Goal: Task Accomplishment & Management: Use online tool/utility

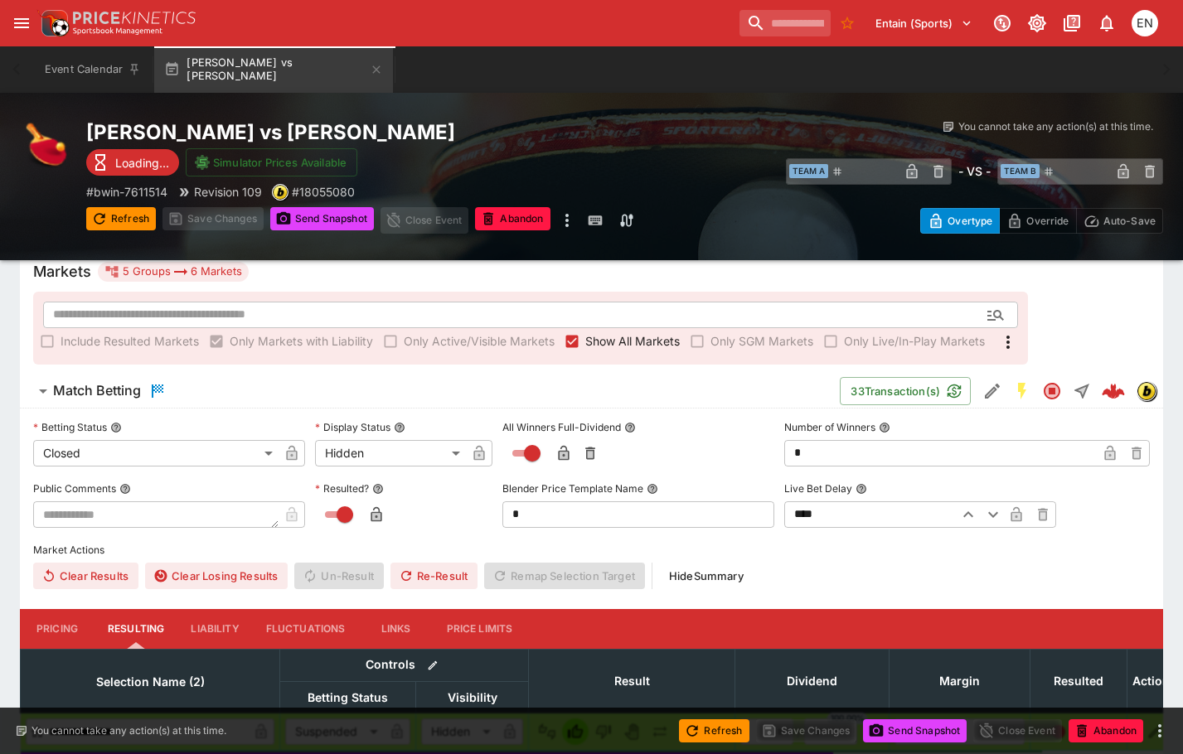
scroll to position [166, 0]
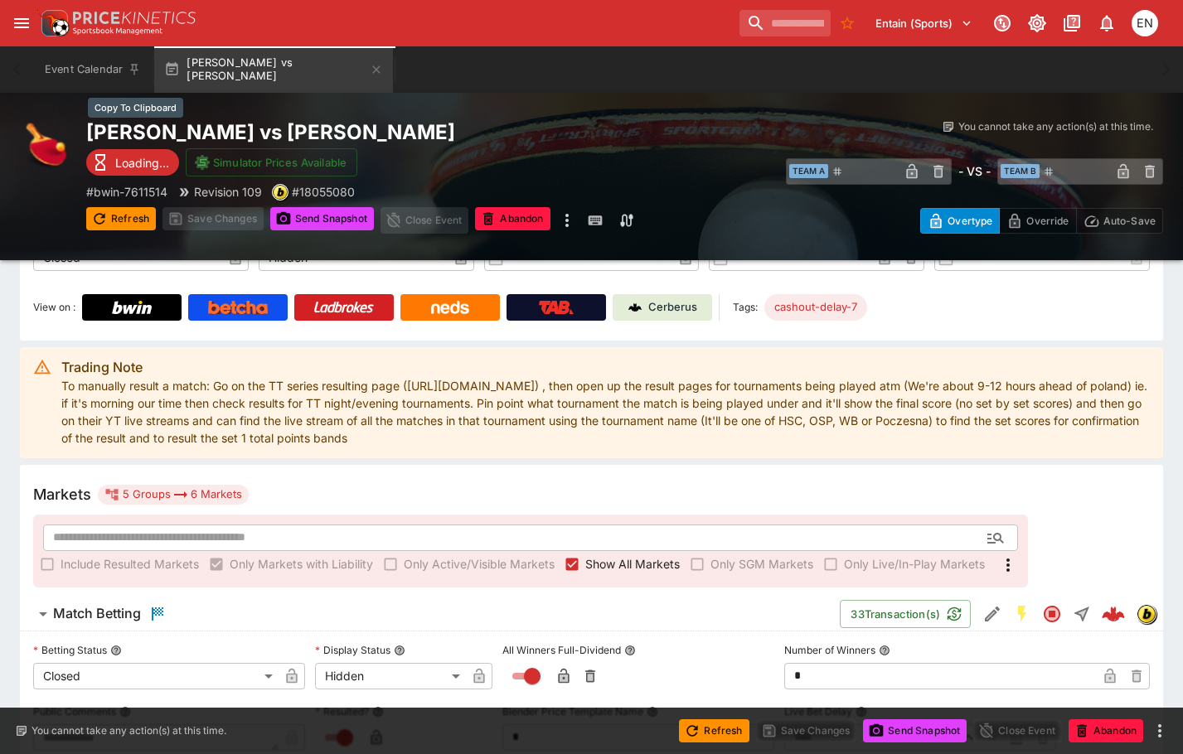
drag, startPoint x: 366, startPoint y: 130, endPoint x: 415, endPoint y: 136, distance: 49.3
click at [366, 130] on h2 "Amirreza Abbasi vs Szymon Kolasa" at bounding box center [400, 132] width 628 height 26
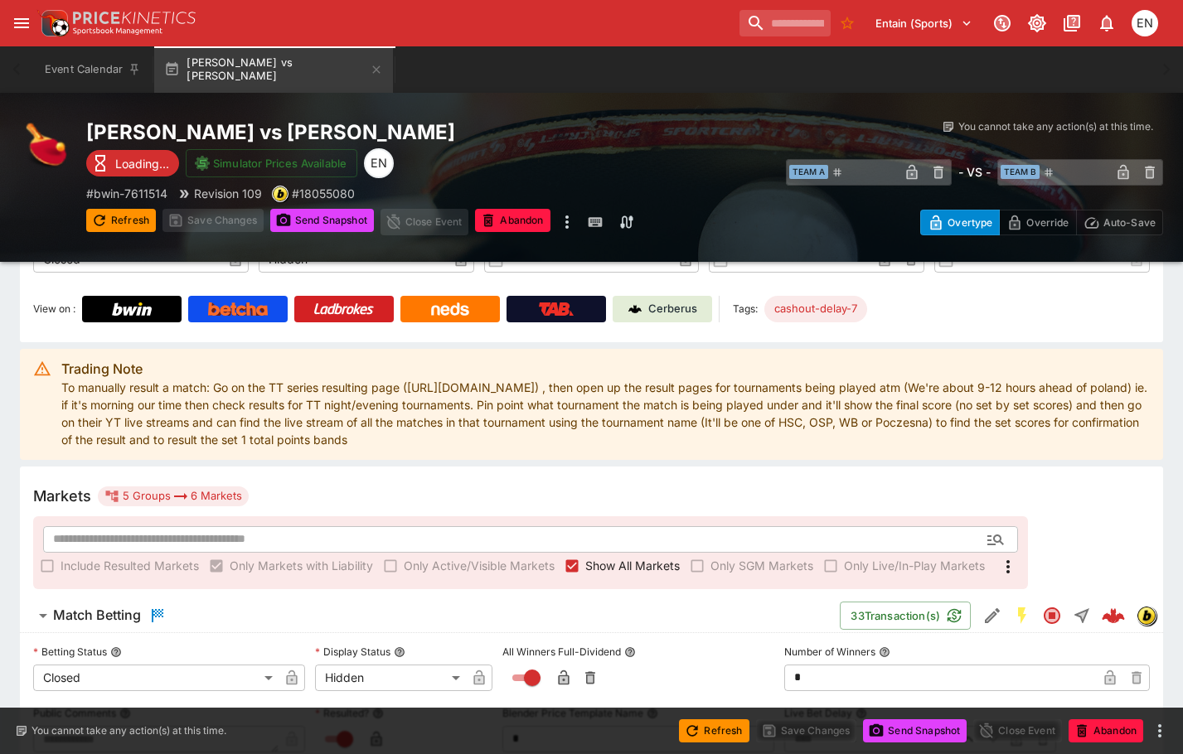
scroll to position [167, 0]
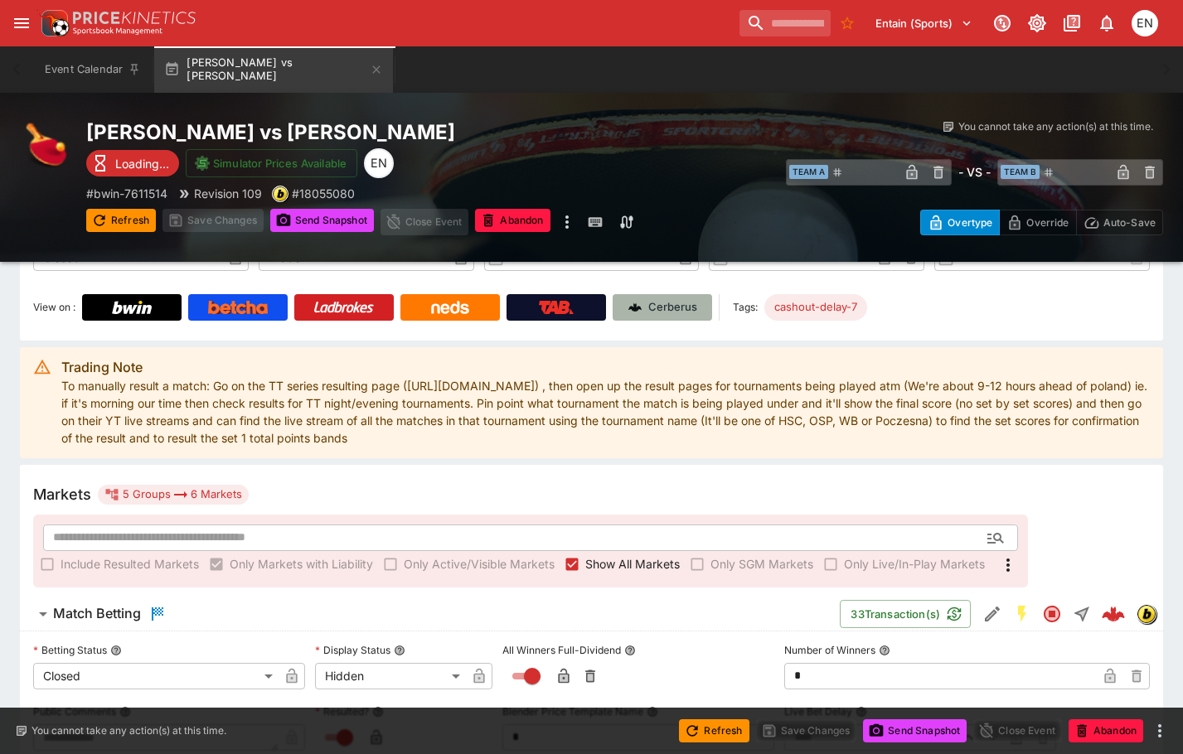
drag, startPoint x: 633, startPoint y: 303, endPoint x: 649, endPoint y: 302, distance: 15.8
click at [634, 302] on img at bounding box center [634, 307] width 13 height 13
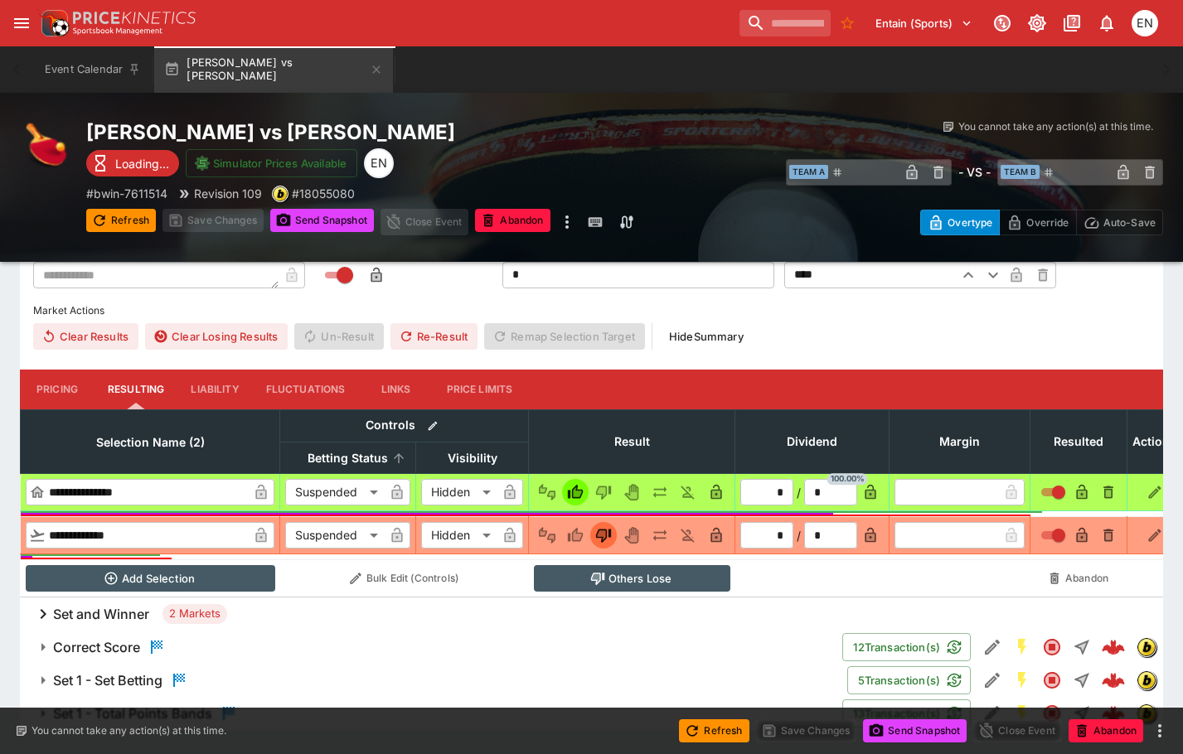
scroll to position [676, 0]
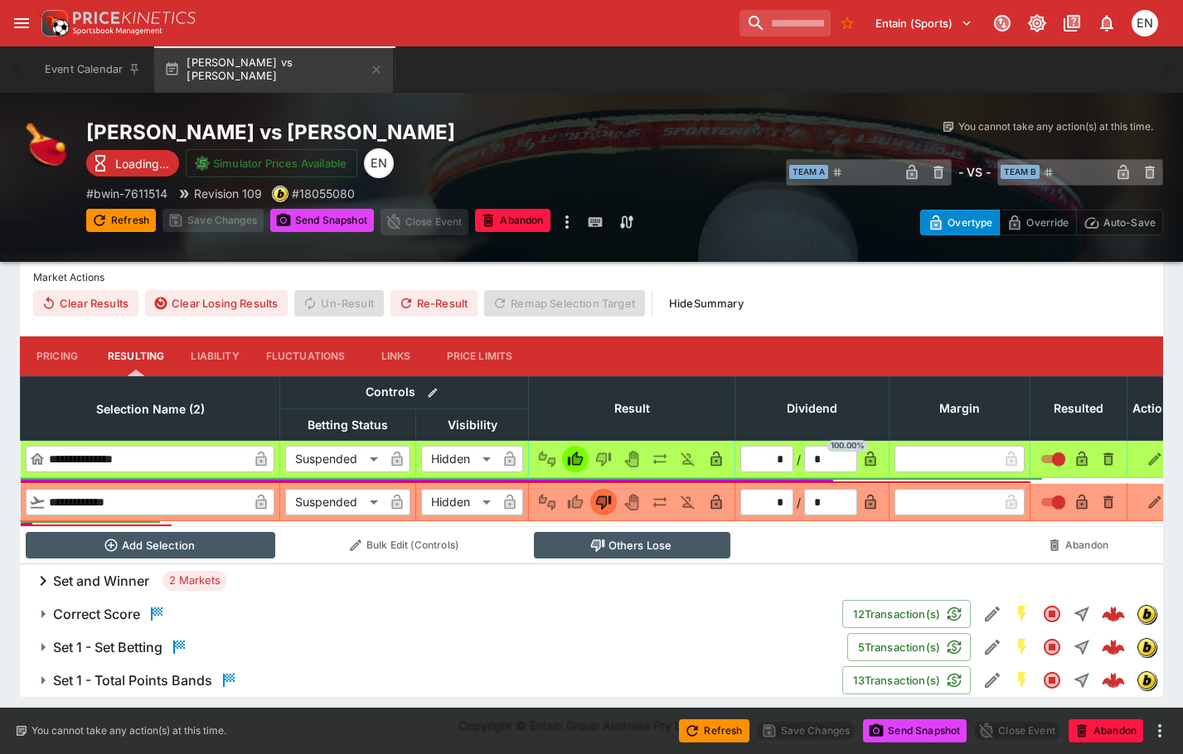
drag, startPoint x: 100, startPoint y: 614, endPoint x: 133, endPoint y: 596, distance: 37.1
click at [100, 614] on h6 "Correct Score" at bounding box center [96, 614] width 87 height 17
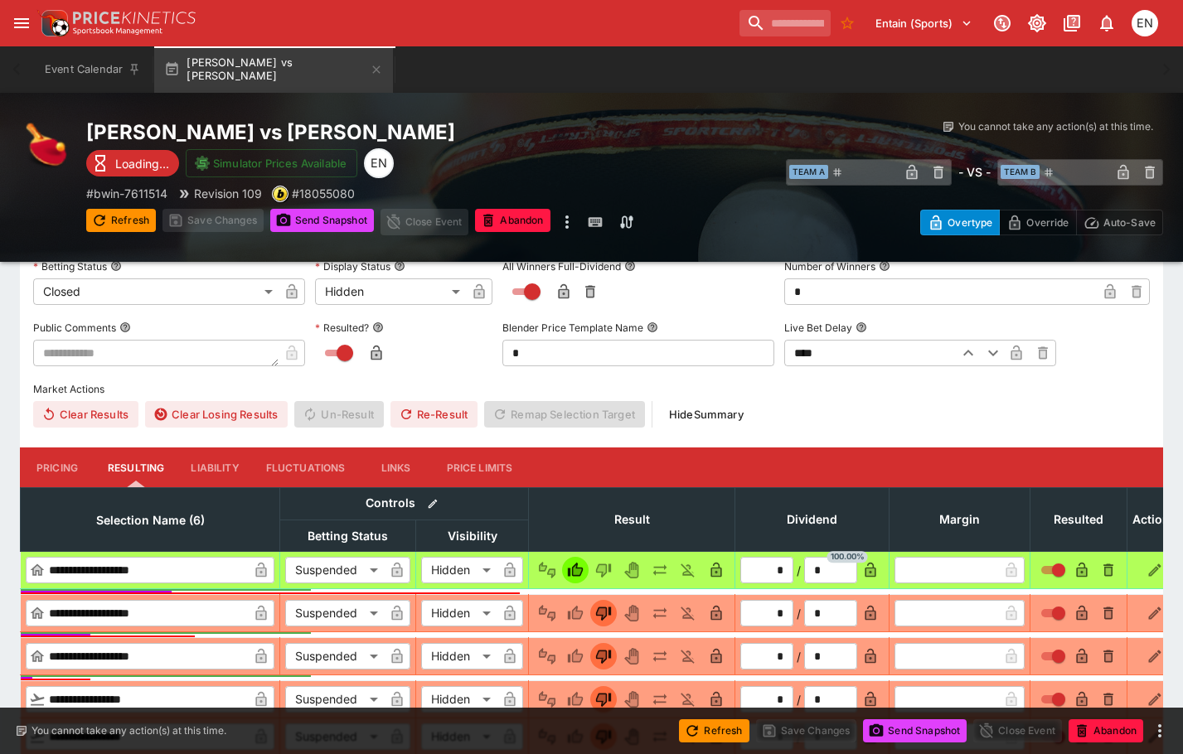
scroll to position [1256, 0]
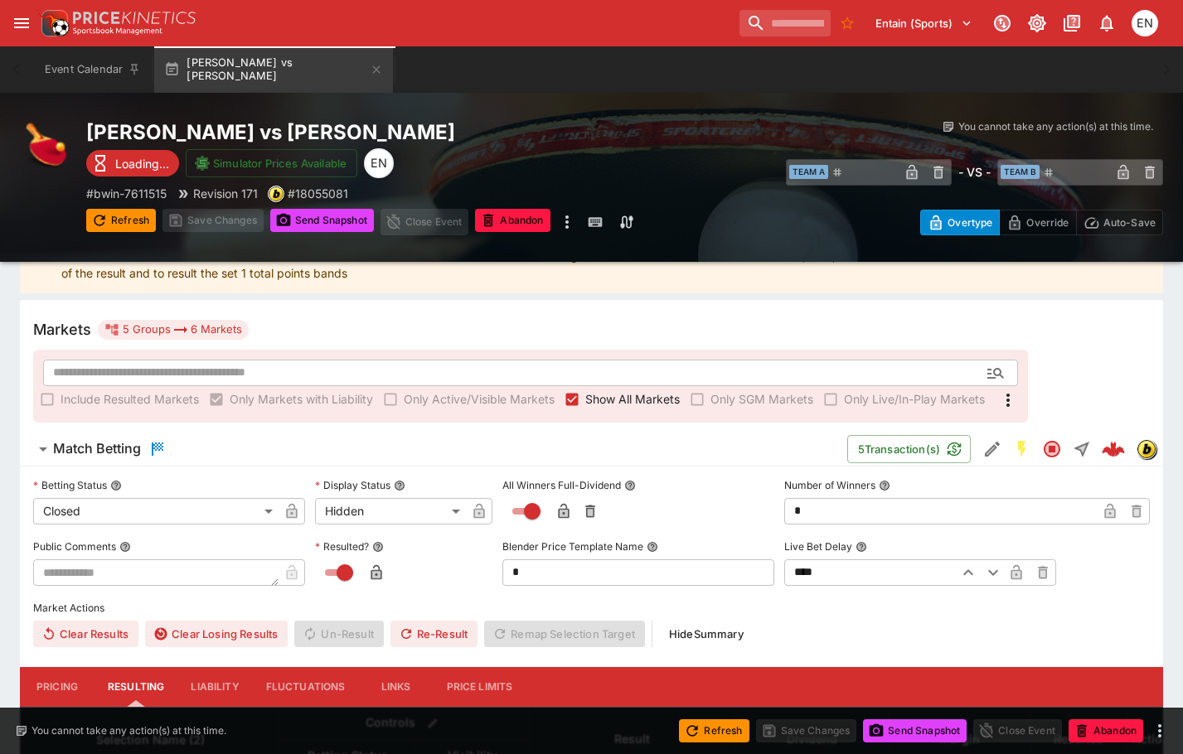
scroll to position [332, 0]
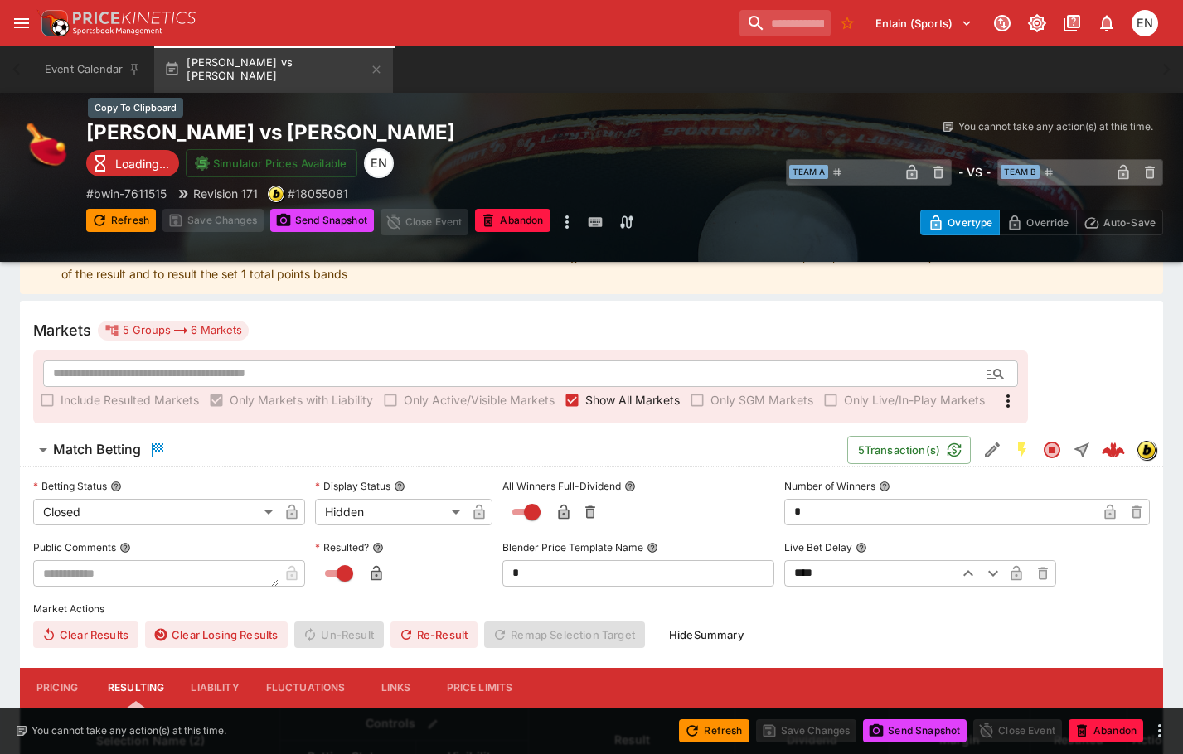
click at [407, 133] on h2 "Jacek Przewlocki vs Mikolaj Lukaszewski" at bounding box center [400, 132] width 628 height 26
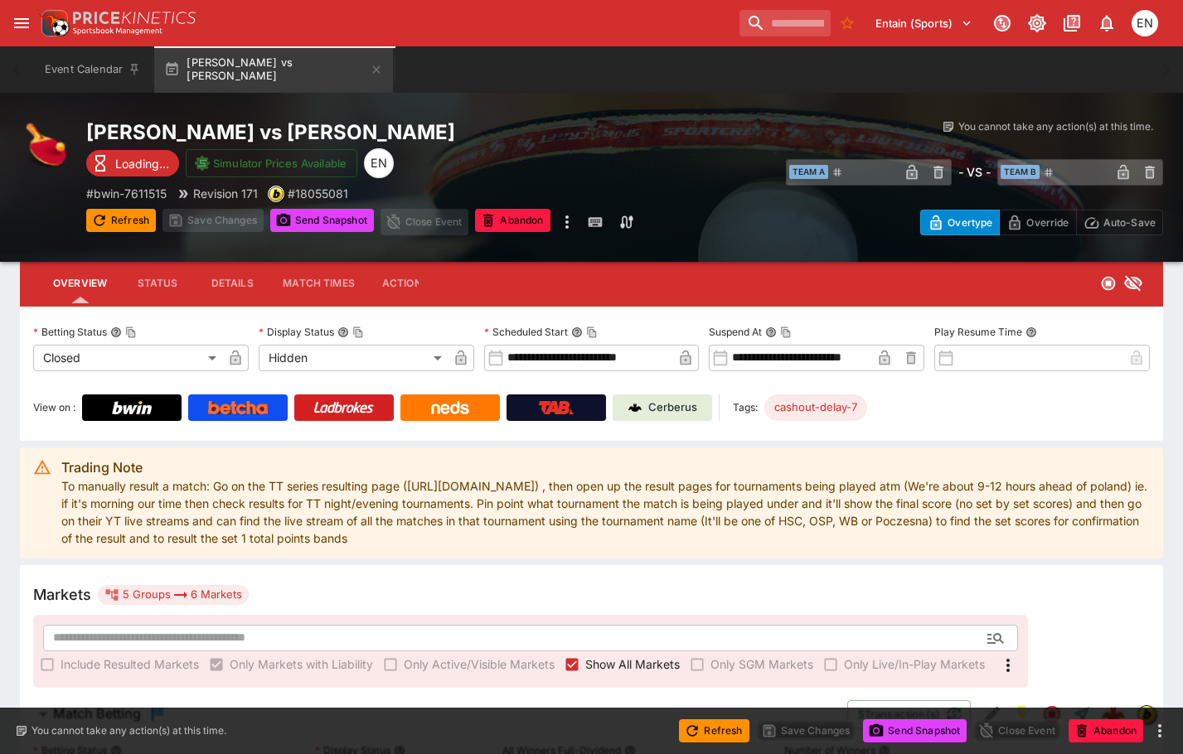
scroll to position [0, 0]
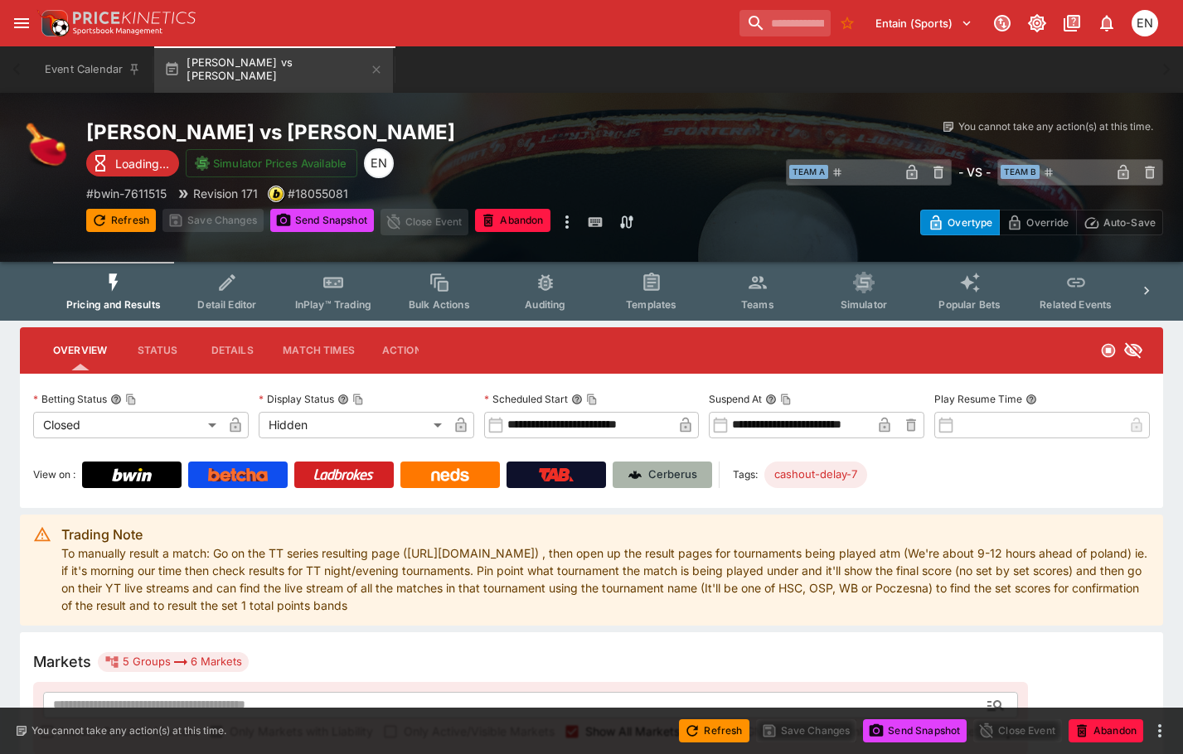
click at [641, 471] on img at bounding box center [634, 474] width 13 height 13
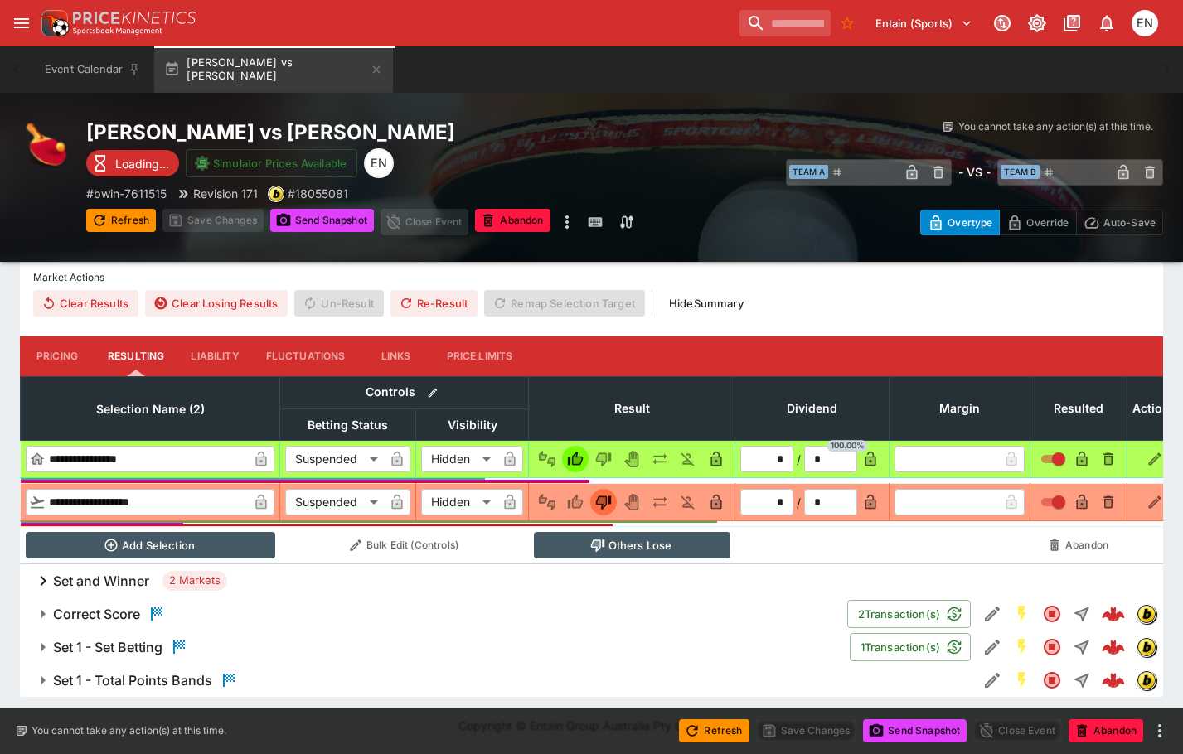
scroll to position [676, 0]
click at [136, 651] on h6 "Set 1 - Set Betting" at bounding box center [107, 647] width 109 height 17
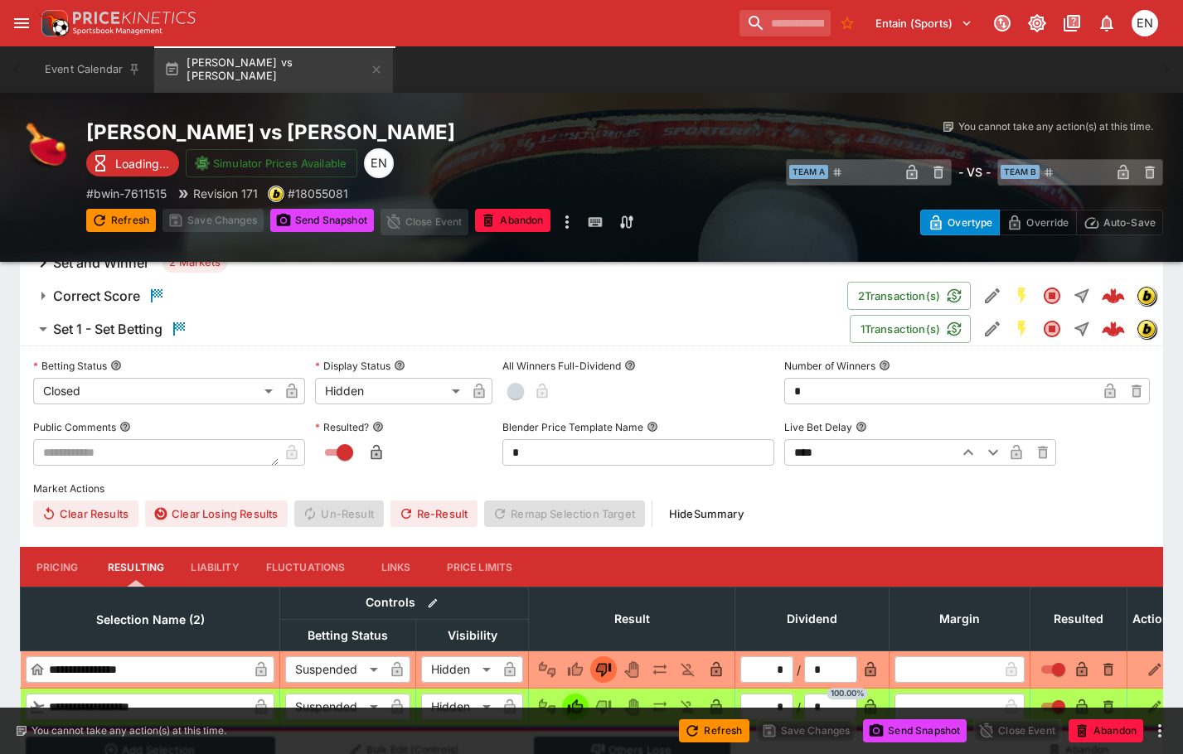
scroll to position [1090, 0]
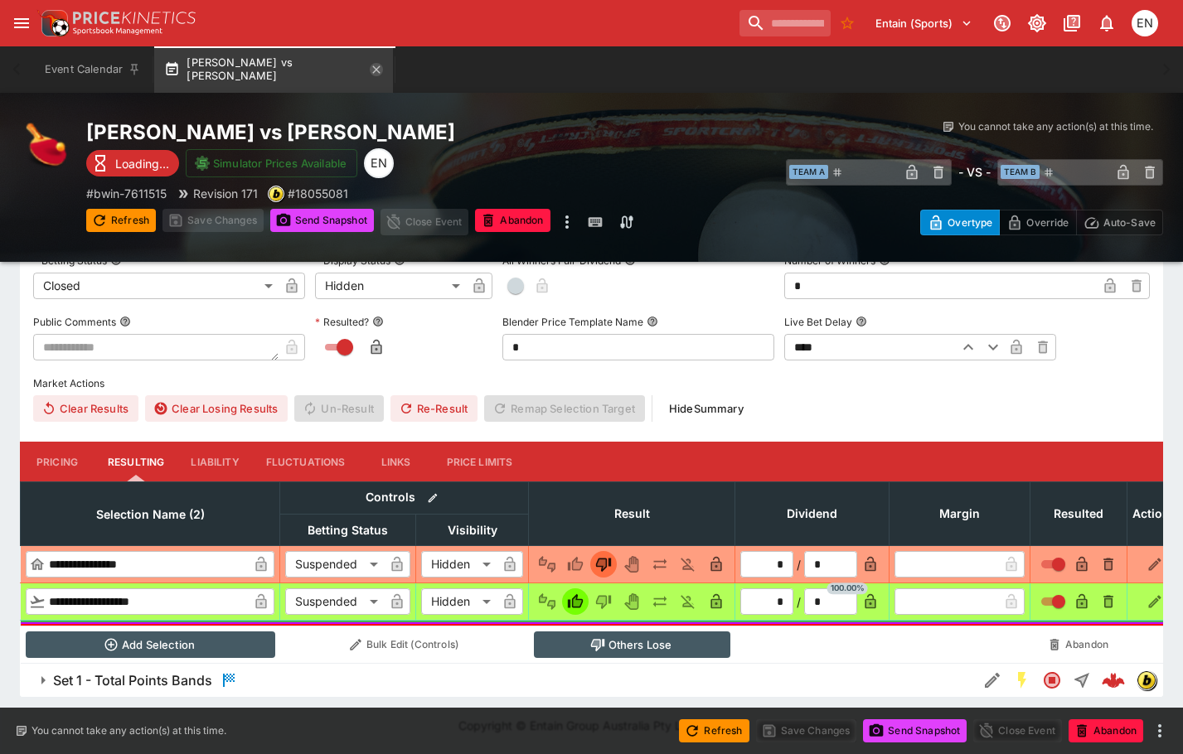
click at [385, 72] on button "Jacek Przewlocki vs Mikolaj Lukaszewski" at bounding box center [273, 69] width 239 height 46
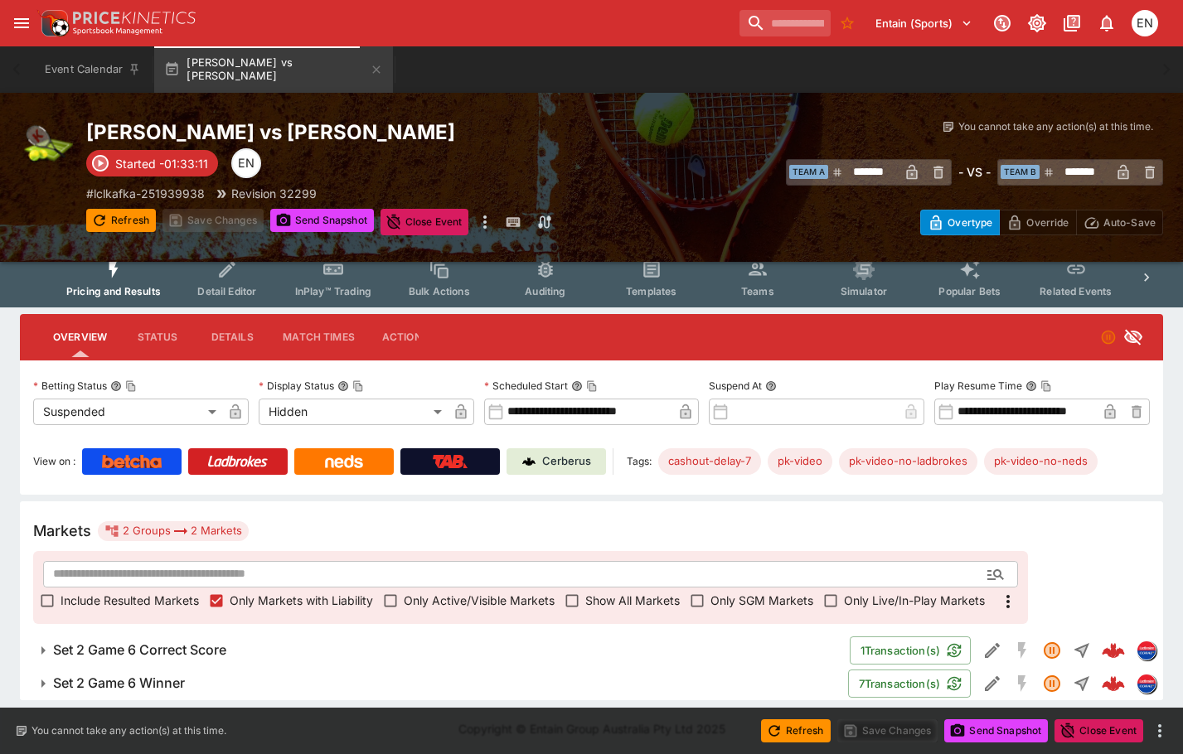
scroll to position [17, 0]
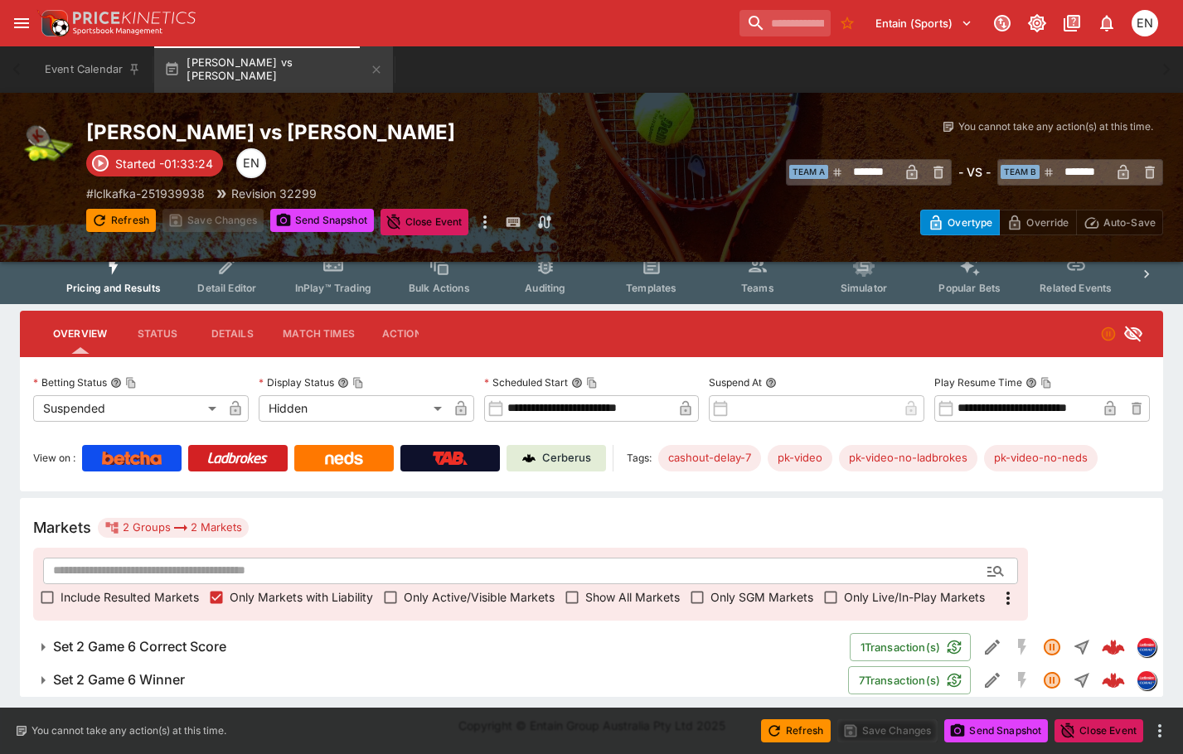
drag, startPoint x: 182, startPoint y: 677, endPoint x: 214, endPoint y: 678, distance: 32.3
click at [185, 679] on h6 "Set 2 Game 6 Winner" at bounding box center [119, 679] width 132 height 17
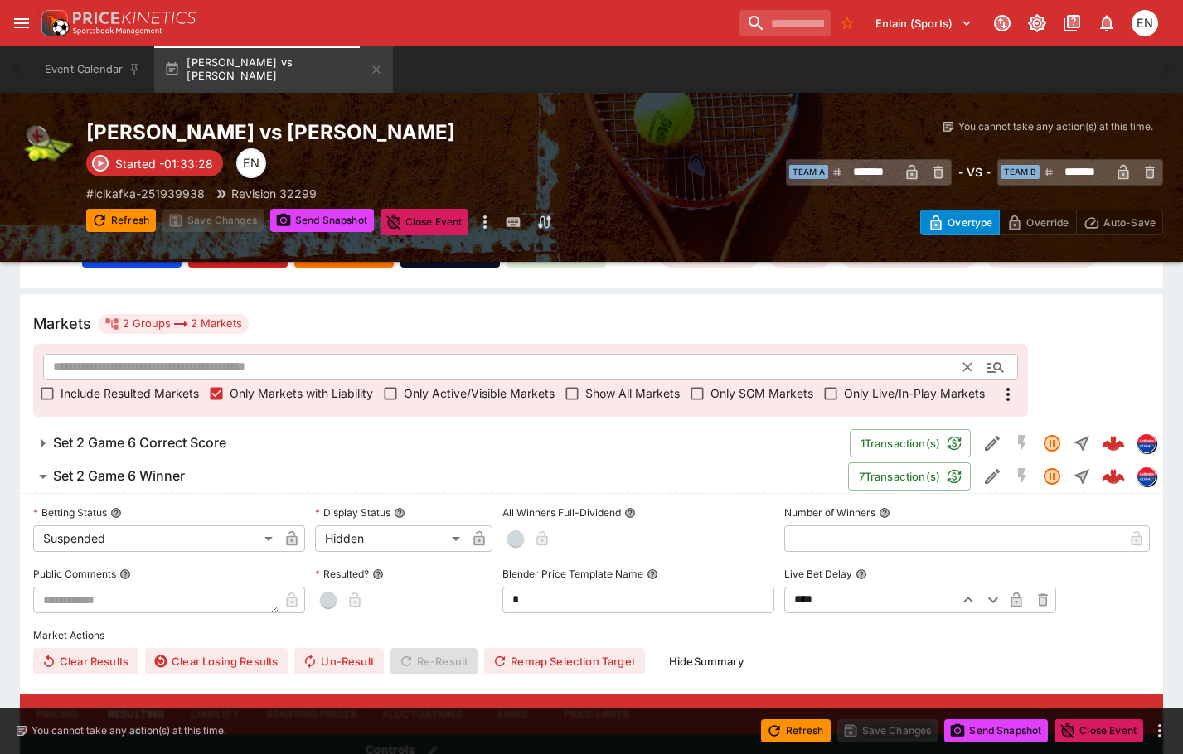
scroll to position [431, 0]
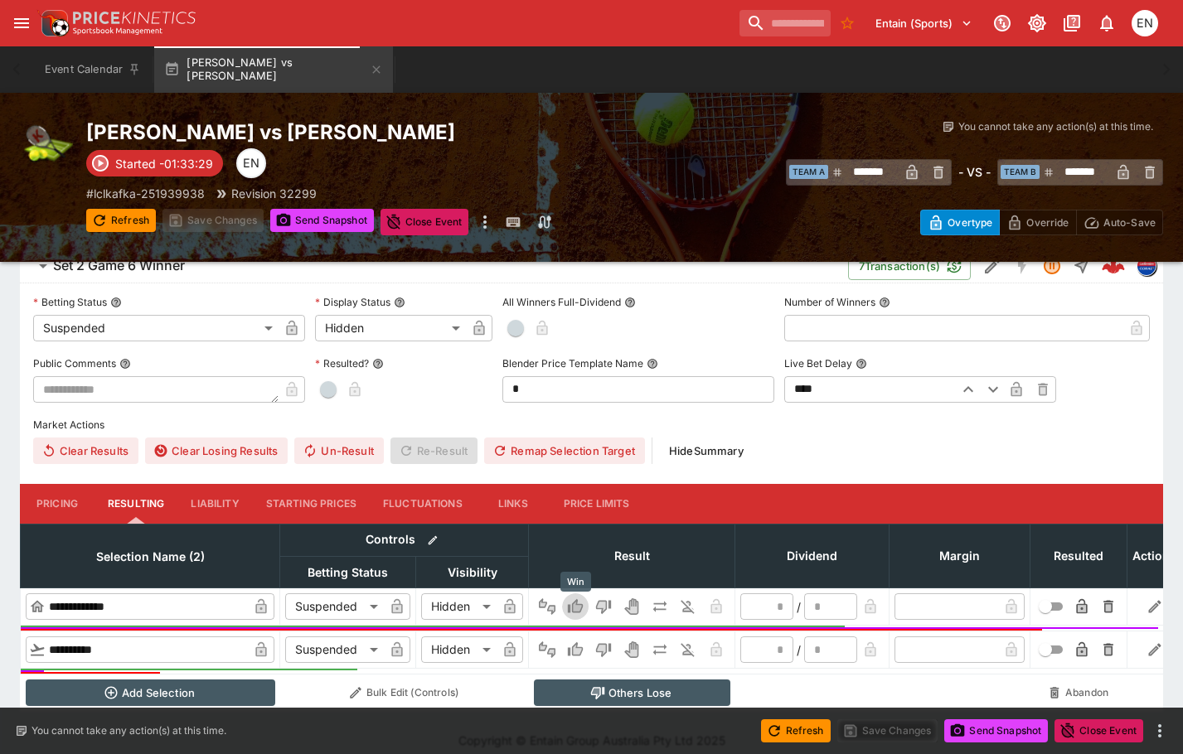
click at [575, 605] on icon "Win" at bounding box center [578, 607] width 8 height 10
type input "*"
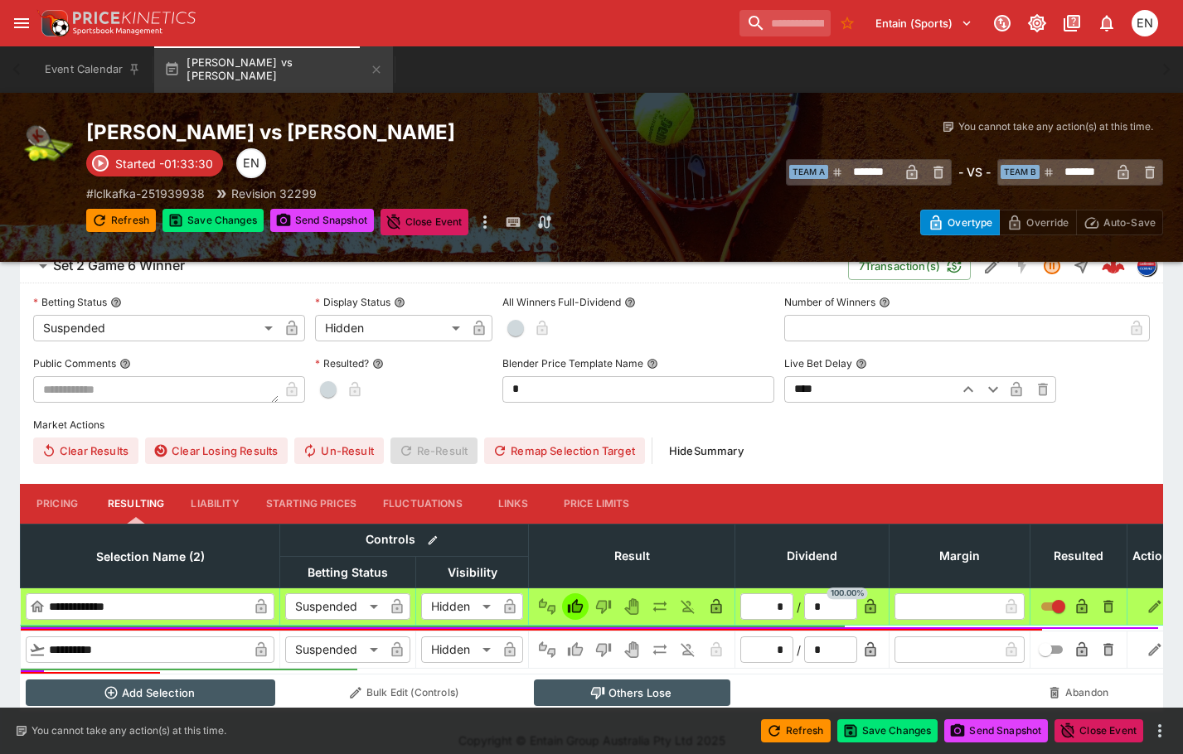
click at [639, 700] on button "Others Lose" at bounding box center [632, 693] width 196 height 27
type input "**********"
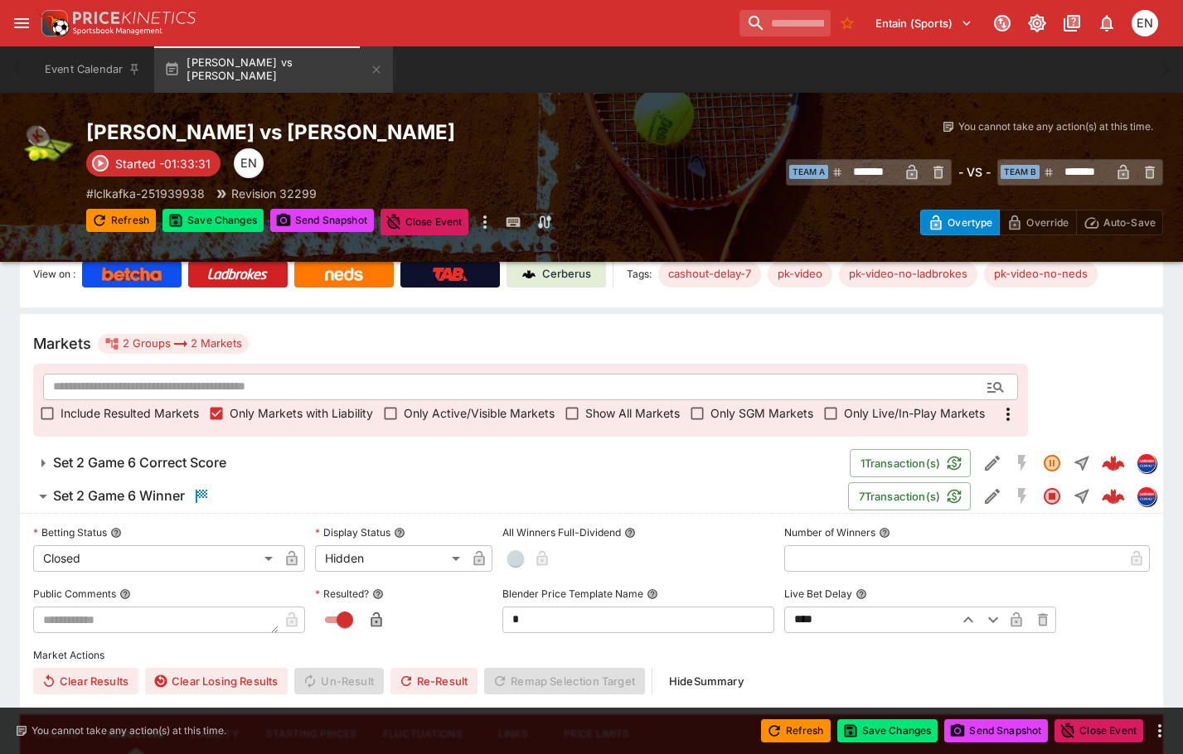
scroll to position [182, 0]
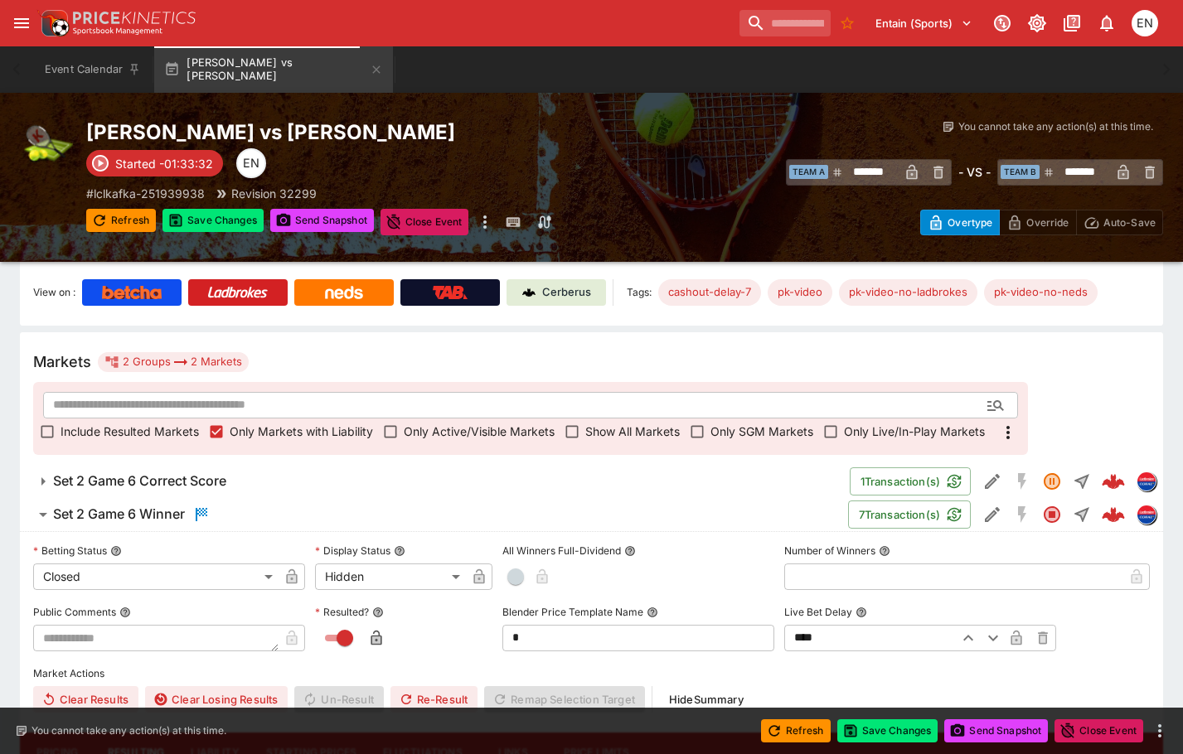
click at [157, 483] on h6 "Set 2 Game 6 Correct Score" at bounding box center [139, 481] width 173 height 17
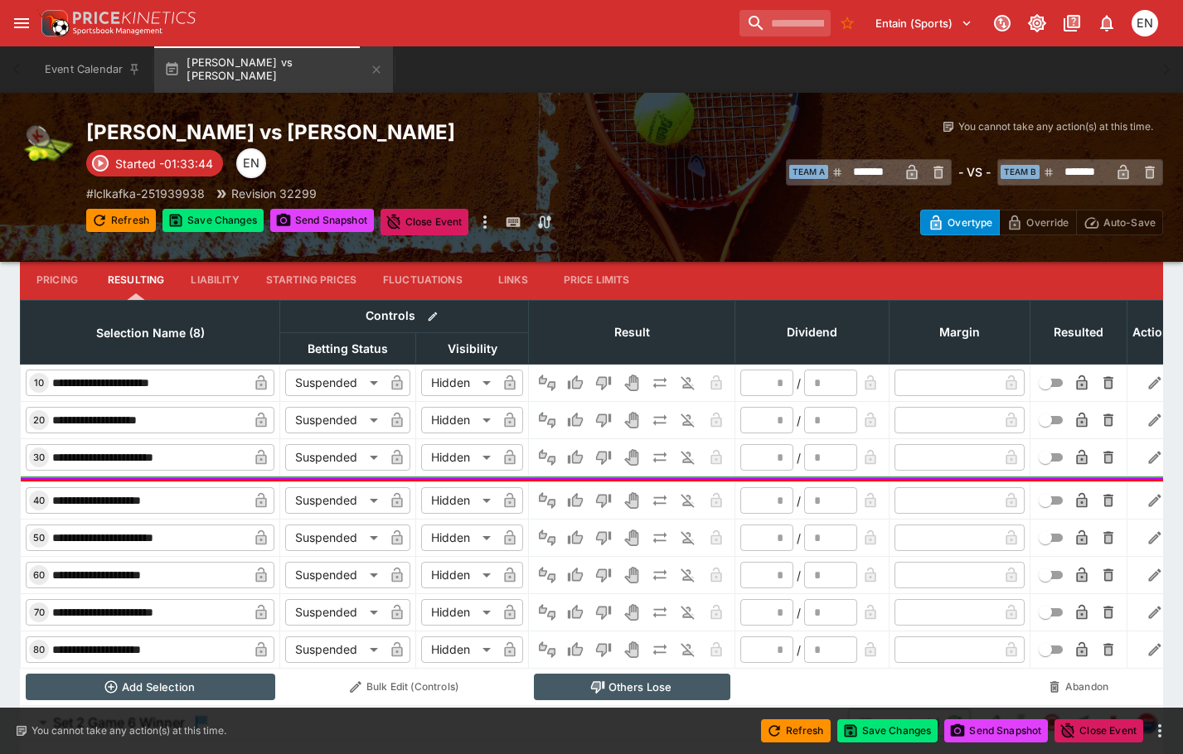
scroll to position [597, 0]
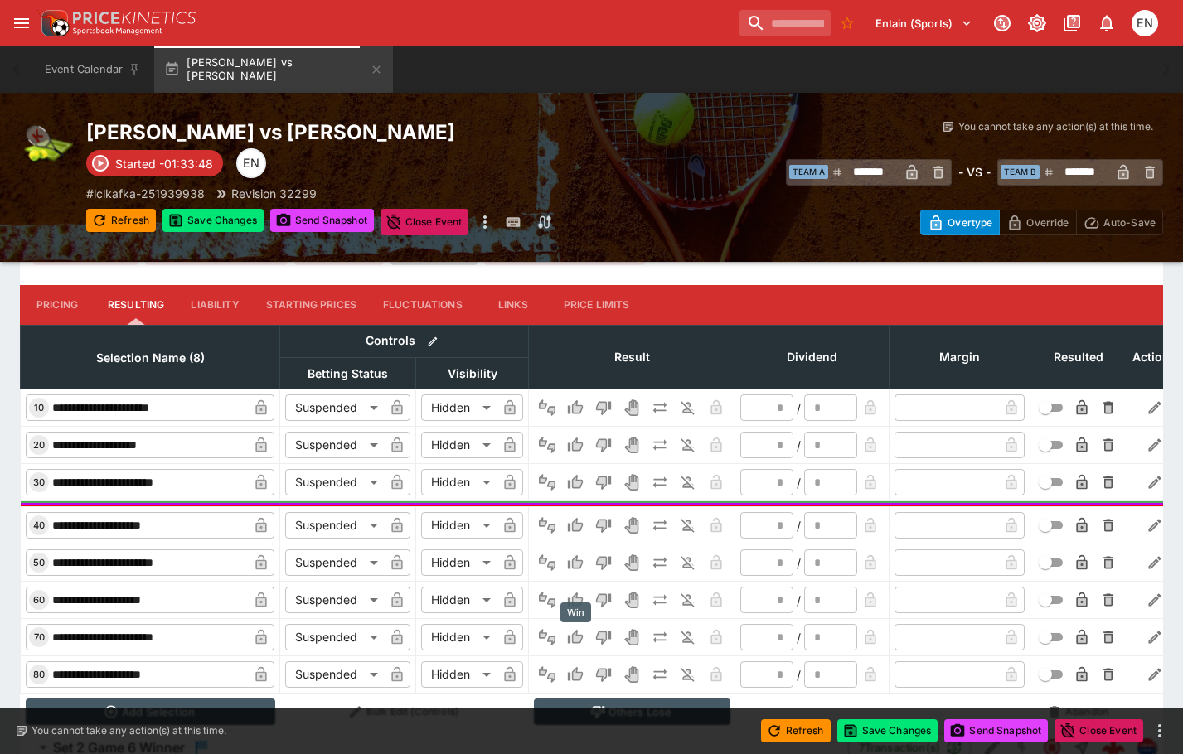
click at [579, 633] on icon "Win" at bounding box center [575, 637] width 17 height 17
type input "*"
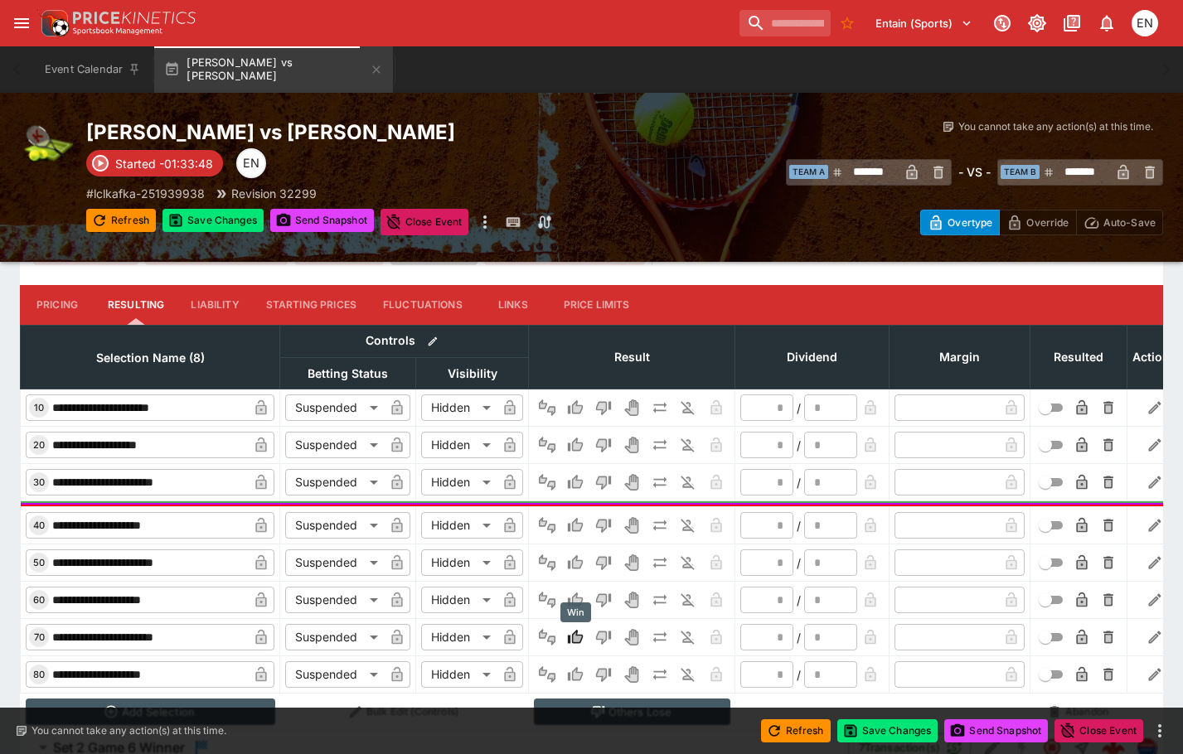
type input "*"
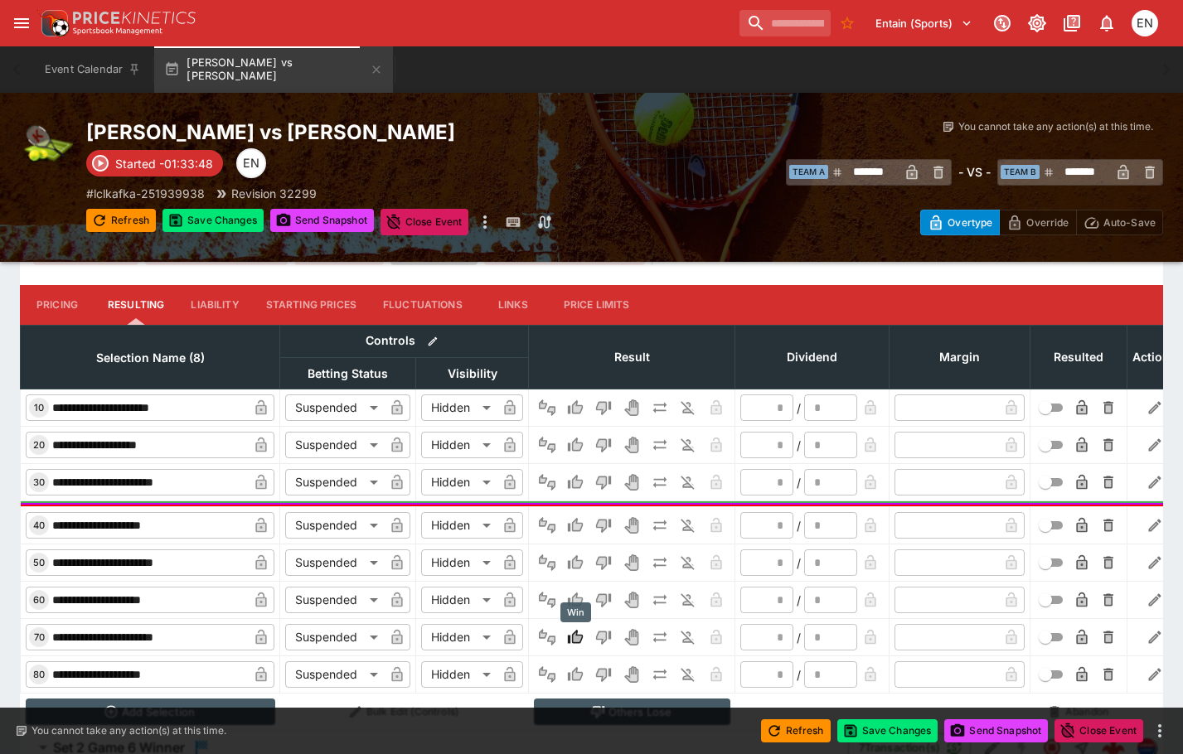
type input "*"
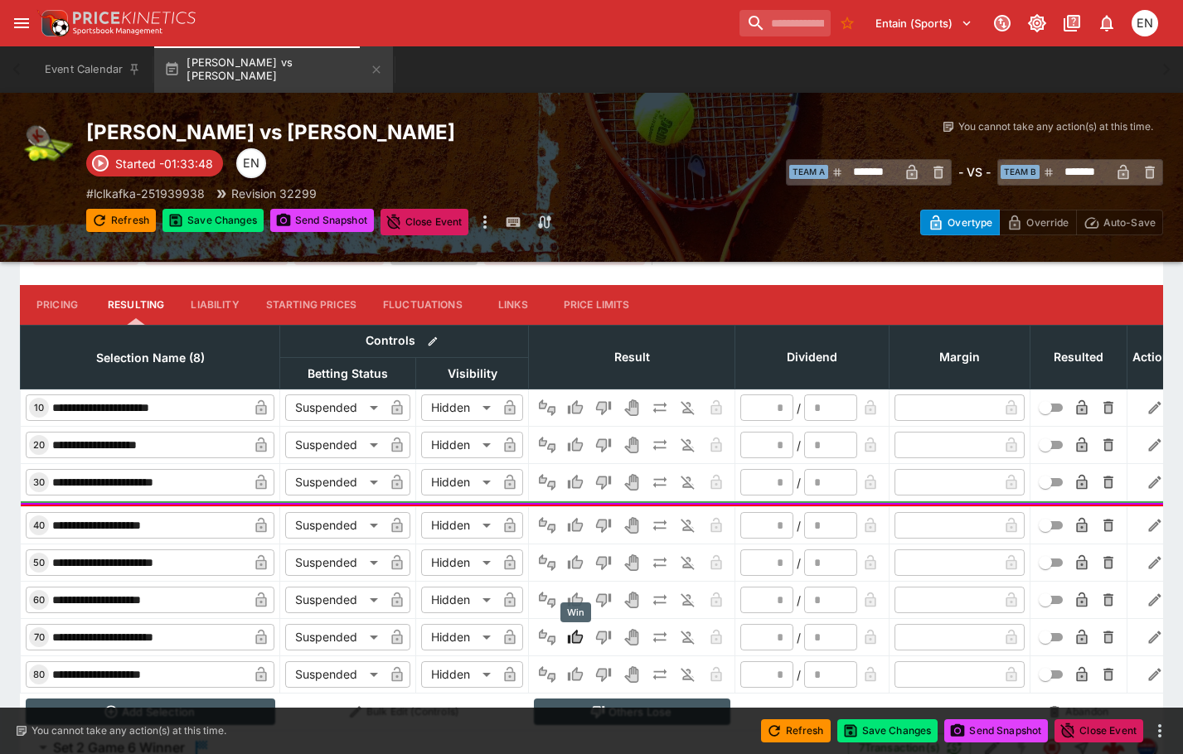
type input "*"
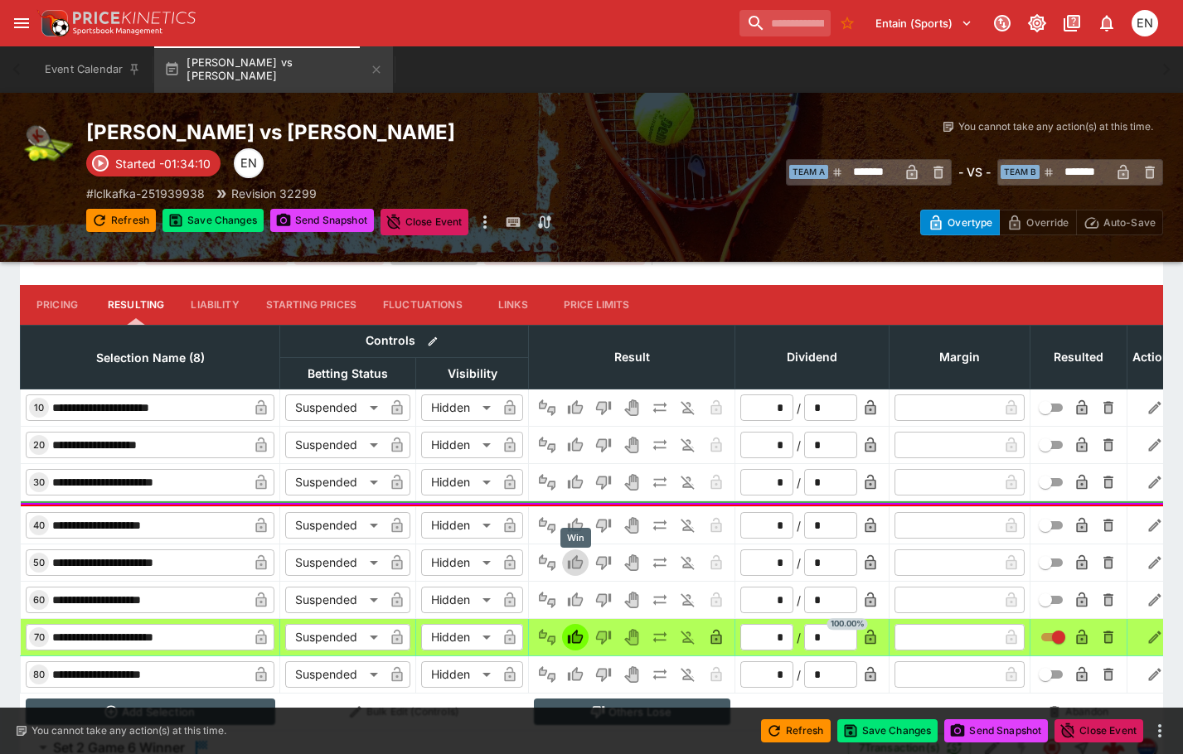
click at [570, 565] on icon "Win" at bounding box center [575, 562] width 15 height 14
type input "*"
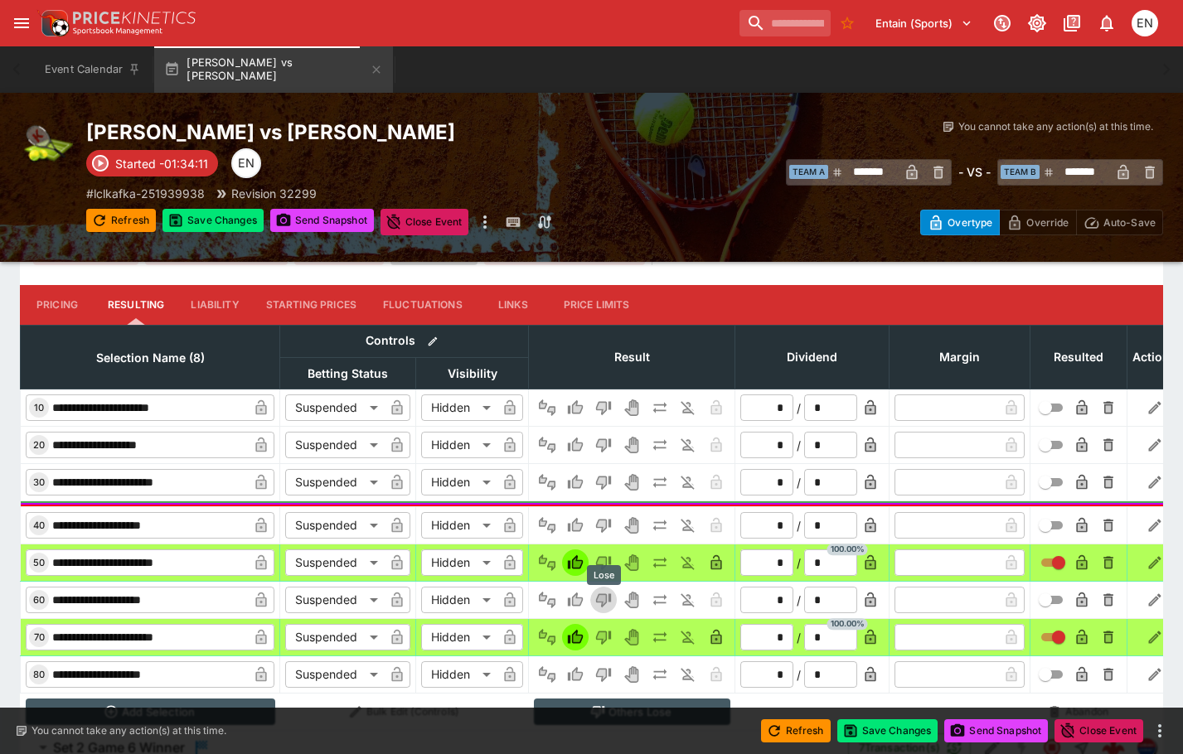
click at [604, 606] on icon "Lose" at bounding box center [603, 601] width 15 height 14
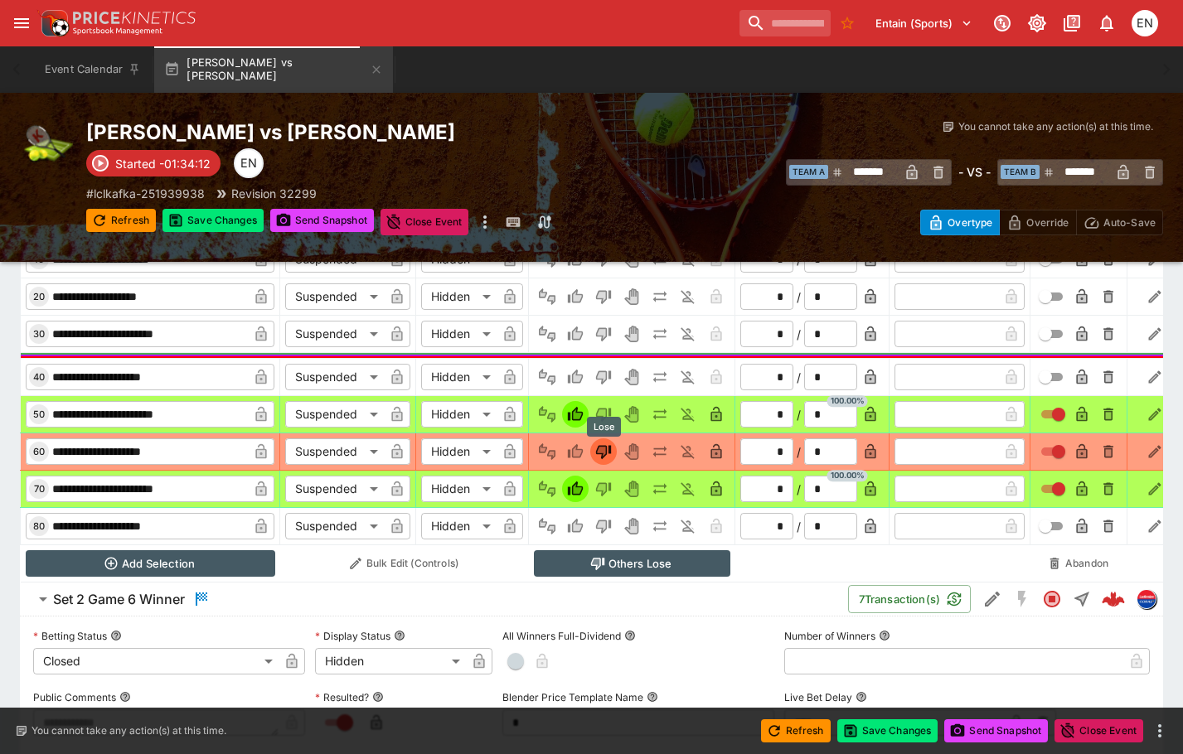
scroll to position [763, 0]
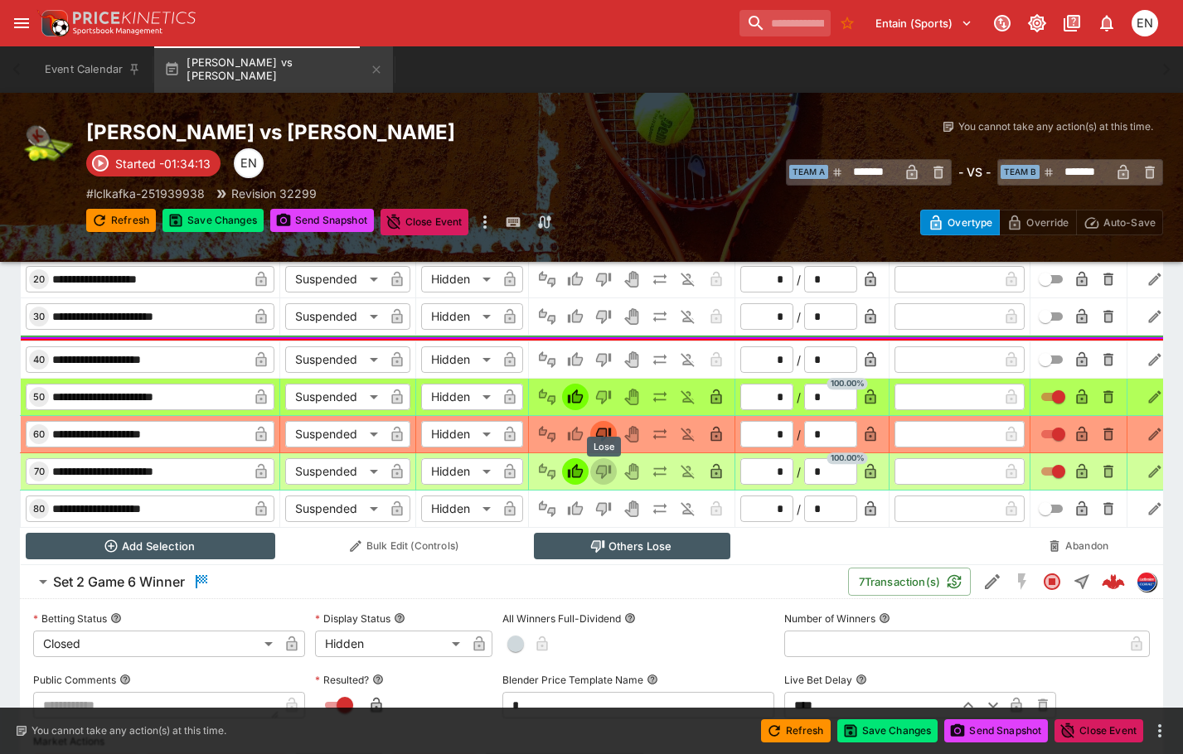
click at [607, 468] on icon "Lose" at bounding box center [603, 471] width 17 height 17
type input "*"
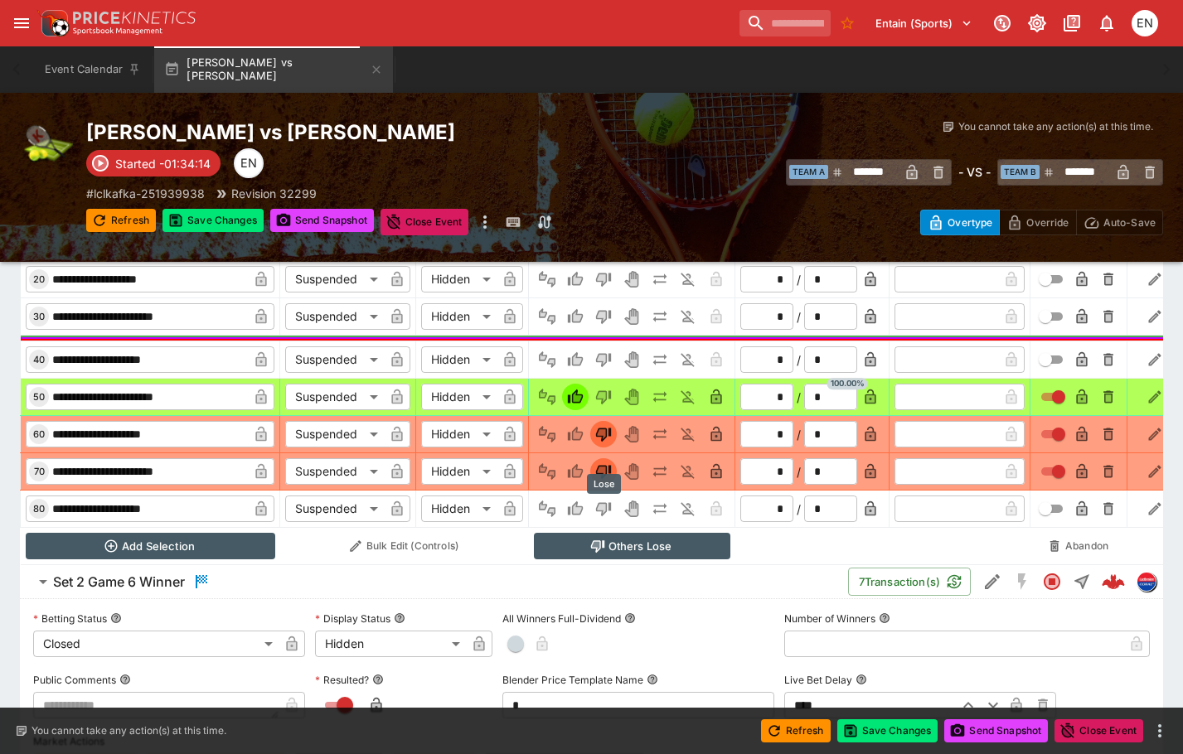
click at [608, 507] on icon "Lose" at bounding box center [603, 509] width 17 height 17
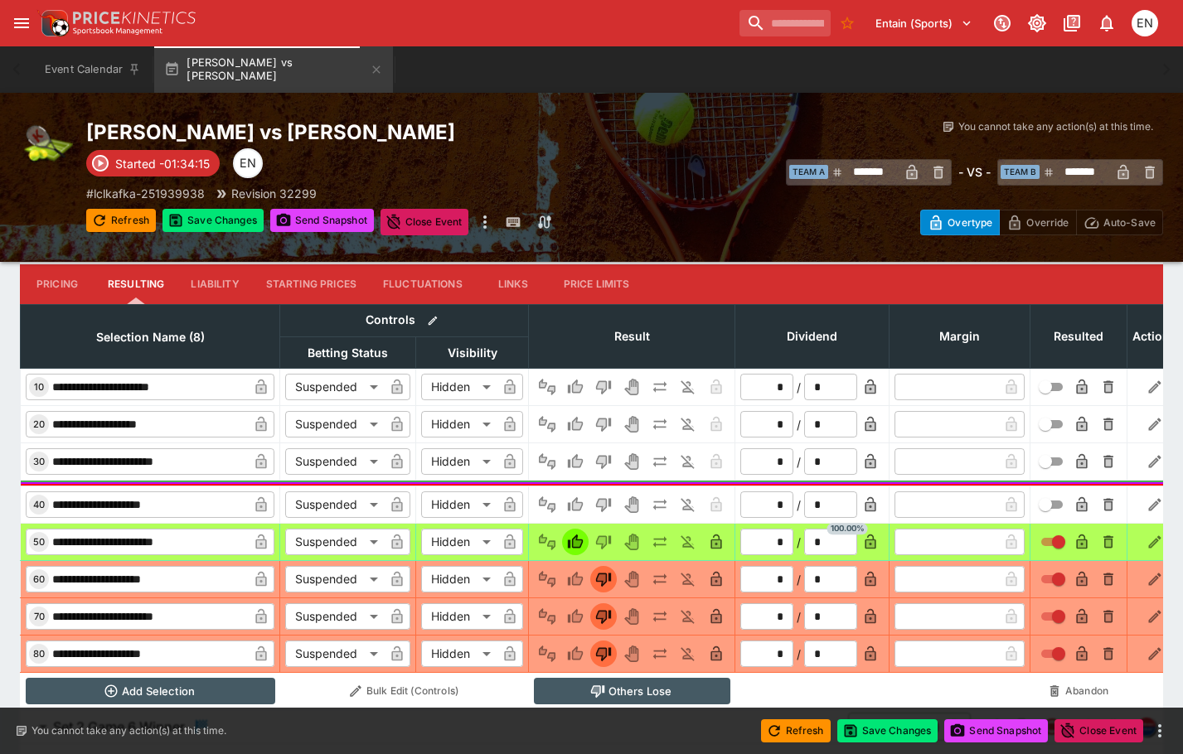
scroll to position [597, 0]
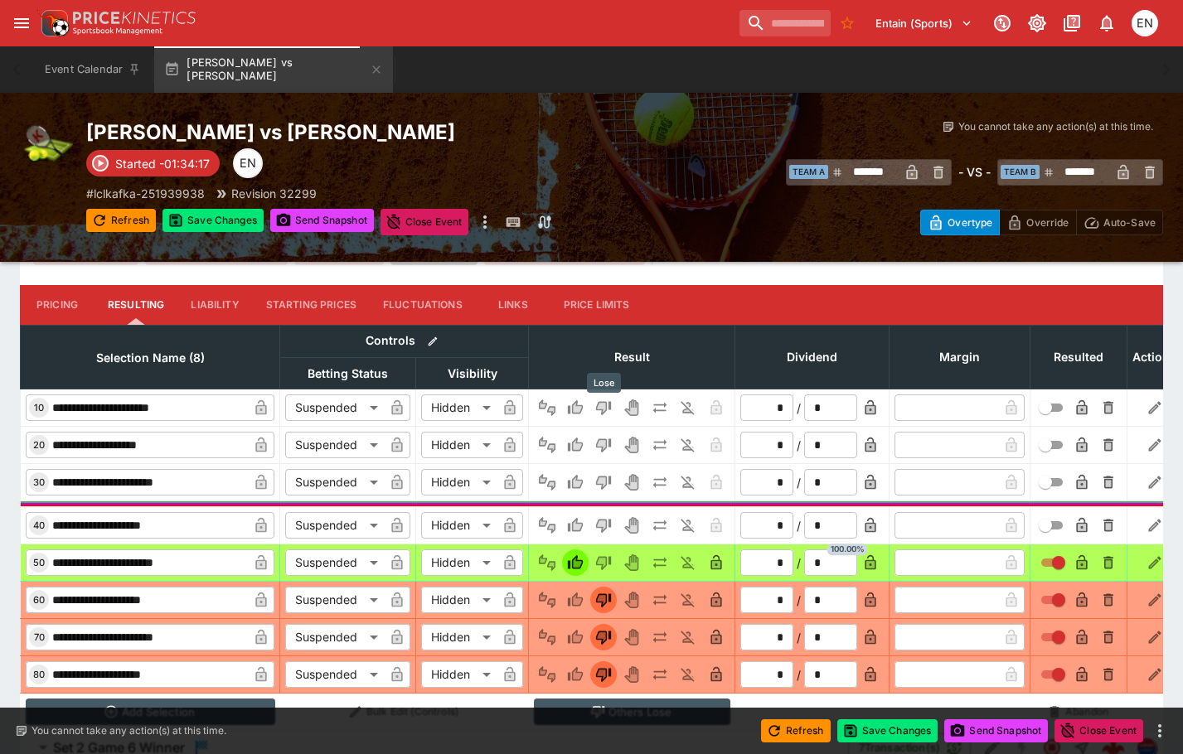
click at [607, 403] on icon "Lose" at bounding box center [603, 409] width 15 height 14
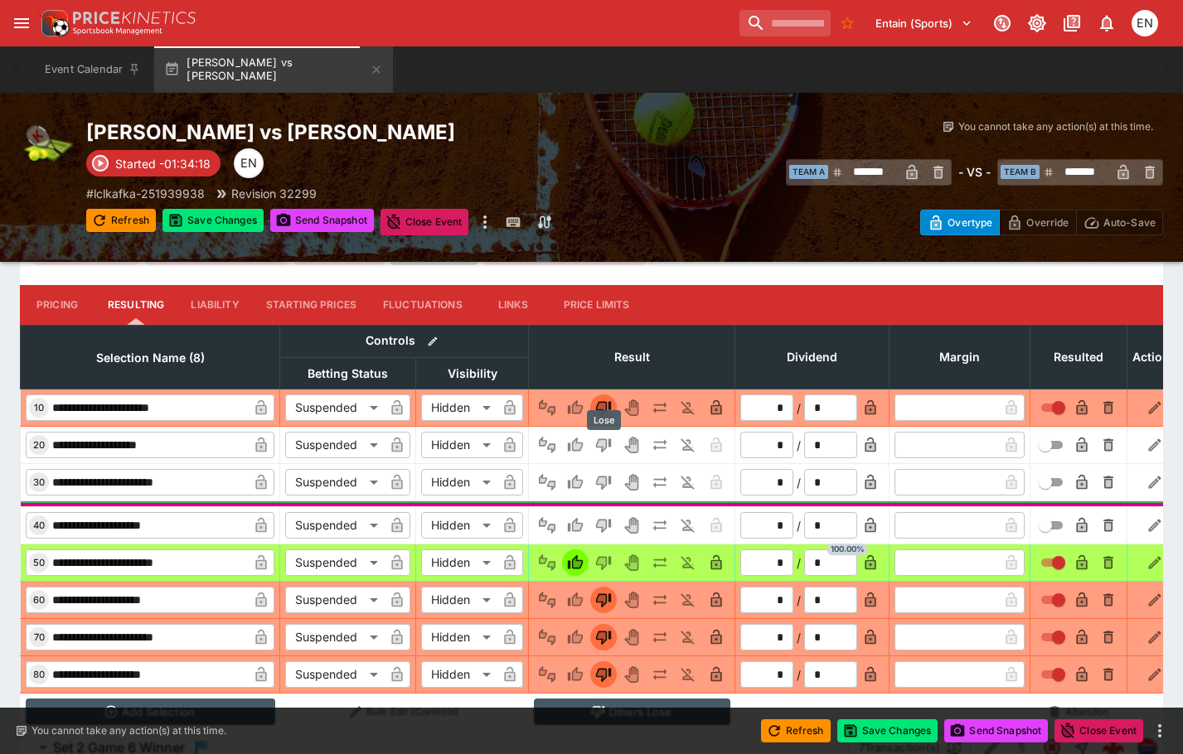
click at [610, 439] on icon "Lose" at bounding box center [603, 445] width 17 height 17
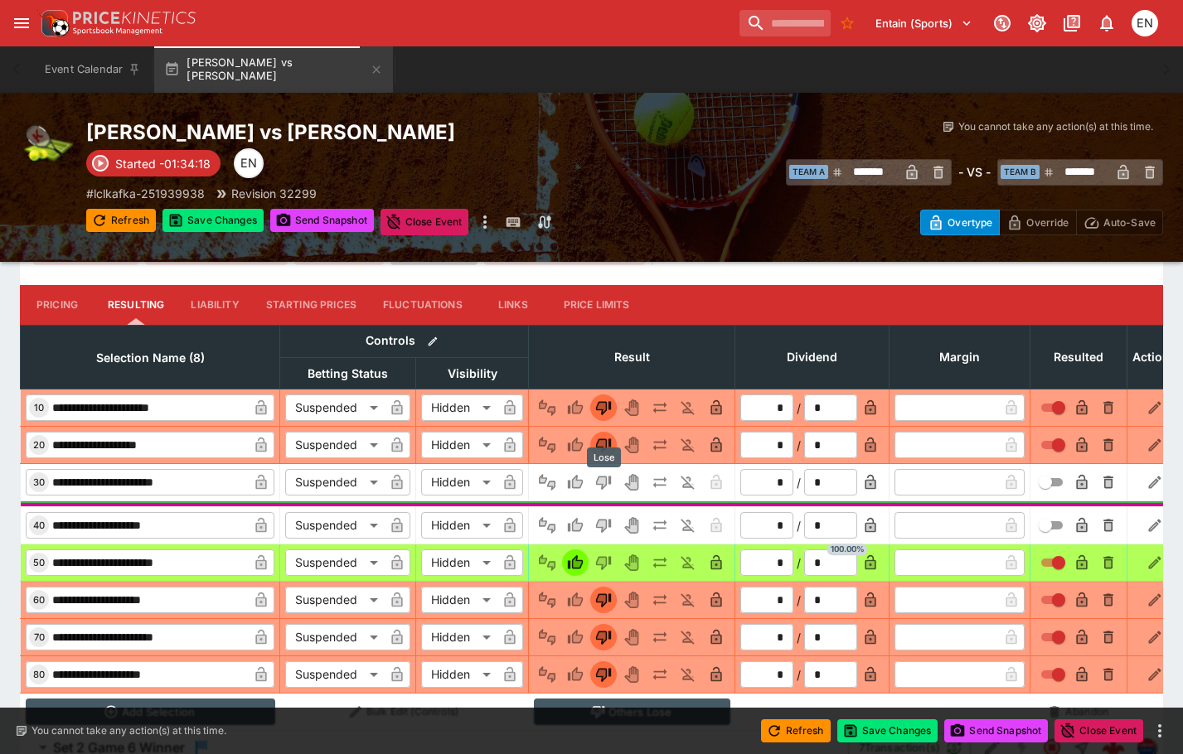
click at [604, 477] on icon "Lose" at bounding box center [603, 484] width 15 height 14
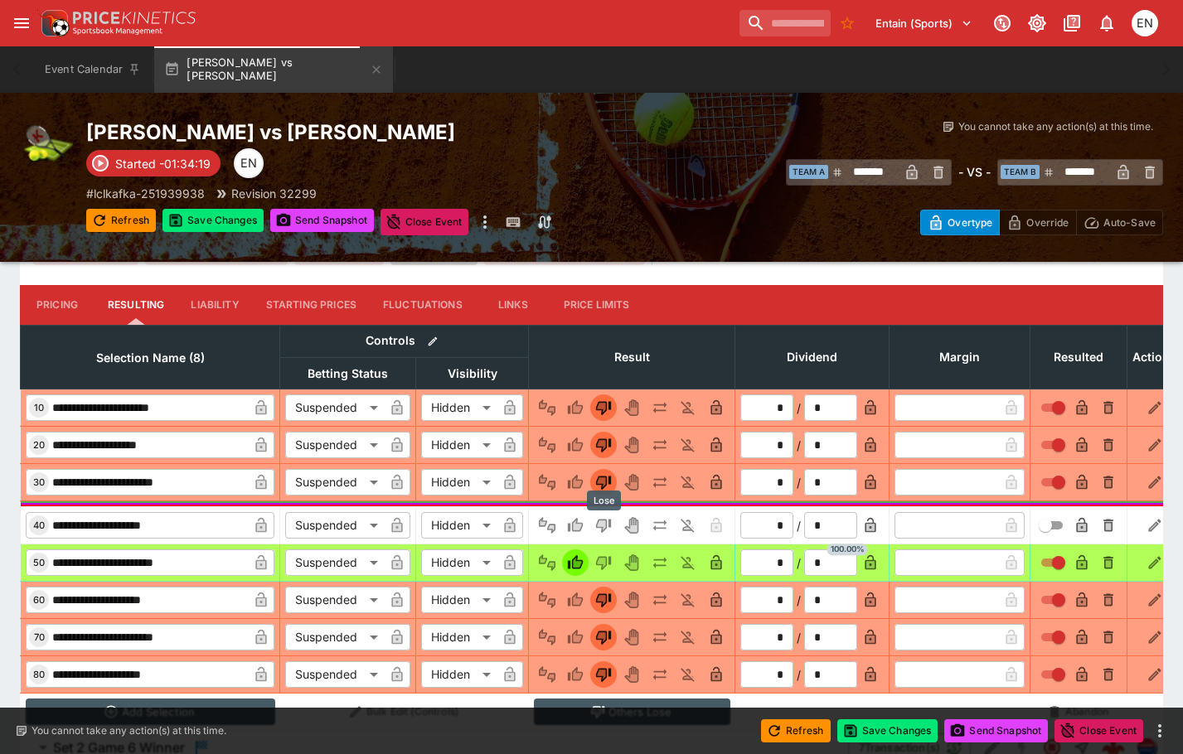
click at [604, 523] on icon "Lose" at bounding box center [602, 526] width 8 height 10
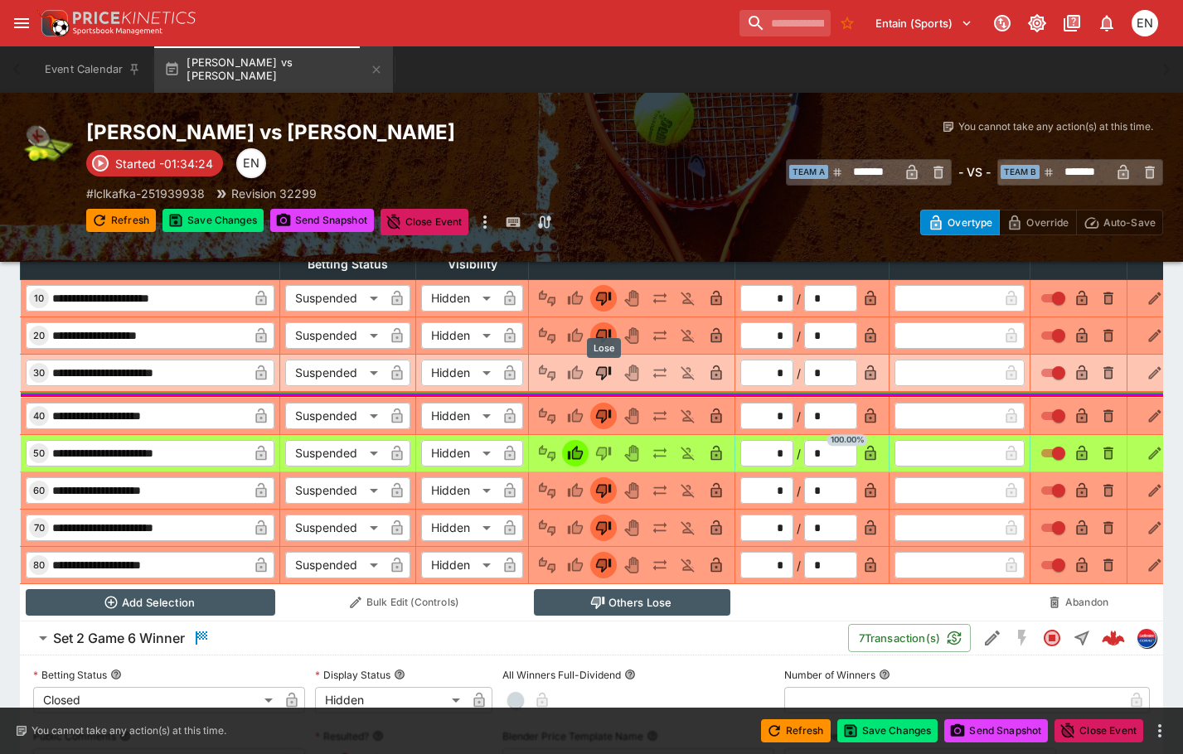
scroll to position [763, 0]
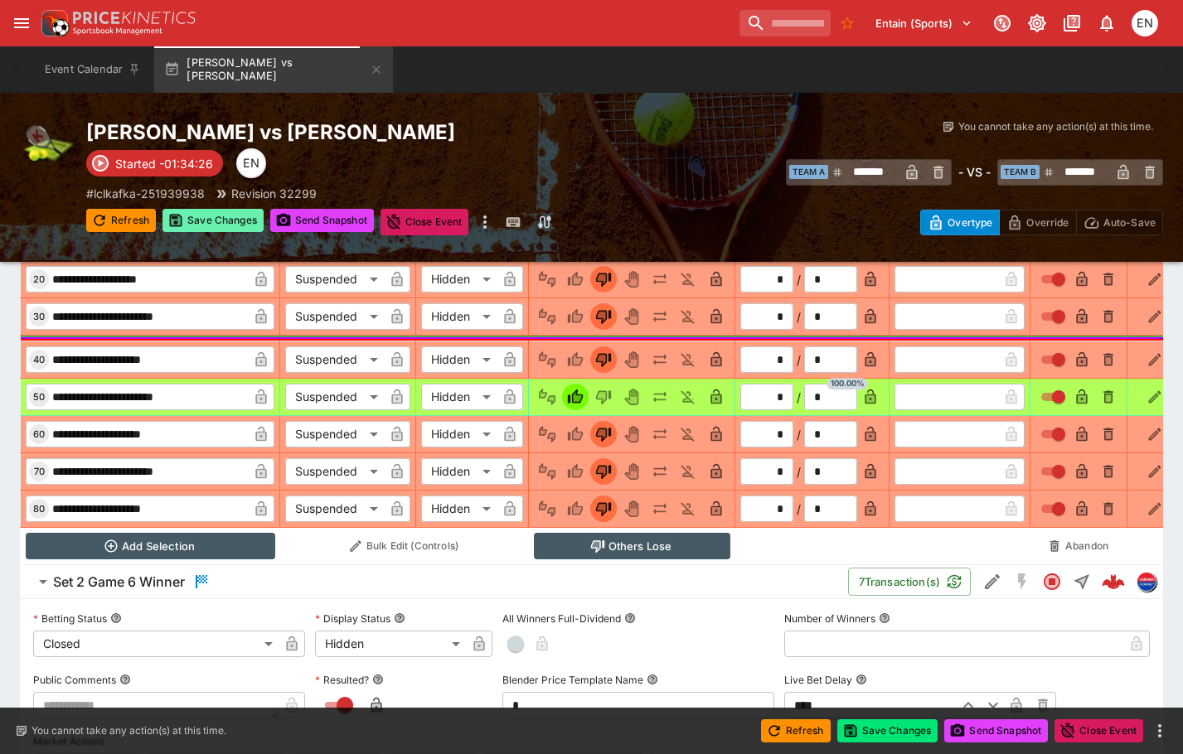
click at [240, 221] on button "Save Changes" at bounding box center [212, 220] width 101 height 23
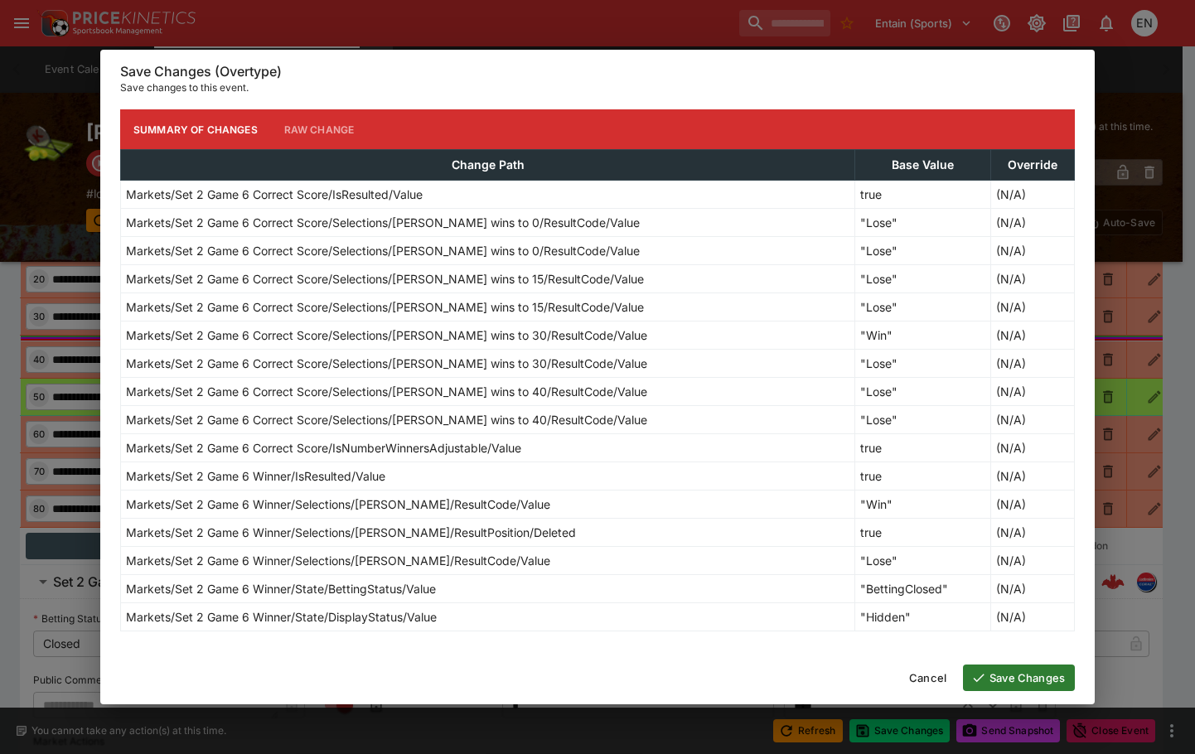
click at [989, 676] on button "Save Changes" at bounding box center [1019, 678] width 112 height 27
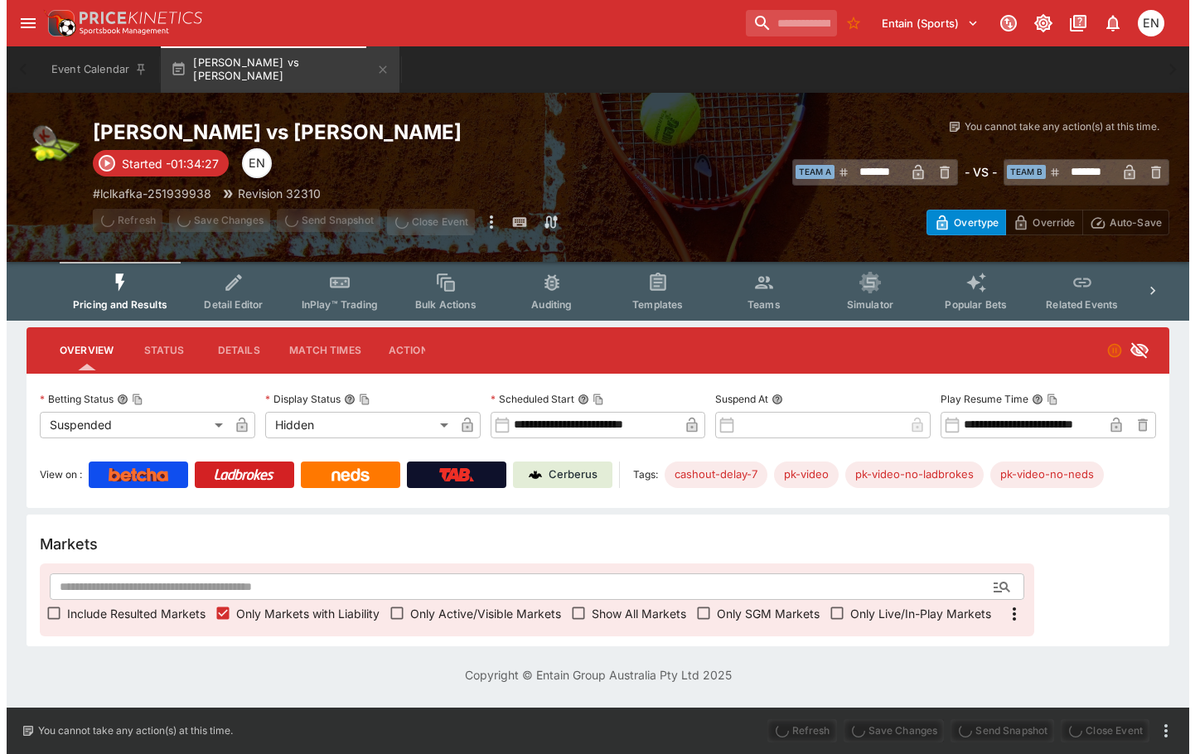
scroll to position [0, 0]
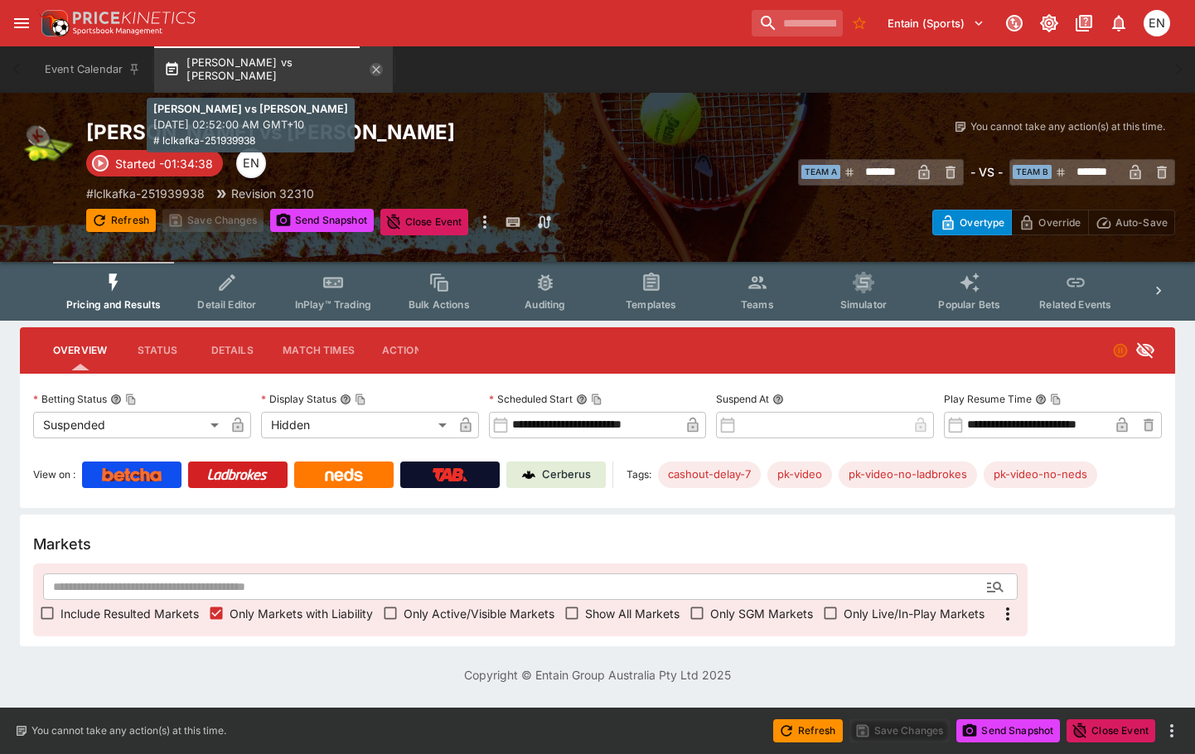
click at [370, 70] on icon "button" at bounding box center [376, 69] width 13 height 13
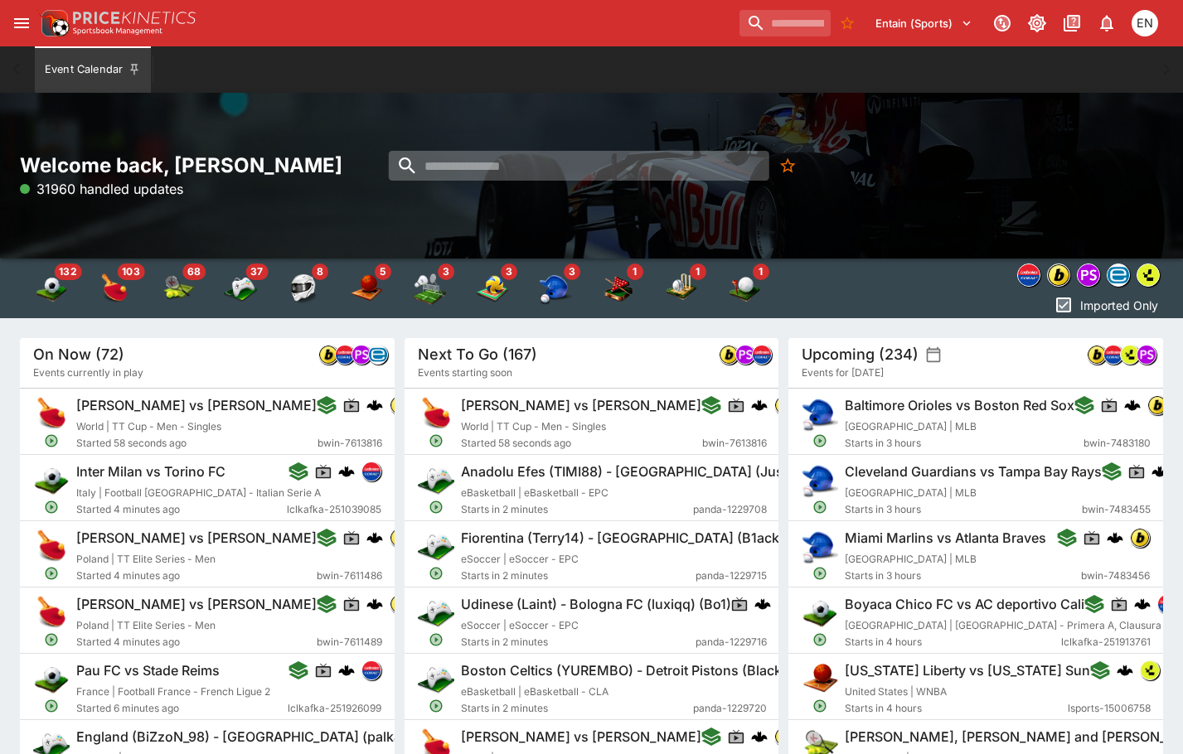
click at [535, 162] on input "search" at bounding box center [578, 166] width 381 height 30
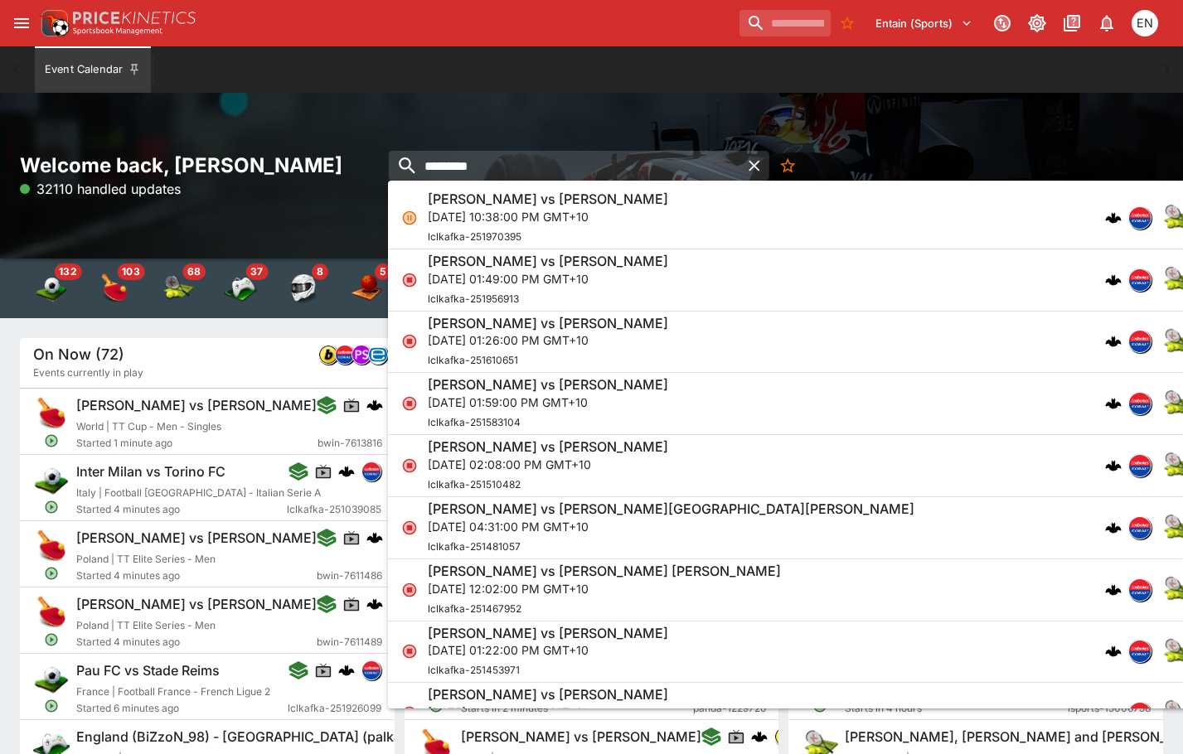
type input "*********"
click at [569, 200] on h6 "Joshua Charlton vs Akira Santillan" at bounding box center [548, 199] width 240 height 17
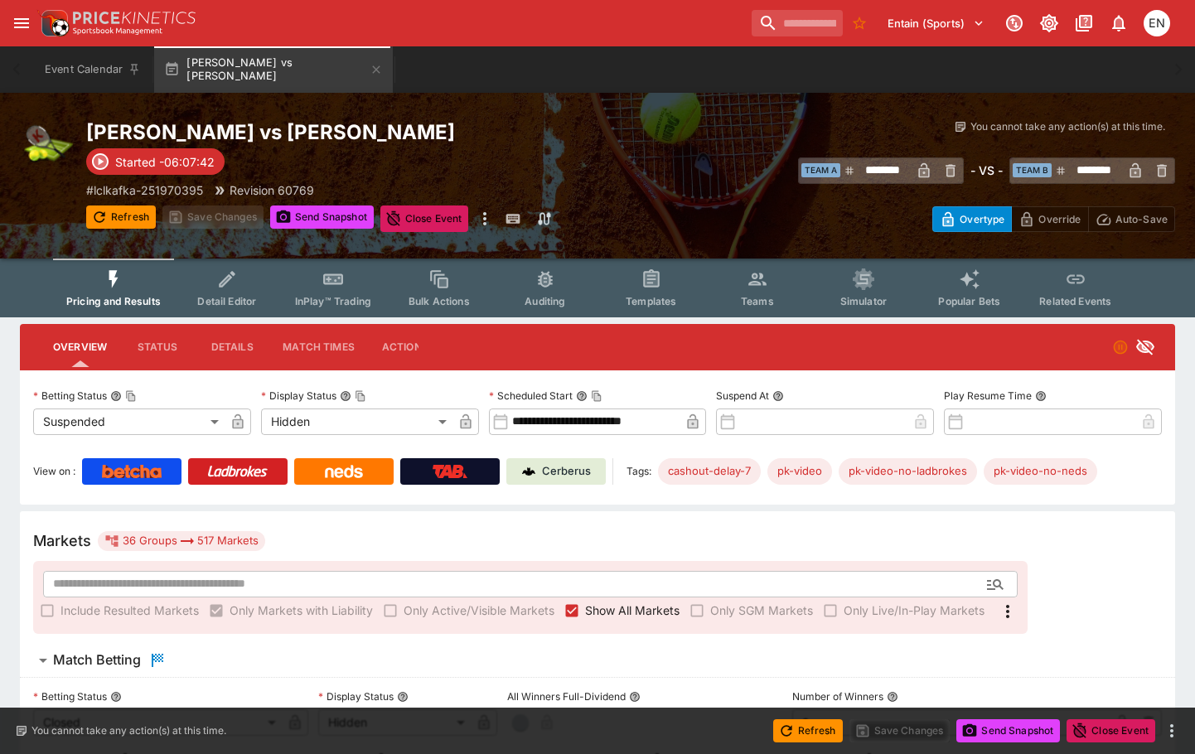
type input "**********"
type input "******"
type input "**********"
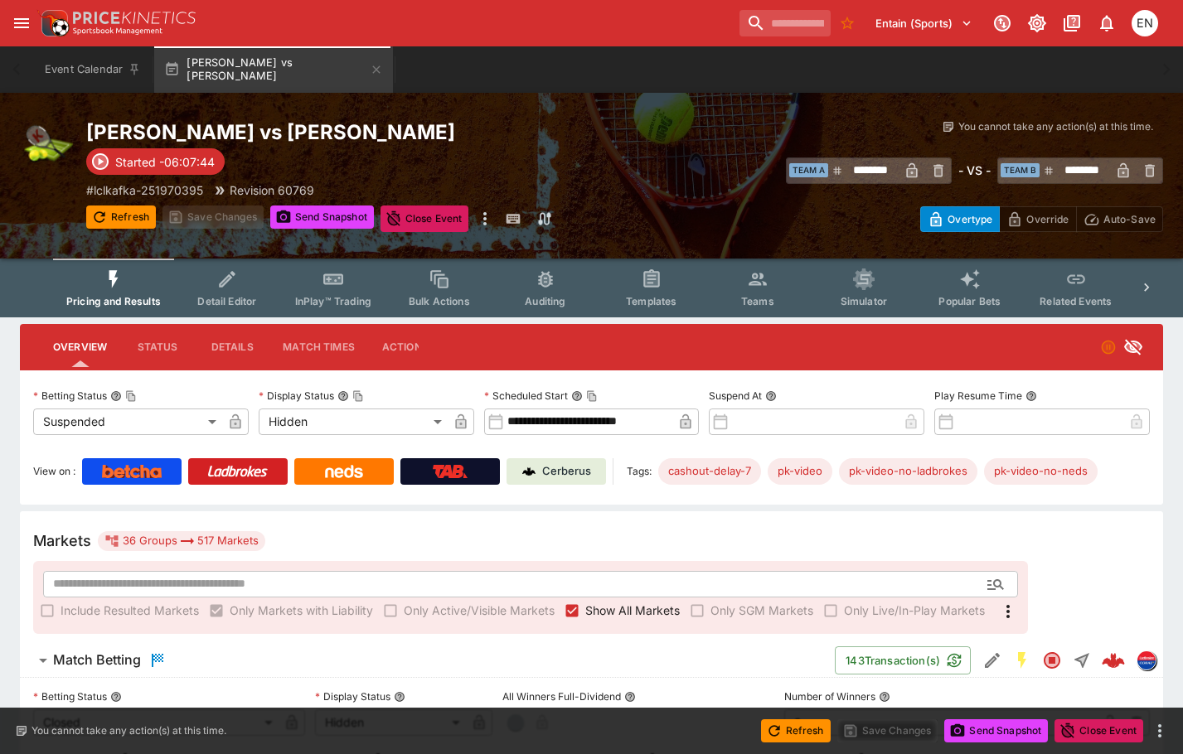
click at [576, 469] on p "Cerberus" at bounding box center [566, 471] width 49 height 17
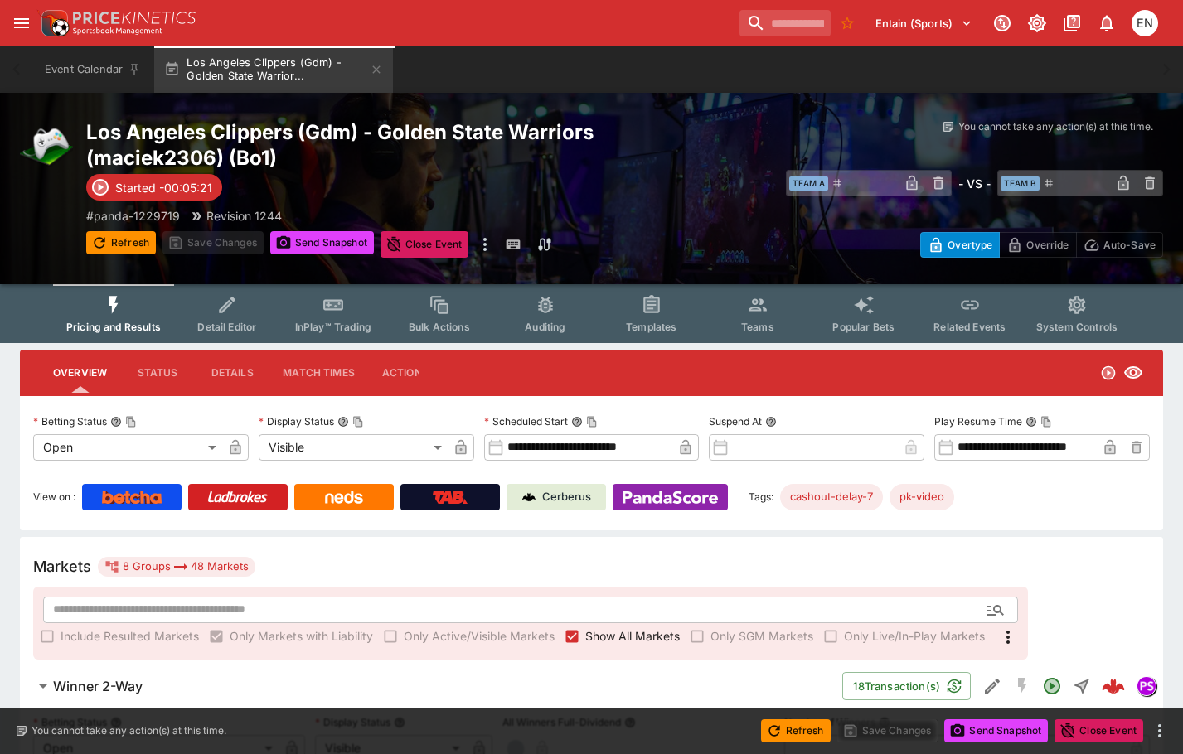
drag, startPoint x: 0, startPoint y: 0, endPoint x: 227, endPoint y: 372, distance: 436.0
click at [227, 372] on button "Details" at bounding box center [232, 373] width 75 height 40
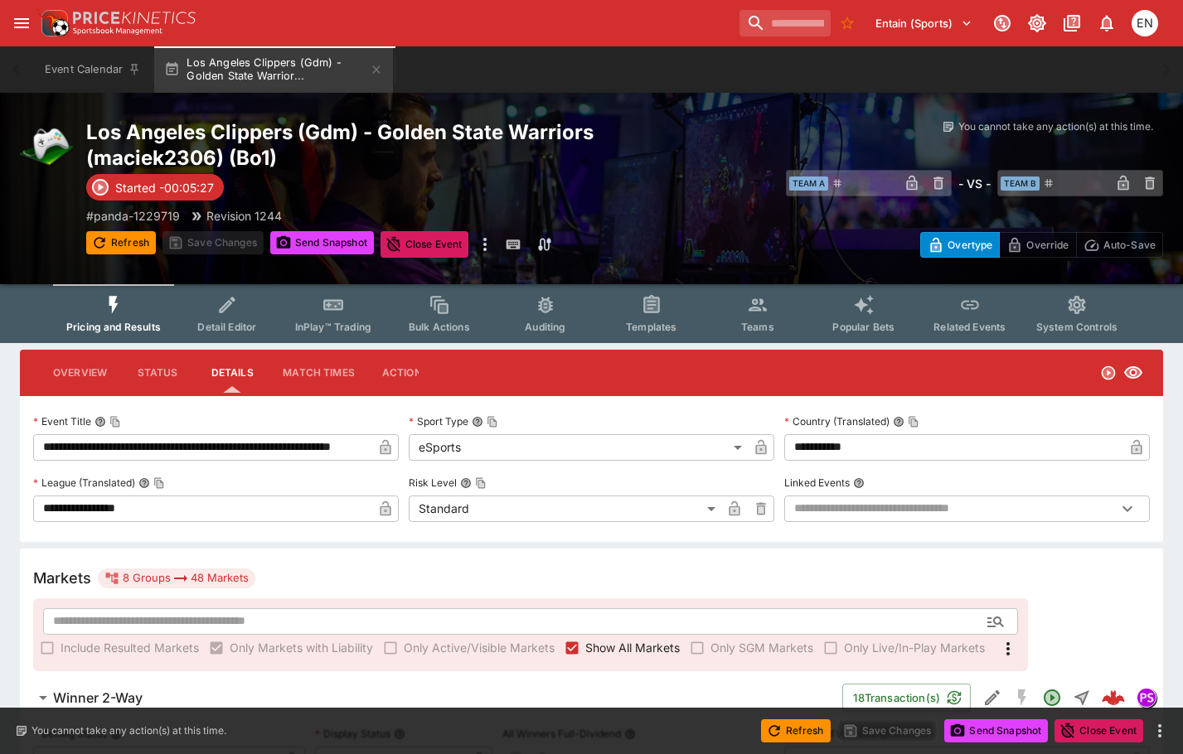
type input "**********"
type input "*********"
type input "**********"
type input "****"
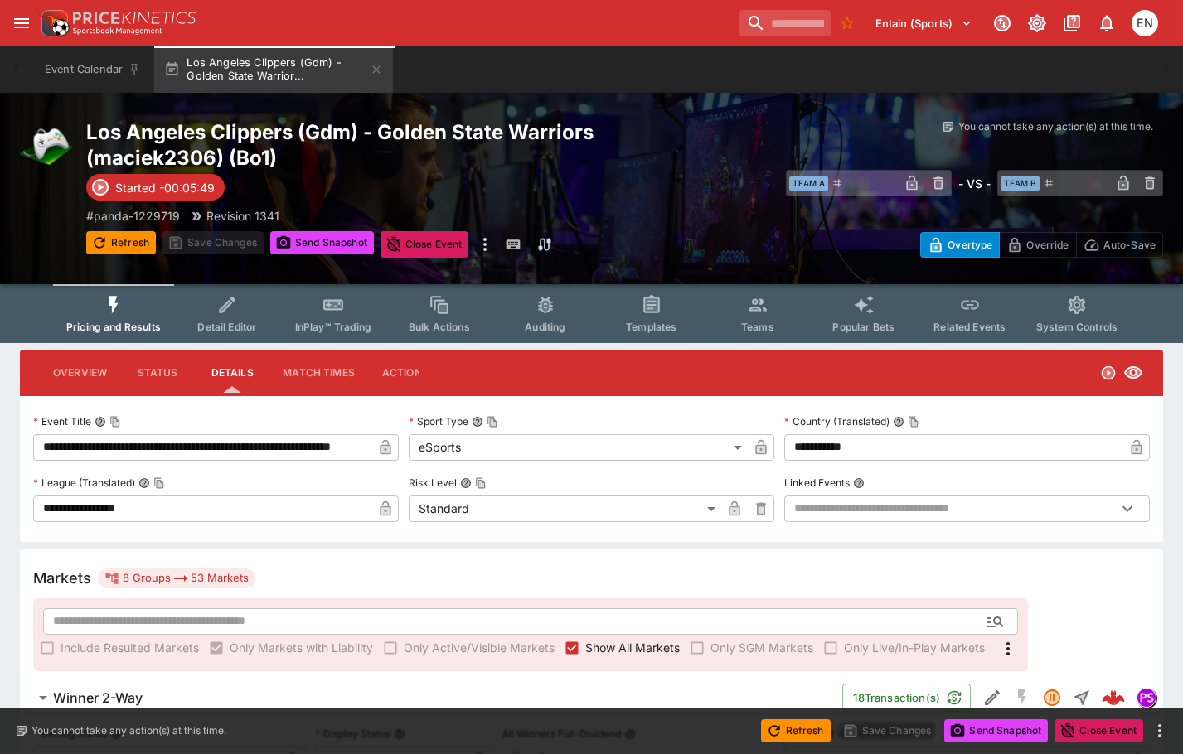
type input "****"
type input "**********"
type input "*********"
type input "**********"
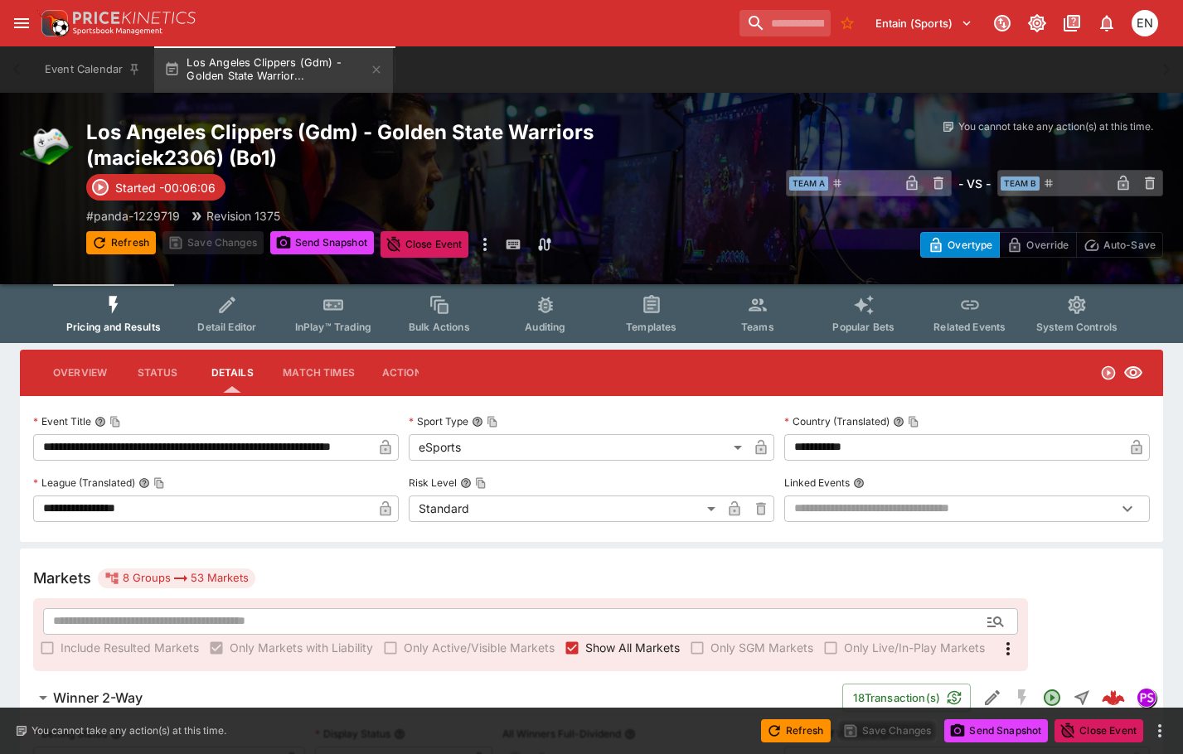
type input "****"
type input "**********"
type input "*********"
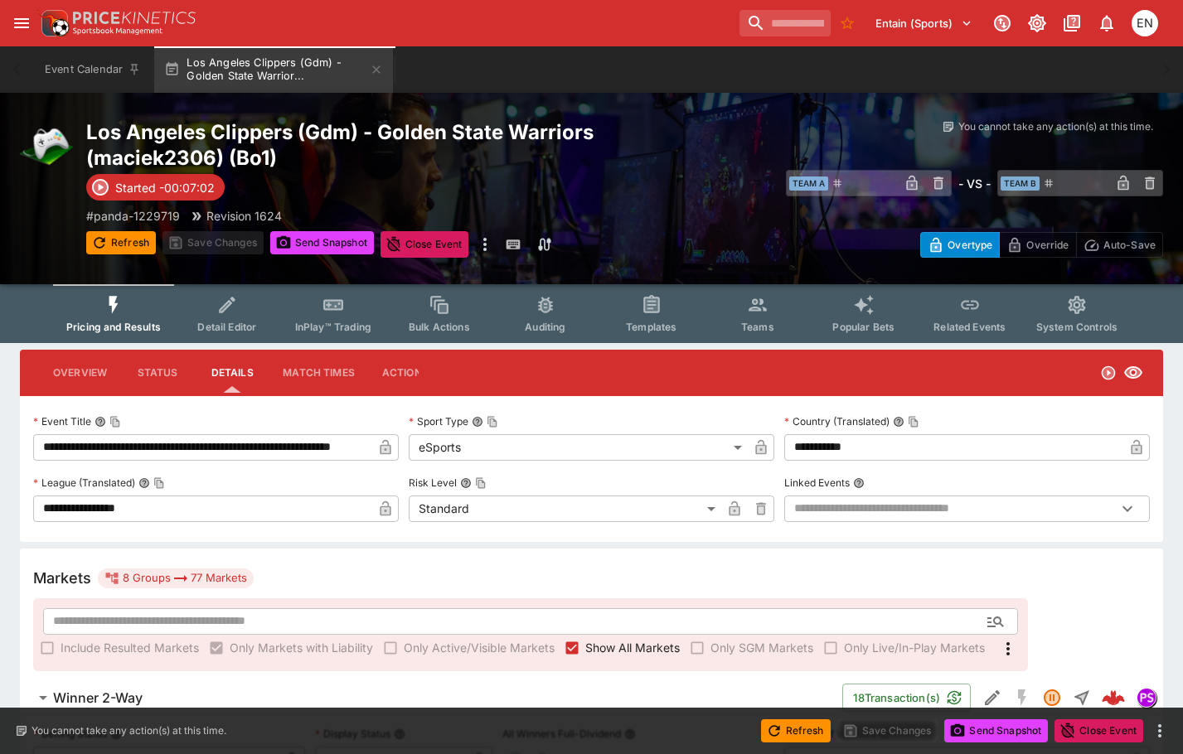
type input "**********"
type input "****"
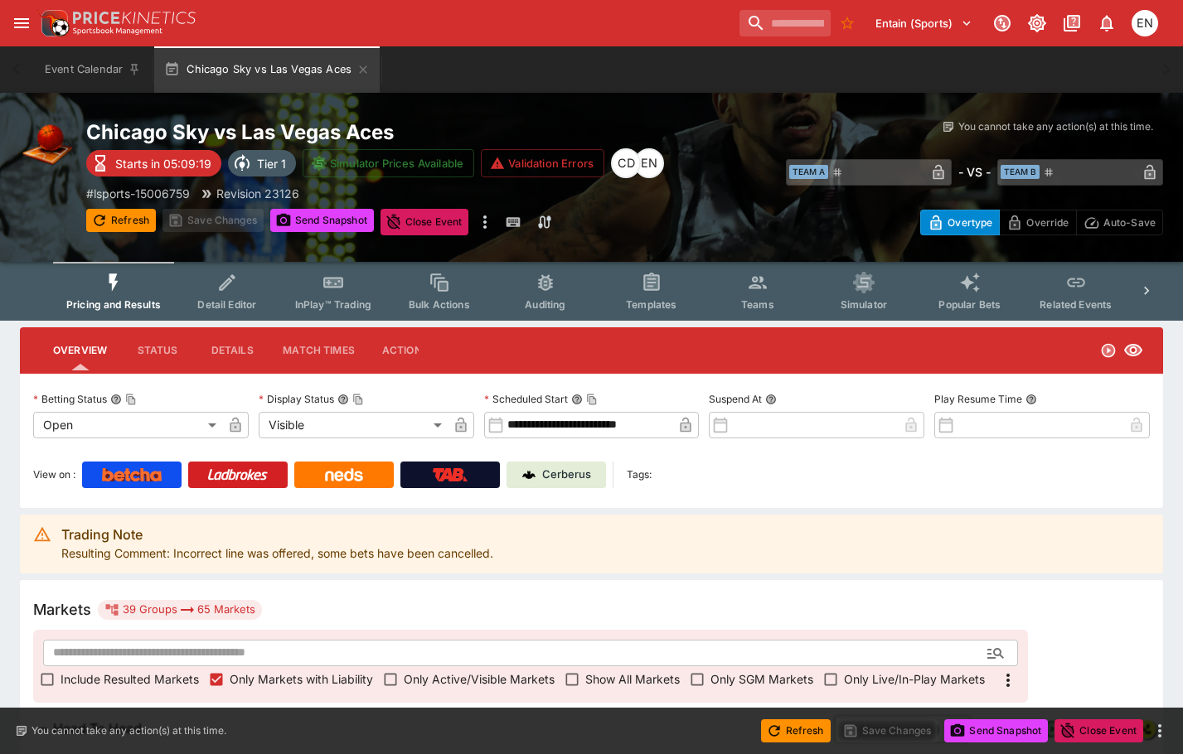
scroll to position [1143, 0]
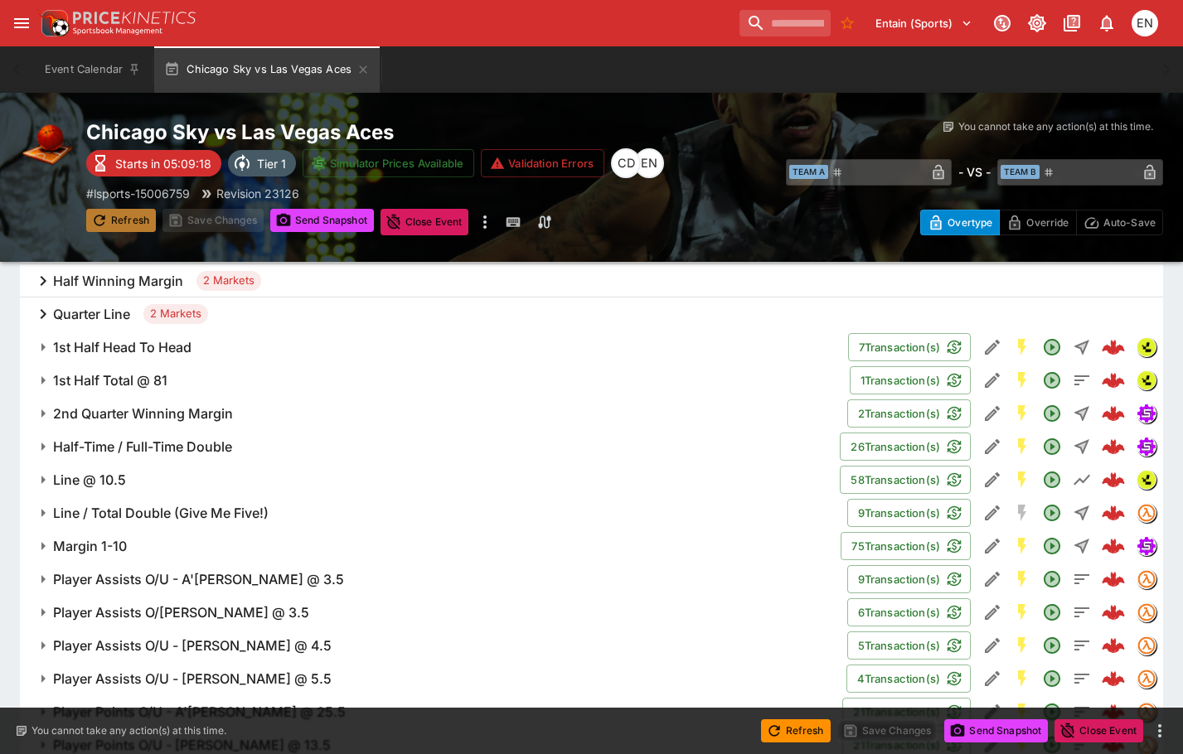
click at [130, 221] on button "Refresh" at bounding box center [121, 220] width 70 height 23
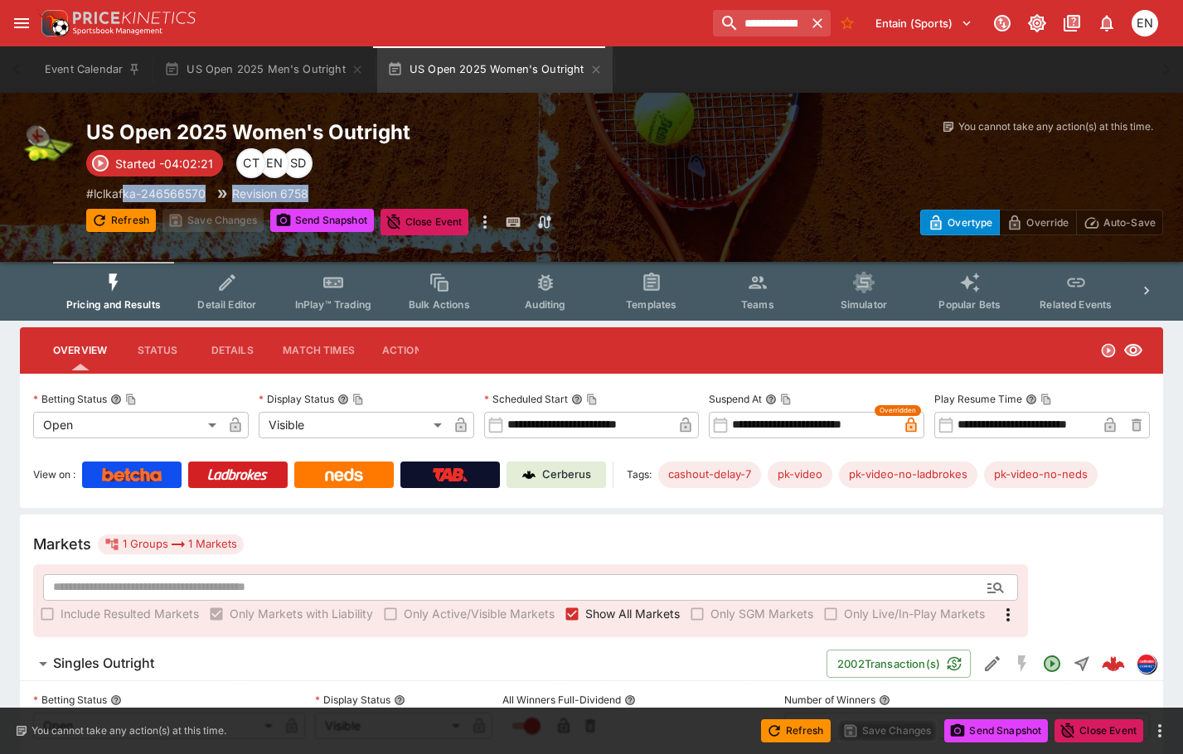
click at [142, 225] on button "Refresh" at bounding box center [121, 220] width 70 height 23
type input "*********"
type input "******"
click at [997, 660] on icon "Edit Detail" at bounding box center [992, 664] width 15 height 15
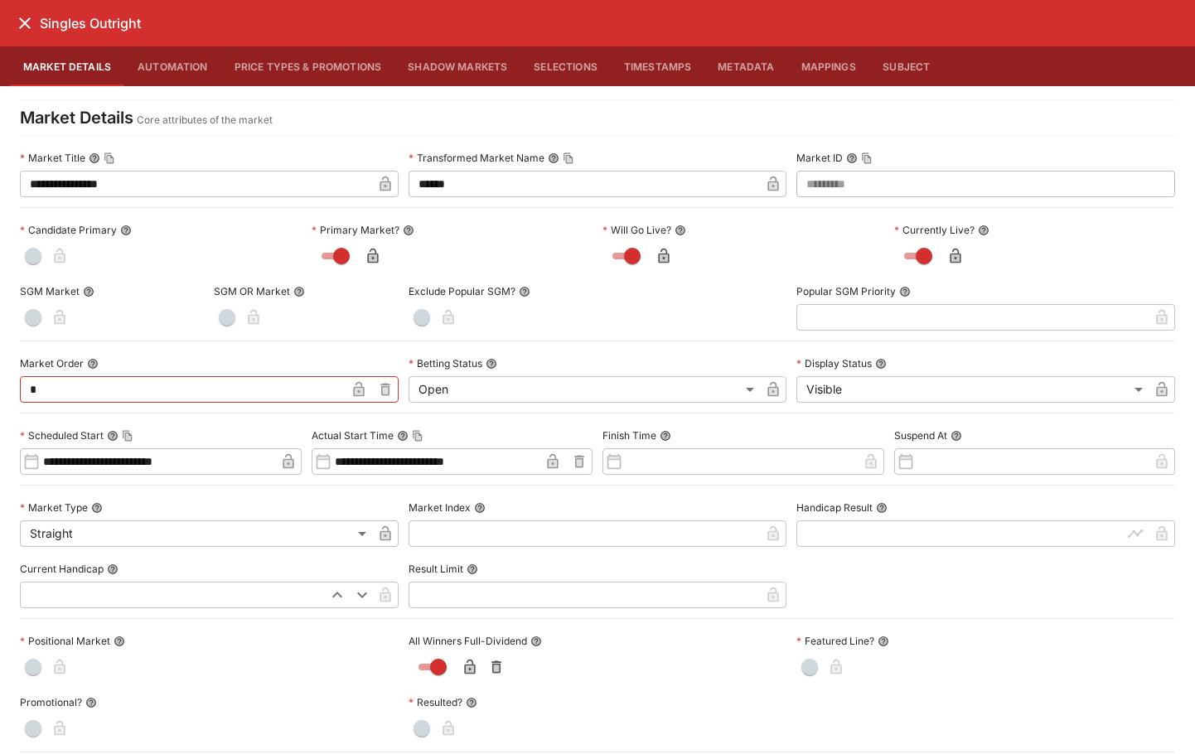
click at [23, 24] on icon "close" at bounding box center [25, 23] width 12 height 12
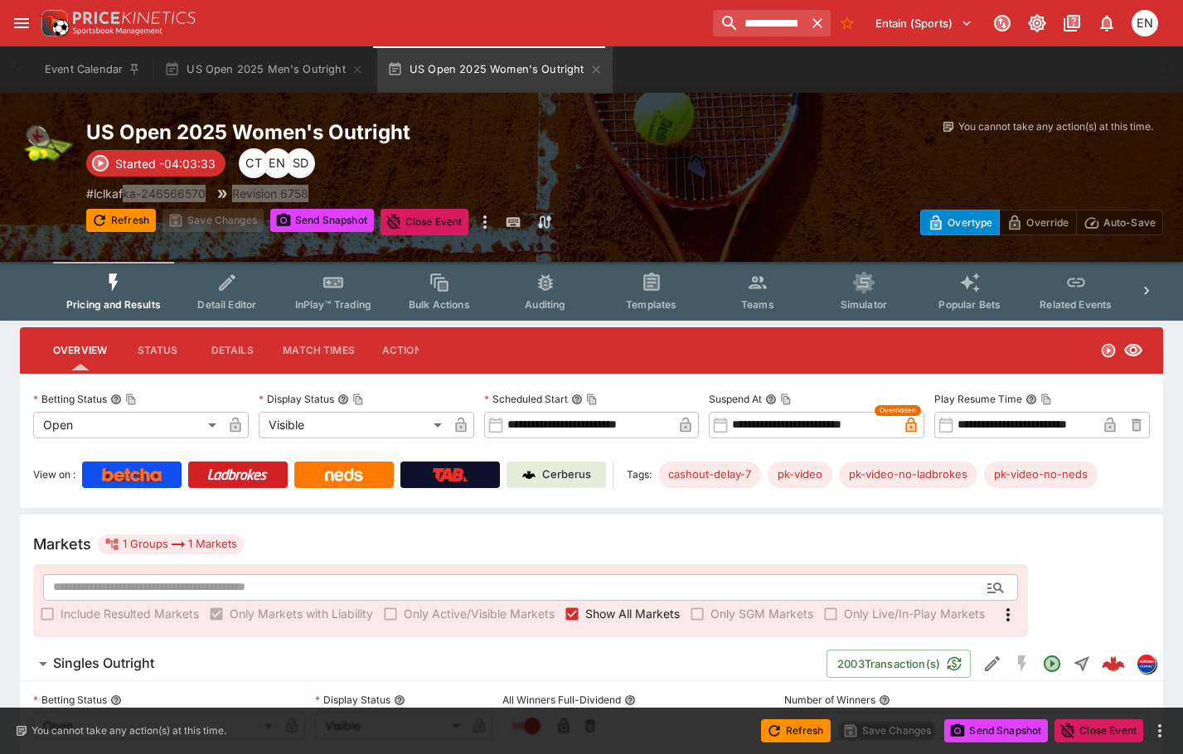
type input "******"
type input "*********"
type input "******"
type input "*********"
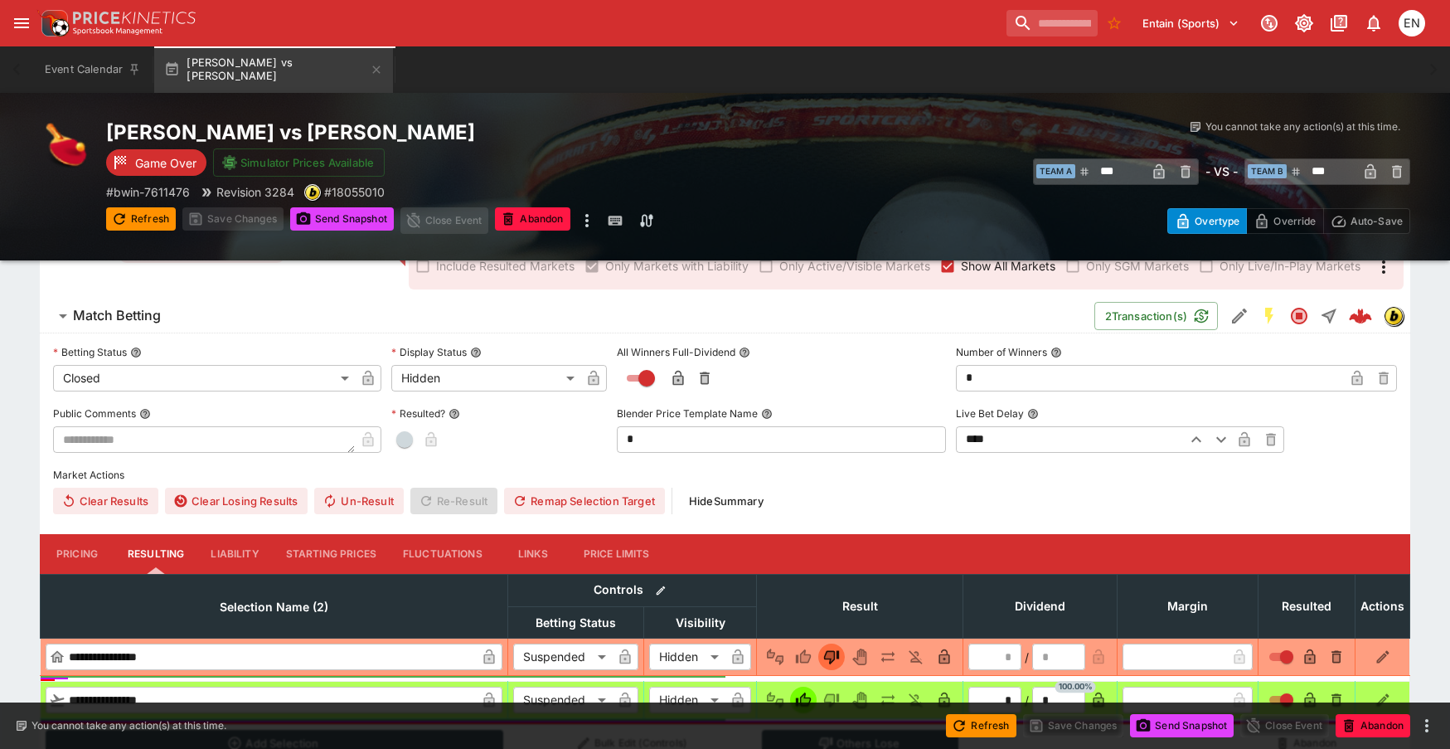
scroll to position [414, 0]
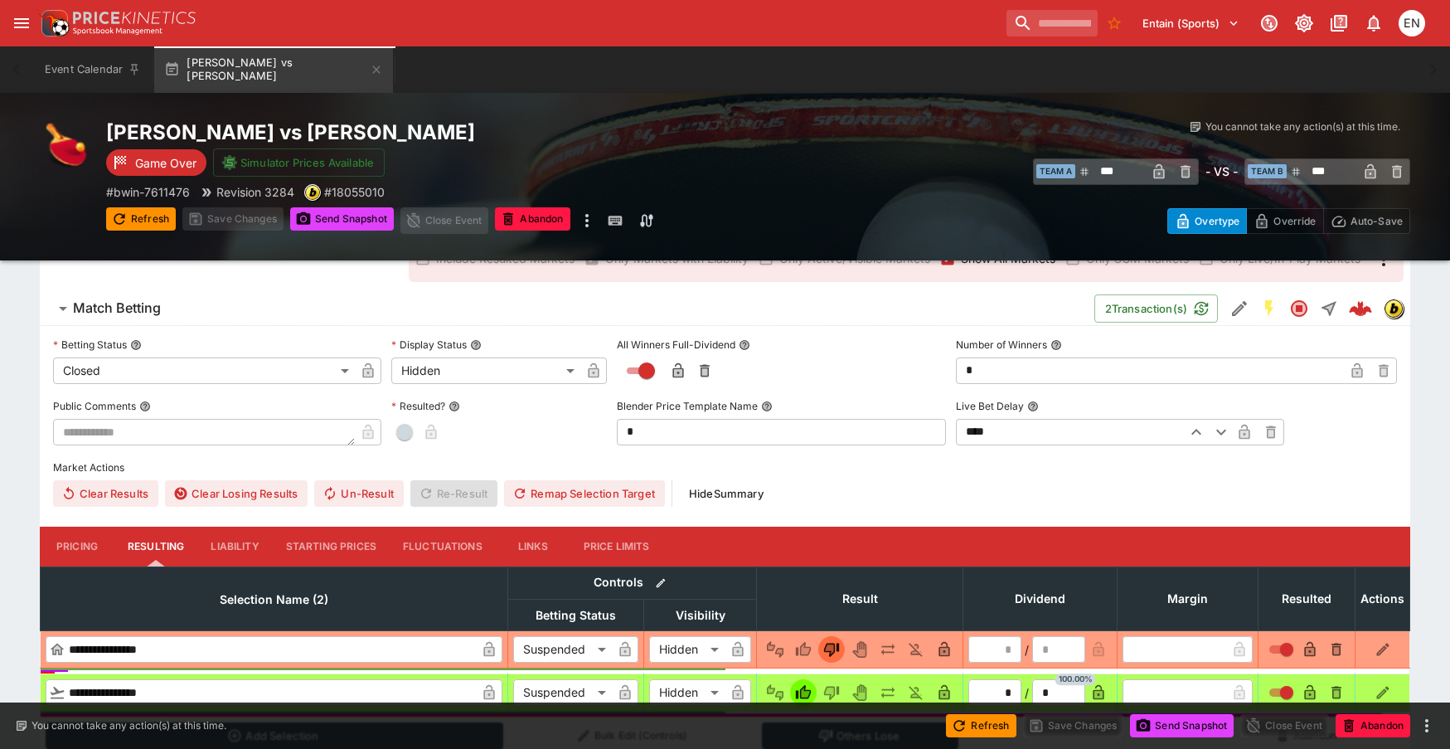
click at [411, 434] on span "button" at bounding box center [404, 432] width 17 height 17
type input "*"
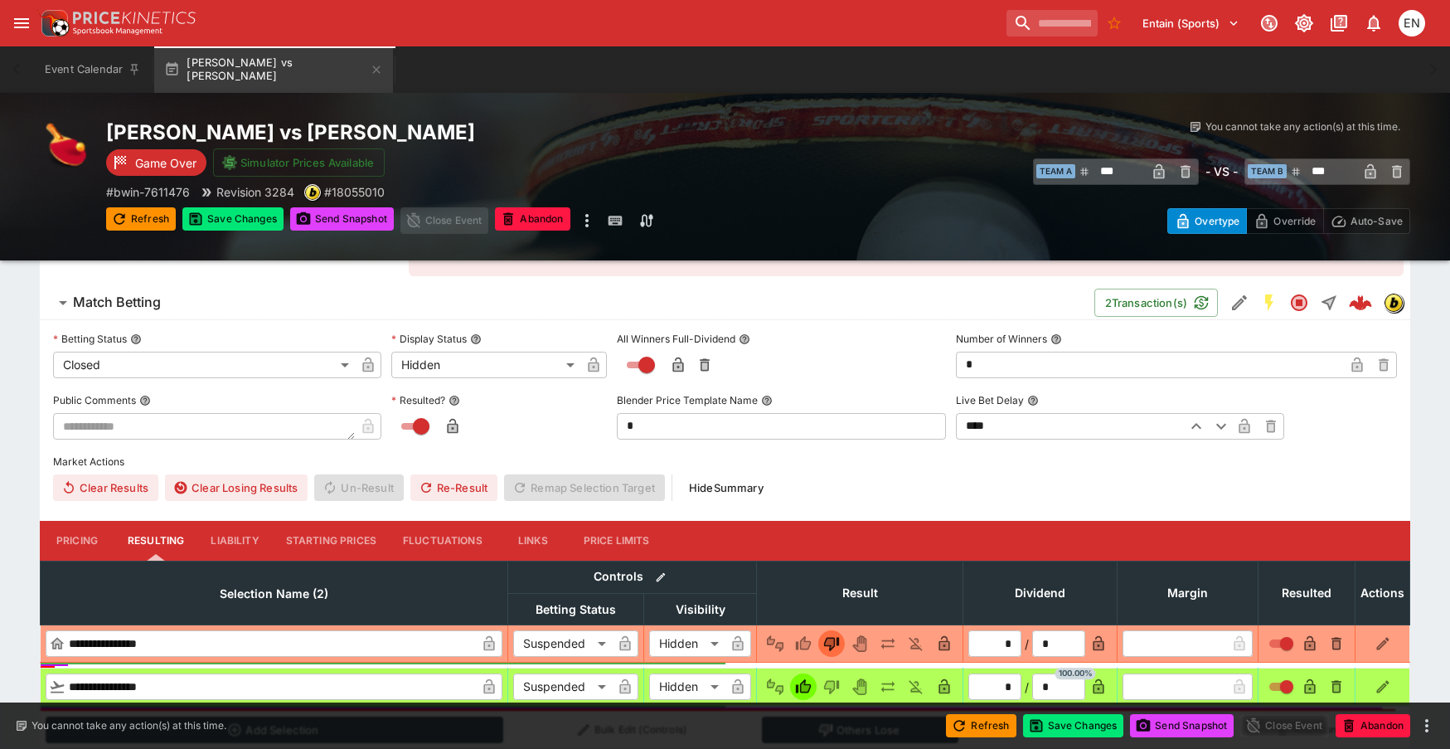
scroll to position [511, 0]
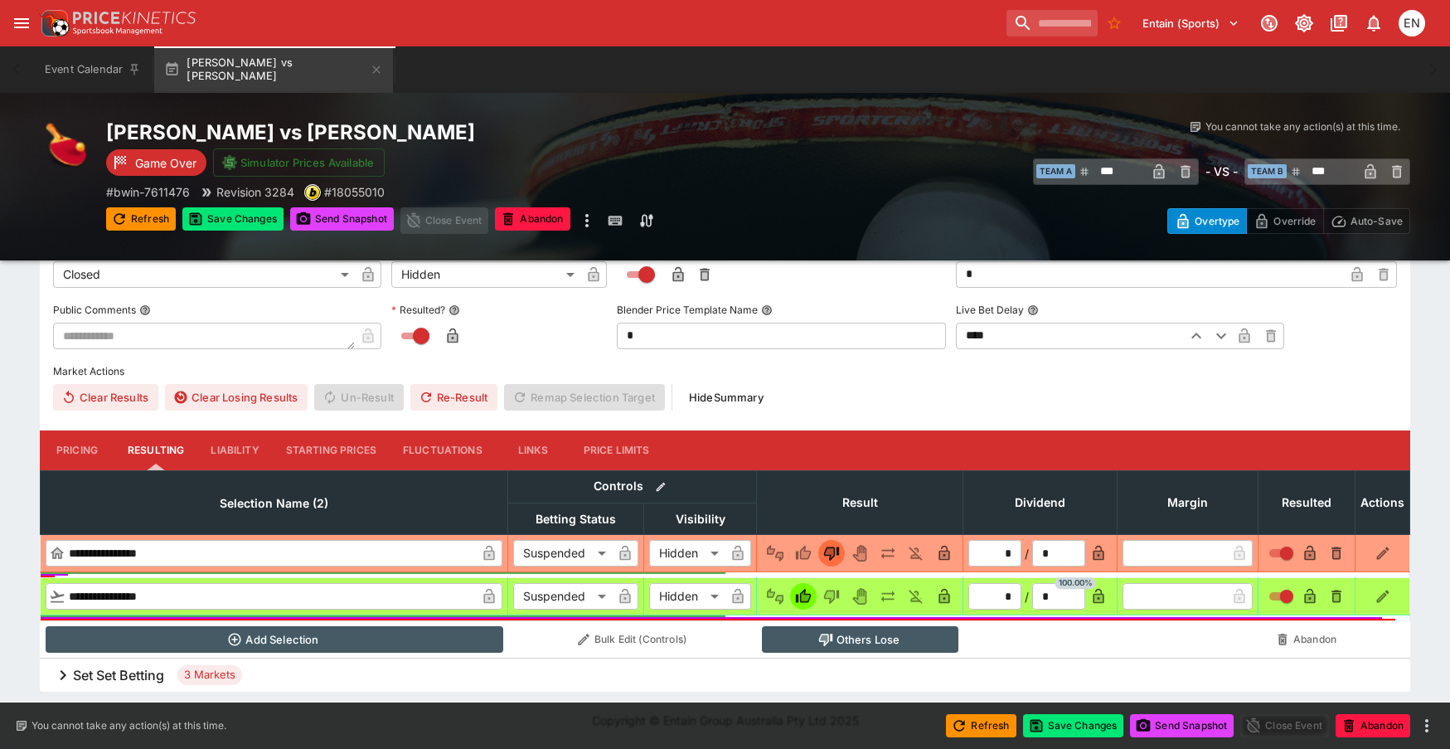
click at [133, 678] on h6 "Set Set Betting" at bounding box center [118, 675] width 91 height 17
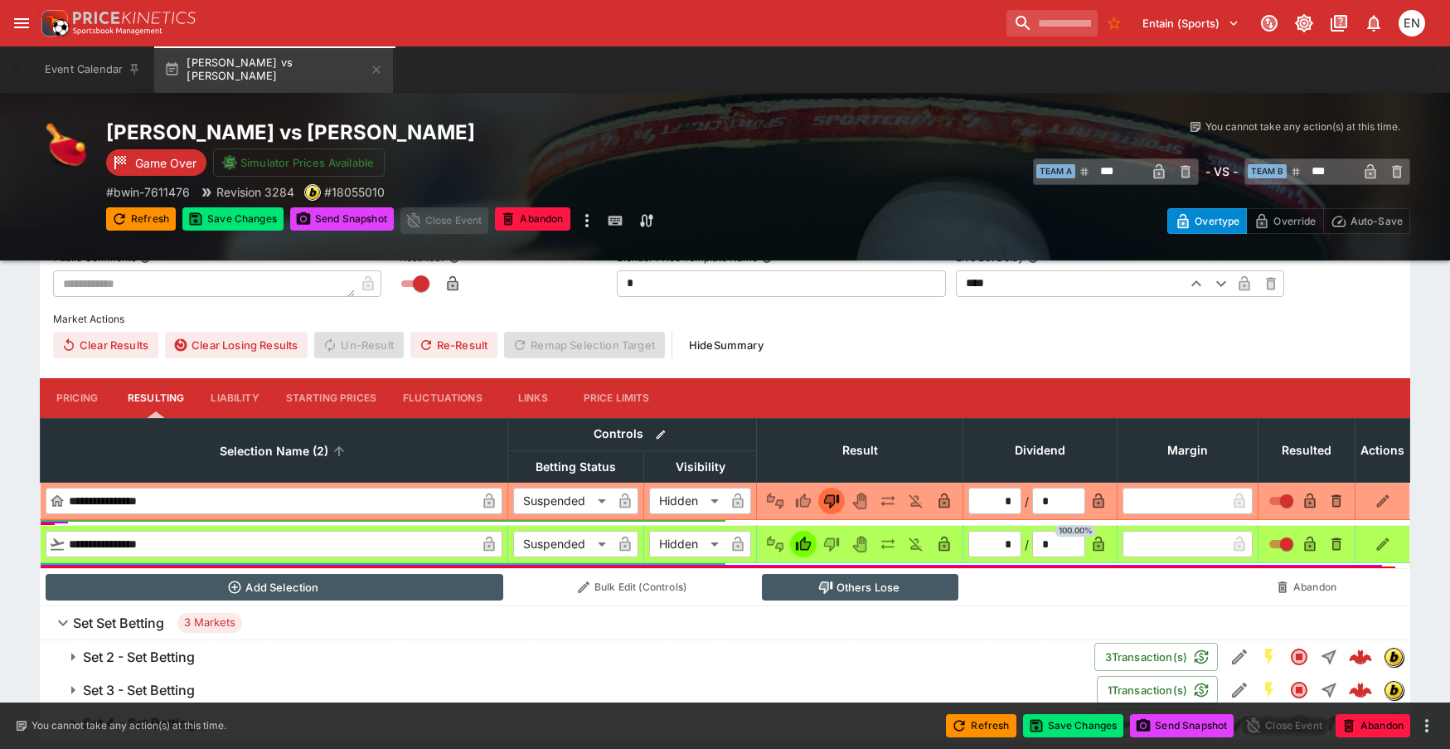
scroll to position [611, 0]
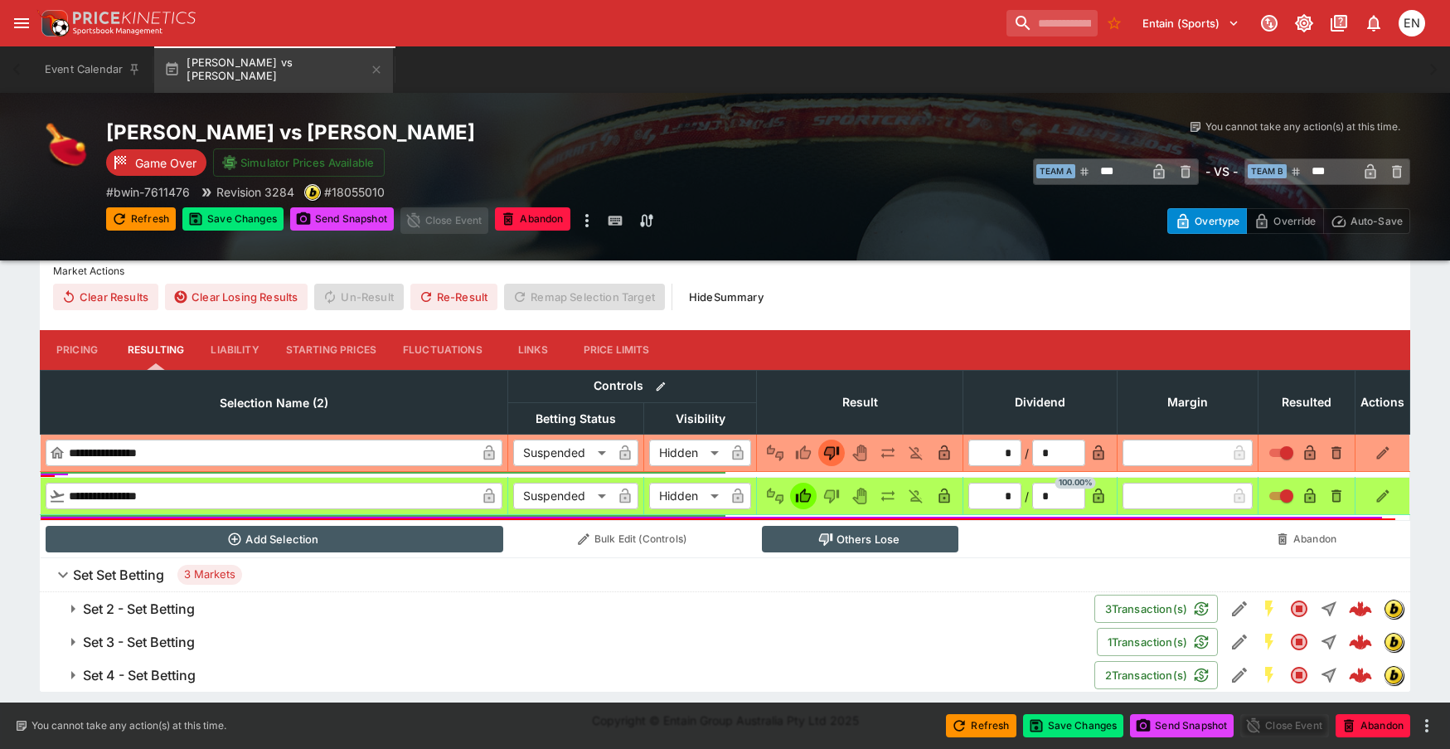
click at [162, 673] on h6 "Set 4 - Set Betting" at bounding box center [139, 675] width 113 height 17
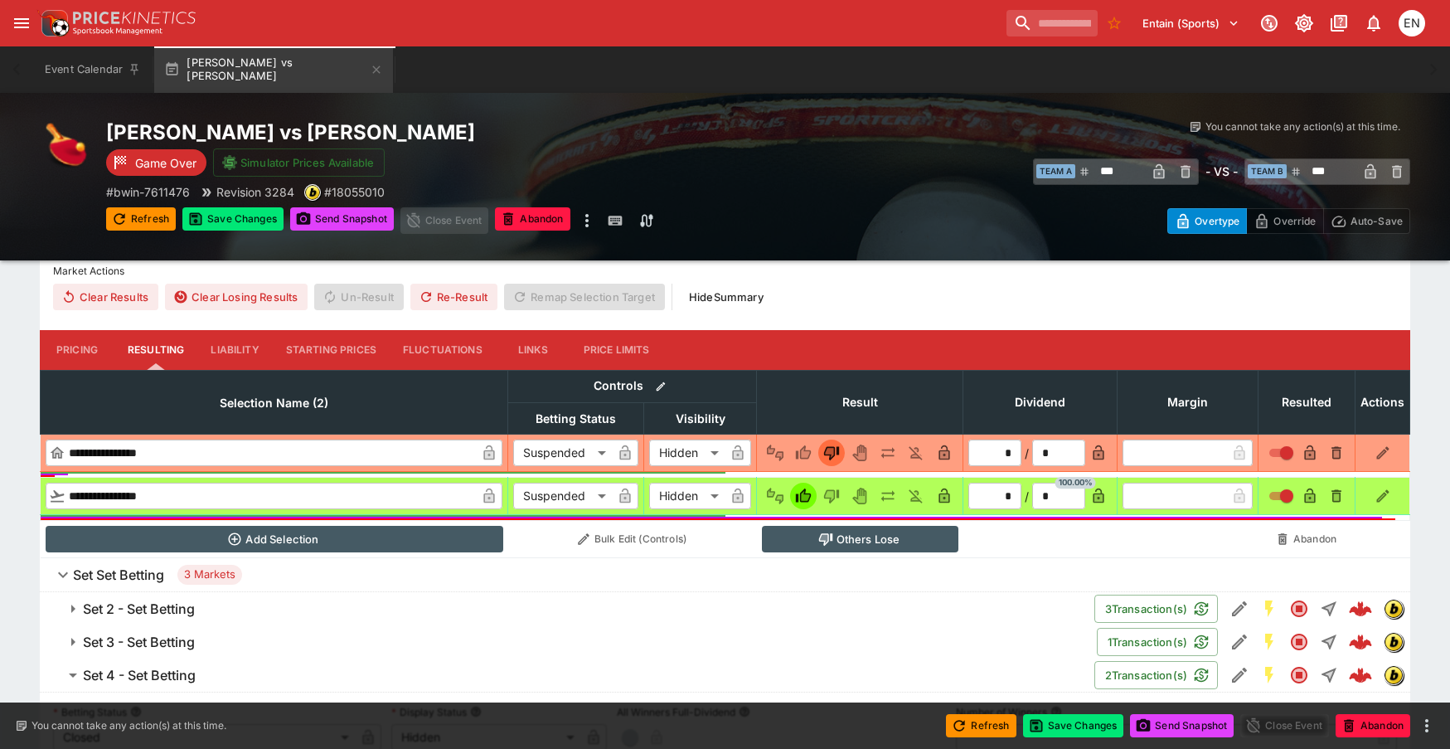
drag, startPoint x: 167, startPoint y: 638, endPoint x: 178, endPoint y: 613, distance: 27.9
click at [167, 637] on h6 "Set 3 - Set Betting" at bounding box center [139, 641] width 112 height 17
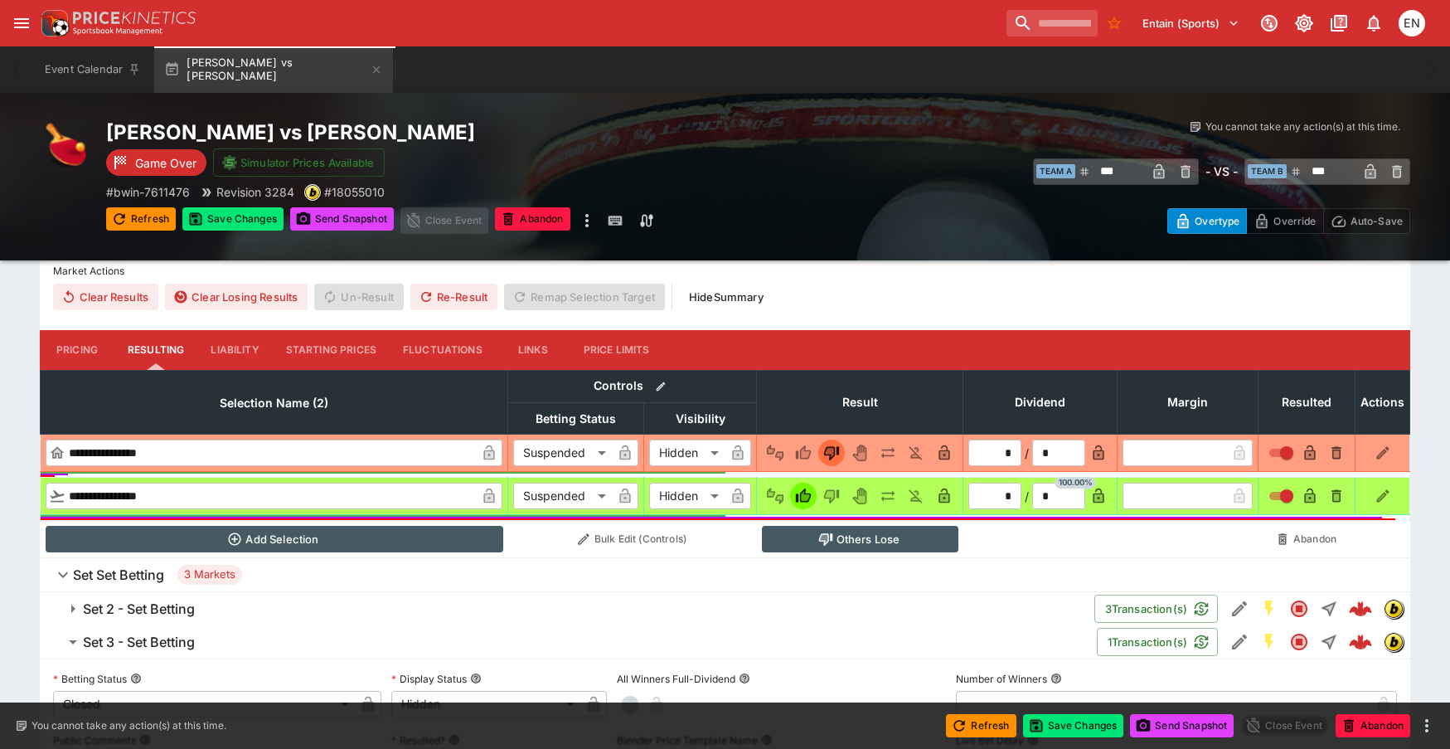
click at [180, 600] on h6 "Set 2 - Set Betting" at bounding box center [139, 608] width 112 height 17
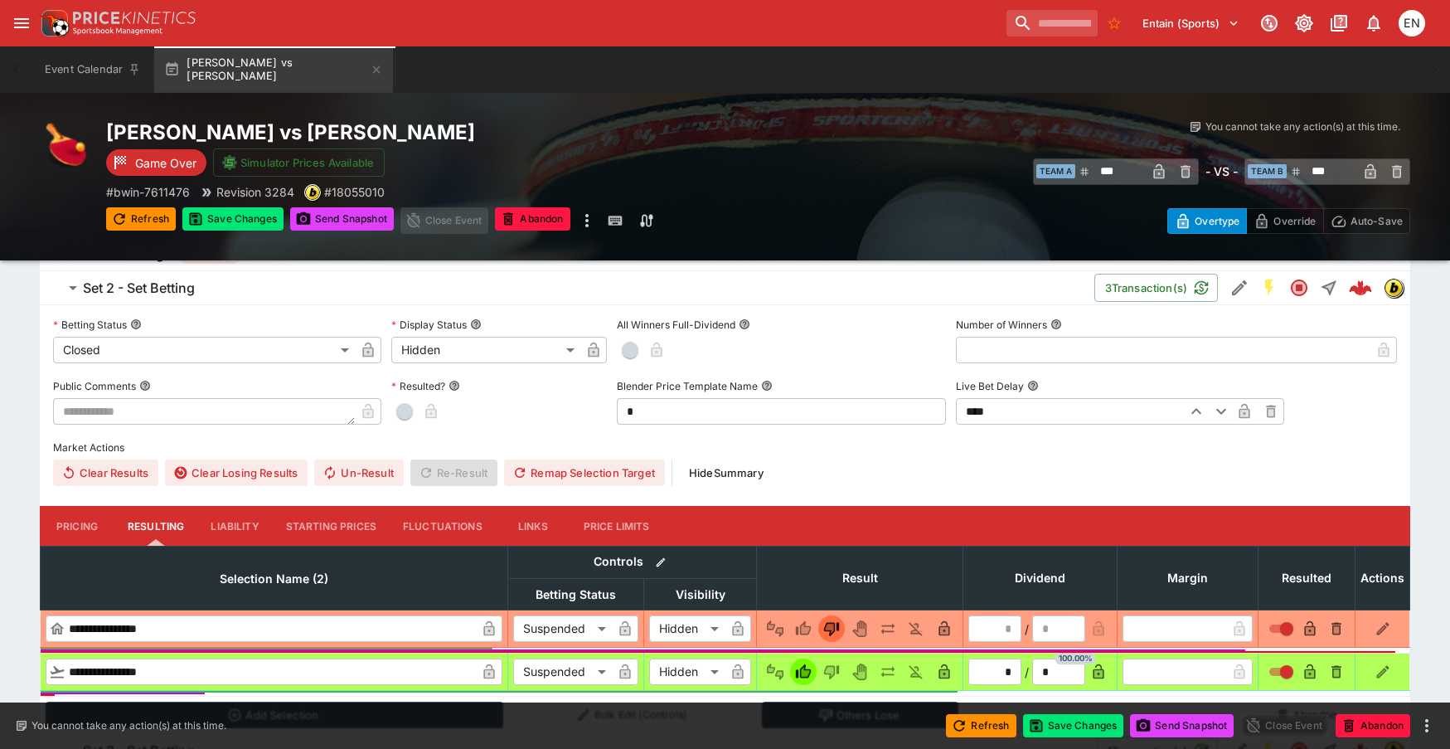
scroll to position [943, 0]
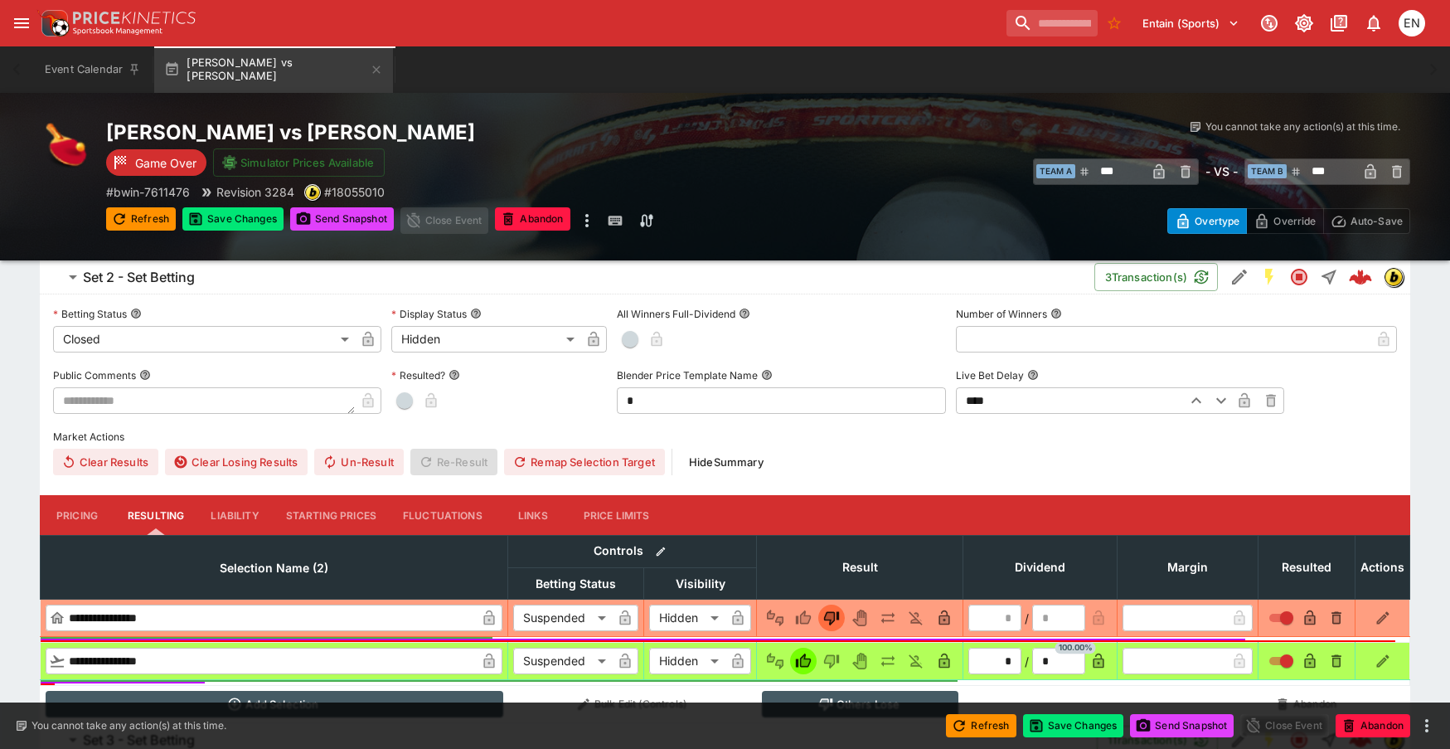
click at [409, 395] on span "button" at bounding box center [404, 400] width 17 height 17
type input "*"
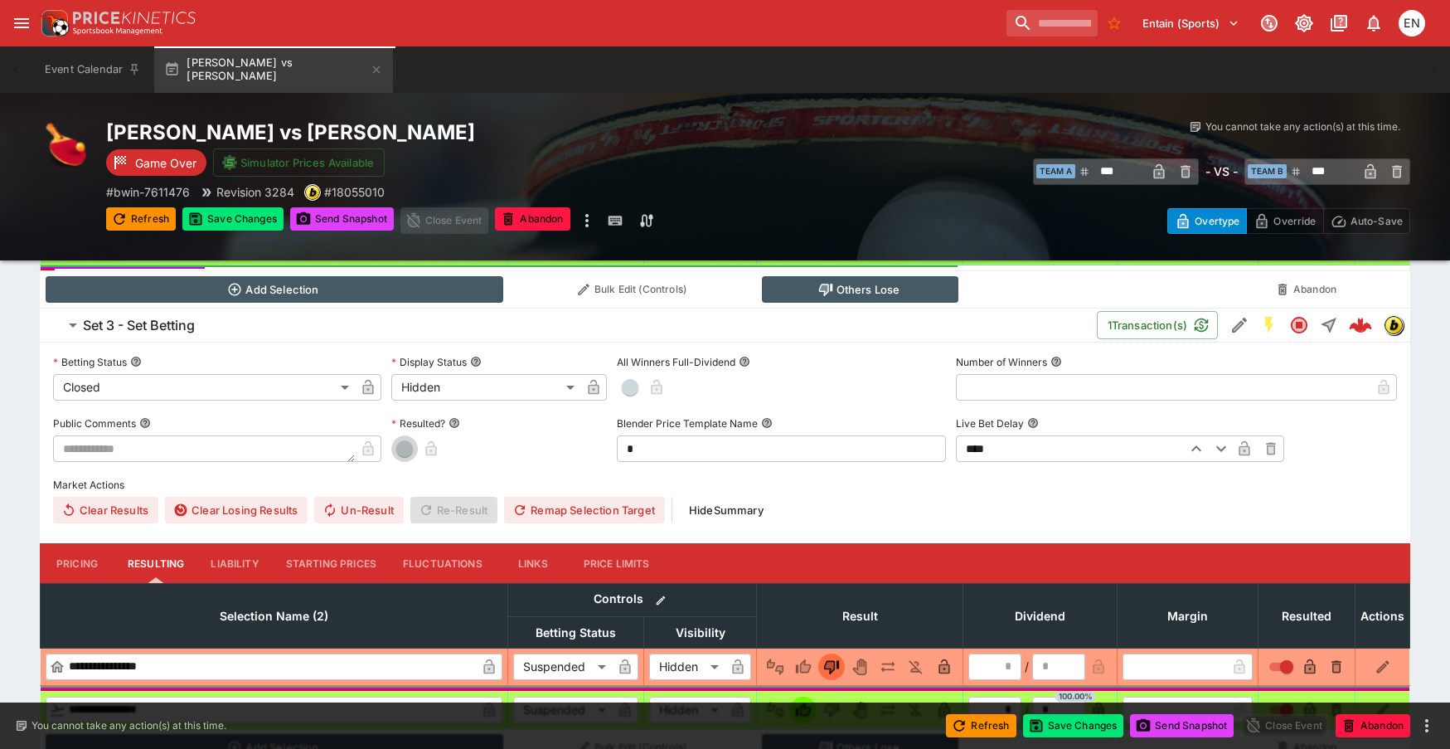
click at [407, 451] on span "button" at bounding box center [404, 448] width 17 height 17
type input "*"
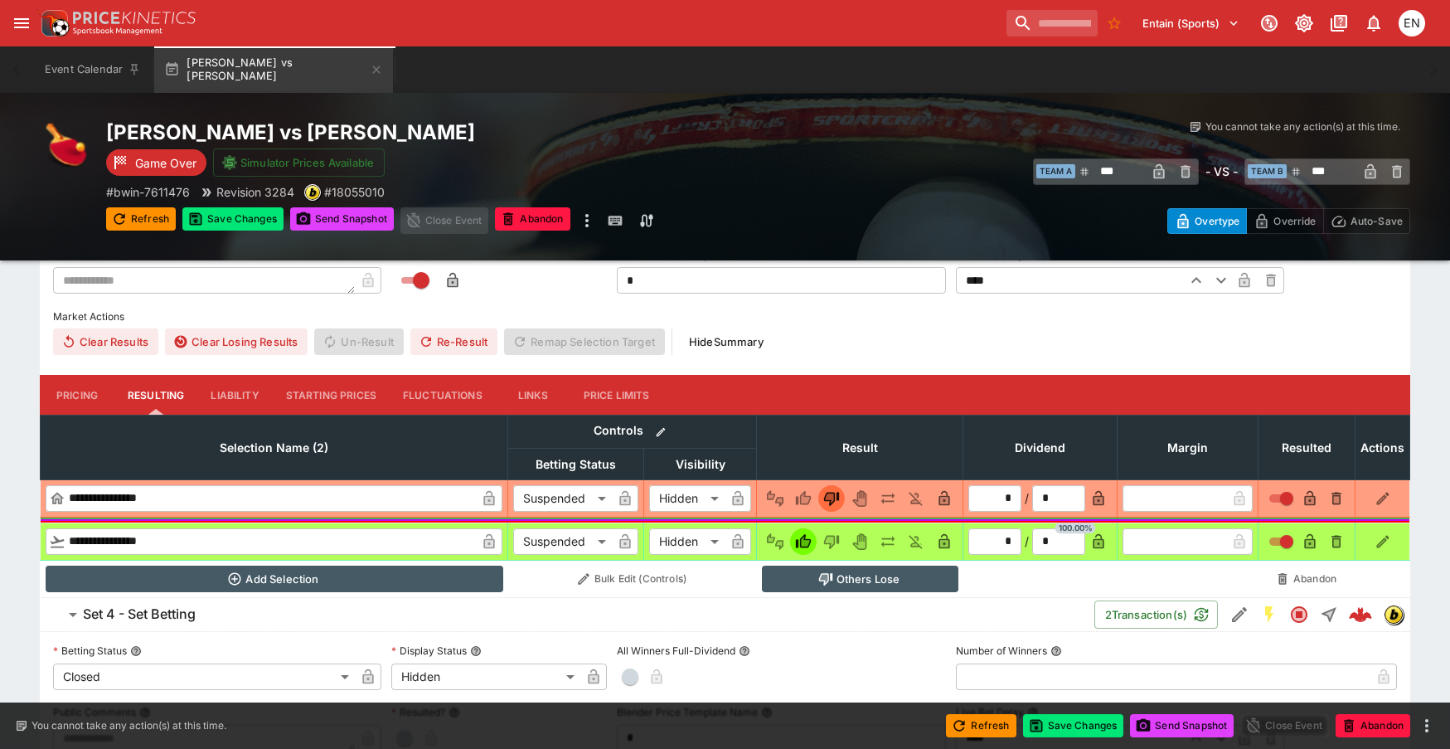
scroll to position [1772, 0]
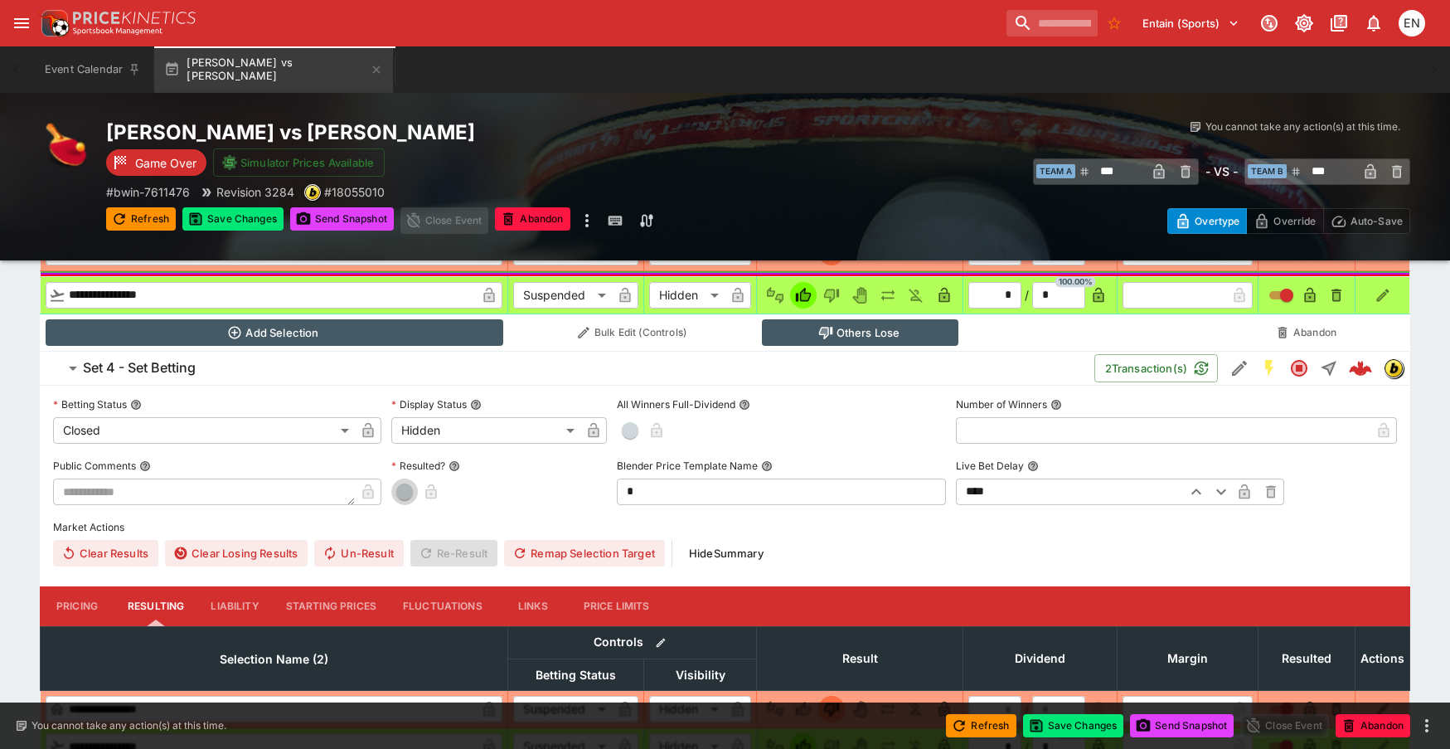
click at [396, 492] on span "button" at bounding box center [404, 491] width 17 height 17
type input "*"
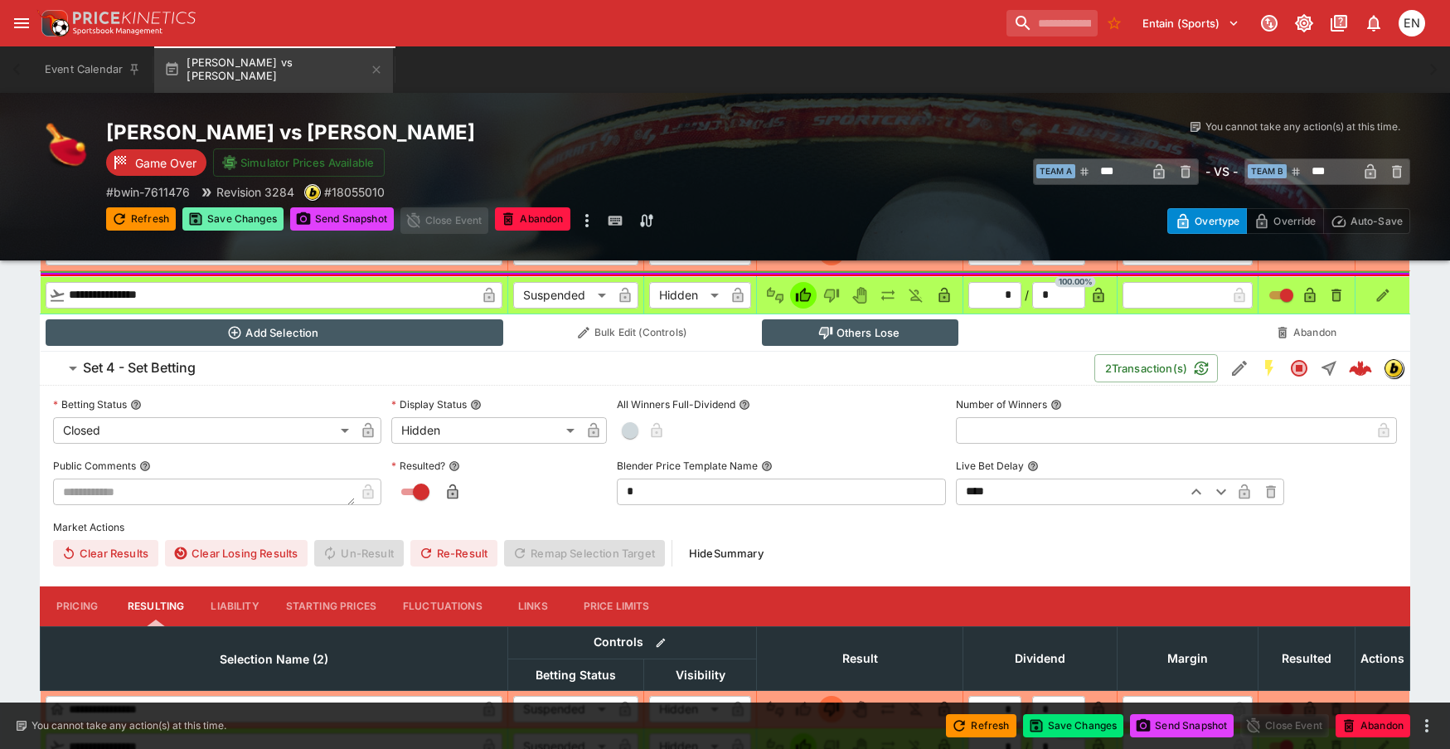
click at [218, 209] on button "Save Changes" at bounding box center [232, 218] width 101 height 23
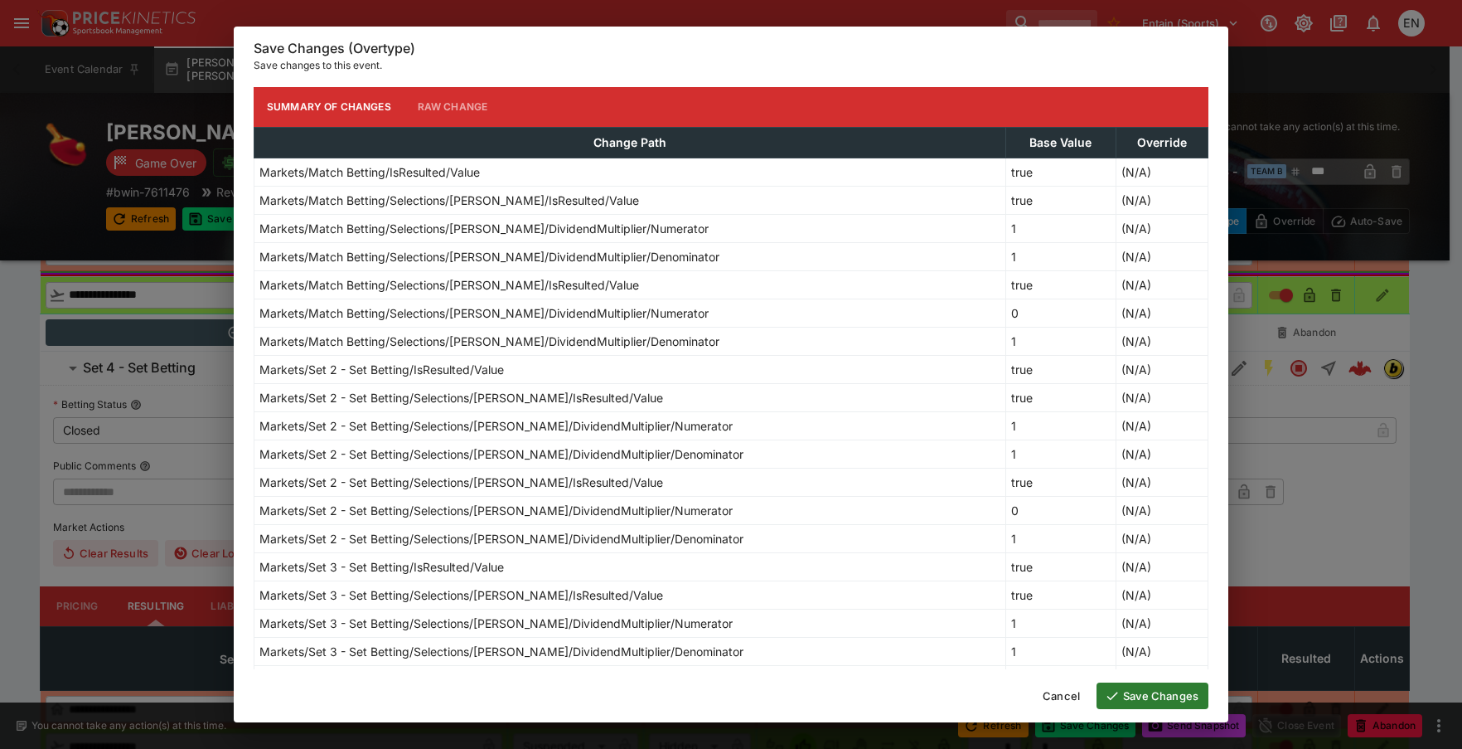
click at [1191, 703] on button "Save Changes" at bounding box center [1153, 695] width 112 height 27
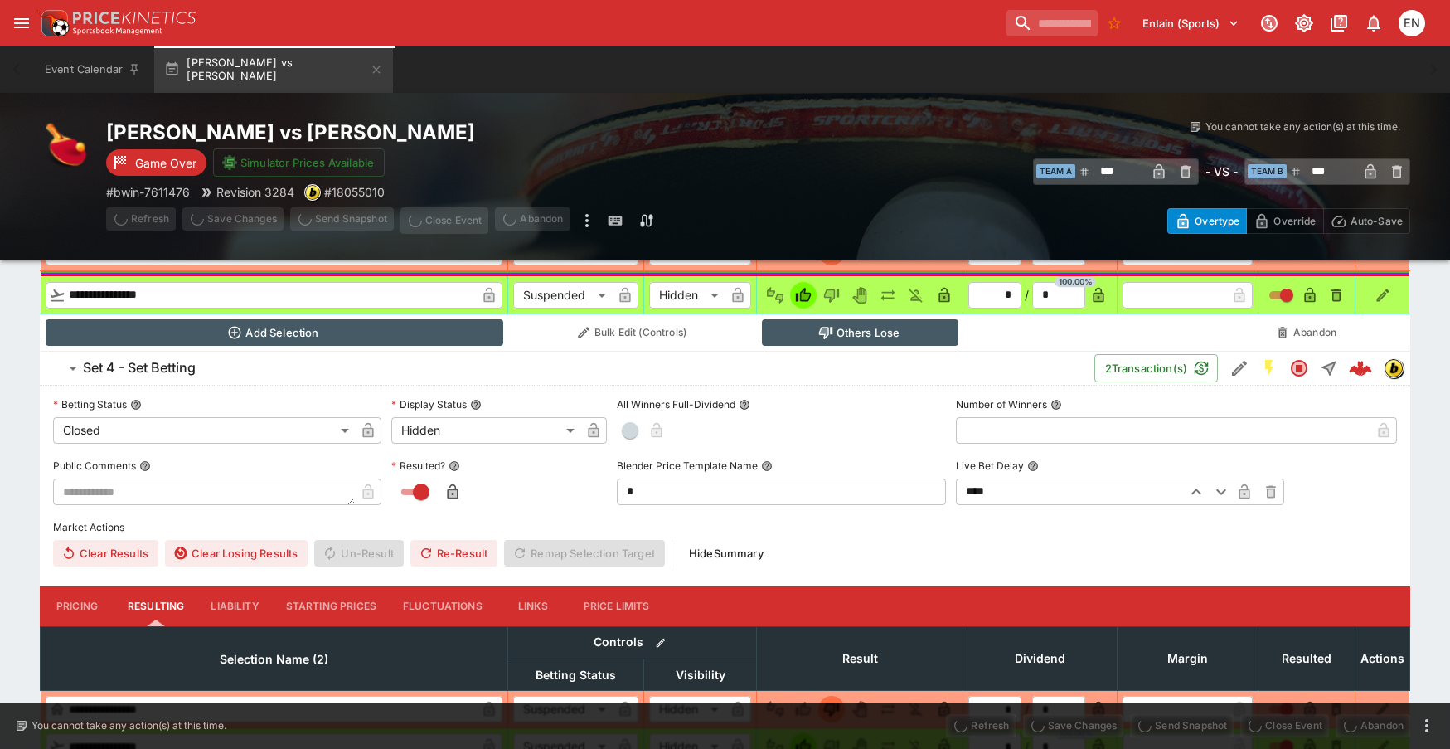
scroll to position [15, 0]
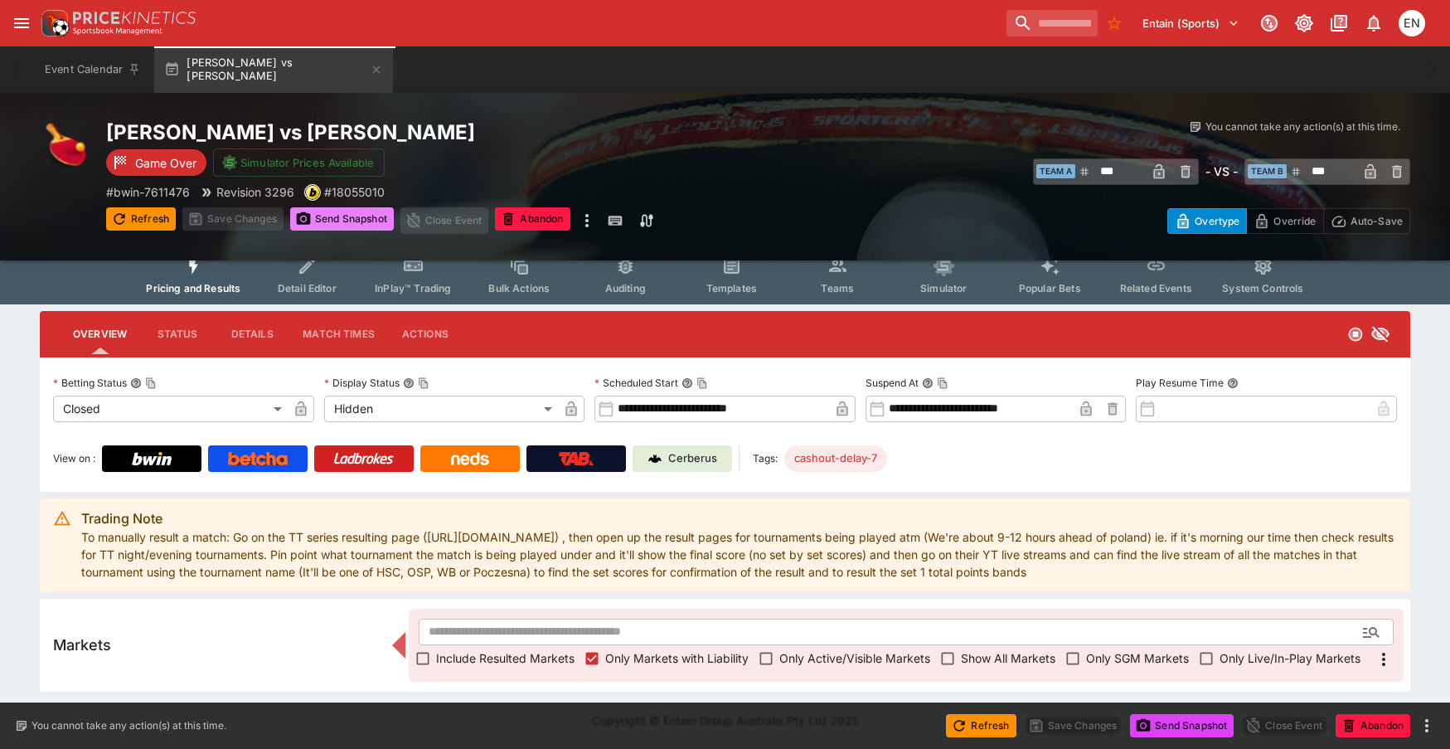
click at [334, 225] on button "Send Snapshot" at bounding box center [342, 218] width 104 height 23
click at [342, 228] on button "Send Snapshot" at bounding box center [342, 218] width 104 height 23
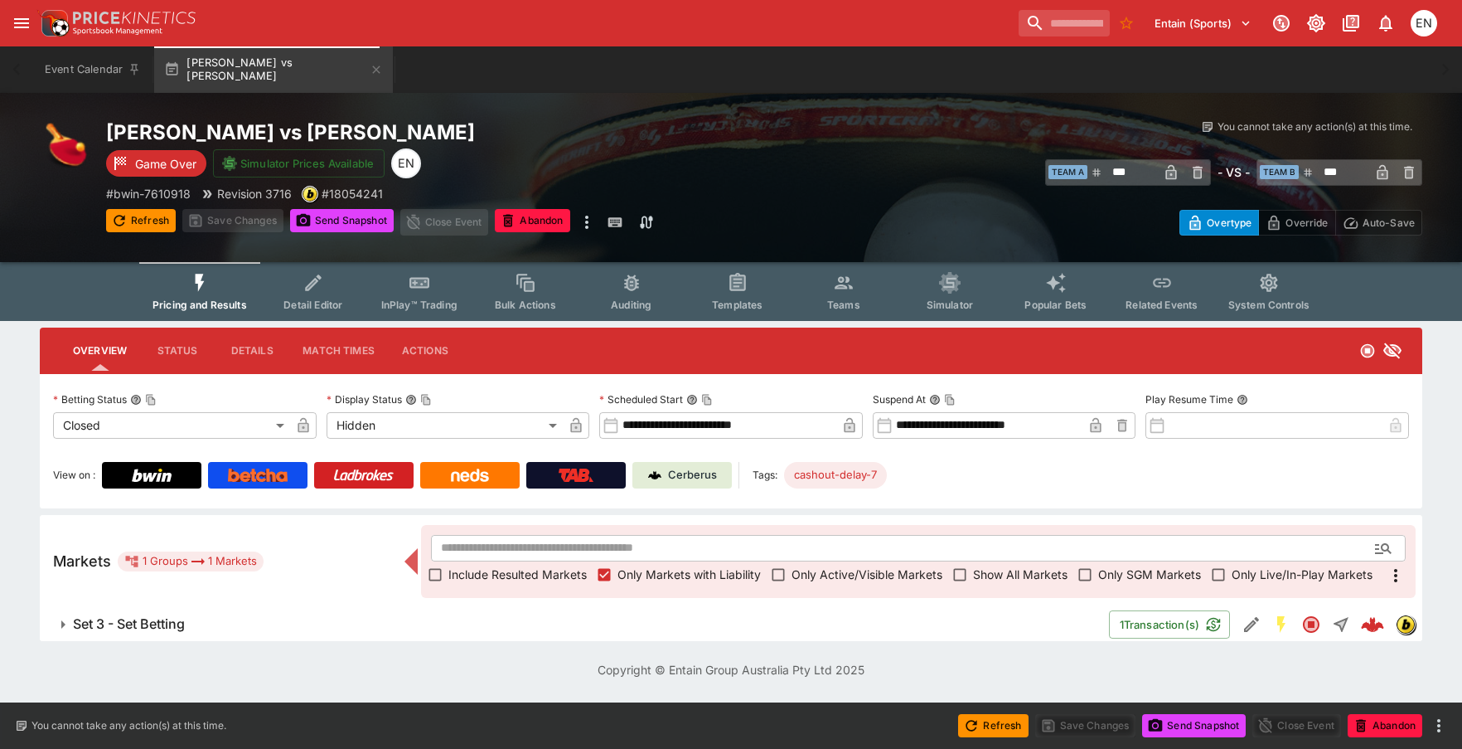
click at [120, 627] on h6 "Set 3 - Set Betting" at bounding box center [129, 623] width 112 height 17
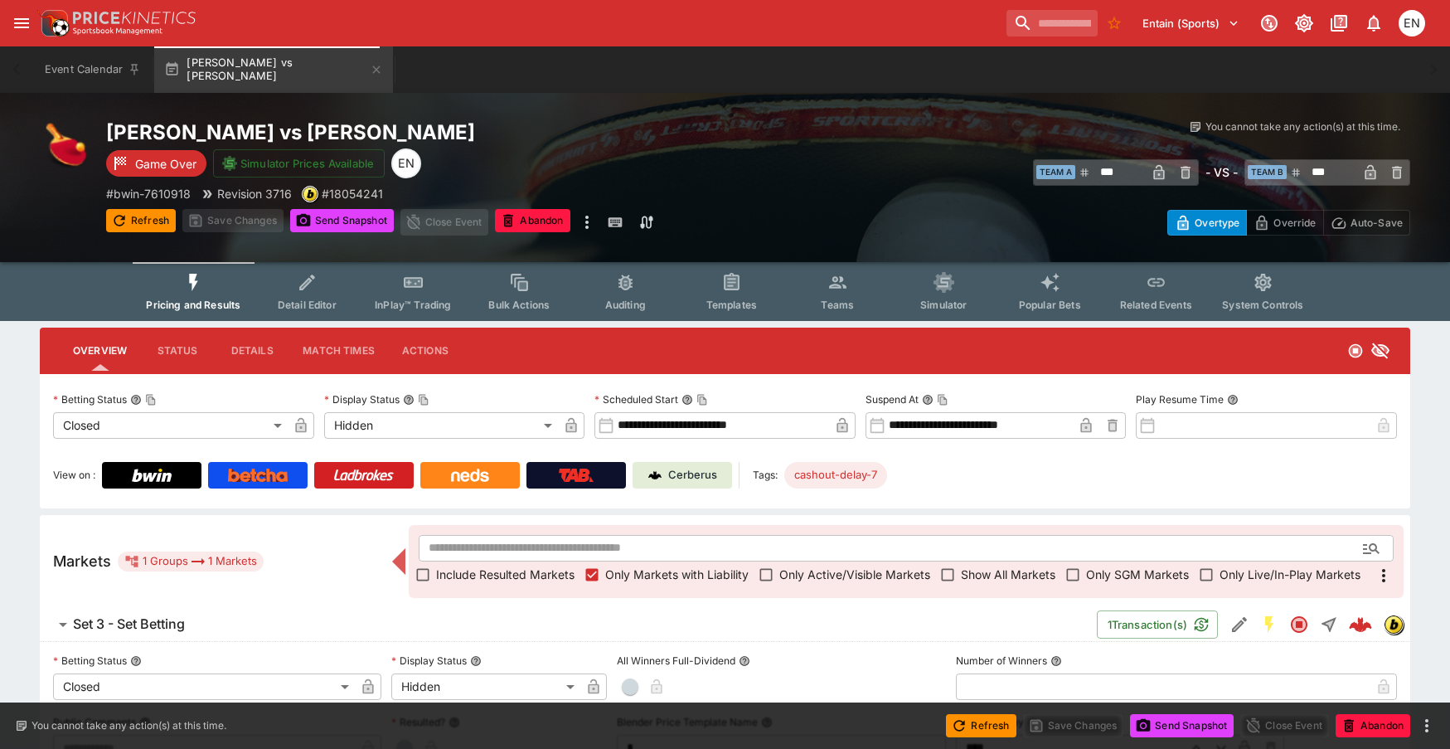
scroll to position [373, 0]
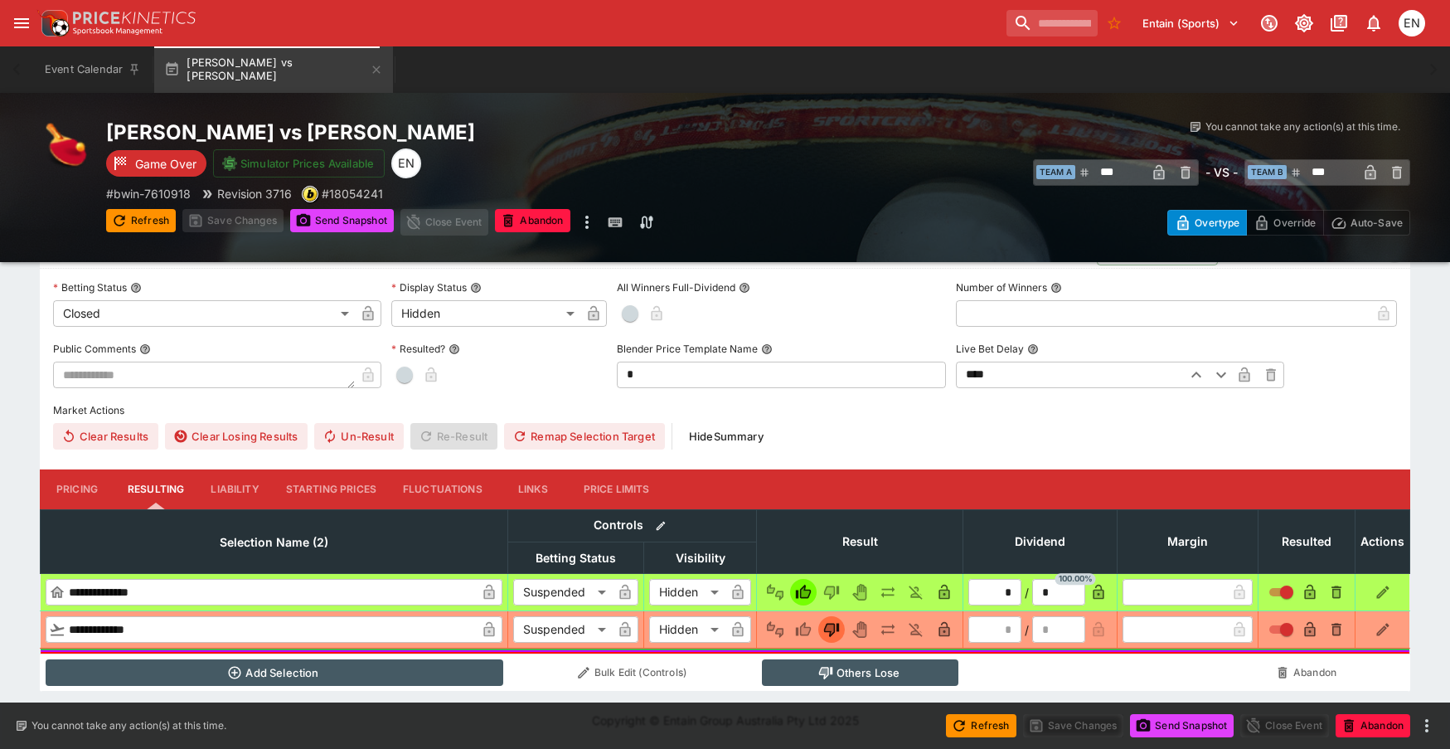
click at [409, 376] on span "button" at bounding box center [404, 374] width 17 height 17
type input "*"
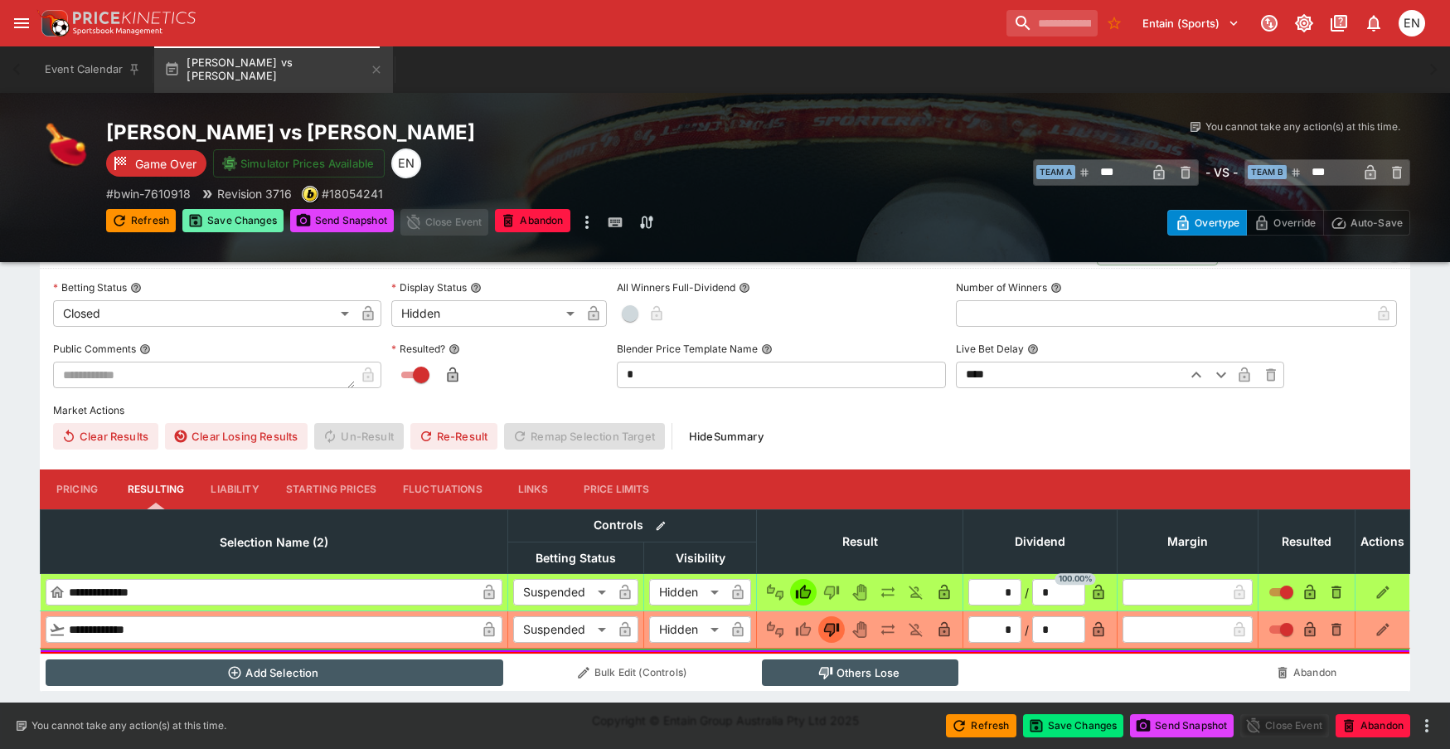
click at [264, 216] on button "Save Changes" at bounding box center [232, 220] width 101 height 23
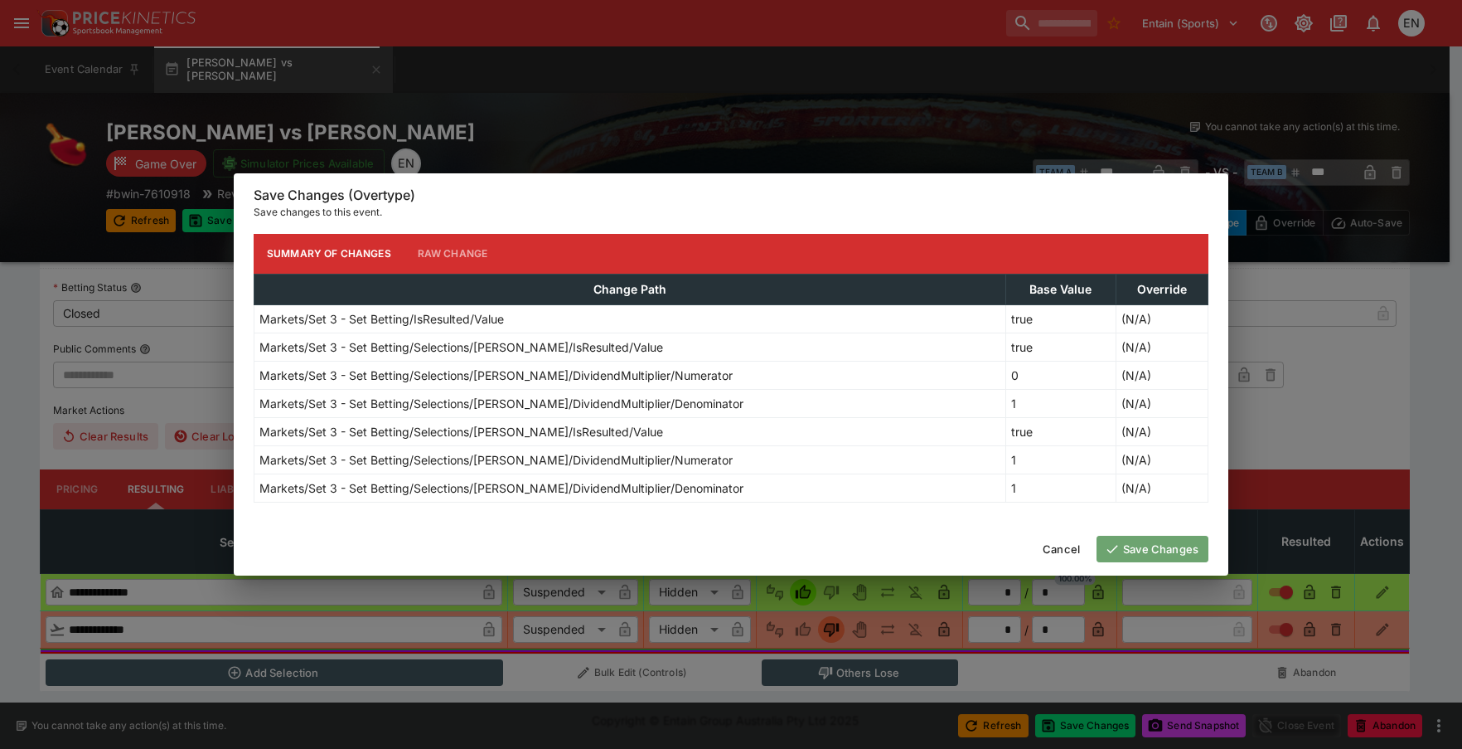
click at [1131, 544] on button "Save Changes" at bounding box center [1153, 549] width 112 height 27
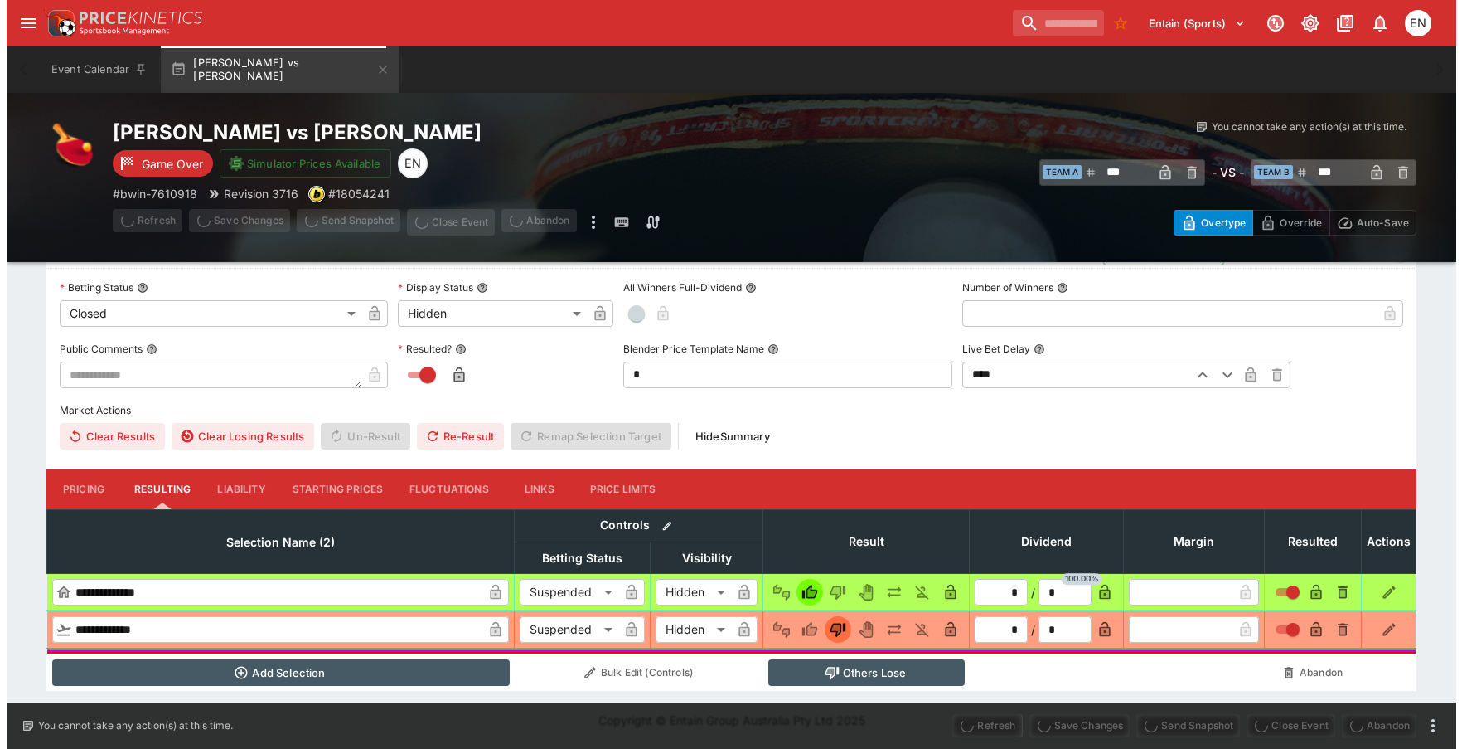
scroll to position [0, 0]
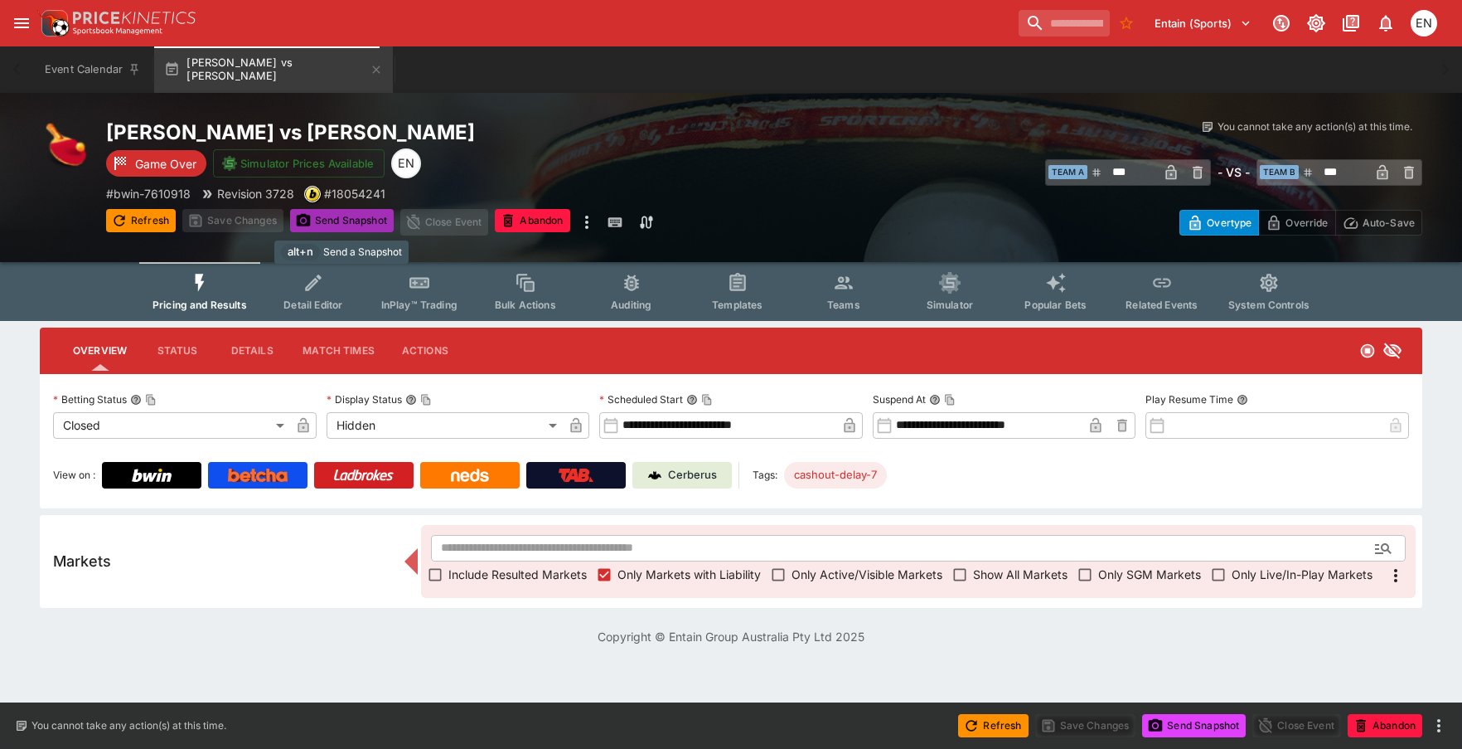
click at [339, 221] on button "Send Snapshot" at bounding box center [342, 220] width 104 height 23
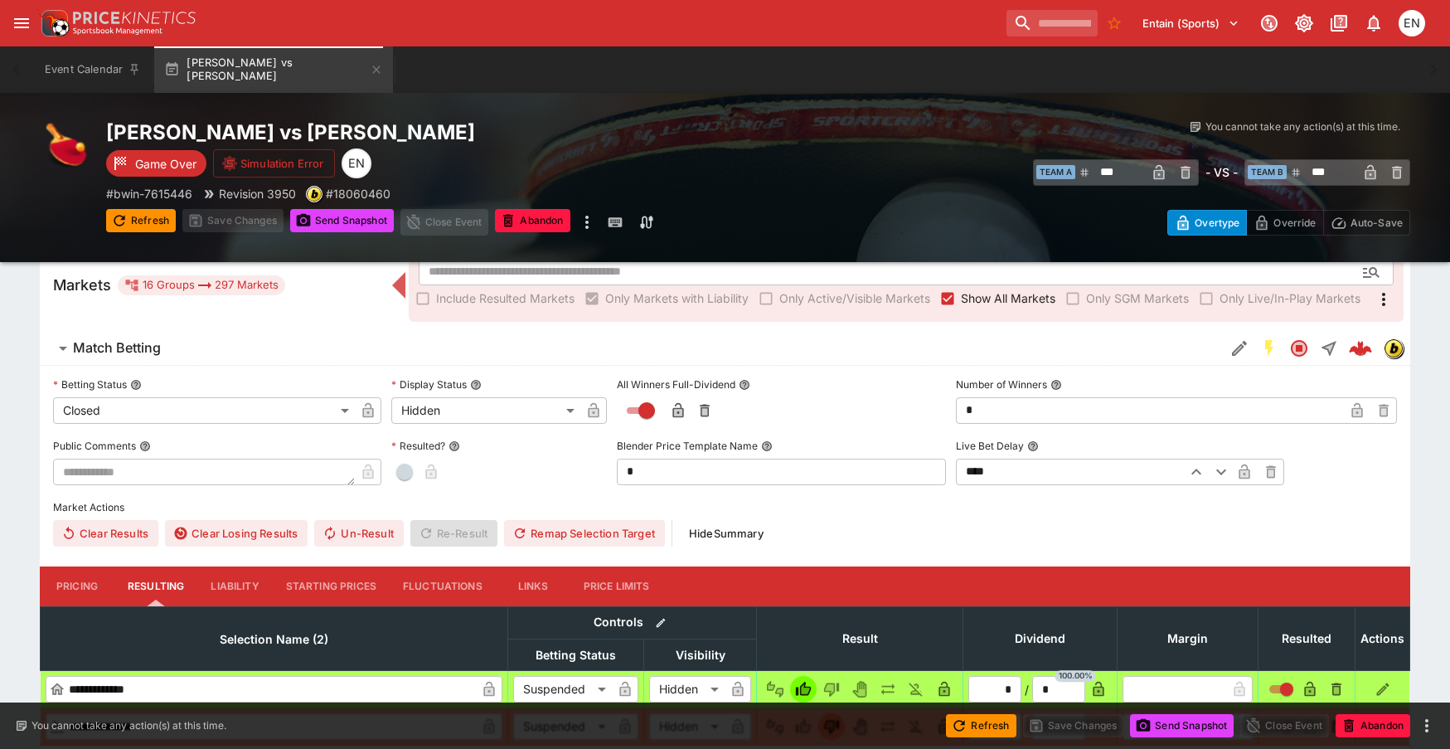
scroll to position [332, 0]
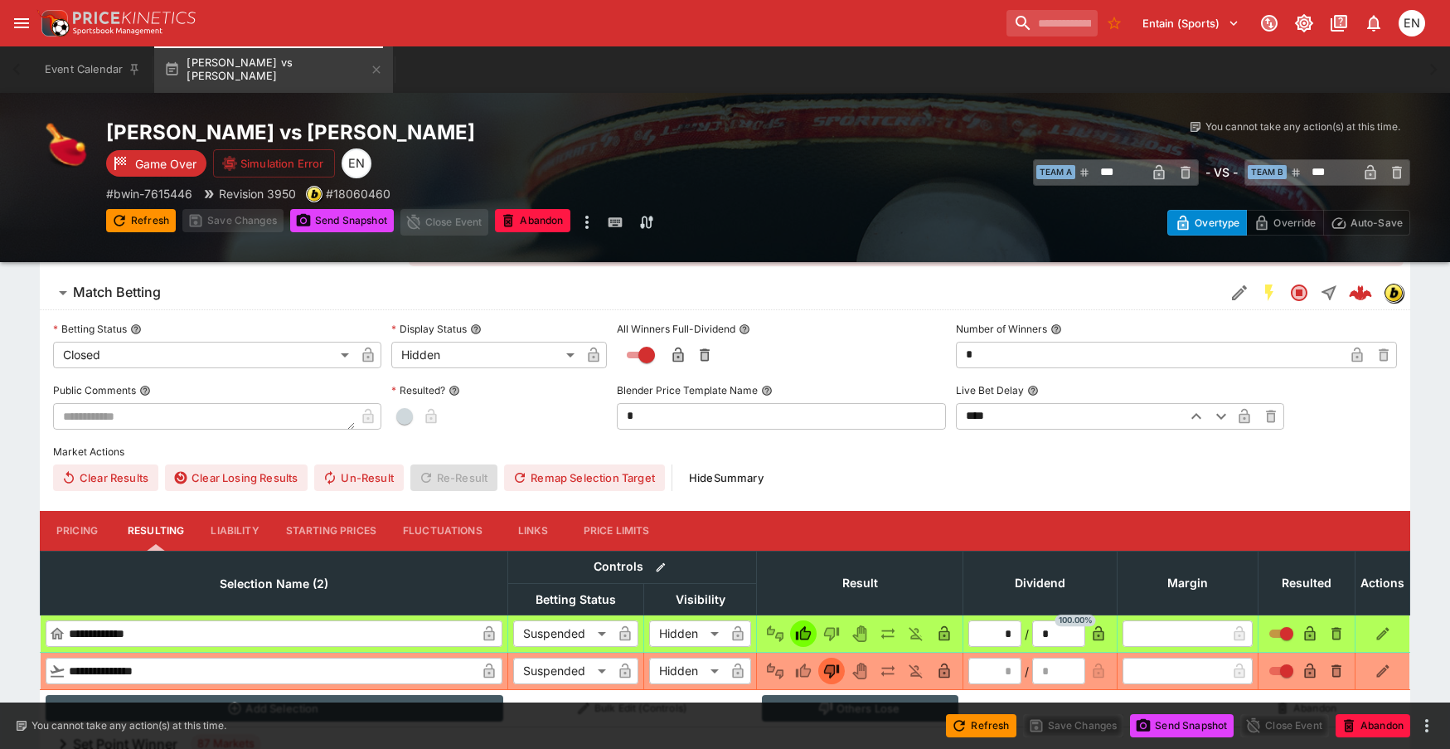
click at [416, 410] on button "button" at bounding box center [404, 416] width 27 height 27
type input "*"
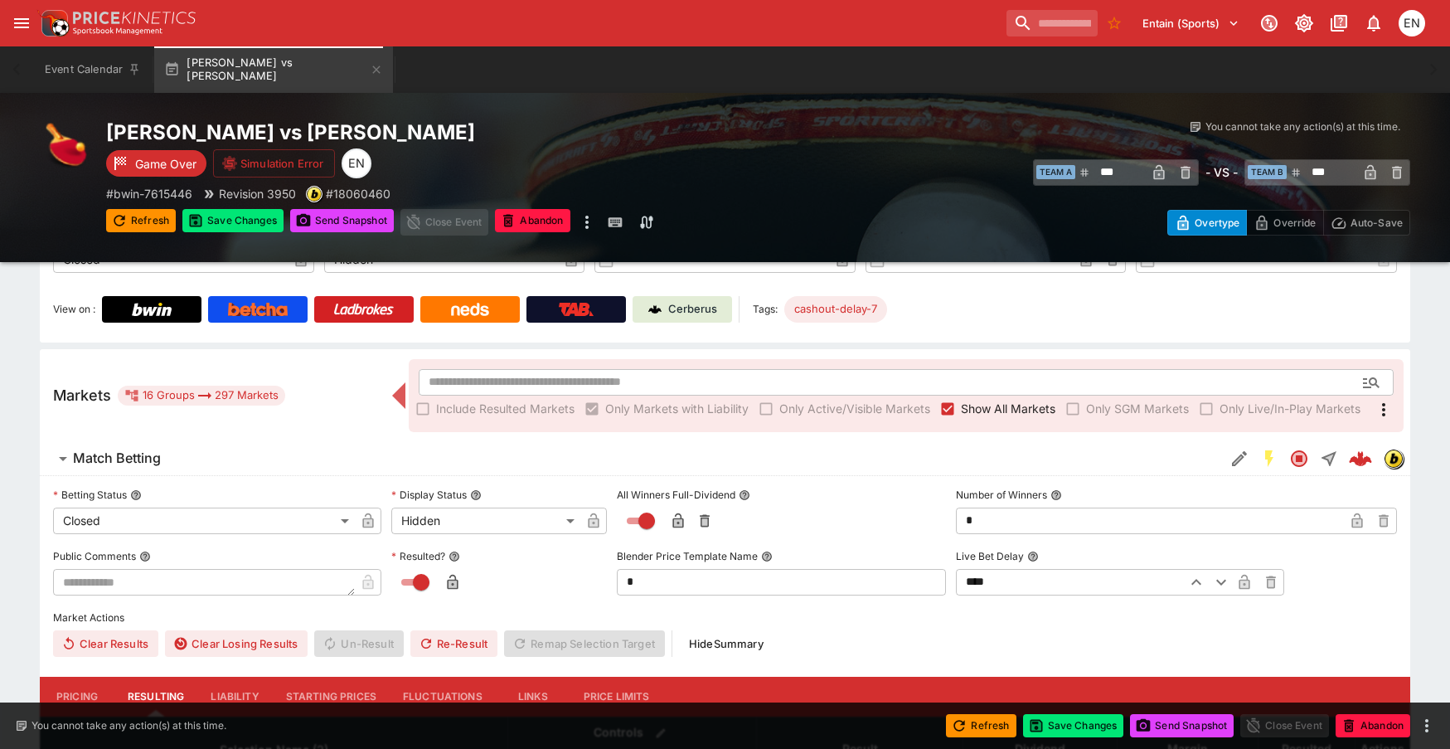
scroll to position [0, 0]
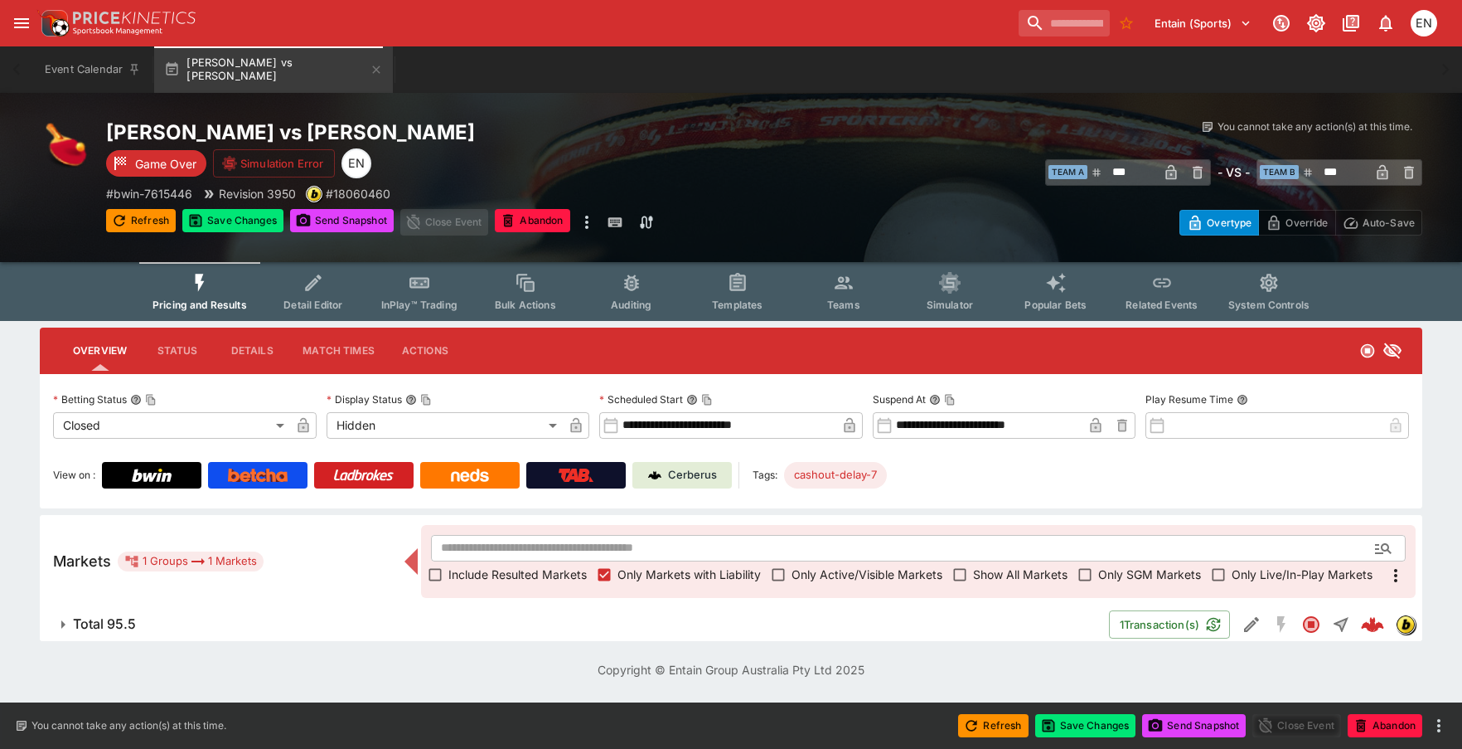
drag, startPoint x: 121, startPoint y: 619, endPoint x: 139, endPoint y: 618, distance: 18.3
click at [121, 619] on h6 "Total 95.5" at bounding box center [104, 623] width 63 height 17
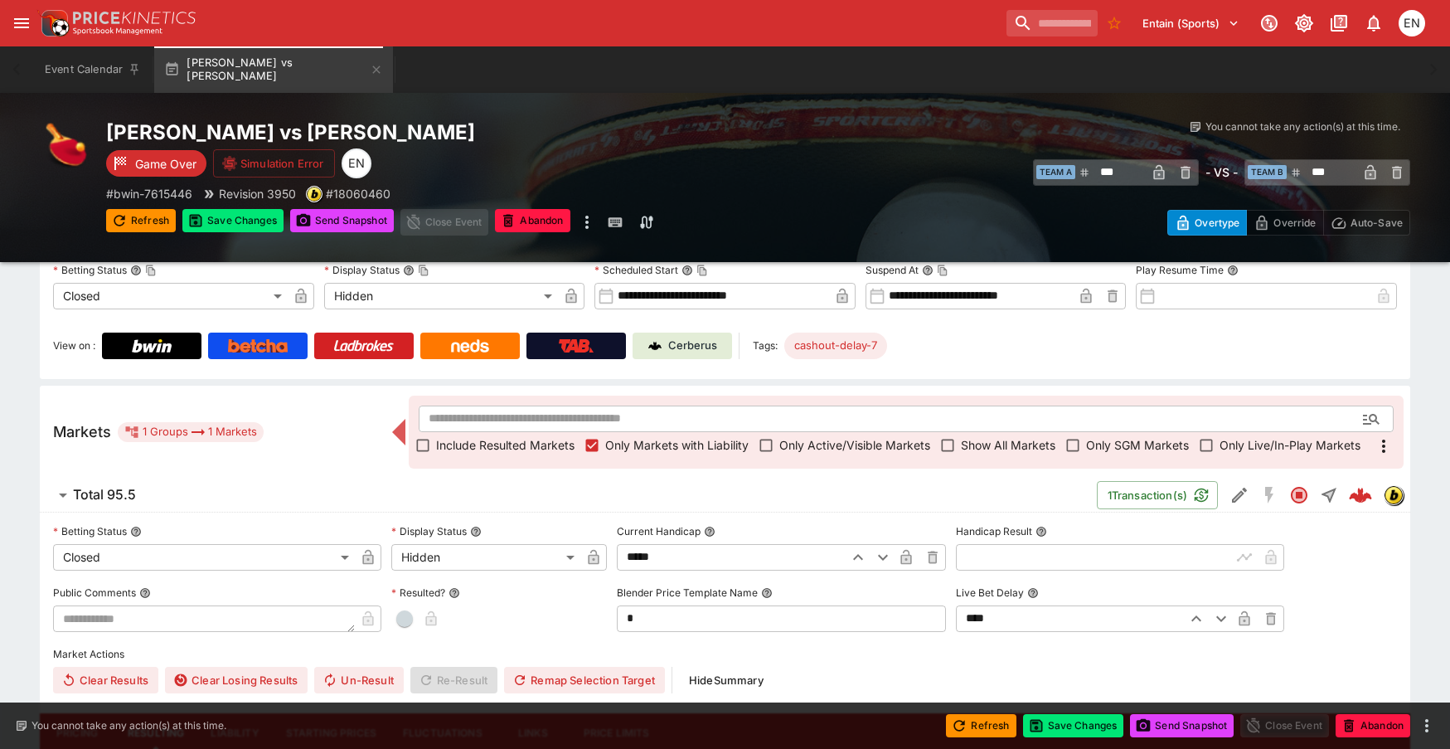
scroll to position [373, 0]
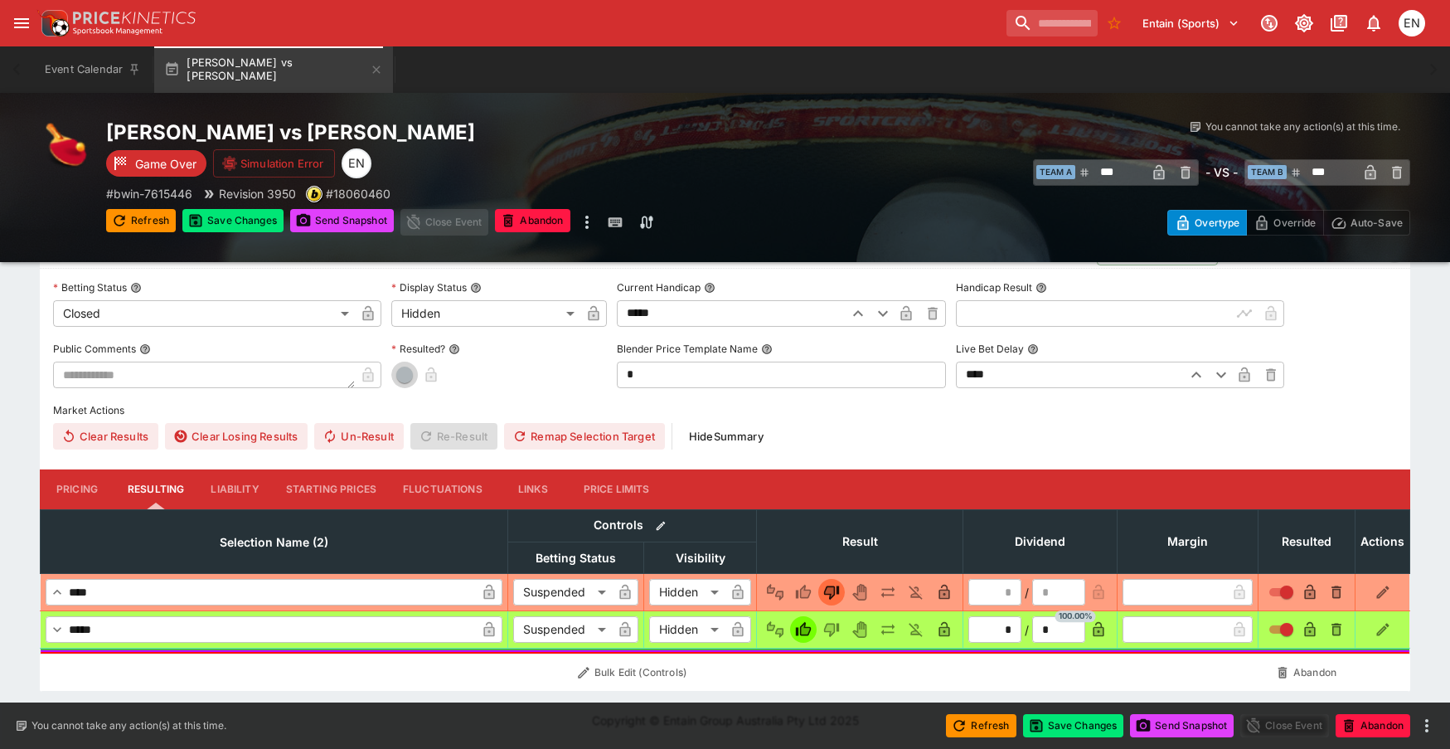
drag, startPoint x: 410, startPoint y: 375, endPoint x: 390, endPoint y: 360, distance: 24.2
click at [410, 375] on span "button" at bounding box center [404, 374] width 17 height 17
type input "*"
click at [222, 208] on div "[PERSON_NAME] vs [PERSON_NAME] Game Over Simulation Error EN # bwin-7615446 Rev…" at bounding box center [432, 177] width 652 height 116
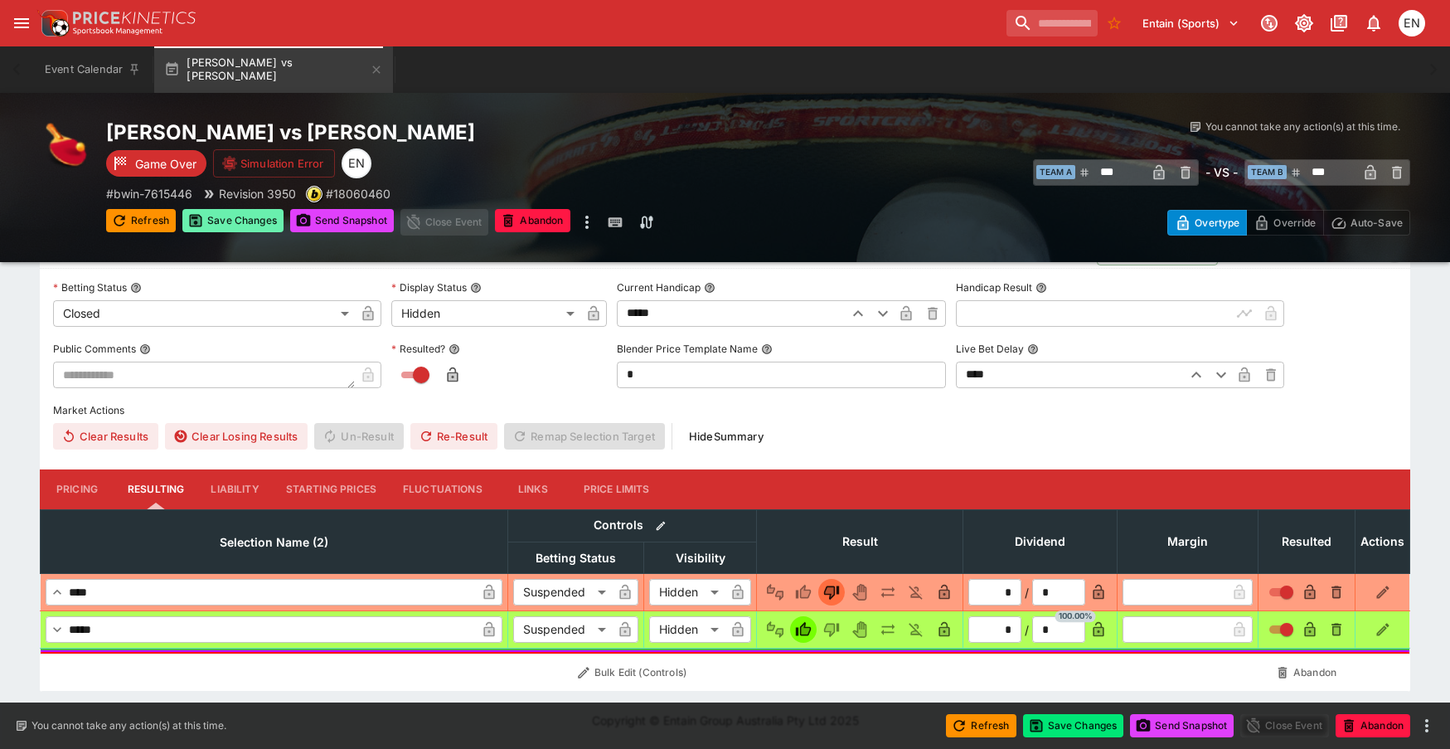
click at [248, 220] on button "Save Changes" at bounding box center [232, 220] width 101 height 23
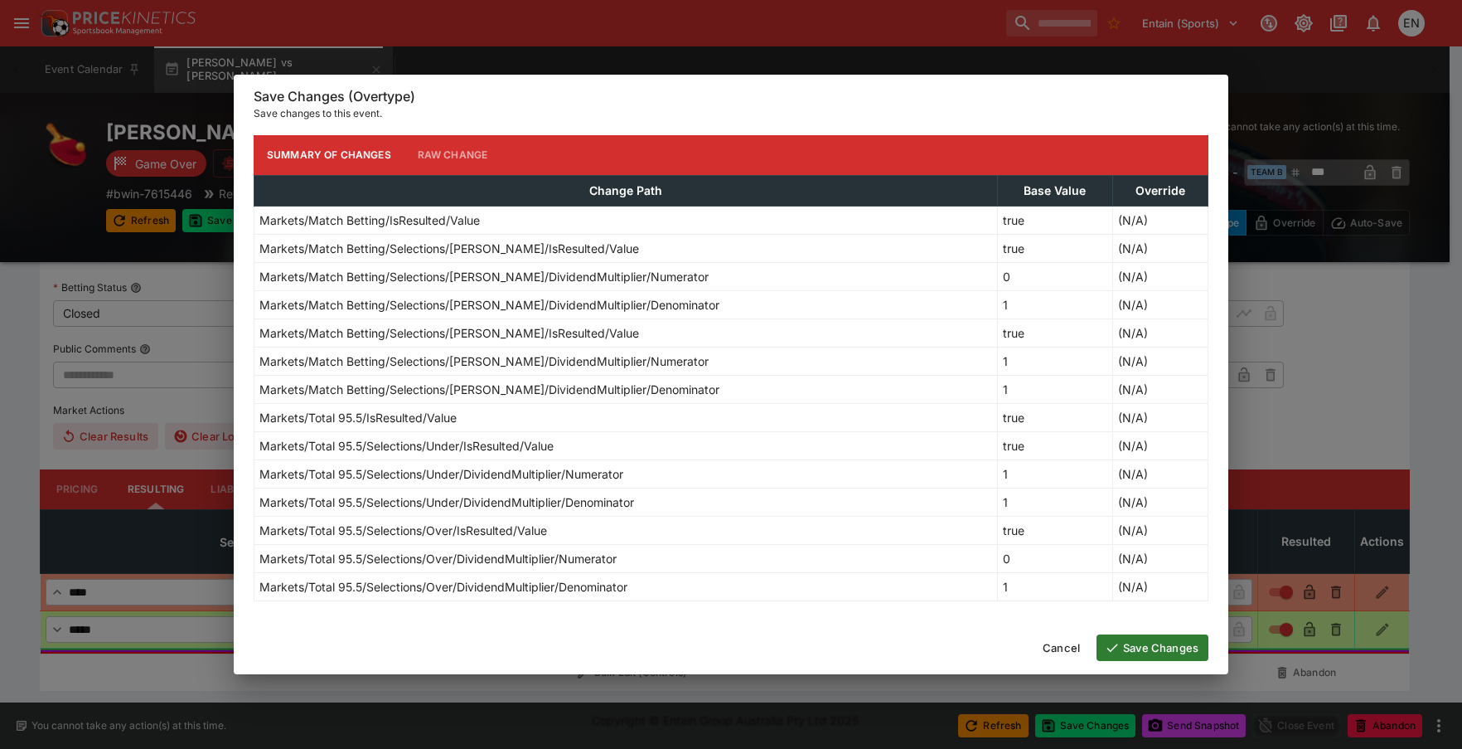
drag, startPoint x: 1128, startPoint y: 643, endPoint x: 1101, endPoint y: 642, distance: 27.4
click at [1128, 645] on button "Save Changes" at bounding box center [1153, 647] width 112 height 27
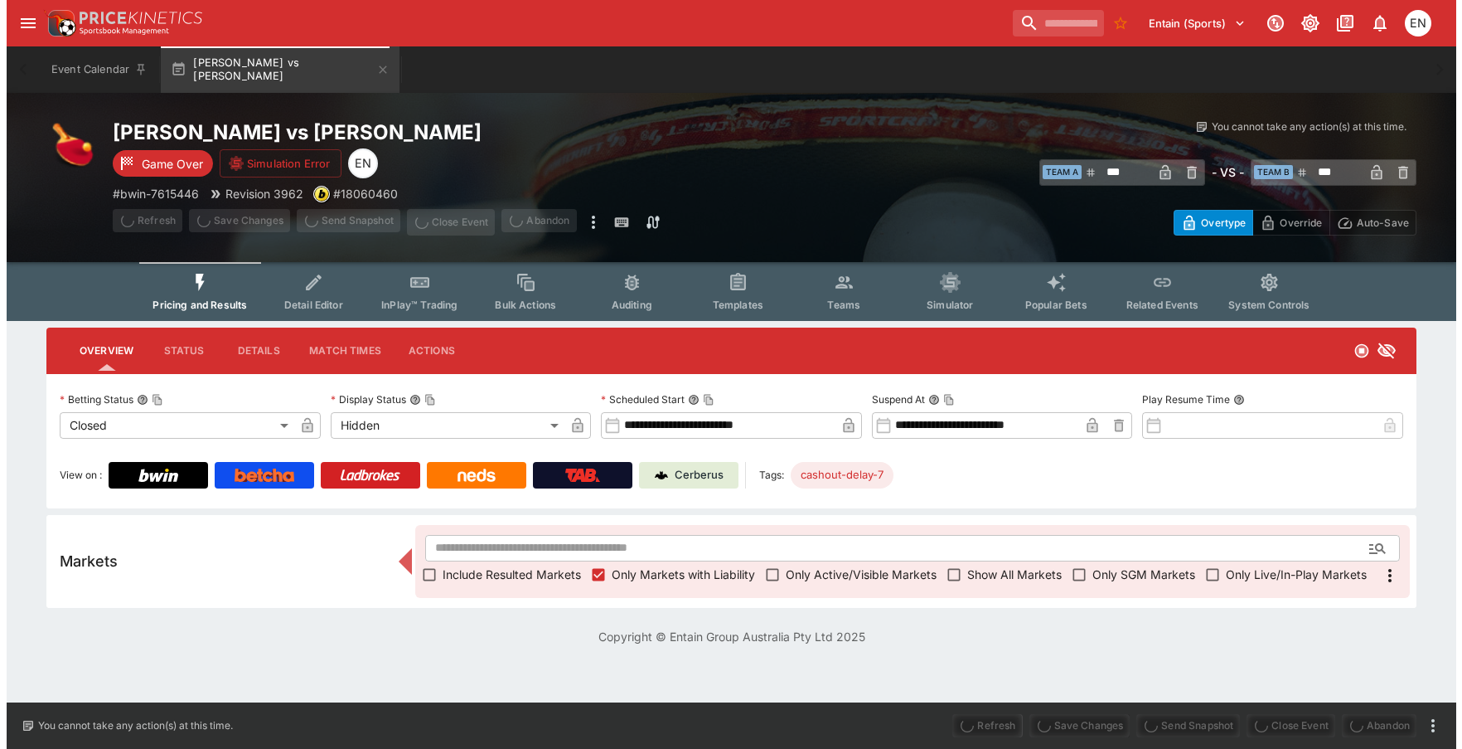
scroll to position [0, 0]
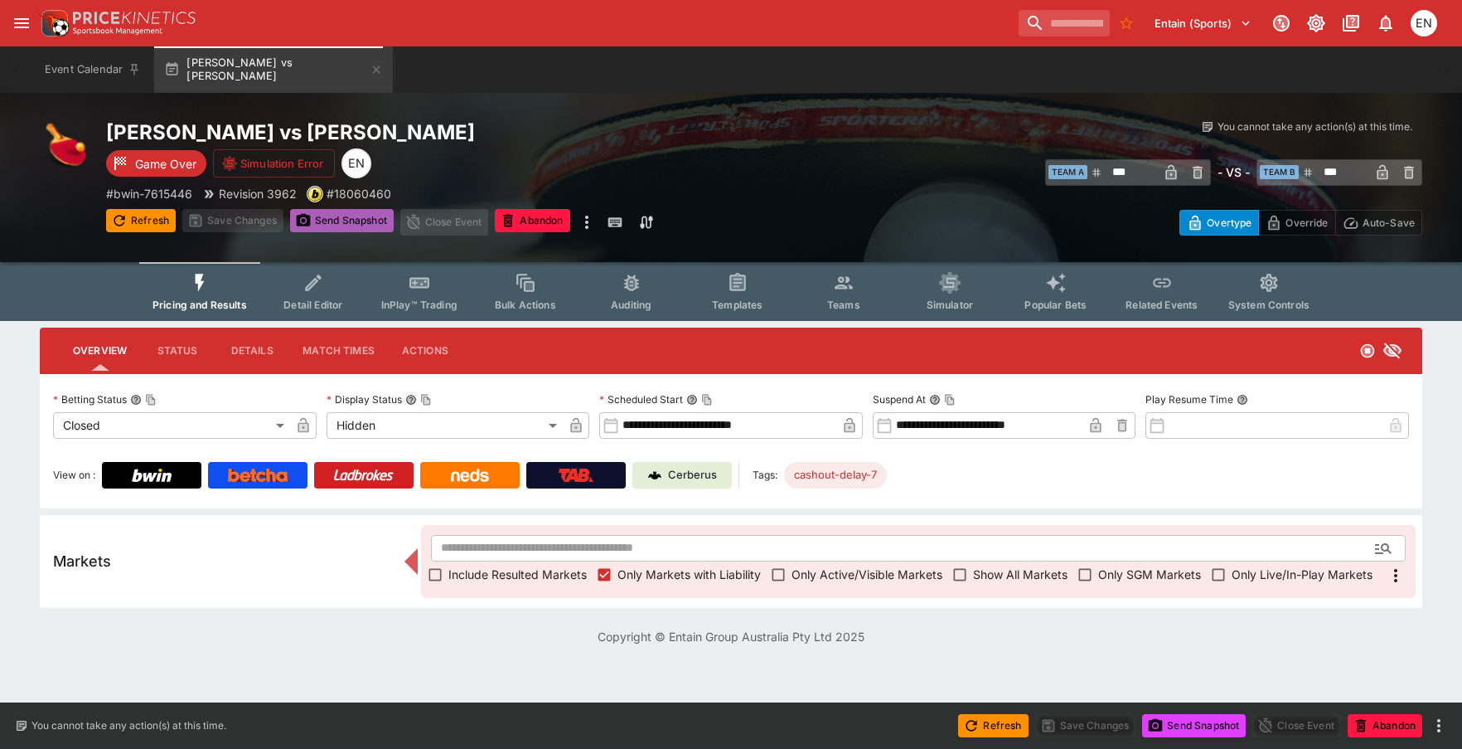
drag, startPoint x: 320, startPoint y: 221, endPoint x: 14, endPoint y: 277, distance: 311.0
click at [317, 221] on button "Send Snapshot" at bounding box center [342, 220] width 104 height 23
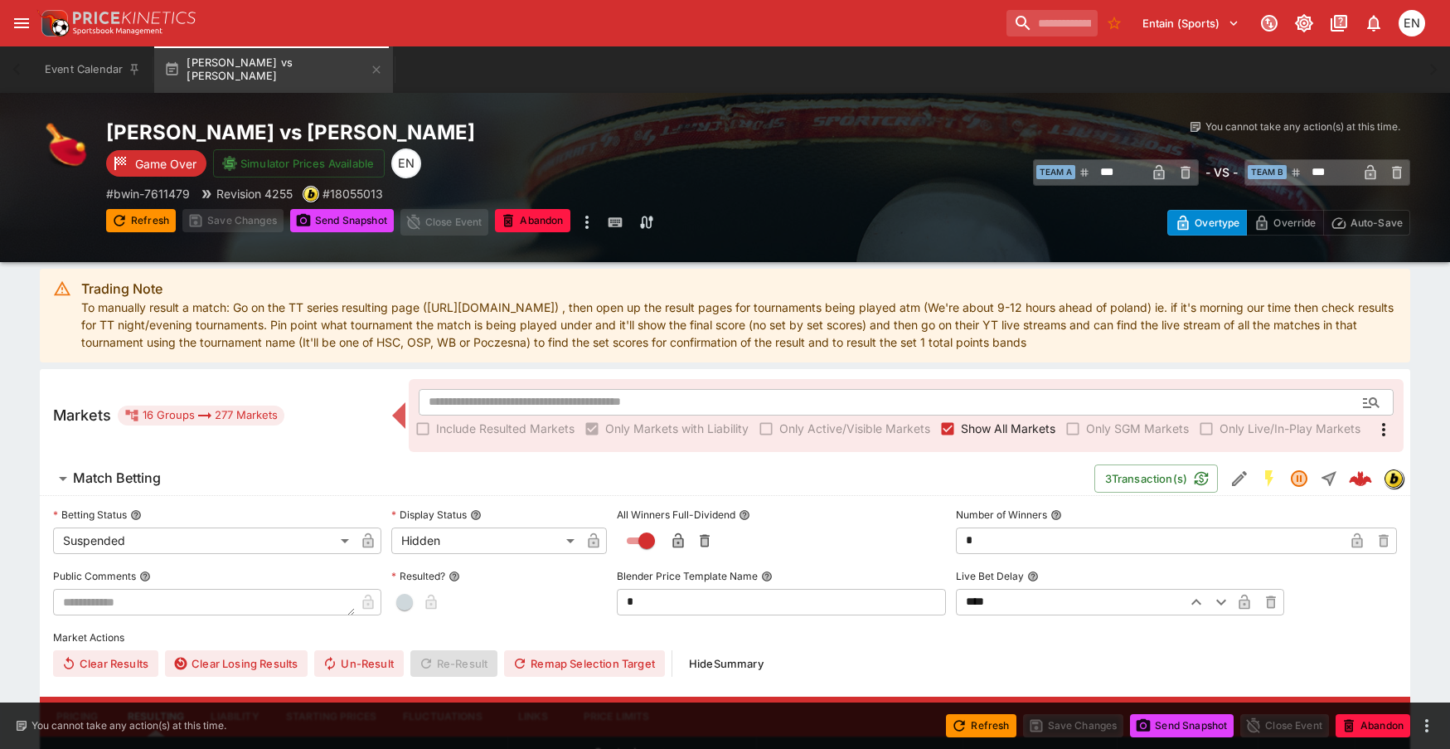
scroll to position [414, 0]
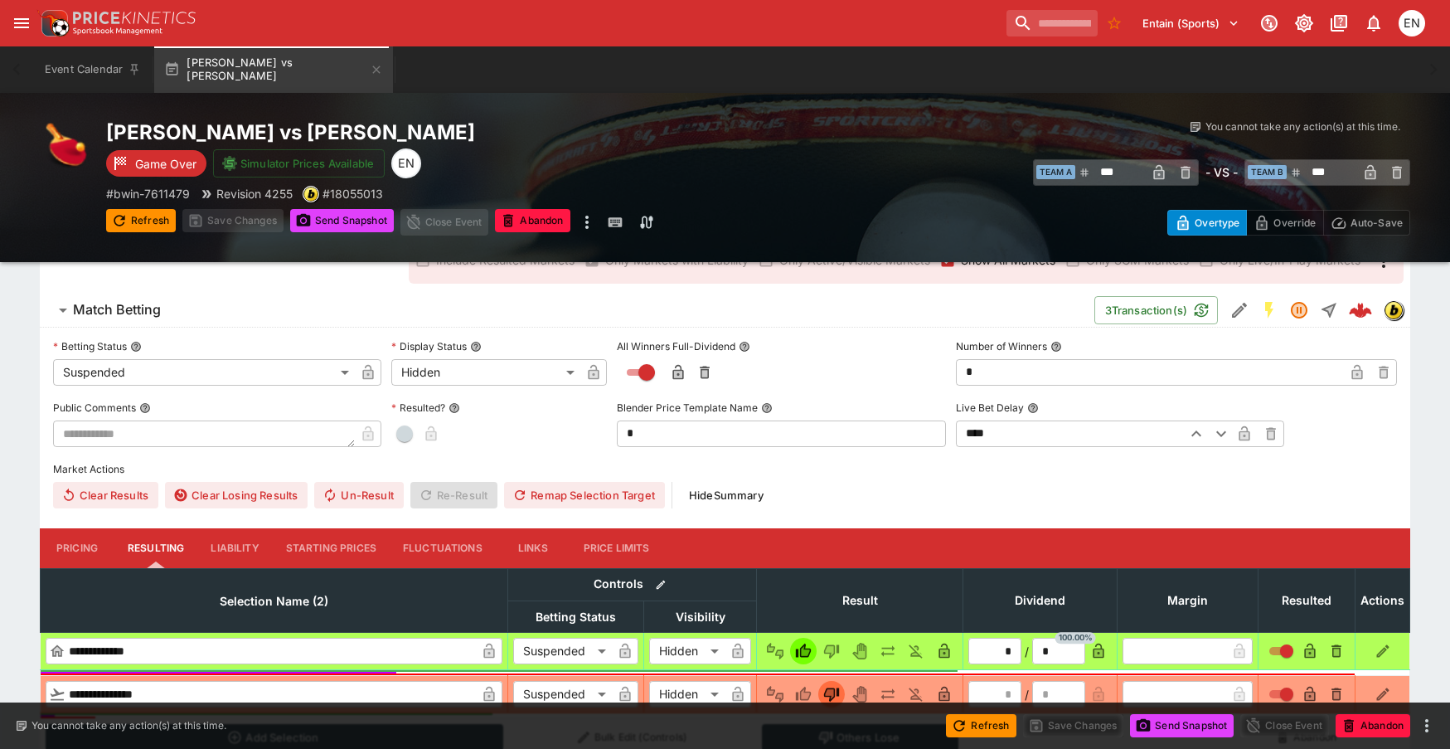
click at [949, 261] on div "[PERSON_NAME] vs [PERSON_NAME] Game Over Simulator Prices Available EN # bwin-7…" at bounding box center [725, 177] width 1450 height 169
click at [410, 428] on span "button" at bounding box center [404, 433] width 17 height 17
type input "*"
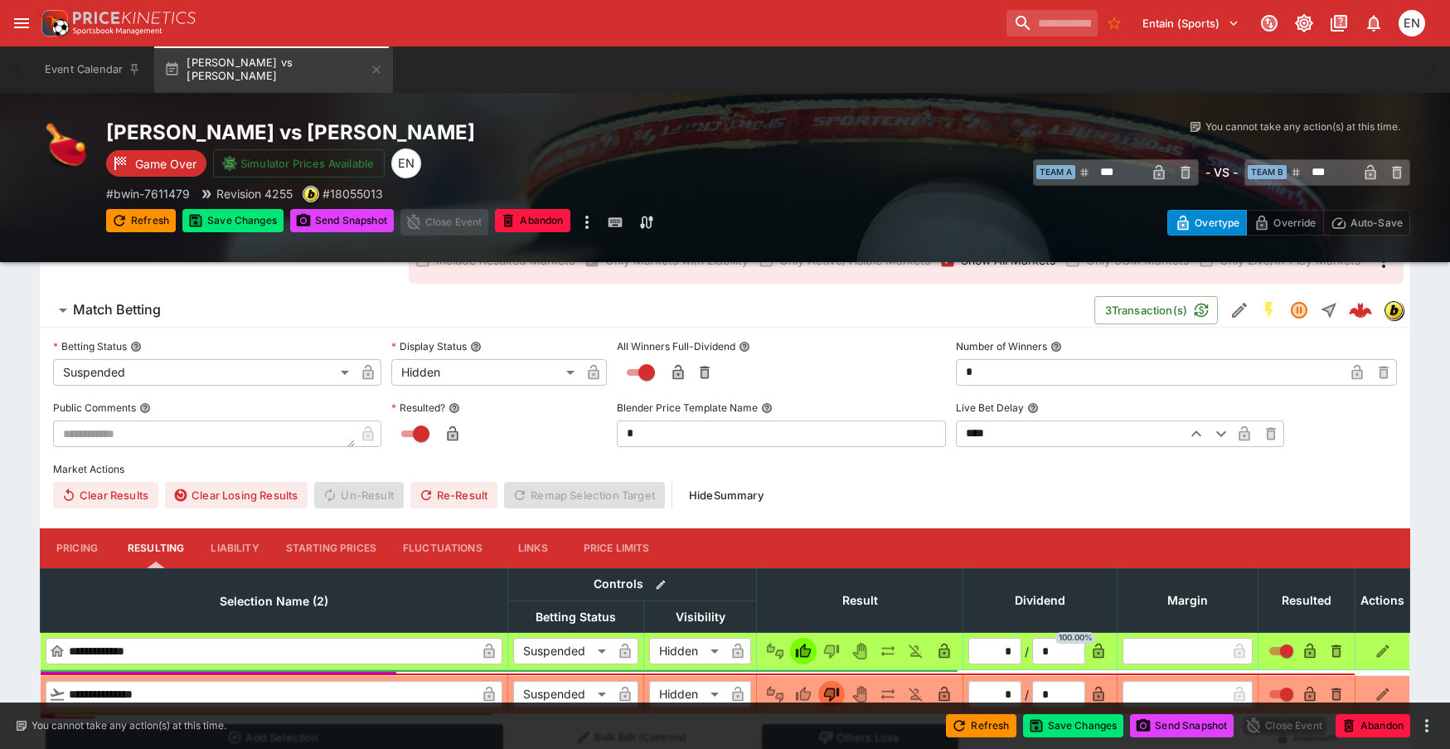
click at [142, 307] on h6 "Match Betting" at bounding box center [117, 309] width 88 height 17
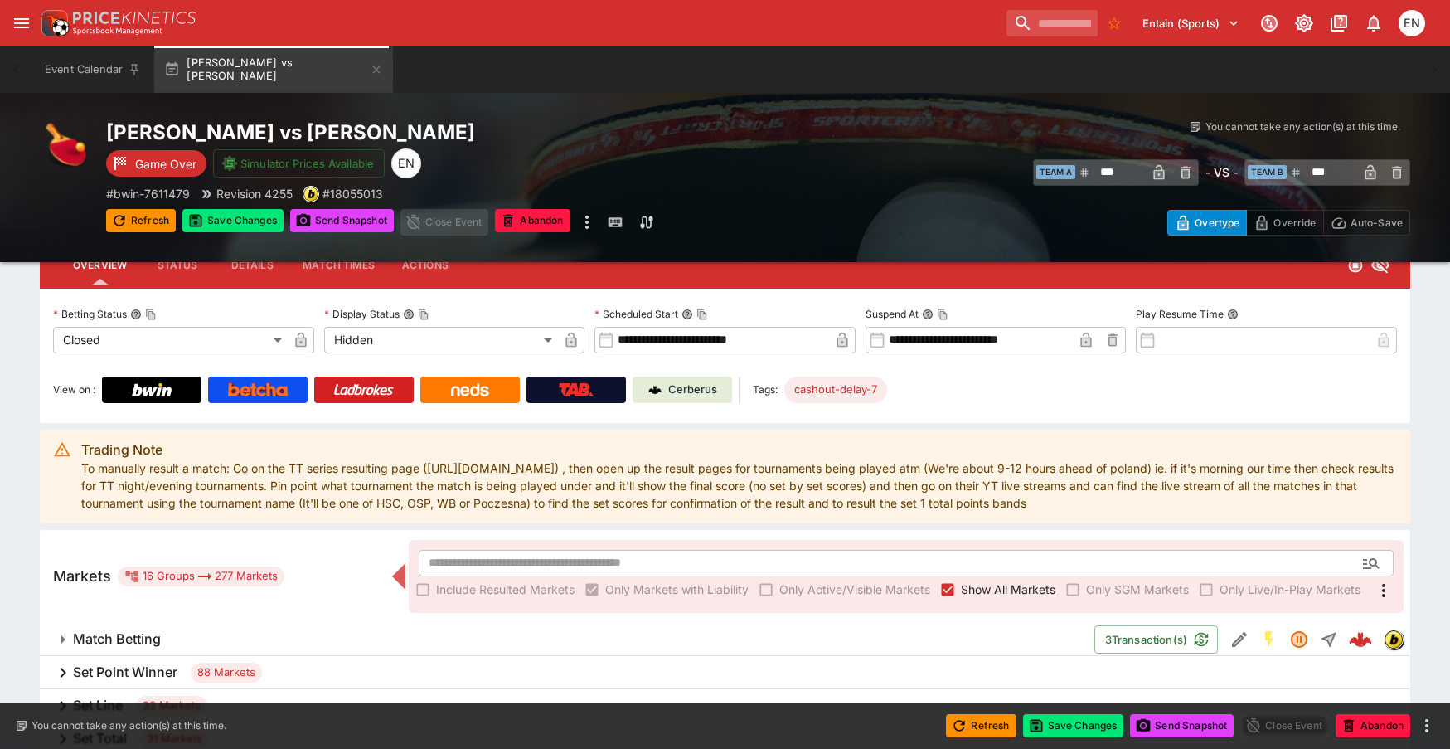
scroll to position [83, 0]
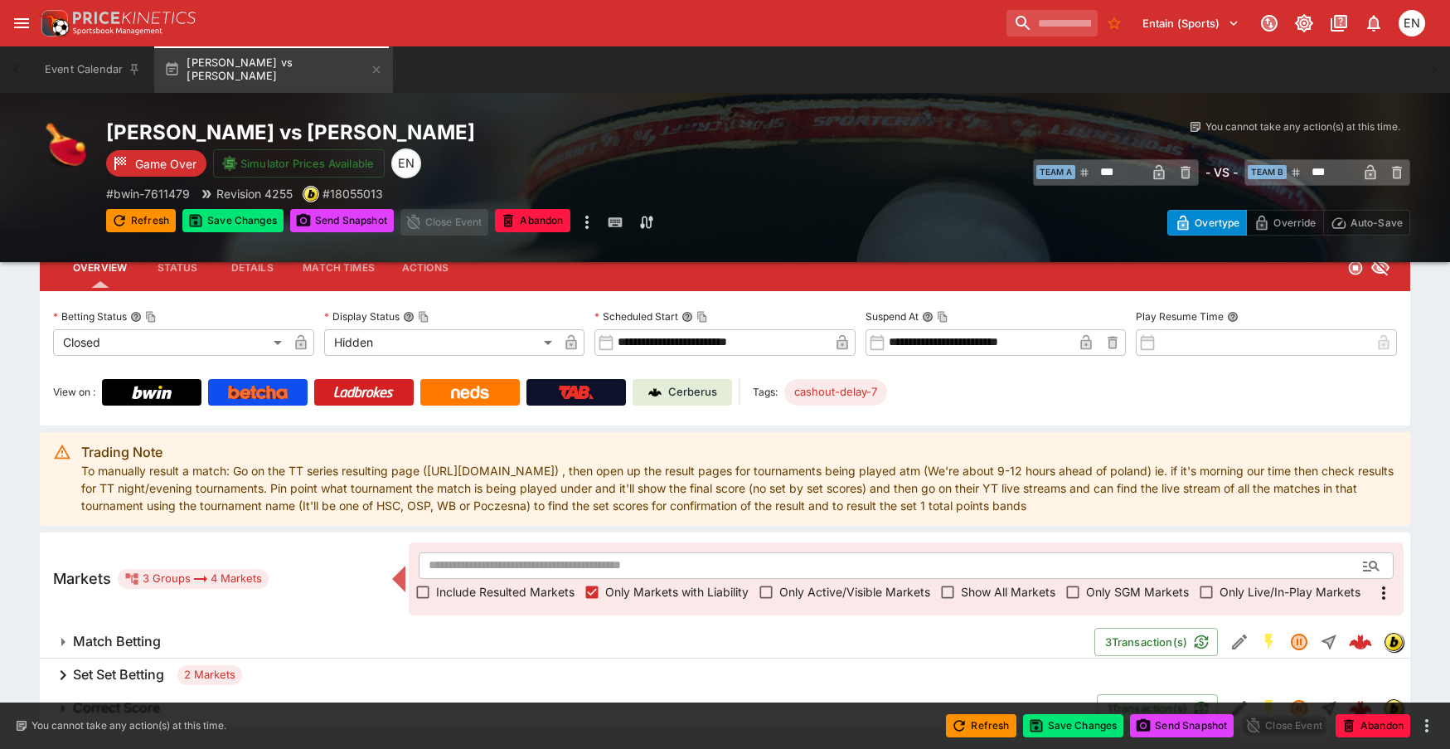
click at [138, 669] on h6 "Set Set Betting" at bounding box center [118, 674] width 91 height 17
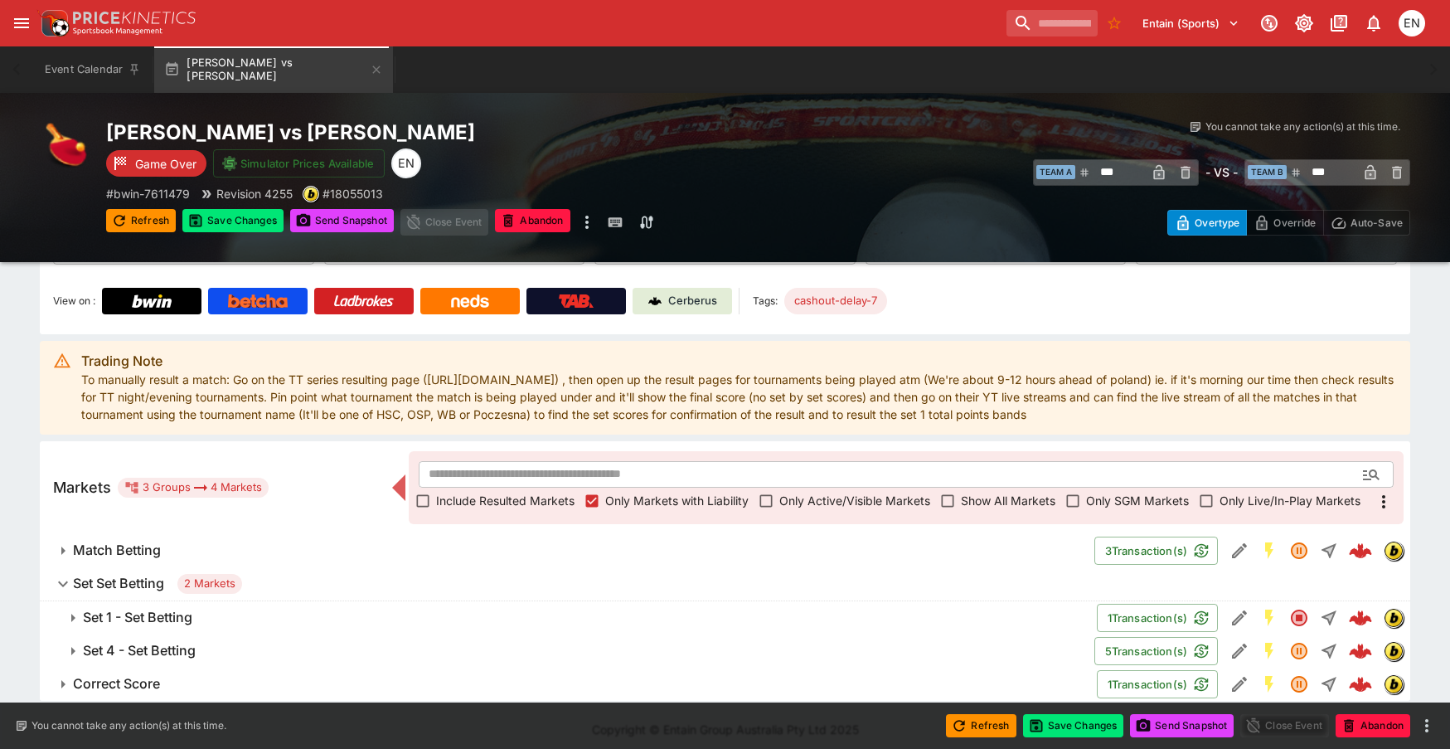
scroll to position [183, 0]
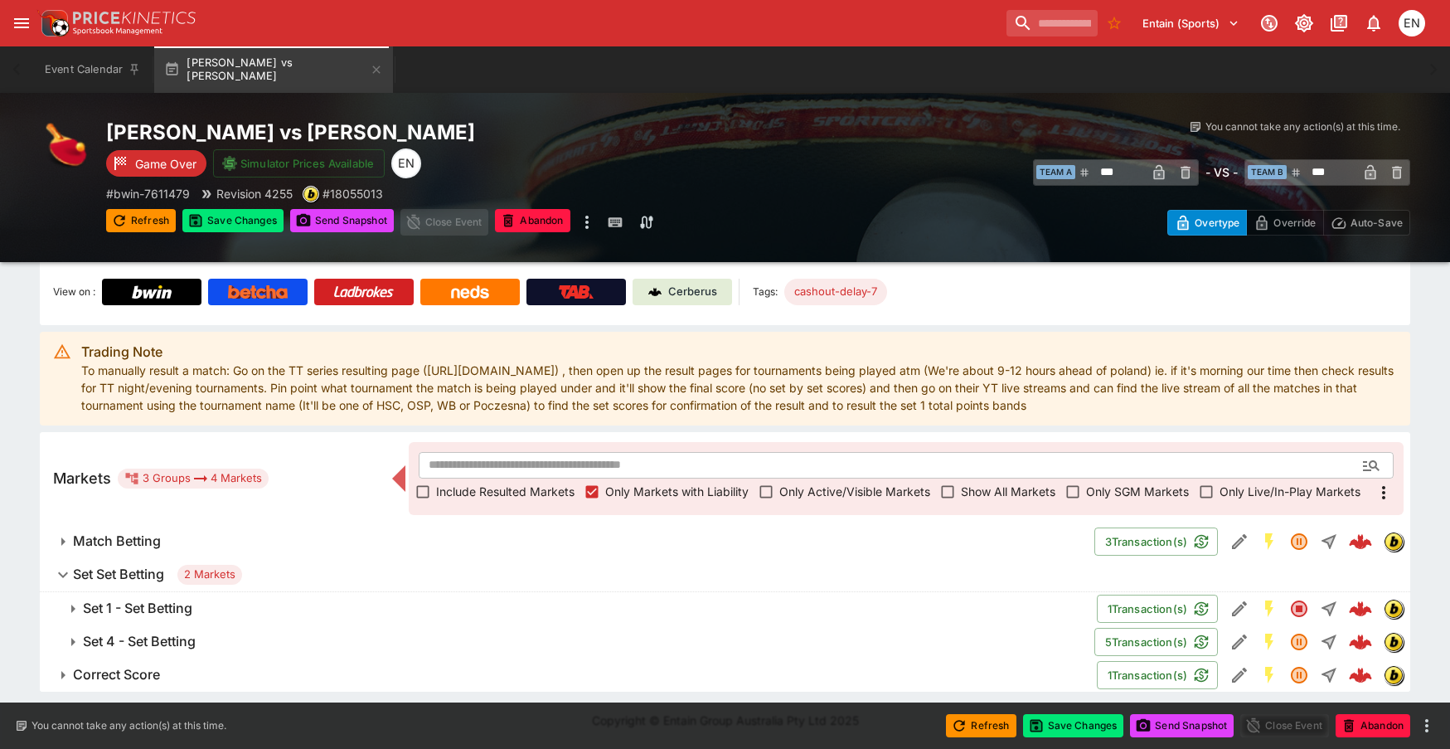
click at [134, 667] on h6 "Correct Score" at bounding box center [116, 674] width 87 height 17
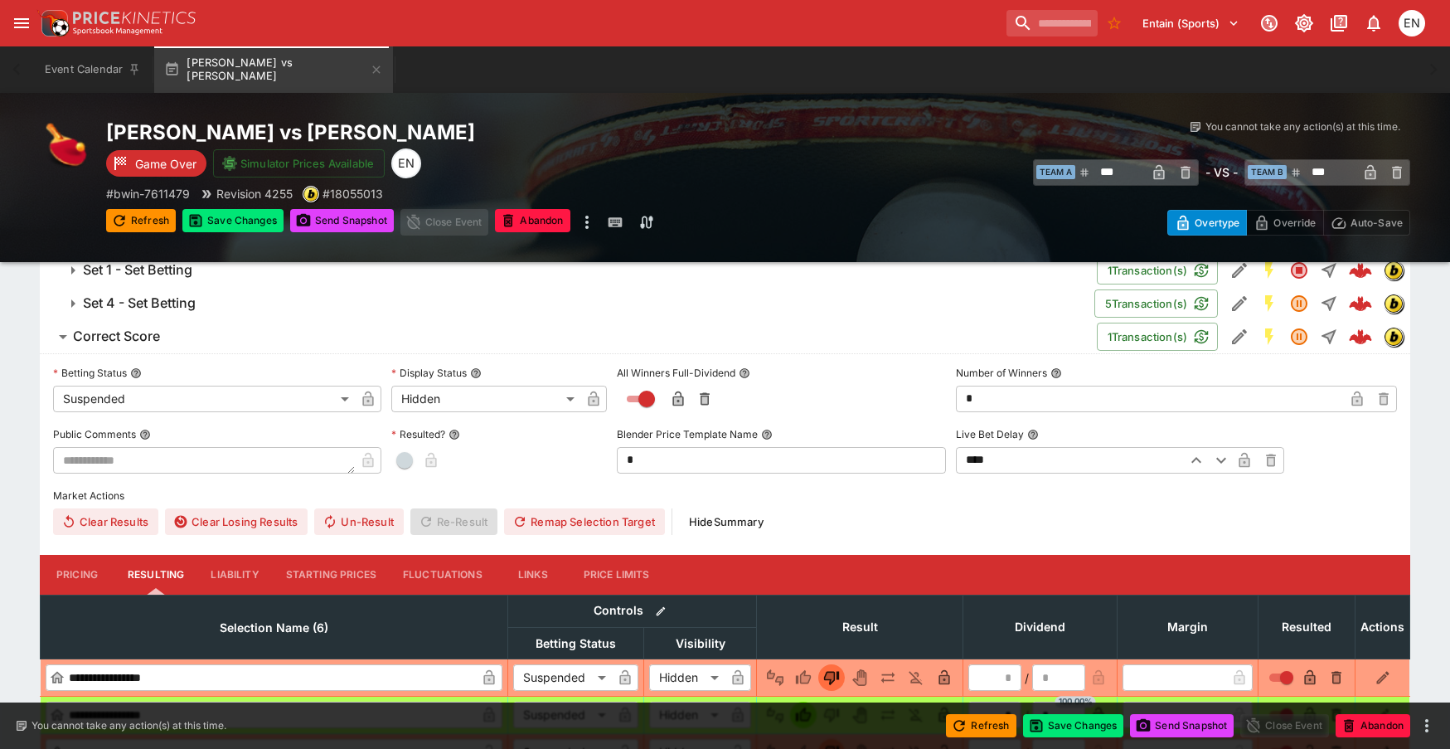
scroll to position [515, 0]
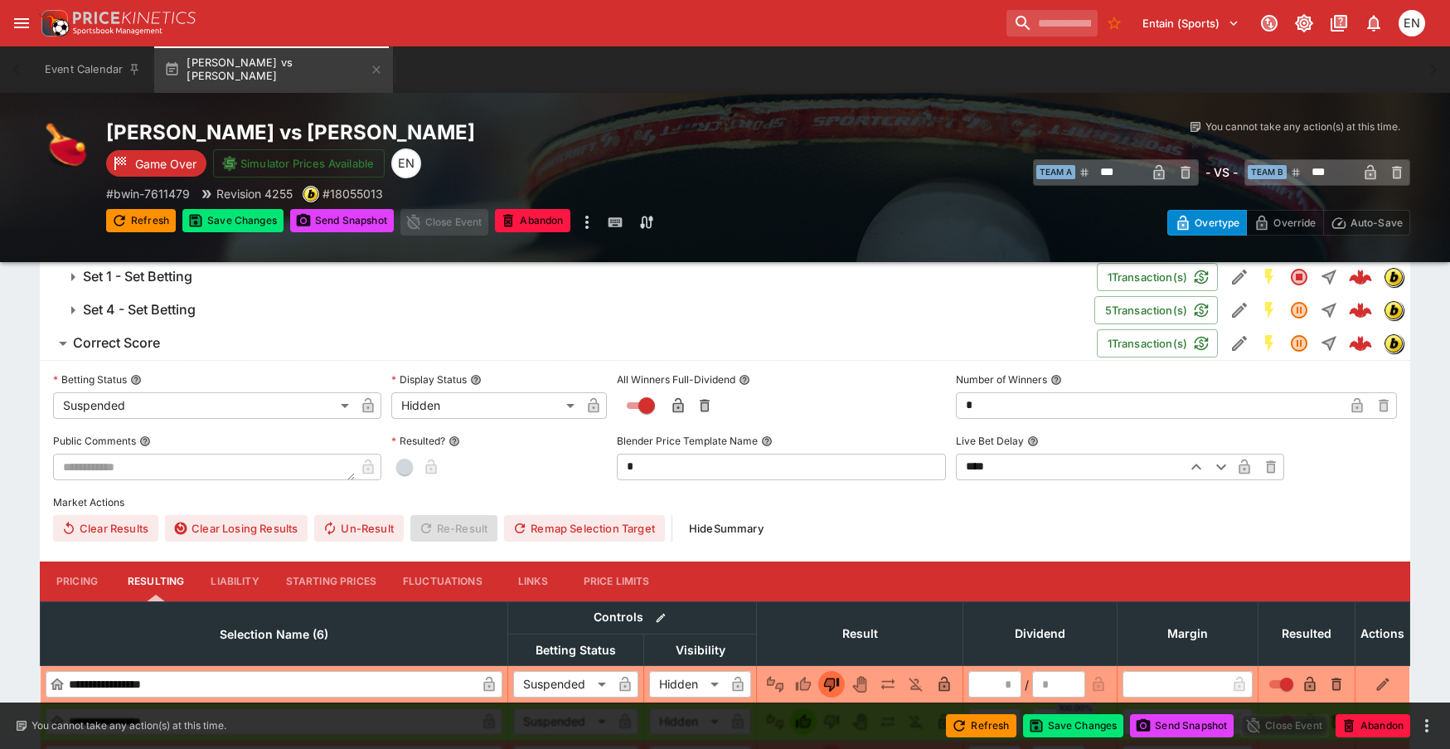
click at [405, 466] on span "button" at bounding box center [404, 466] width 17 height 17
type input "*"
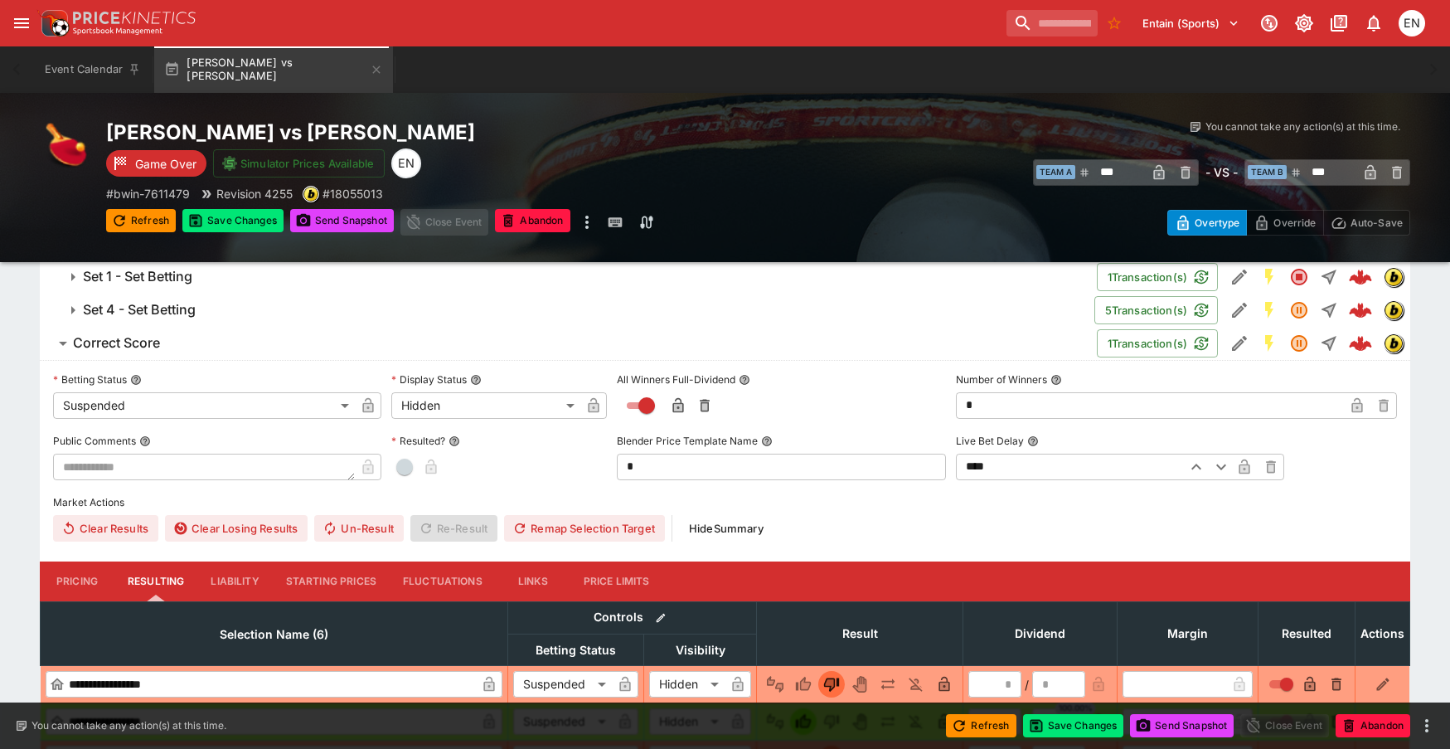
type input "*"
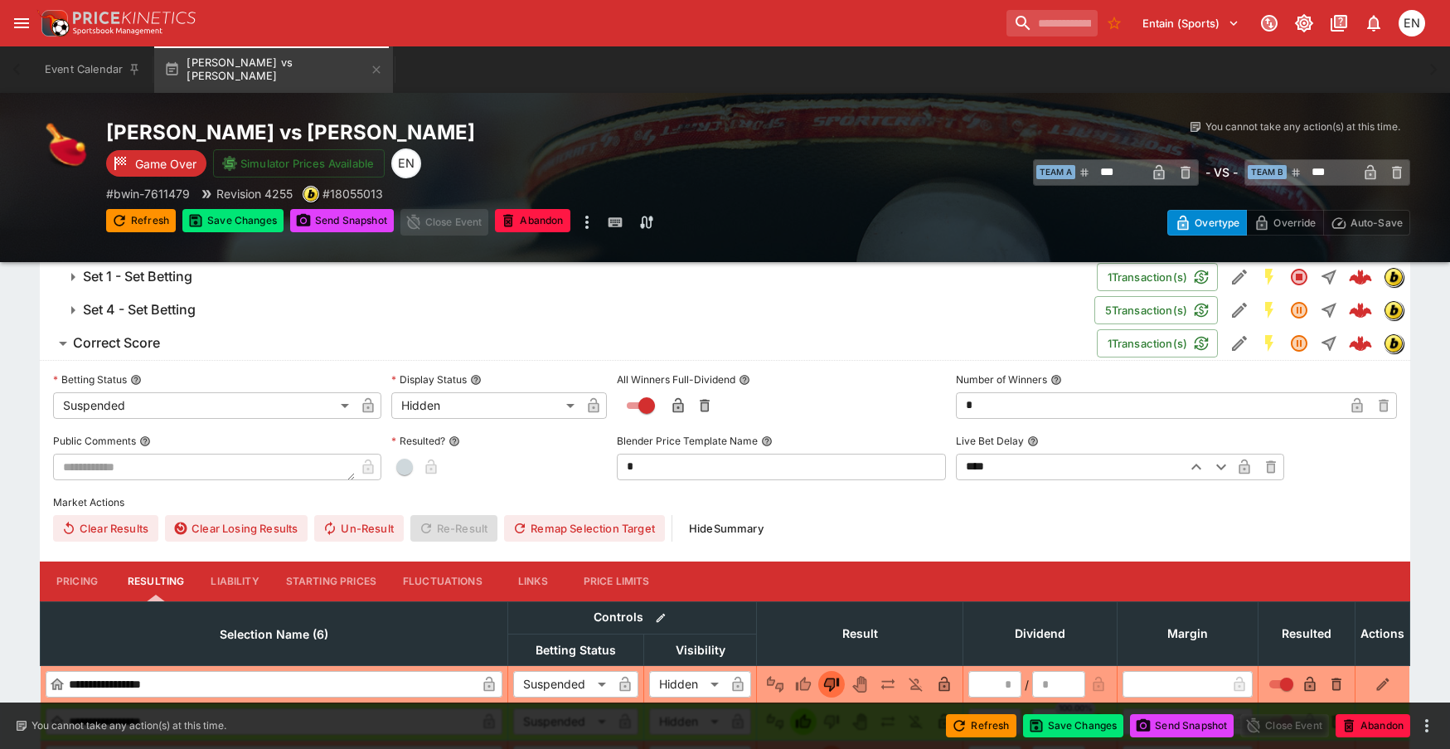
type input "*"
click at [181, 306] on h6 "Set 4 - Set Betting" at bounding box center [139, 309] width 113 height 17
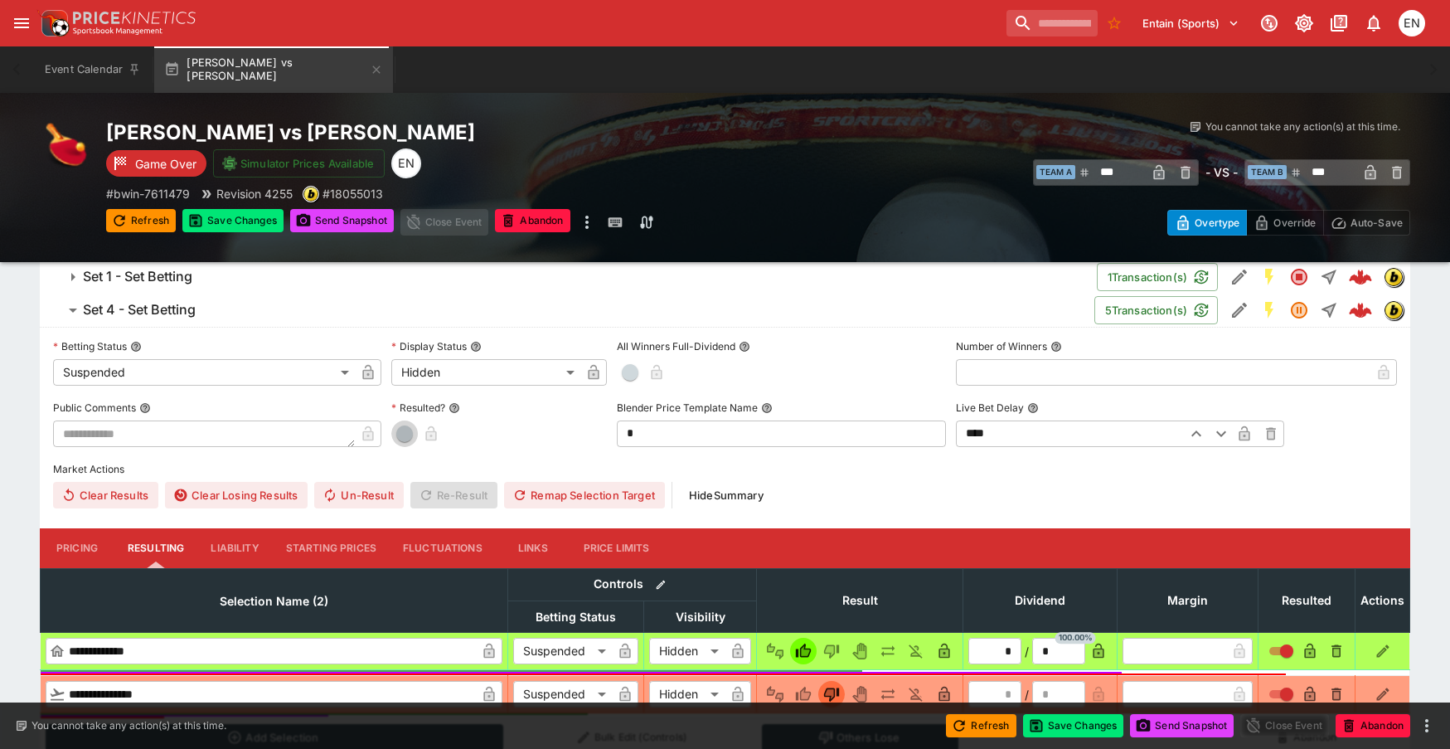
click at [405, 434] on span "button" at bounding box center [404, 433] width 17 height 17
type input "*"
click at [186, 285] on h6 "Set 1 - Set Betting" at bounding box center [137, 276] width 109 height 17
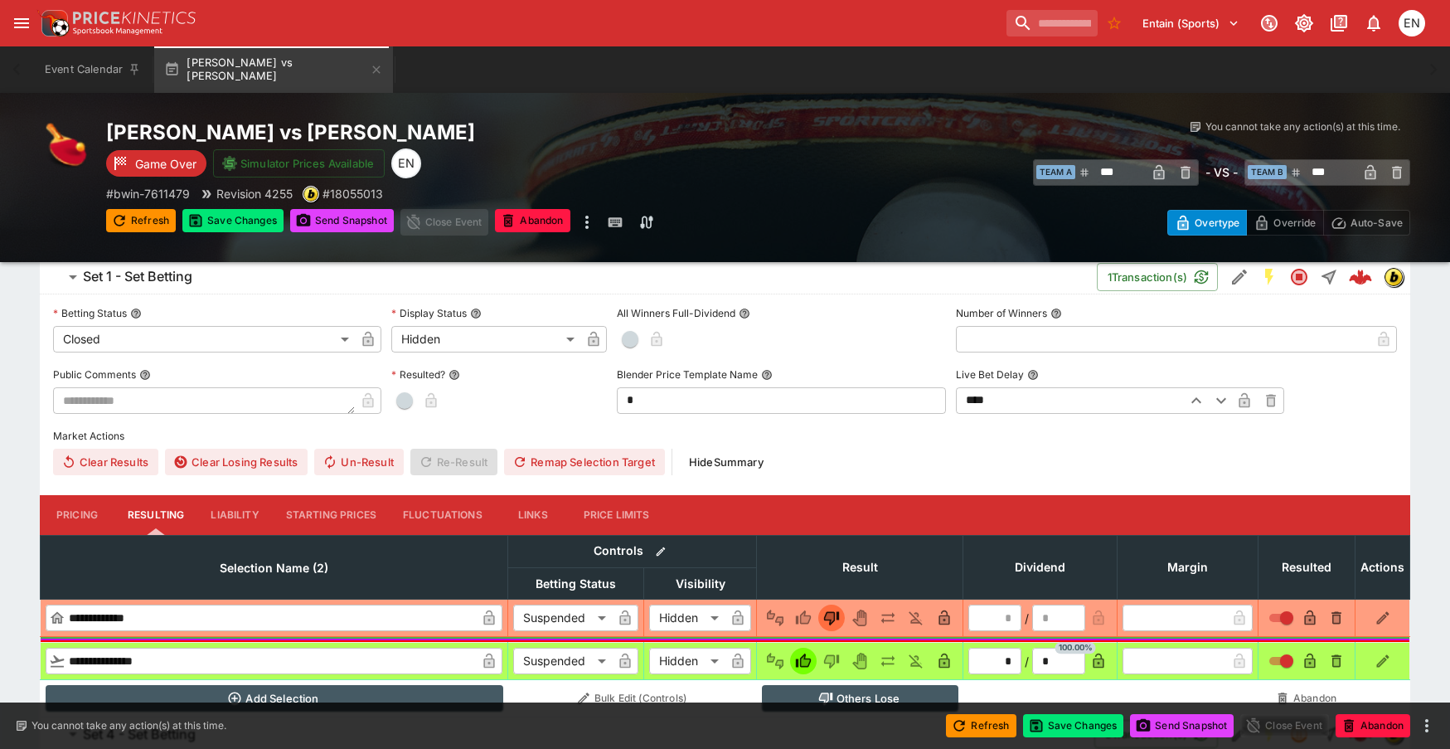
click at [405, 395] on span "button" at bounding box center [404, 400] width 17 height 17
type input "*"
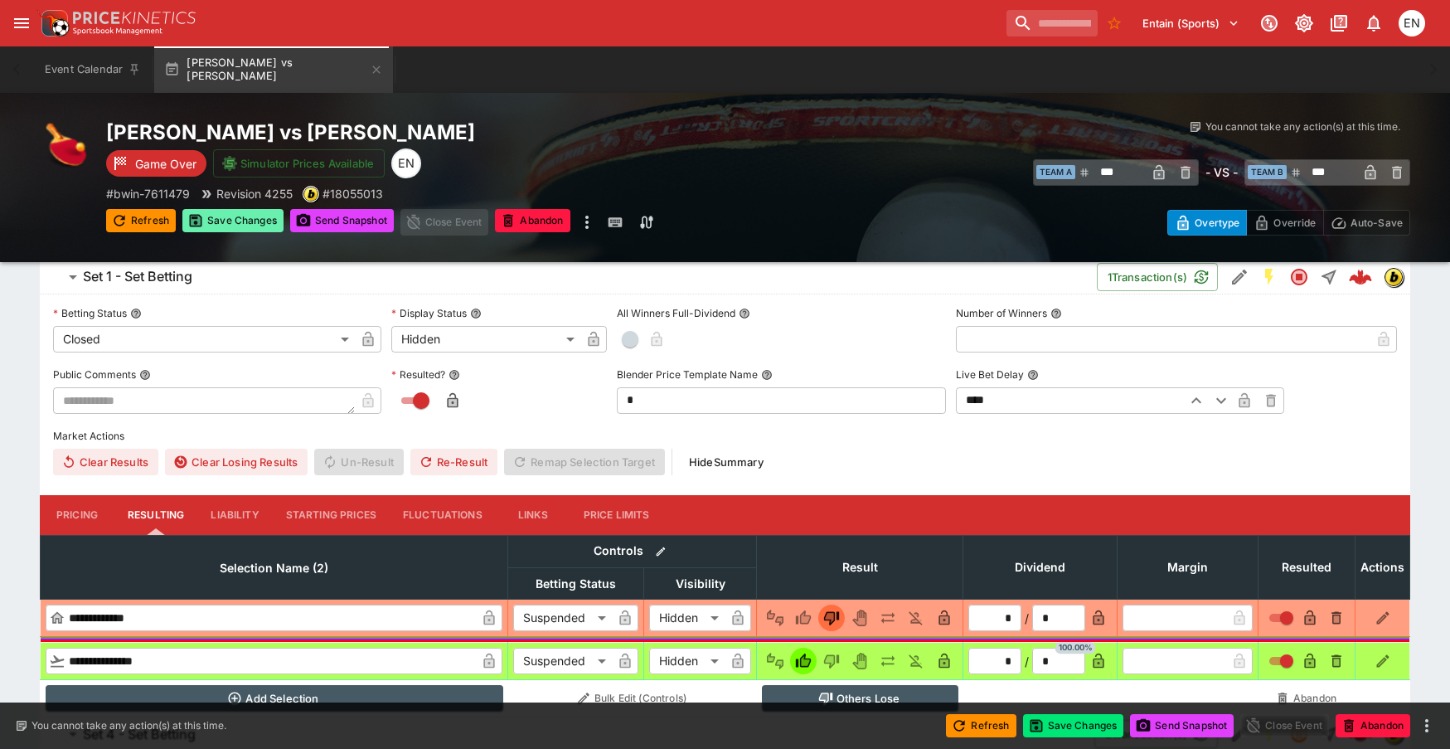
click at [225, 223] on button "Save Changes" at bounding box center [232, 220] width 101 height 23
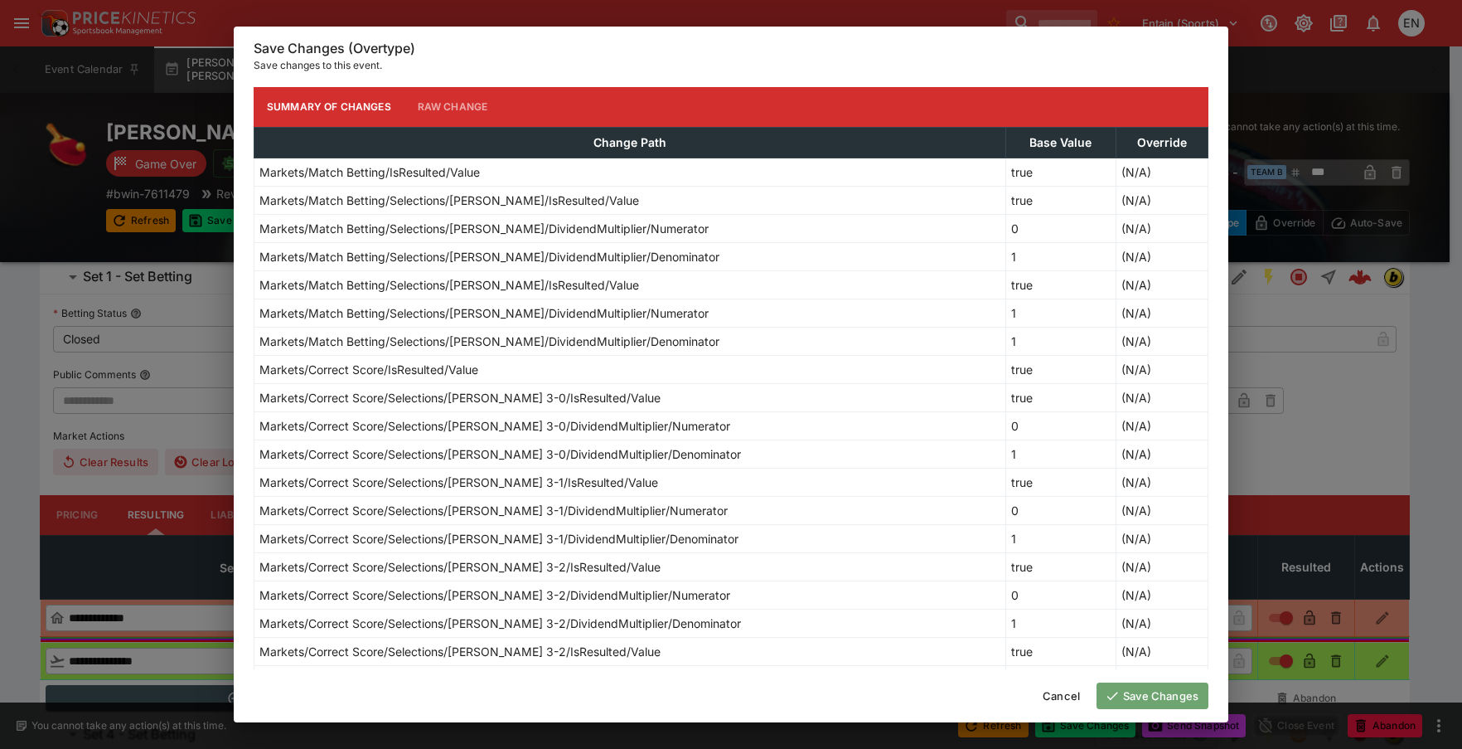
click at [1151, 694] on button "Save Changes" at bounding box center [1153, 695] width 112 height 27
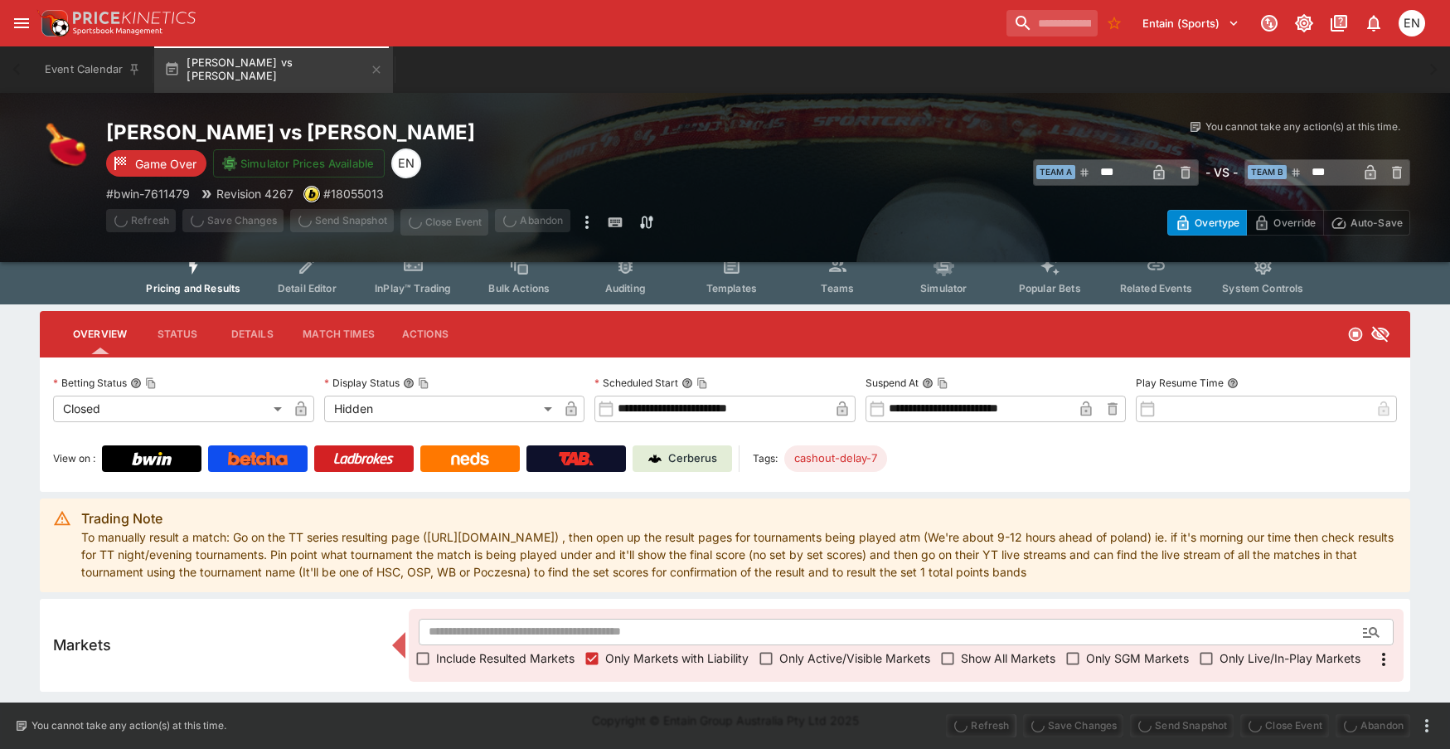
scroll to position [17, 0]
click at [333, 218] on span "Send Snapshot" at bounding box center [342, 222] width 104 height 27
click at [339, 220] on span "Send Snapshot" at bounding box center [342, 222] width 104 height 27
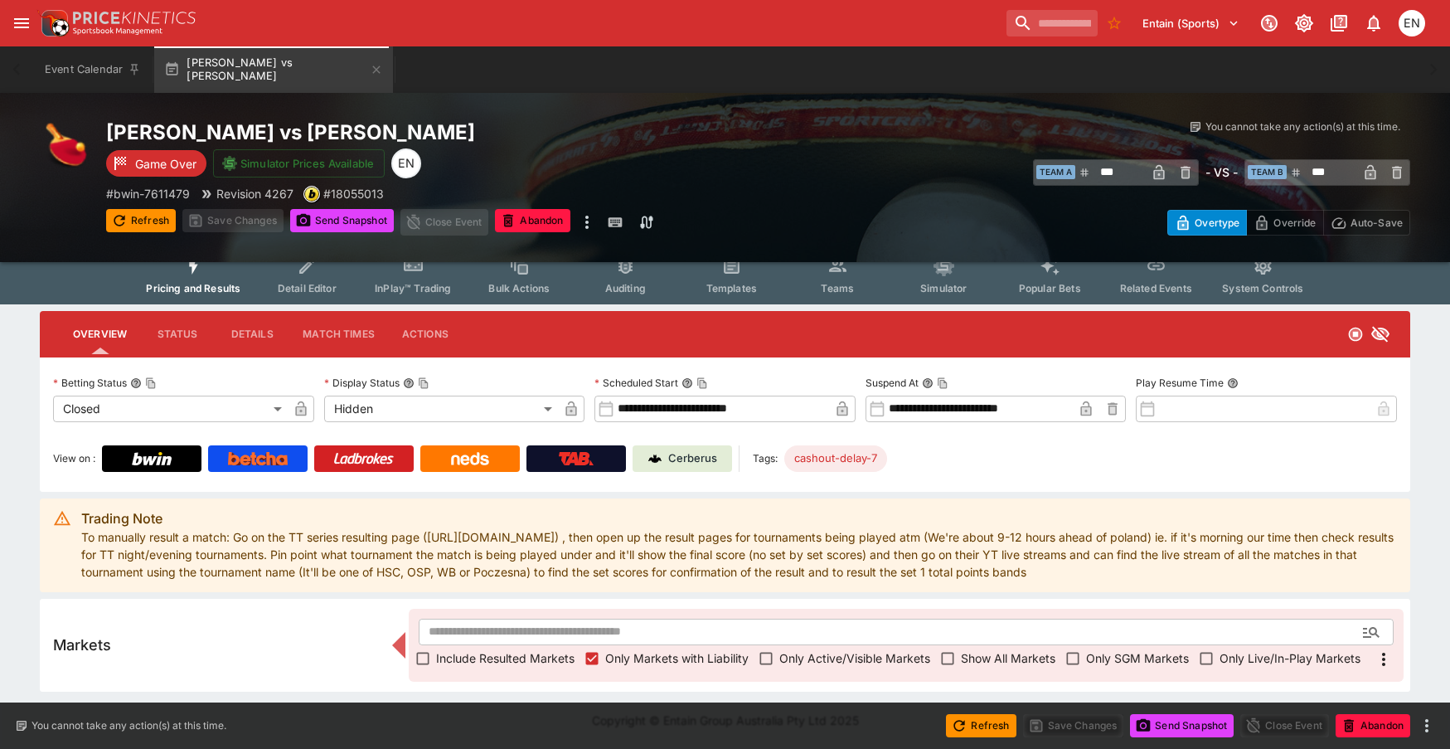
type input "**********"
click at [342, 228] on button "Send Snapshot" at bounding box center [342, 220] width 104 height 23
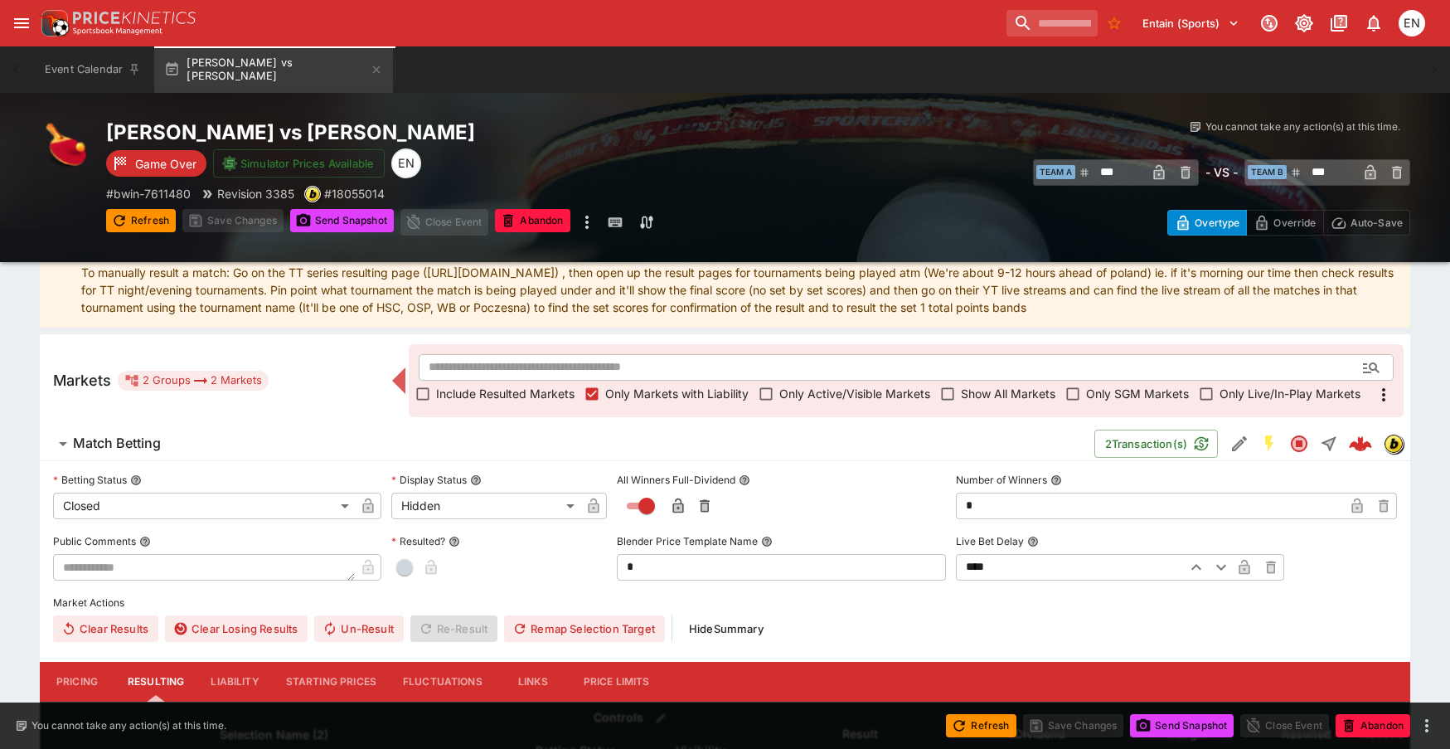
scroll to position [497, 0]
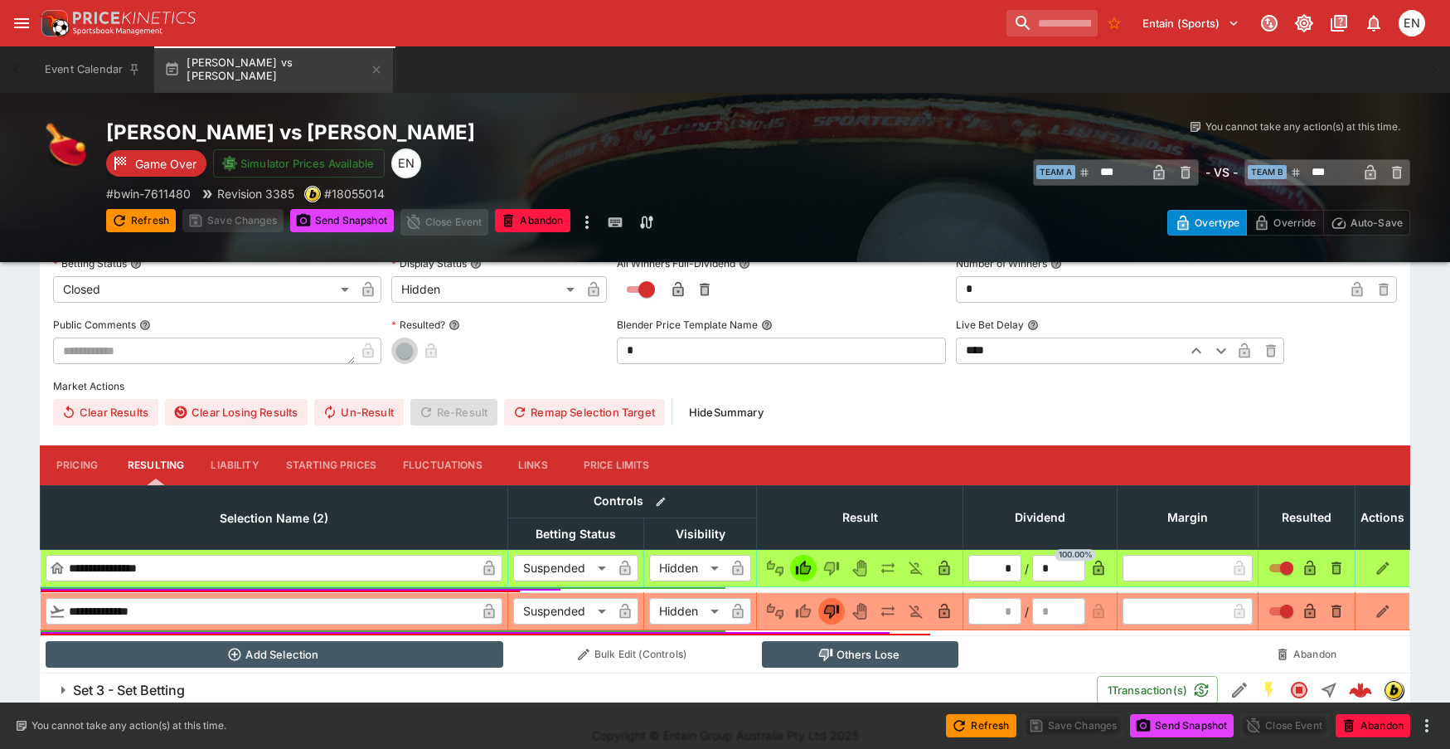
click at [404, 344] on span "button" at bounding box center [404, 350] width 17 height 17
type input "*"
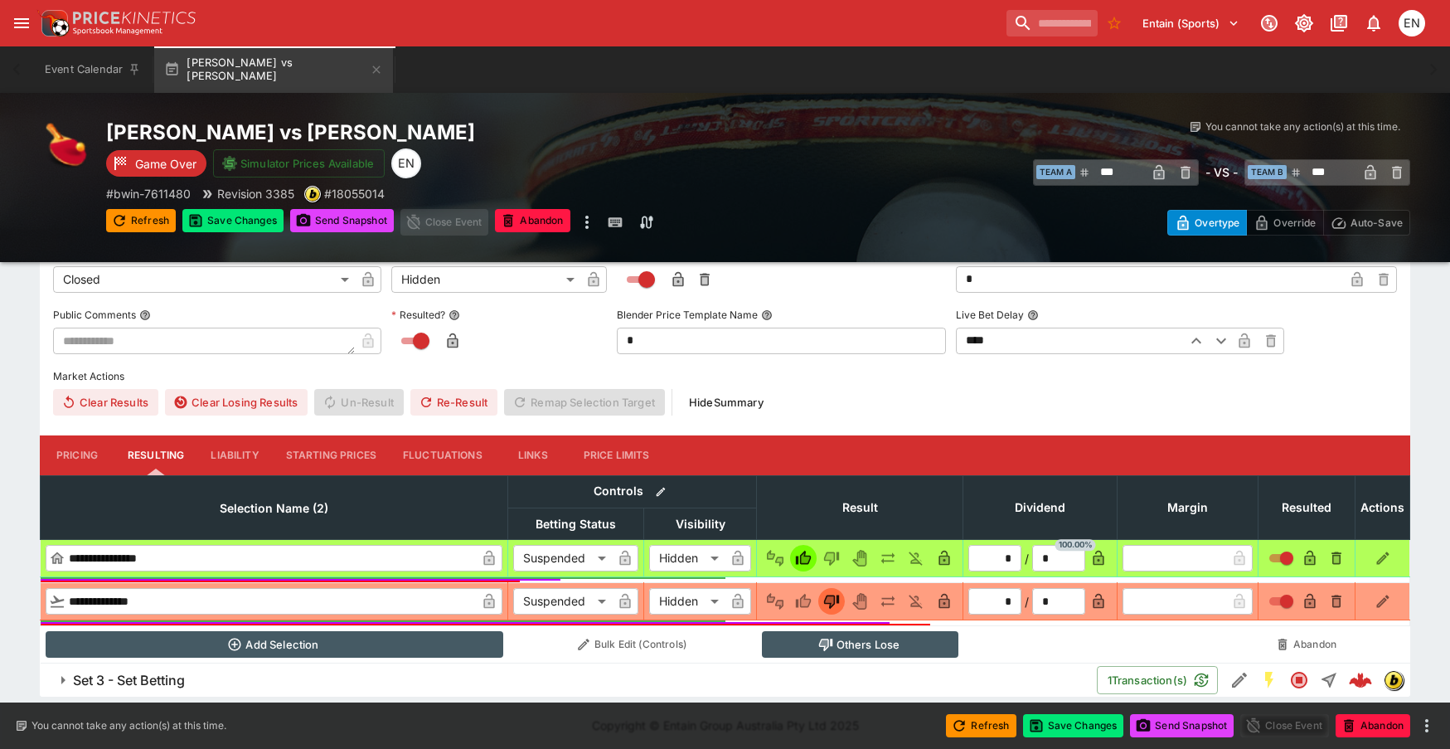
scroll to position [512, 0]
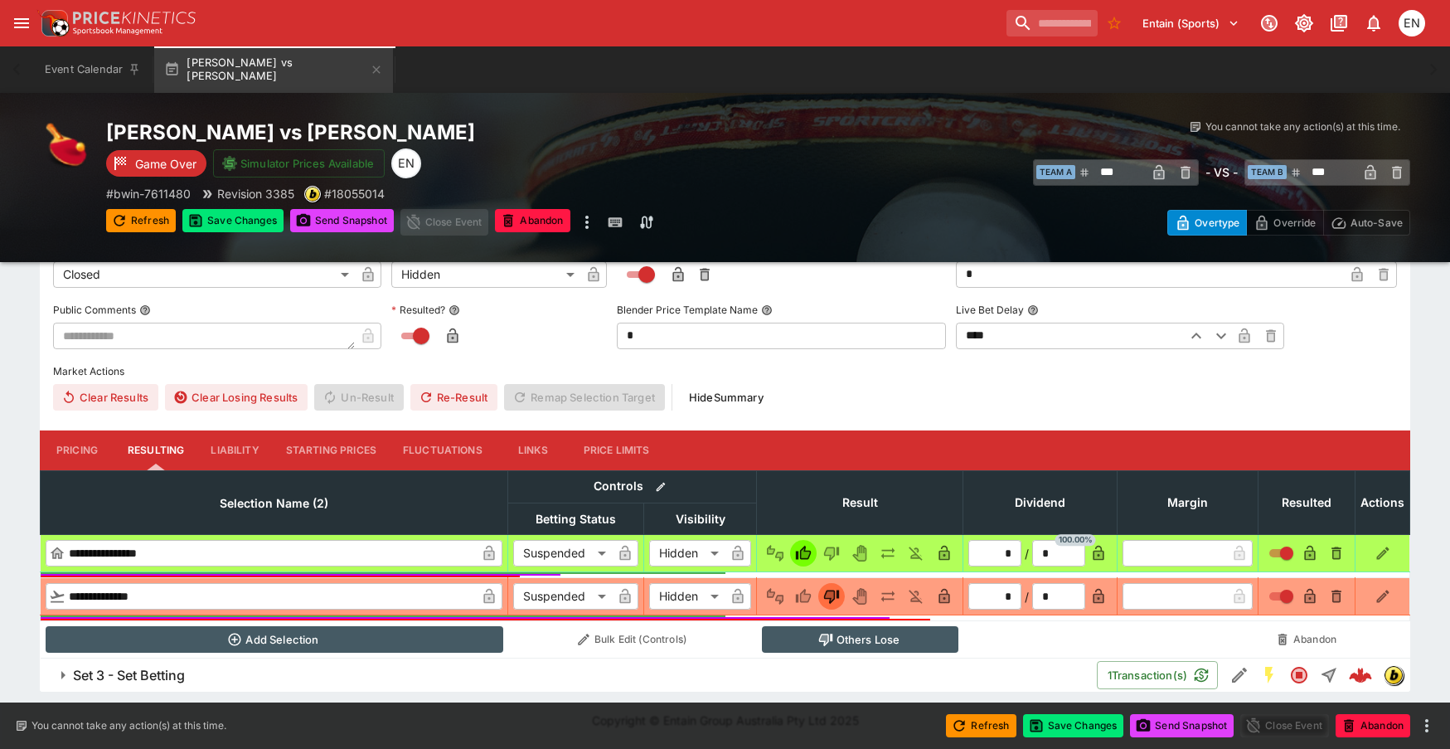
click at [196, 669] on span "Set 3 - Set Betting" at bounding box center [578, 675] width 1011 height 17
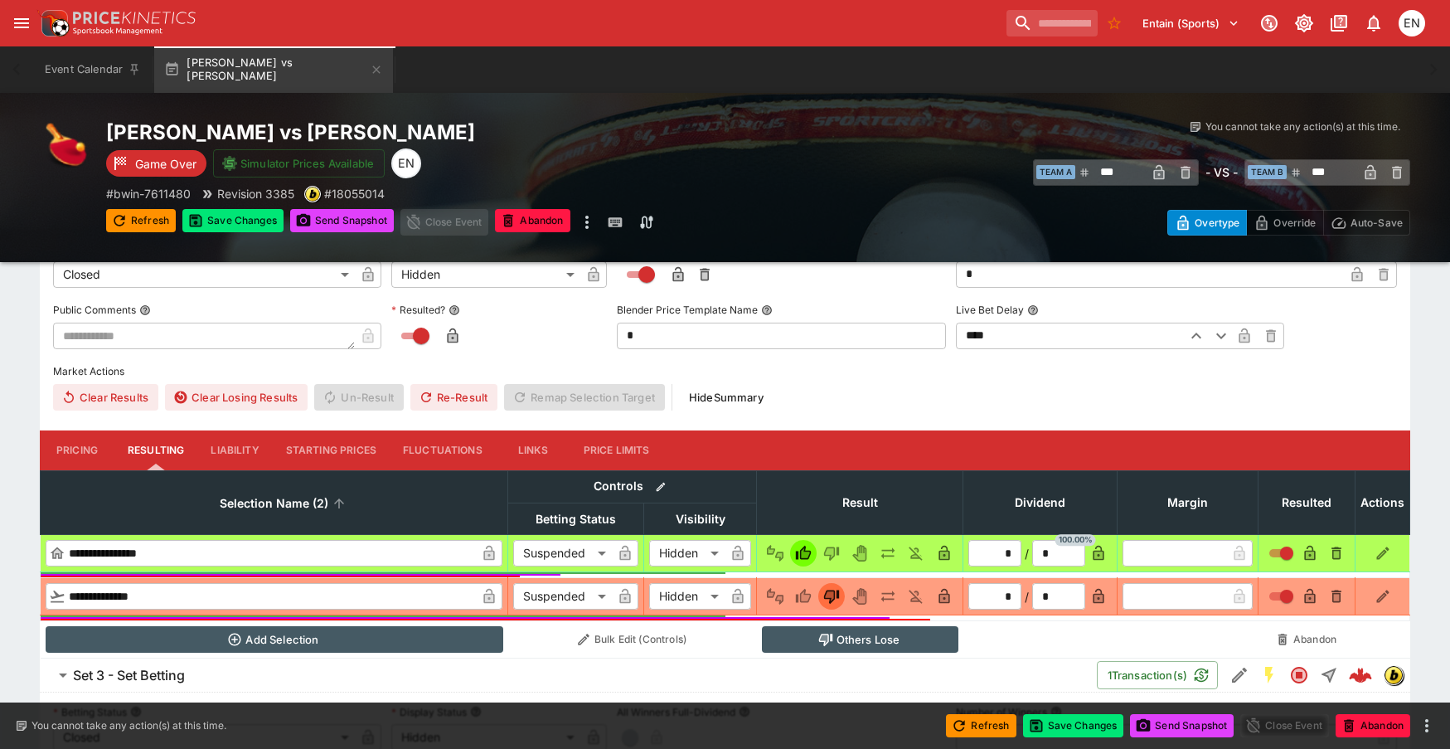
scroll to position [936, 0]
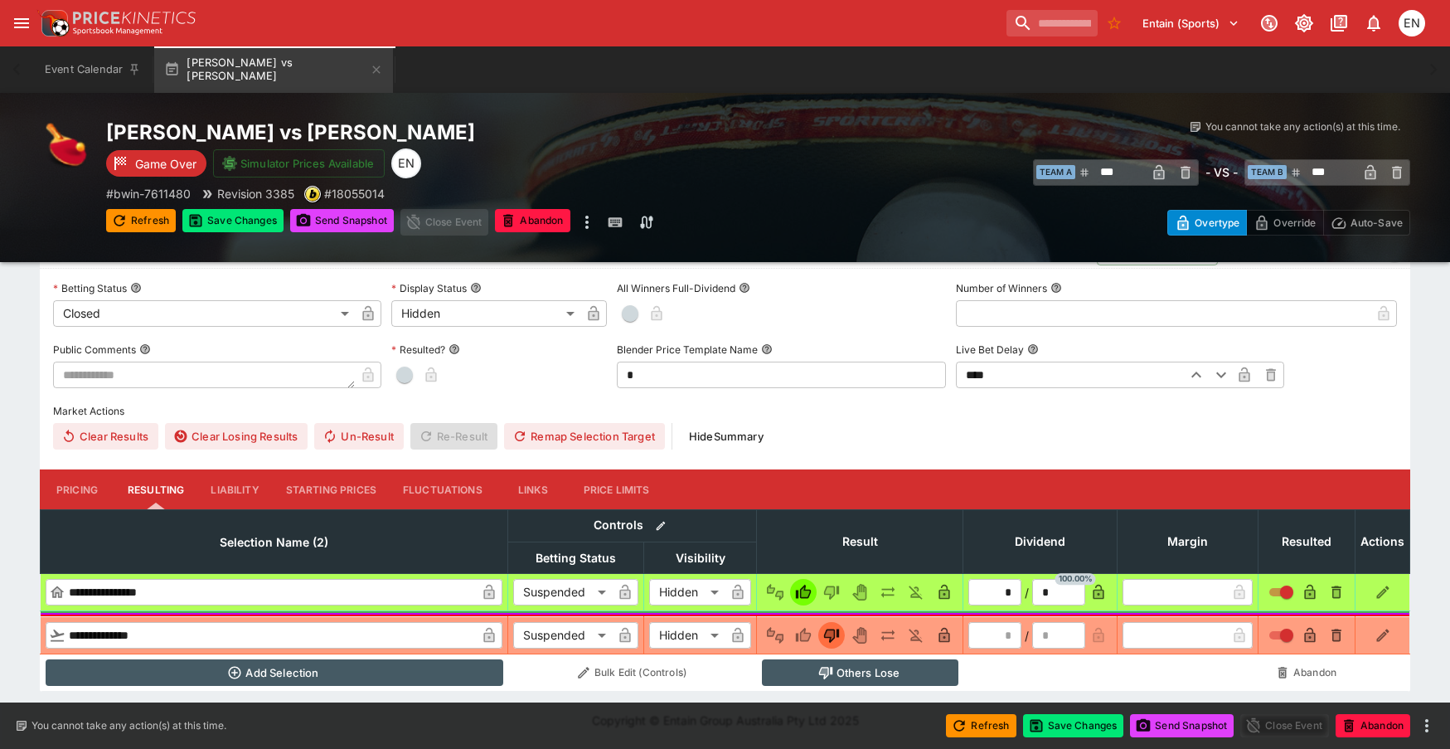
click at [401, 376] on span "button" at bounding box center [404, 374] width 17 height 17
type input "*"
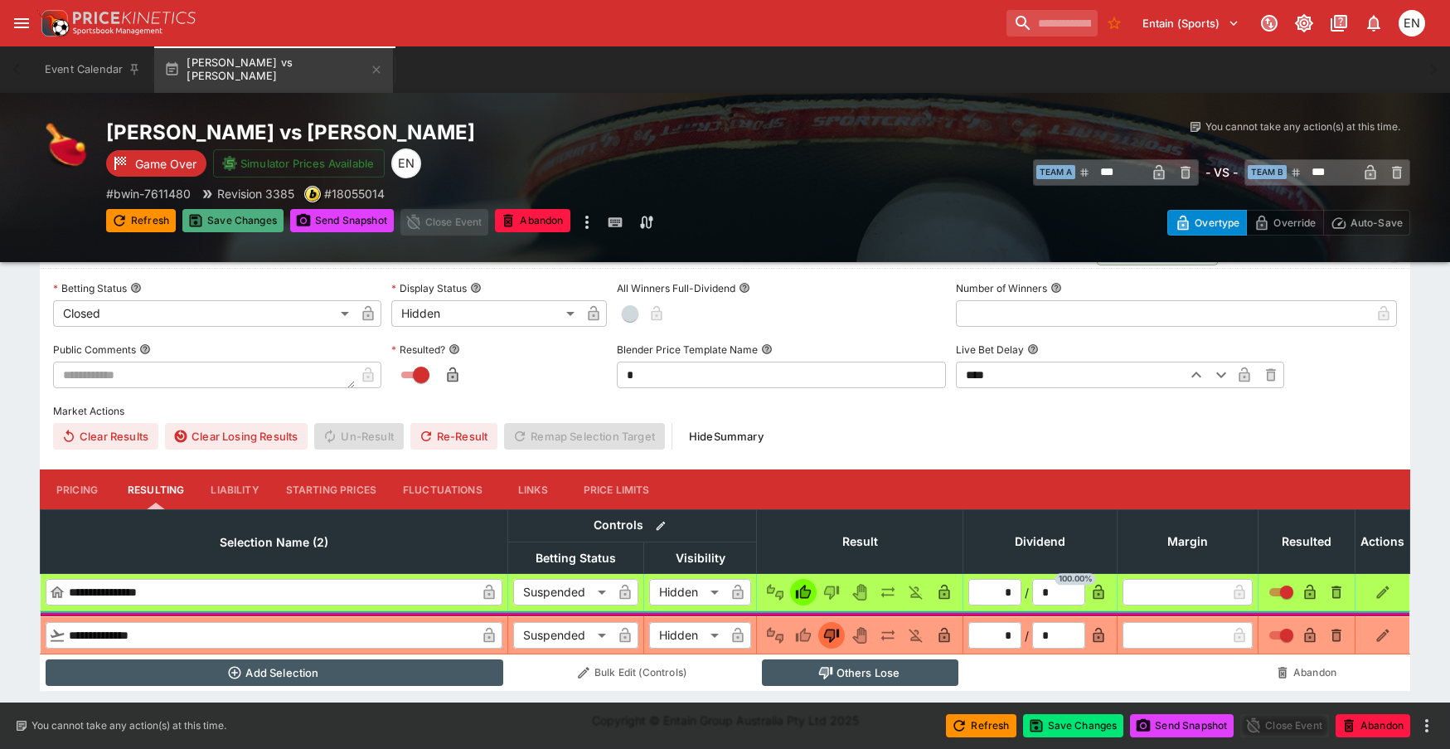
click at [249, 222] on button "Save Changes" at bounding box center [232, 220] width 101 height 23
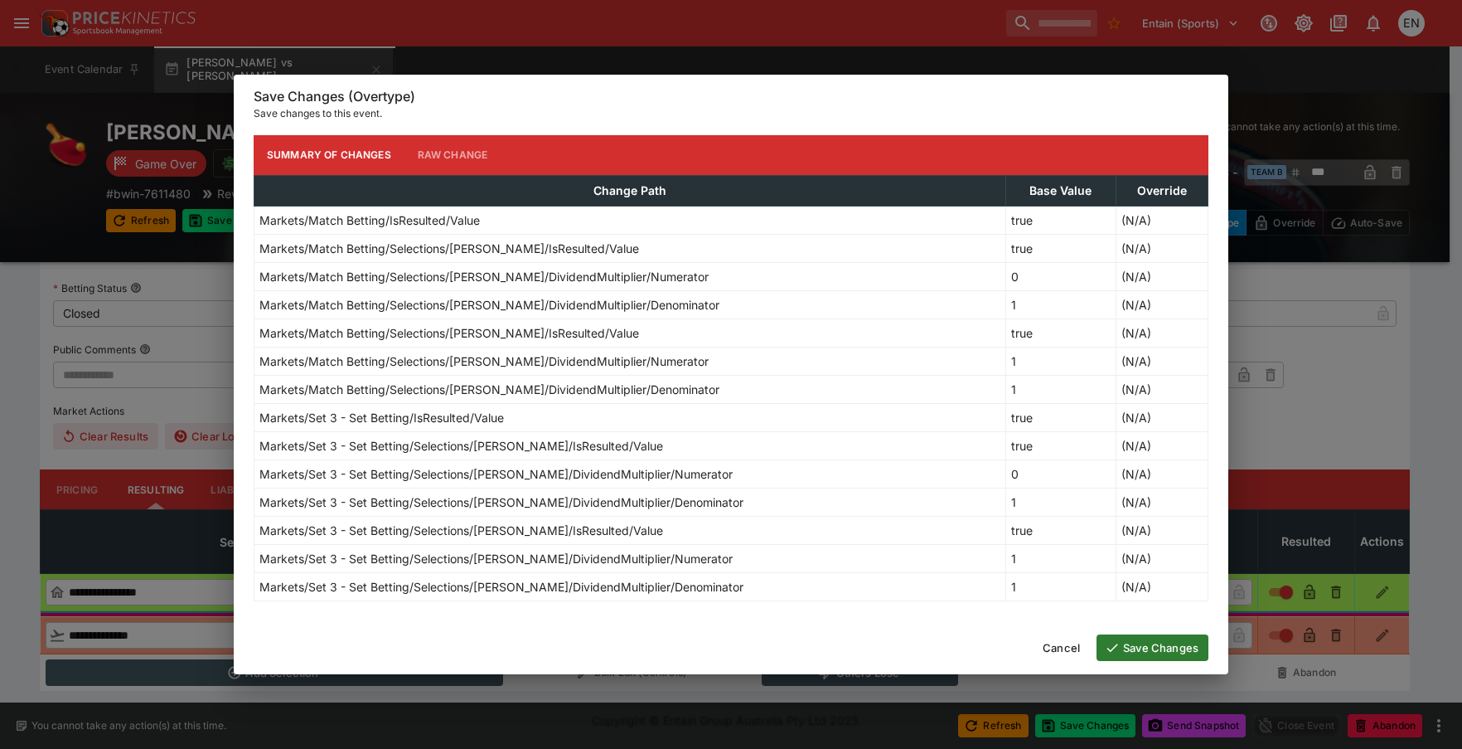
drag, startPoint x: 1142, startPoint y: 649, endPoint x: 623, endPoint y: 567, distance: 525.4
click at [1142, 650] on button "Save Changes" at bounding box center [1153, 647] width 112 height 27
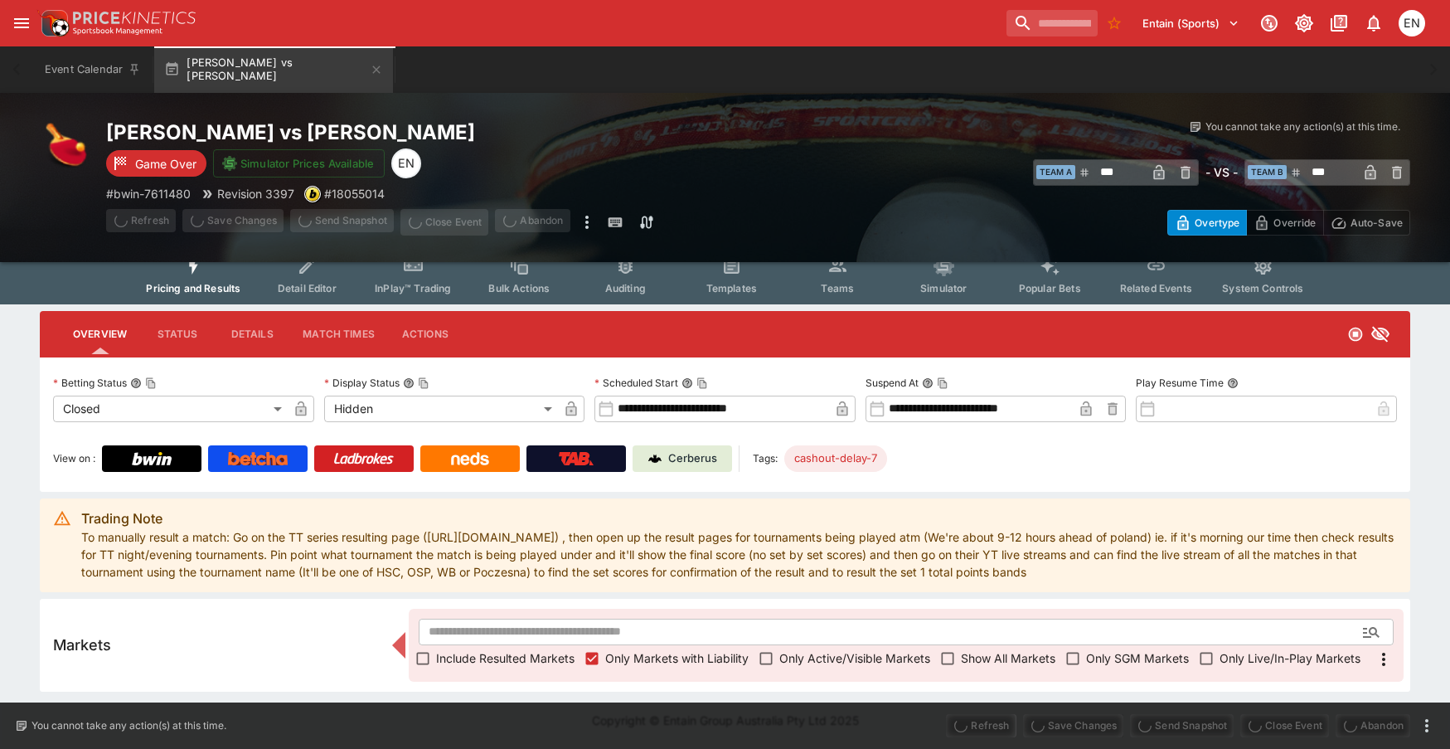
scroll to position [17, 0]
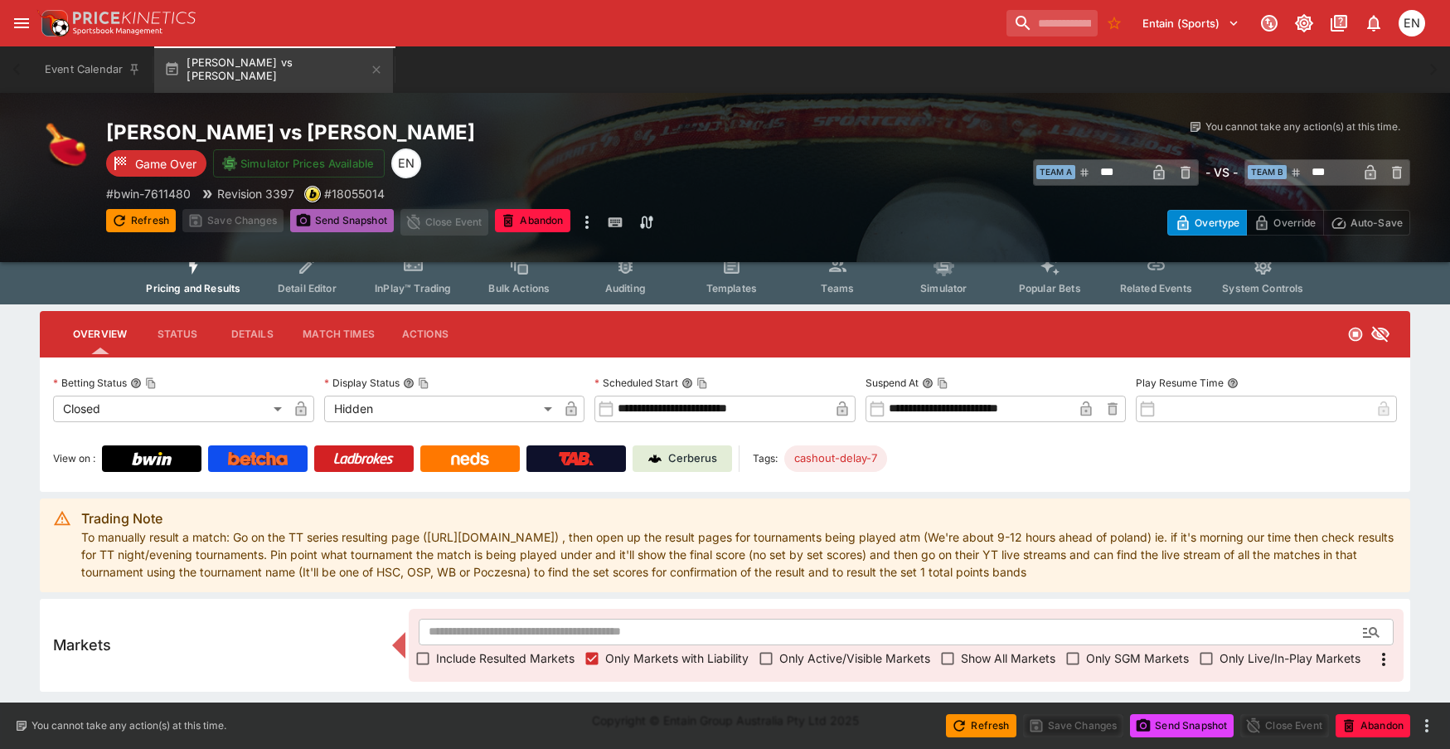
click at [347, 230] on button "Send Snapshot" at bounding box center [342, 220] width 104 height 23
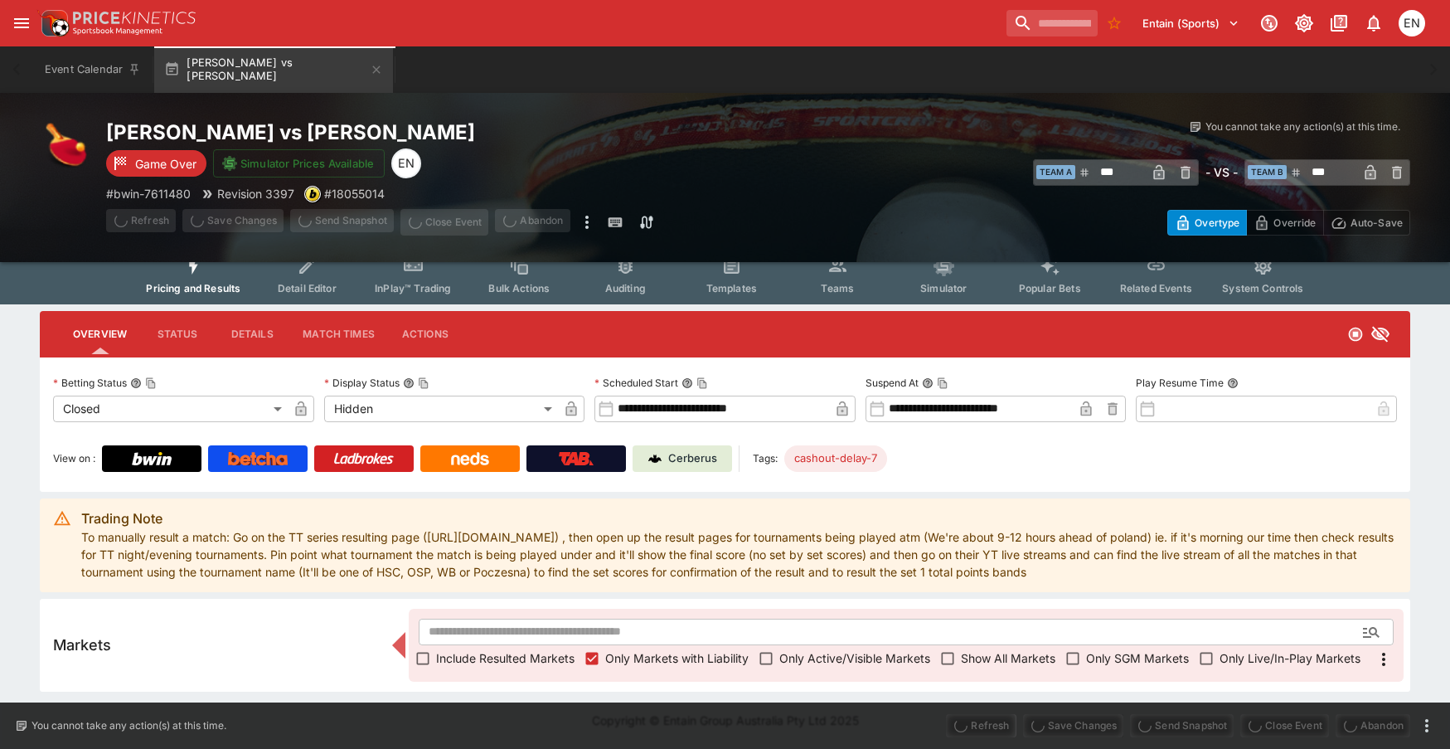
click at [324, 228] on span "Send Snapshot" at bounding box center [342, 222] width 104 height 27
click at [339, 224] on span "Send Snapshot" at bounding box center [342, 222] width 104 height 27
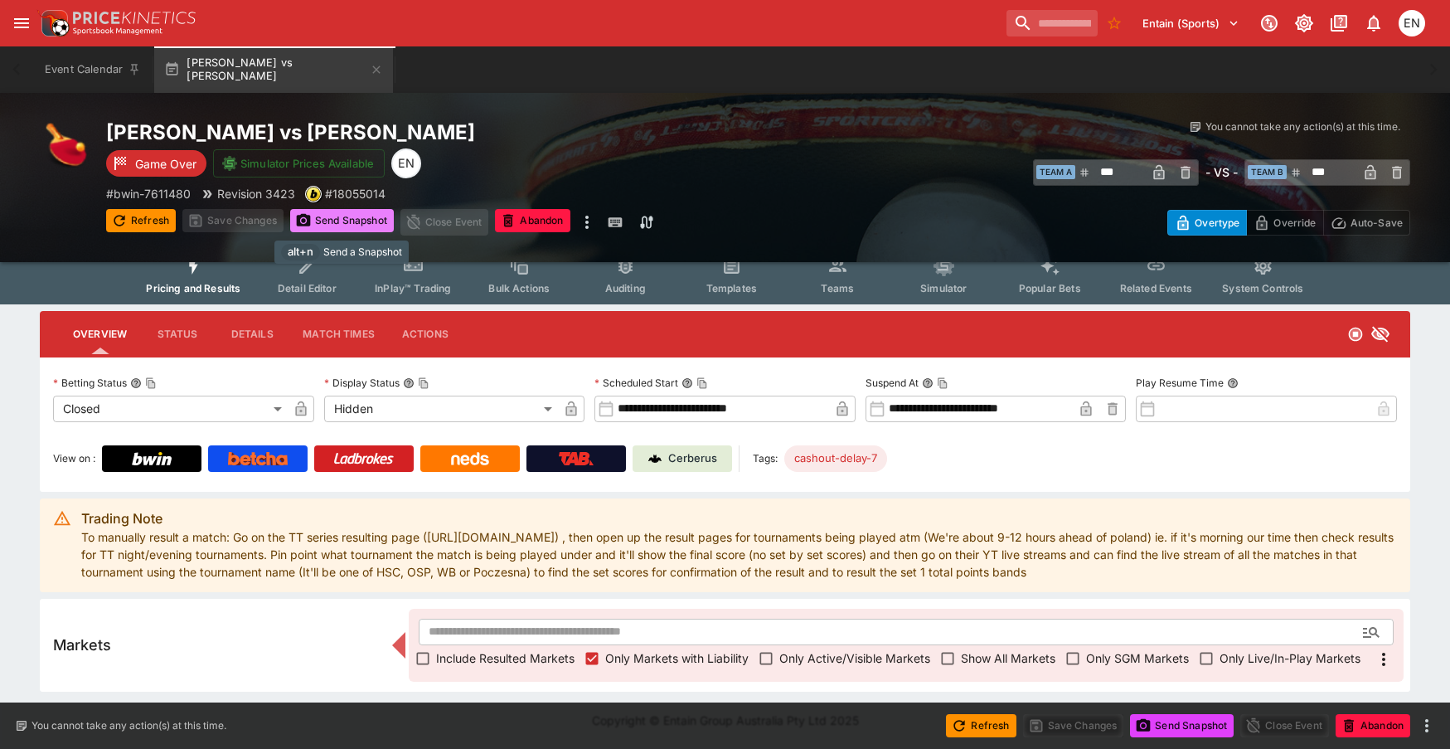
click at [339, 227] on button "Send Snapshot" at bounding box center [342, 220] width 104 height 23
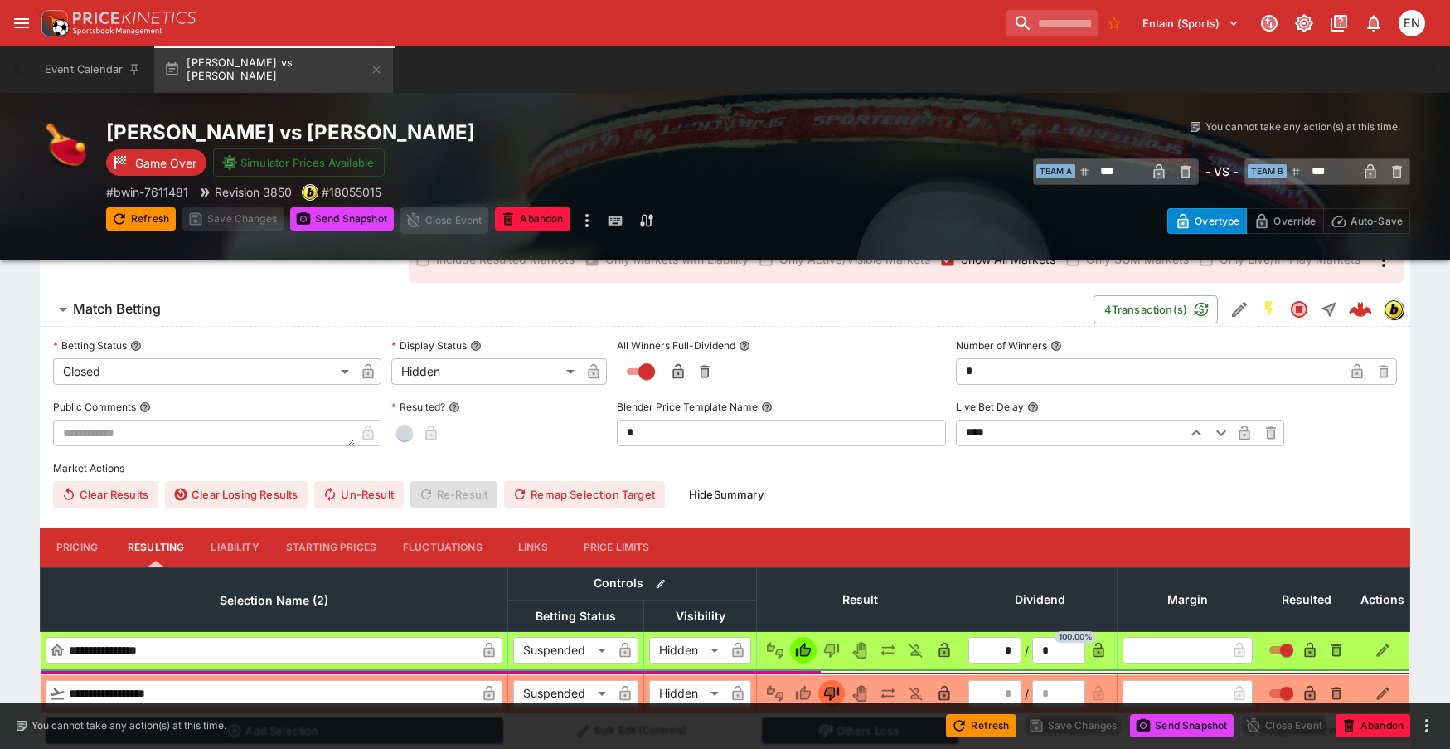
scroll to position [414, 0]
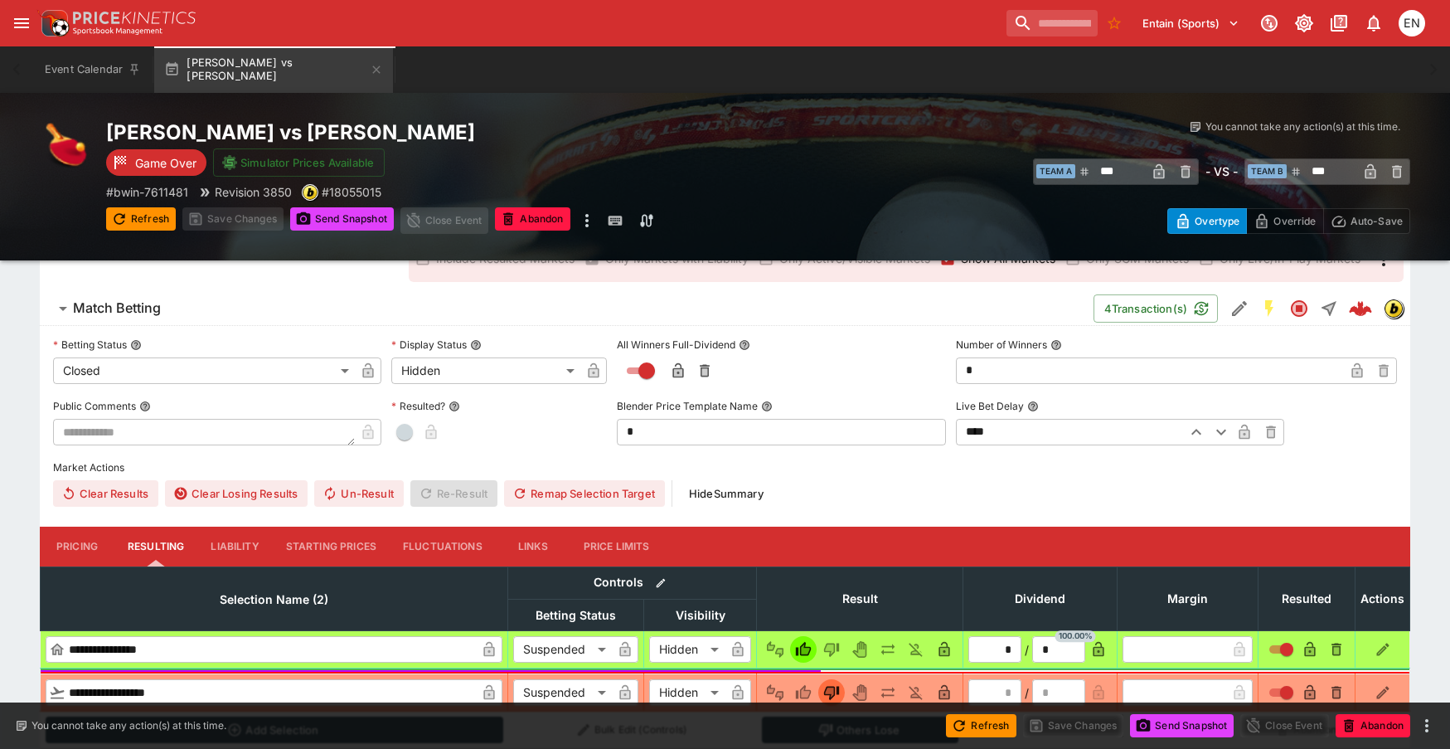
click at [410, 431] on span "button" at bounding box center [404, 432] width 17 height 17
type input "*"
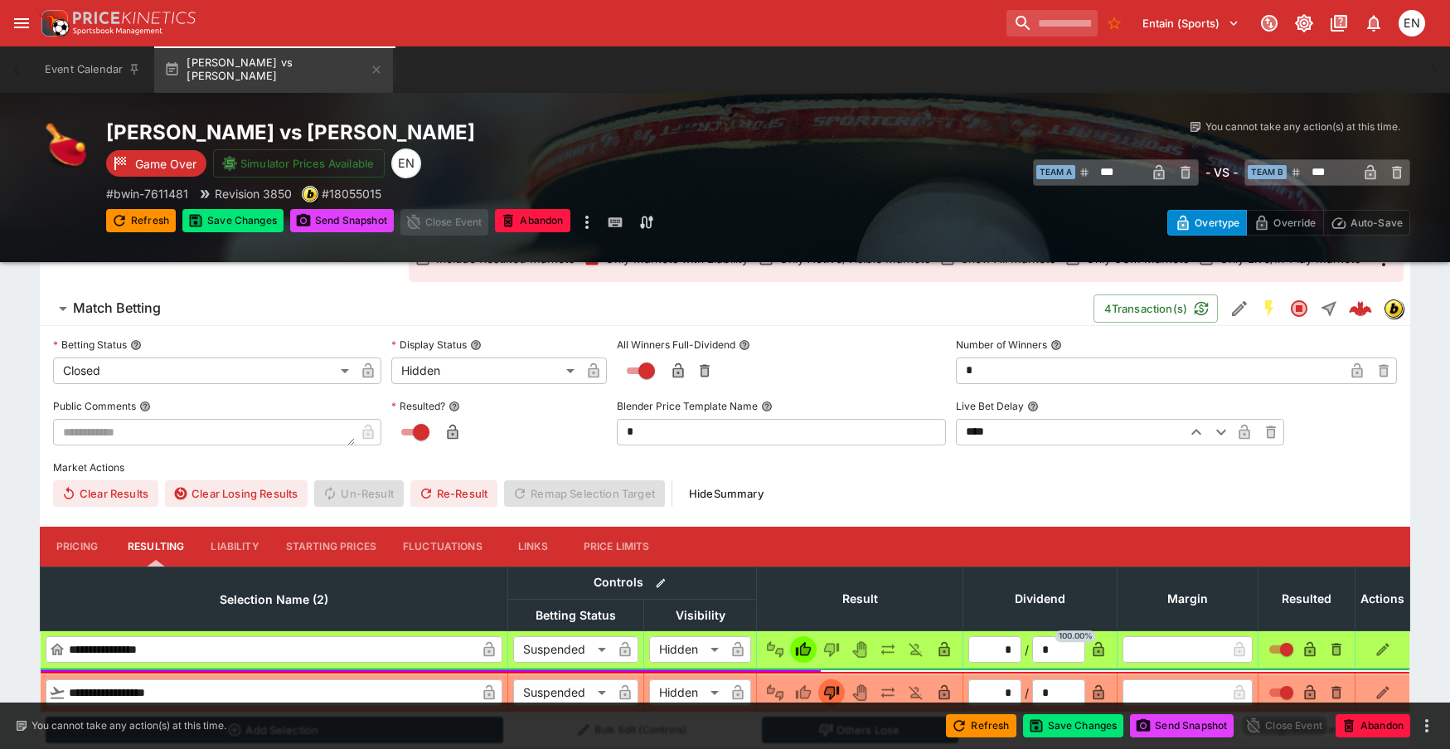
scroll to position [507, 0]
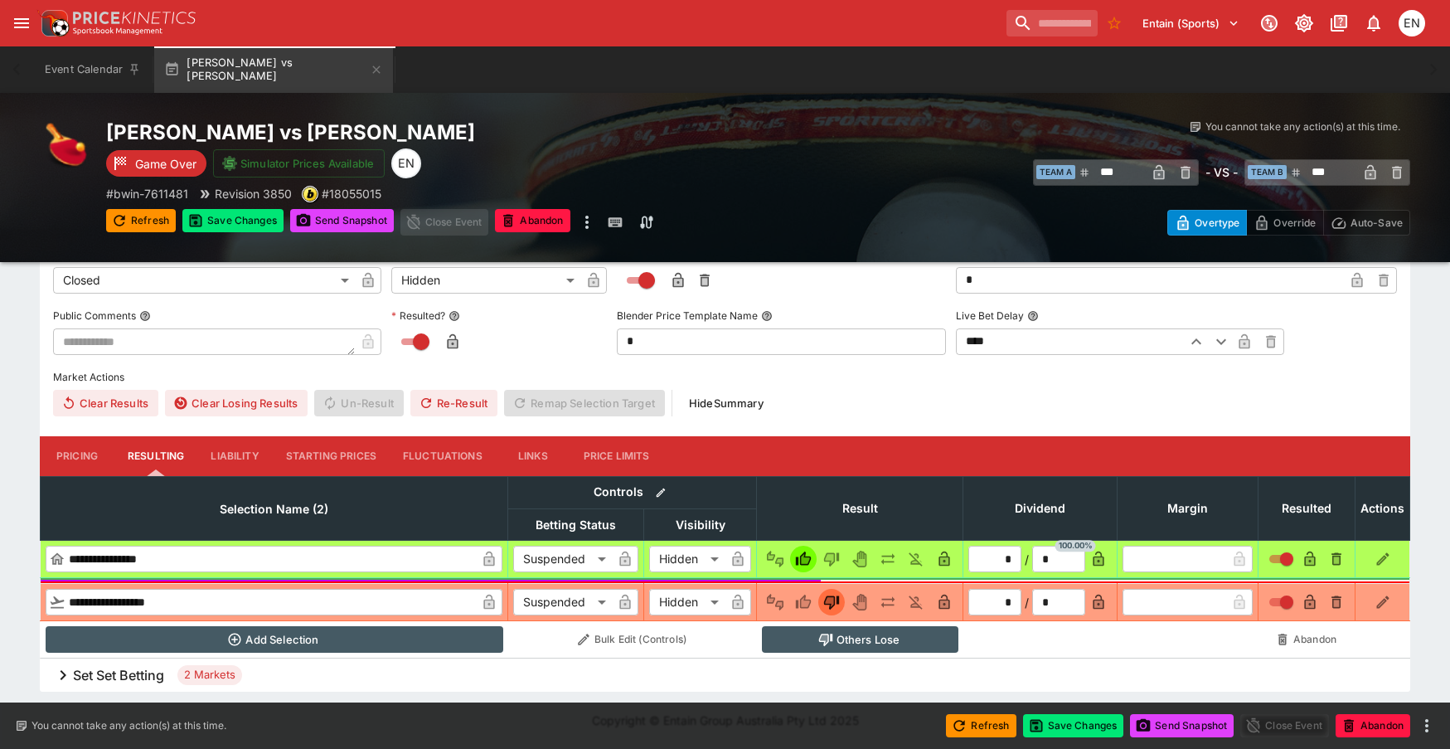
click at [119, 678] on h6 "Set Set Betting" at bounding box center [118, 675] width 91 height 17
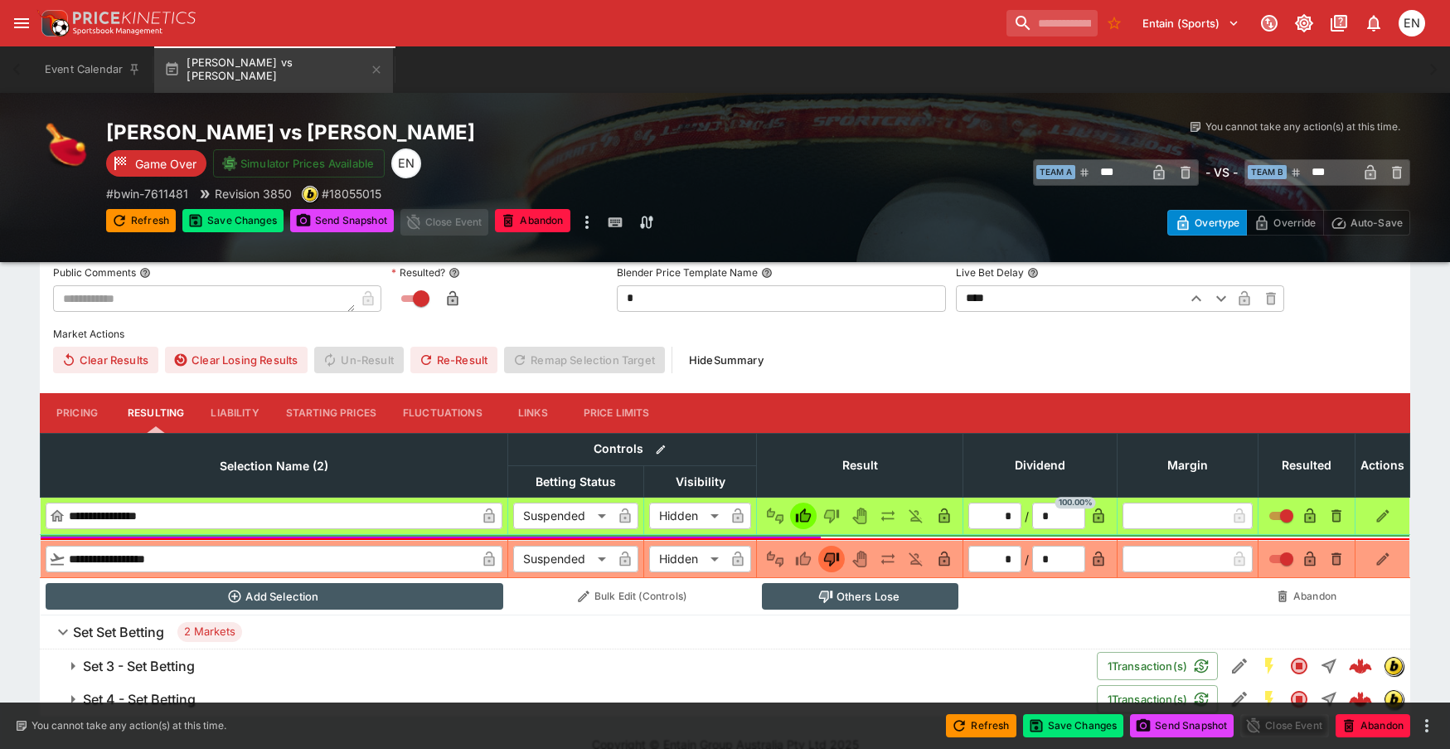
scroll to position [574, 0]
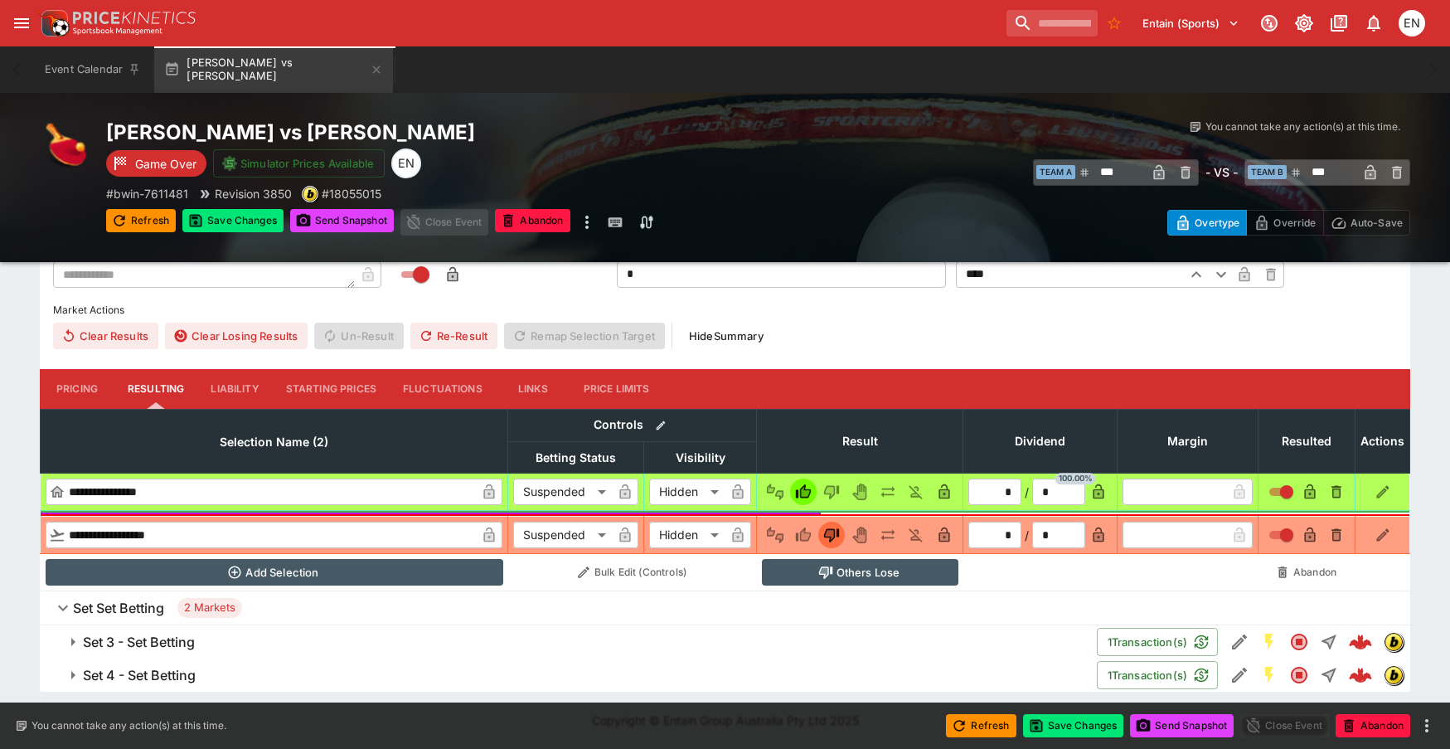
drag, startPoint x: 161, startPoint y: 681, endPoint x: 170, endPoint y: 677, distance: 10.0
click at [161, 683] on h6 "Set 4 - Set Betting" at bounding box center [139, 675] width 113 height 17
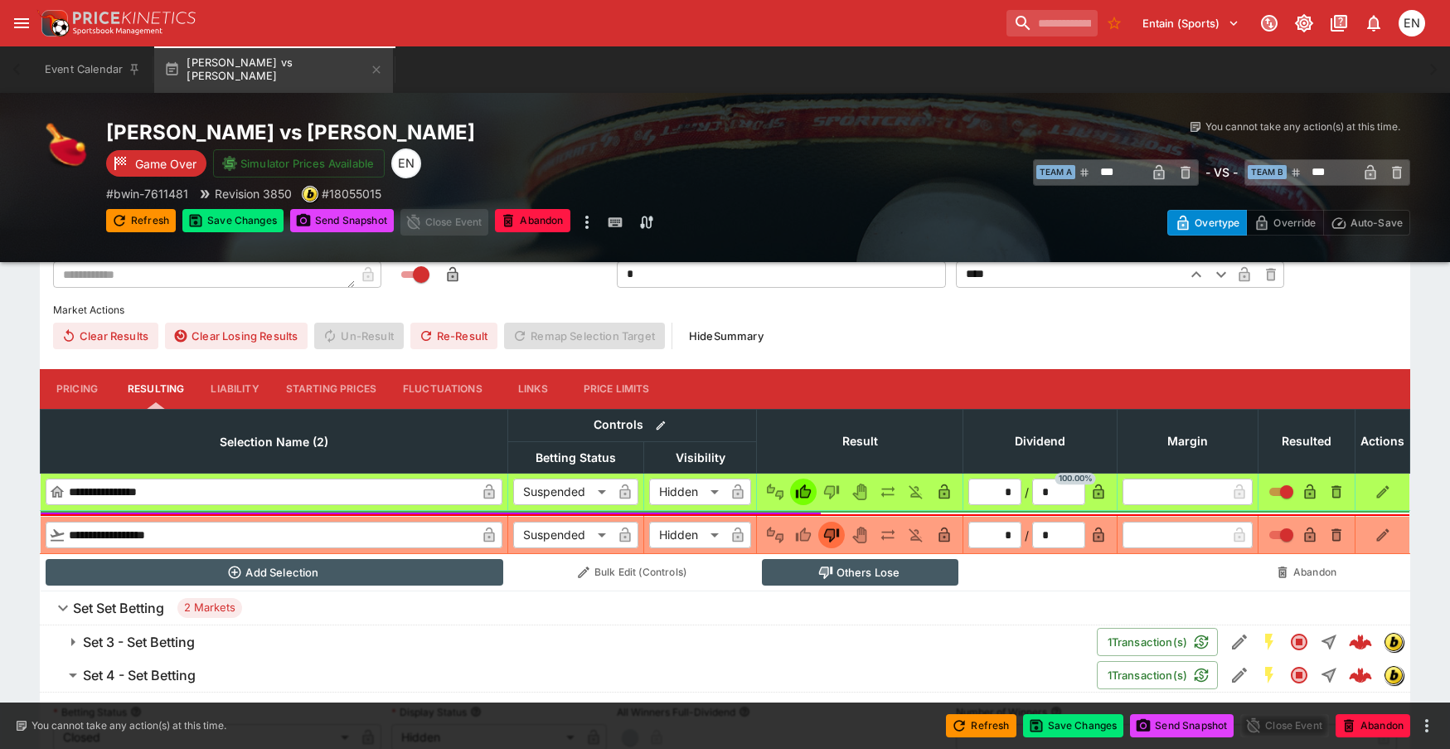
click at [188, 643] on h6 "Set 3 - Set Betting" at bounding box center [139, 641] width 112 height 17
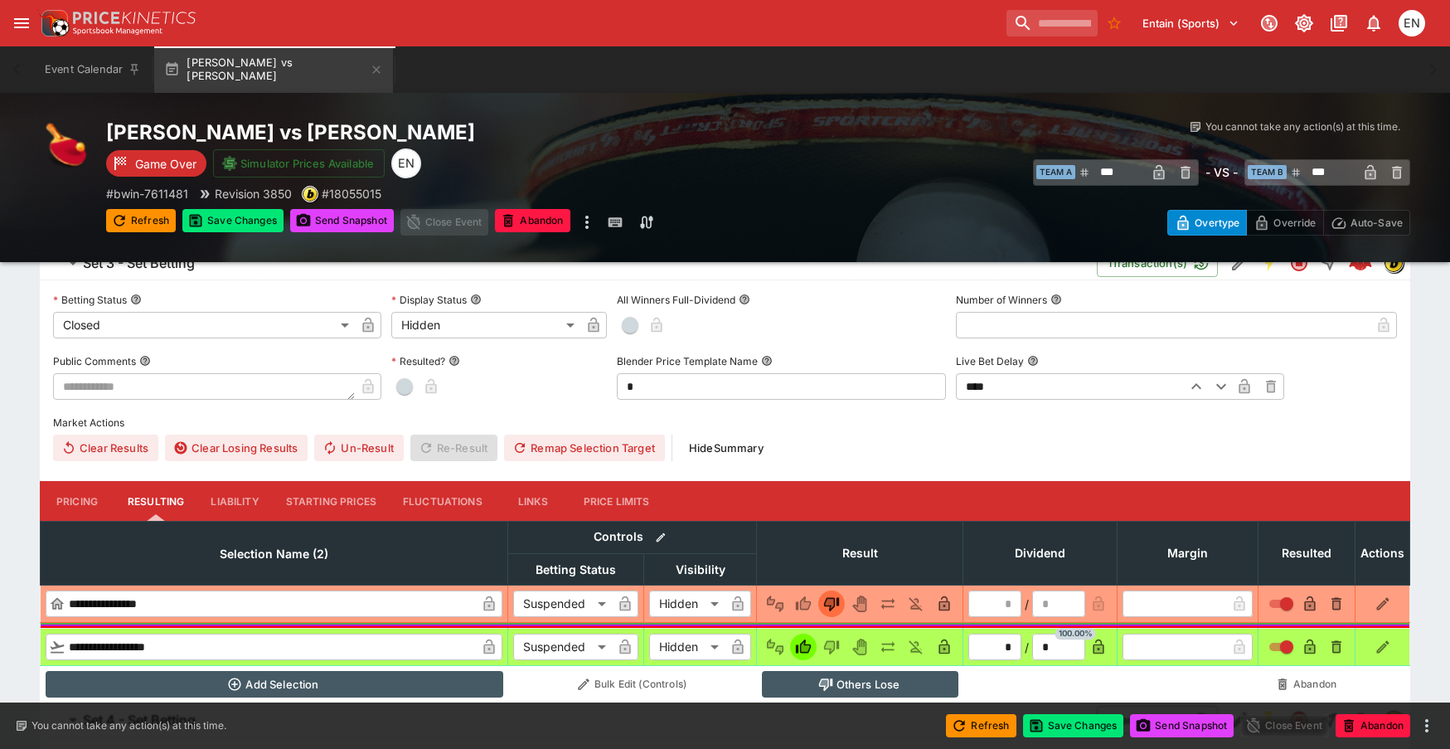
scroll to position [988, 0]
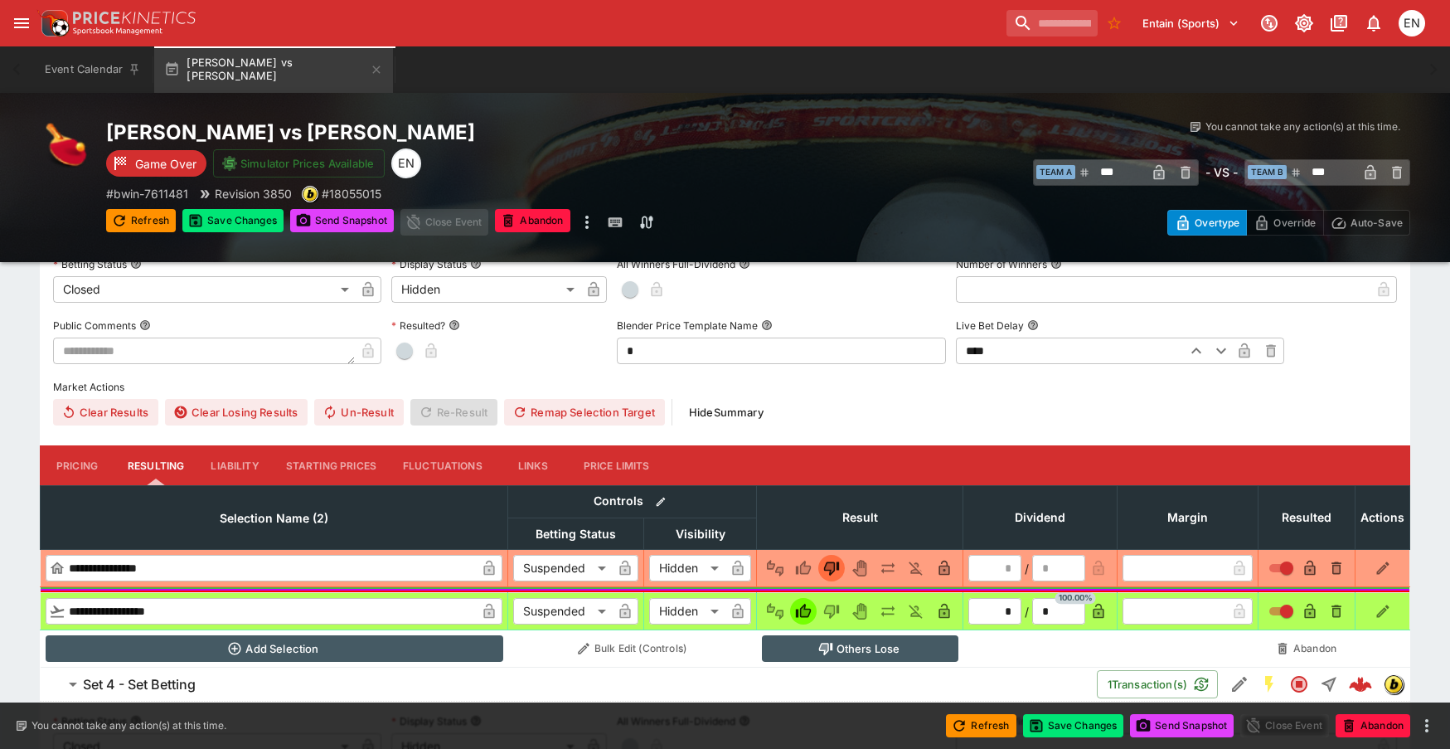
click at [412, 351] on span "button" at bounding box center [404, 350] width 17 height 17
type input "*"
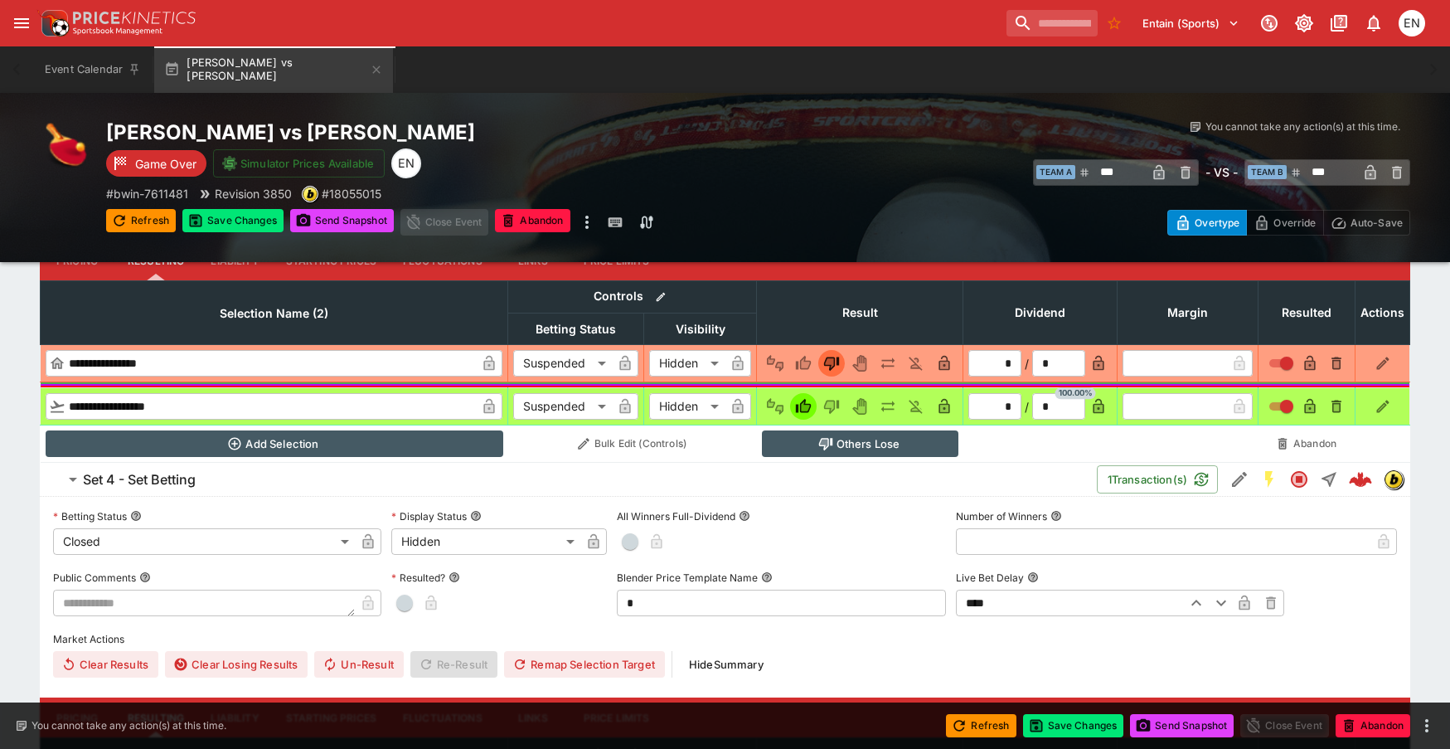
scroll to position [1403, 0]
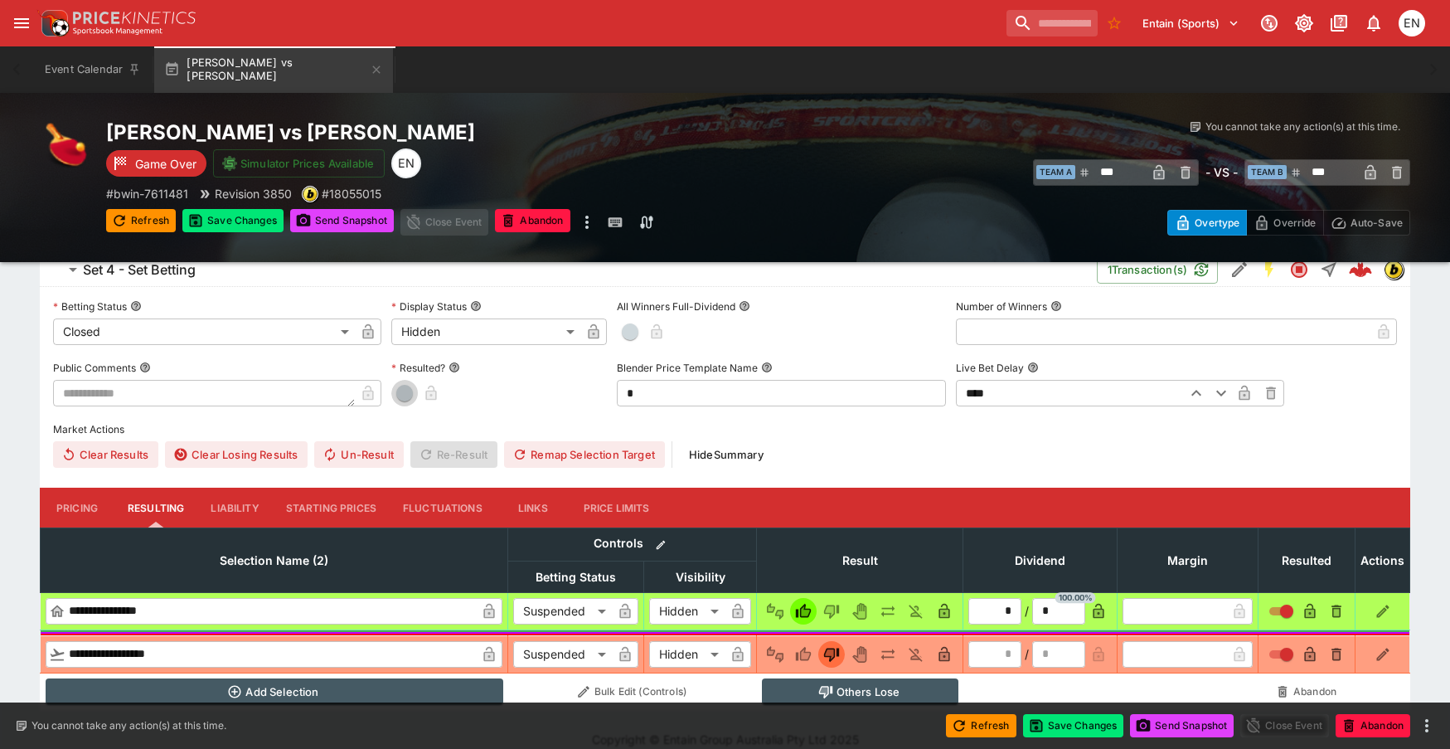
click at [414, 397] on button "button" at bounding box center [404, 393] width 27 height 27
type input "*"
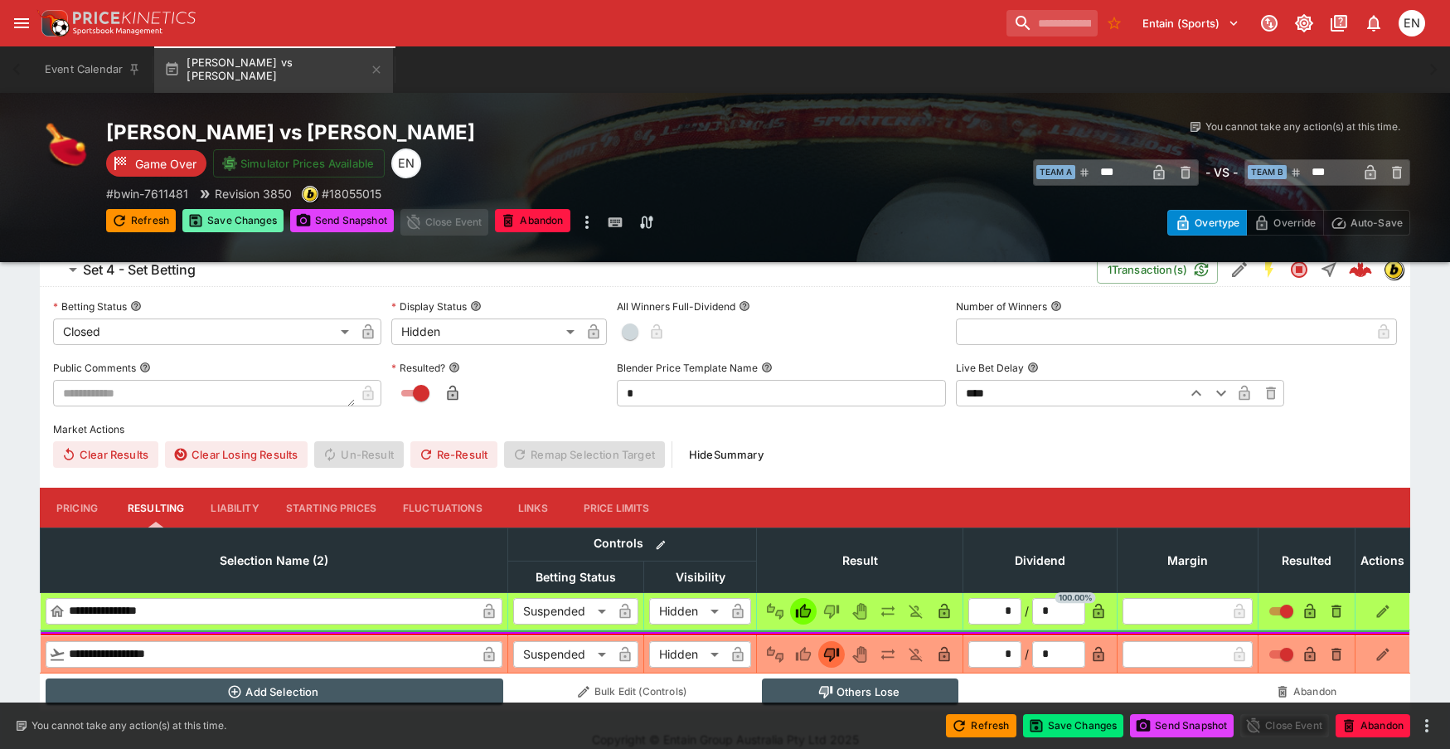
click at [262, 226] on button "Save Changes" at bounding box center [232, 220] width 101 height 23
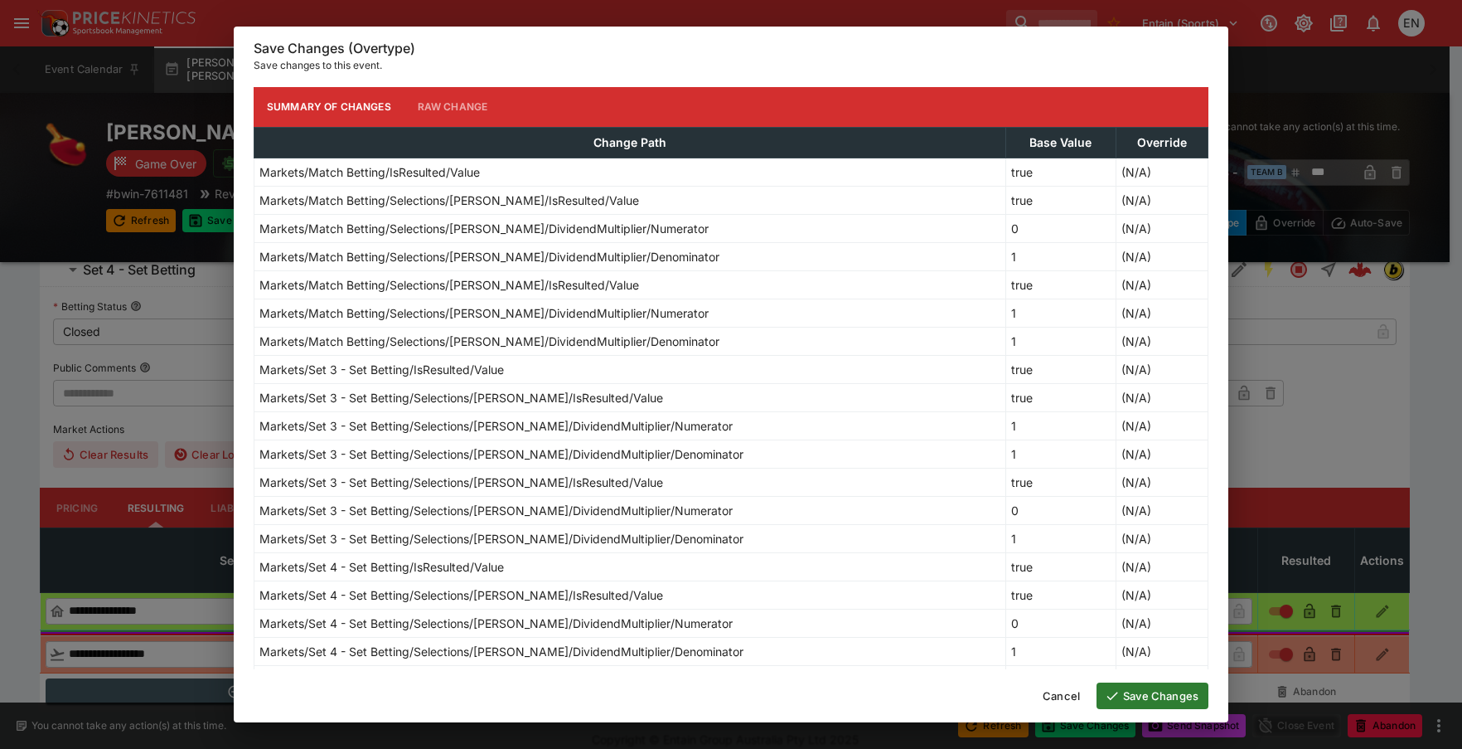
click at [1143, 691] on button "Save Changes" at bounding box center [1153, 695] width 112 height 27
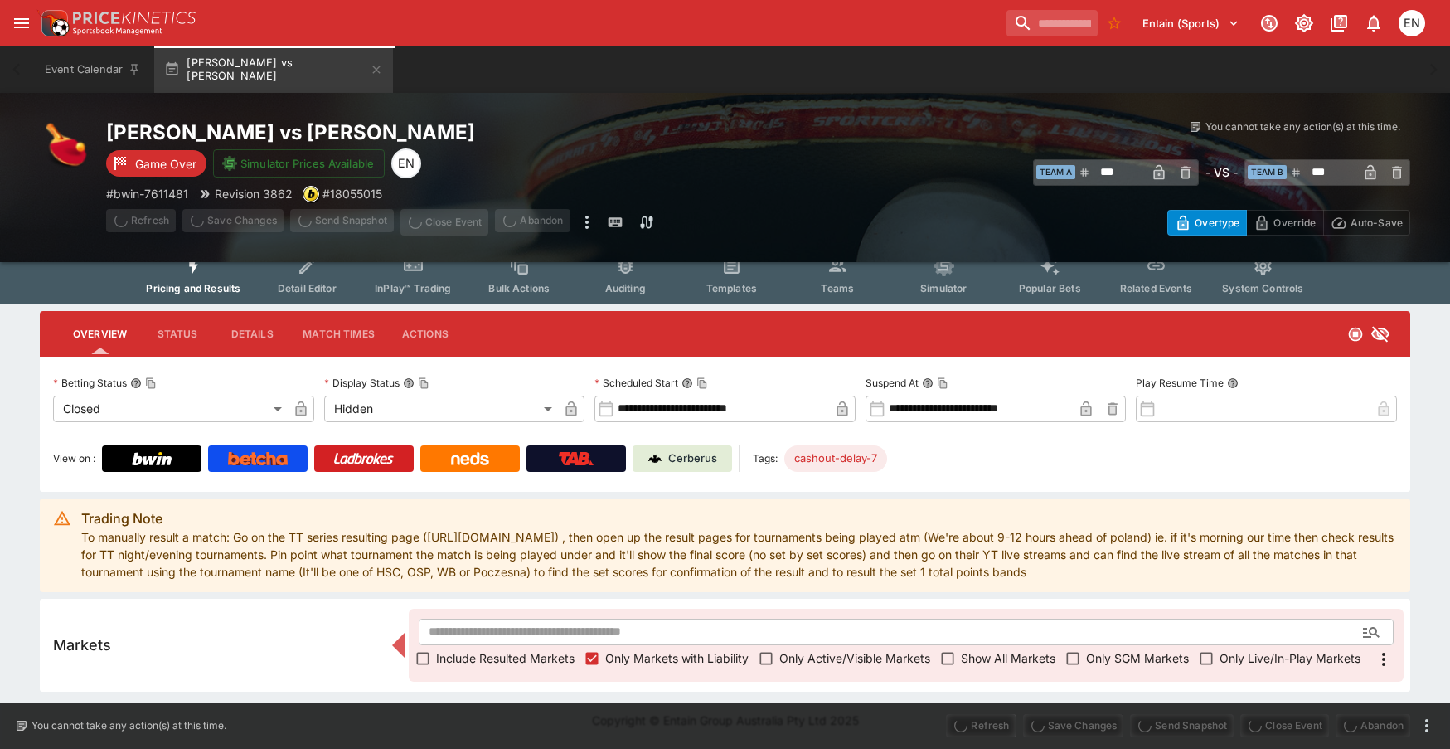
scroll to position [17, 0]
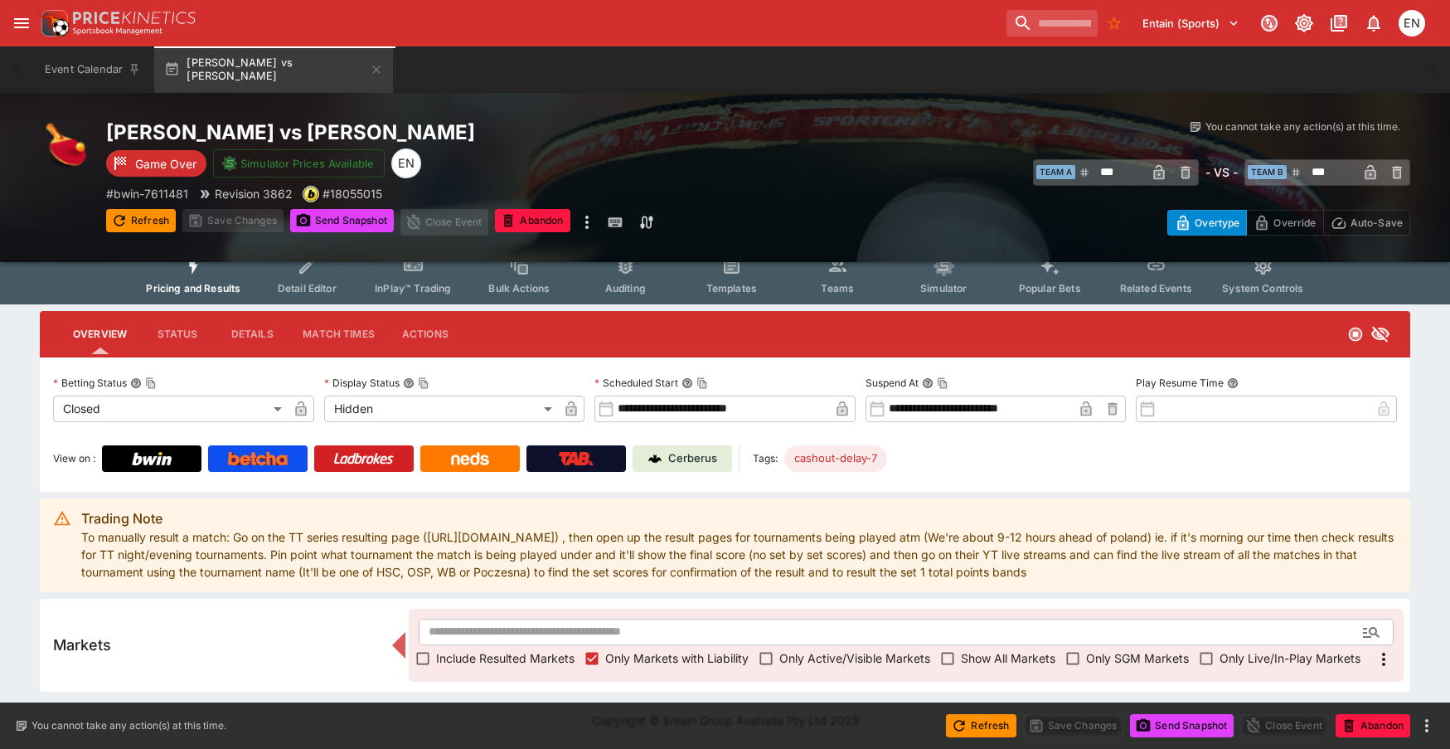
click at [321, 224] on button "Send Snapshot" at bounding box center [342, 220] width 104 height 23
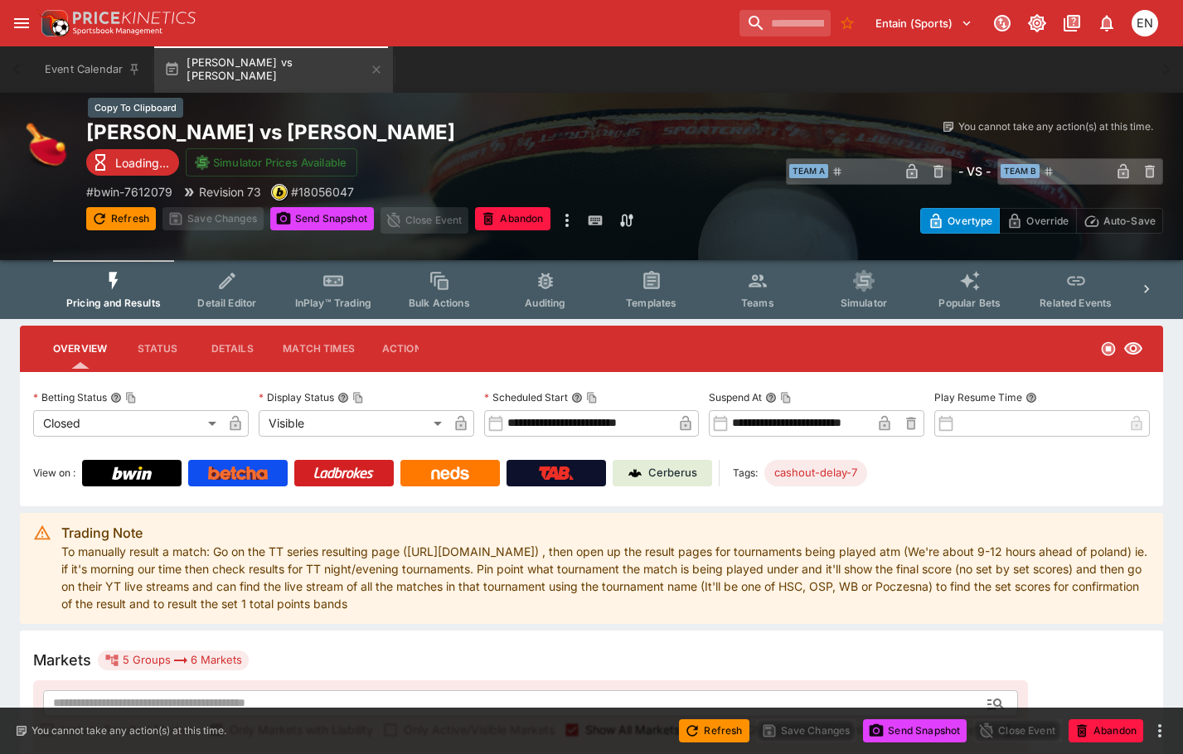
drag, startPoint x: 379, startPoint y: 127, endPoint x: 411, endPoint y: 129, distance: 32.4
click at [385, 127] on h2 "[PERSON_NAME] vs [PERSON_NAME]" at bounding box center [400, 132] width 628 height 26
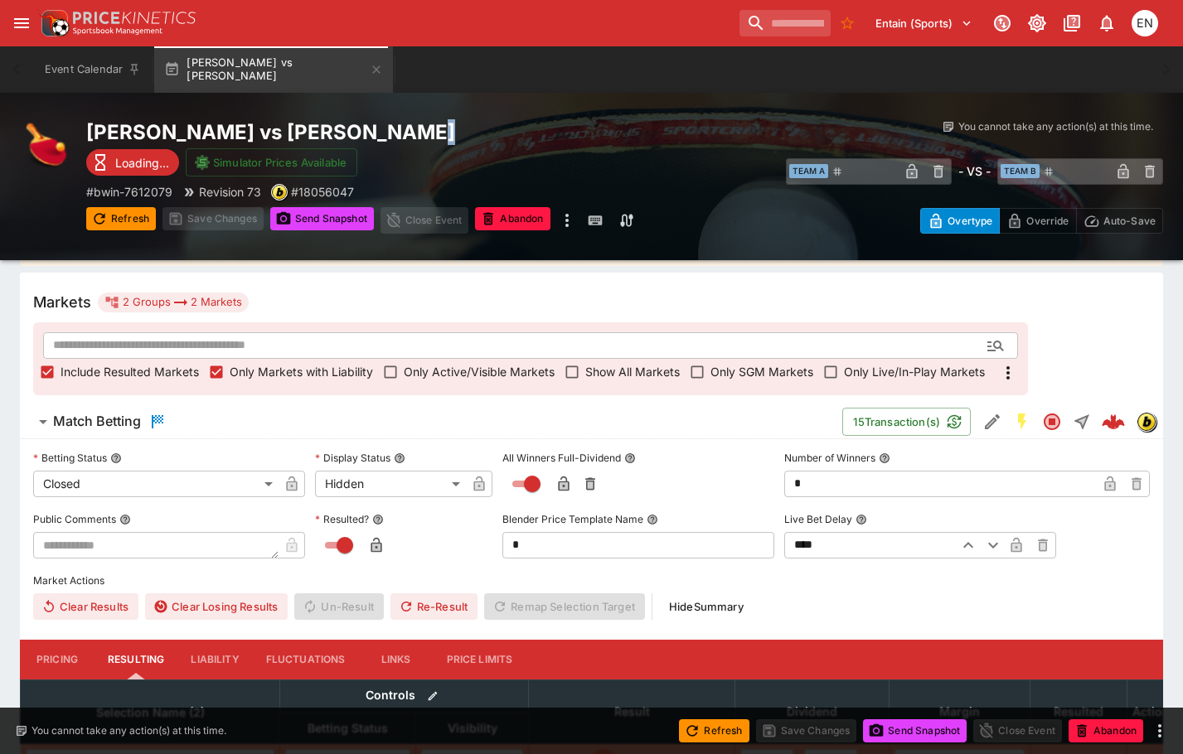
scroll to position [397, 0]
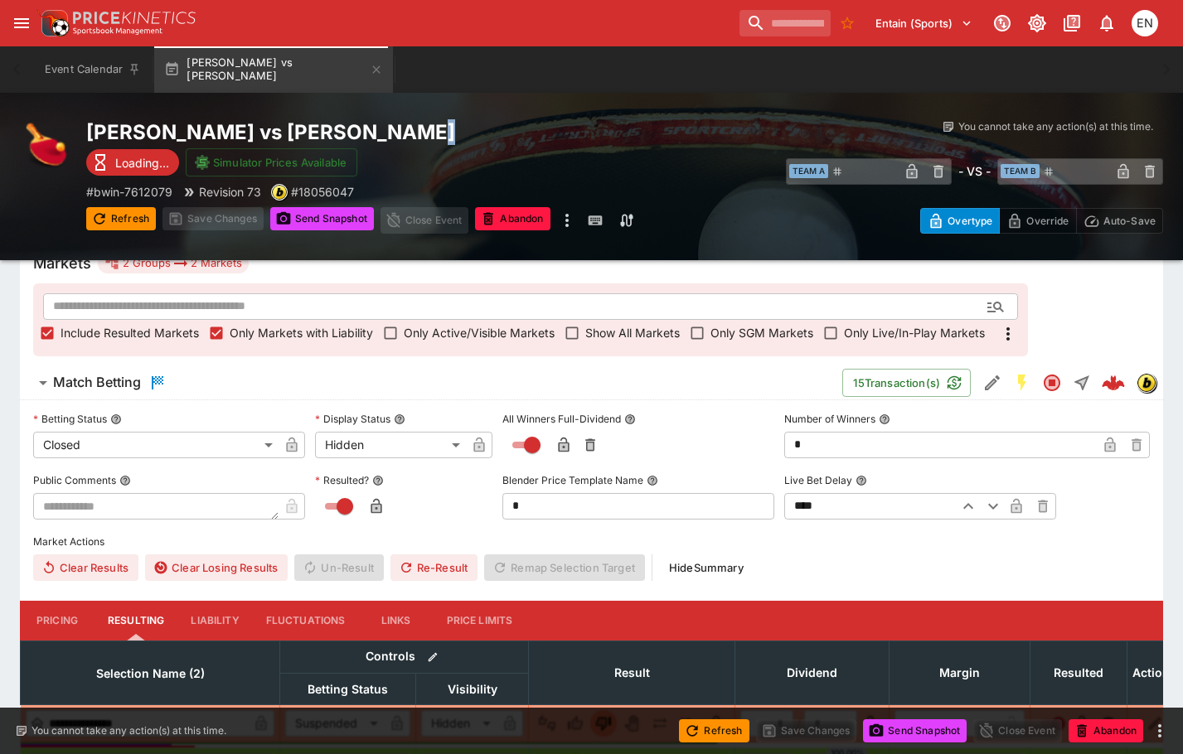
click at [119, 385] on h6 "Match Betting" at bounding box center [97, 382] width 88 height 17
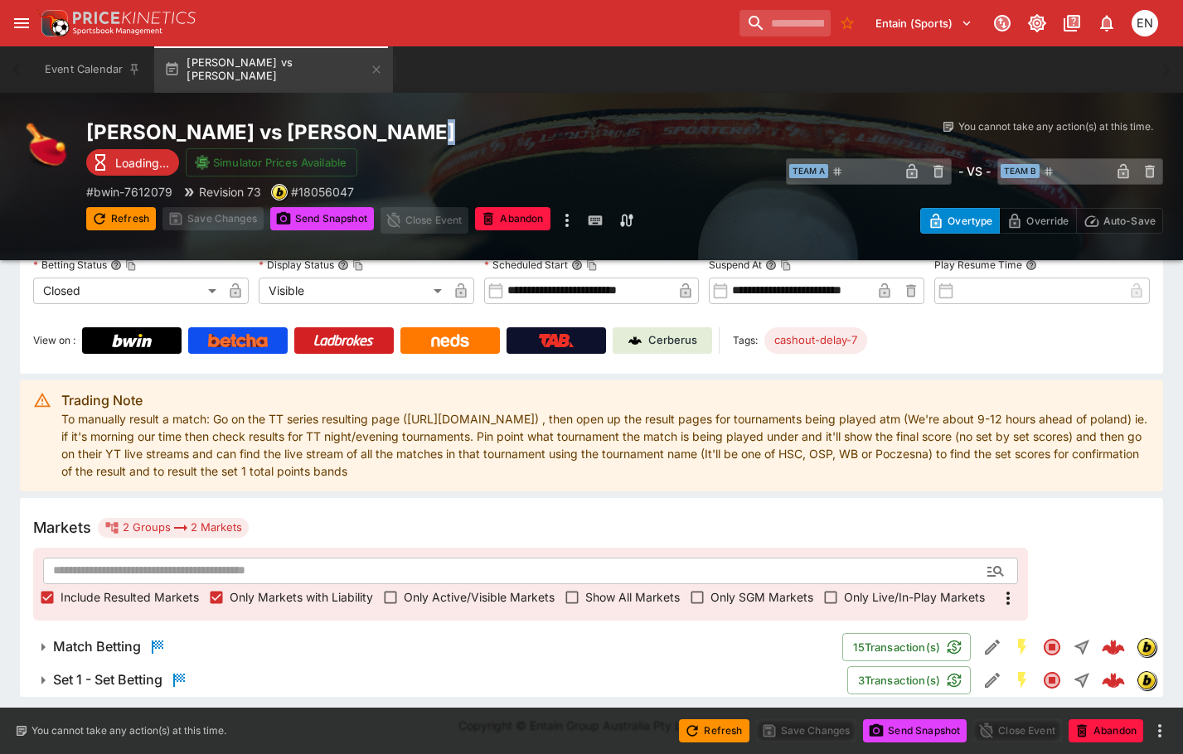
scroll to position [133, 0]
drag, startPoint x: 90, startPoint y: 685, endPoint x: 265, endPoint y: 623, distance: 186.1
click at [90, 684] on h6 "Set 1 - Set Betting" at bounding box center [107, 679] width 109 height 17
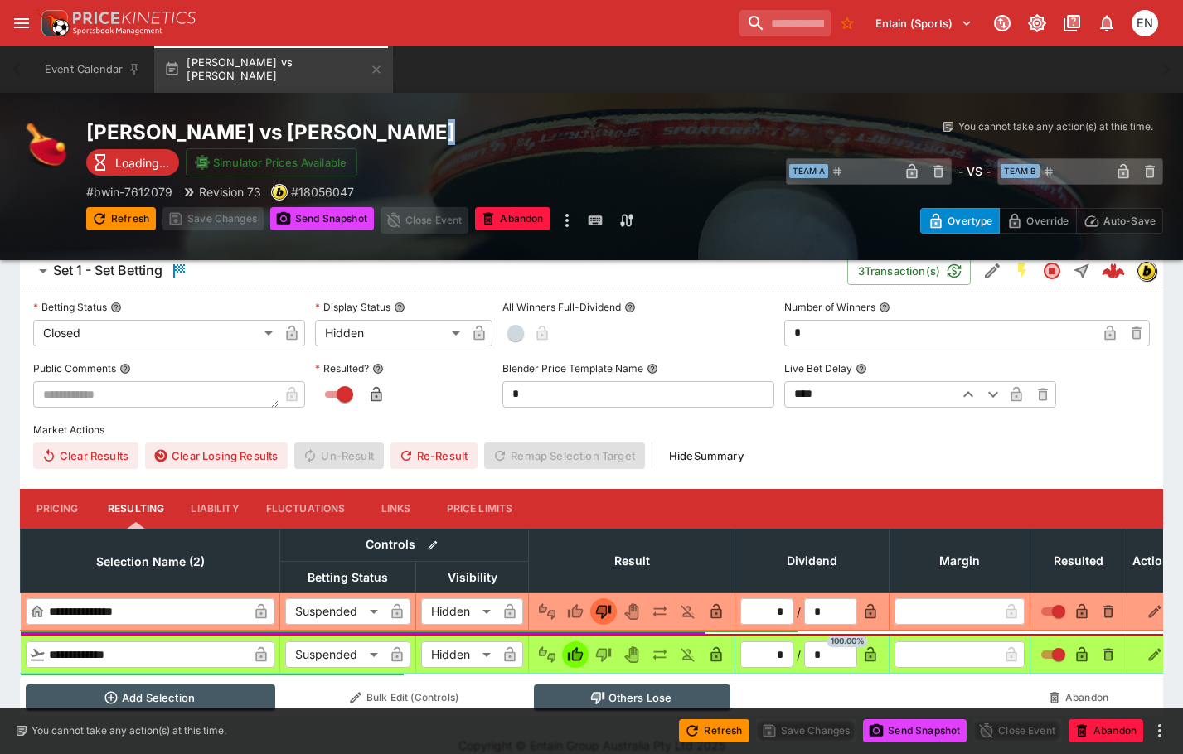
scroll to position [547, 0]
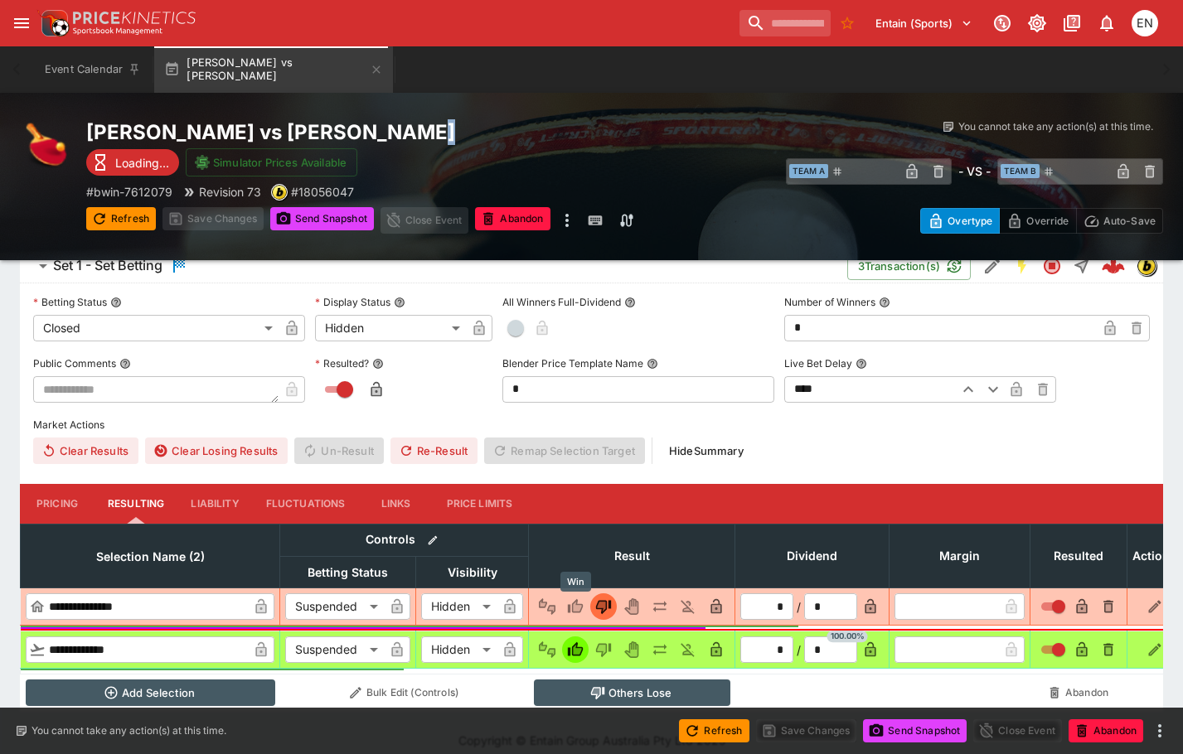
click at [577, 604] on icon "Win" at bounding box center [575, 606] width 15 height 14
type input "*"
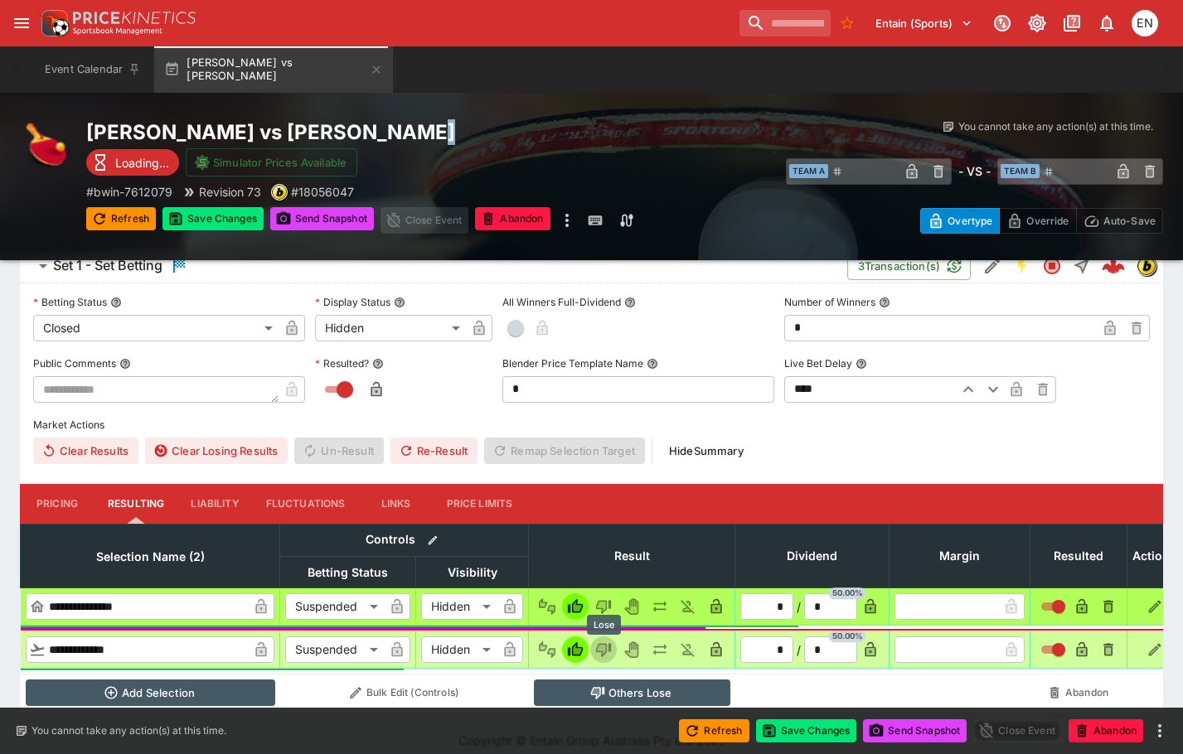
click at [613, 644] on button "Lose" at bounding box center [603, 650] width 27 height 27
type input "*"
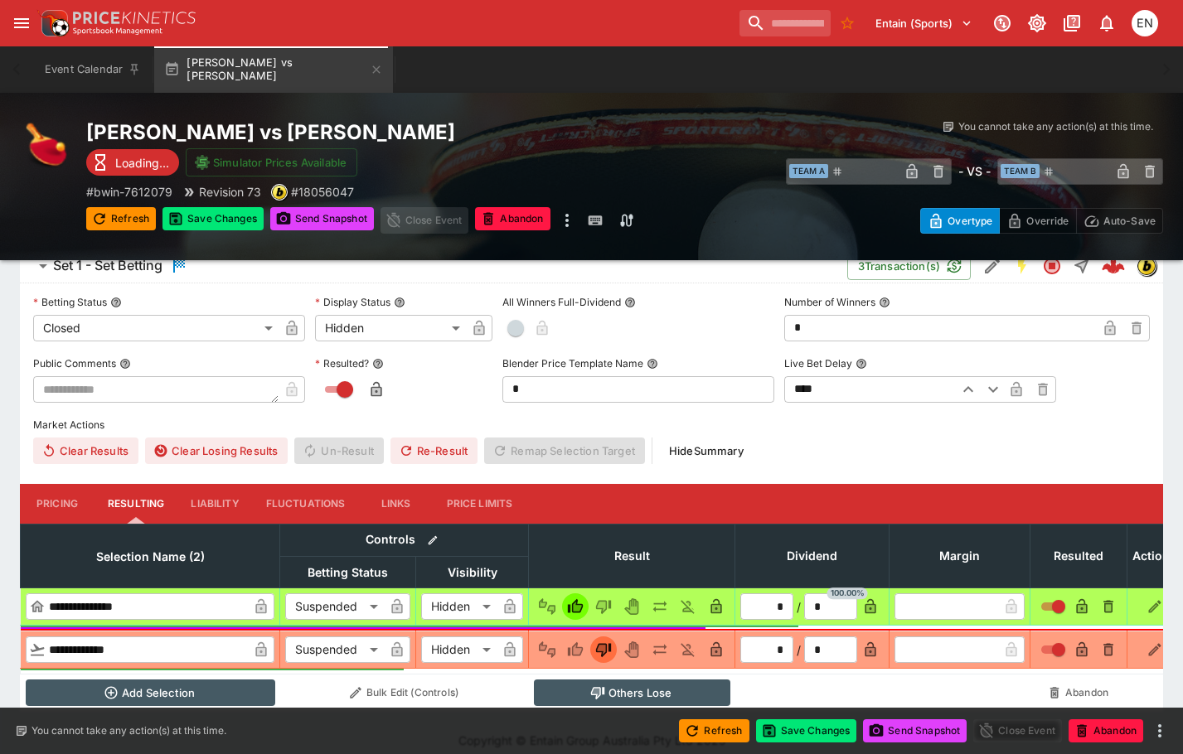
click at [205, 200] on p "Revision 73" at bounding box center [230, 191] width 62 height 17
click at [216, 214] on button "Save Changes" at bounding box center [212, 218] width 101 height 23
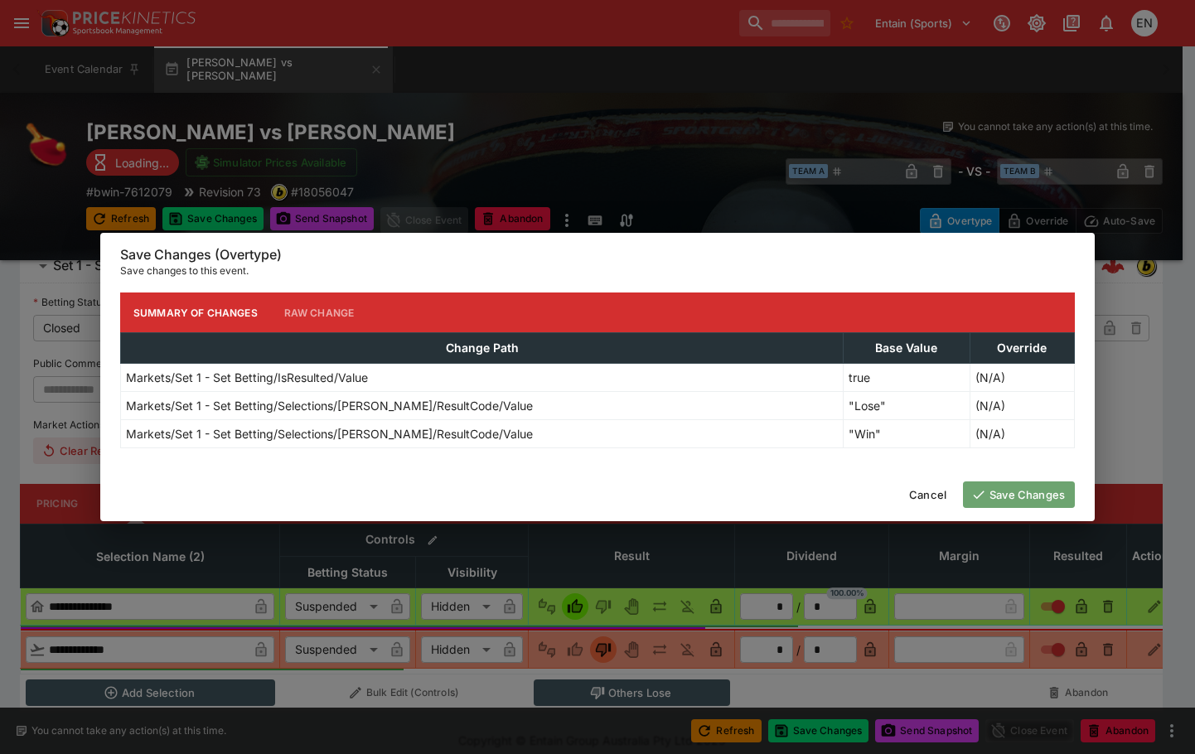
click at [983, 490] on icon "button" at bounding box center [979, 494] width 15 height 15
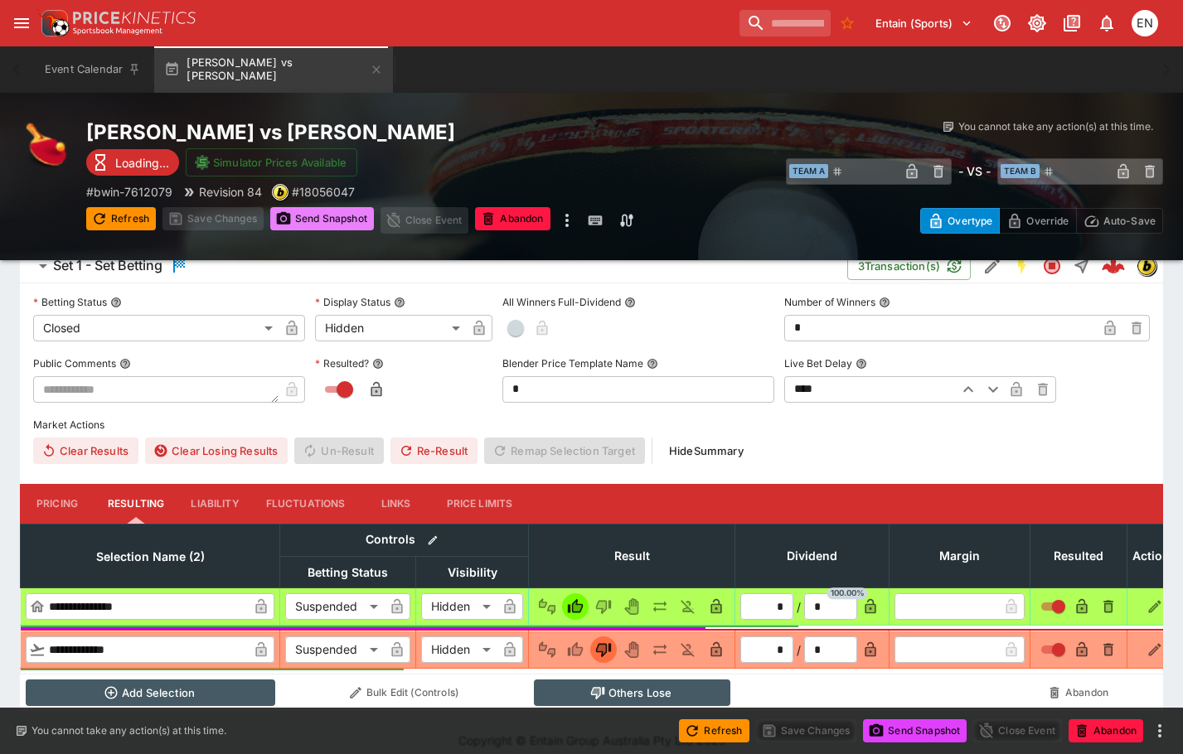
click at [307, 216] on button "Send Snapshot" at bounding box center [322, 218] width 104 height 23
click at [439, 446] on button "Re-Result" at bounding box center [433, 451] width 87 height 27
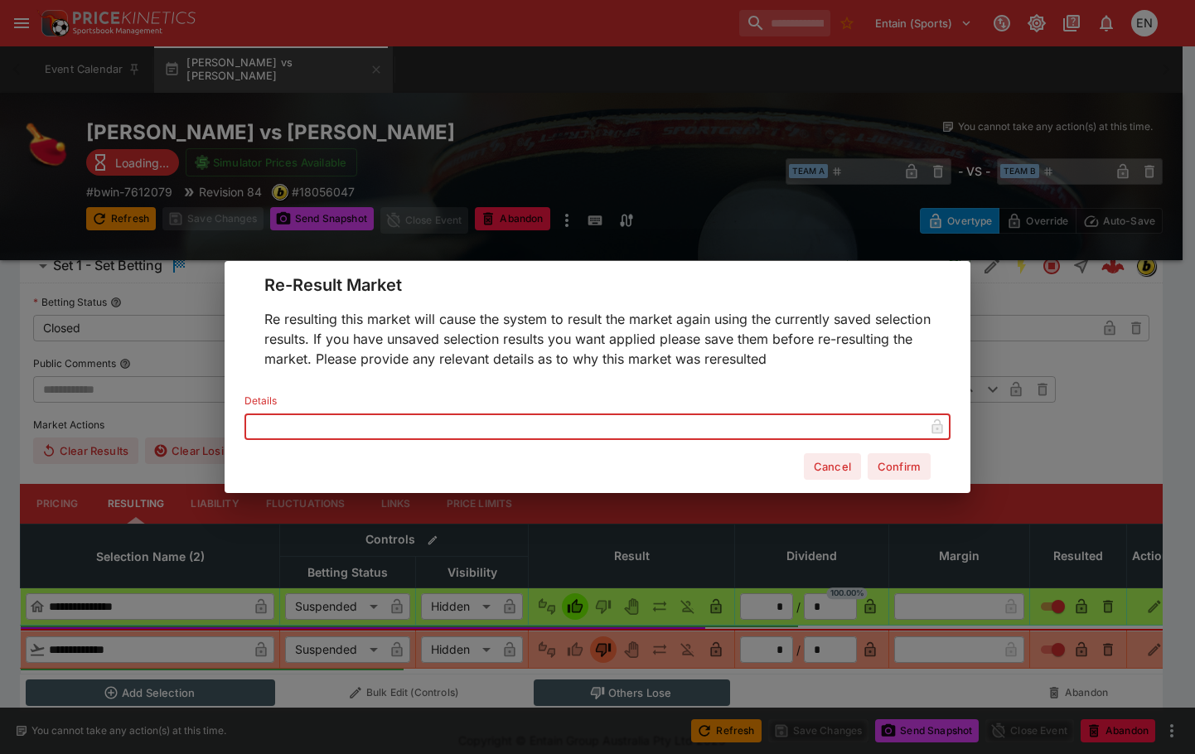
click at [327, 417] on input "text" at bounding box center [585, 427] width 680 height 27
type input "**********"
click at [885, 458] on button "Confirm" at bounding box center [899, 466] width 63 height 27
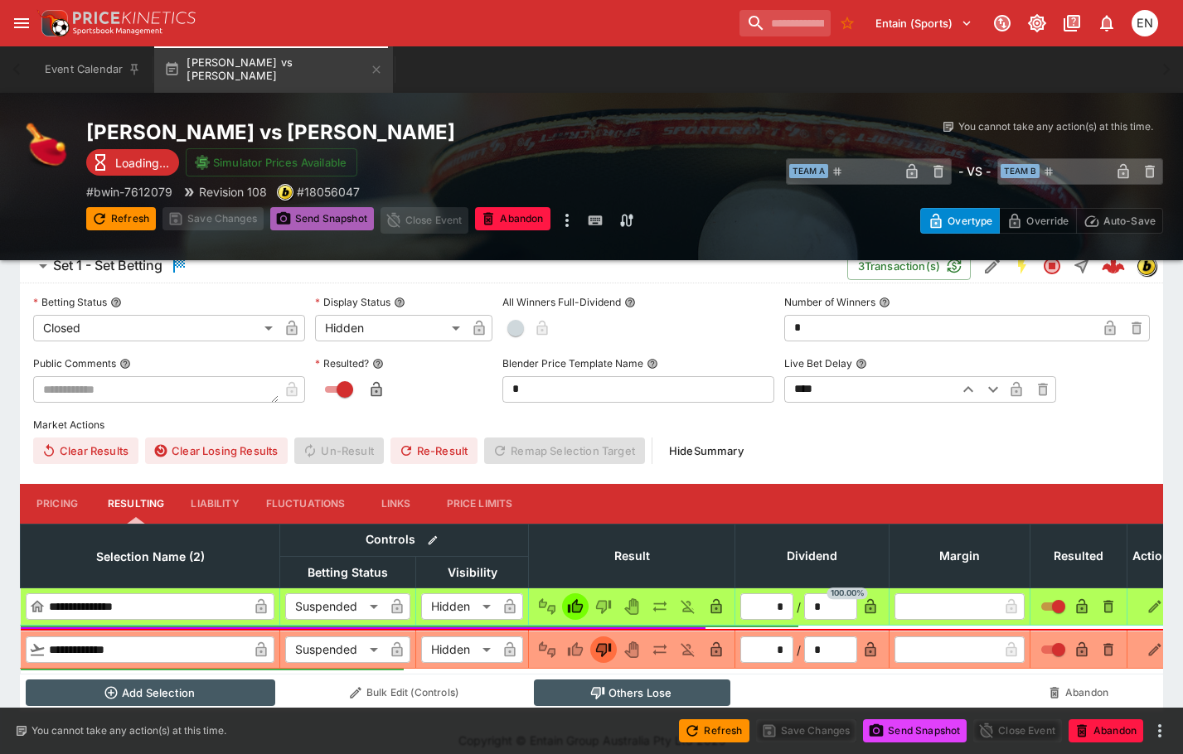
click at [295, 221] on button "Send Snapshot" at bounding box center [322, 218] width 104 height 23
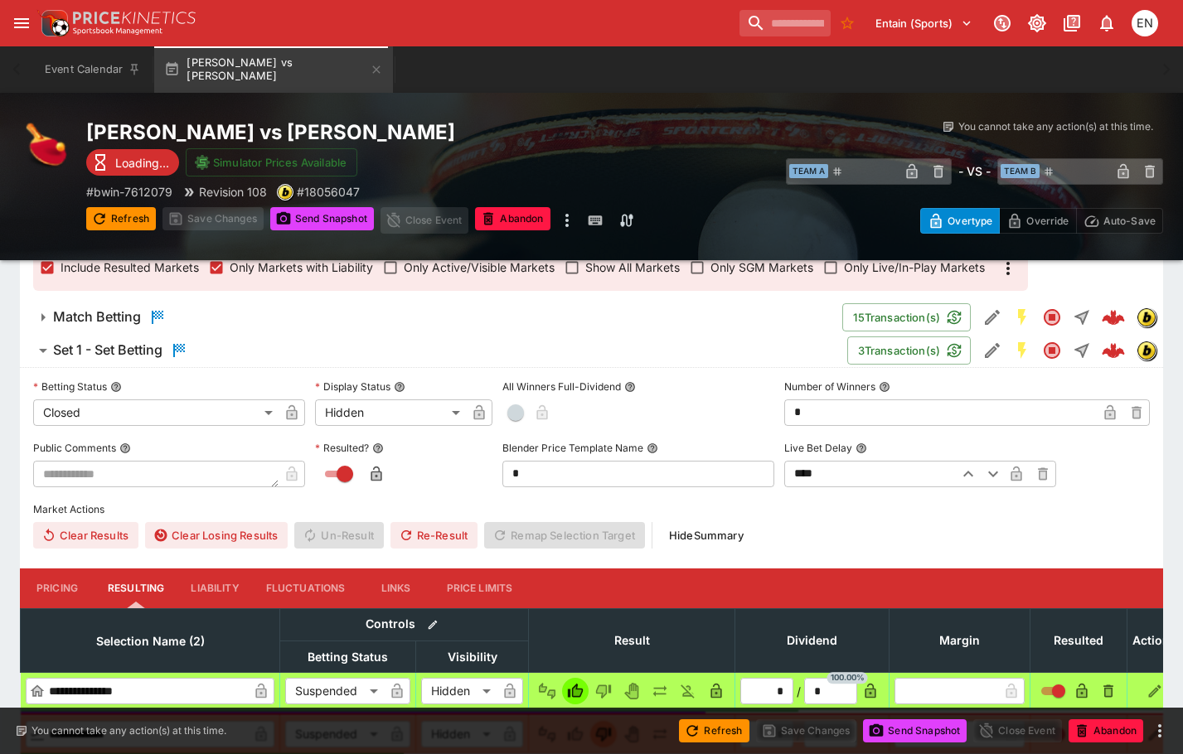
scroll to position [298, 0]
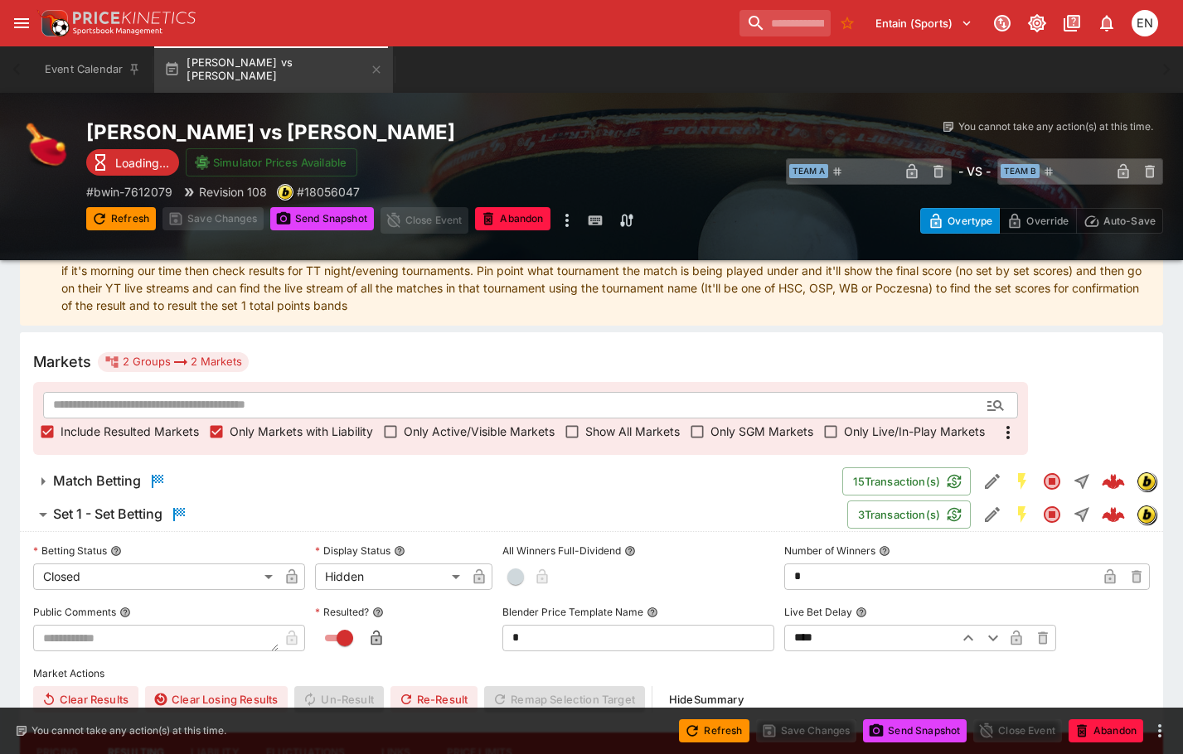
click at [116, 476] on h6 "Match Betting" at bounding box center [97, 481] width 88 height 17
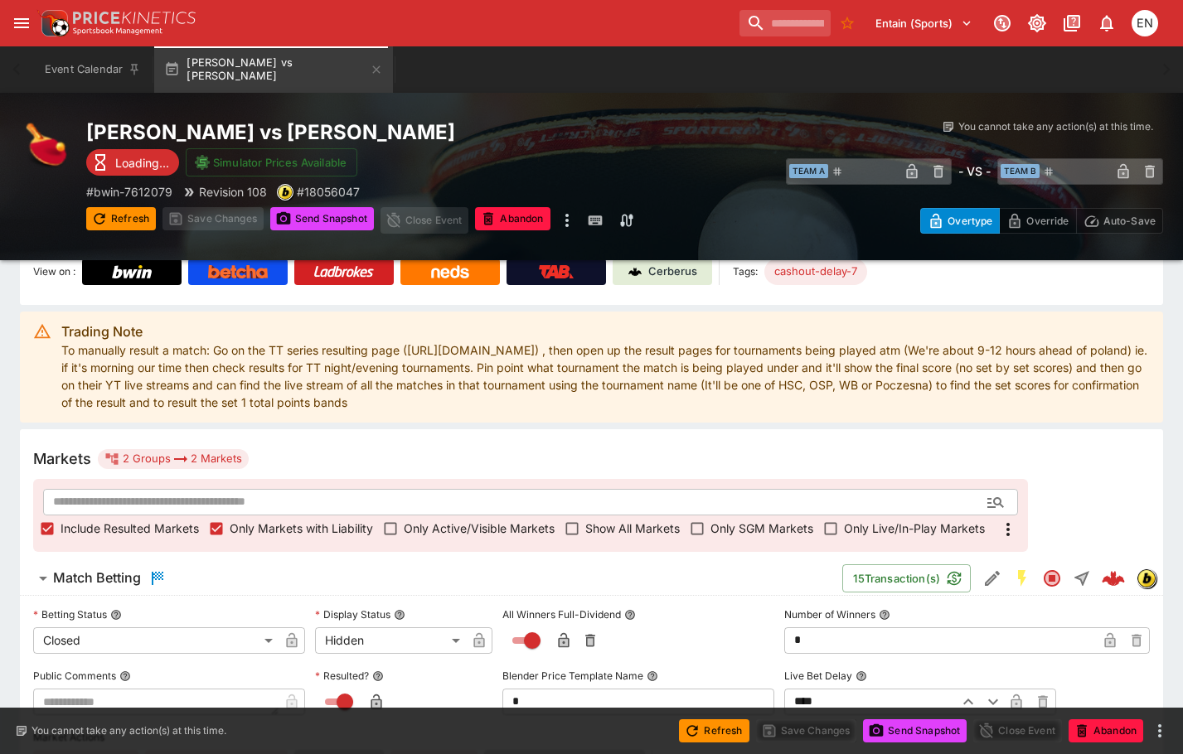
scroll to position [133, 0]
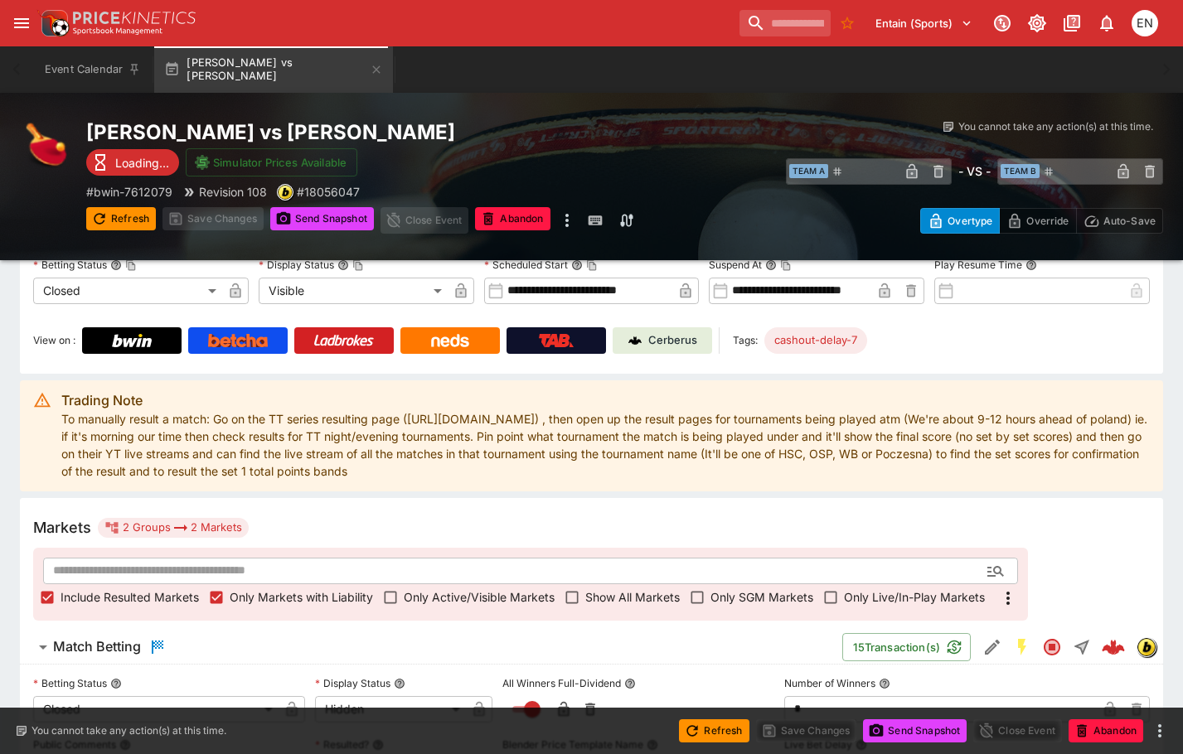
drag, startPoint x: 642, startPoint y: 341, endPoint x: 670, endPoint y: 332, distance: 28.8
click at [642, 341] on img at bounding box center [634, 340] width 13 height 13
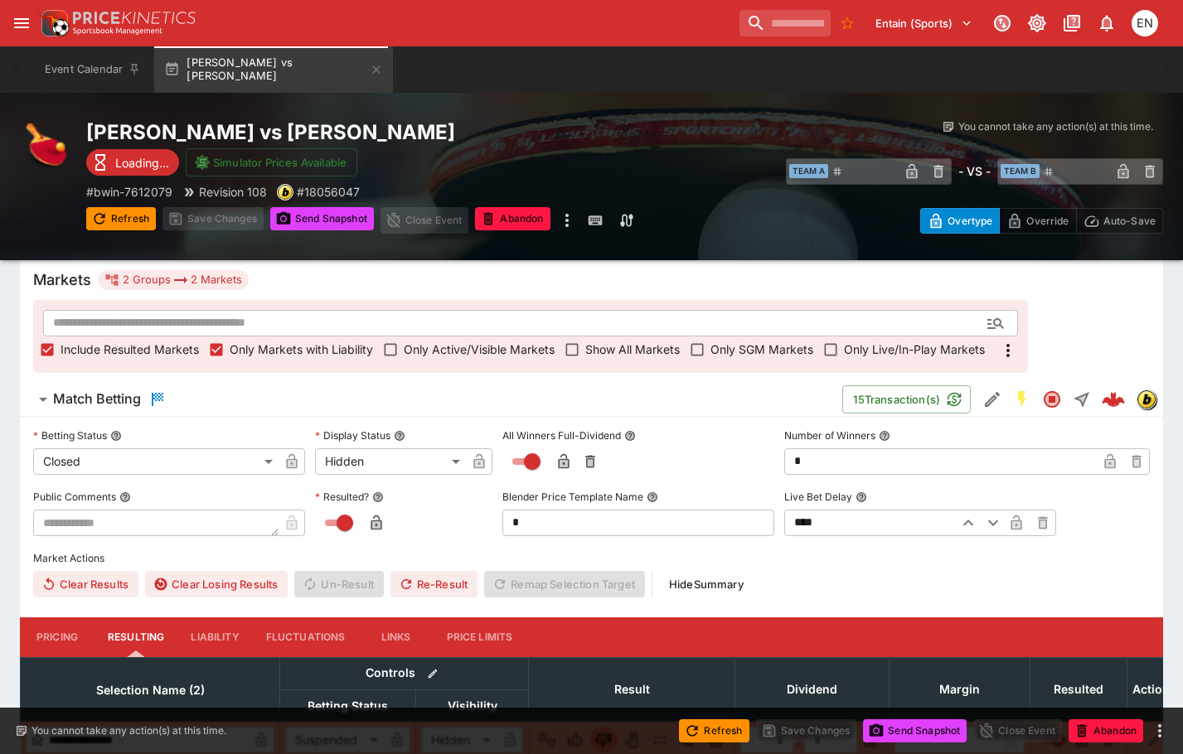
scroll to position [630, 0]
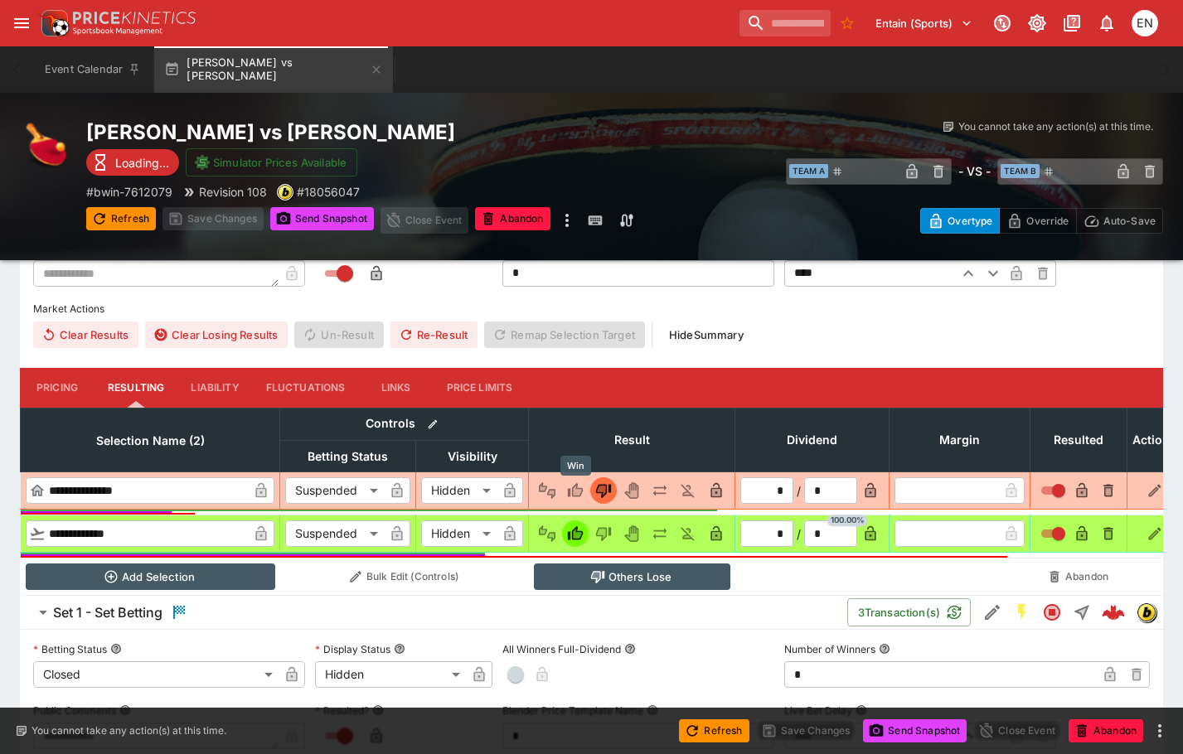
click at [574, 493] on icon "Win" at bounding box center [578, 491] width 8 height 10
type input "*"
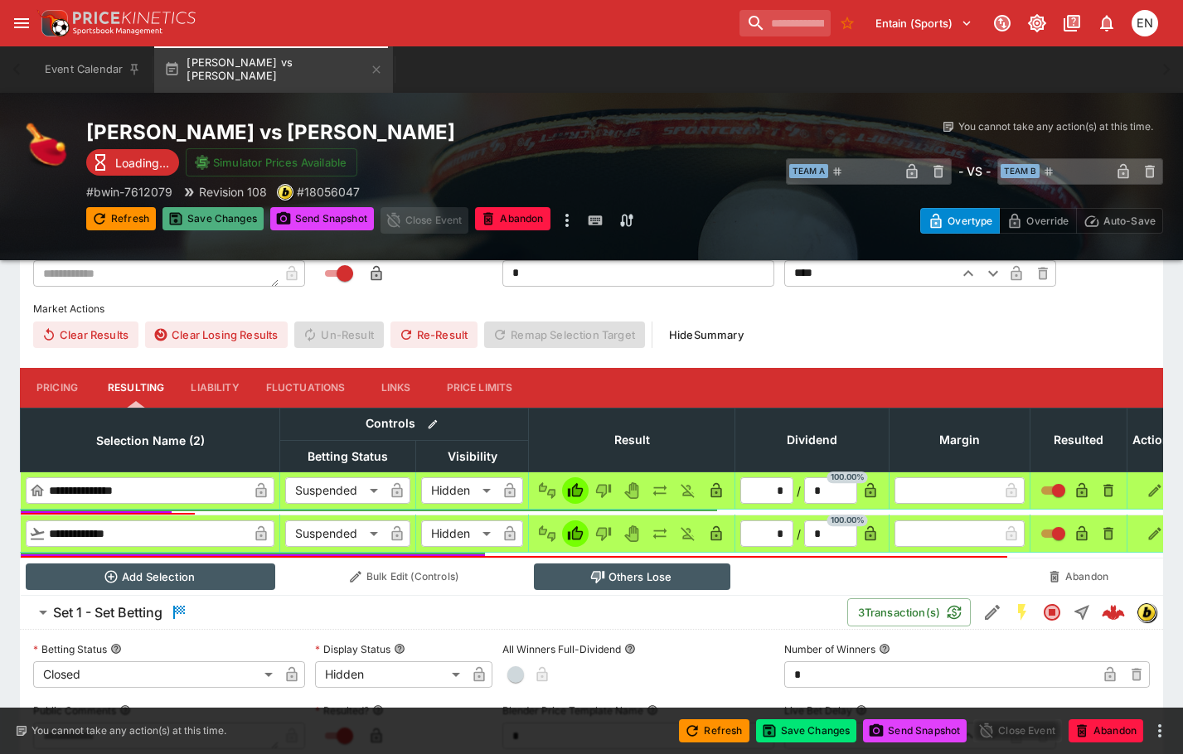
click at [208, 217] on button "Save Changes" at bounding box center [212, 218] width 101 height 23
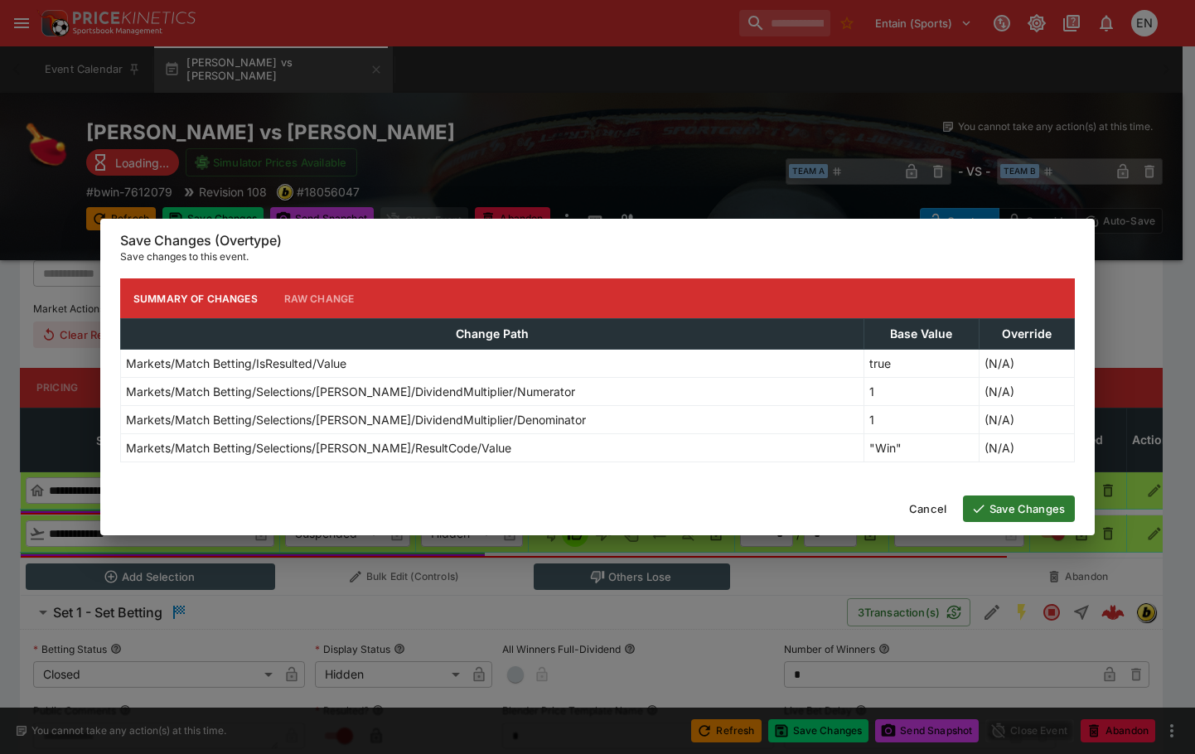
click at [1022, 505] on button "Save Changes" at bounding box center [1019, 509] width 112 height 27
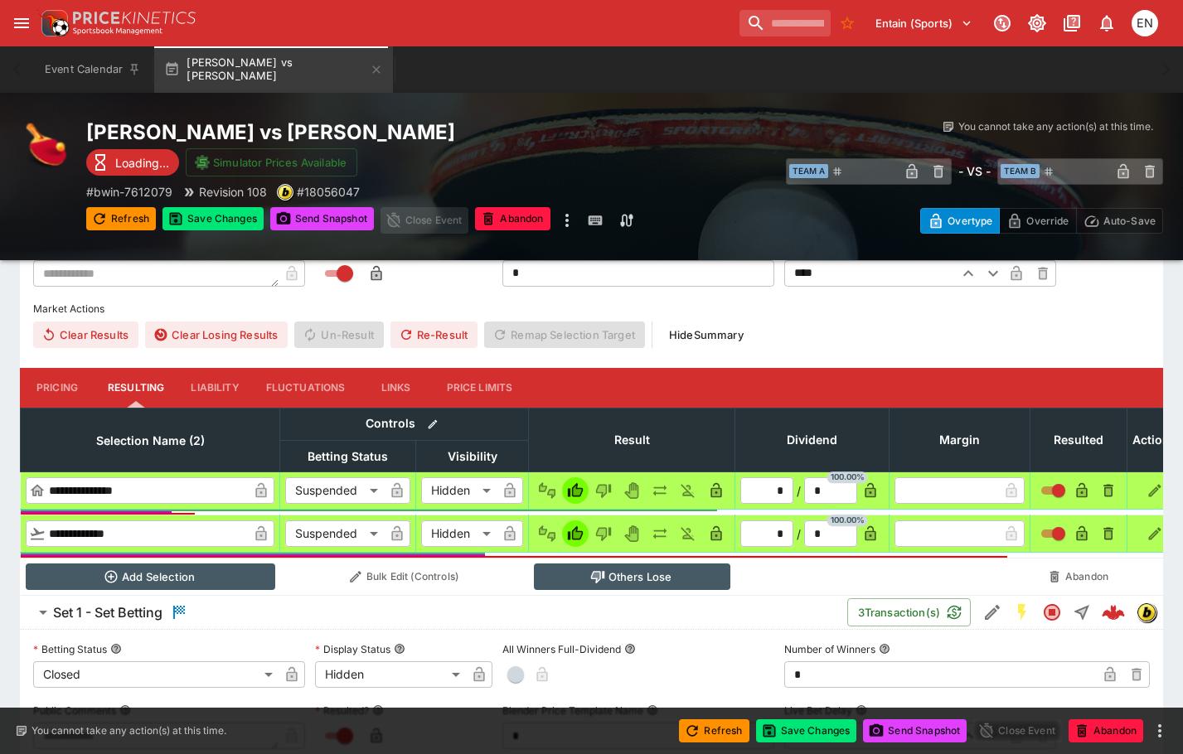
type input "*"
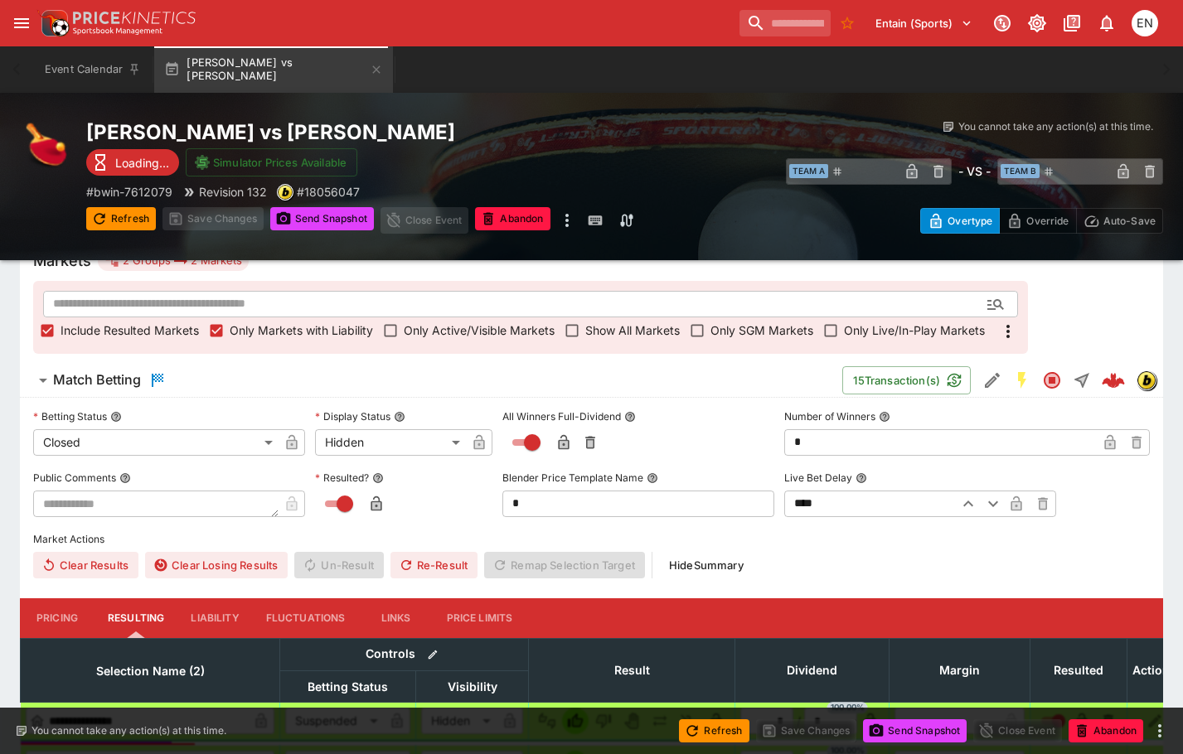
scroll to position [381, 0]
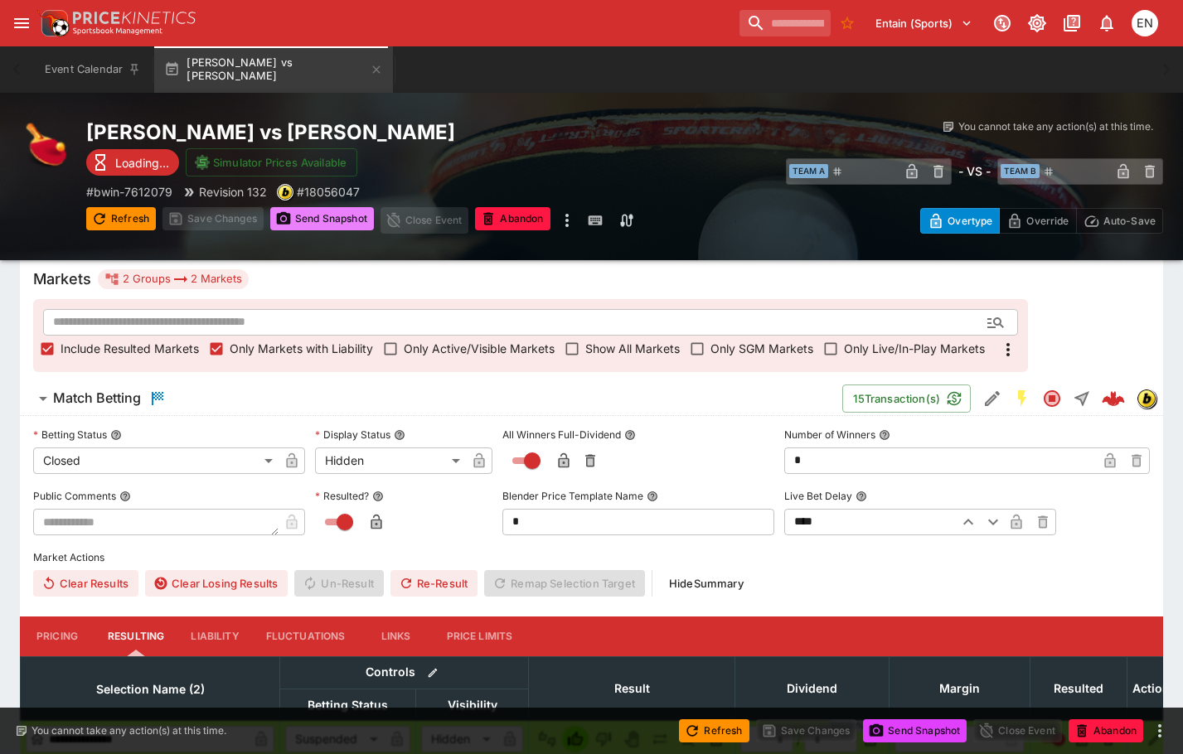
click at [306, 220] on button "Send Snapshot" at bounding box center [322, 218] width 104 height 23
click at [437, 584] on button "Re-Result" at bounding box center [433, 583] width 87 height 27
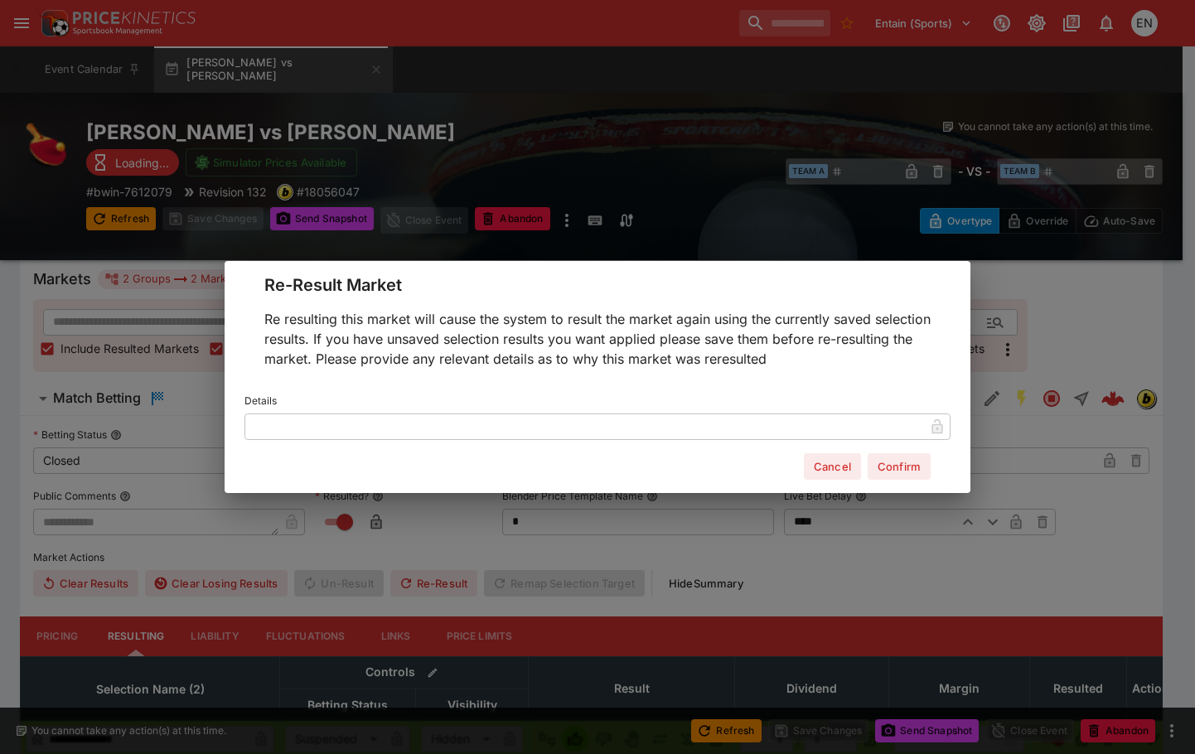
click at [293, 429] on input "text" at bounding box center [585, 427] width 680 height 27
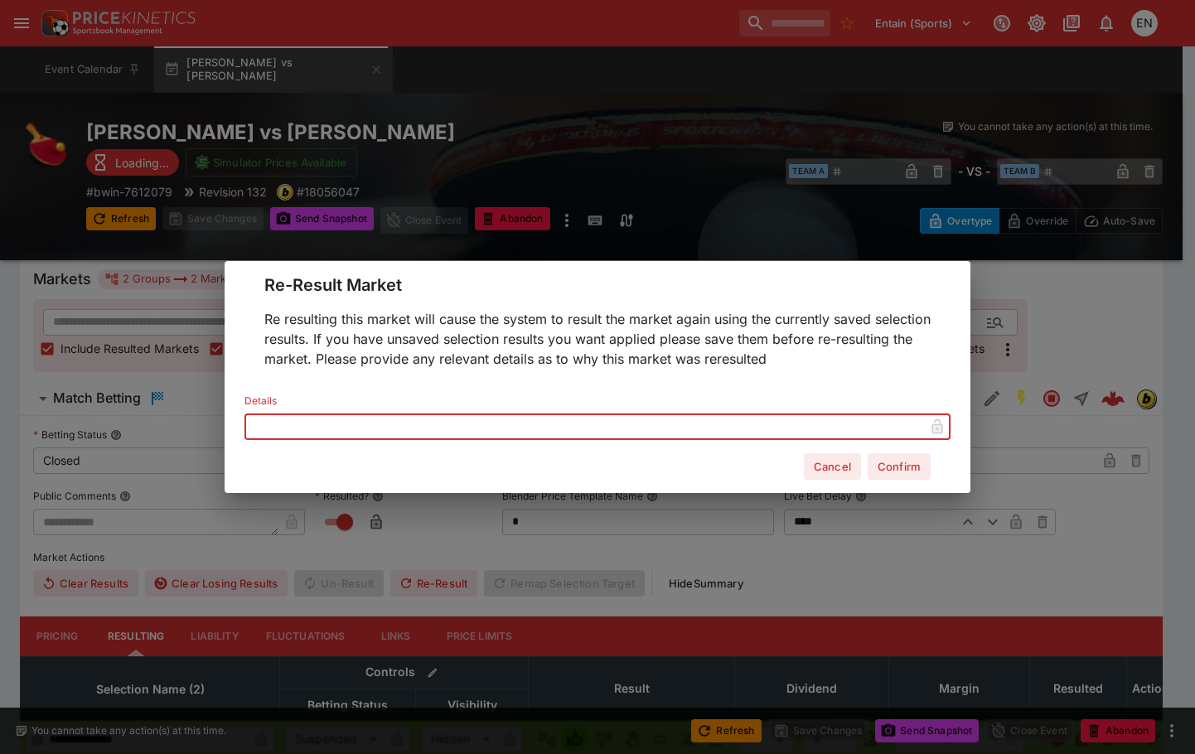
paste input "**********"
drag, startPoint x: 474, startPoint y: 429, endPoint x: 244, endPoint y: 421, distance: 230.6
click at [246, 426] on input "**********" at bounding box center [571, 427] width 653 height 27
type input "**********"
click at [915, 467] on button "Confirm" at bounding box center [899, 466] width 63 height 27
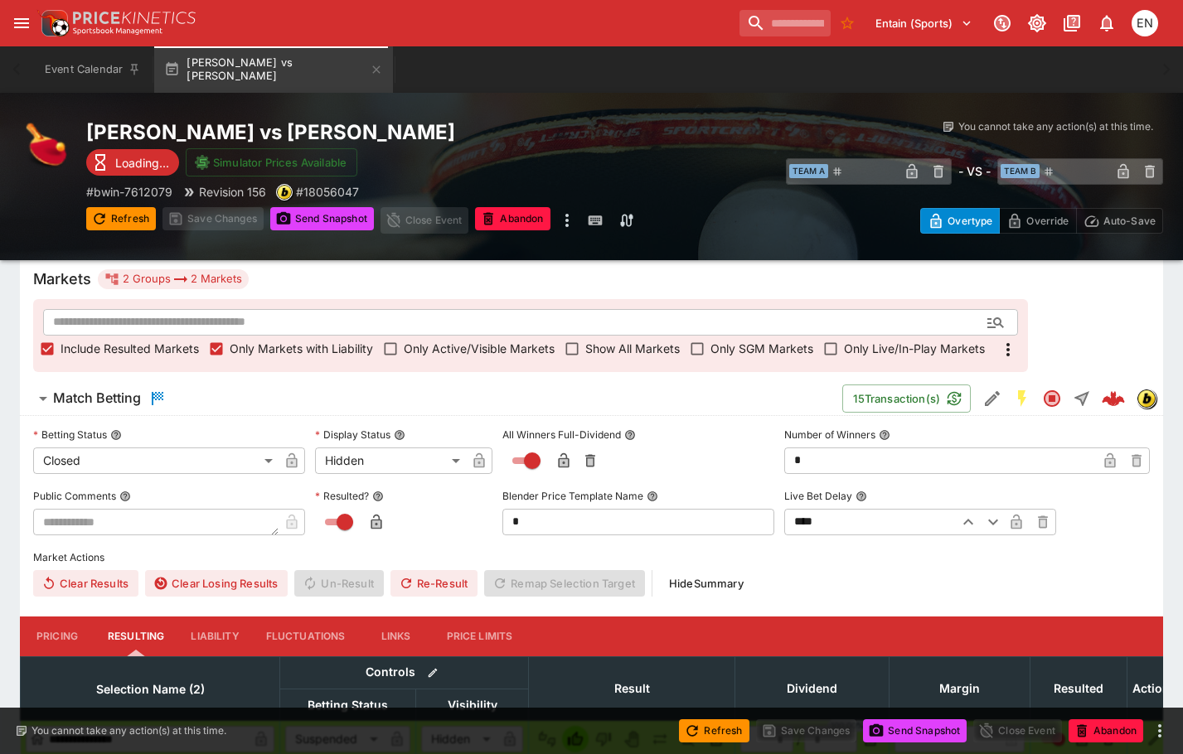
click at [311, 210] on button "Send Snapshot" at bounding box center [322, 218] width 104 height 23
click at [323, 215] on button "Send Snapshot" at bounding box center [322, 218] width 104 height 23
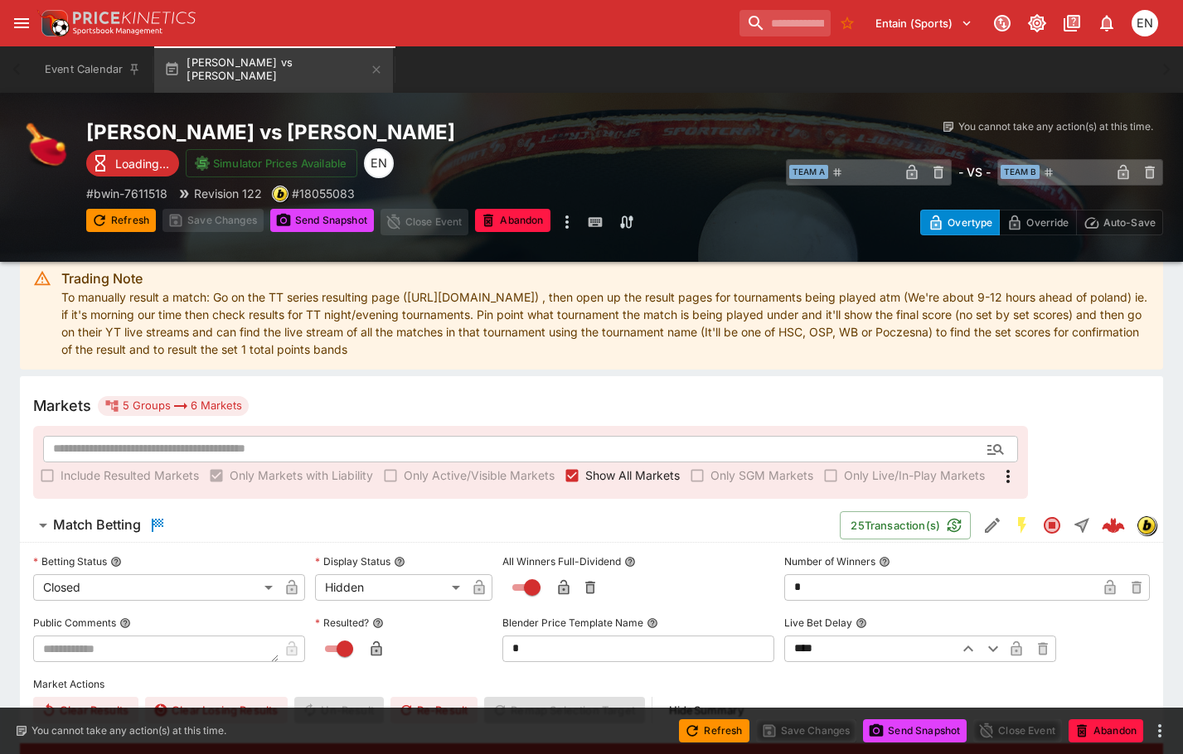
scroll to position [497, 0]
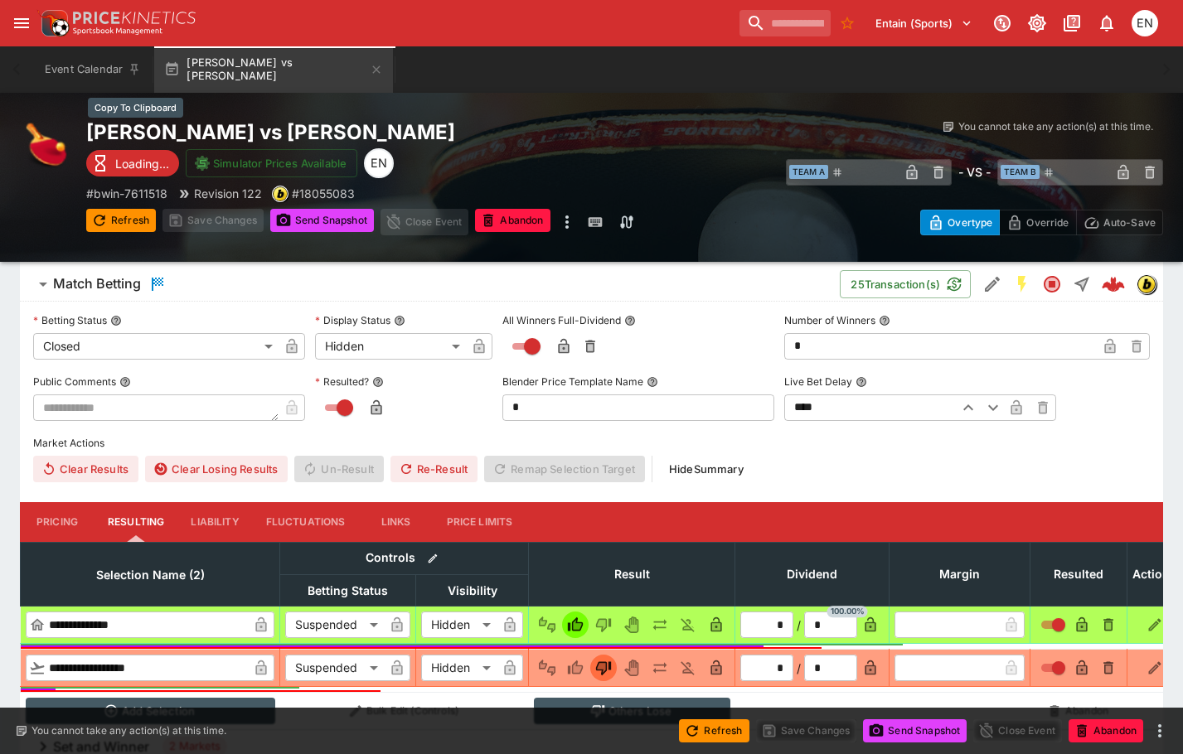
drag, startPoint x: 353, startPoint y: 130, endPoint x: 383, endPoint y: 130, distance: 29.8
click at [353, 130] on h2 "[PERSON_NAME] vs [PERSON_NAME]" at bounding box center [400, 132] width 628 height 26
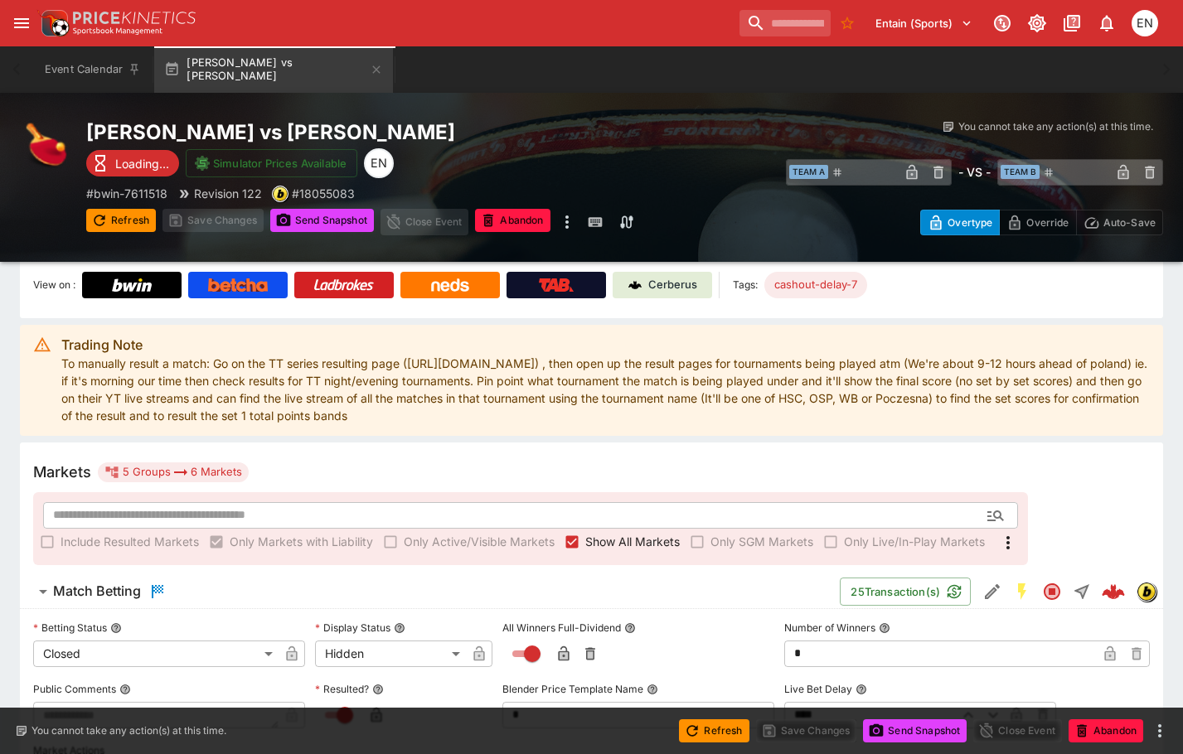
scroll to position [0, 0]
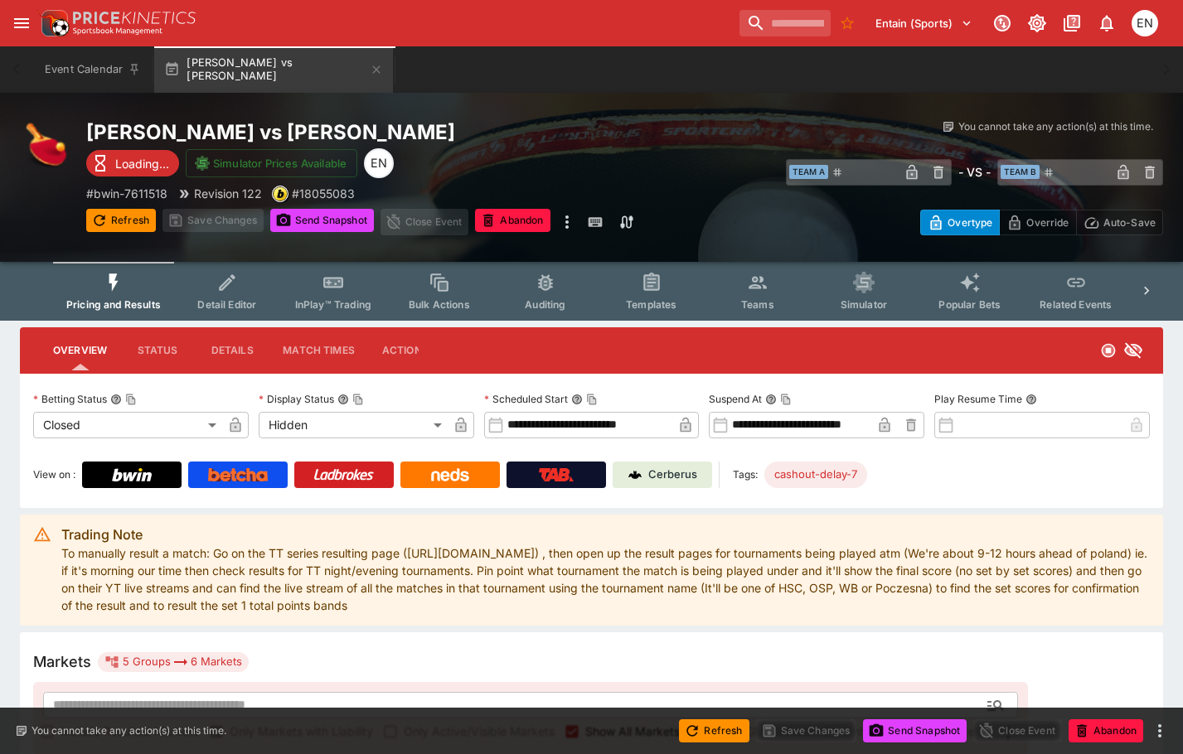
click at [656, 476] on p "Cerberus" at bounding box center [672, 475] width 49 height 17
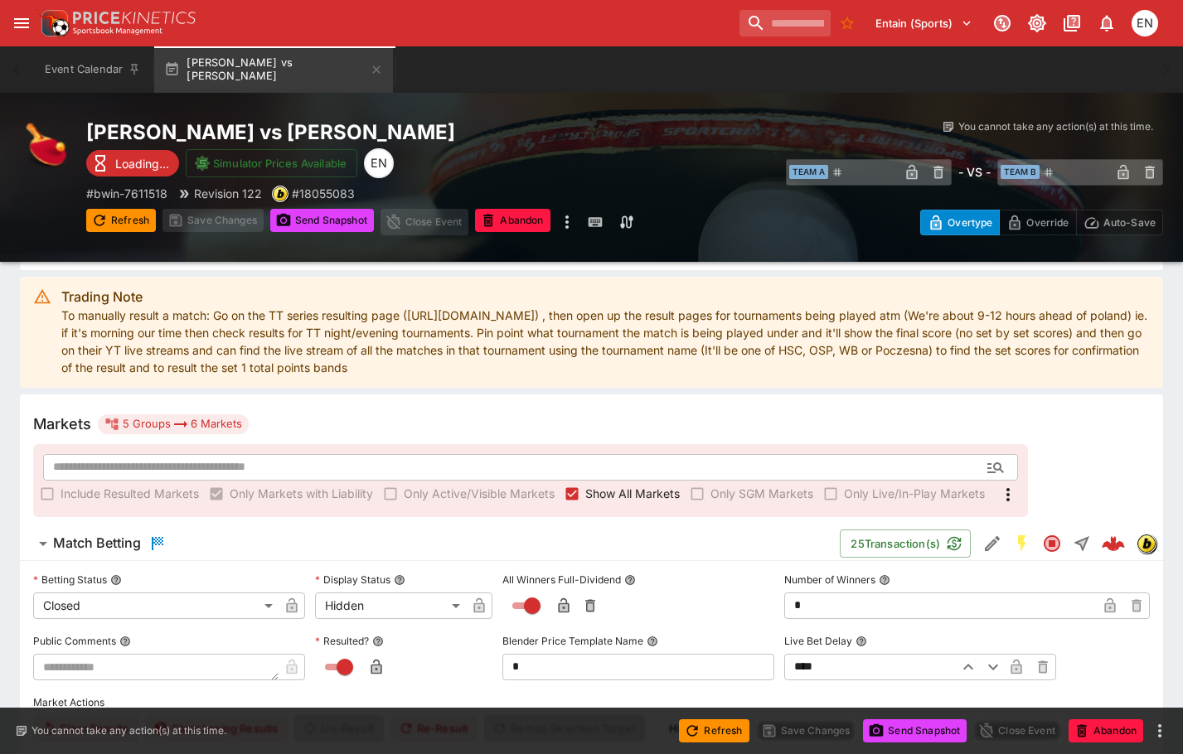
scroll to position [497, 0]
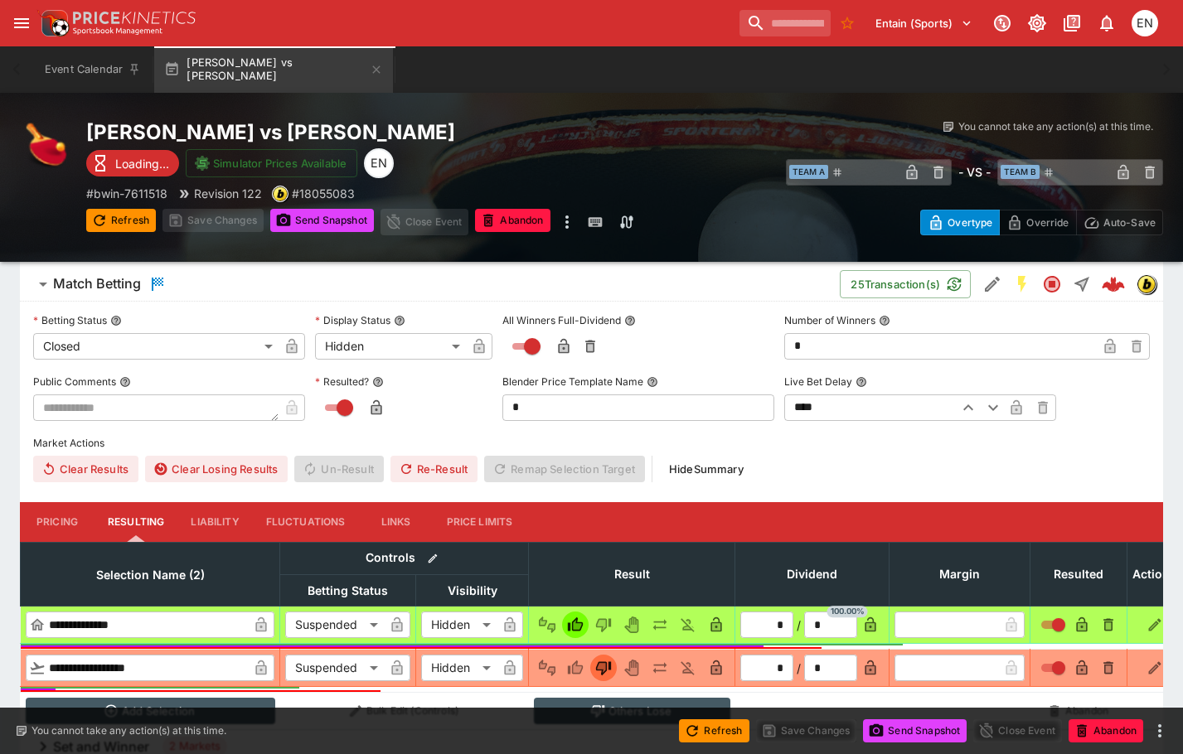
click at [381, 69] on icon "button" at bounding box center [376, 69] width 13 height 13
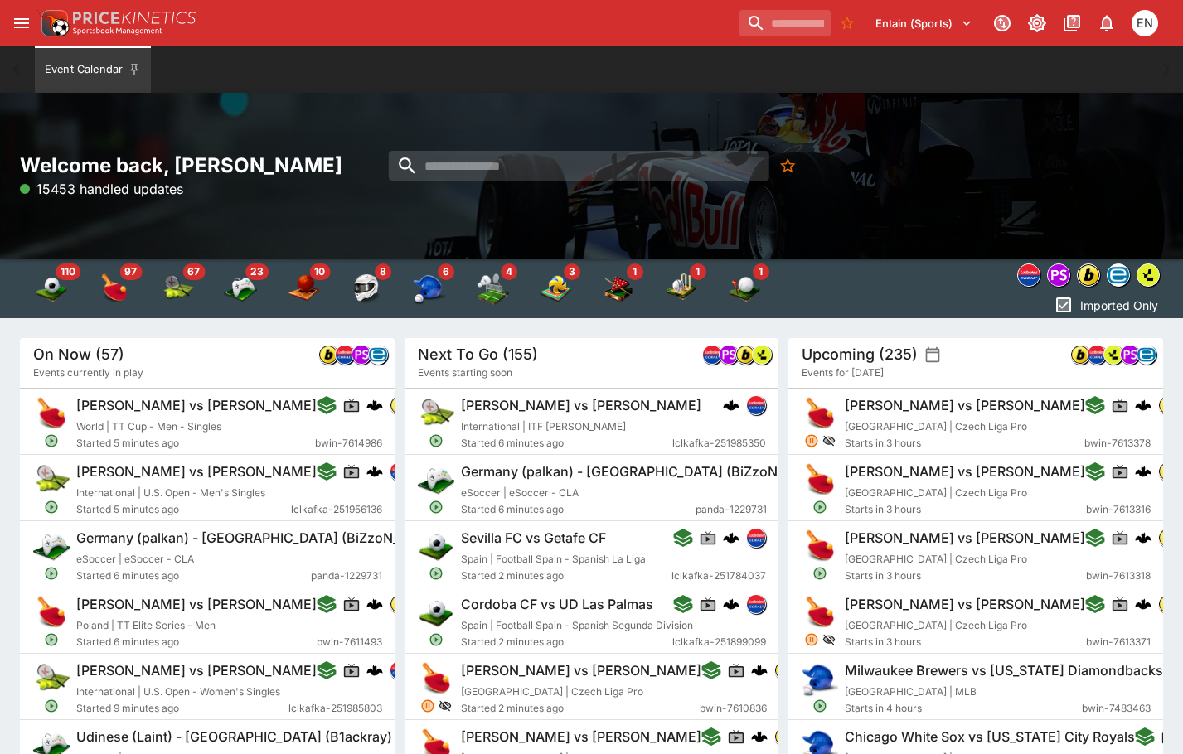
click at [403, 74] on div "Event Calendar" at bounding box center [591, 69] width 1117 height 46
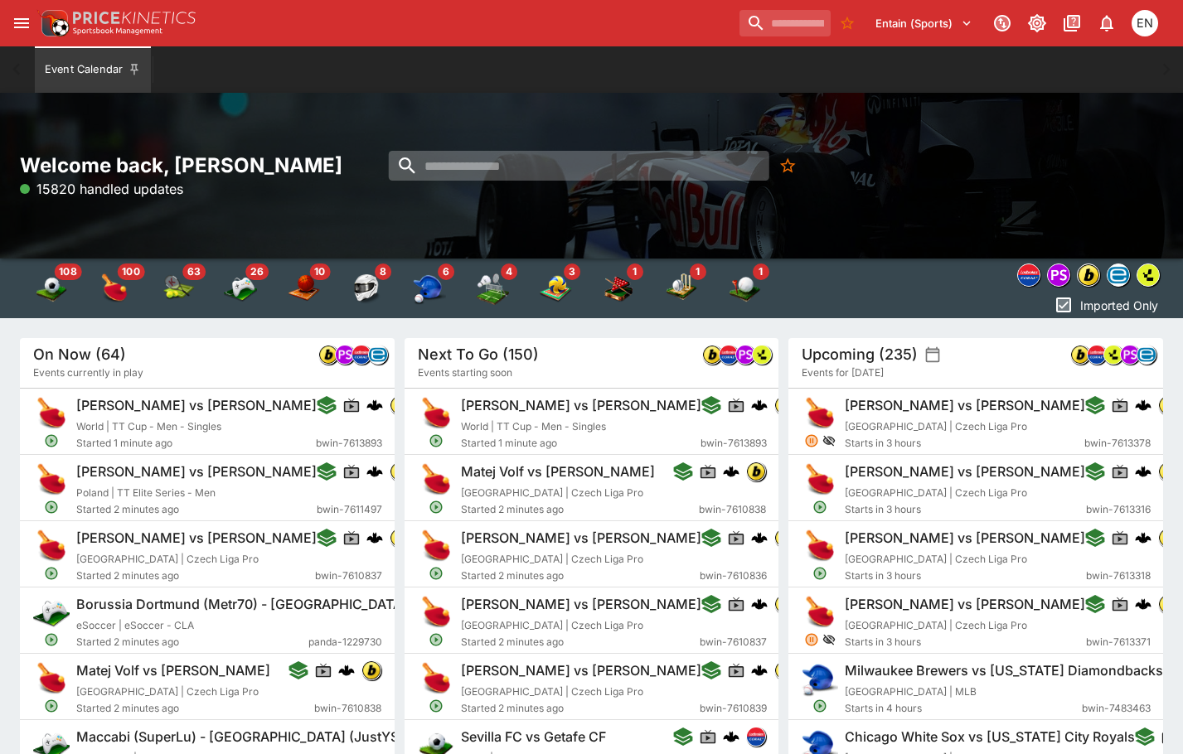
click at [494, 167] on input "search" at bounding box center [578, 166] width 381 height 30
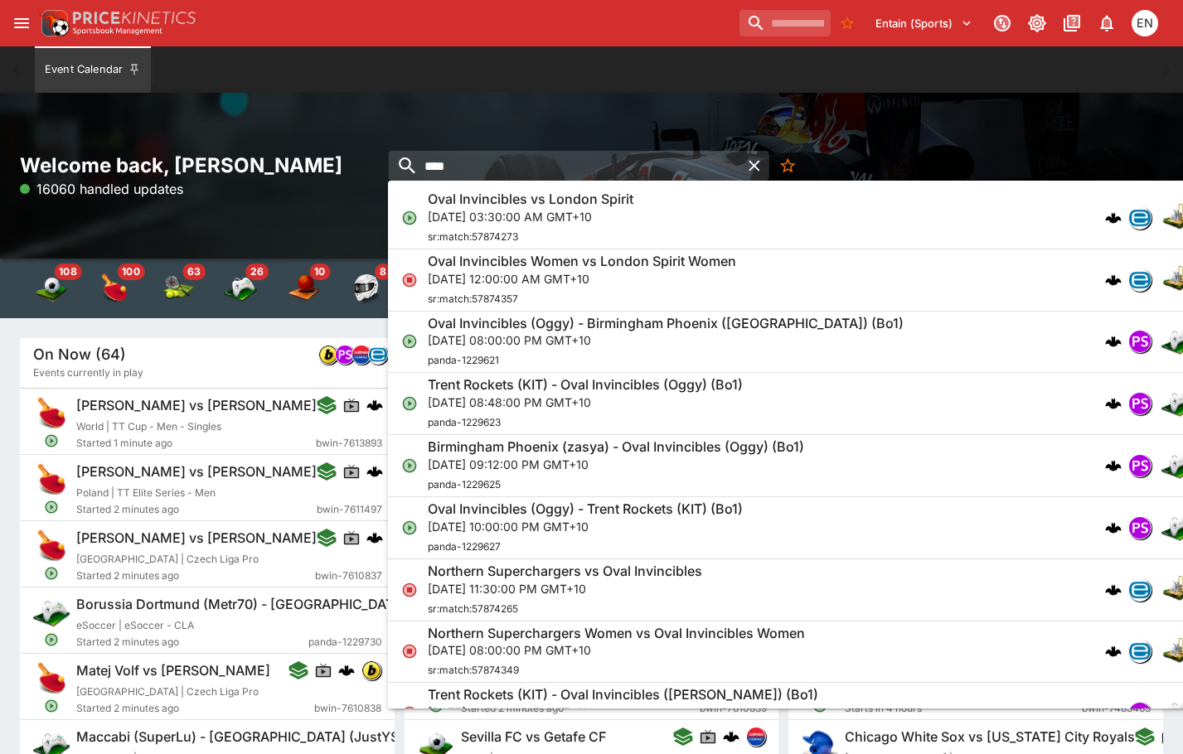
type input "****"
click at [545, 210] on p "Tue, Aug 26, 2025, 03:30:00 AM GMT+10" at bounding box center [531, 216] width 206 height 17
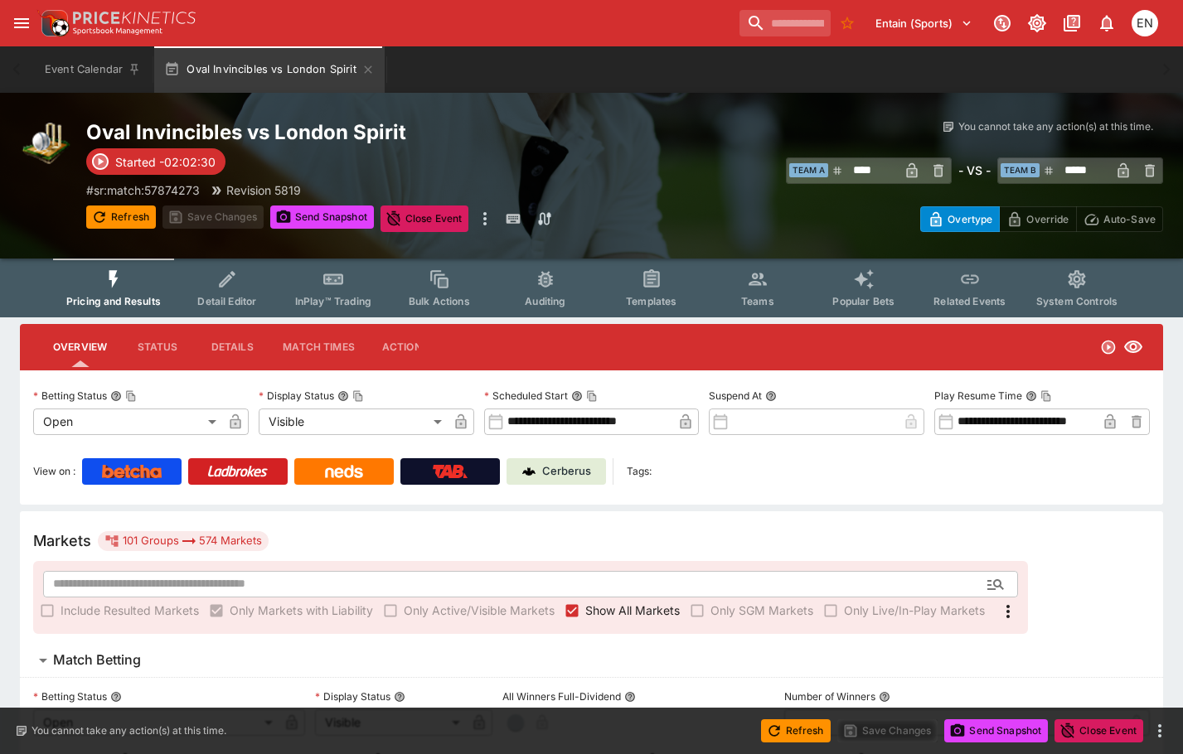
type input "**********"
type input "*******"
type input "**********"
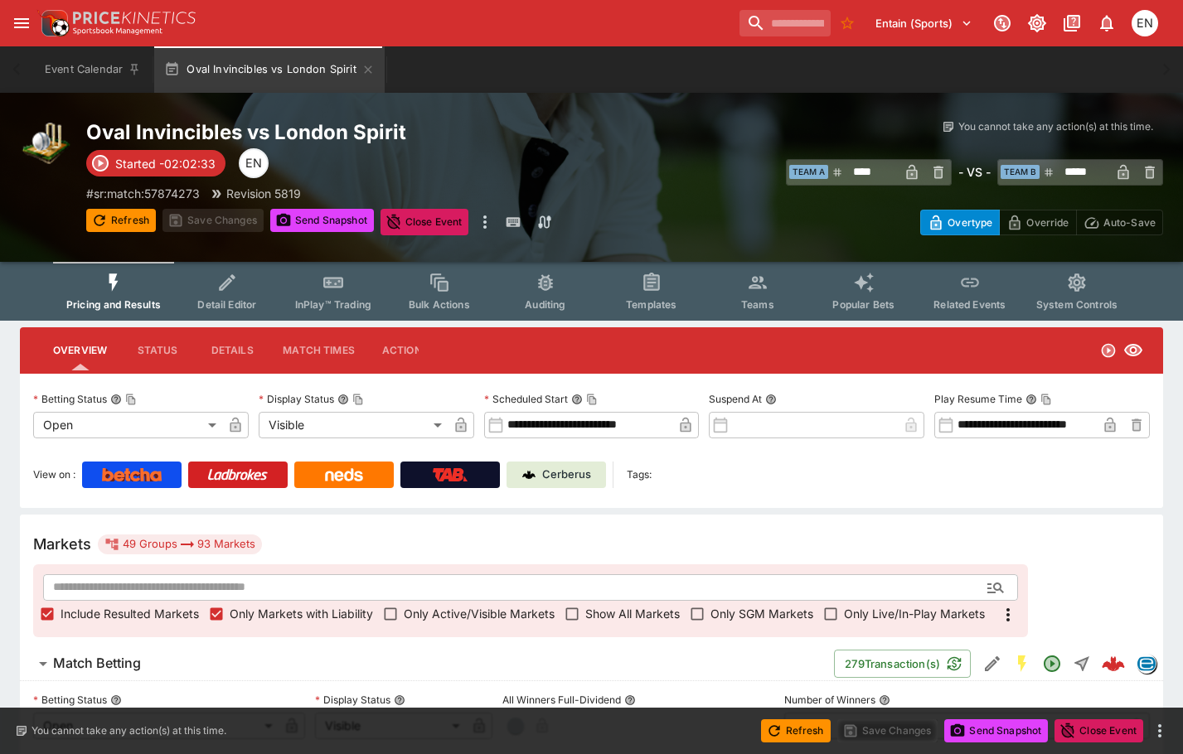
click at [91, 662] on h6 "Match Betting" at bounding box center [97, 663] width 88 height 17
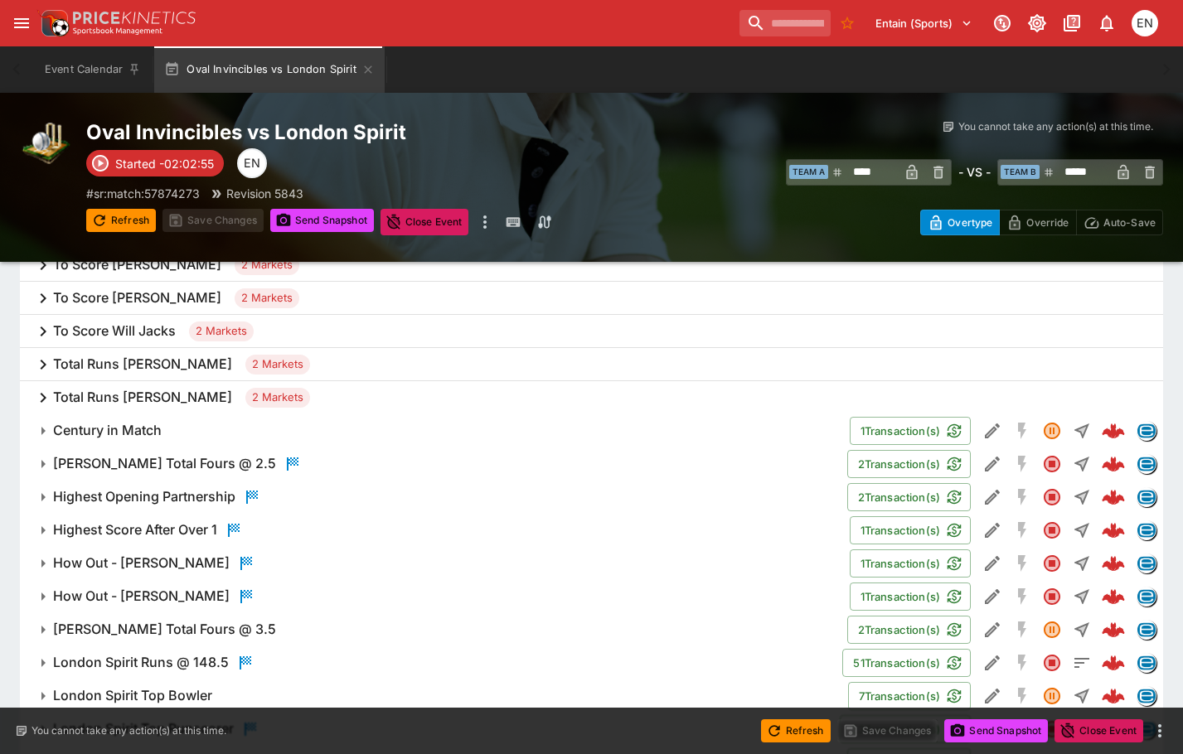
scroll to position [829, 0]
type input "****"
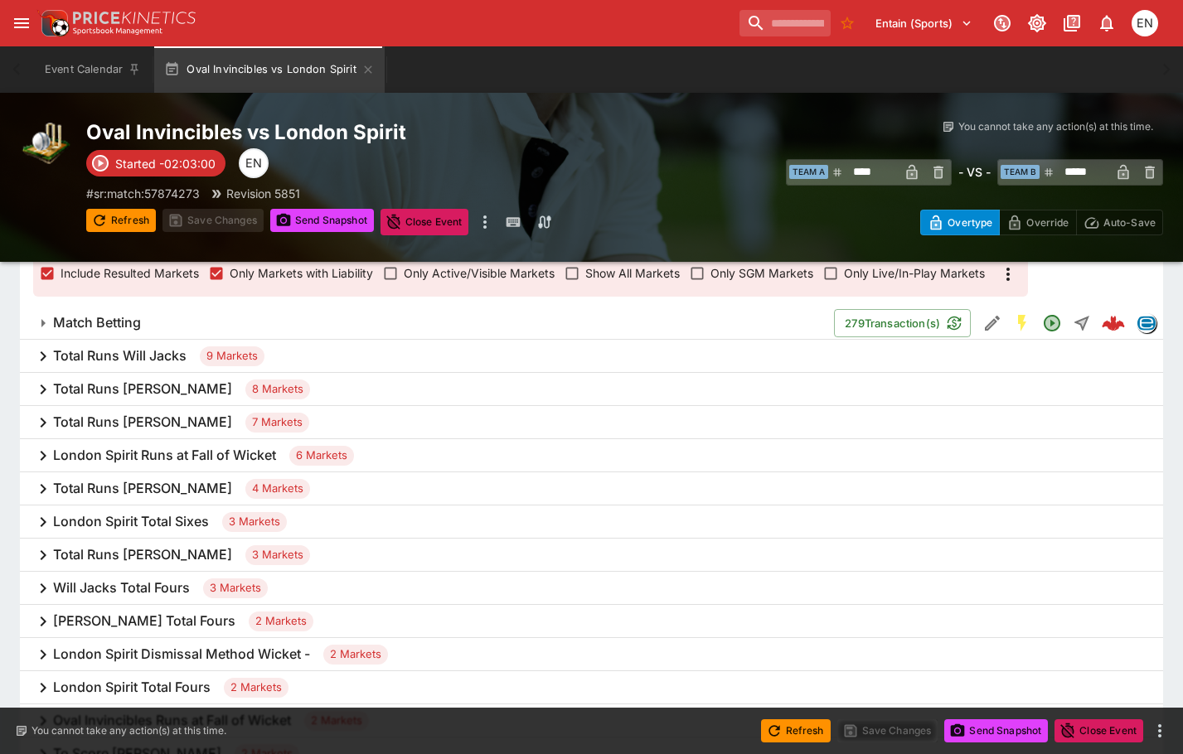
scroll to position [332, 0]
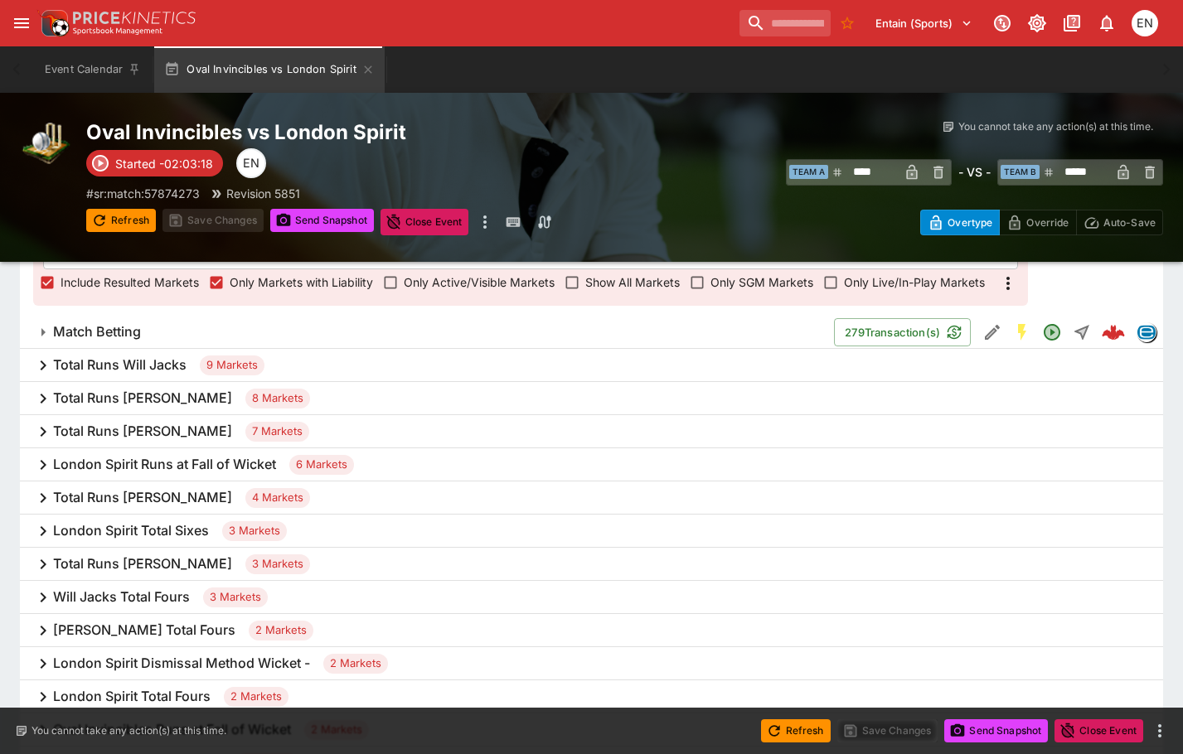
drag, startPoint x: 366, startPoint y: 72, endPoint x: 407, endPoint y: 90, distance: 44.2
click at [366, 72] on icon "button" at bounding box center [367, 69] width 13 height 13
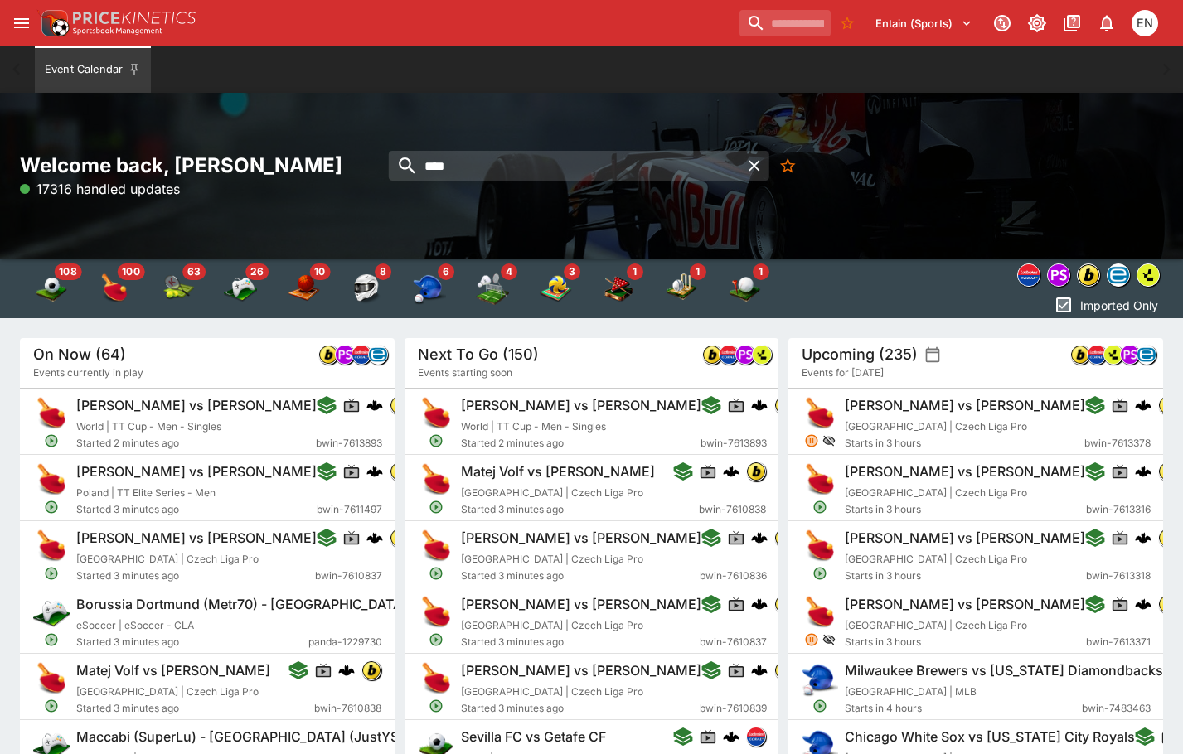
drag, startPoint x: 433, startPoint y: 166, endPoint x: 387, endPoint y: 166, distance: 45.6
click at [387, 166] on div "****" at bounding box center [591, 166] width 421 height 30
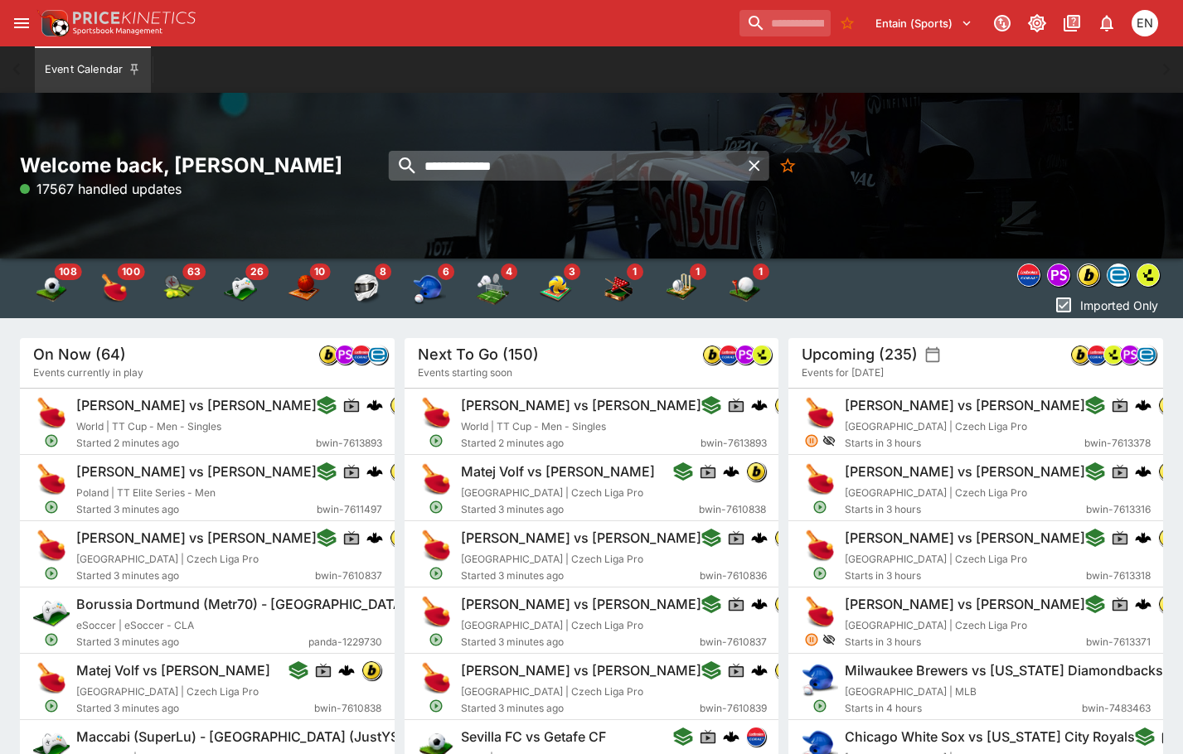
click at [531, 158] on input "**********" at bounding box center [563, 166] width 351 height 30
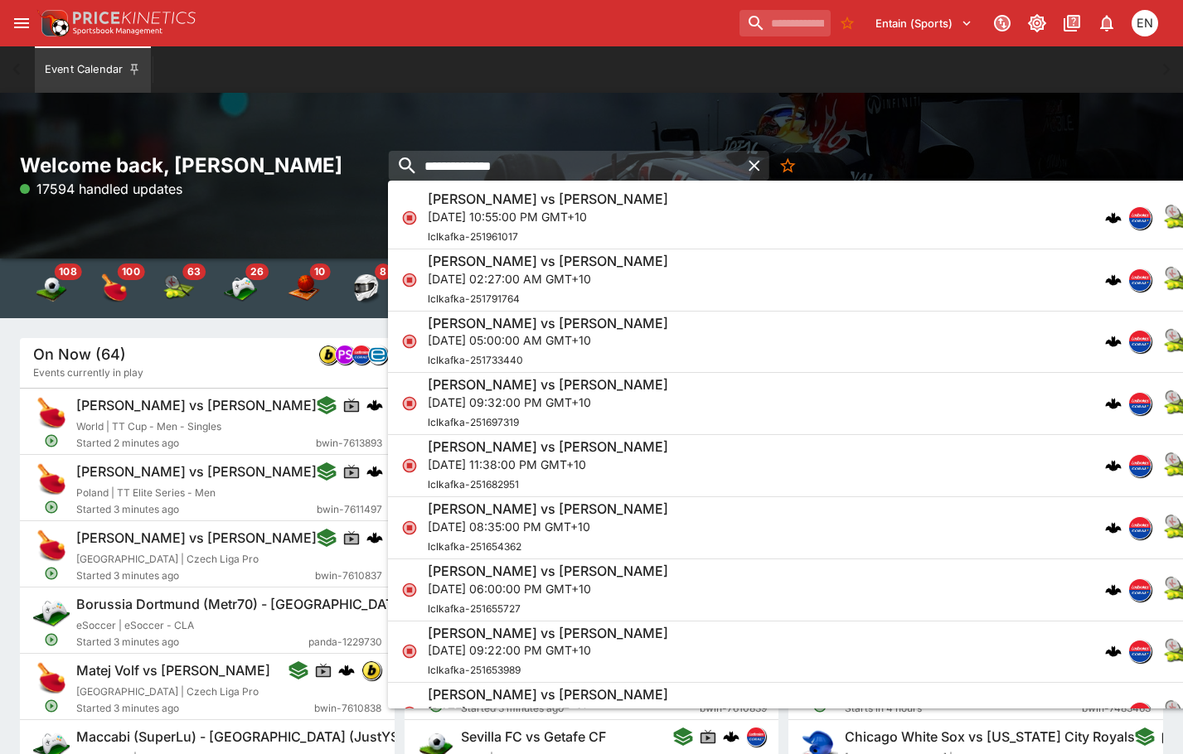
type input "**********"
click at [511, 205] on h6 "Gonzalo Bueno vs Facundo Diaz Acosta" at bounding box center [548, 199] width 240 height 17
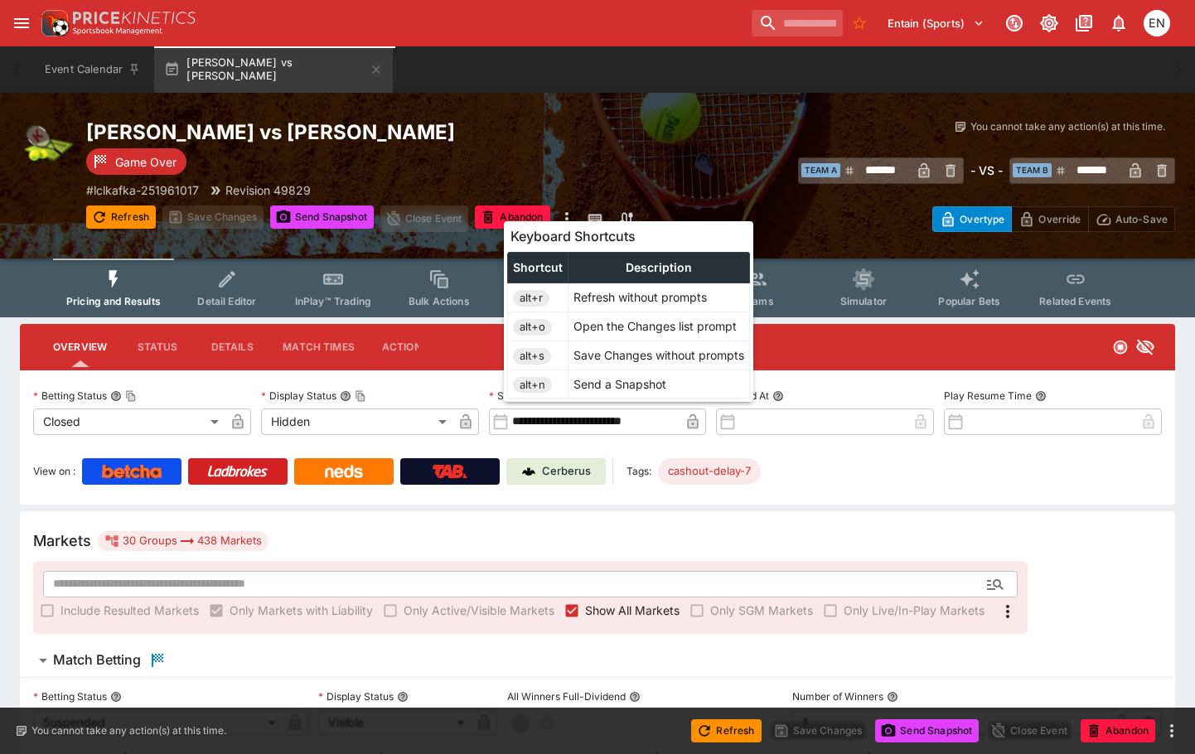
type input "**********"
type input "******"
type input "**********"
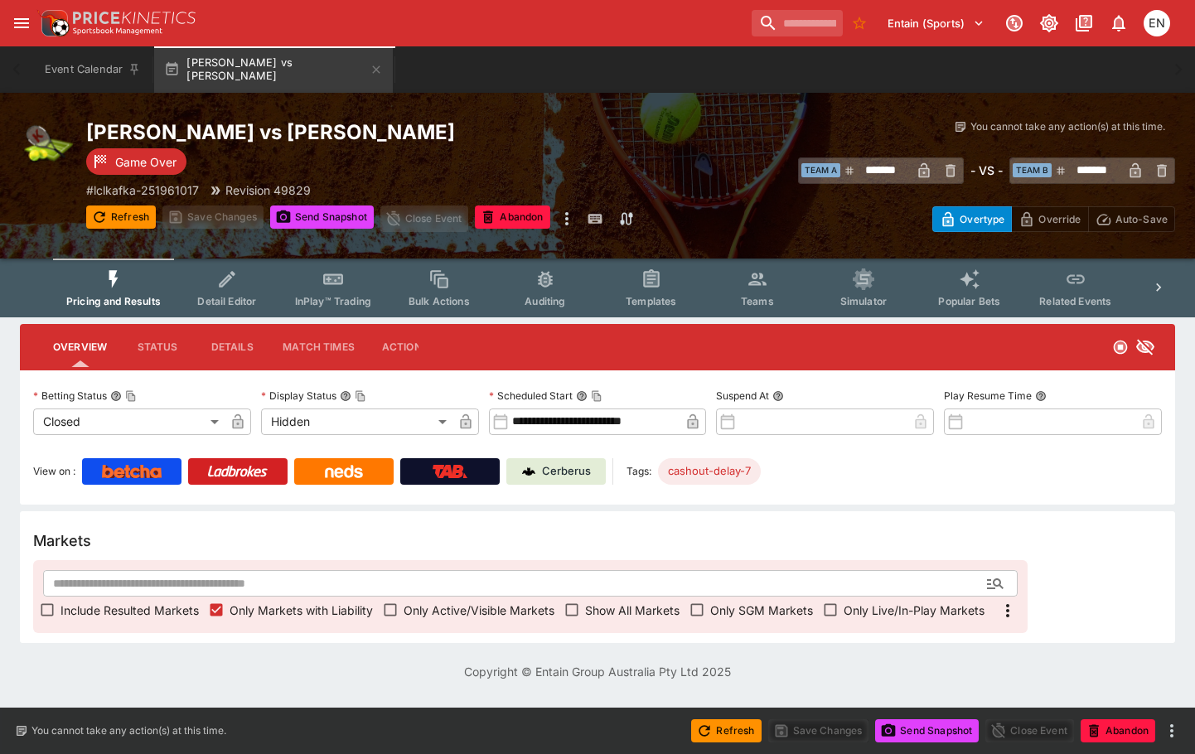
click at [69, 610] on span "Include Resulted Markets" at bounding box center [130, 610] width 138 height 17
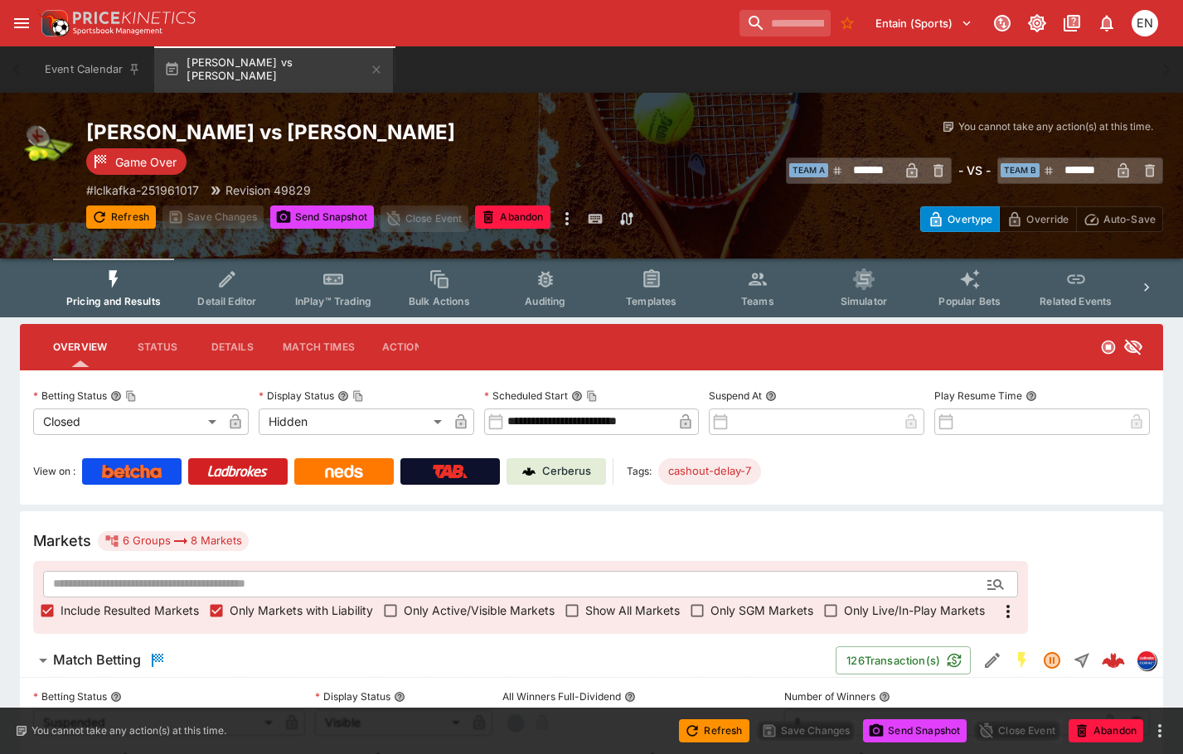
click at [87, 657] on h6 "Match Betting" at bounding box center [97, 660] width 88 height 17
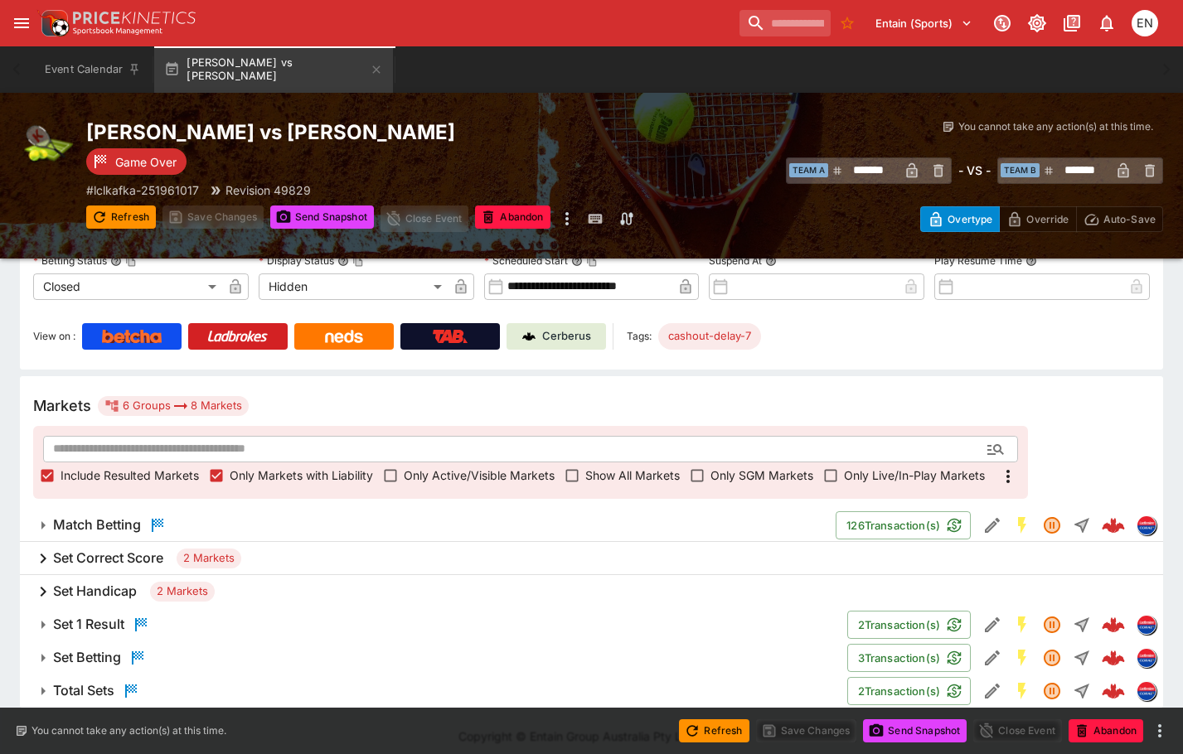
scroll to position [146, 0]
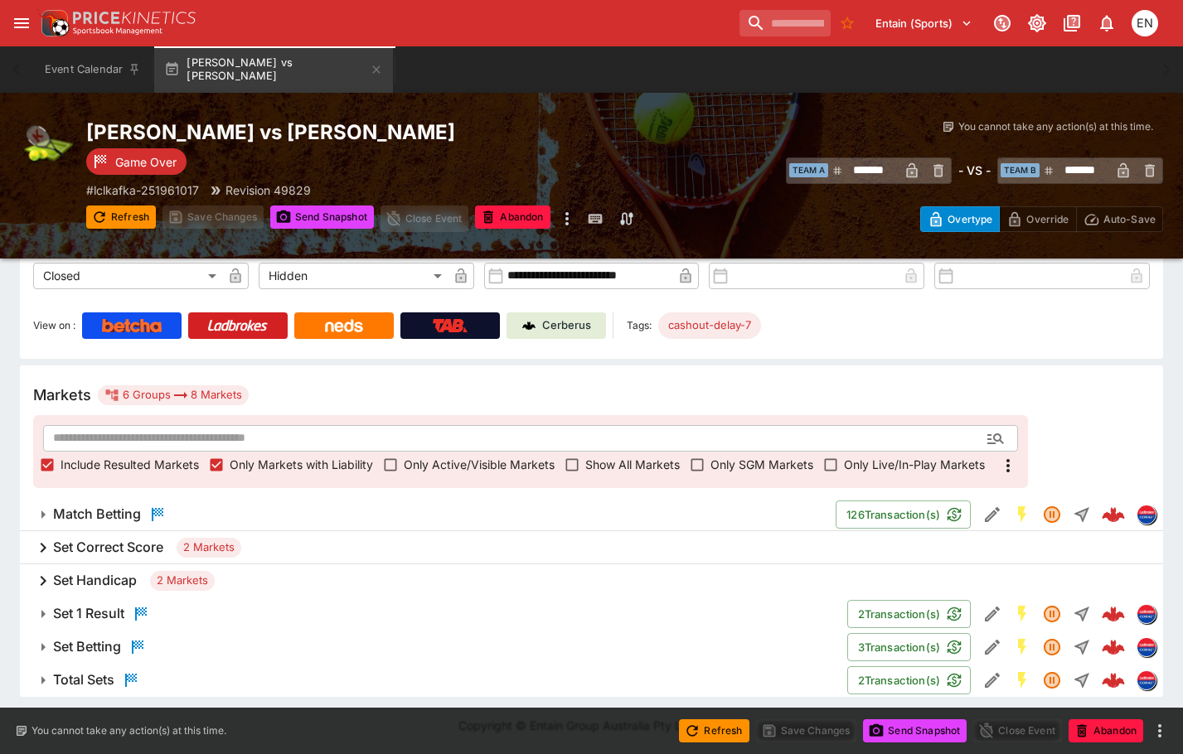
click at [122, 541] on h6 "Set Correct Score" at bounding box center [108, 547] width 110 height 17
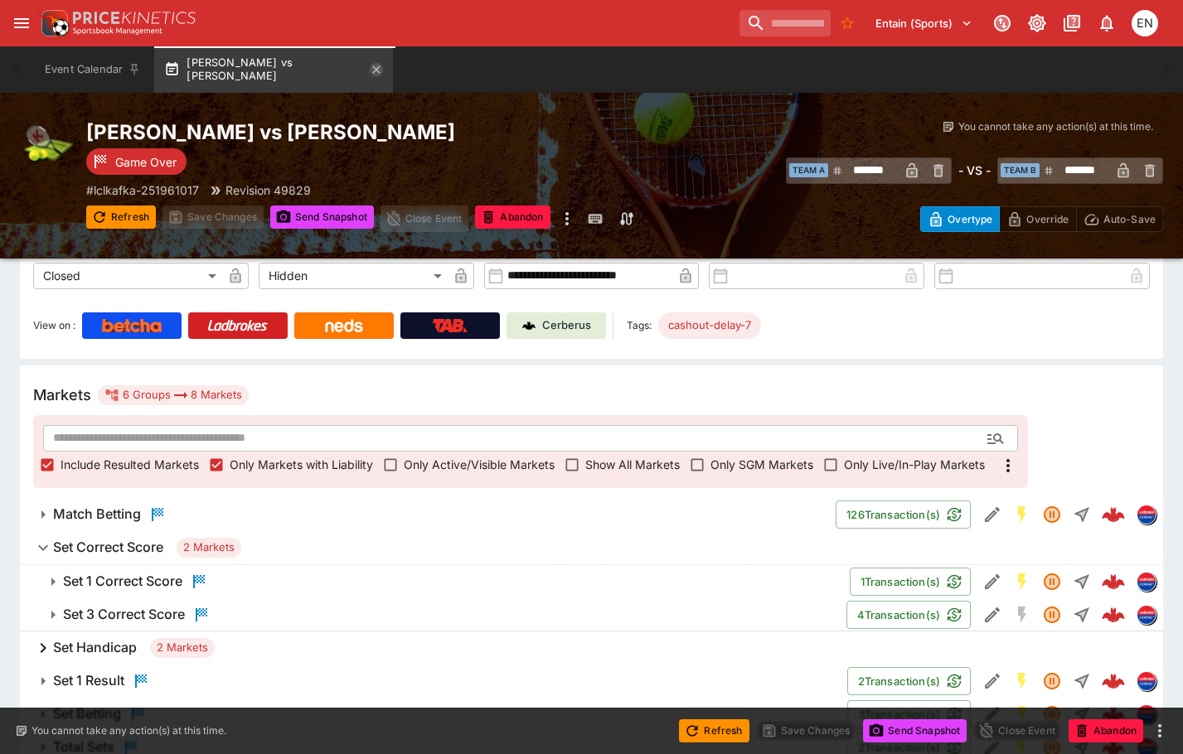
click at [383, 70] on icon "button" at bounding box center [376, 69] width 13 height 13
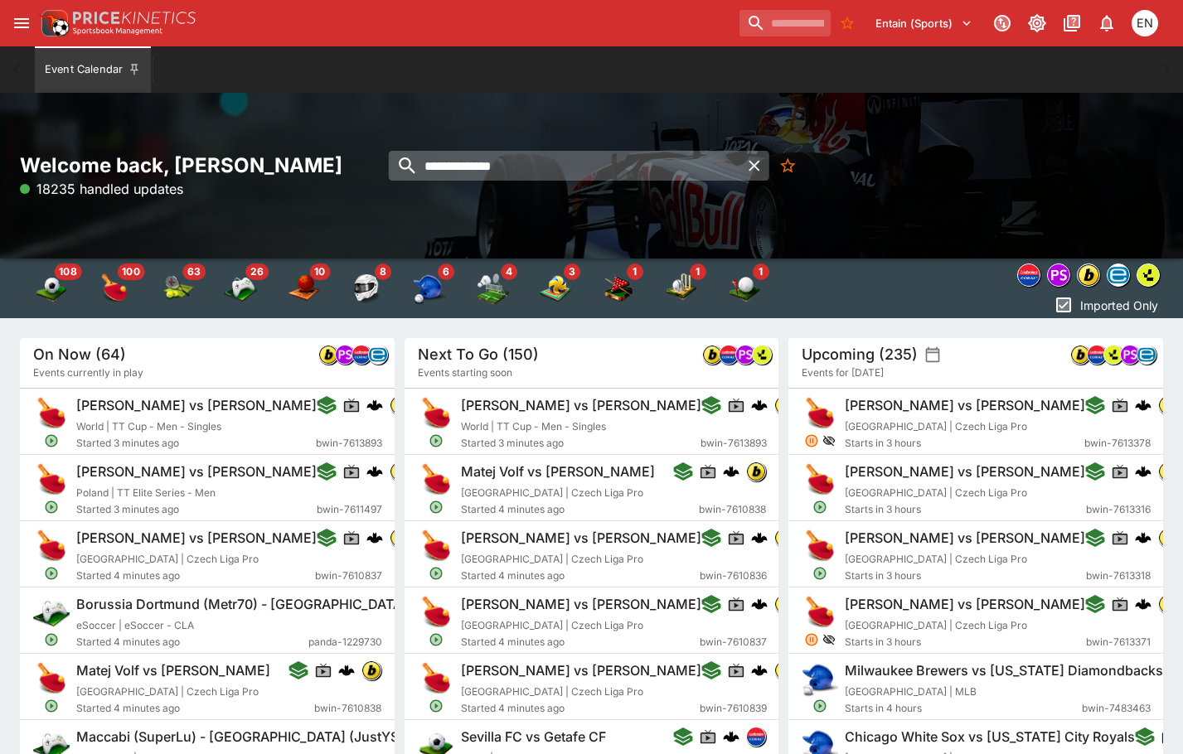
click at [520, 166] on input "**********" at bounding box center [563, 166] width 351 height 30
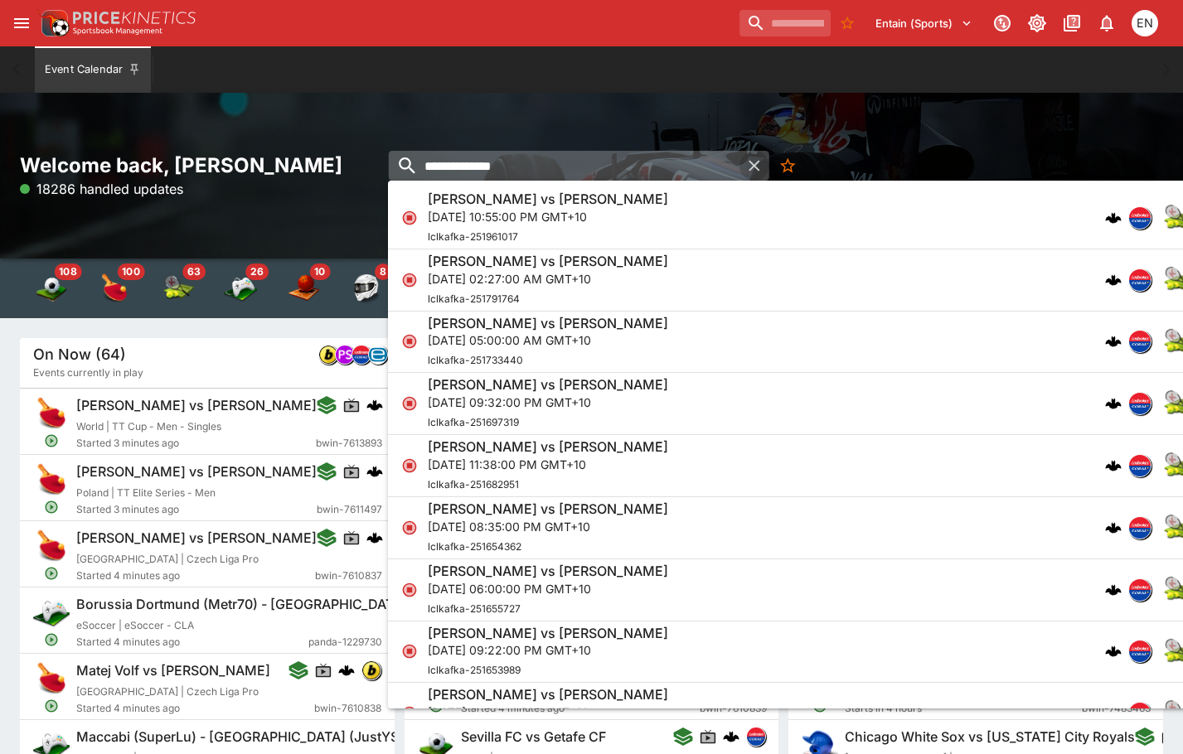
click at [754, 166] on icon "button" at bounding box center [753, 165] width 11 height 11
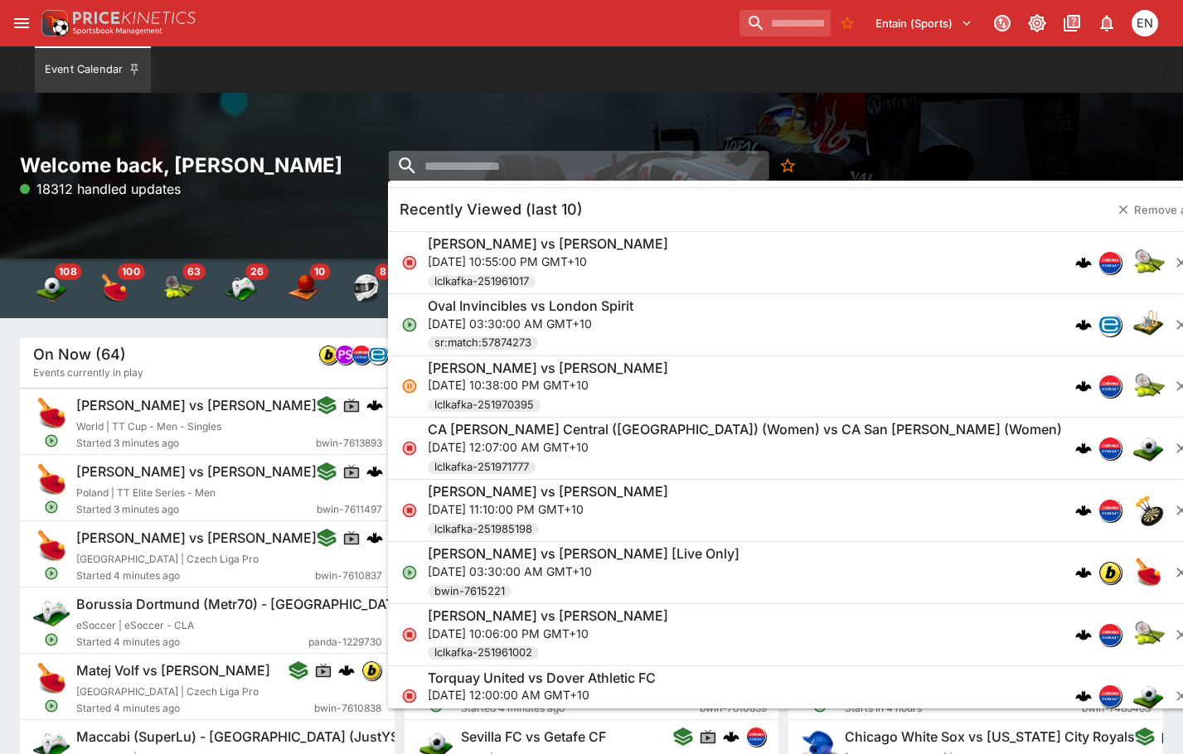
click at [472, 318] on p "Tue, Aug 26, 2025, 03:30:00 AM GMT+10" at bounding box center [531, 323] width 206 height 17
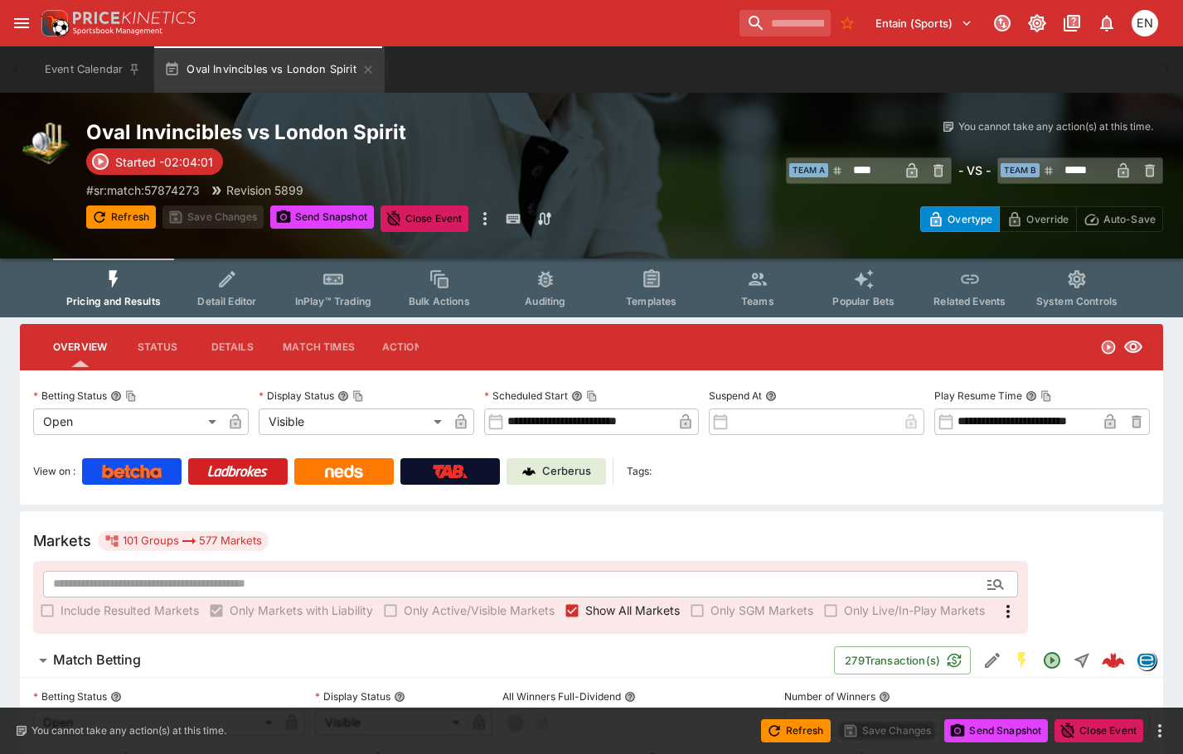
type input "****"
click at [726, 27] on input "search" at bounding box center [778, 23] width 104 height 27
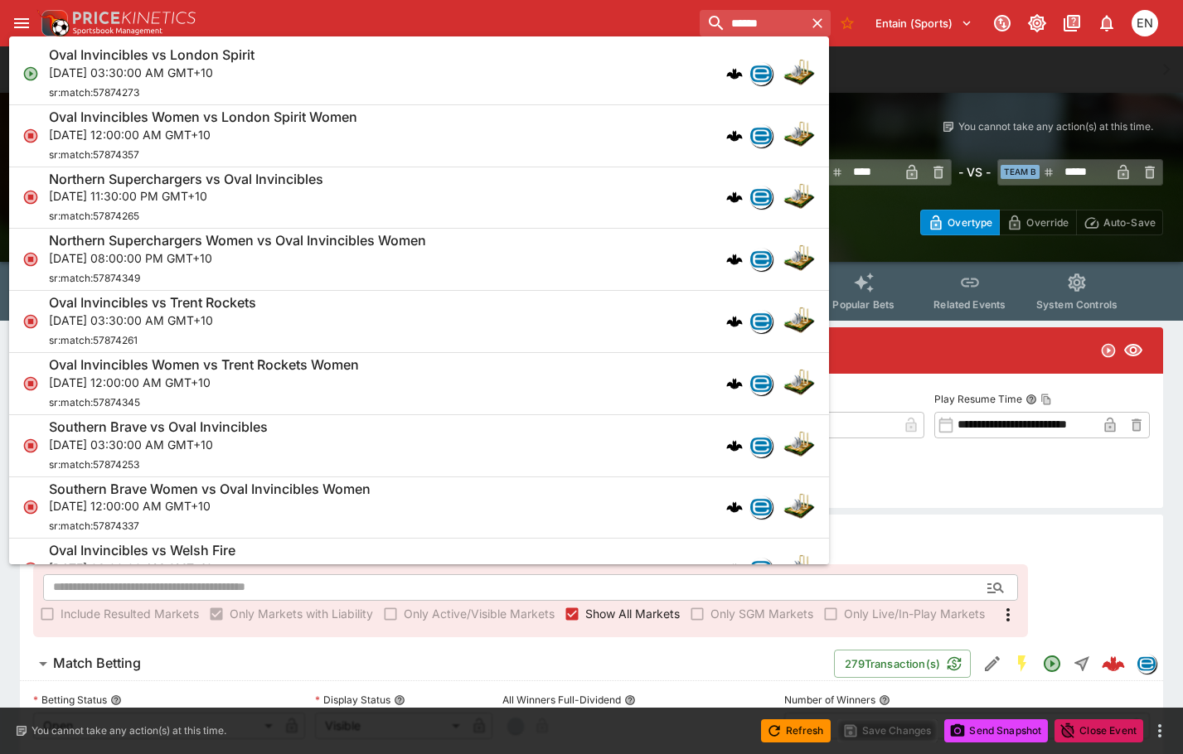
type input "******"
click at [357, 122] on h6 "Oval Invincibles Women vs London Spirit Women" at bounding box center [203, 117] width 308 height 17
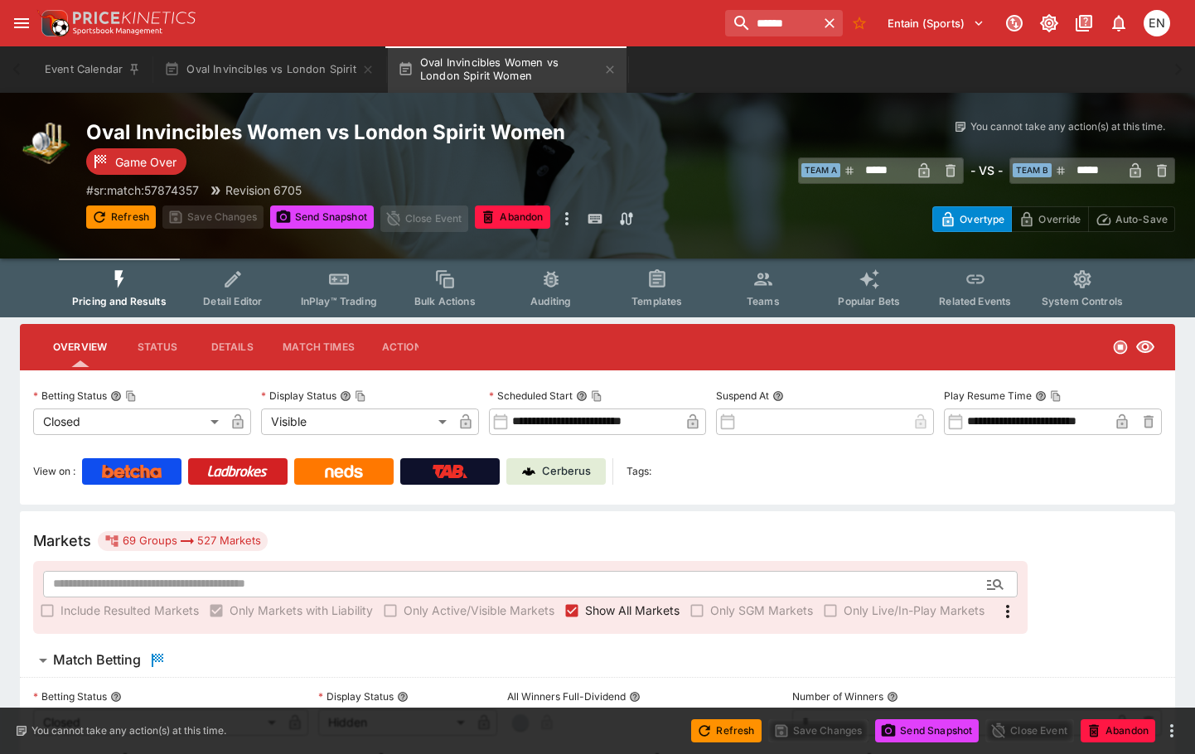
type input "**********"
type input "*******"
type input "**********"
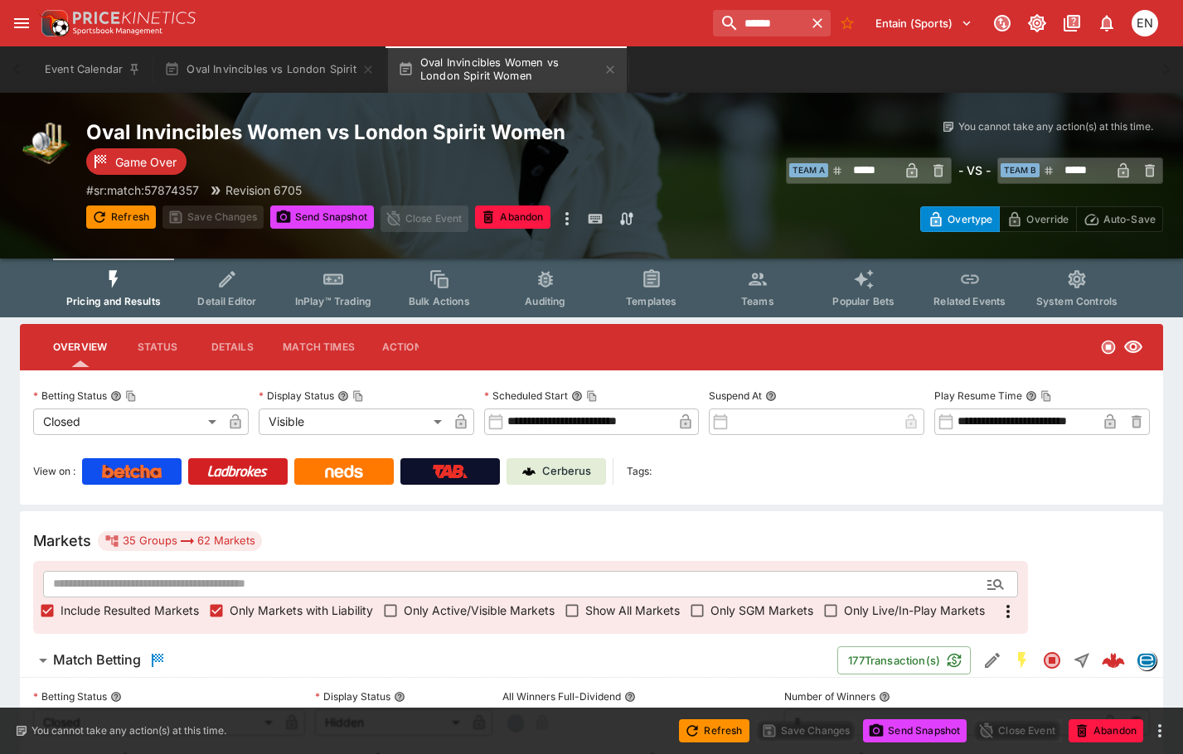
click at [92, 663] on h6 "Match Betting" at bounding box center [97, 660] width 88 height 17
click at [561, 477] on p "Cerberus" at bounding box center [566, 471] width 49 height 17
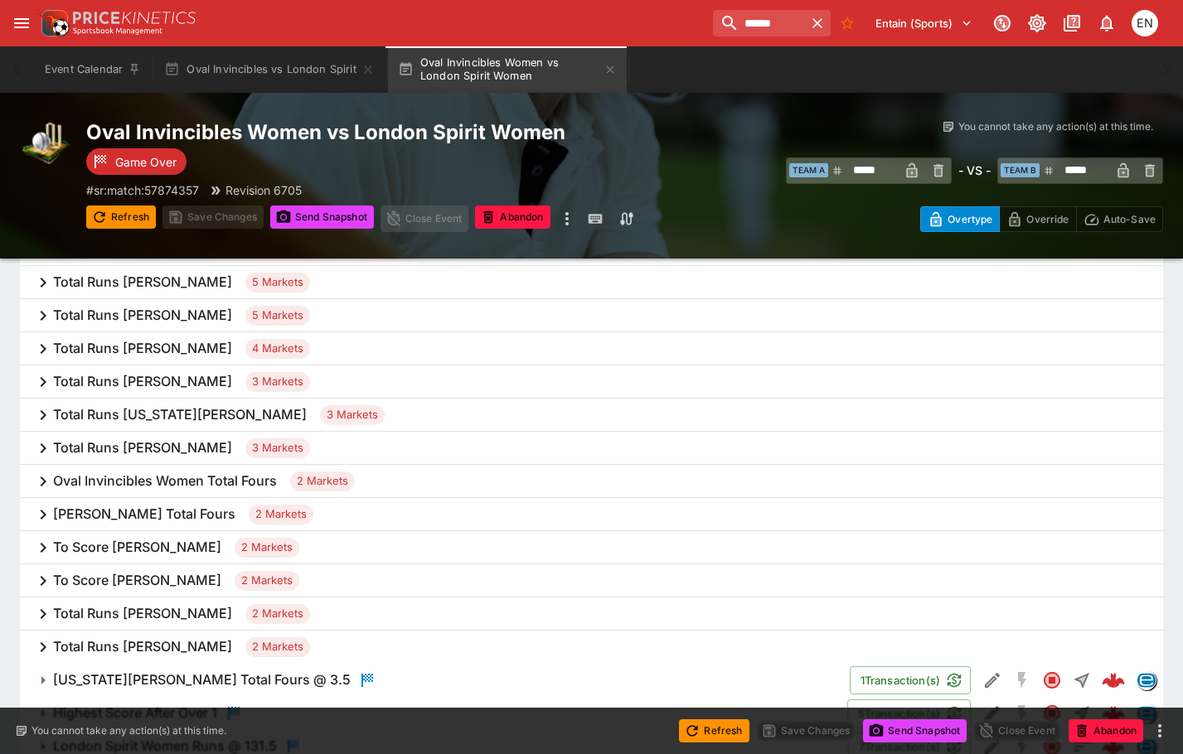
scroll to position [497, 0]
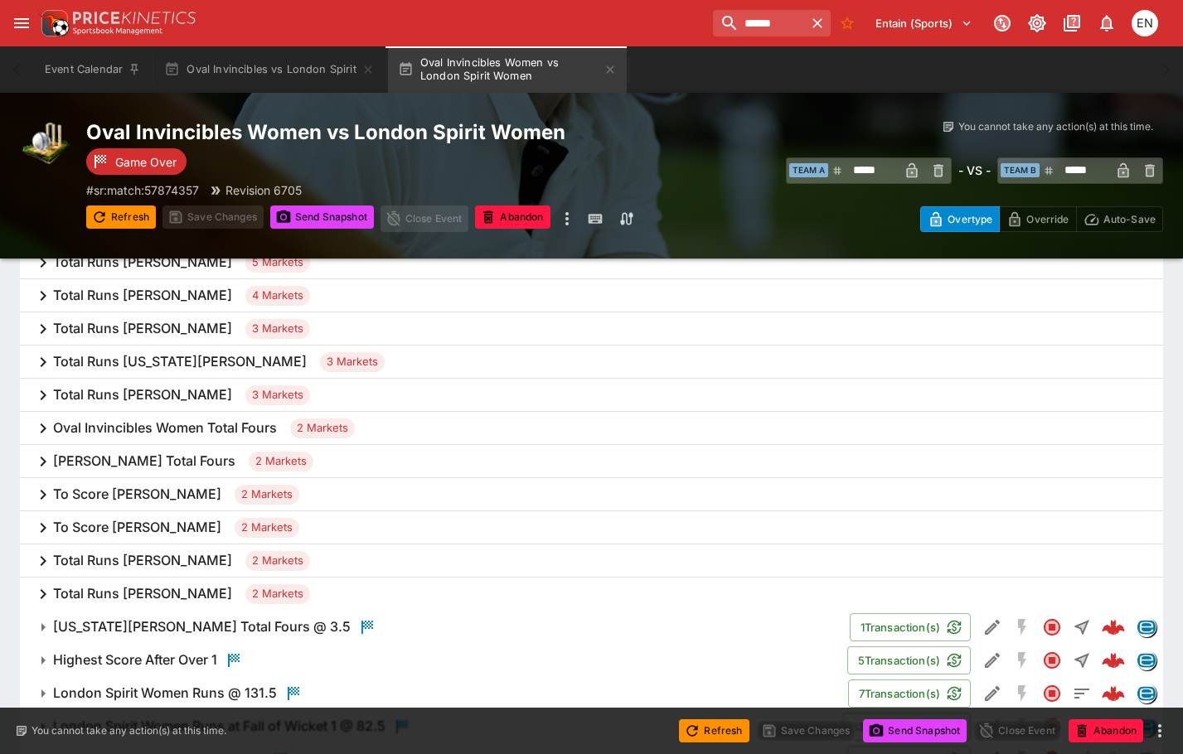
click at [89, 395] on h6 "Total Runs Meg Lanning" at bounding box center [142, 394] width 179 height 17
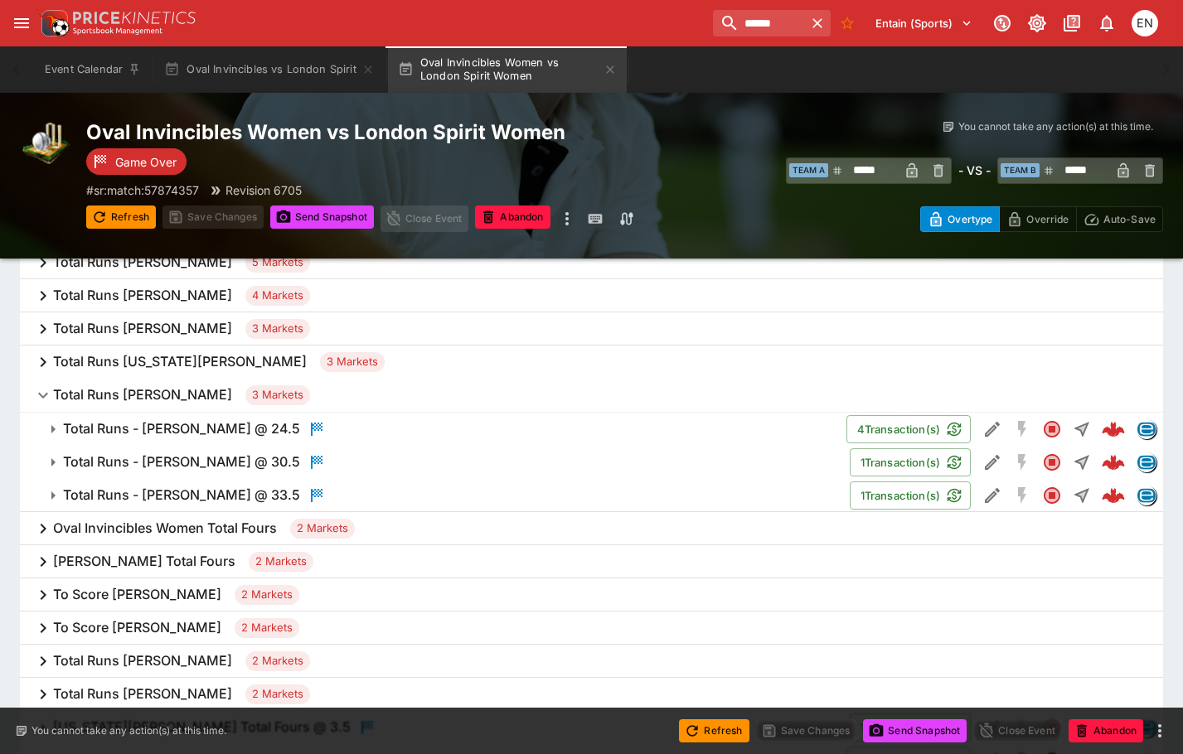
click at [89, 395] on h6 "Total Runs Meg Lanning" at bounding box center [142, 394] width 179 height 17
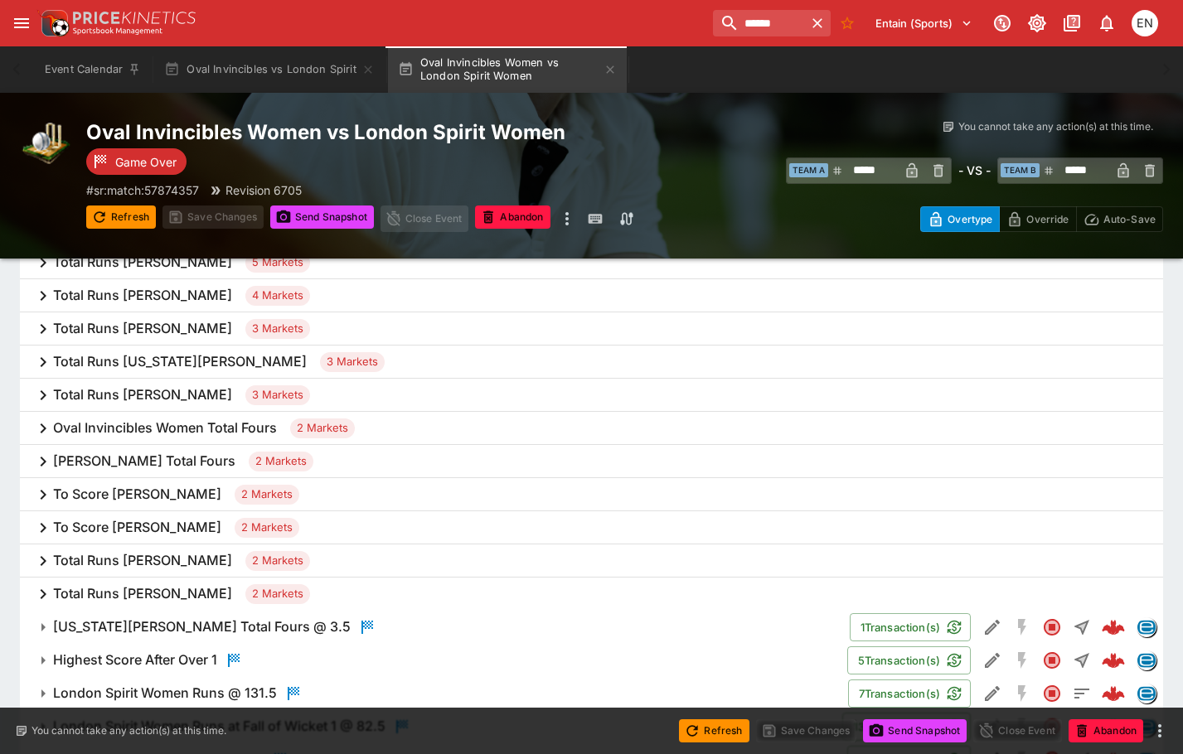
click at [96, 486] on h6 "To Score Meg Lanning" at bounding box center [137, 494] width 168 height 17
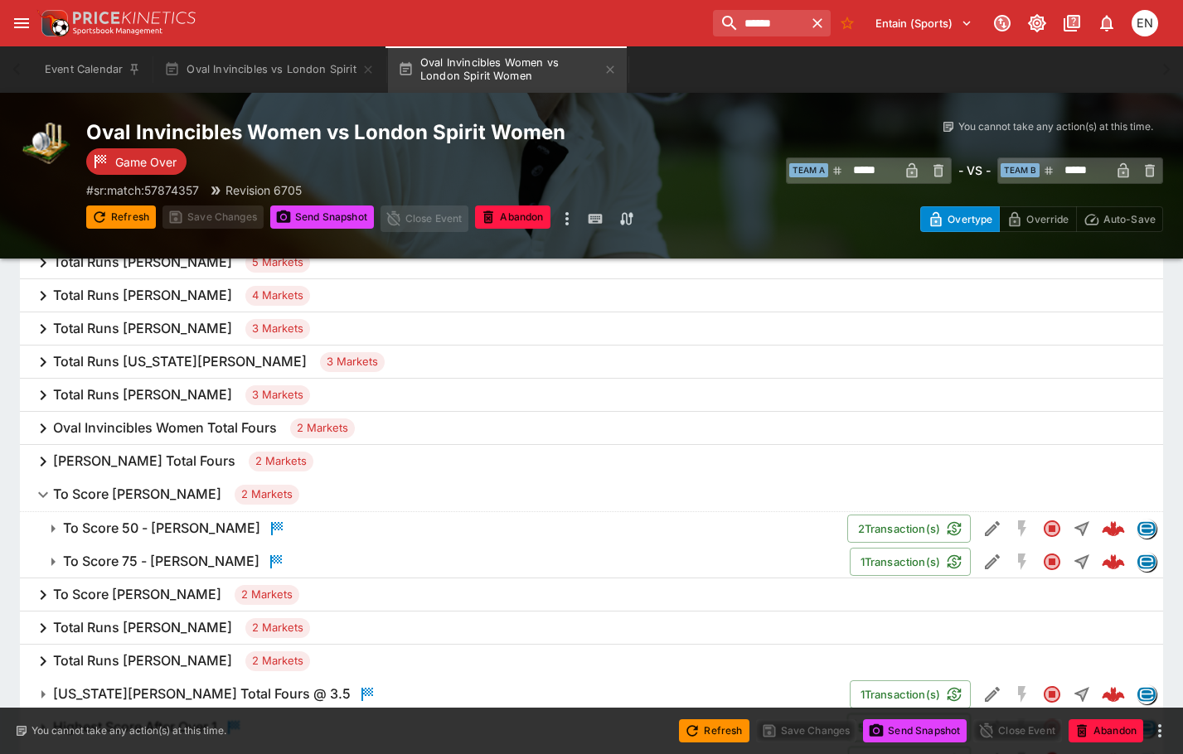
click at [129, 493] on h6 "To Score Meg Lanning" at bounding box center [137, 494] width 168 height 17
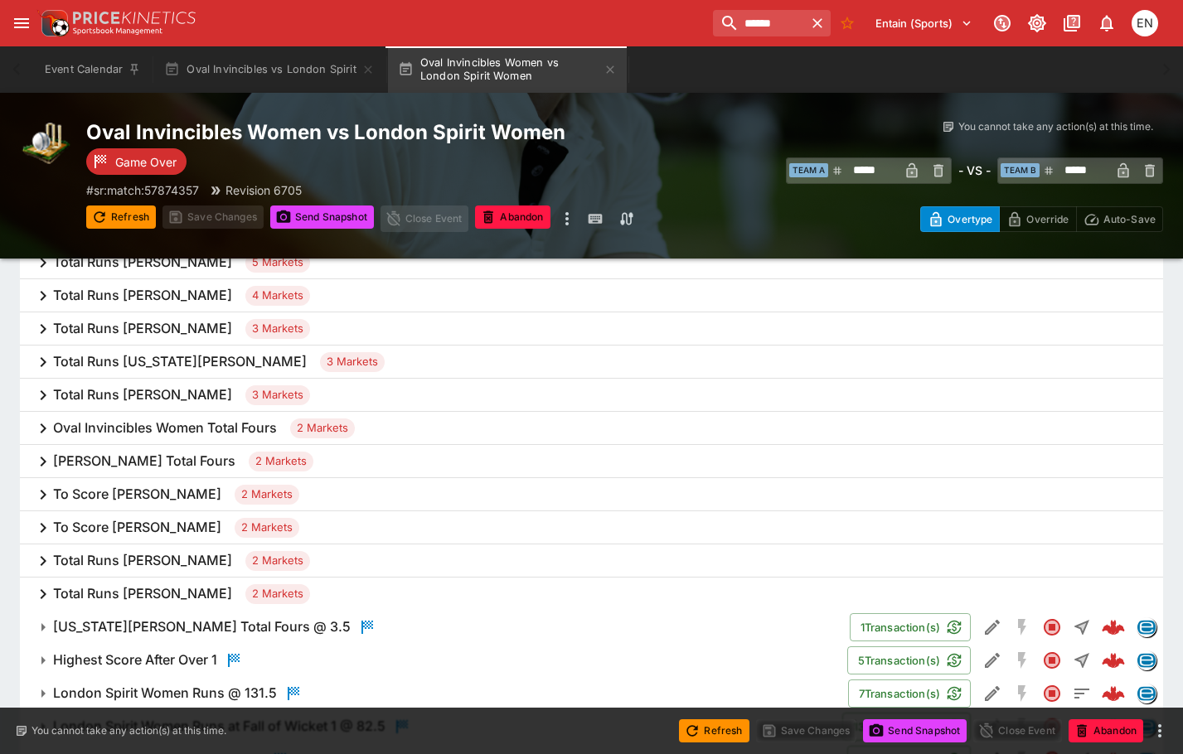
scroll to position [414, 0]
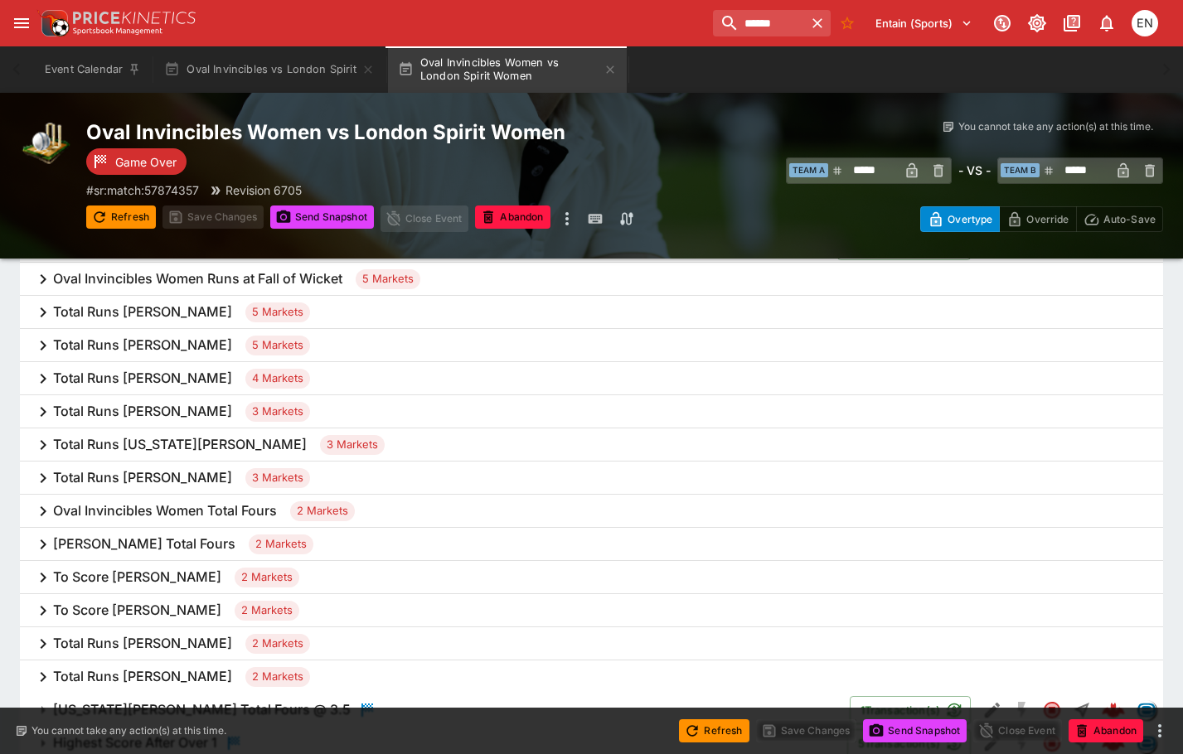
click at [128, 410] on h6 "Total Runs Alice Capsey" at bounding box center [142, 411] width 179 height 17
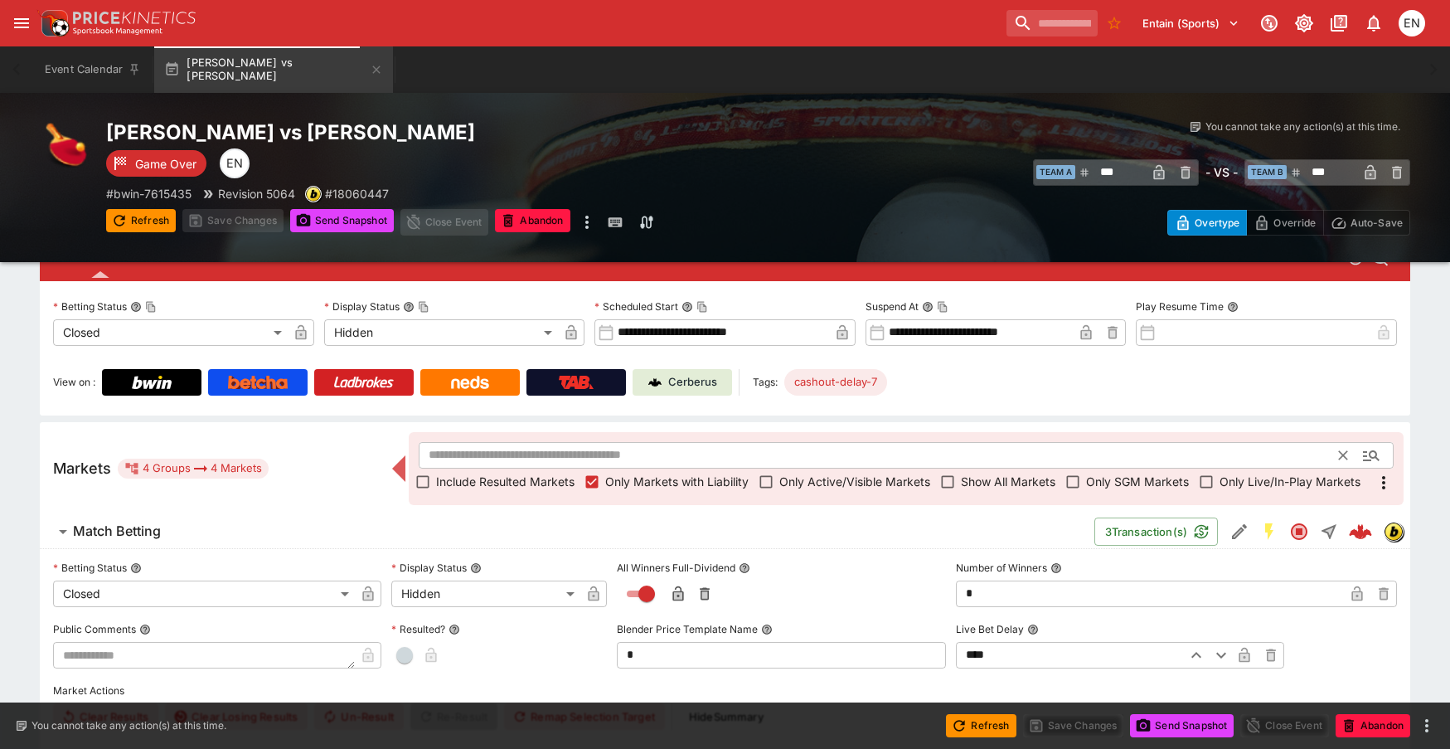
scroll to position [249, 0]
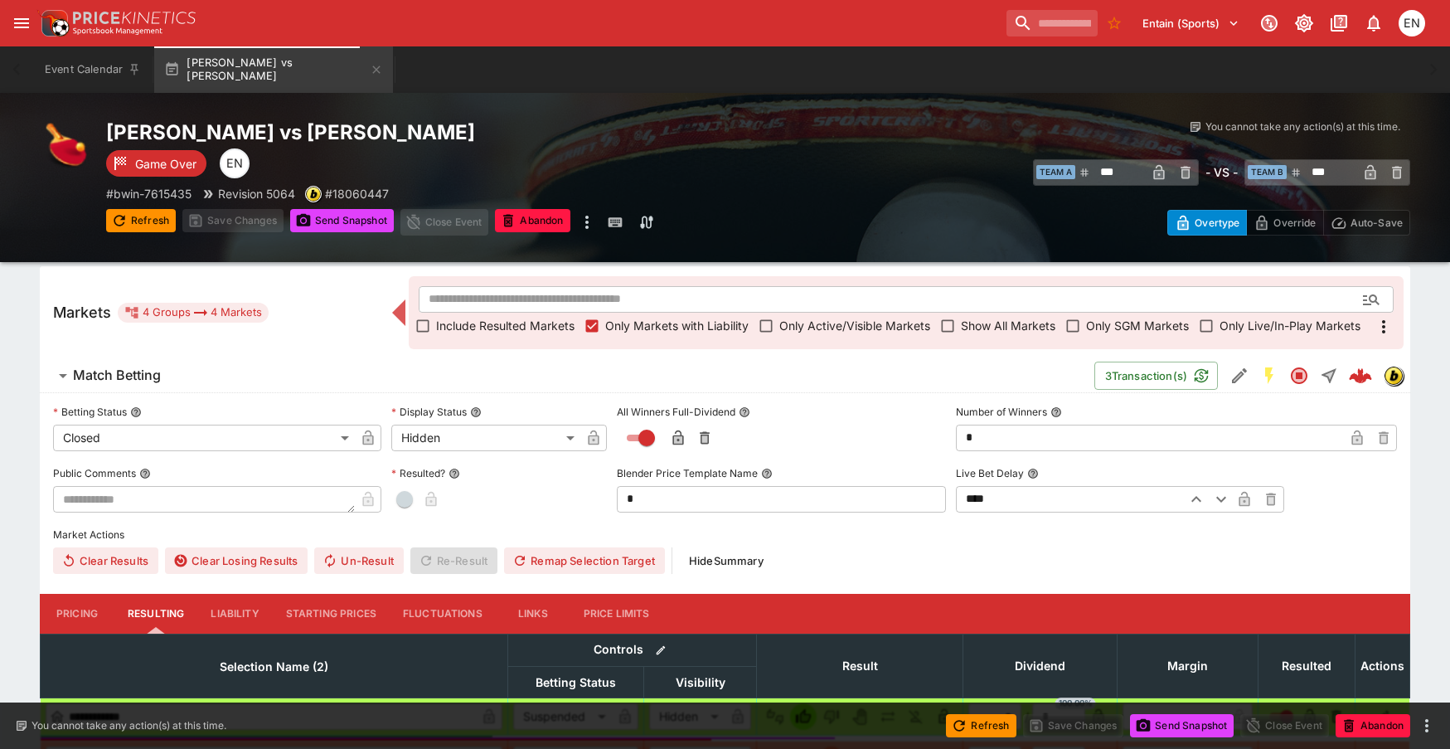
click at [408, 498] on span "button" at bounding box center [404, 499] width 17 height 17
type input "*"
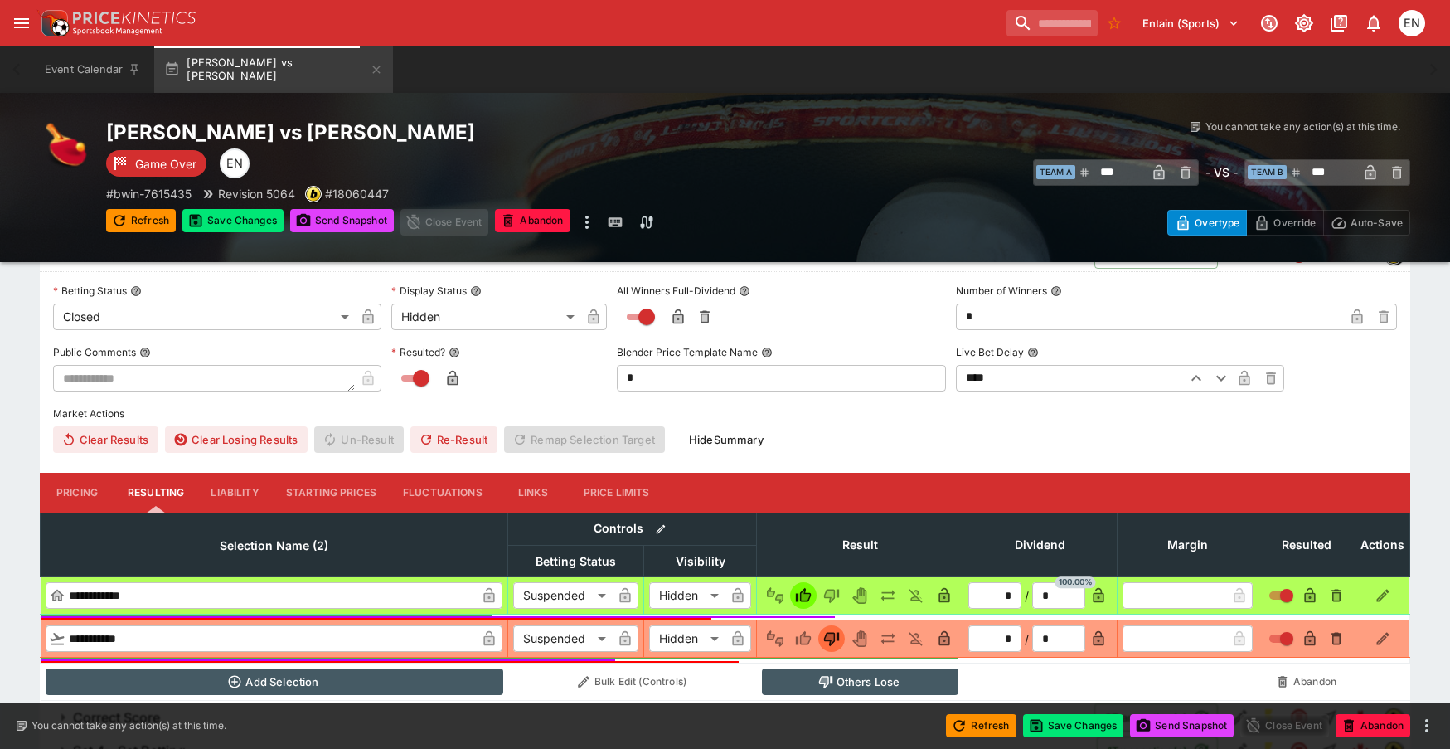
scroll to position [478, 0]
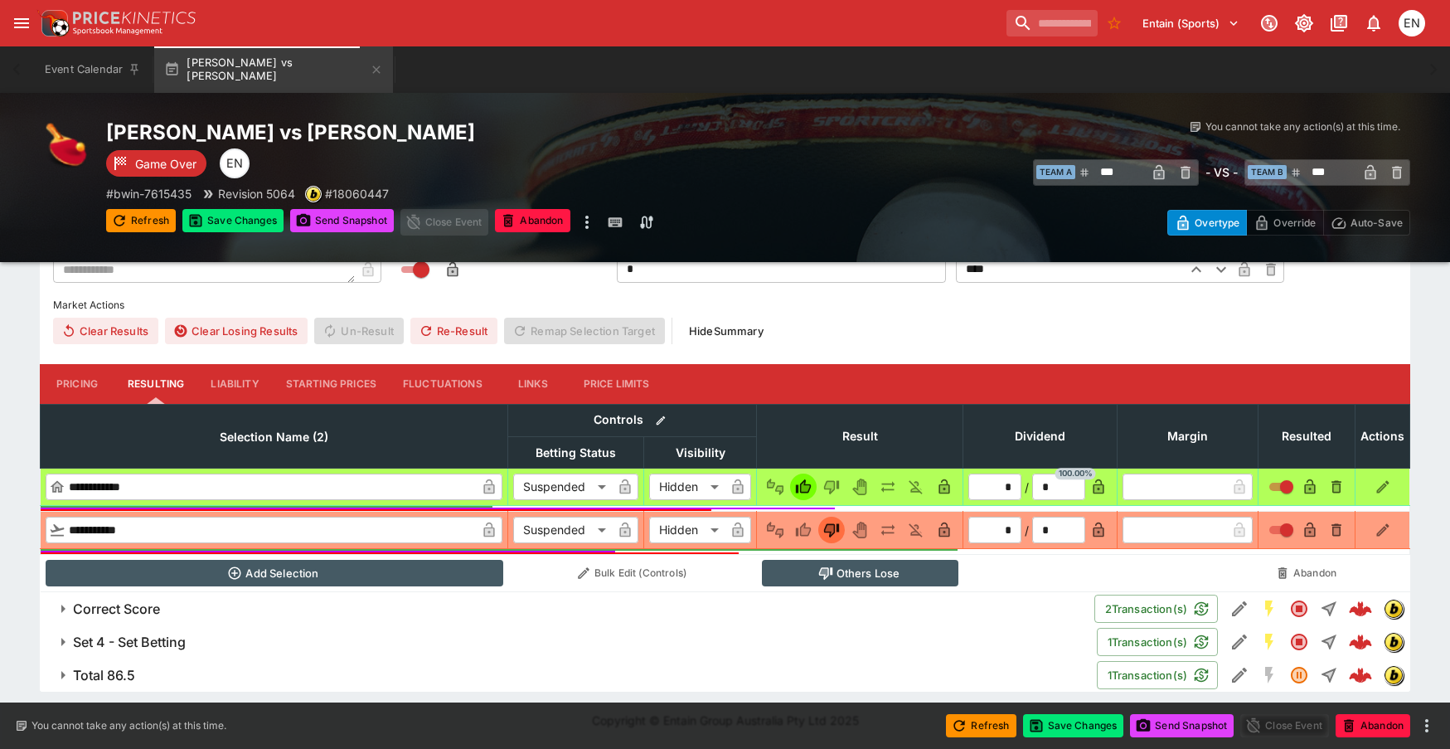
click at [131, 667] on h6 "Total 86.5" at bounding box center [104, 675] width 62 height 17
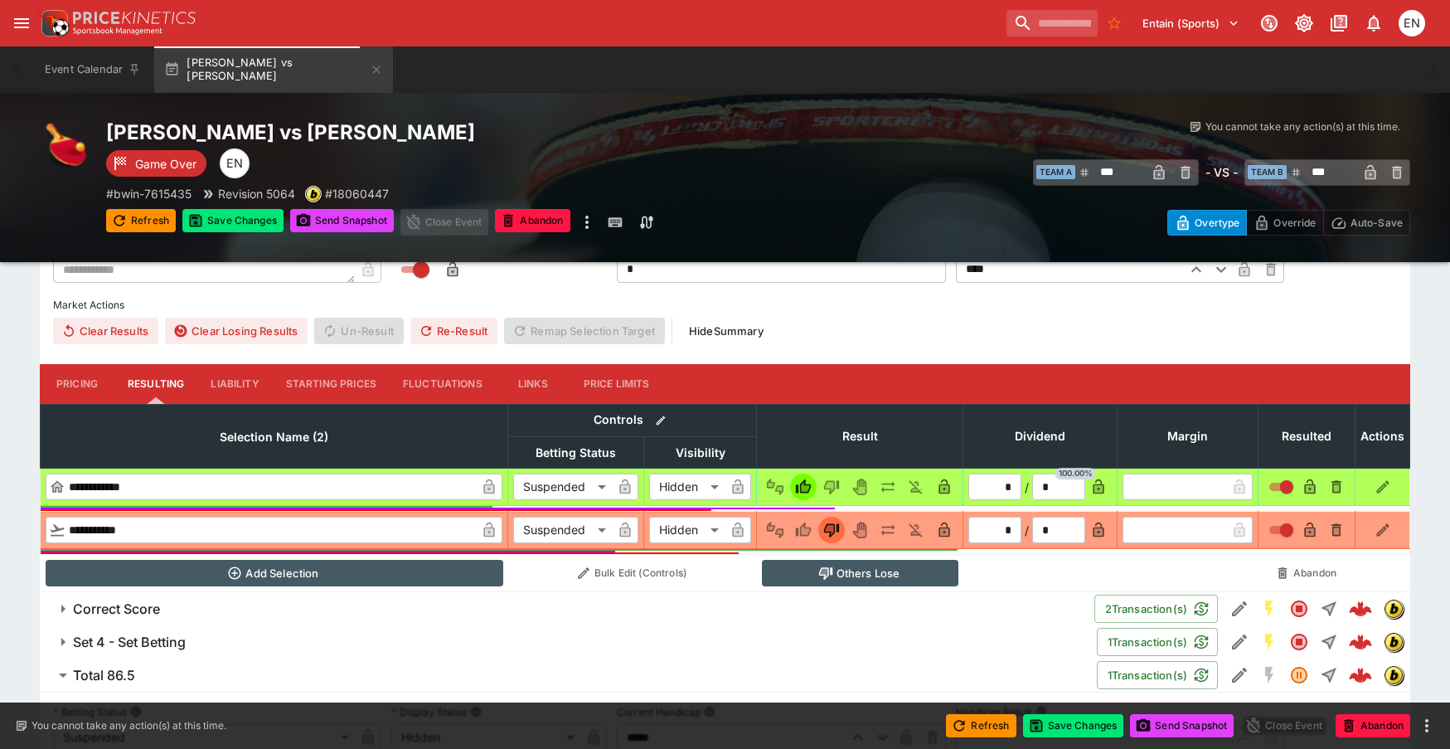
click at [176, 634] on h6 "Set 4 - Set Betting" at bounding box center [129, 641] width 113 height 17
click at [153, 610] on h6 "Correct Score" at bounding box center [116, 608] width 87 height 17
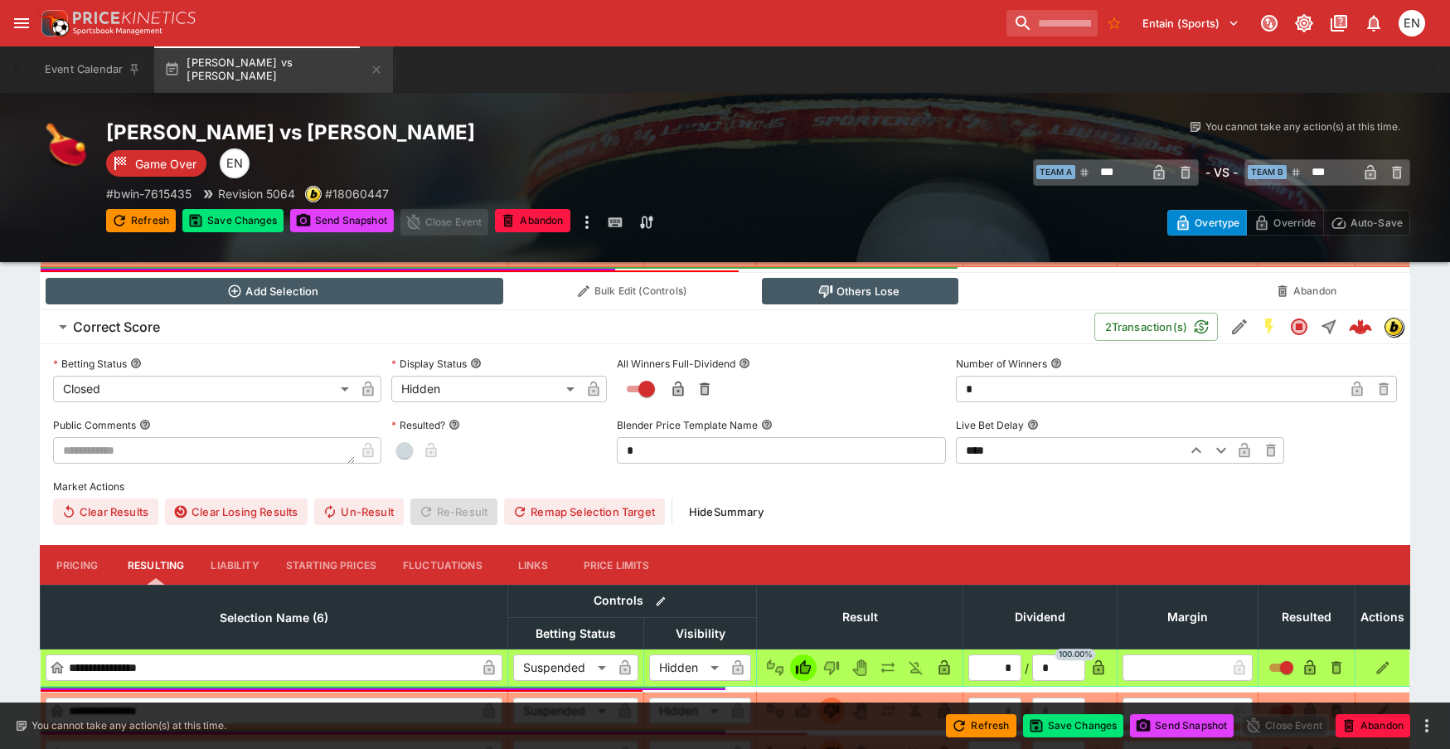
scroll to position [810, 0]
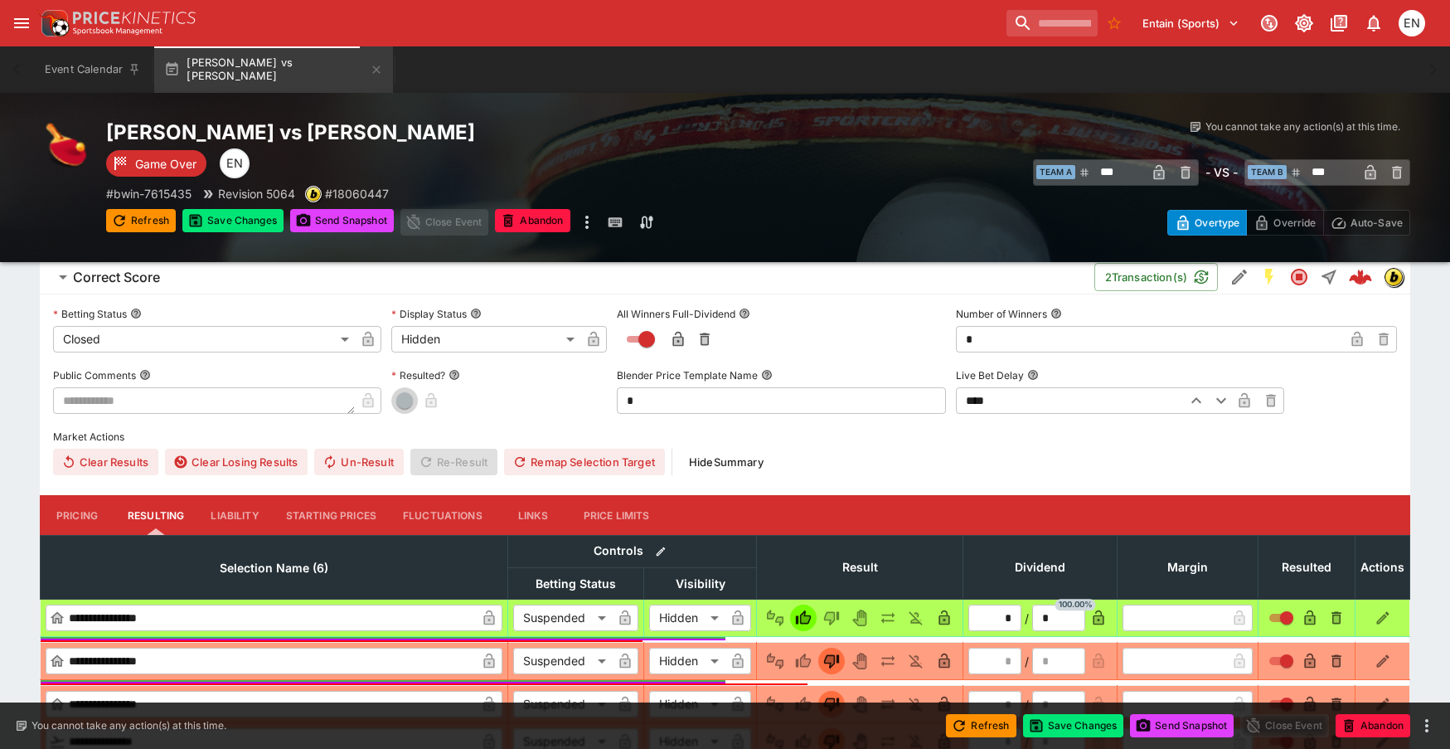
click at [410, 405] on span "button" at bounding box center [404, 400] width 17 height 17
type input "*"
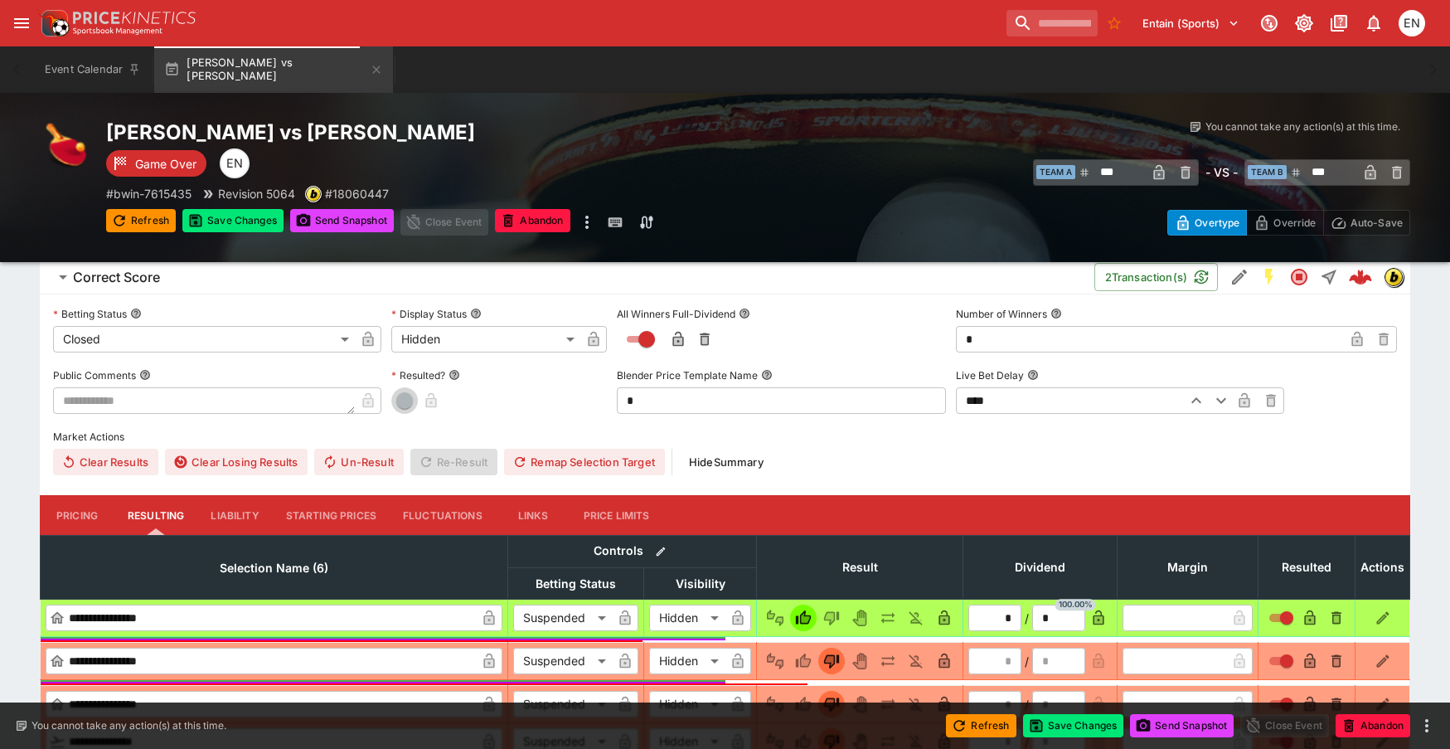
type input "*"
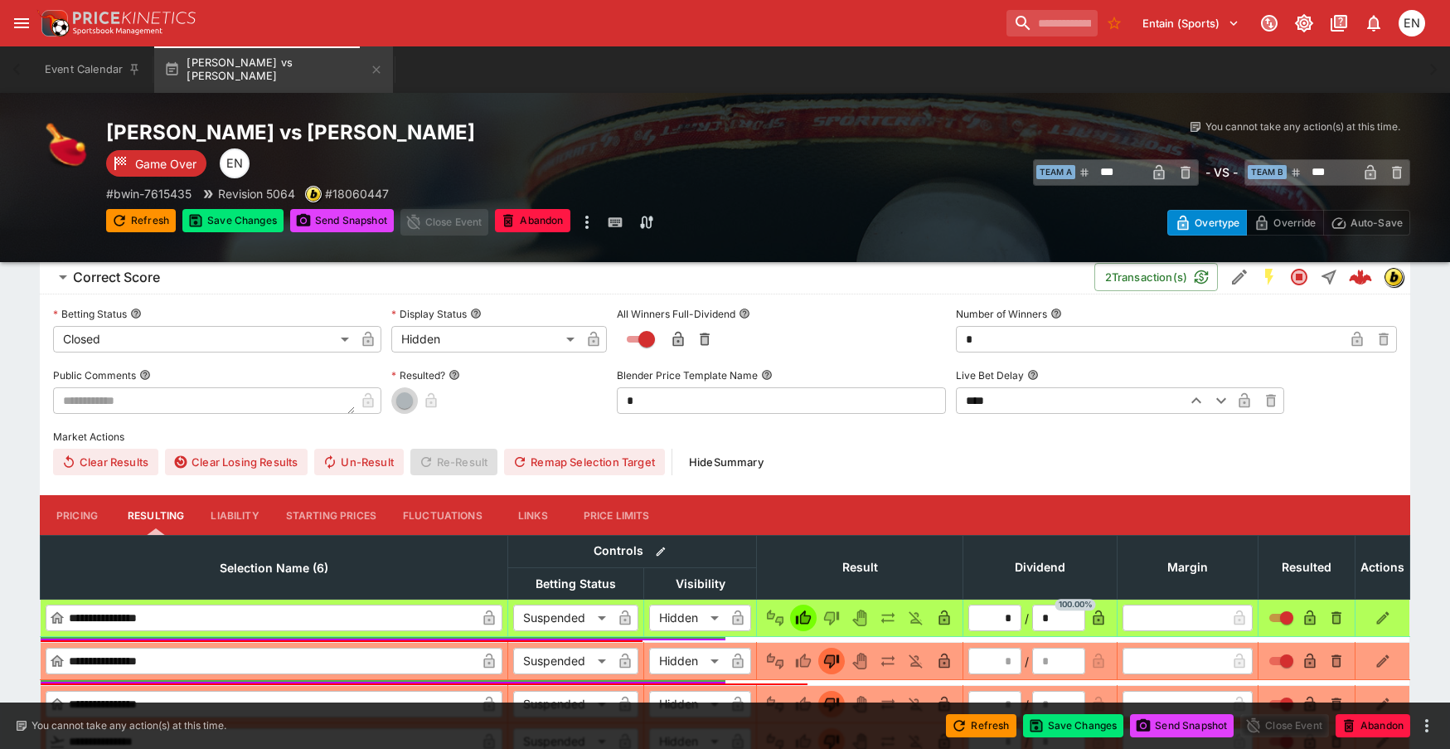
type input "*"
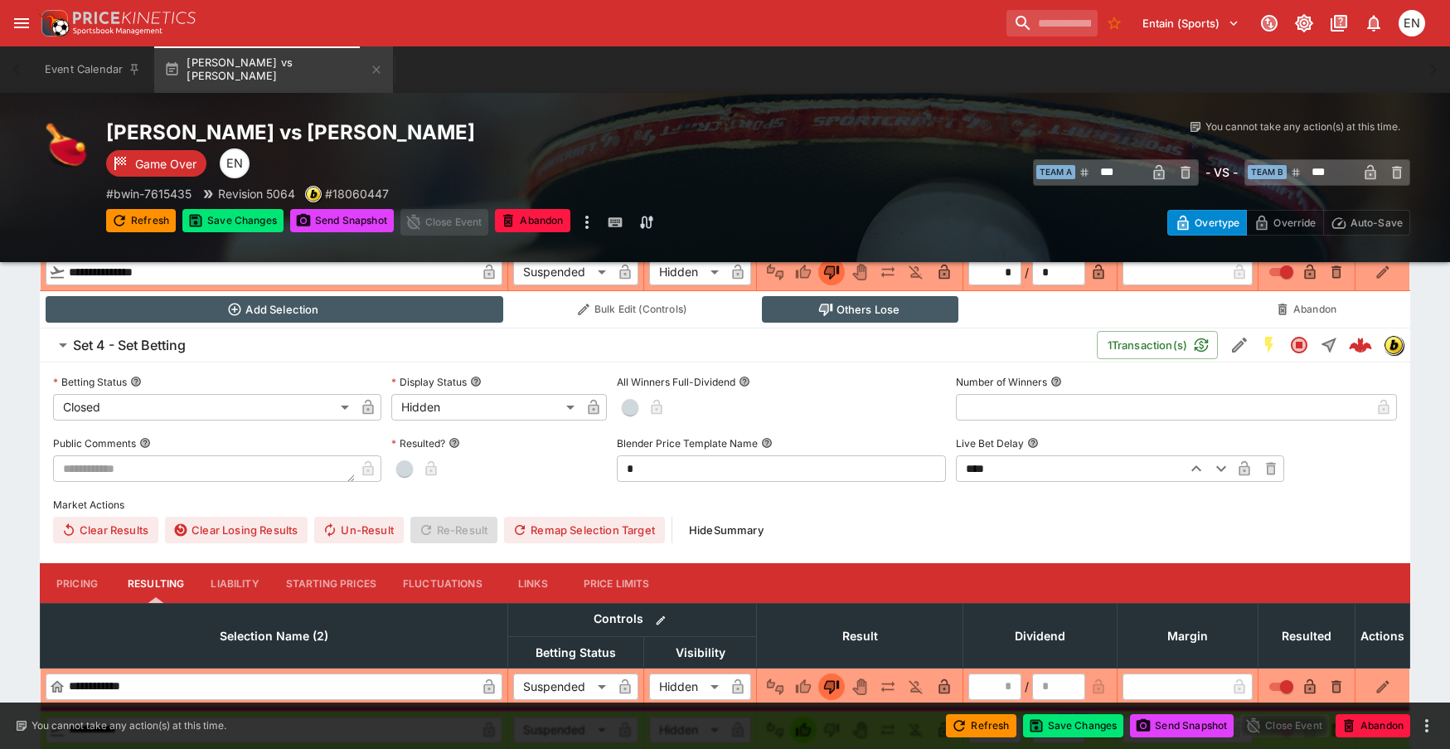
scroll to position [1390, 0]
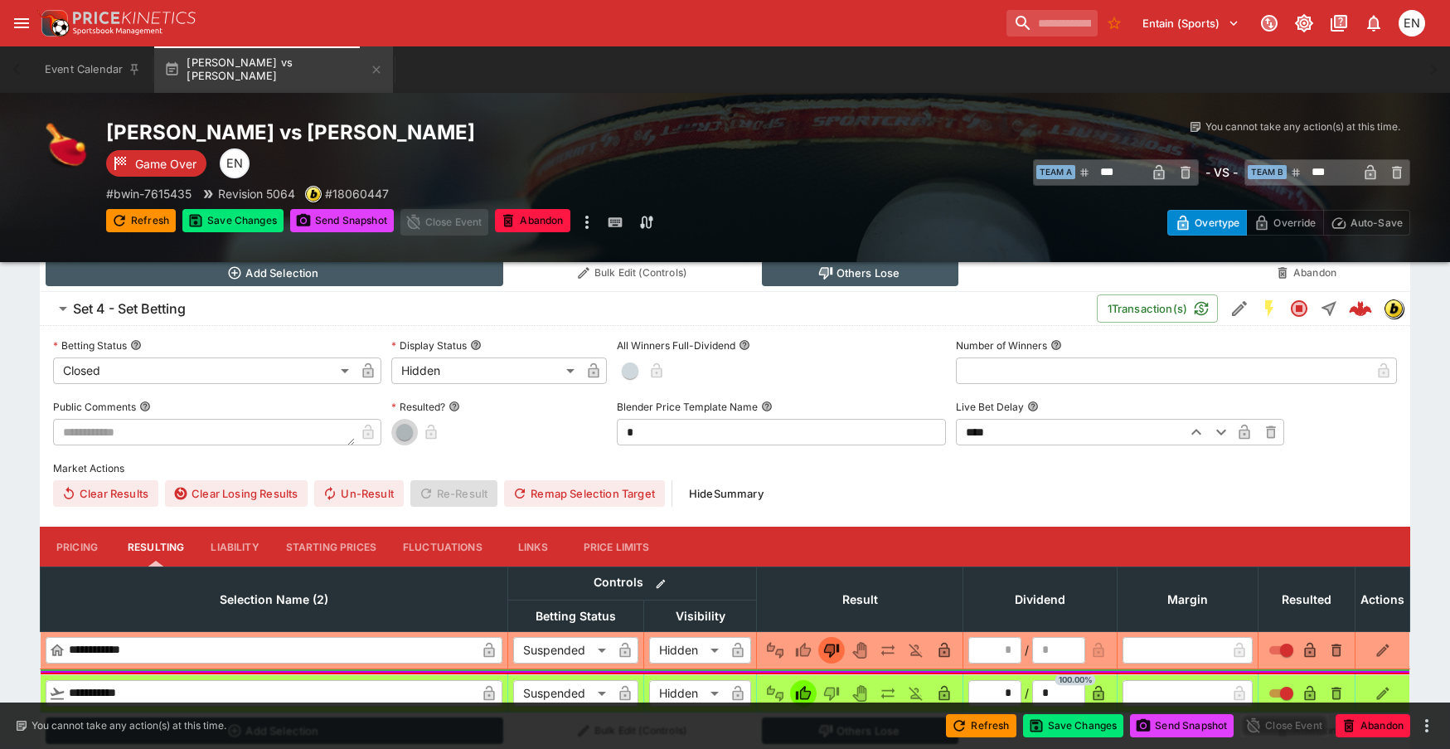
click at [396, 433] on span "button" at bounding box center [404, 432] width 17 height 17
type input "*"
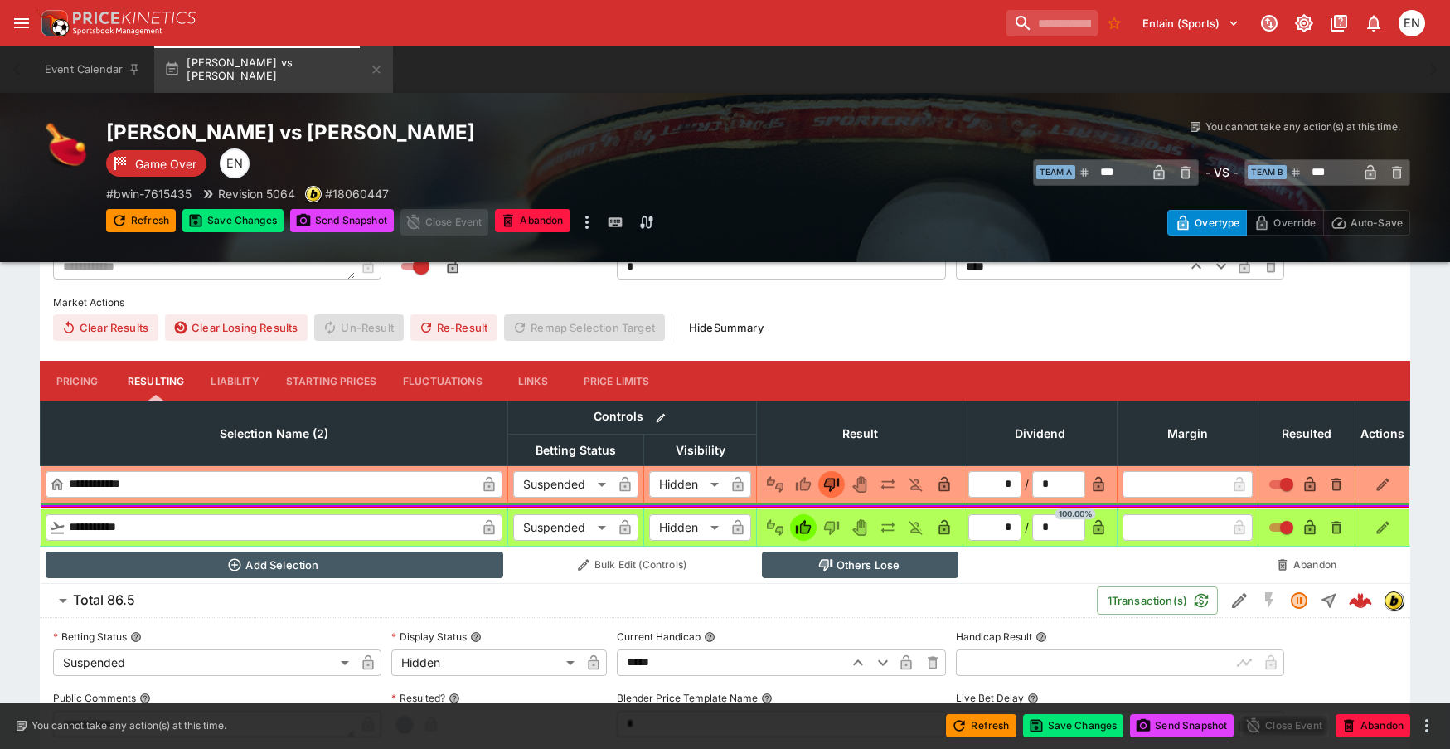
scroll to position [1805, 0]
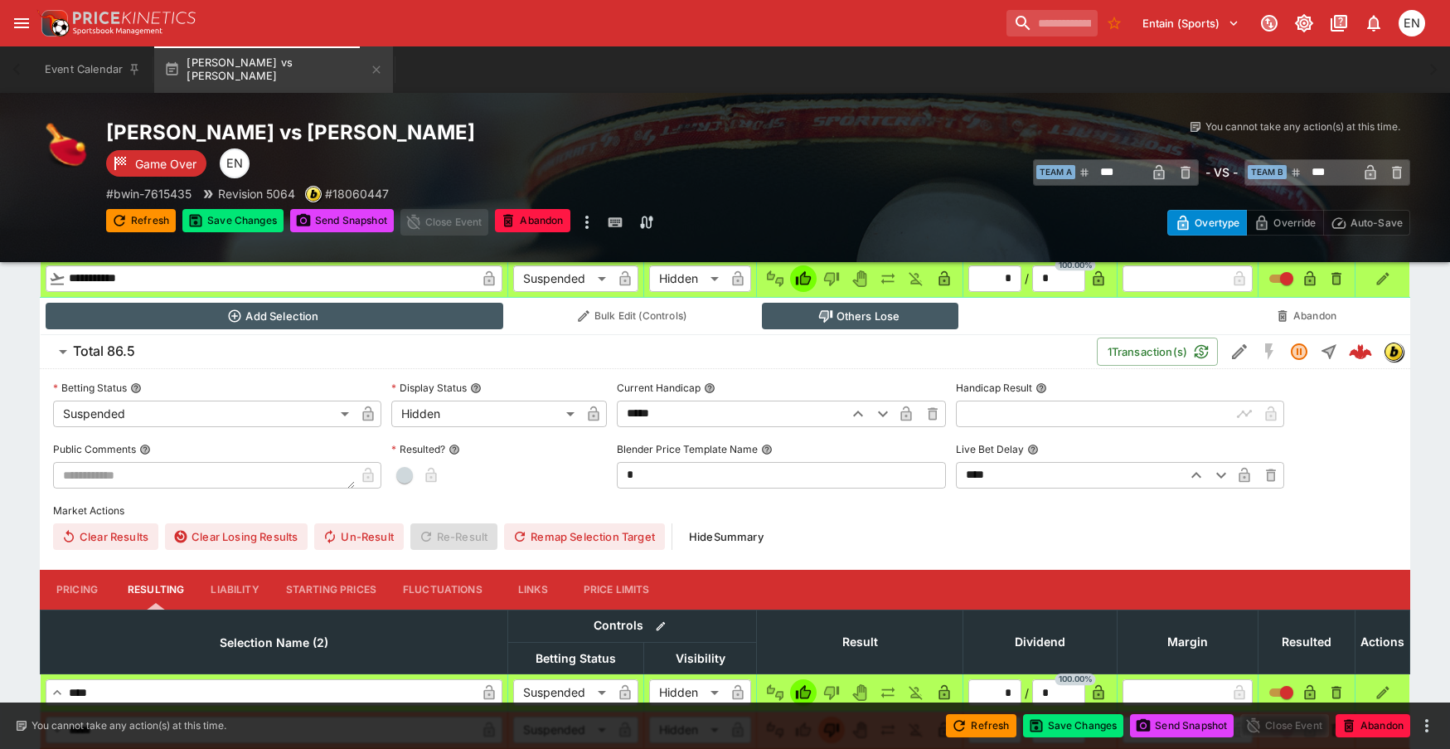
click at [405, 472] on span "button" at bounding box center [404, 475] width 17 height 17
type input "*"
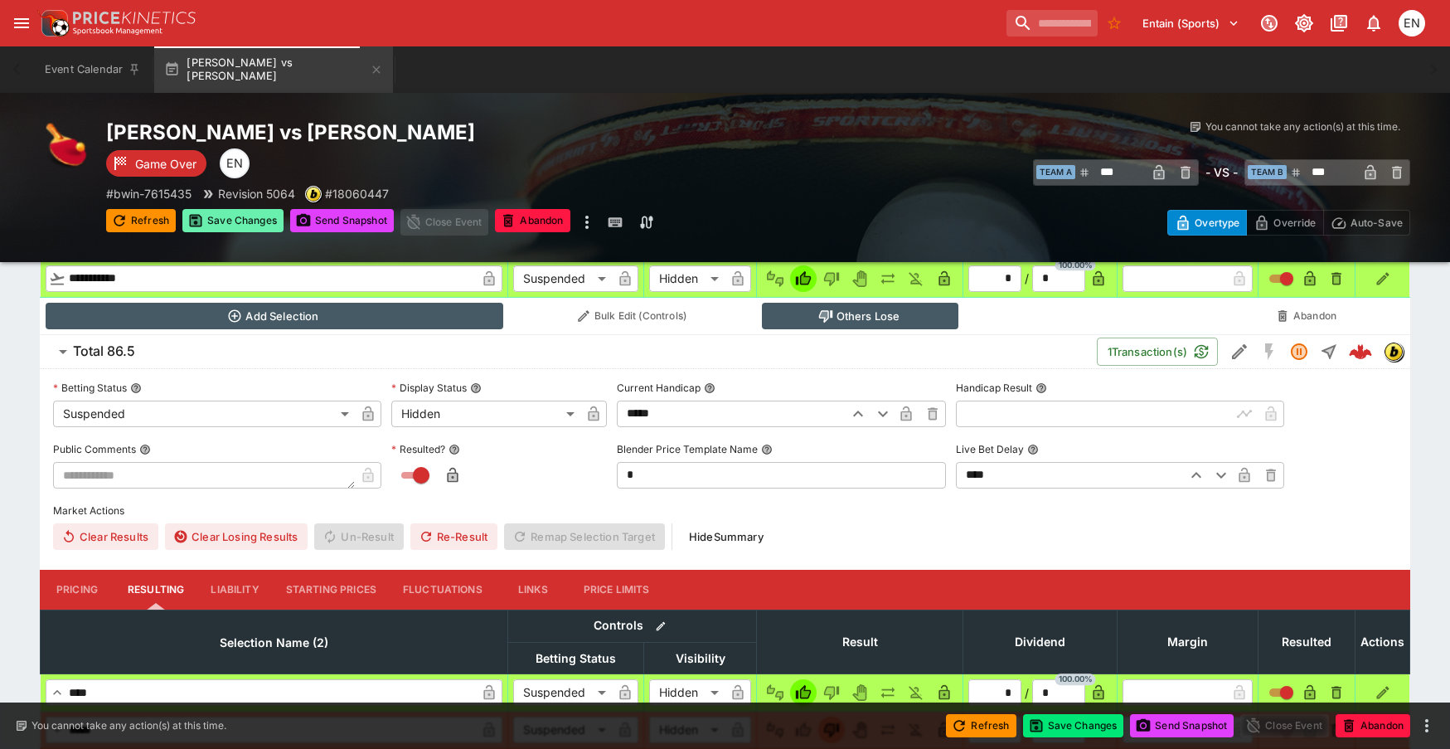
click at [250, 214] on button "Save Changes" at bounding box center [232, 220] width 101 height 23
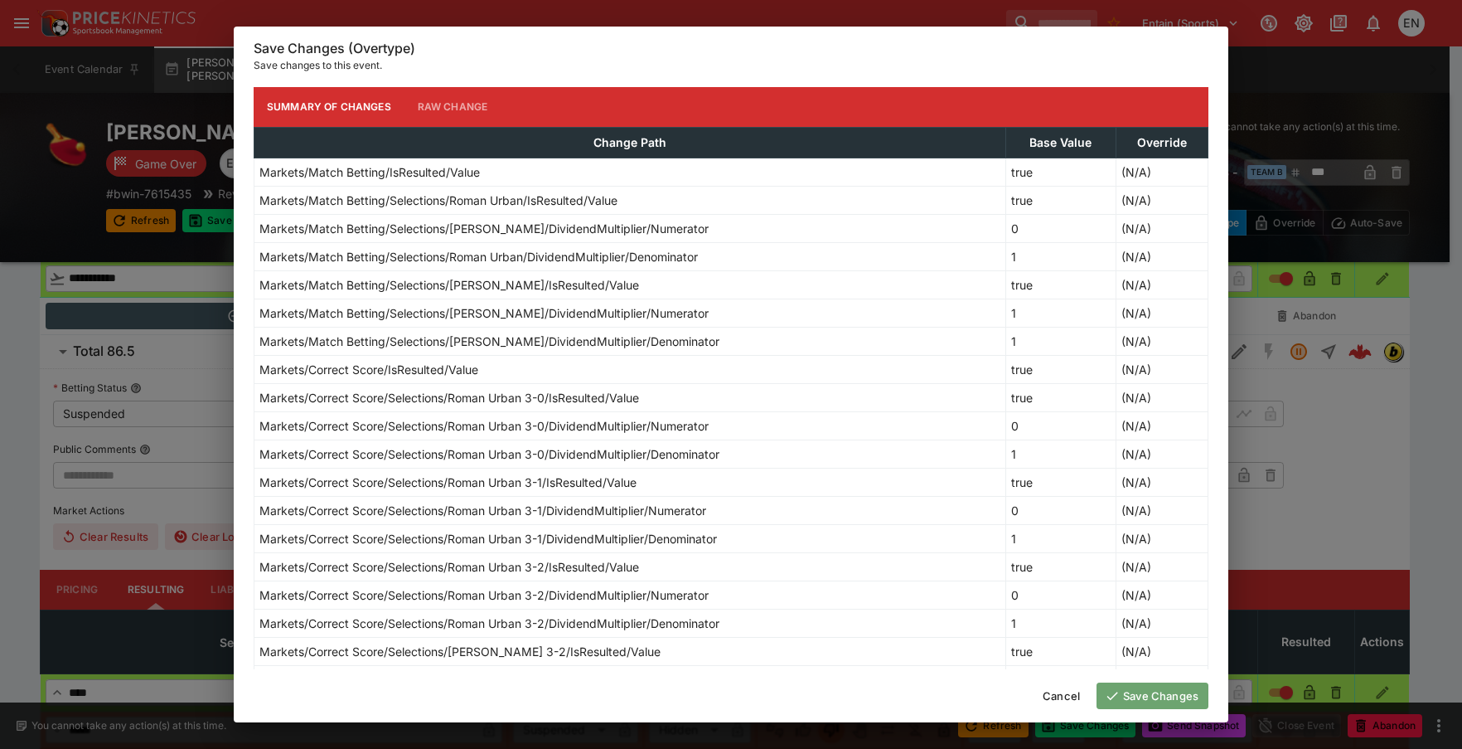
click at [1188, 698] on button "Save Changes" at bounding box center [1153, 695] width 112 height 27
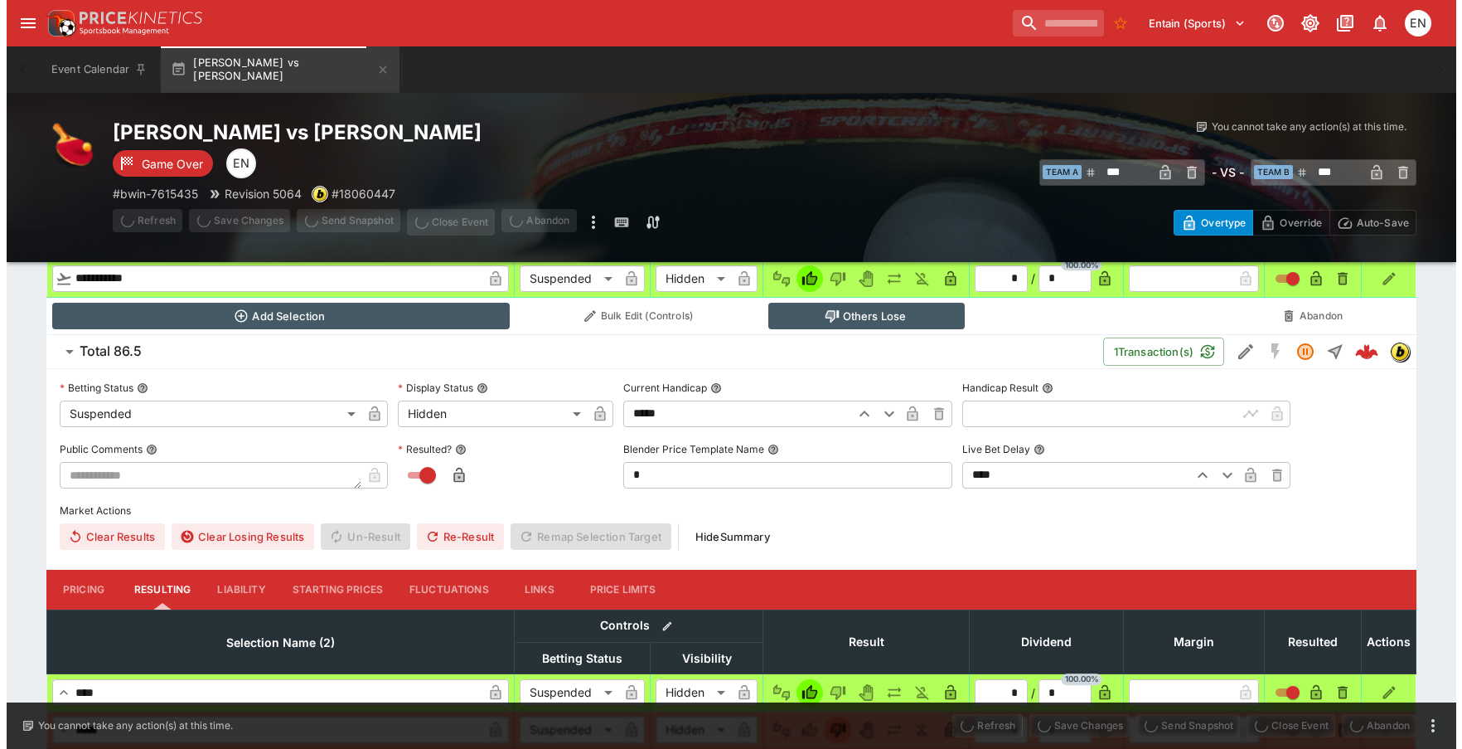
scroll to position [0, 0]
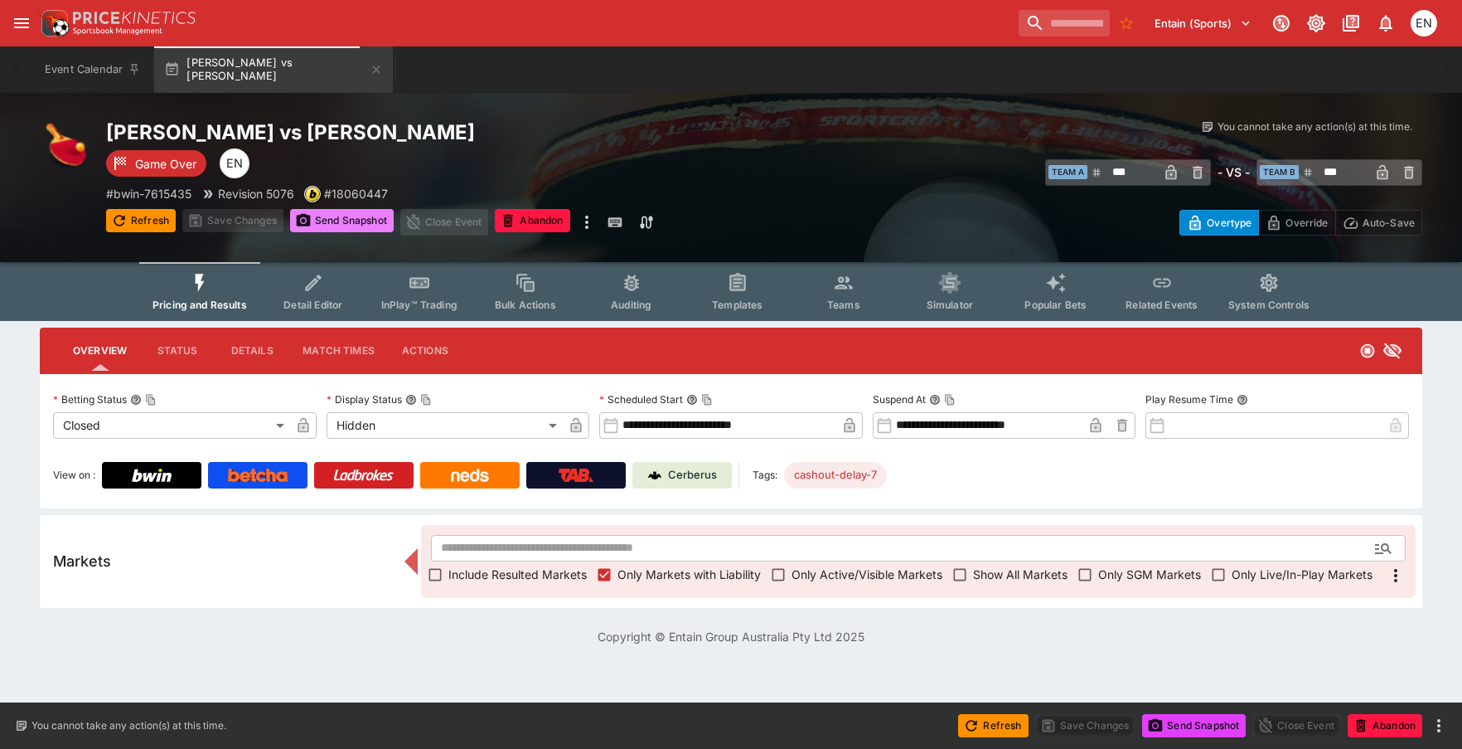
click at [342, 225] on button "Send Snapshot" at bounding box center [342, 220] width 104 height 23
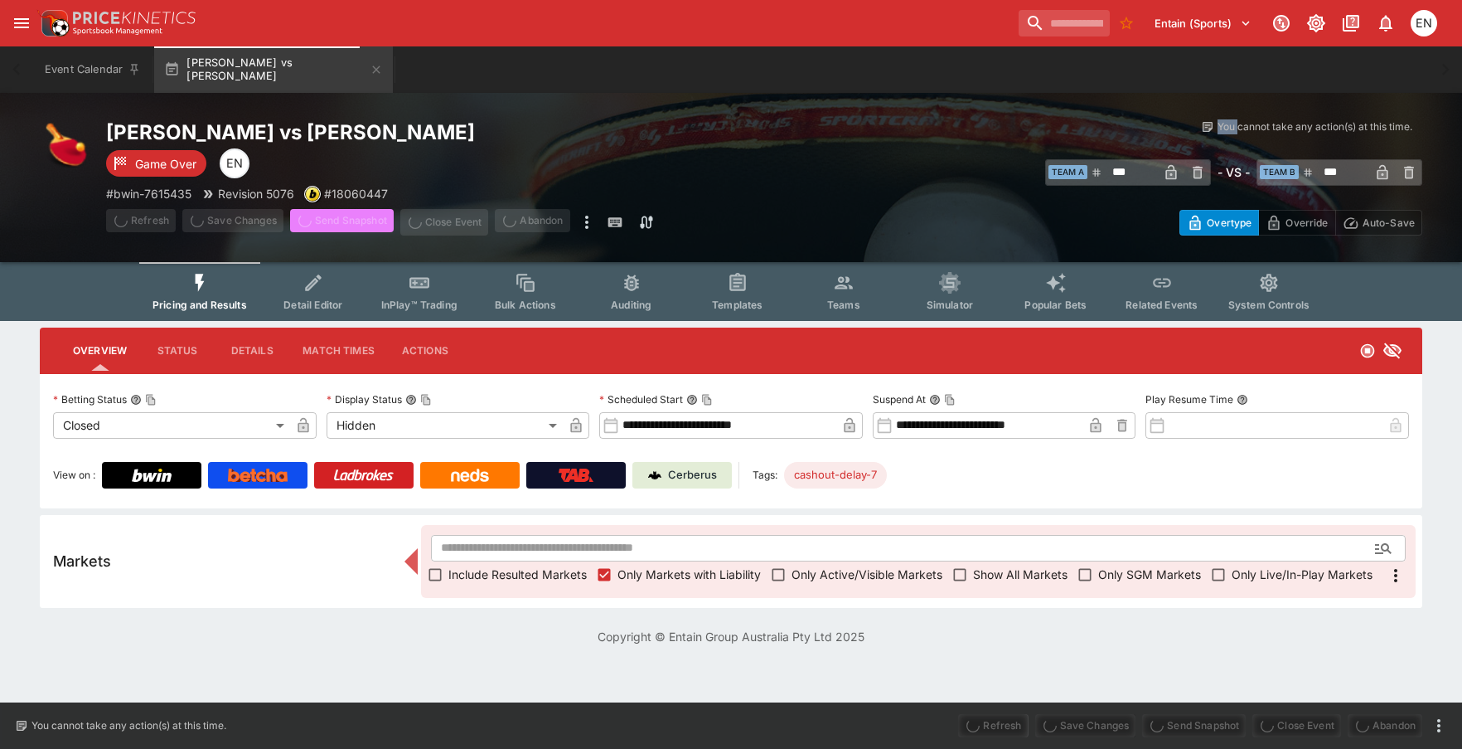
click at [342, 225] on span "Send Snapshot" at bounding box center [342, 222] width 104 height 27
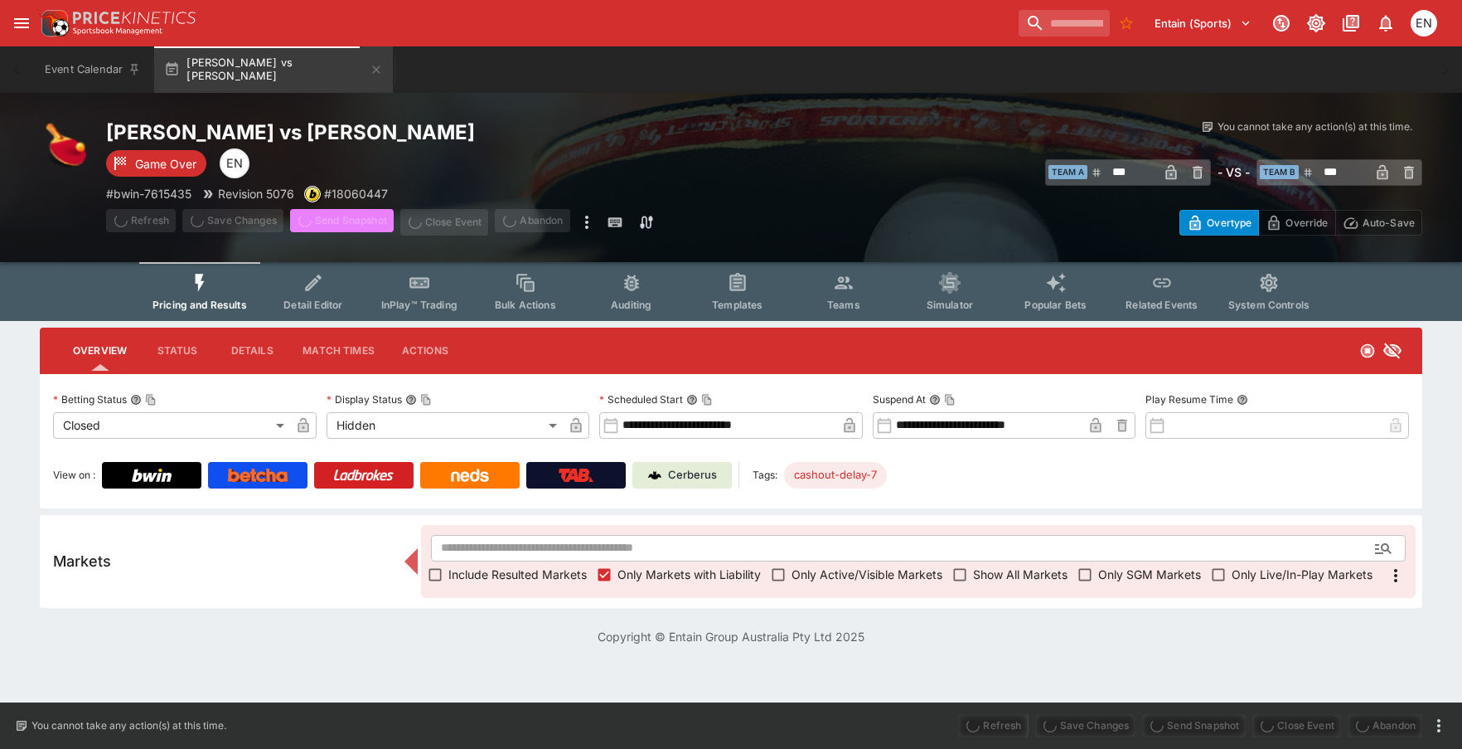
click at [342, 225] on span "Send Snapshot" at bounding box center [342, 222] width 104 height 27
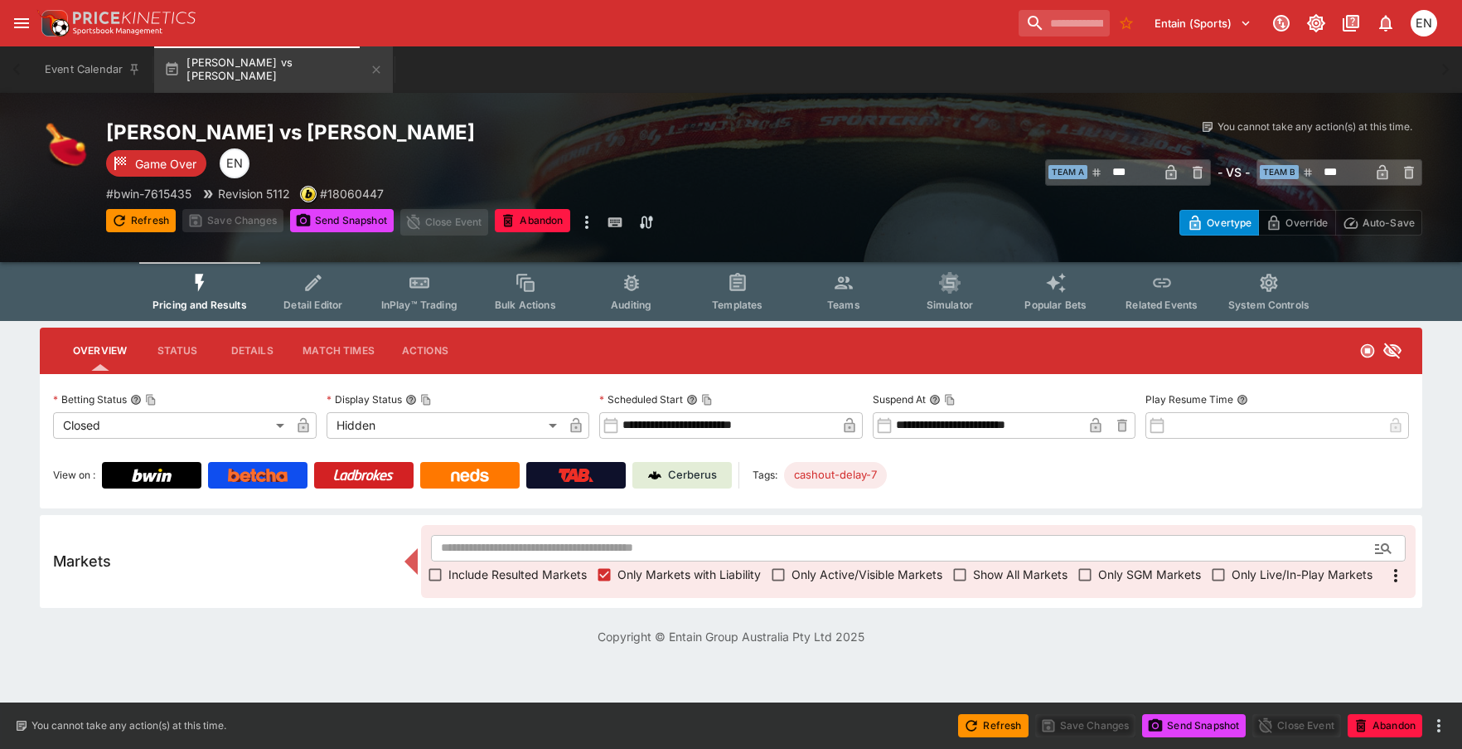
drag, startPoint x: 366, startPoint y: 225, endPoint x: 206, endPoint y: 46, distance: 240.7
click at [365, 221] on button "Send Snapshot" at bounding box center [342, 220] width 104 height 23
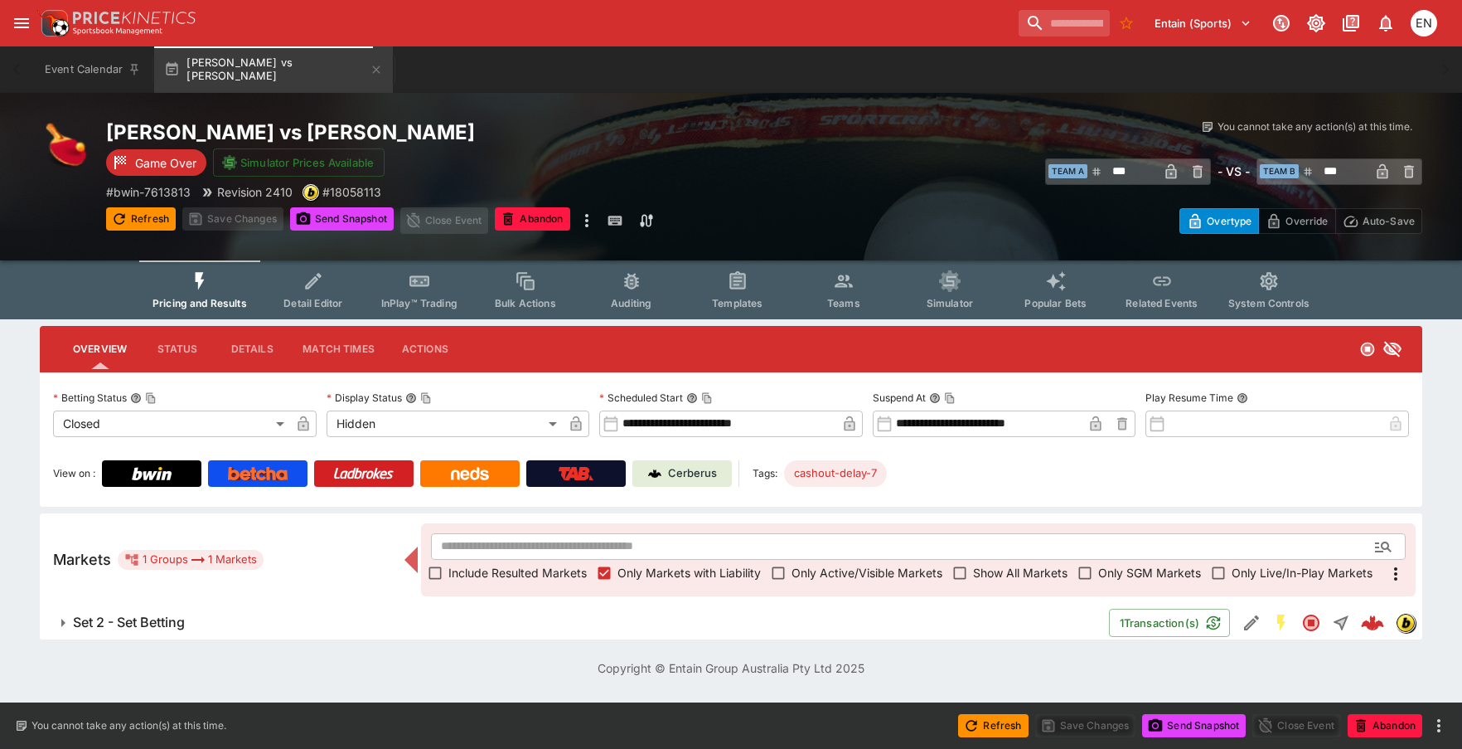
drag, startPoint x: 171, startPoint y: 618, endPoint x: 204, endPoint y: 612, distance: 33.8
click at [171, 619] on h6 "Set 2 - Set Betting" at bounding box center [129, 621] width 112 height 17
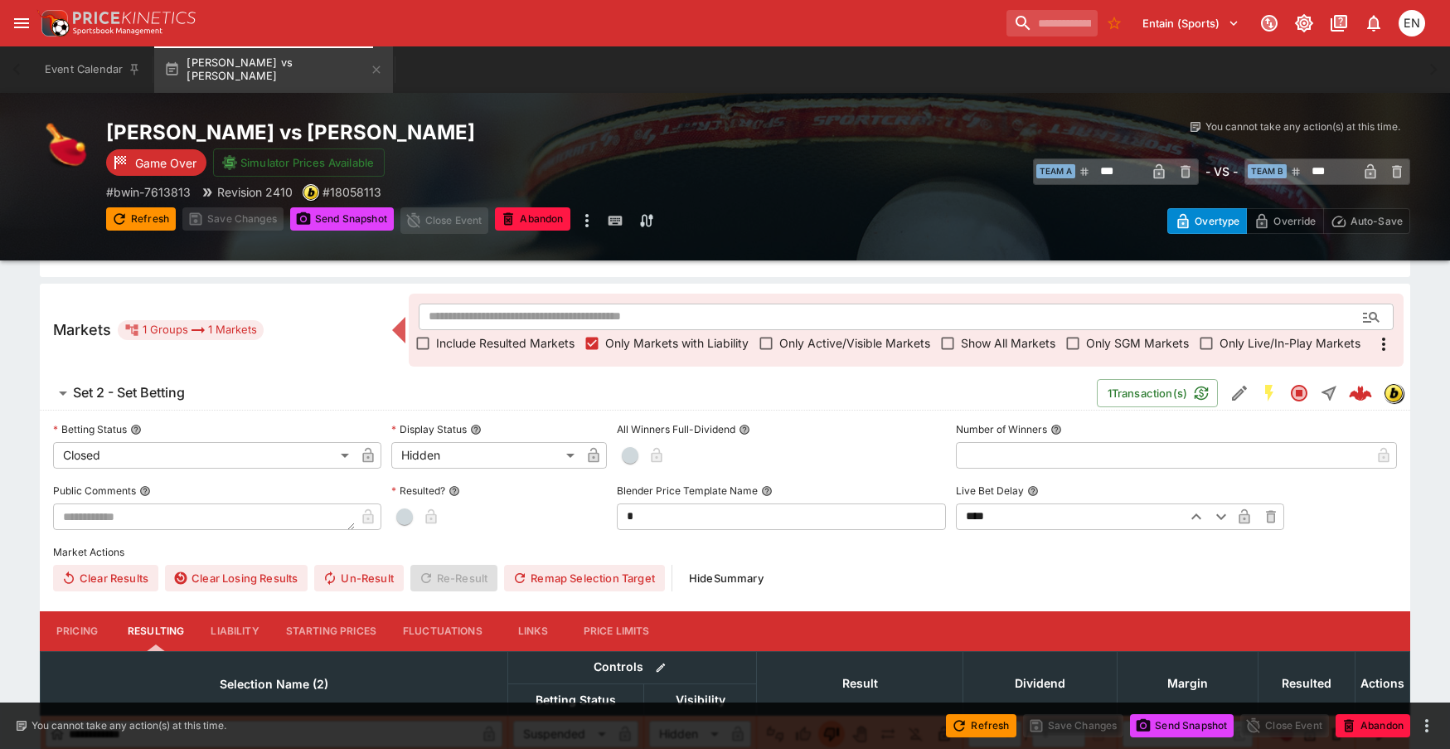
scroll to position [371, 0]
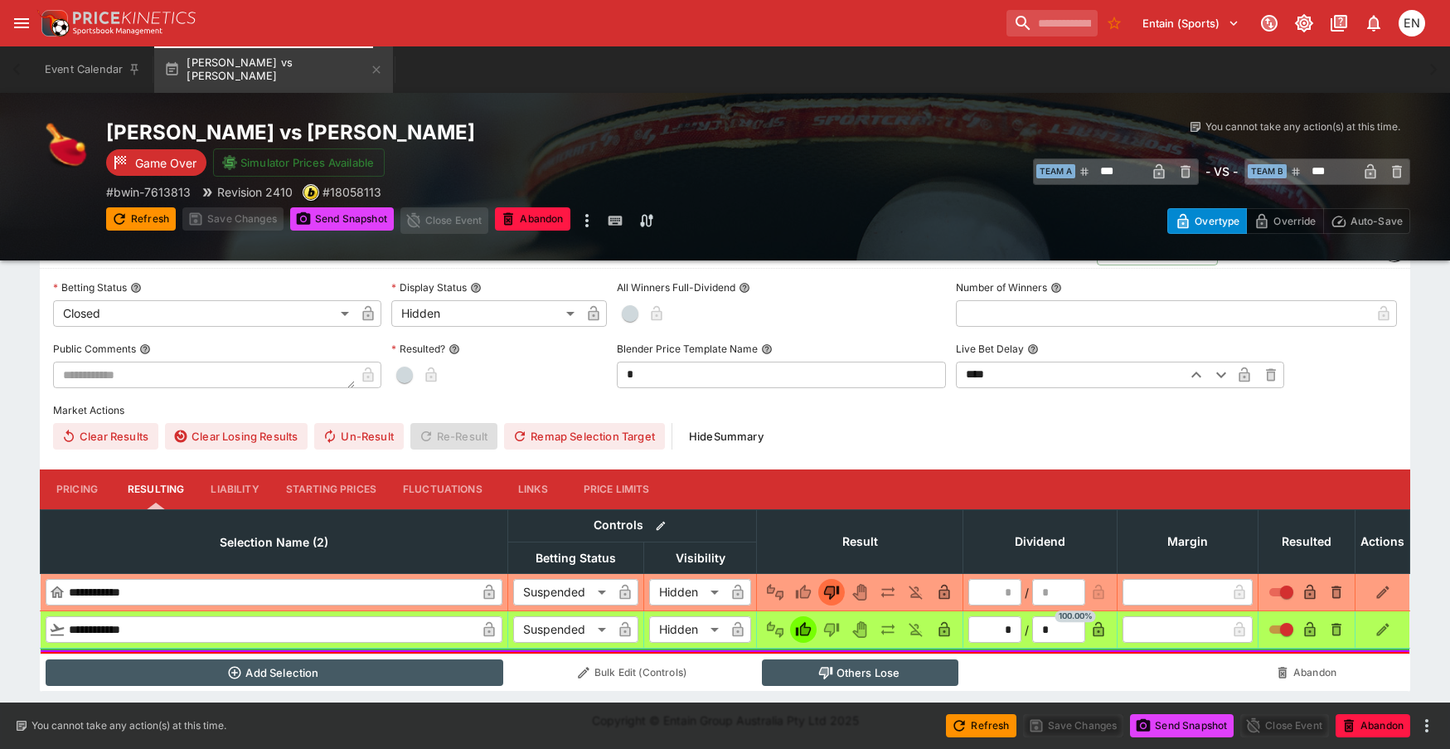
click at [397, 375] on span "button" at bounding box center [404, 374] width 17 height 17
type input "*"
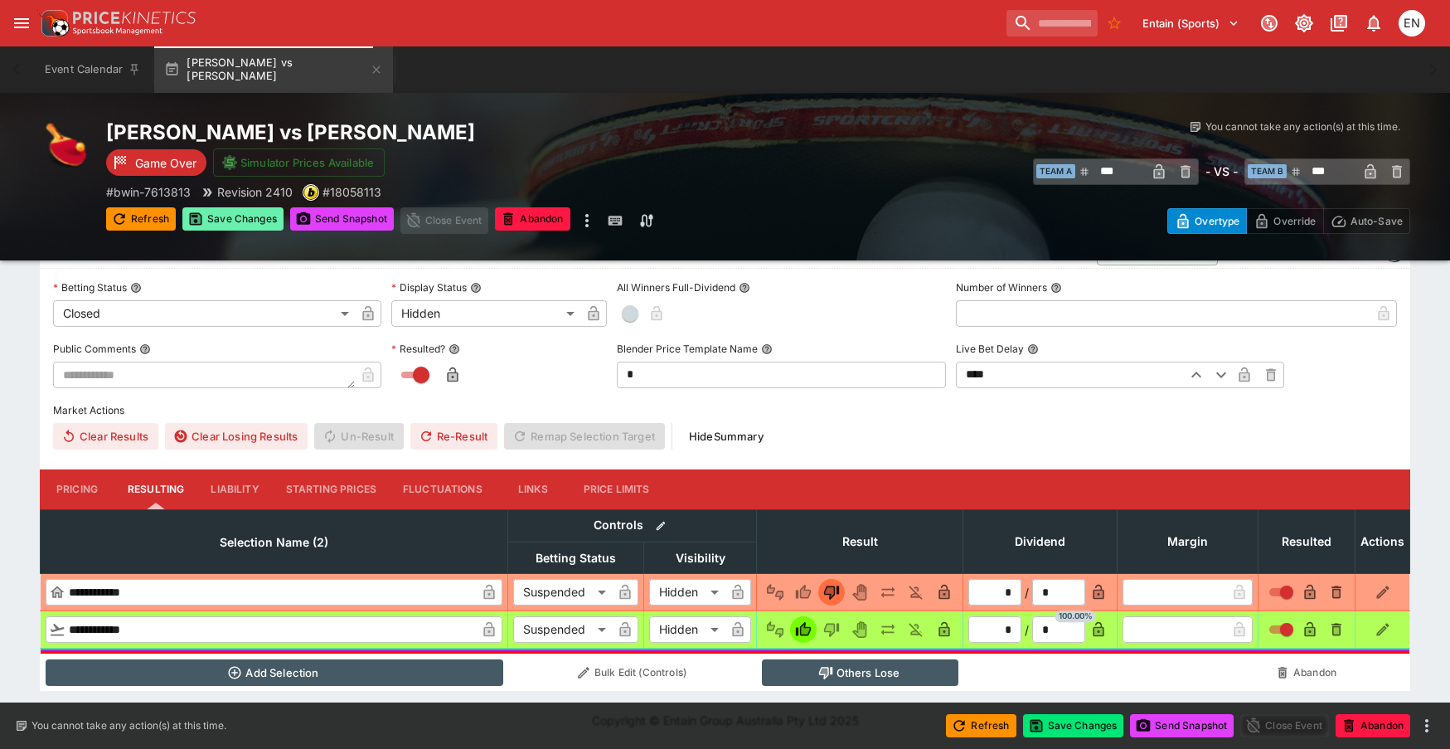
click at [234, 216] on button "Save Changes" at bounding box center [232, 218] width 101 height 23
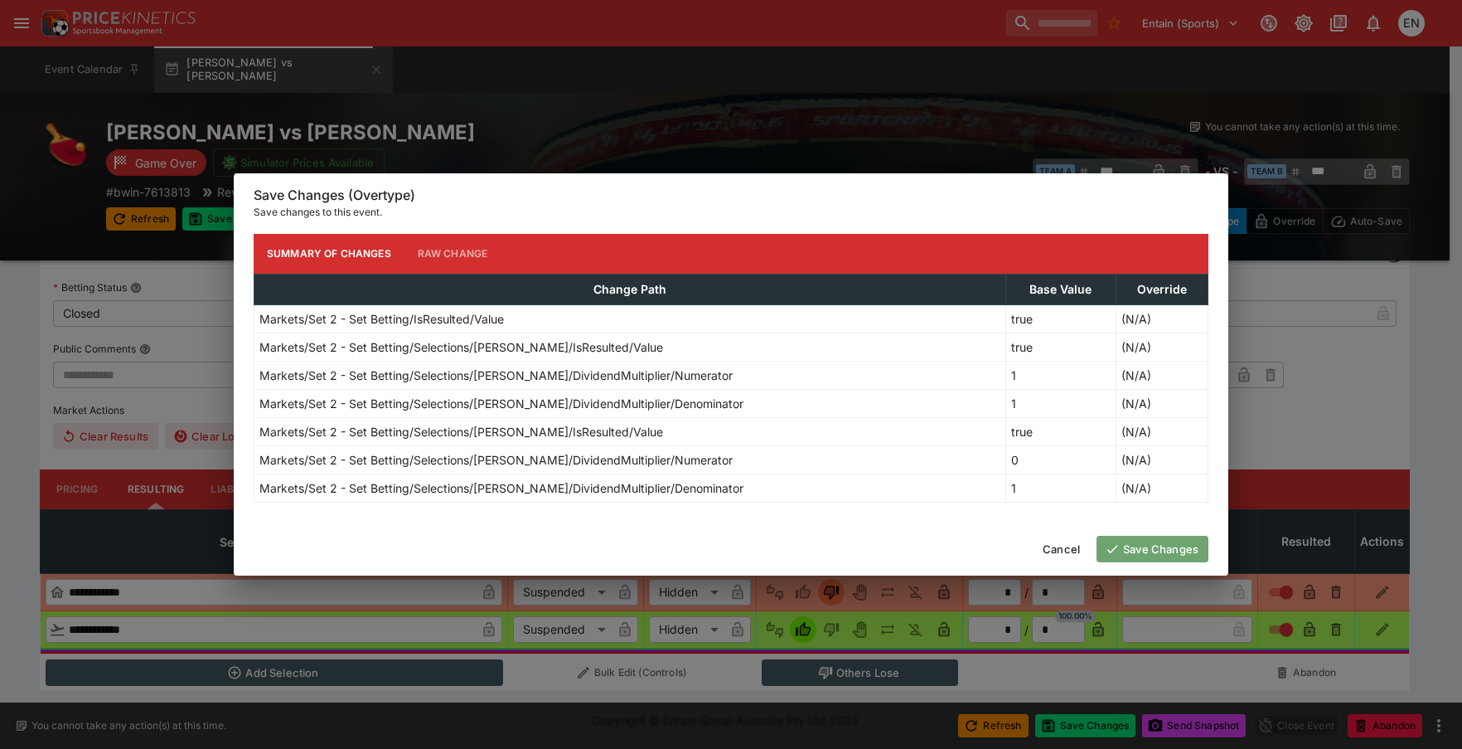
drag, startPoint x: 1161, startPoint y: 546, endPoint x: 853, endPoint y: 475, distance: 315.7
click at [1161, 545] on button "Save Changes" at bounding box center [1153, 549] width 112 height 27
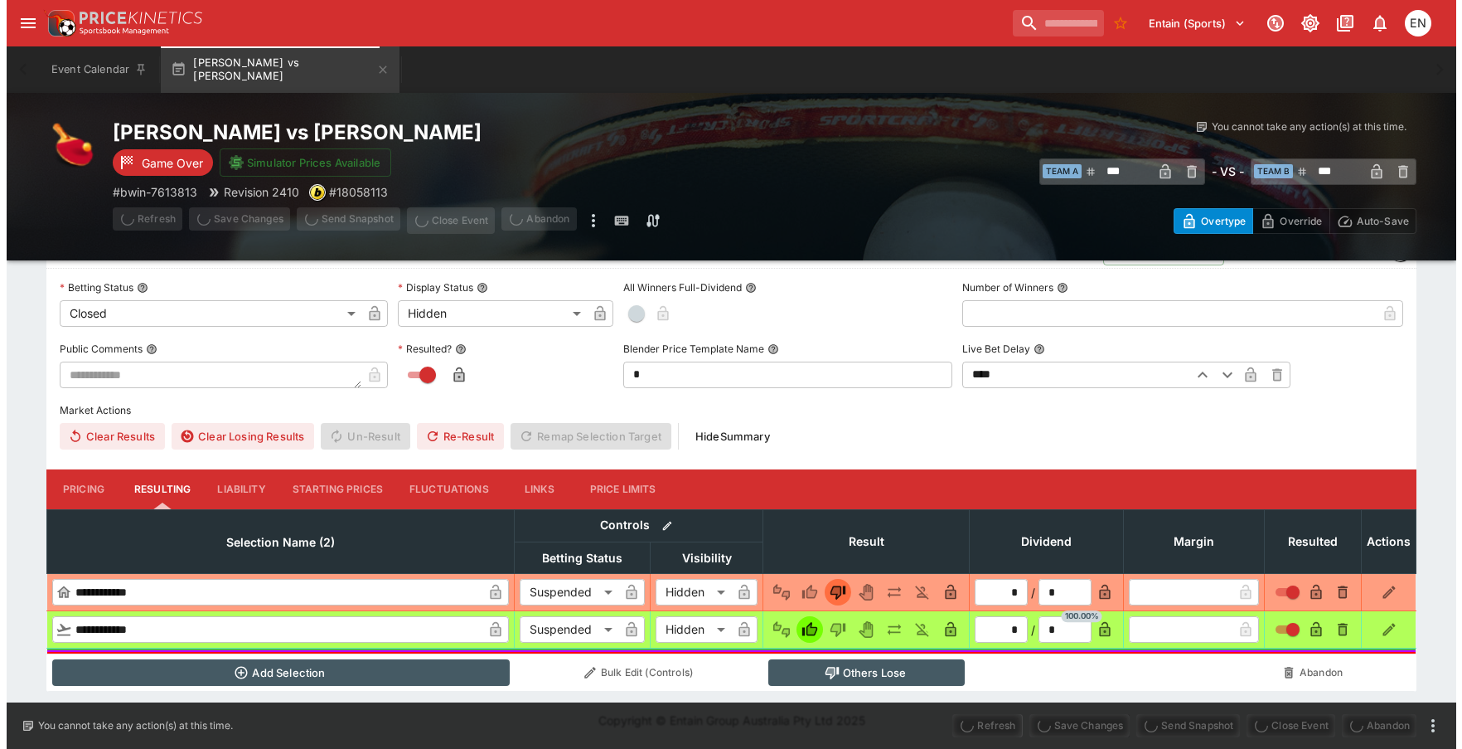
scroll to position [0, 0]
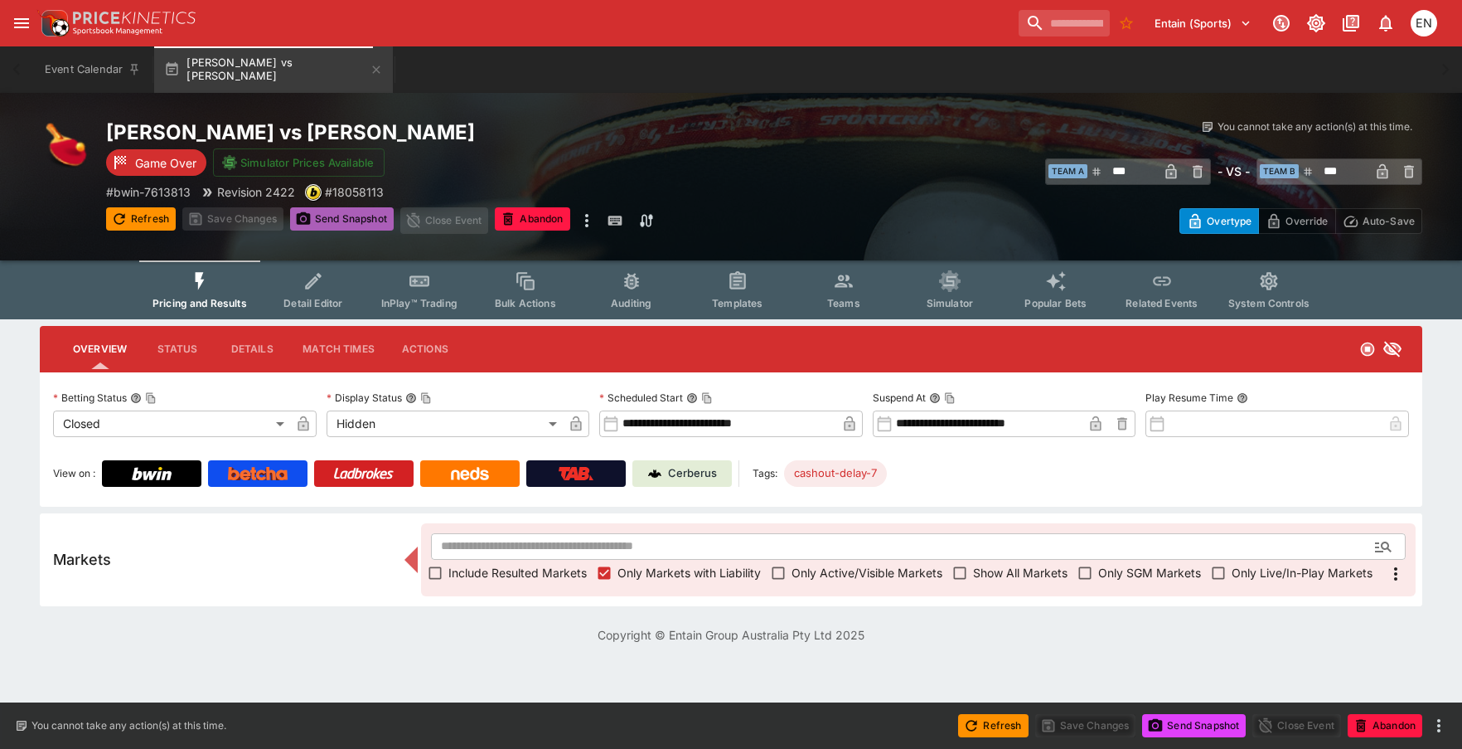
click at [342, 216] on button "Send Snapshot" at bounding box center [342, 218] width 104 height 23
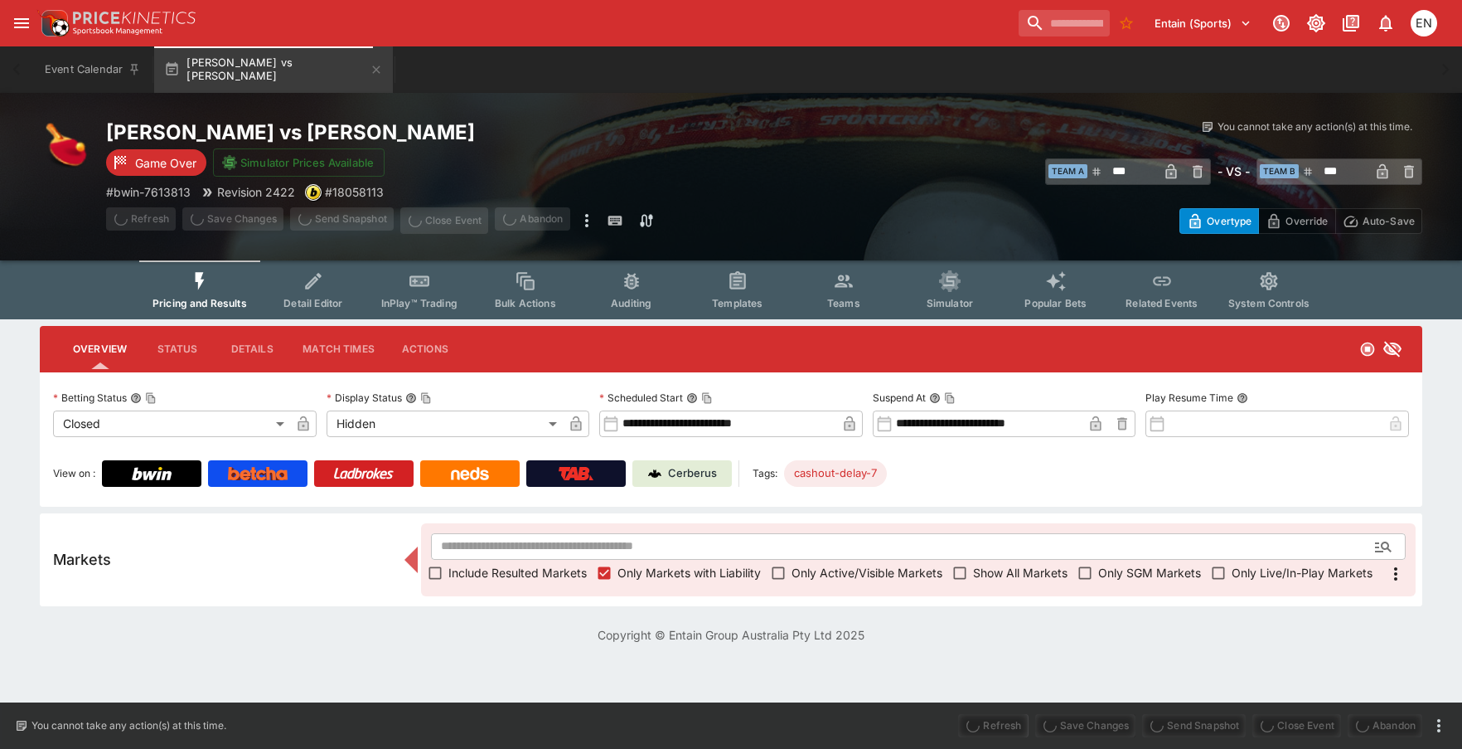
click at [345, 216] on span "Send Snapshot" at bounding box center [342, 220] width 104 height 27
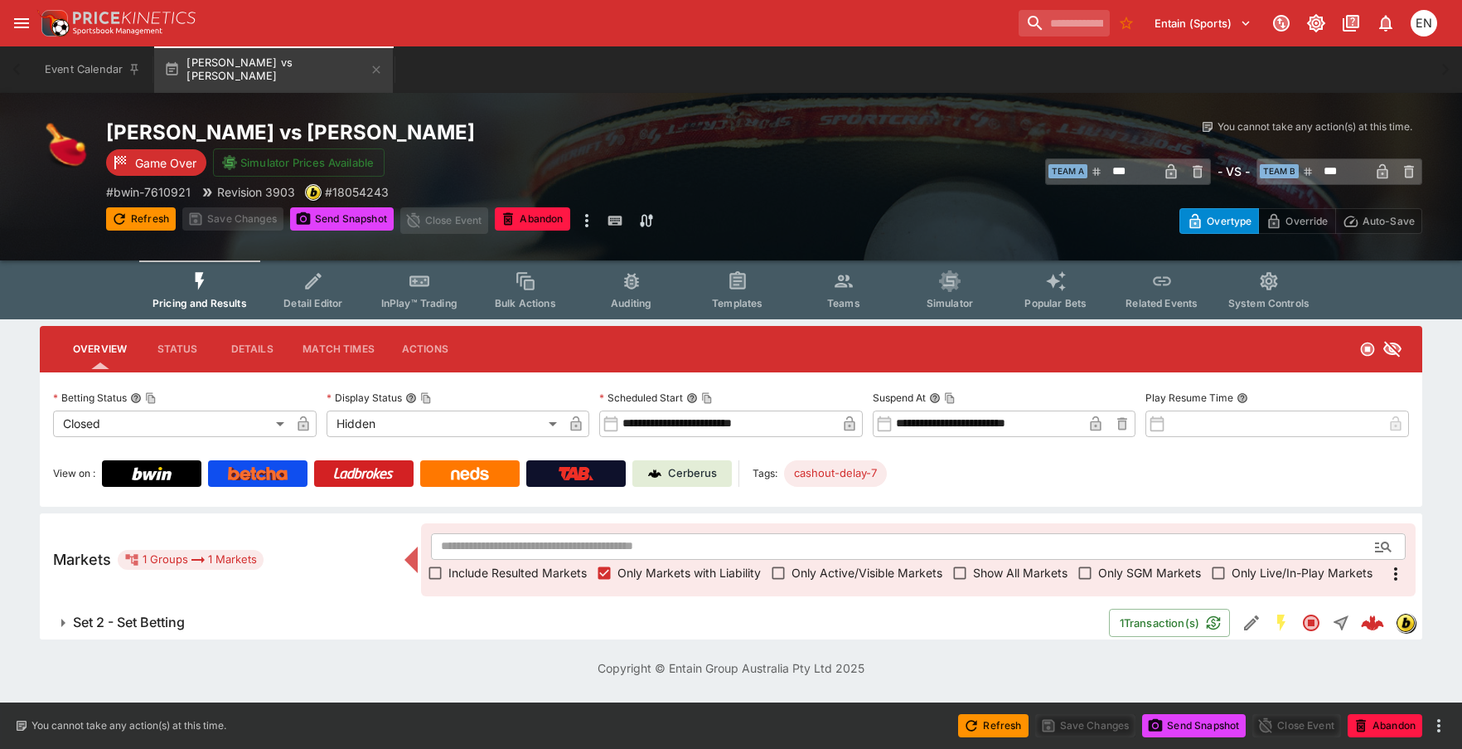
click at [212, 622] on span "Set 2 - Set Betting" at bounding box center [584, 621] width 1023 height 17
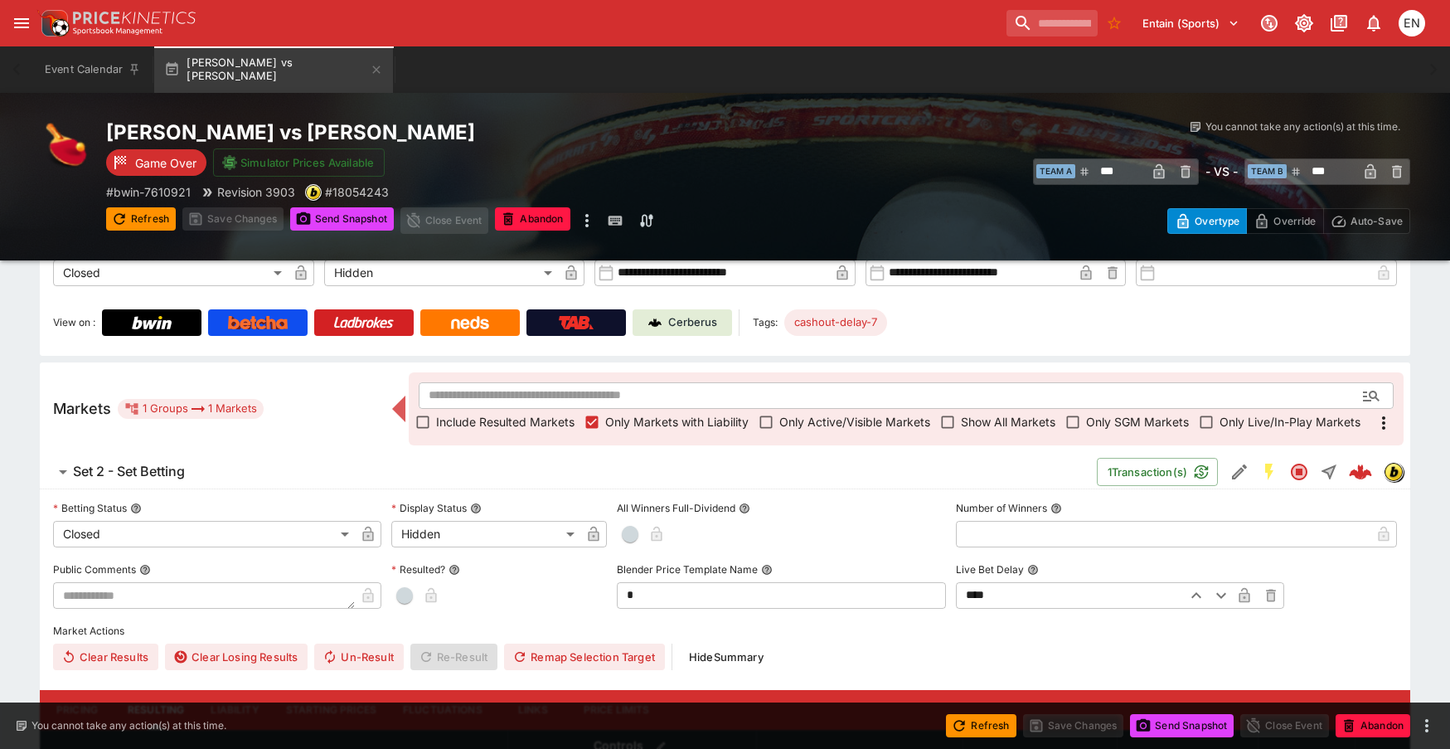
scroll to position [371, 0]
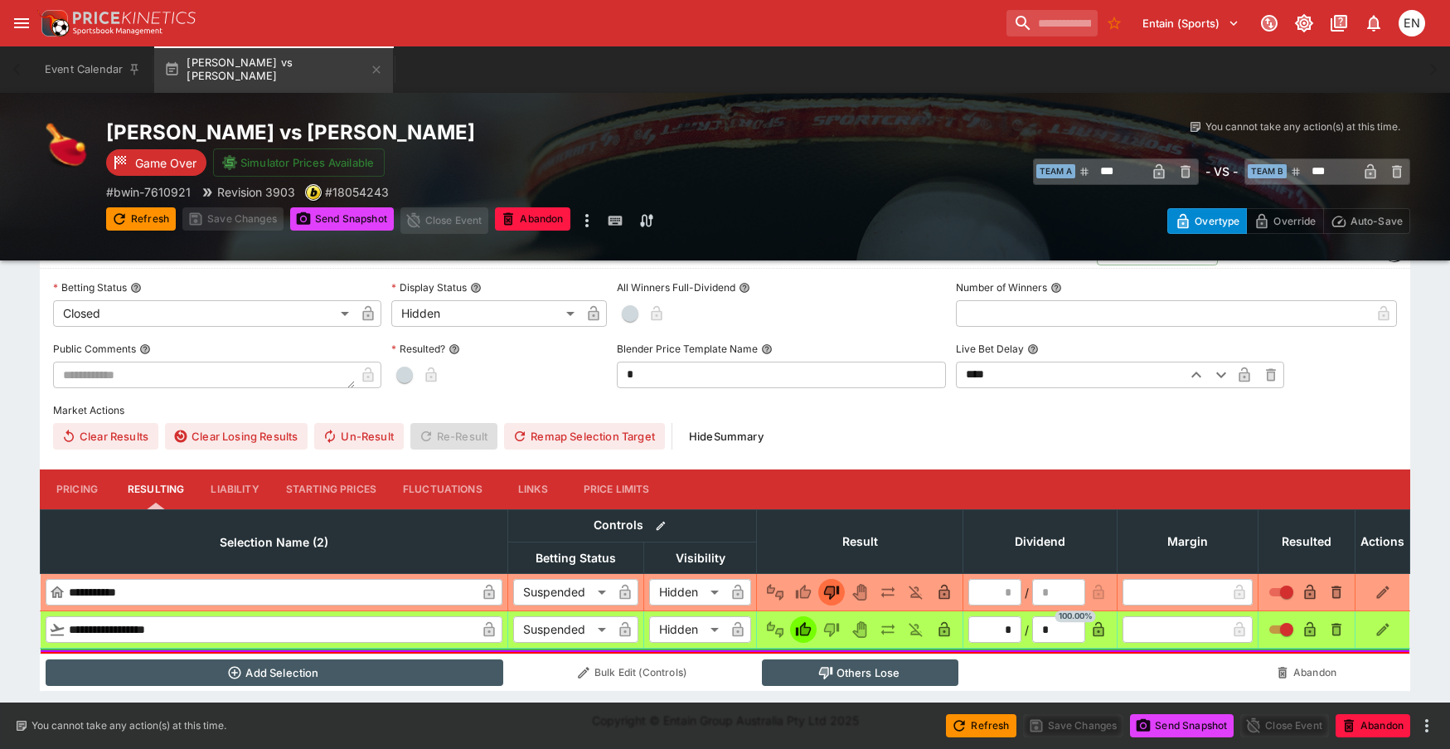
click at [400, 366] on span "button" at bounding box center [404, 374] width 17 height 17
type input "*"
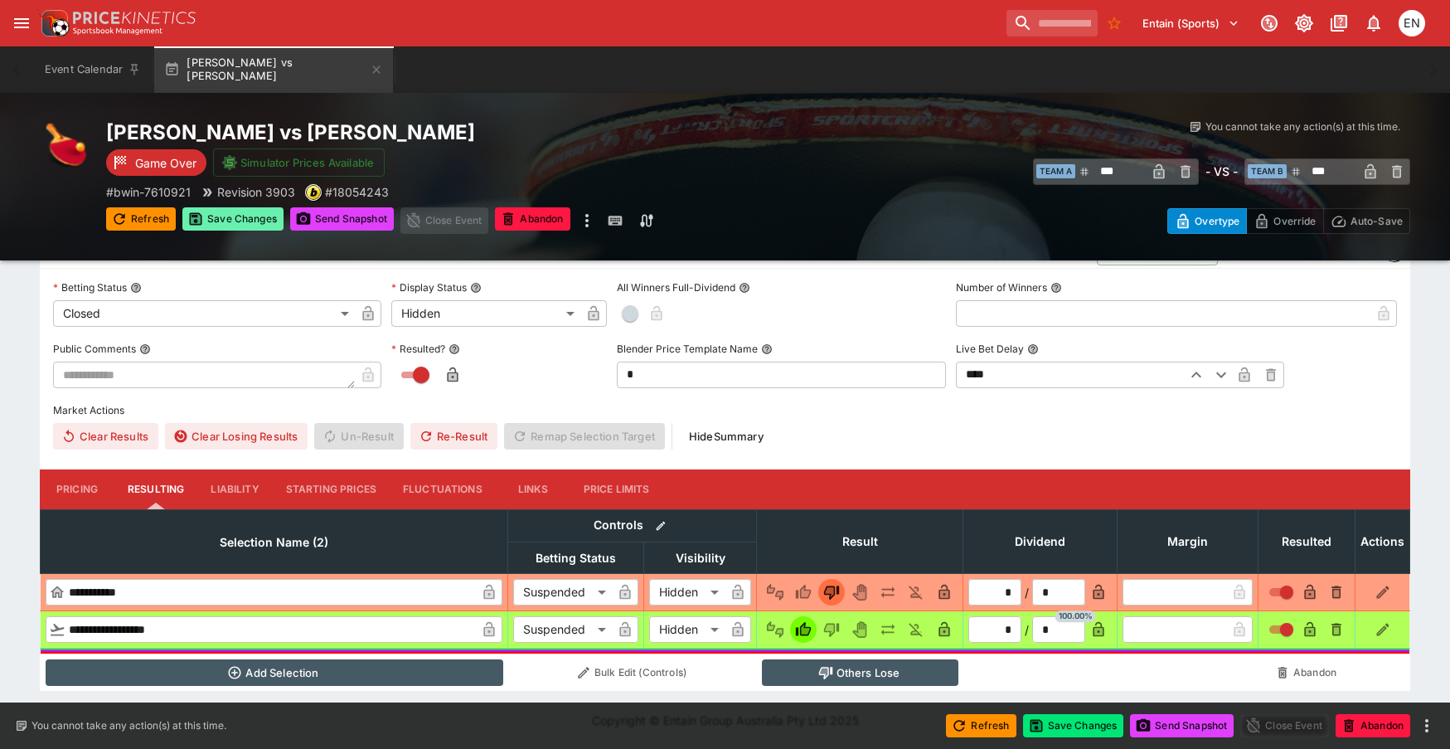
click at [241, 215] on button "Save Changes" at bounding box center [232, 218] width 101 height 23
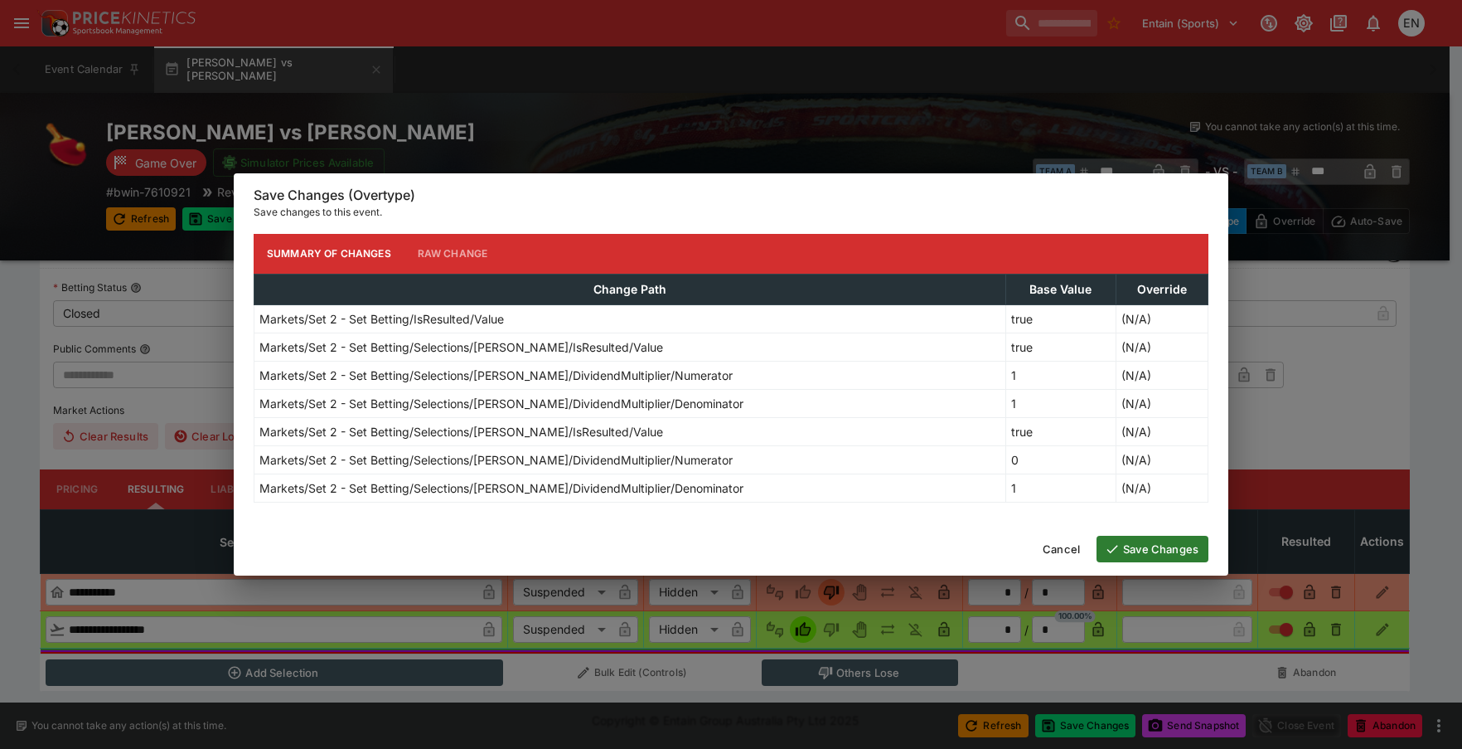
drag, startPoint x: 1174, startPoint y: 550, endPoint x: 841, endPoint y: 469, distance: 342.0
click at [1170, 550] on button "Save Changes" at bounding box center [1153, 549] width 112 height 27
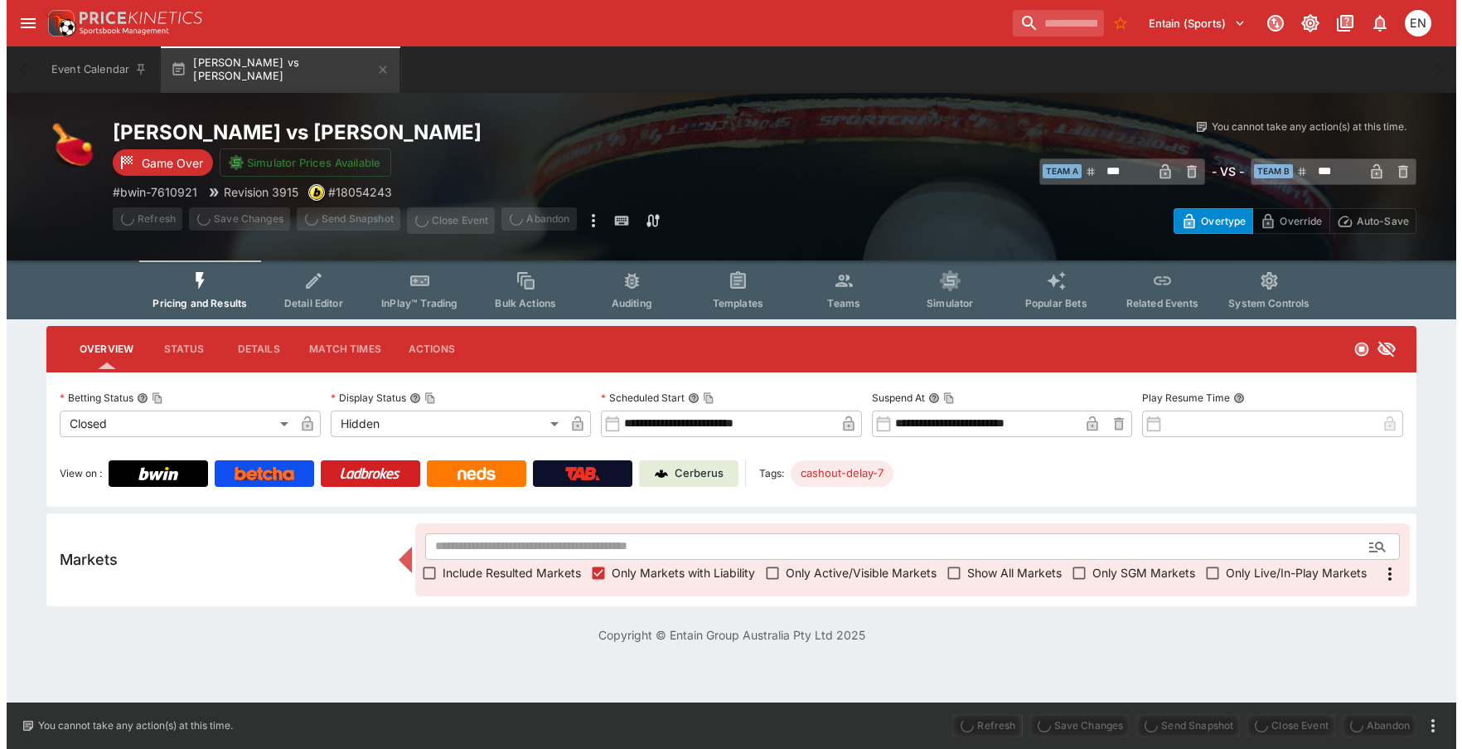
scroll to position [0, 0]
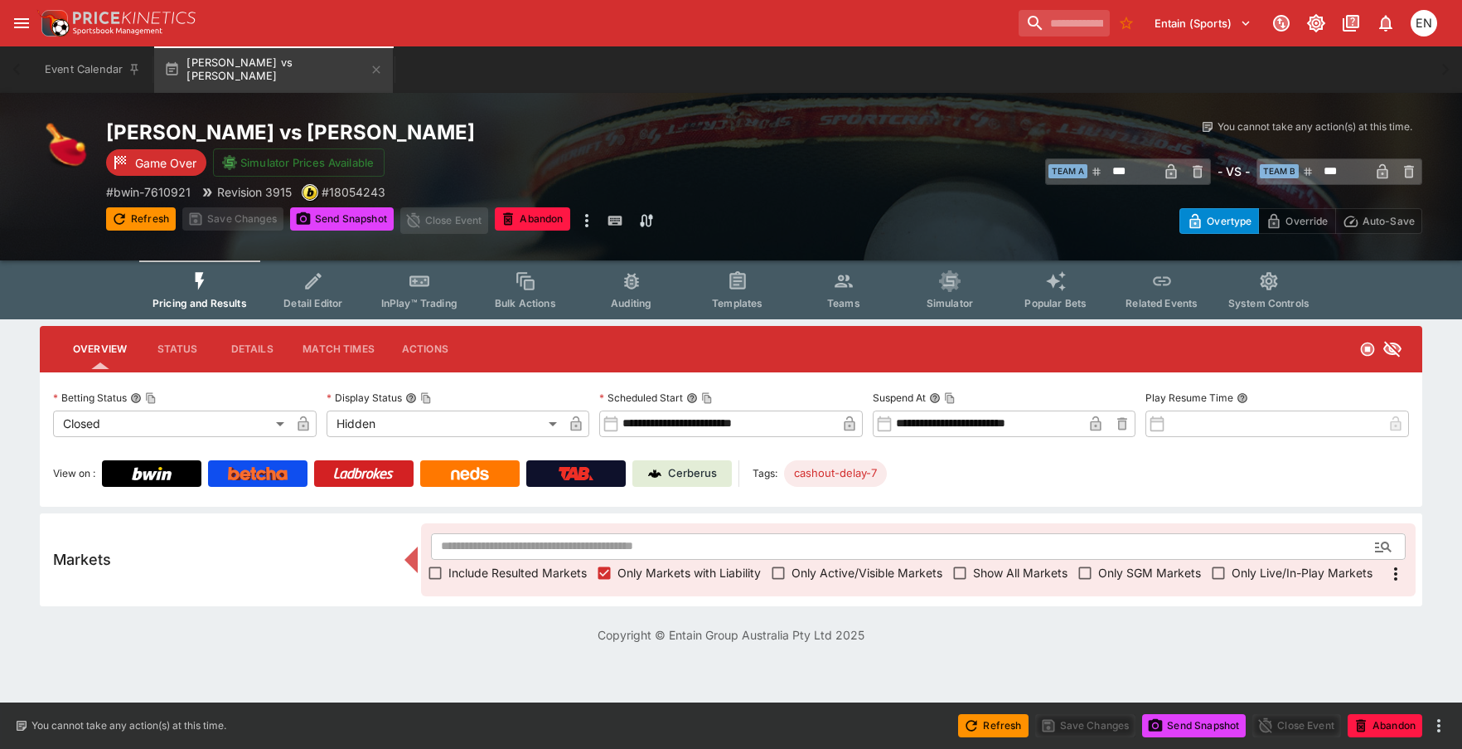
click at [333, 219] on button "Send Snapshot" at bounding box center [342, 218] width 104 height 23
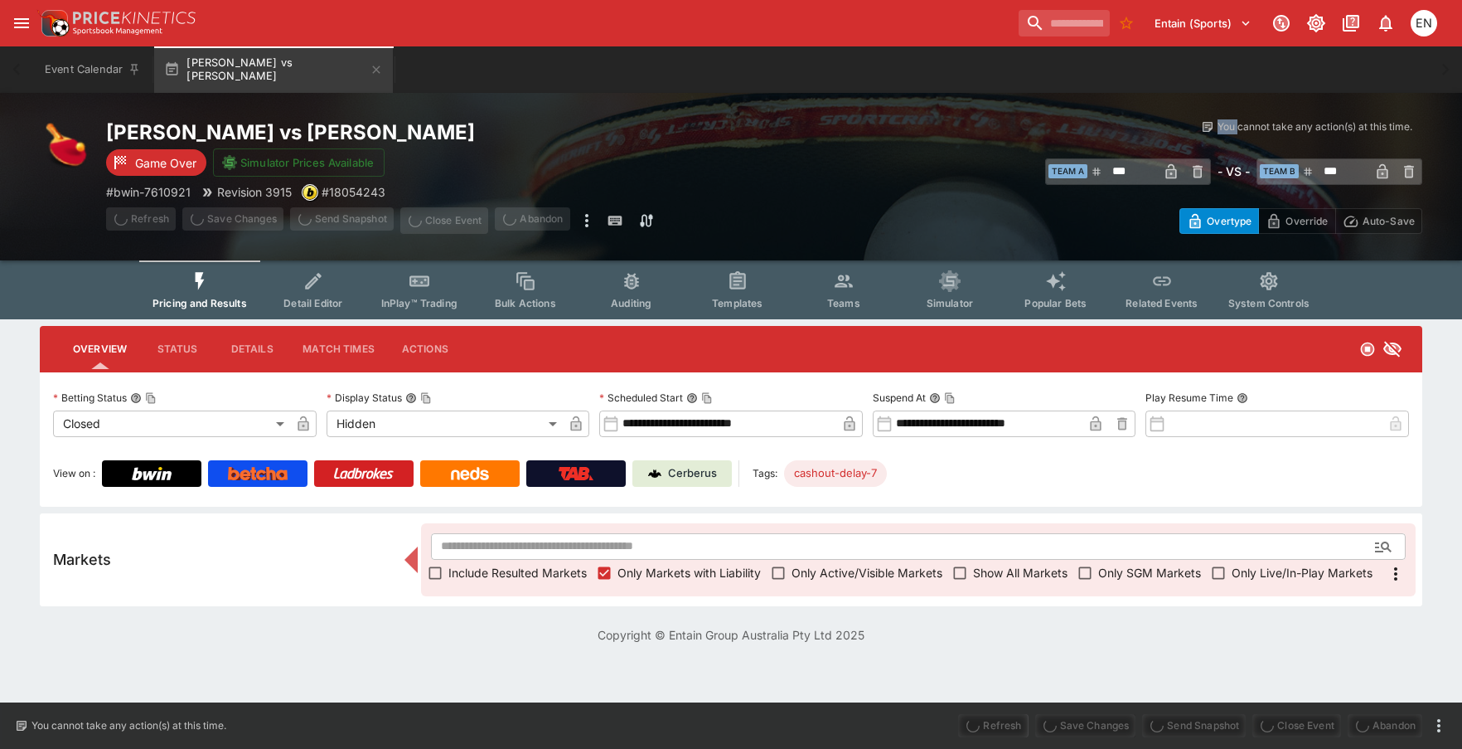
click at [333, 219] on span "Send Snapshot" at bounding box center [342, 220] width 104 height 27
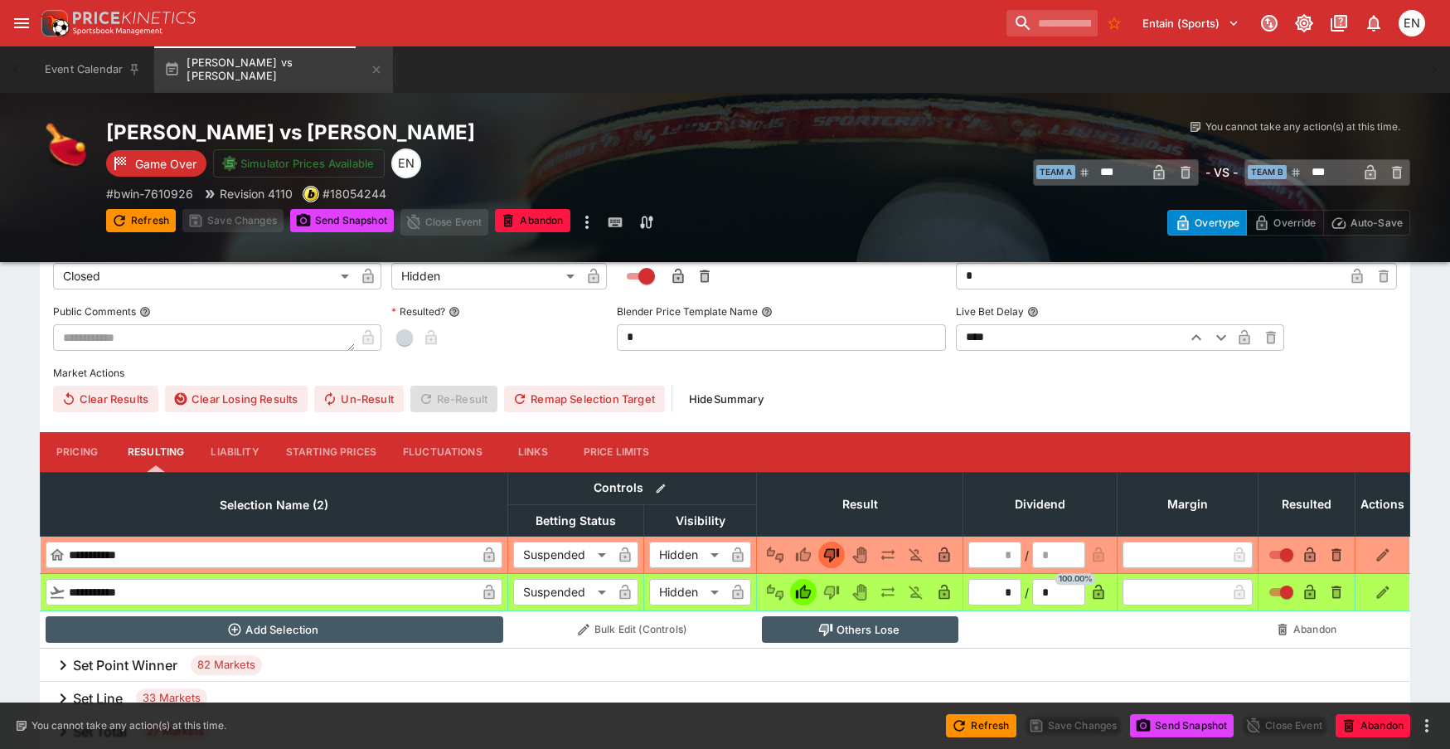
scroll to position [414, 0]
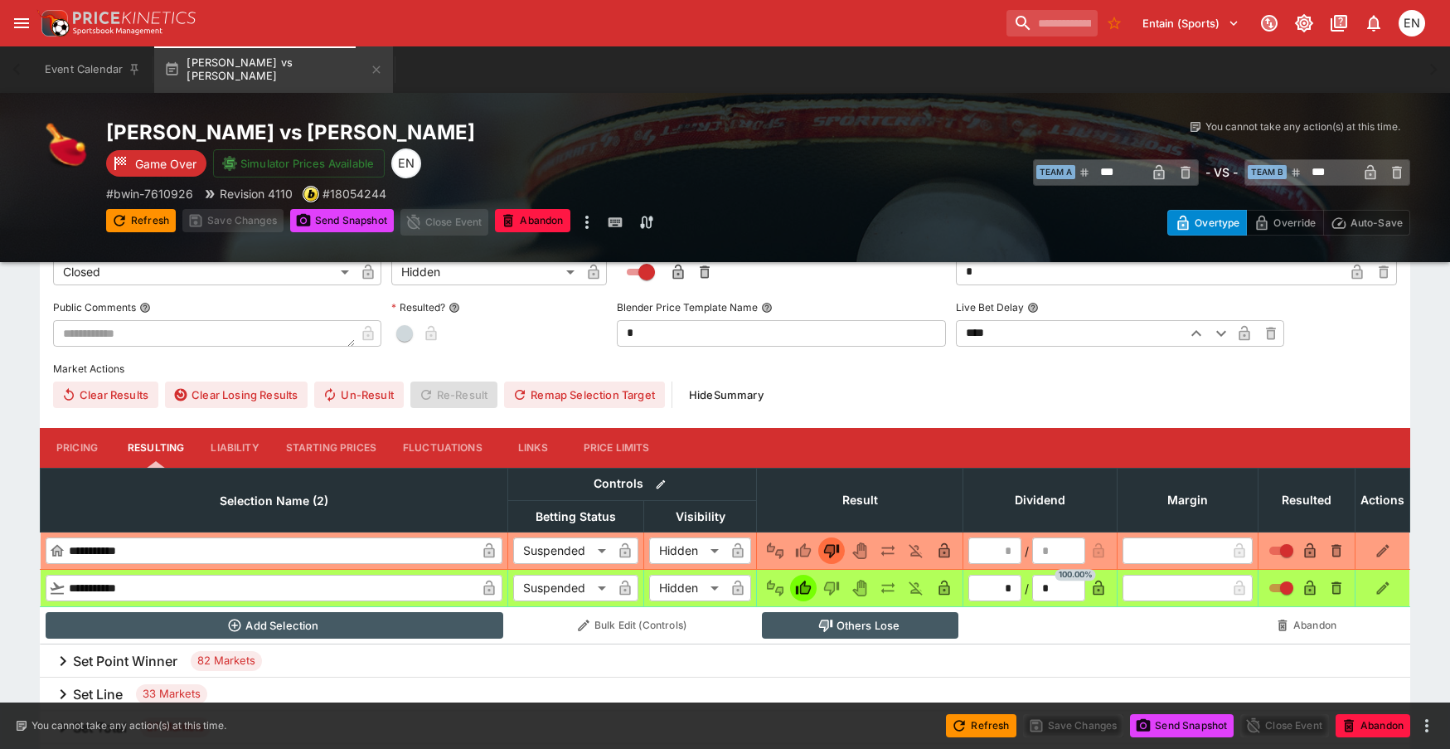
click at [403, 330] on span "button" at bounding box center [404, 333] width 17 height 17
type input "*"
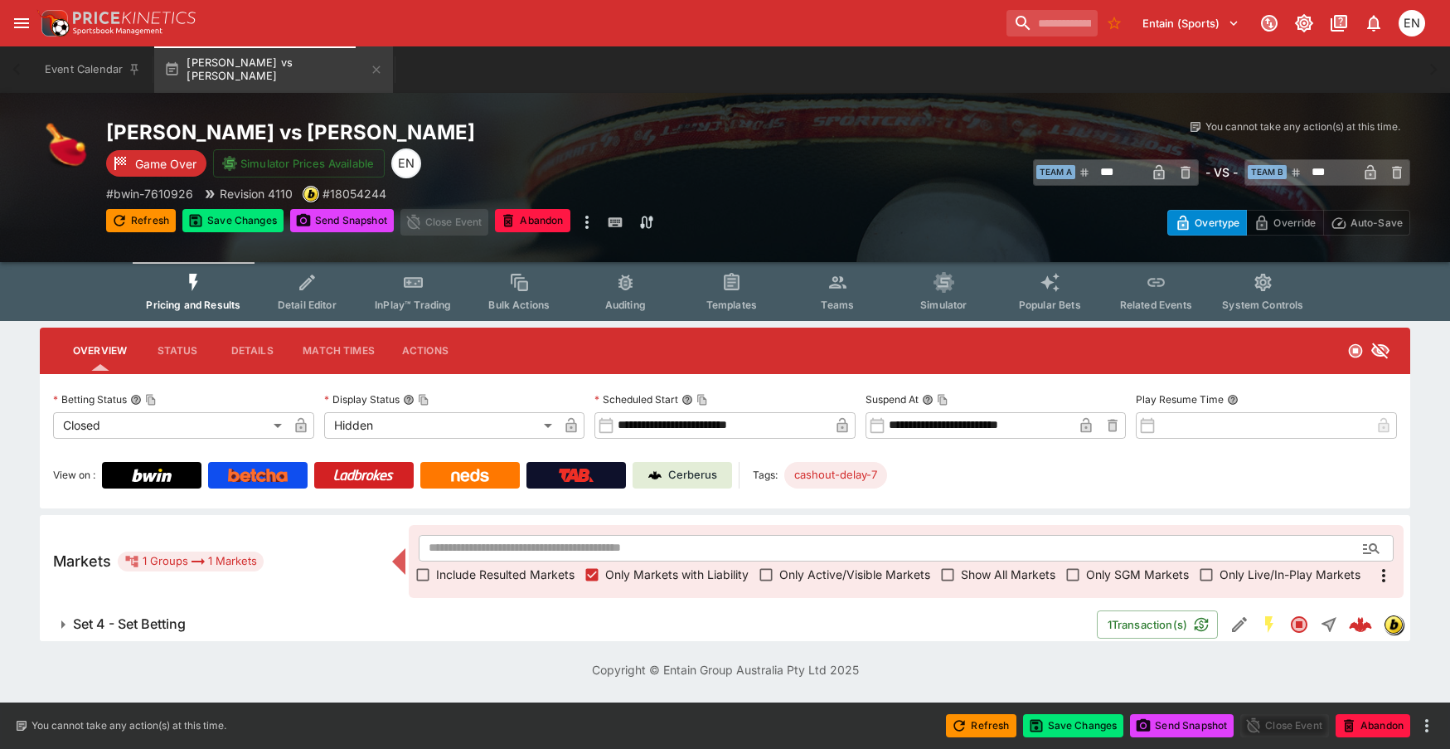
scroll to position [0, 0]
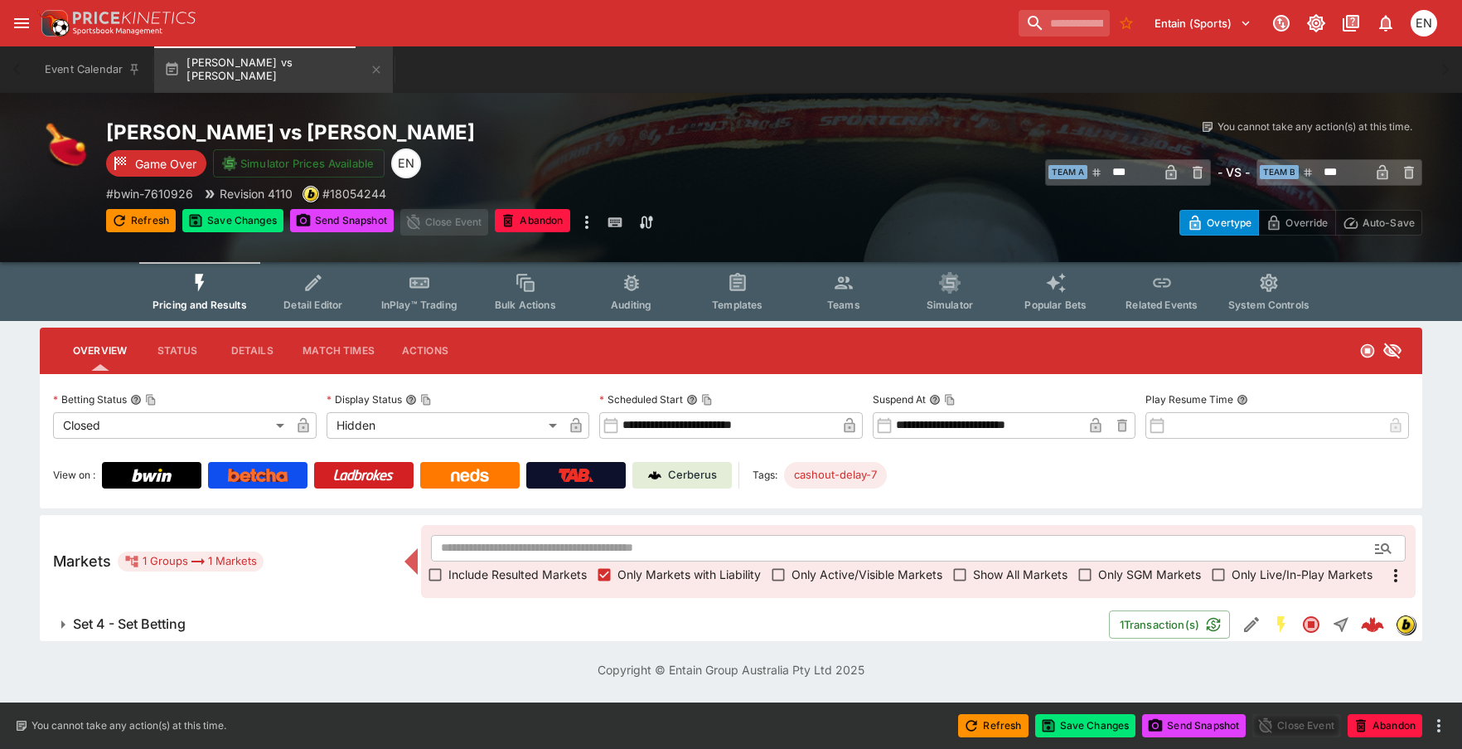
drag, startPoint x: 169, startPoint y: 616, endPoint x: 201, endPoint y: 612, distance: 31.8
click at [170, 617] on h6 "Set 4 - Set Betting" at bounding box center [129, 623] width 113 height 17
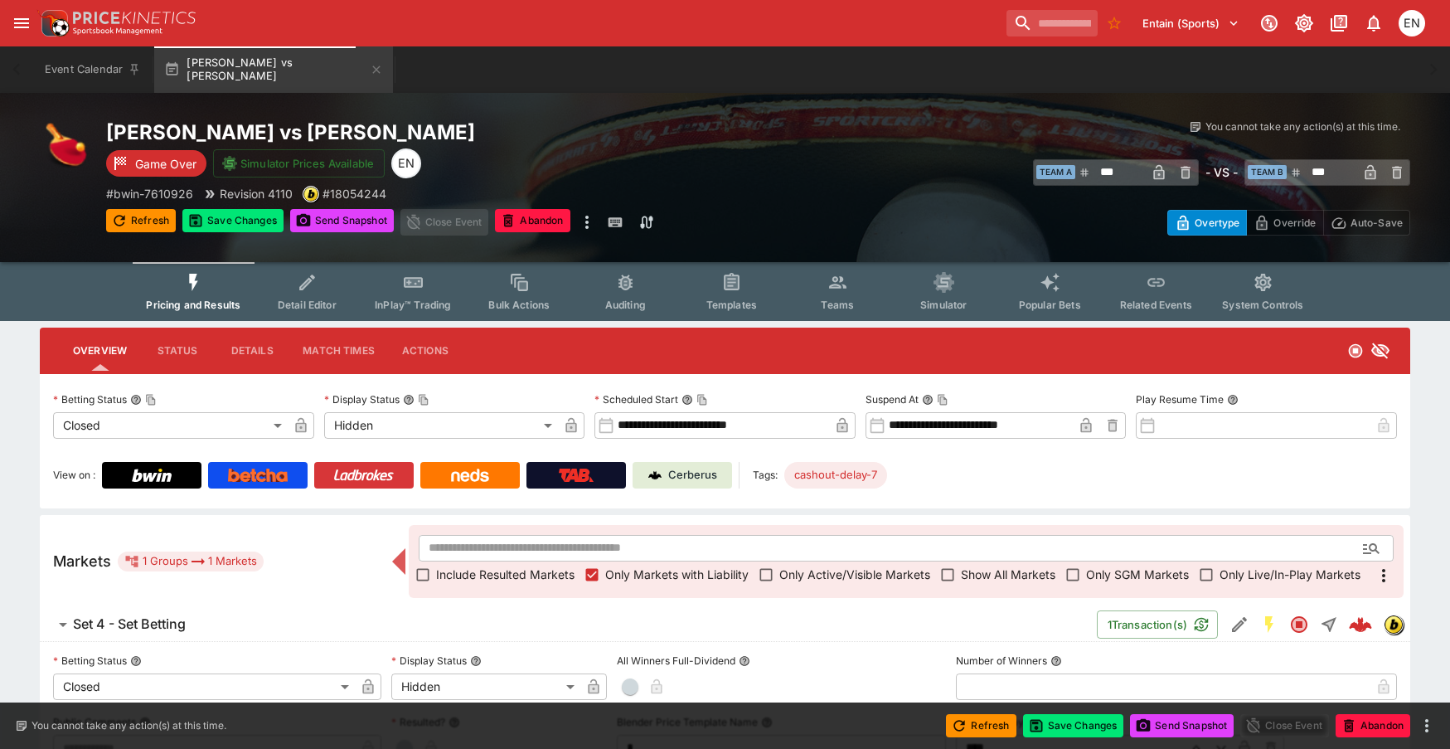
scroll to position [373, 0]
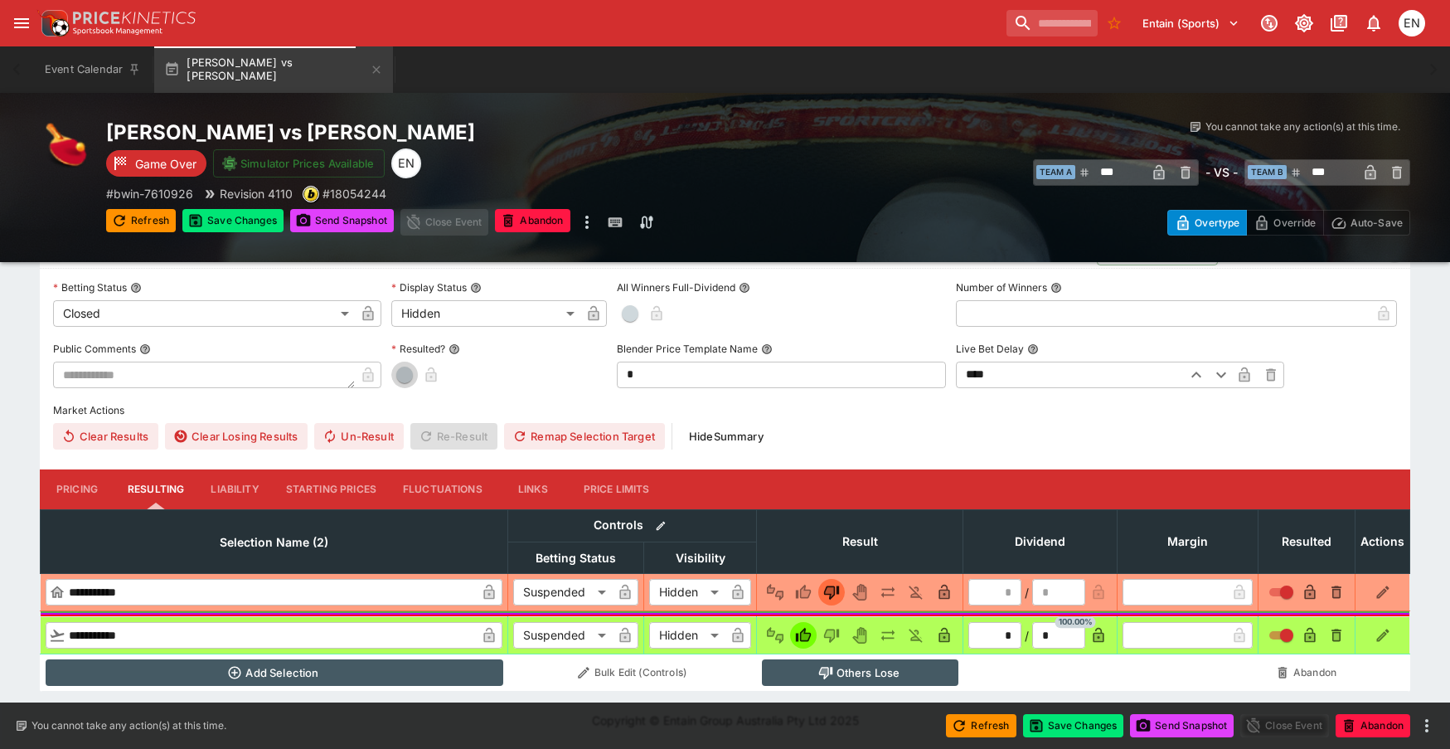
click at [407, 382] on span "button" at bounding box center [404, 374] width 17 height 17
type input "*"
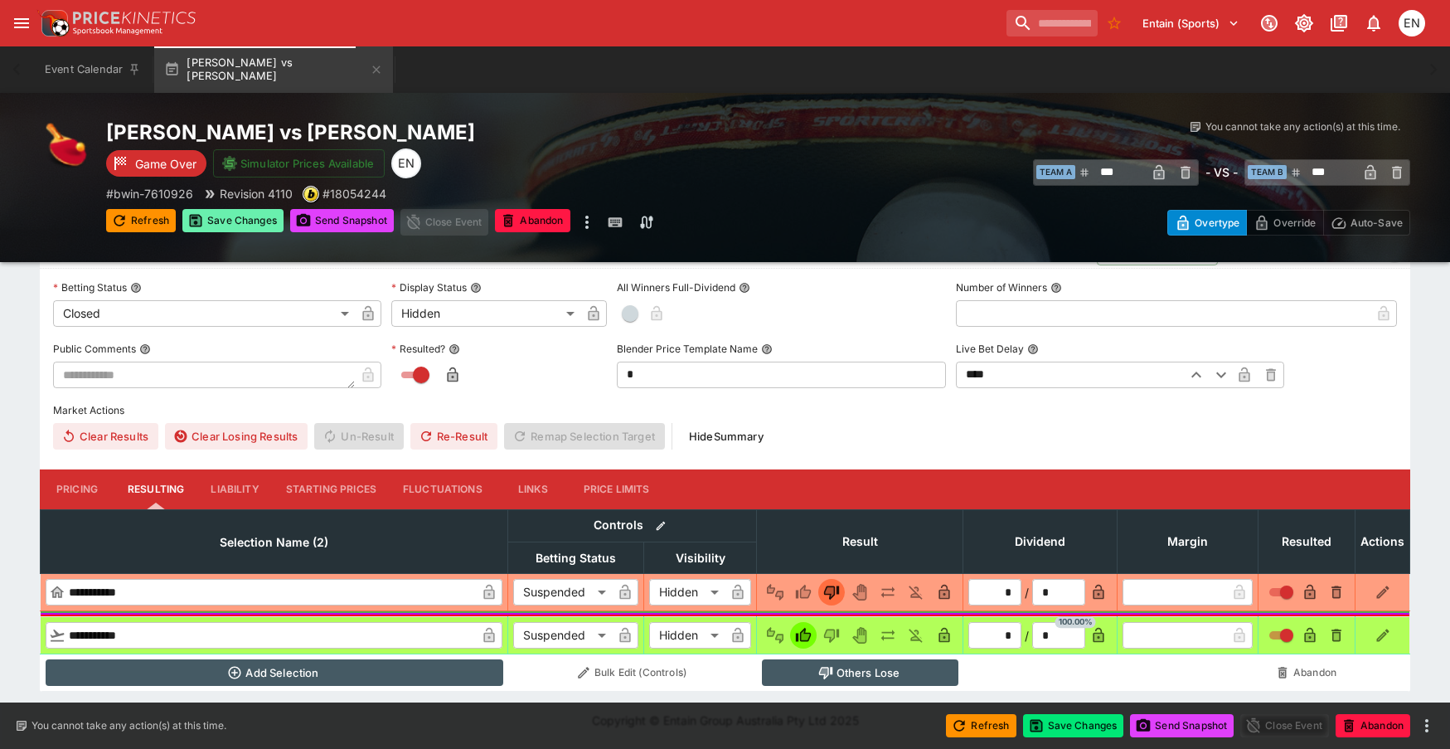
click at [255, 221] on button "Save Changes" at bounding box center [232, 220] width 101 height 23
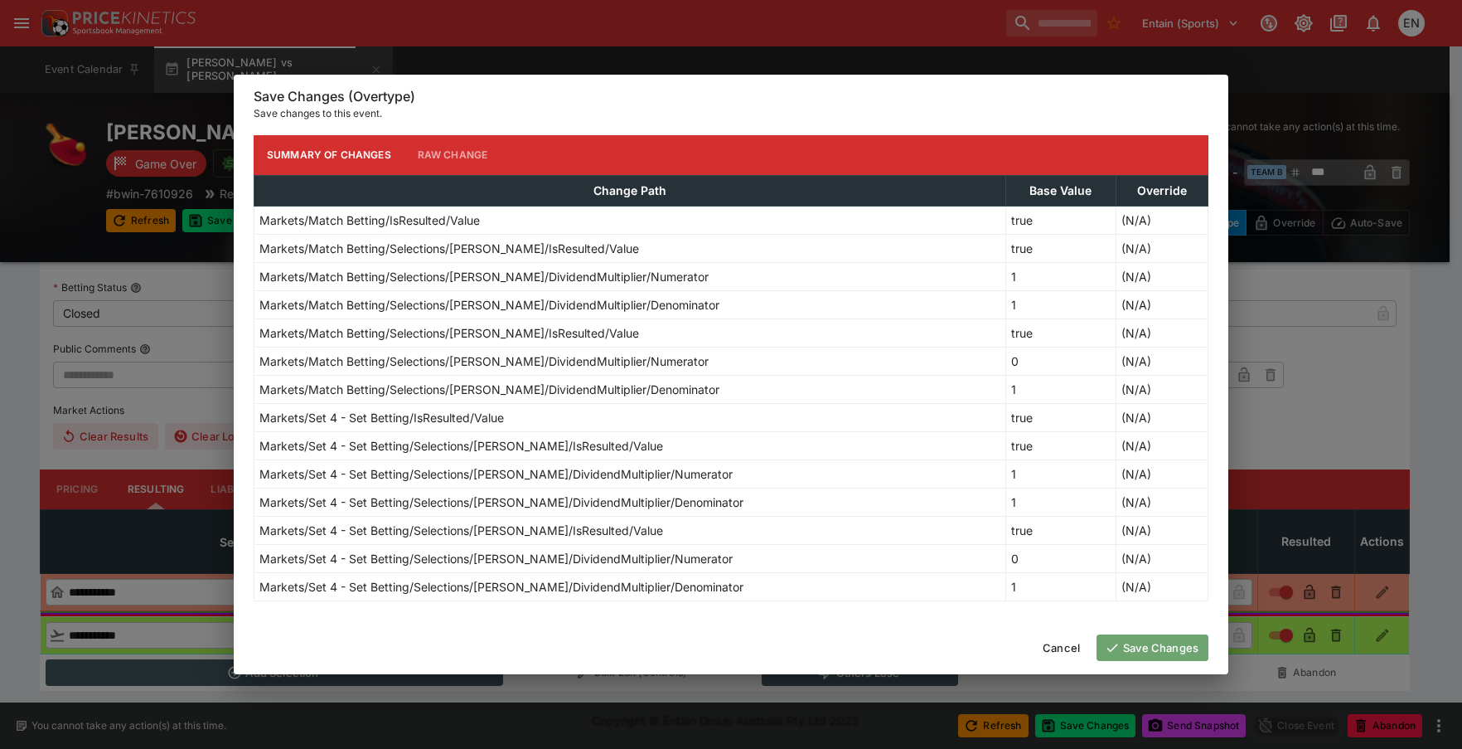
drag, startPoint x: 1129, startPoint y: 642, endPoint x: 603, endPoint y: 438, distance: 564.5
click at [1129, 642] on button "Save Changes" at bounding box center [1153, 647] width 112 height 27
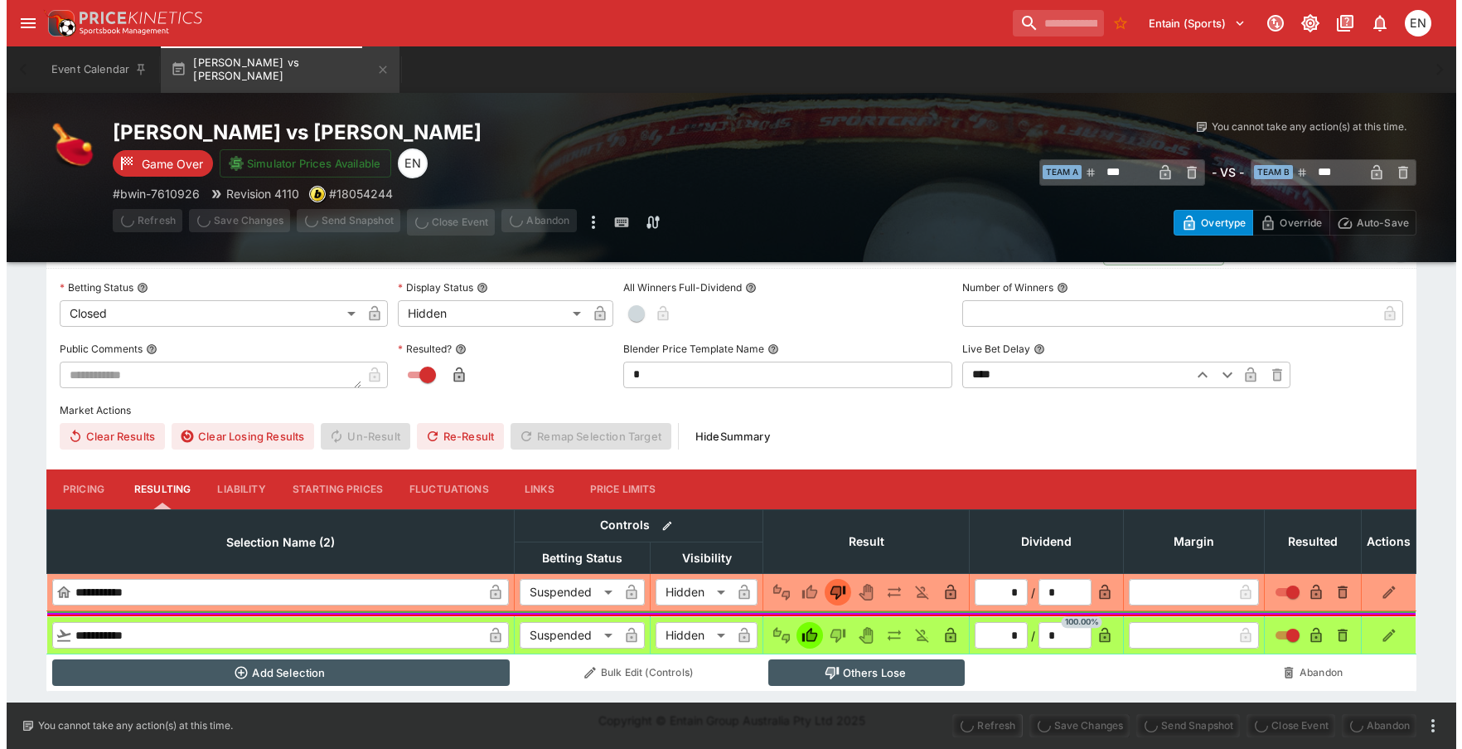
scroll to position [0, 0]
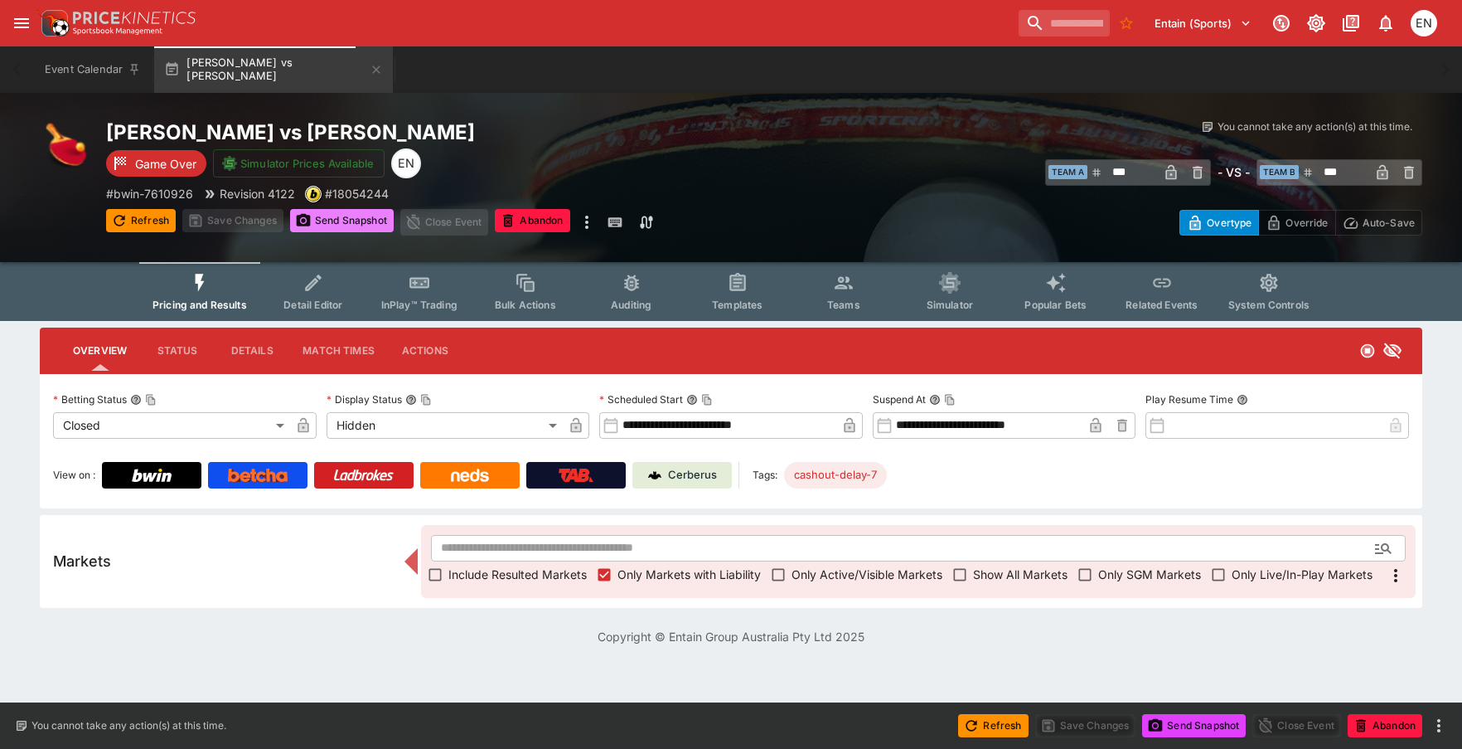
click at [339, 225] on button "Send Snapshot" at bounding box center [342, 220] width 104 height 23
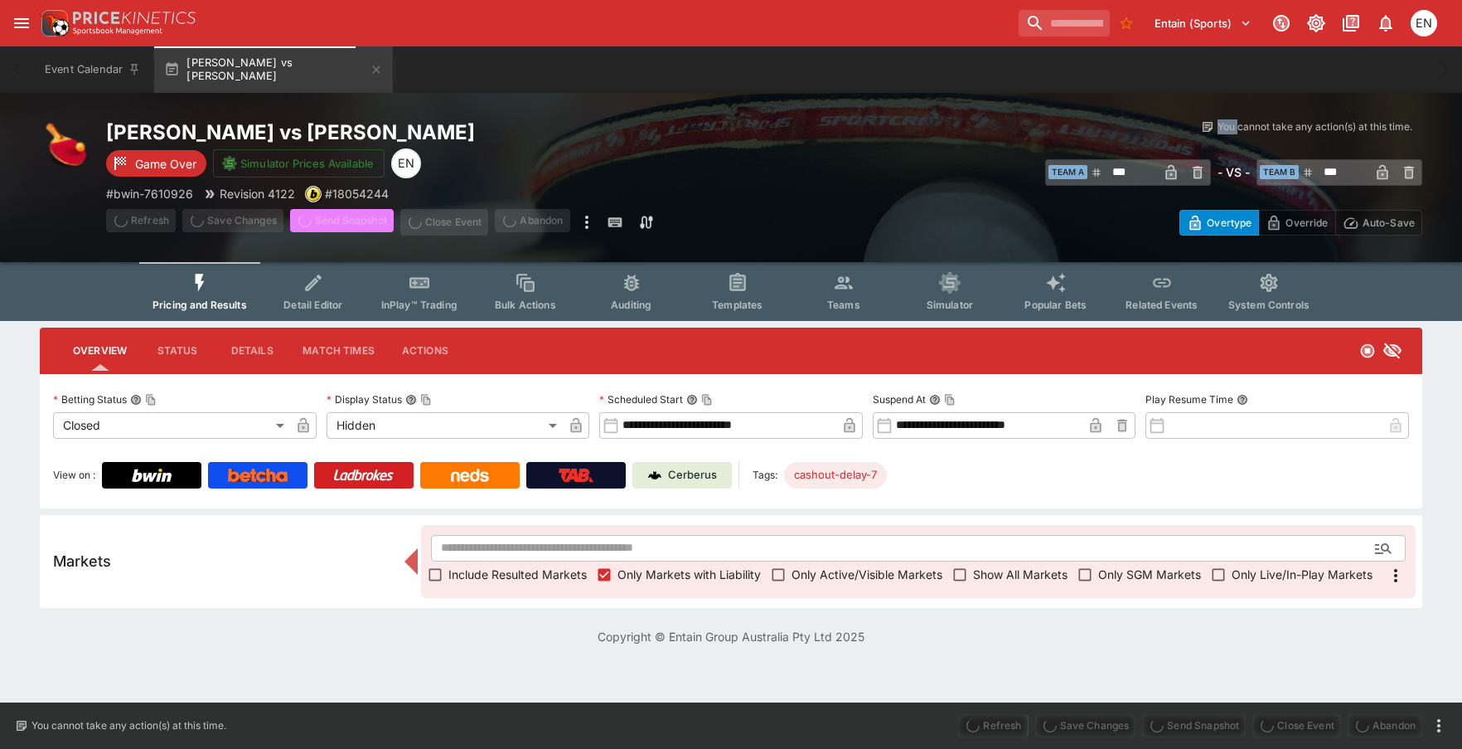
click at [339, 225] on span "Send Snapshot" at bounding box center [342, 222] width 104 height 27
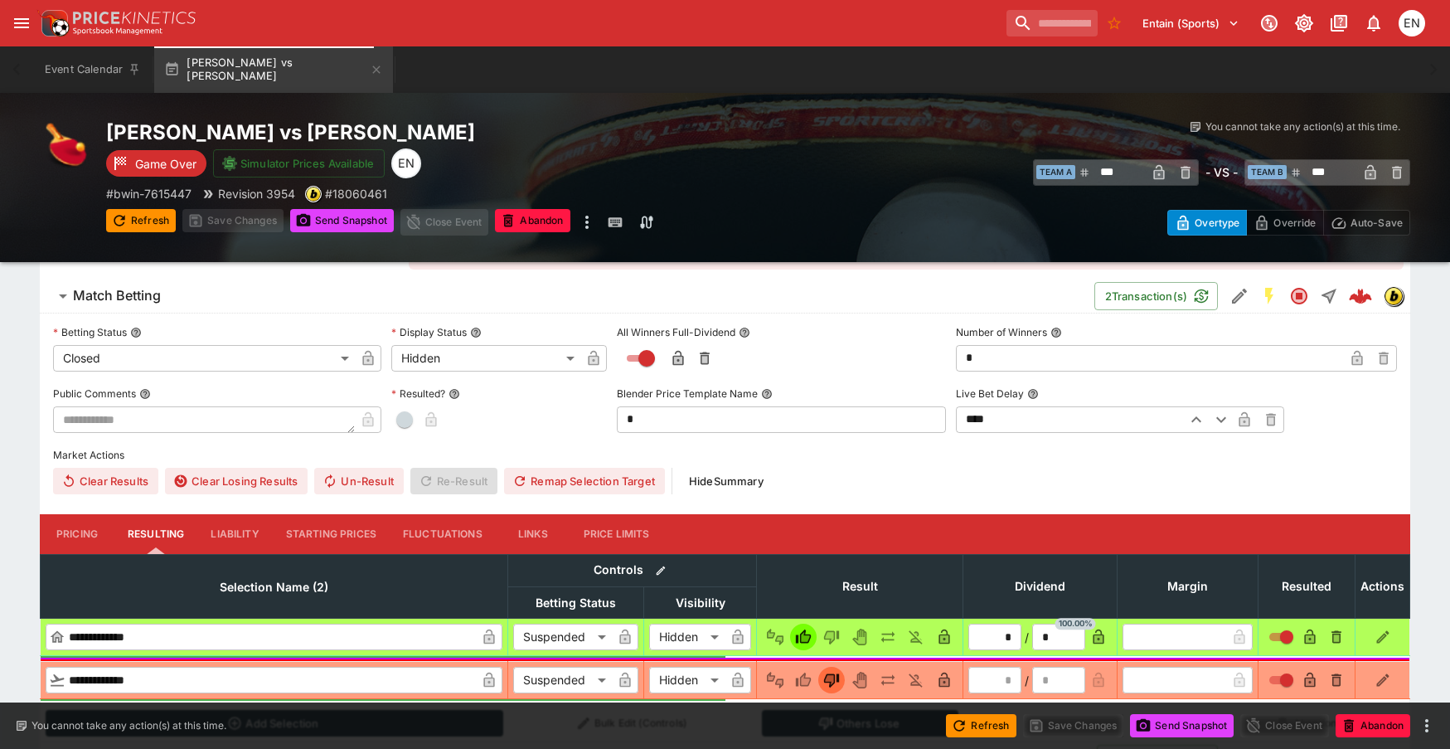
scroll to position [332, 0]
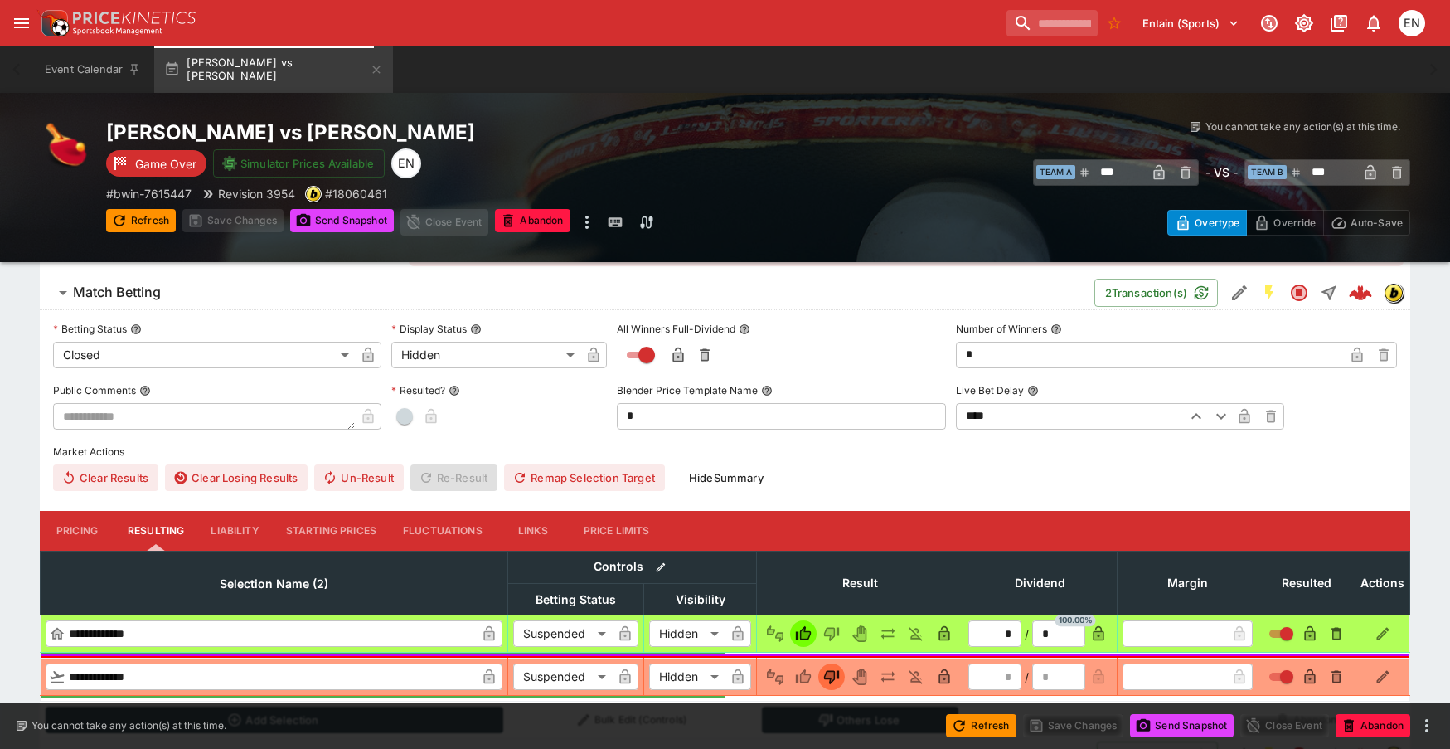
click at [413, 419] on button "button" at bounding box center [404, 416] width 27 height 27
type input "*"
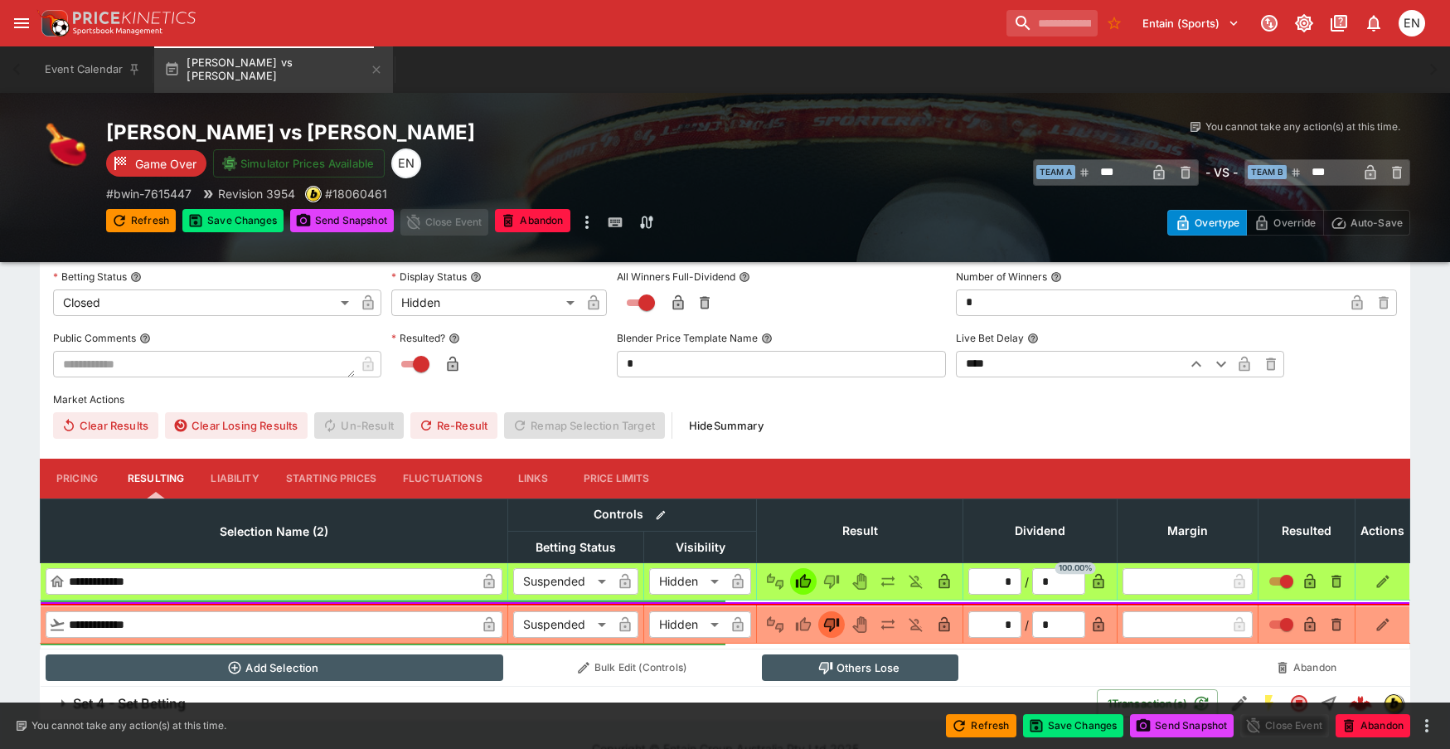
scroll to position [412, 0]
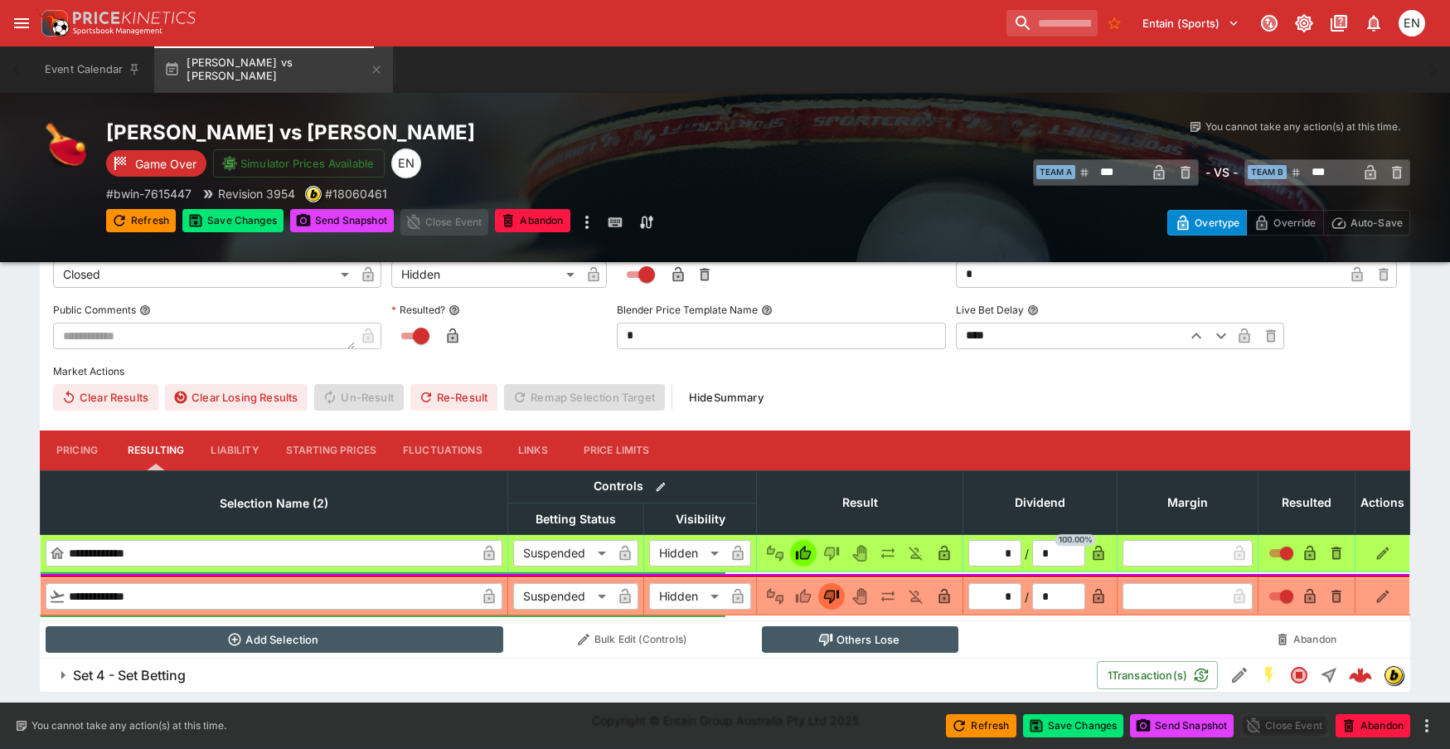
click at [182, 667] on h6 "Set 4 - Set Betting" at bounding box center [129, 675] width 113 height 17
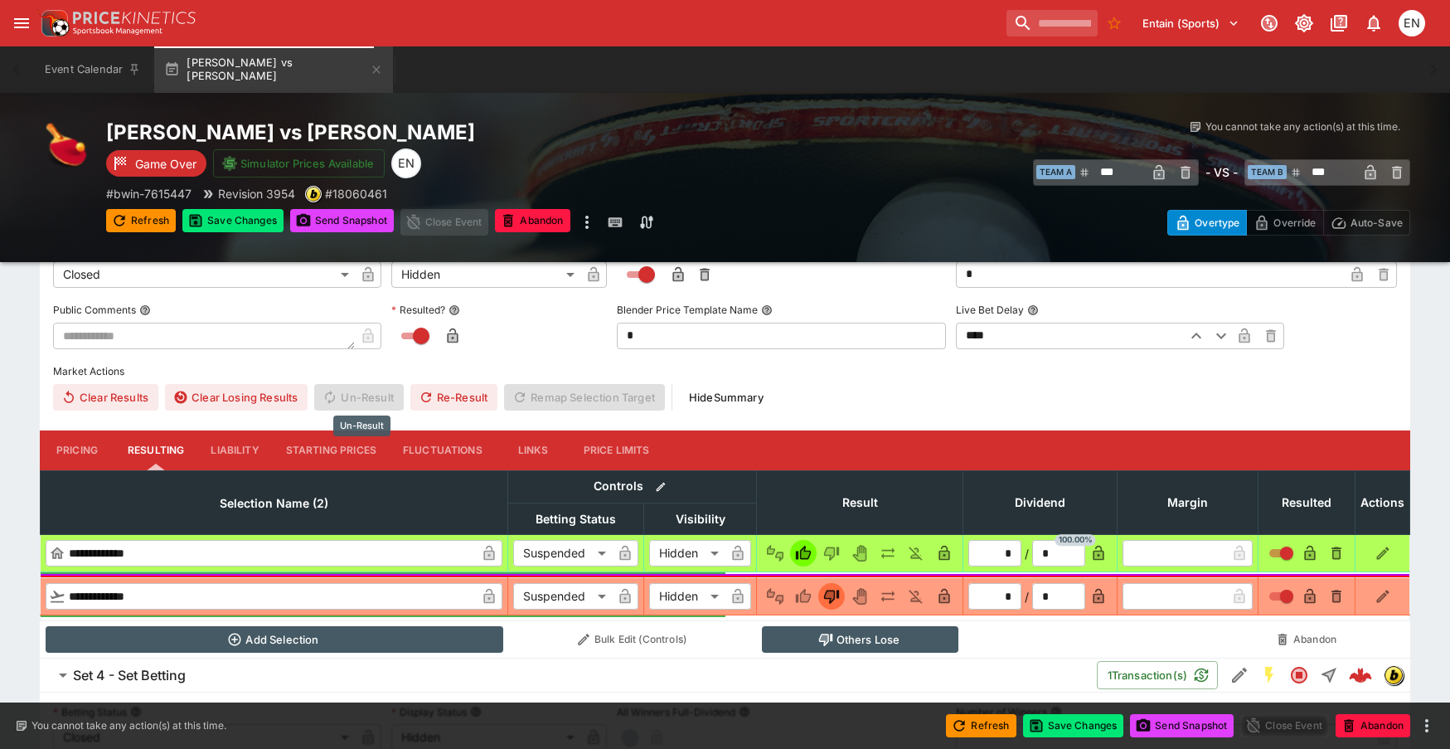
scroll to position [836, 0]
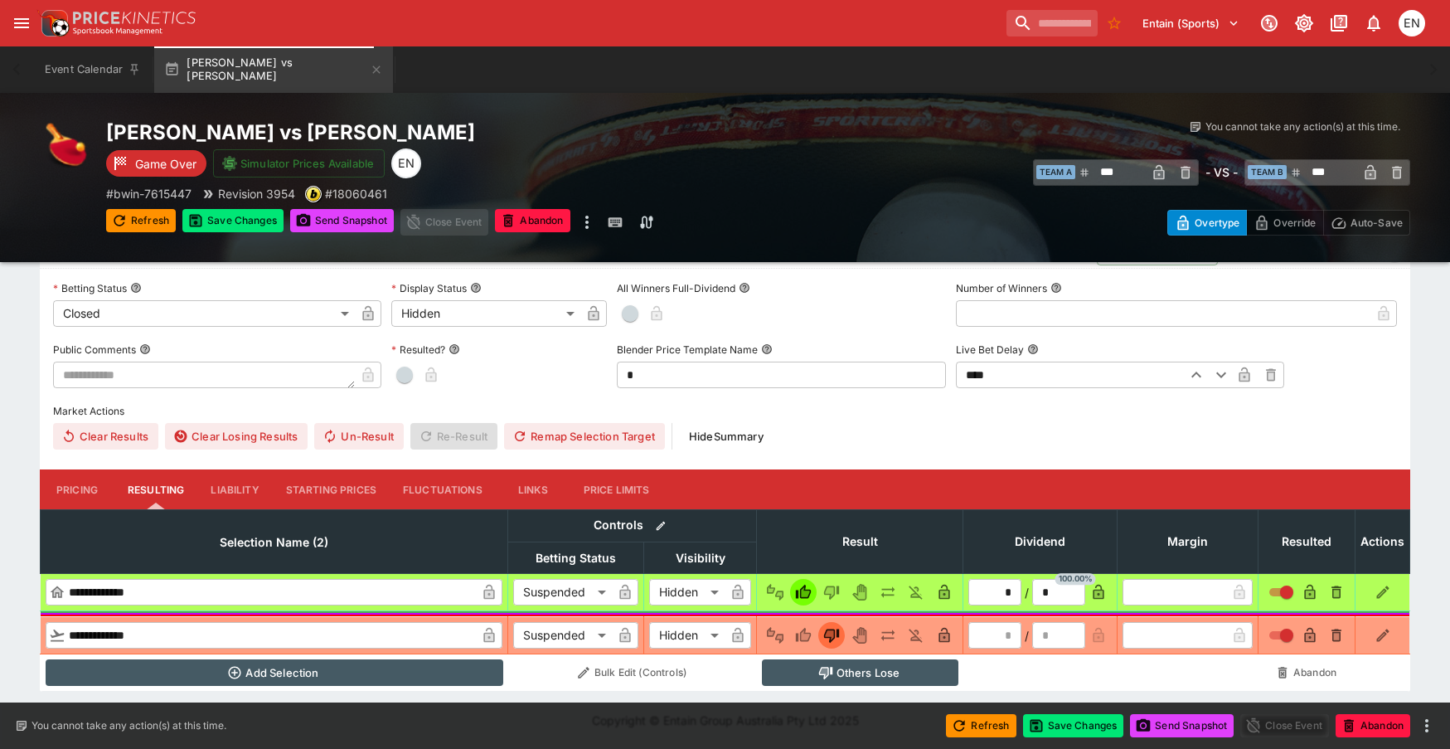
click at [242, 46] on button "Liability" at bounding box center [234, 27] width 75 height 40
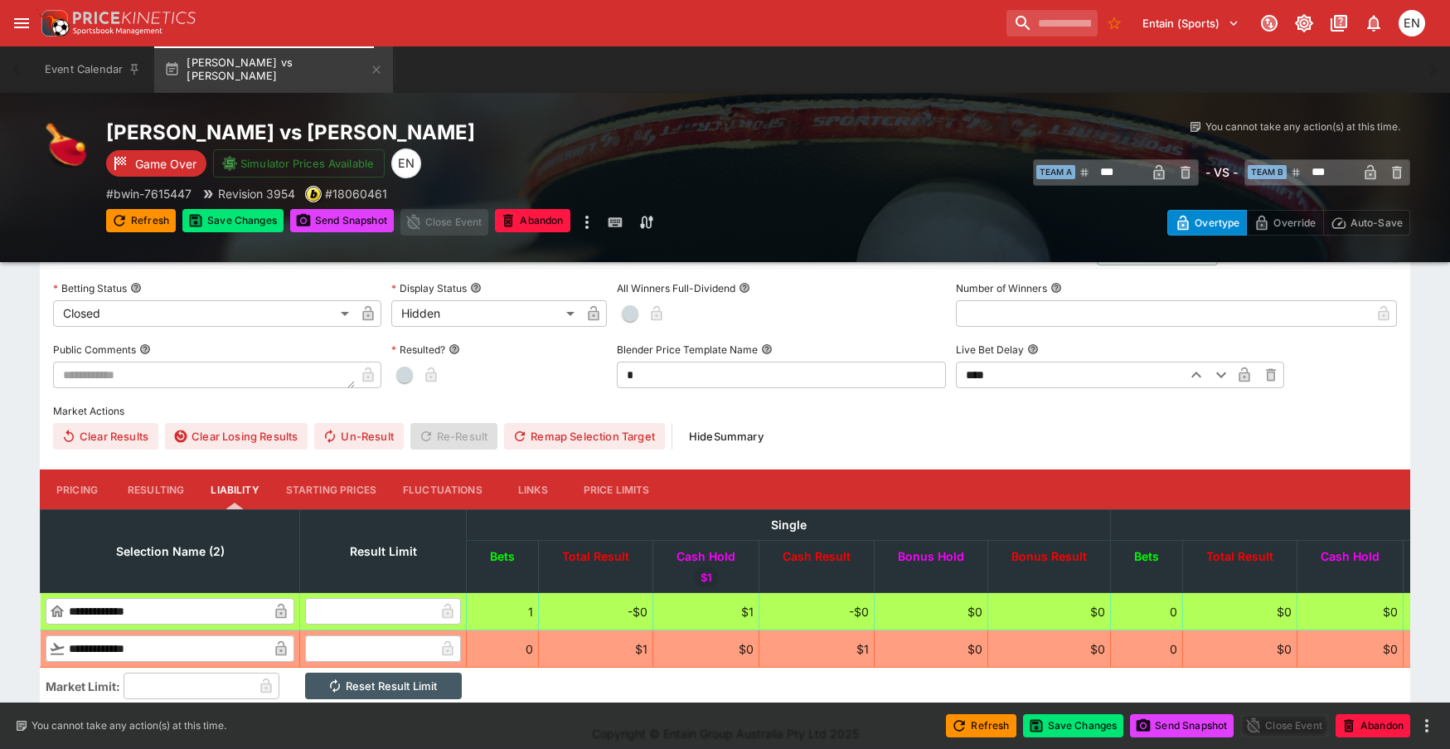
click at [409, 374] on span "button" at bounding box center [404, 374] width 17 height 17
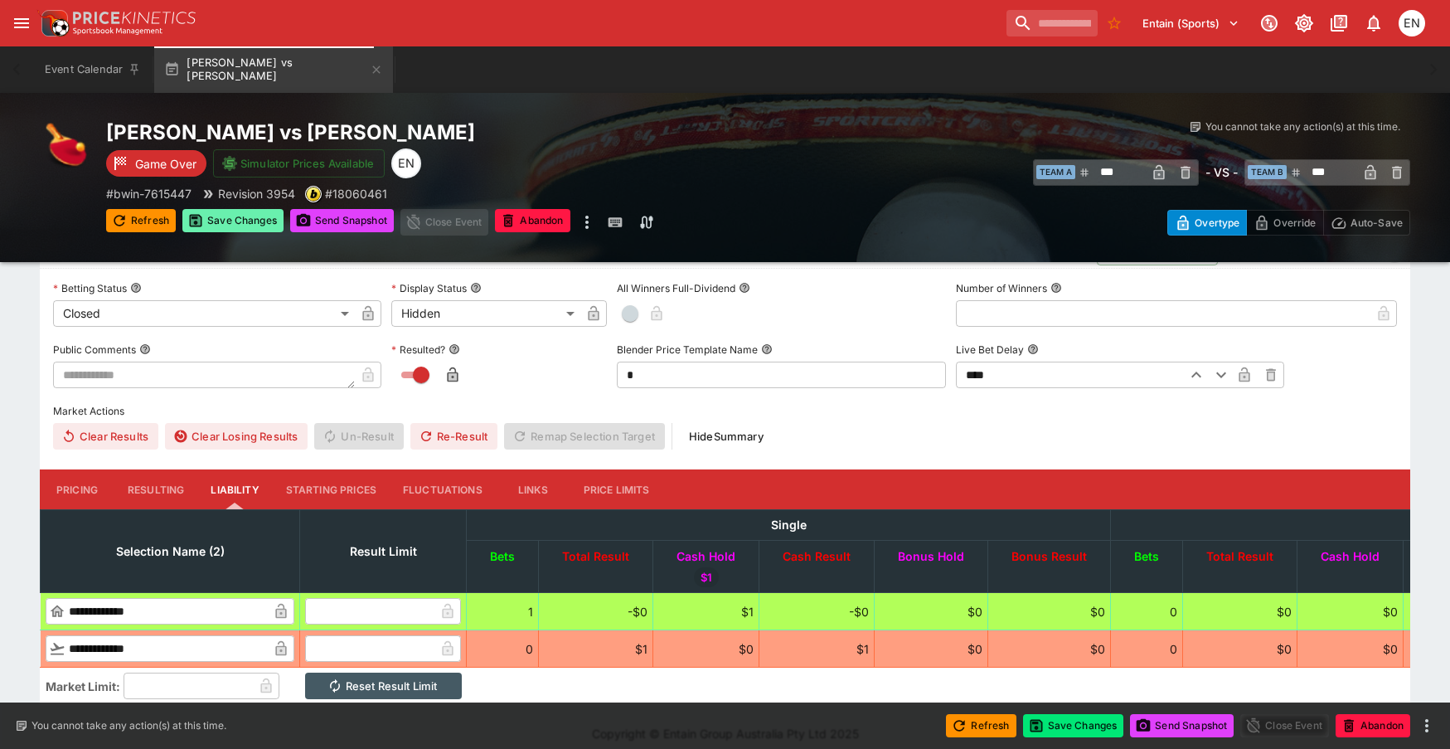
click at [242, 215] on button "Save Changes" at bounding box center [232, 220] width 101 height 23
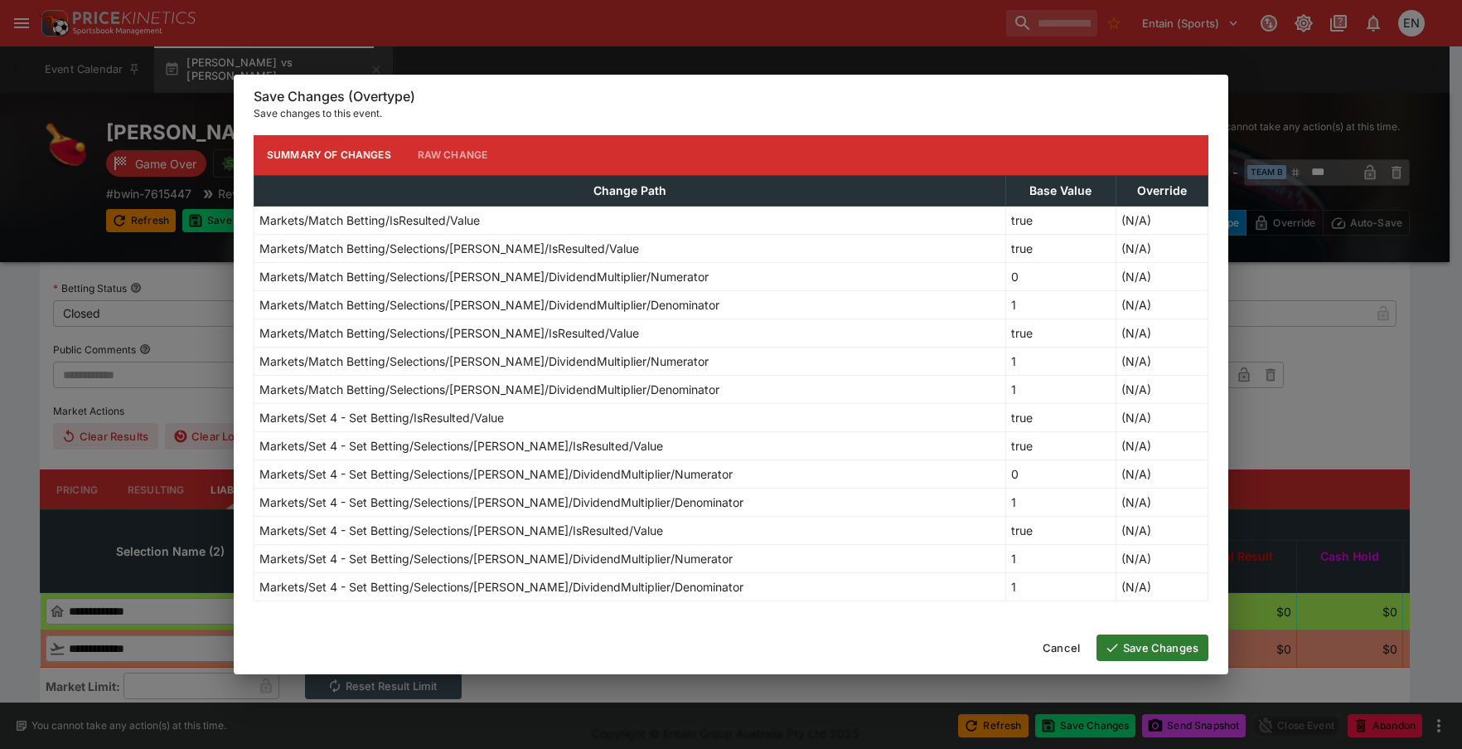
click at [1149, 658] on button "Save Changes" at bounding box center [1153, 647] width 112 height 27
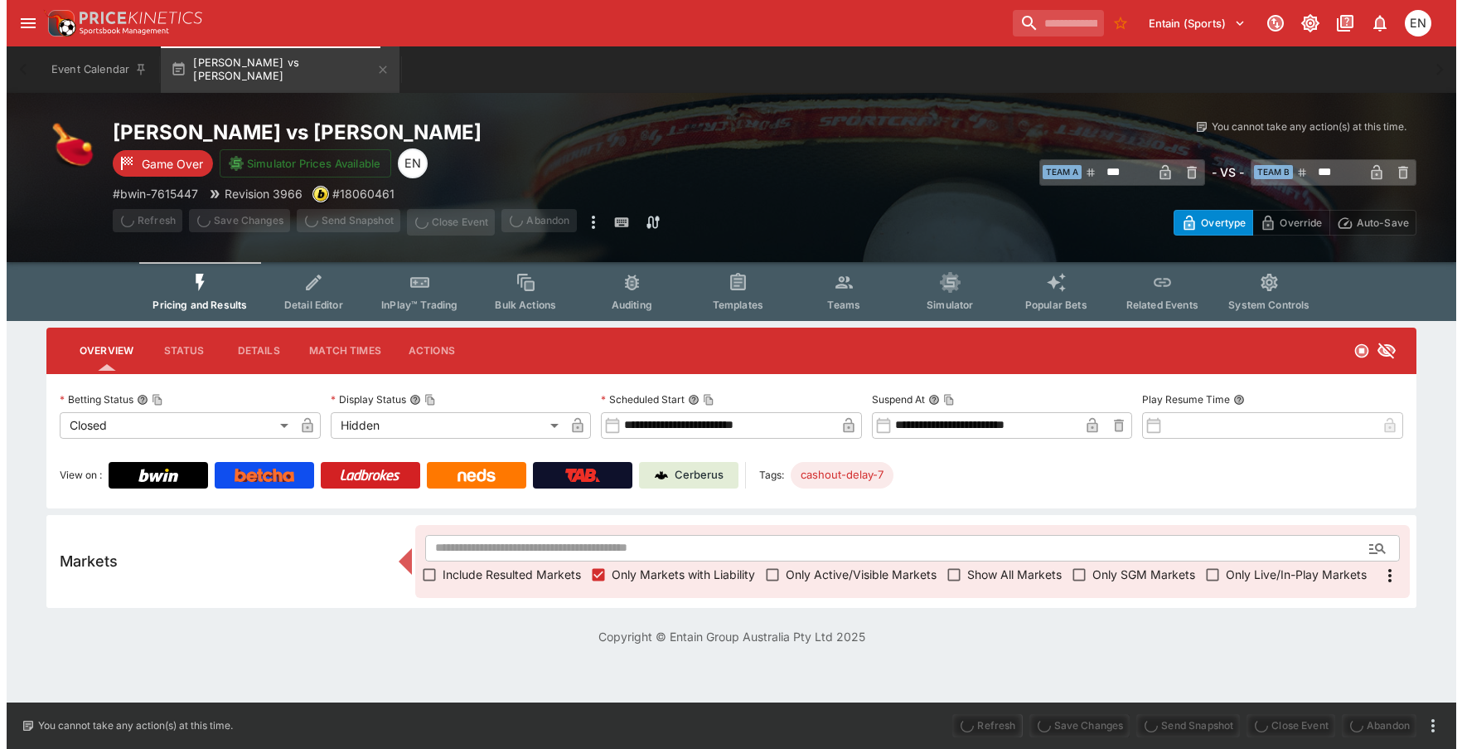
scroll to position [0, 0]
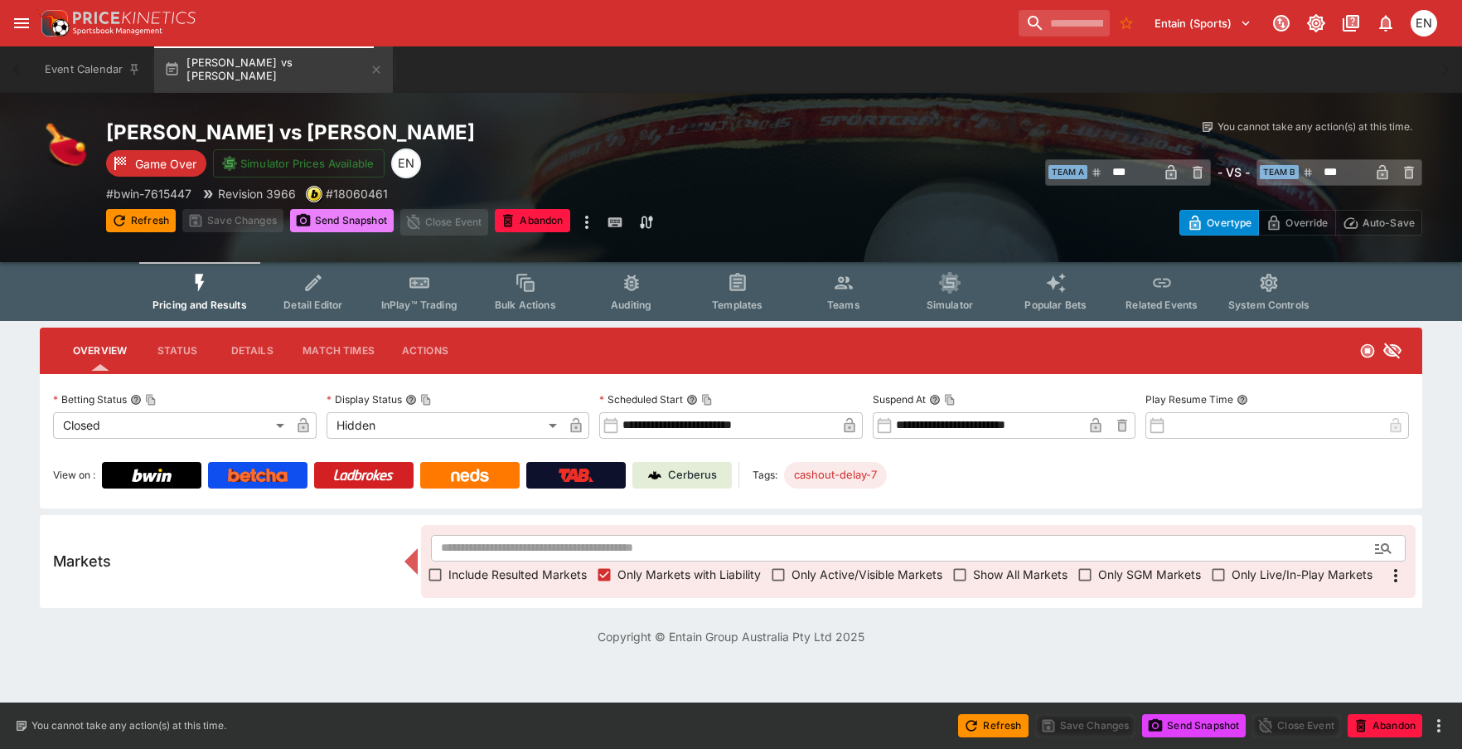
click at [347, 222] on button "Send Snapshot" at bounding box center [342, 220] width 104 height 23
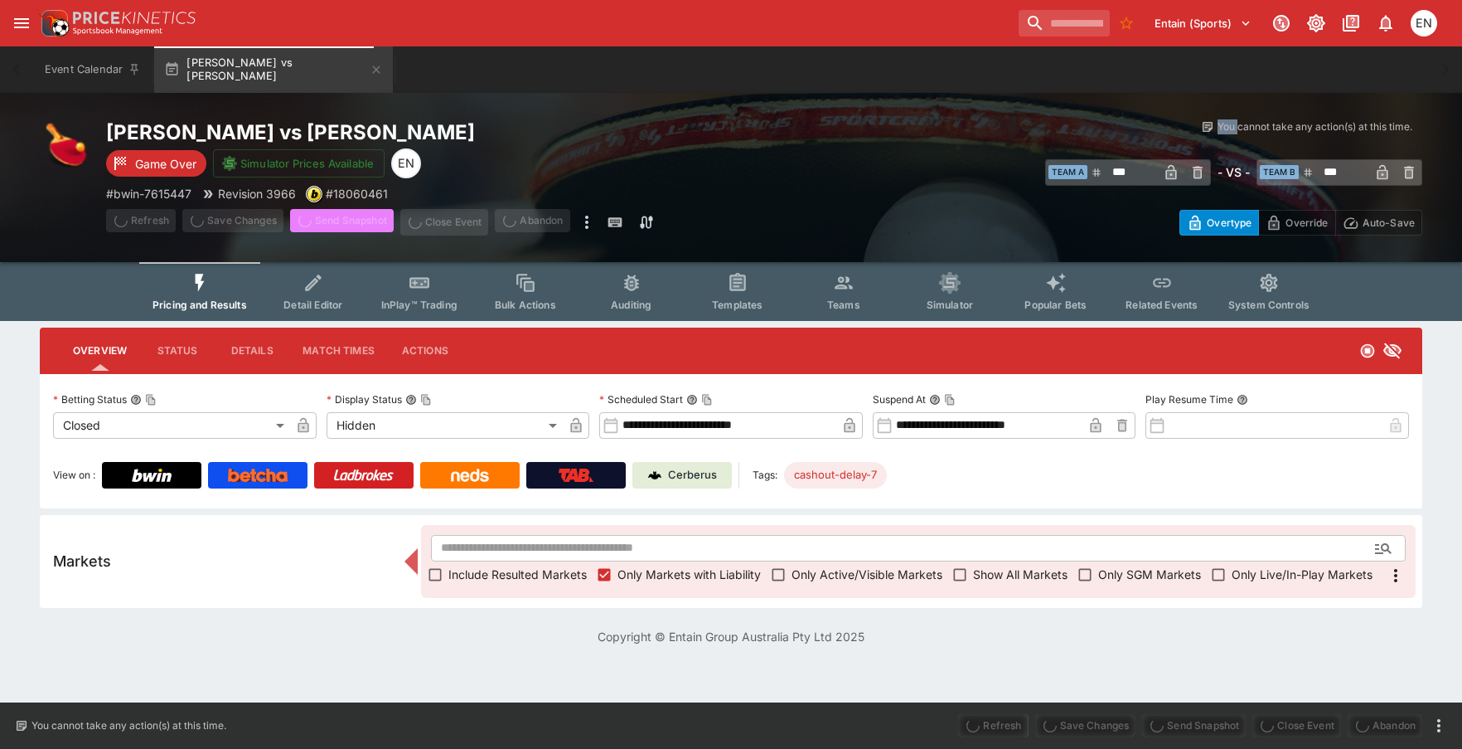
click at [347, 222] on span "Send Snapshot" at bounding box center [342, 222] width 104 height 27
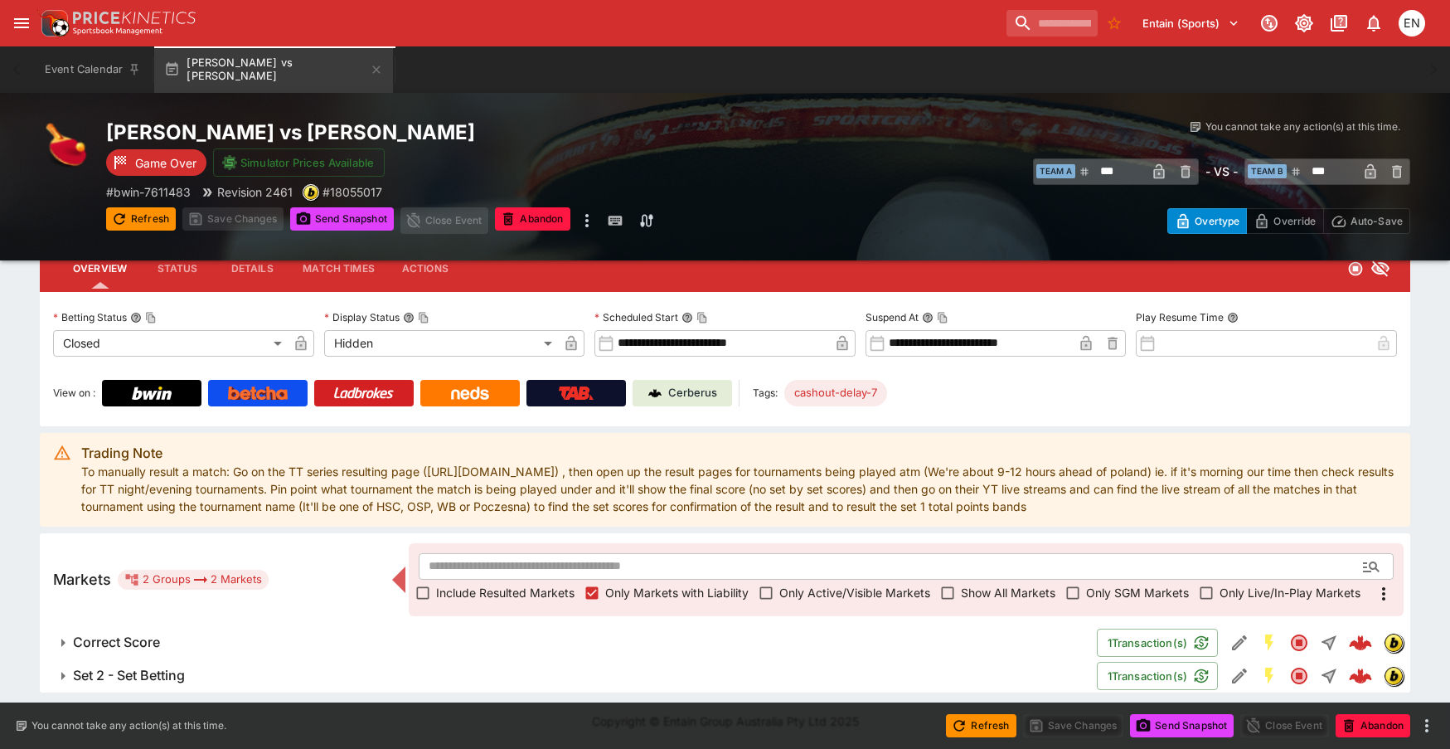
scroll to position [81, 0]
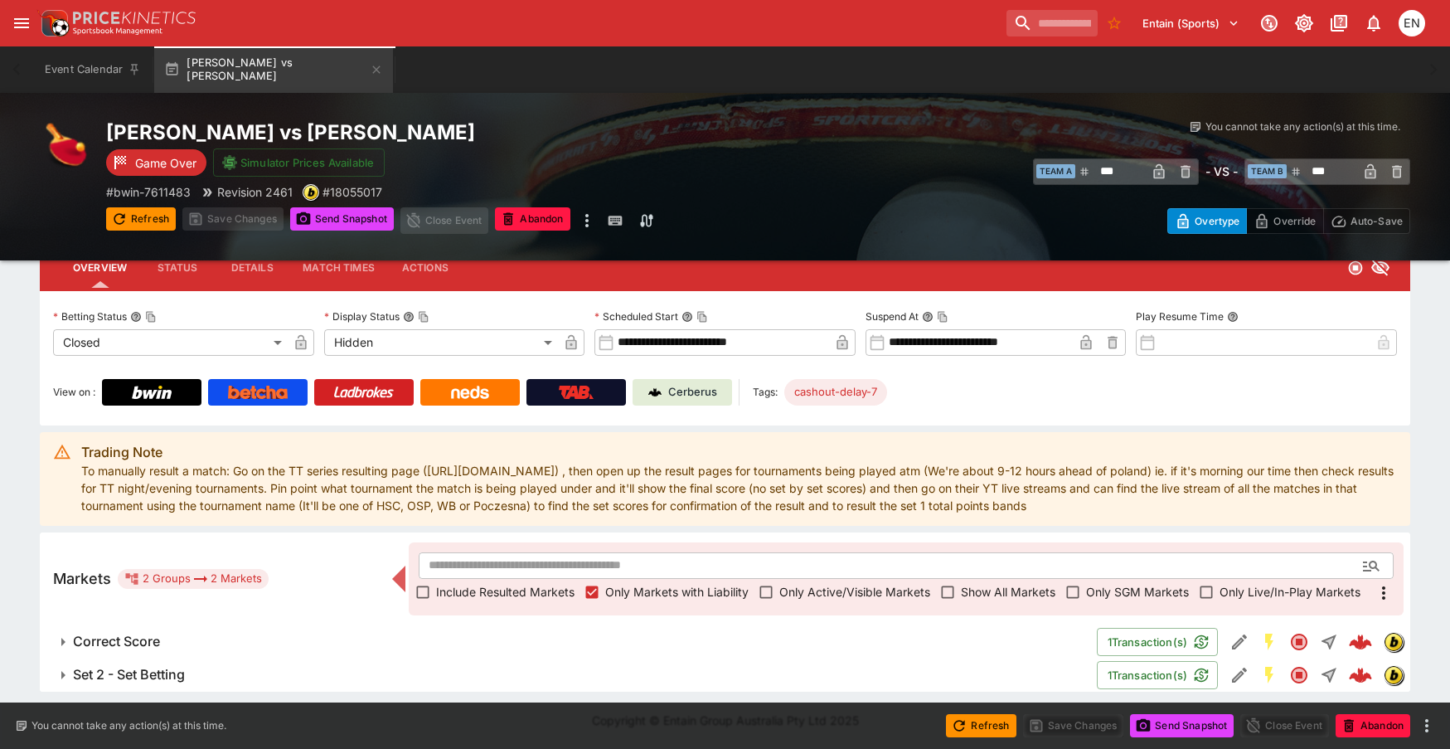
click at [147, 662] on button "Set 2 - Set Betting" at bounding box center [568, 674] width 1057 height 33
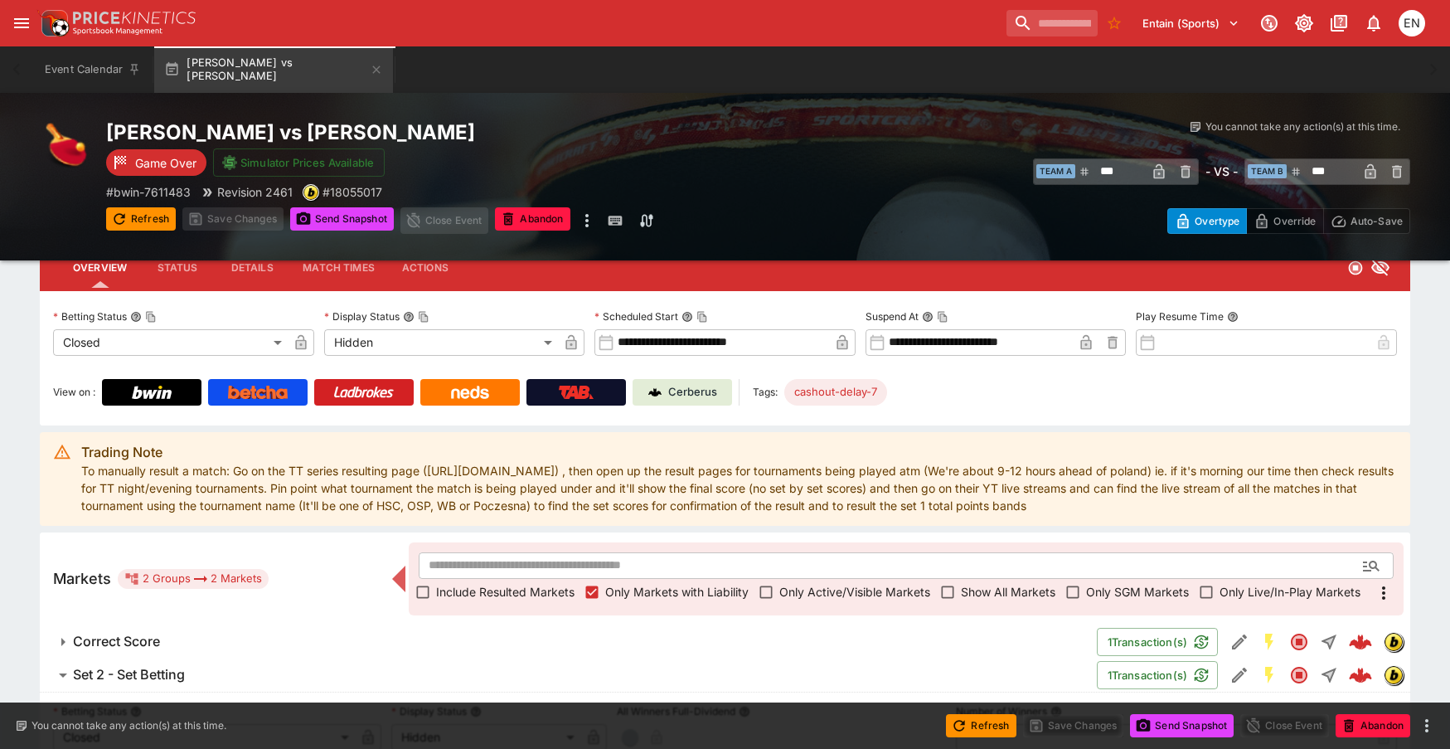
click at [144, 642] on h6 "Correct Score" at bounding box center [116, 641] width 87 height 17
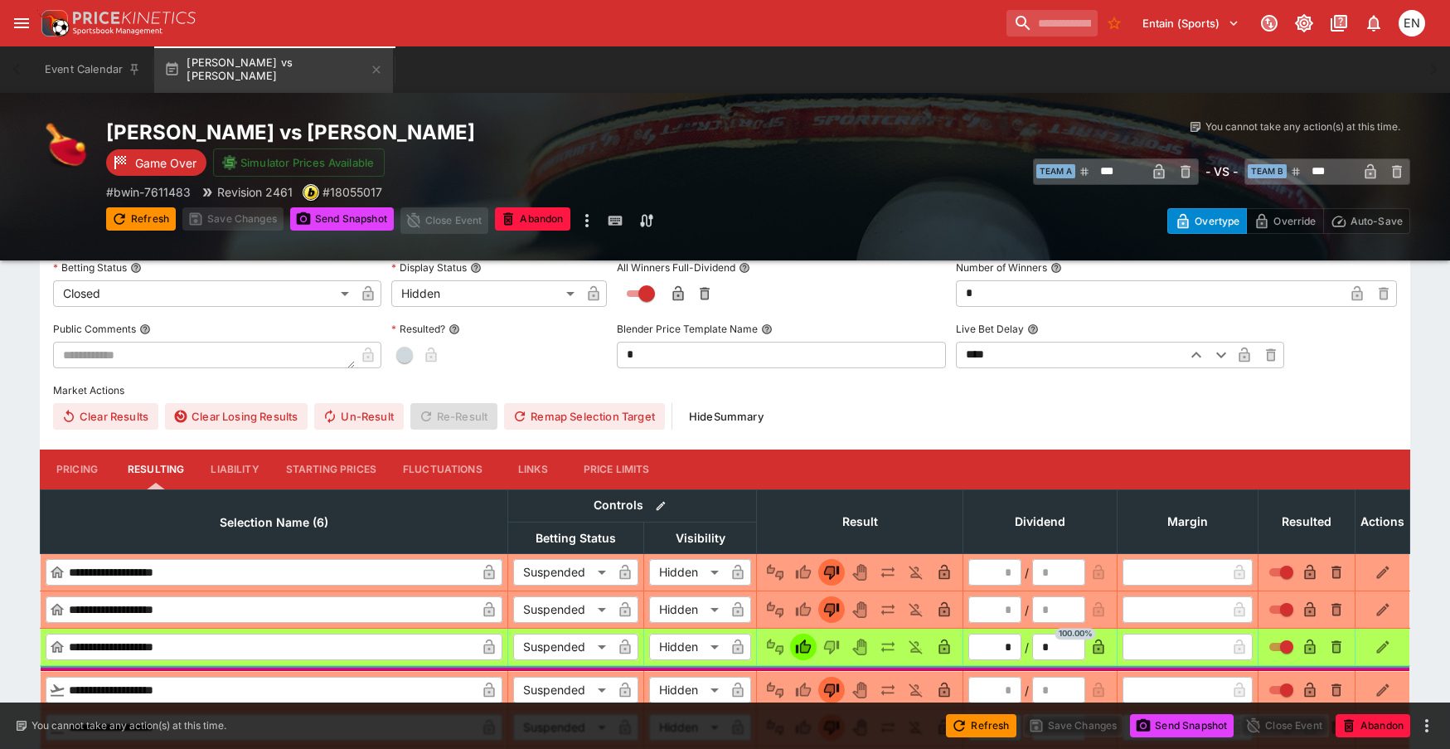
scroll to position [496, 0]
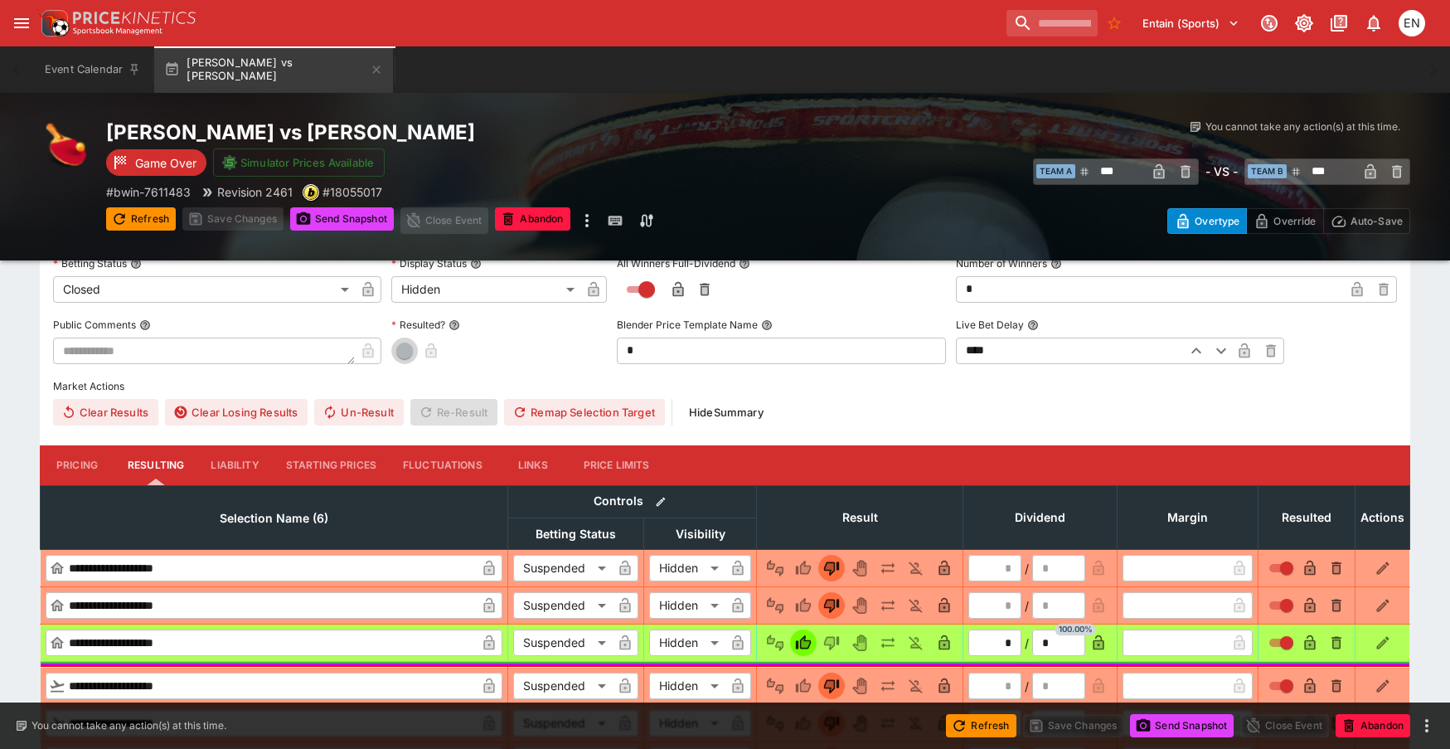
click at [399, 346] on span "button" at bounding box center [404, 350] width 17 height 17
type input "*"
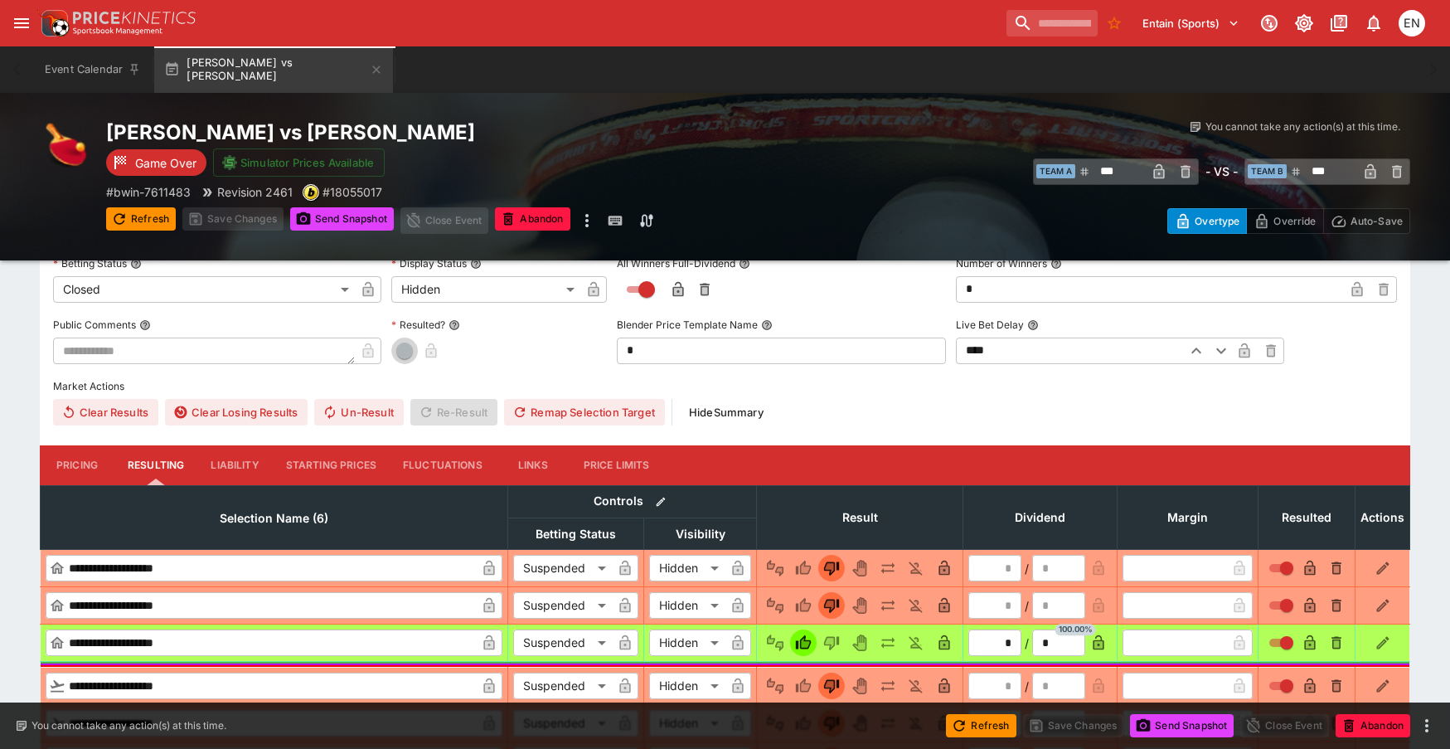
type input "*"
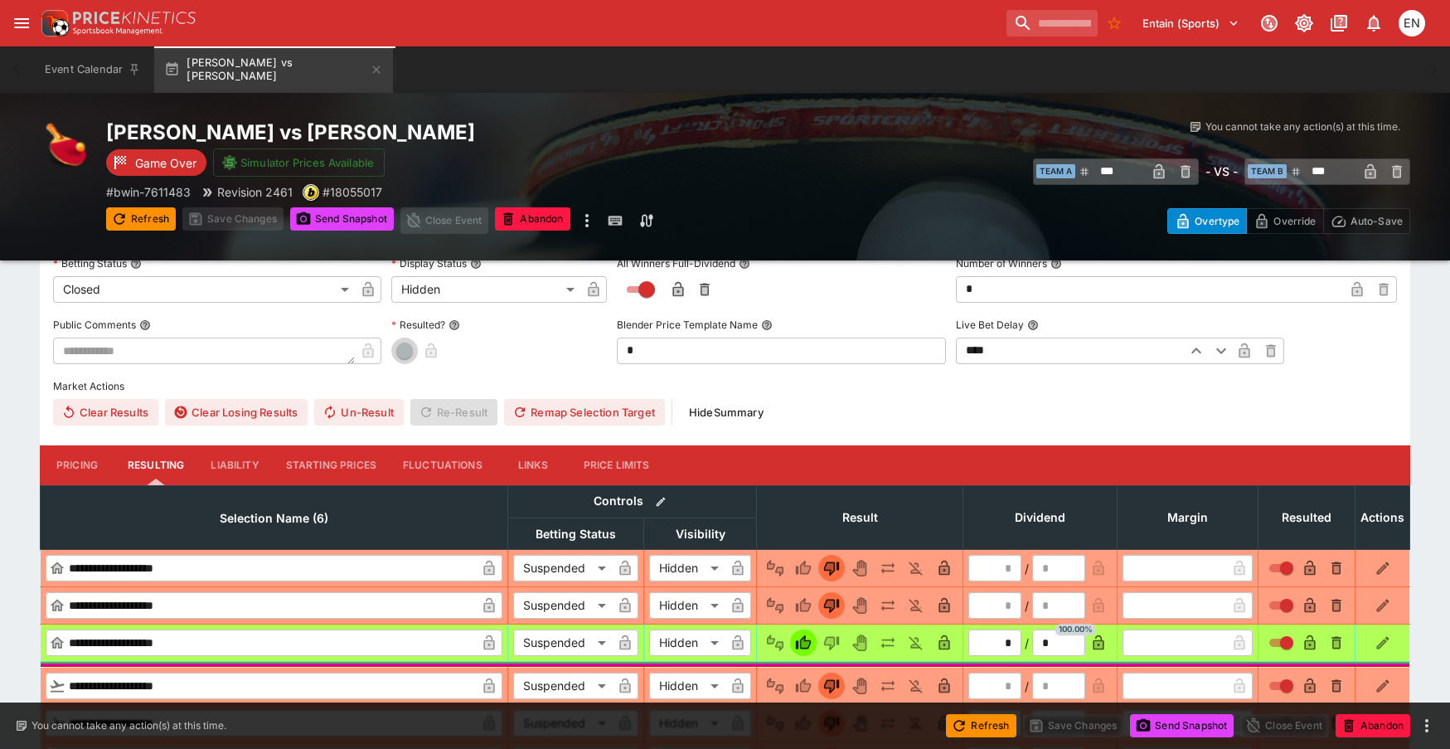
type input "*"
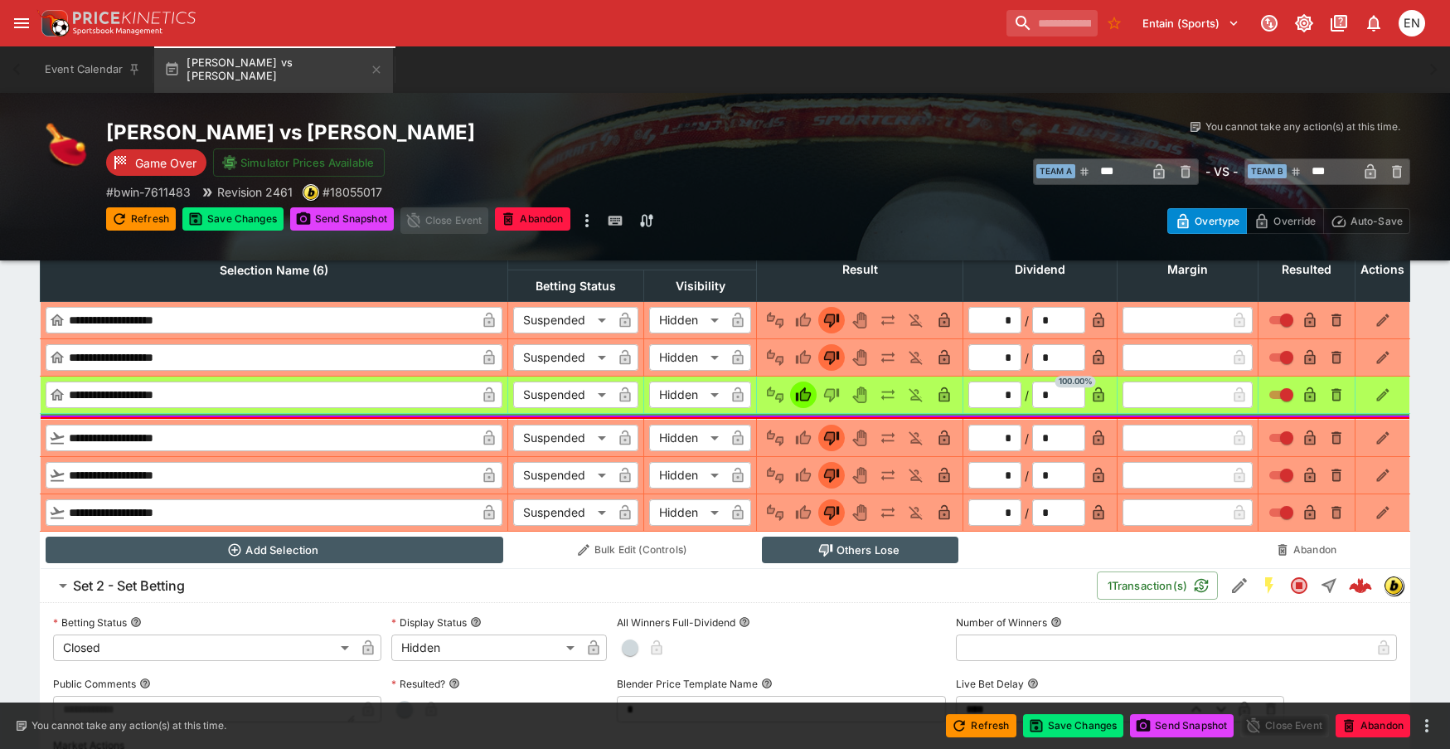
scroll to position [993, 0]
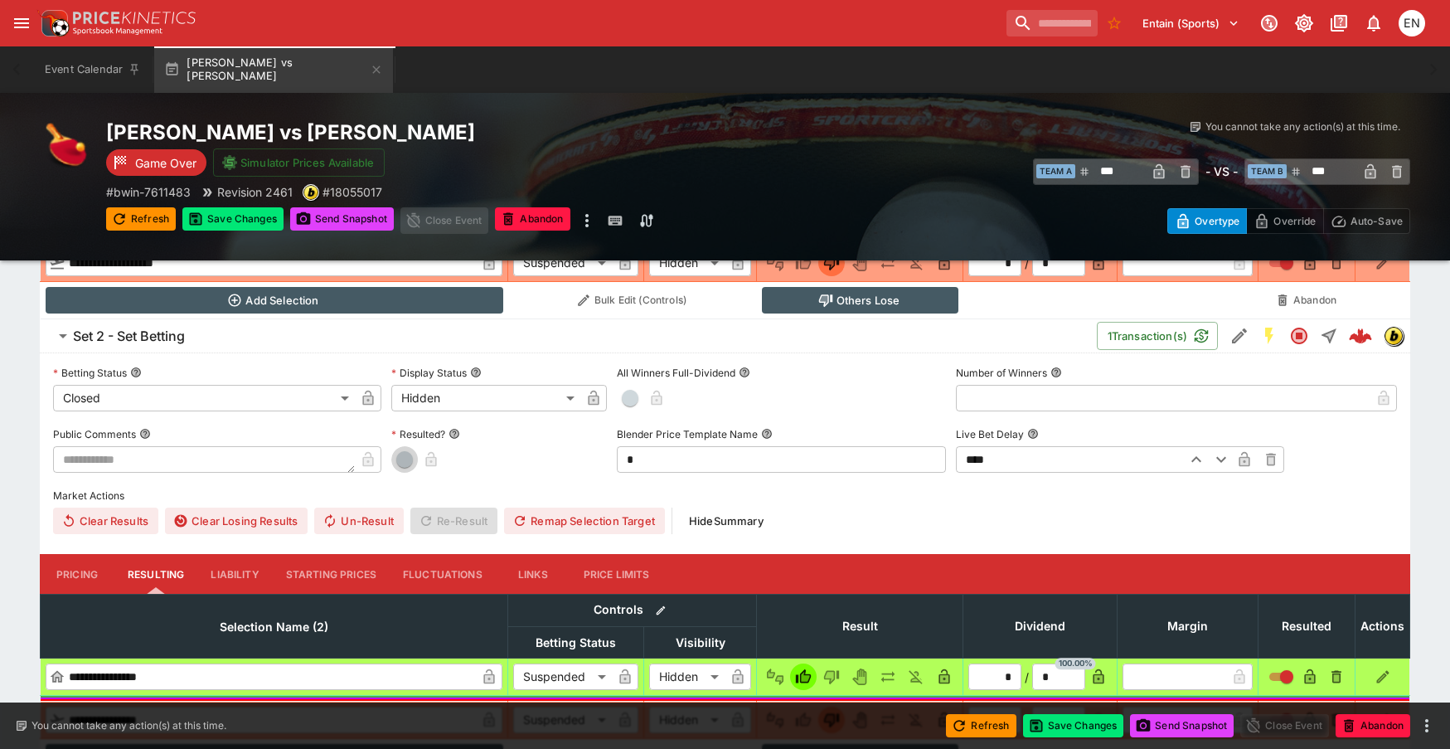
click at [409, 450] on button "button" at bounding box center [404, 459] width 27 height 27
type input "*"
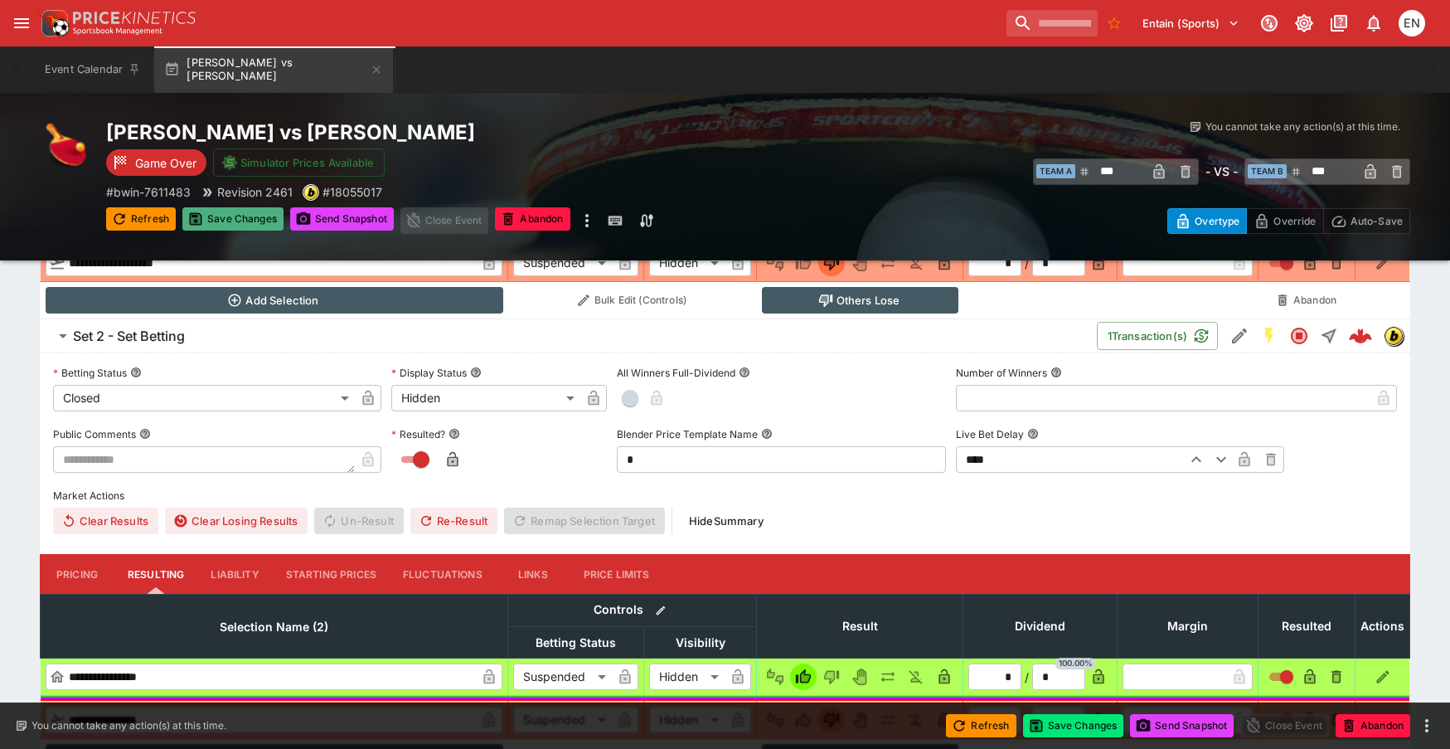
click at [237, 222] on button "Save Changes" at bounding box center [232, 218] width 101 height 23
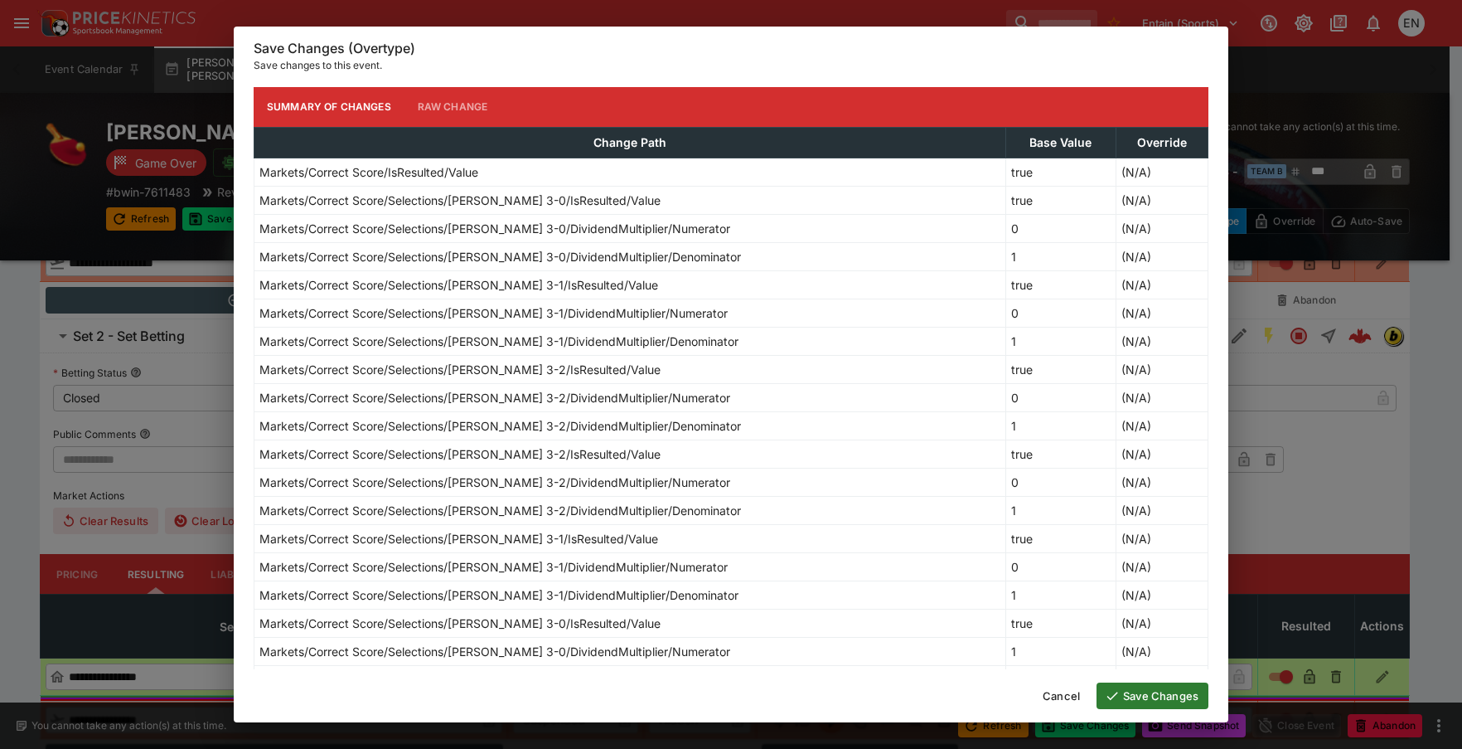
drag, startPoint x: 1144, startPoint y: 696, endPoint x: 1036, endPoint y: 672, distance: 110.4
click at [1144, 697] on button "Save Changes" at bounding box center [1153, 695] width 112 height 27
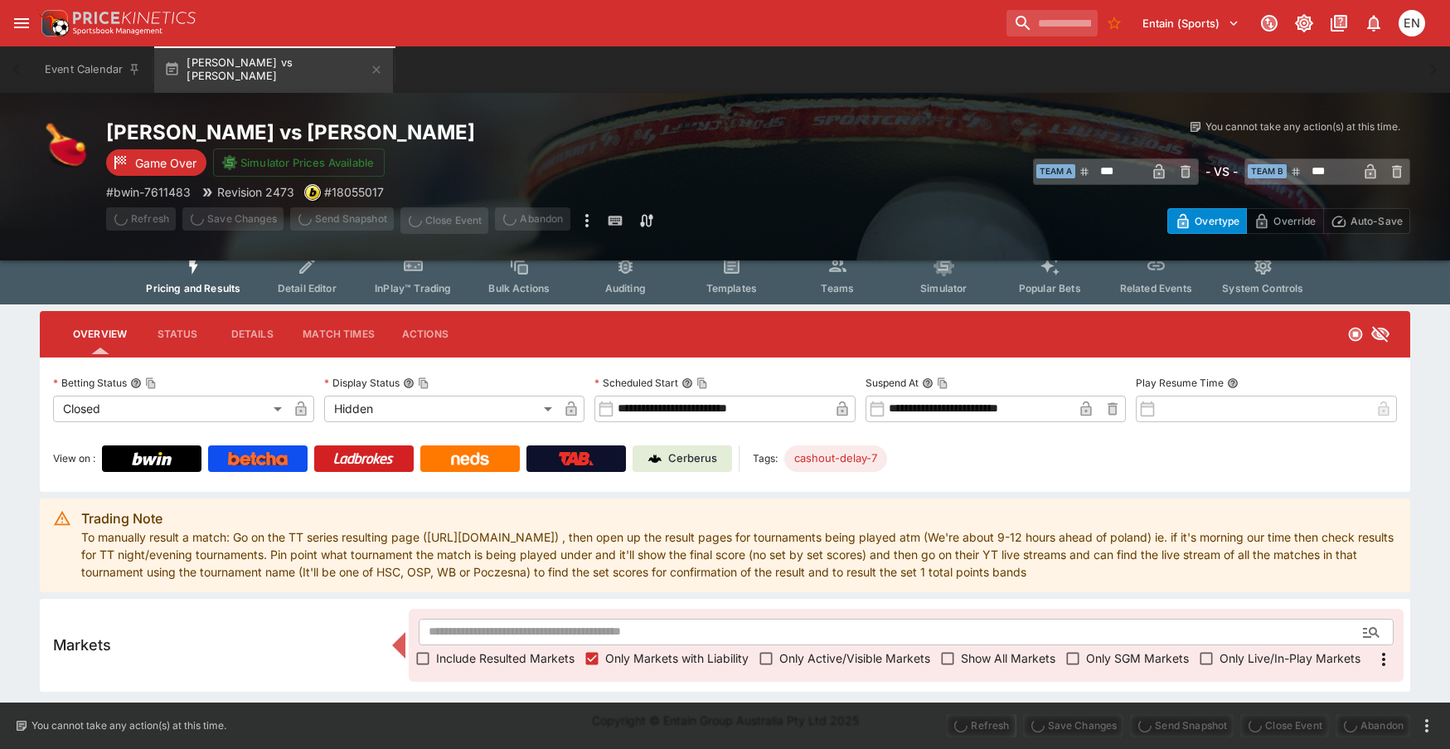
scroll to position [15, 0]
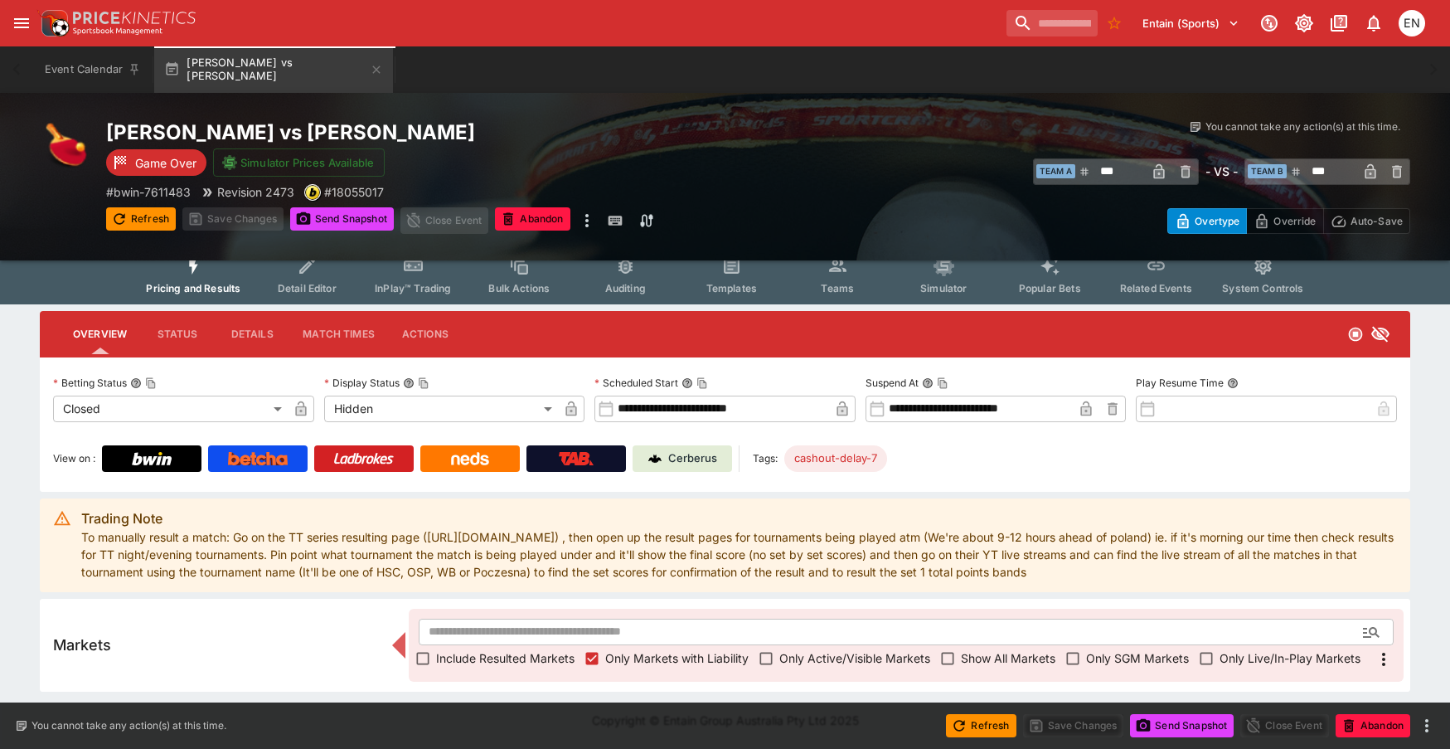
click at [321, 221] on button "Send Snapshot" at bounding box center [342, 218] width 104 height 23
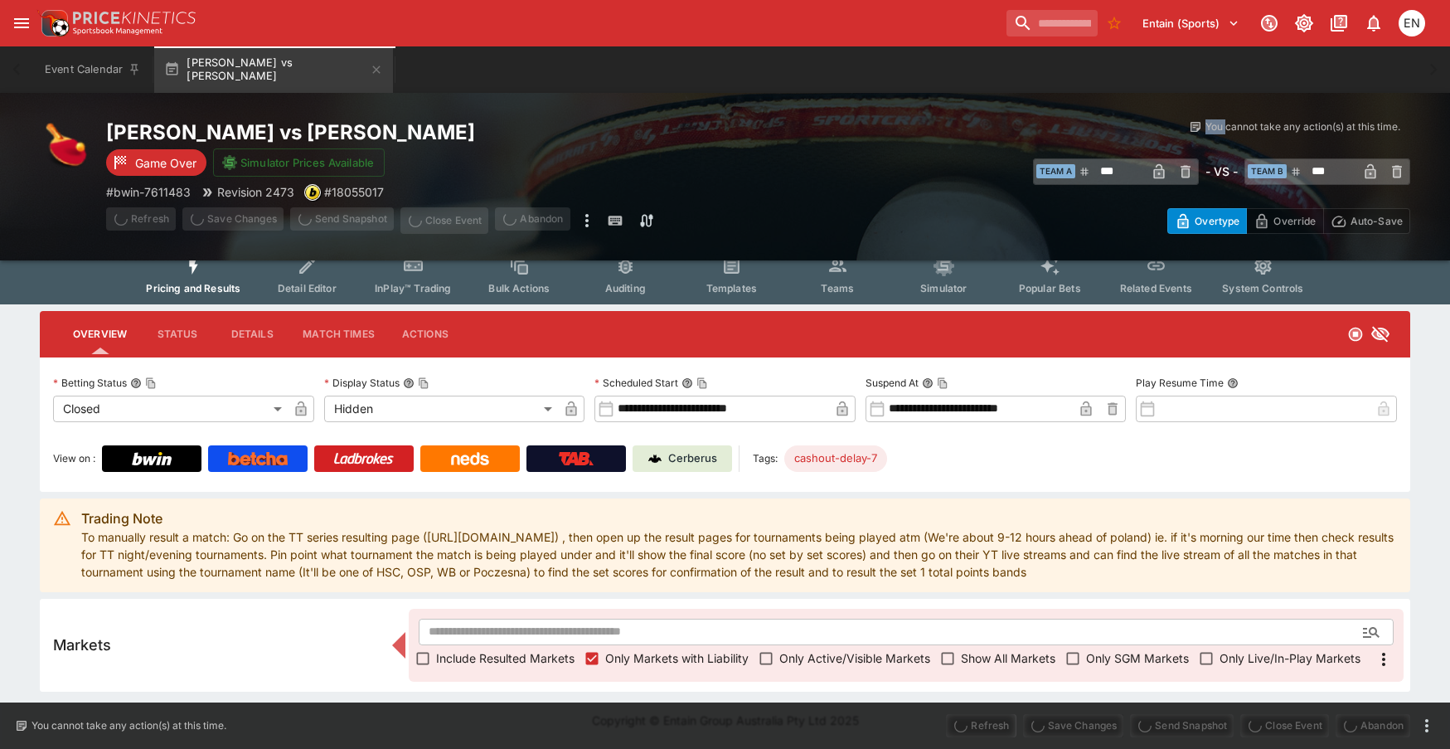
click at [321, 221] on span "Send Snapshot" at bounding box center [342, 220] width 104 height 27
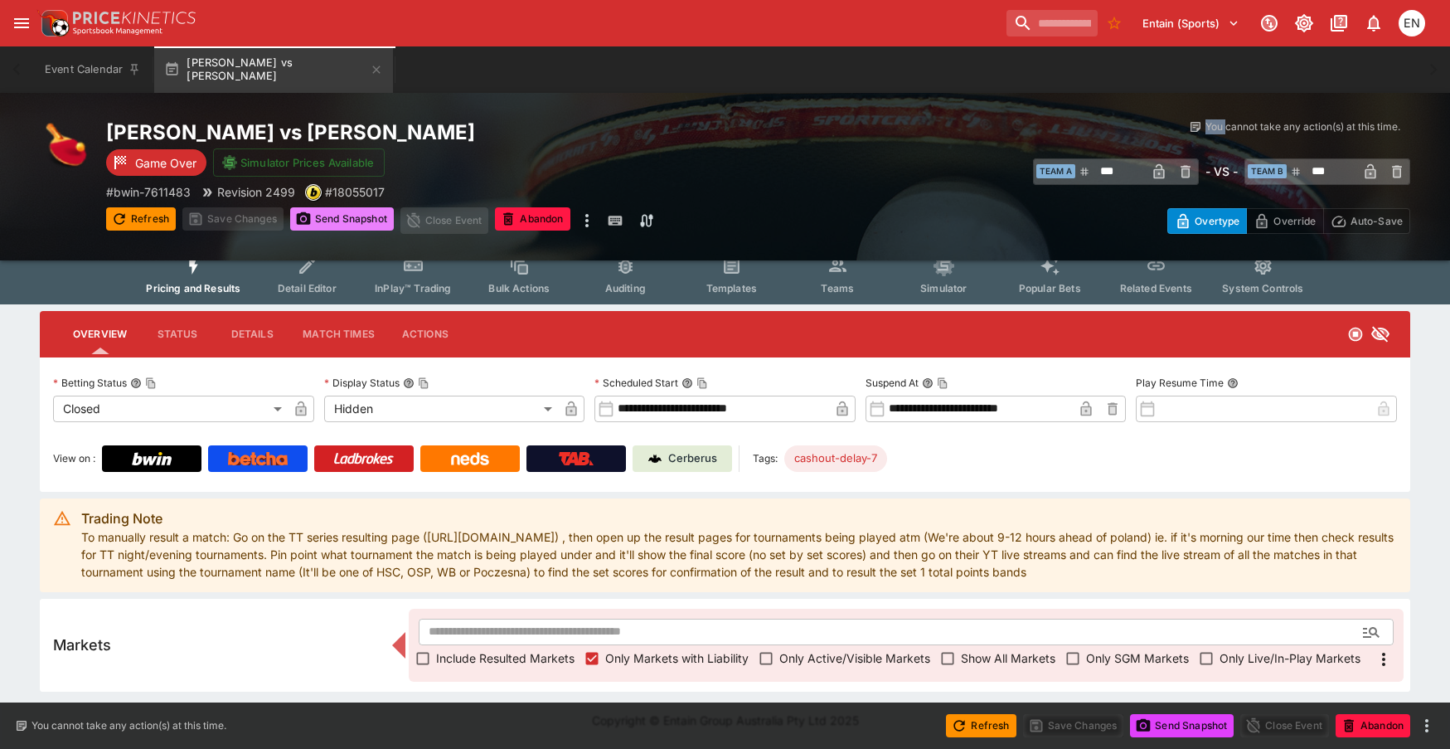
click at [327, 220] on button "Send Snapshot" at bounding box center [342, 218] width 104 height 23
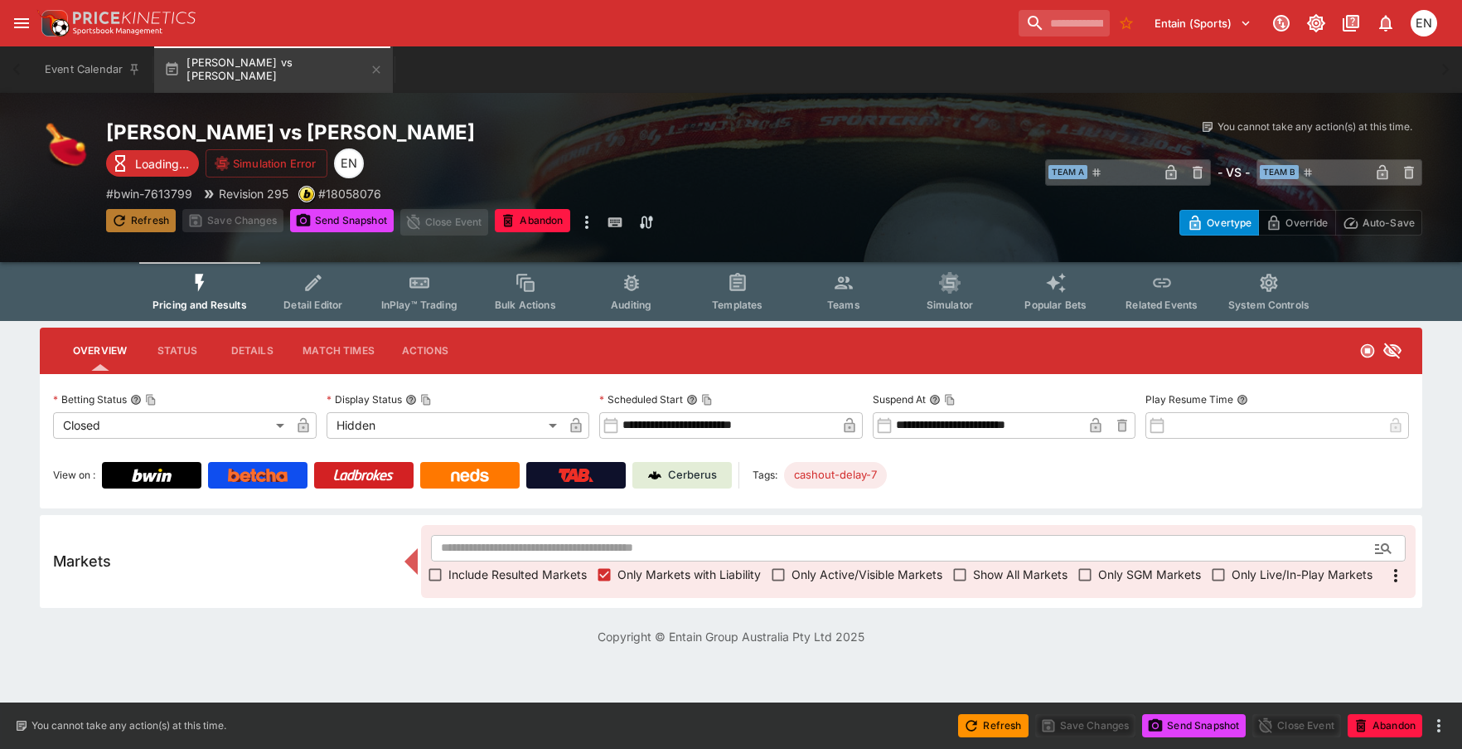
click at [144, 211] on button "Refresh" at bounding box center [141, 220] width 70 height 23
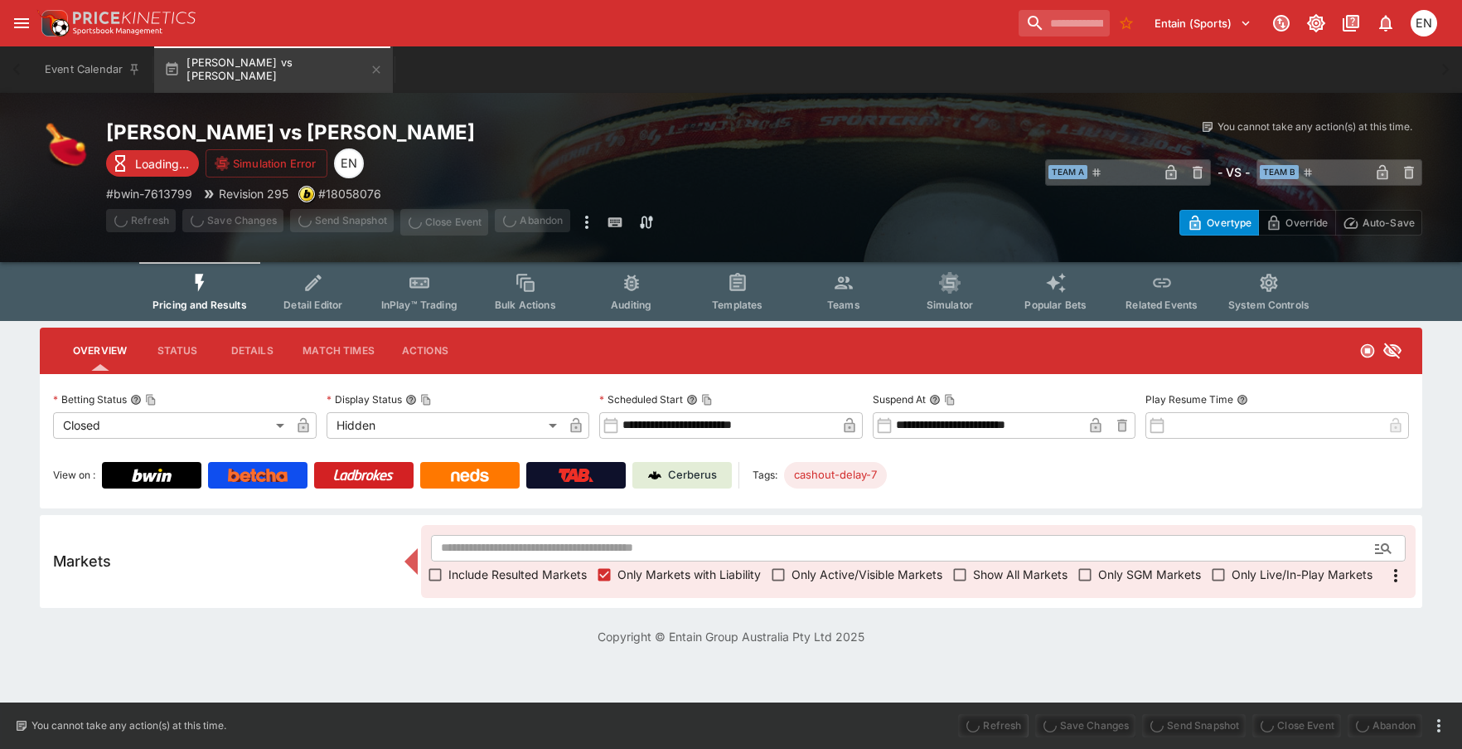
click at [154, 223] on span "Refresh" at bounding box center [141, 219] width 70 height 17
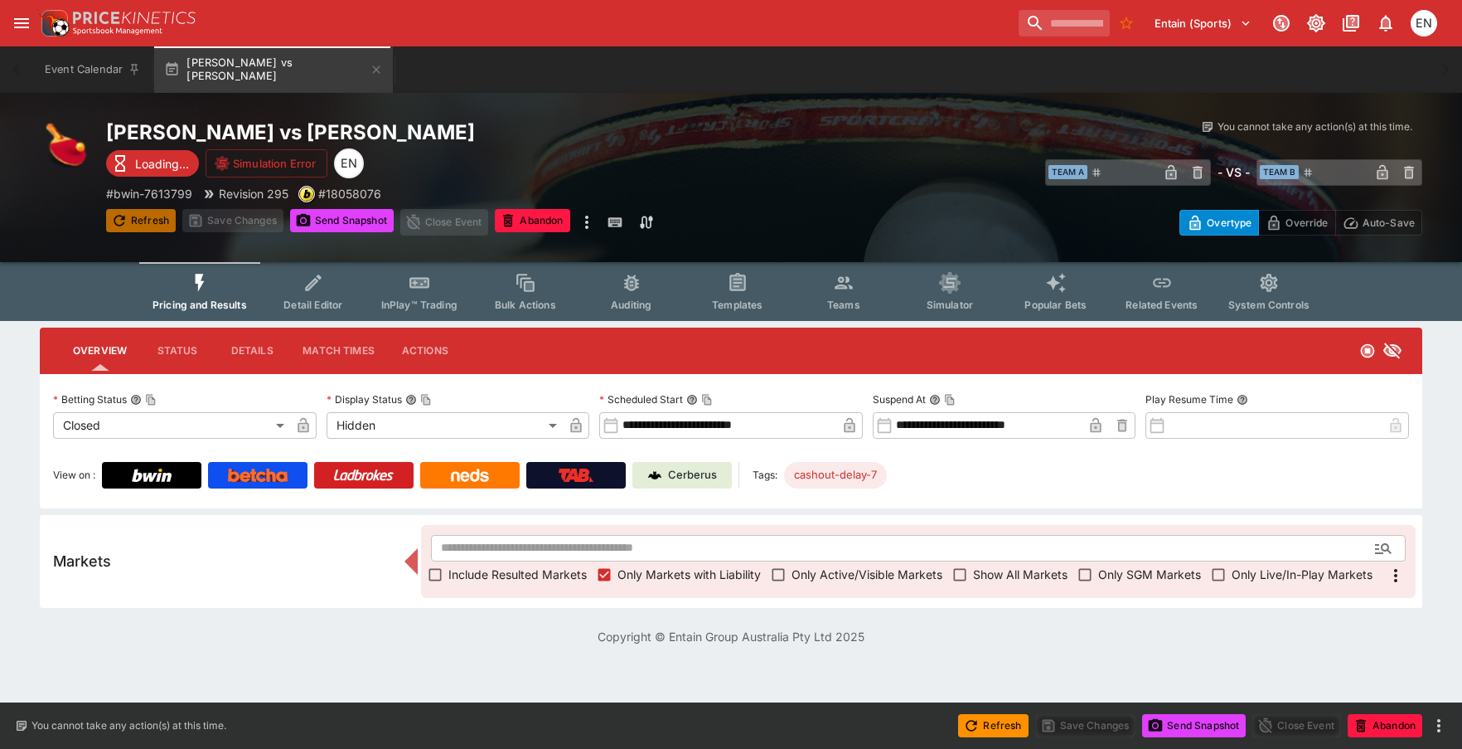
click at [154, 223] on button "Refresh" at bounding box center [141, 220] width 70 height 23
click at [348, 222] on button "Send Snapshot" at bounding box center [342, 220] width 104 height 23
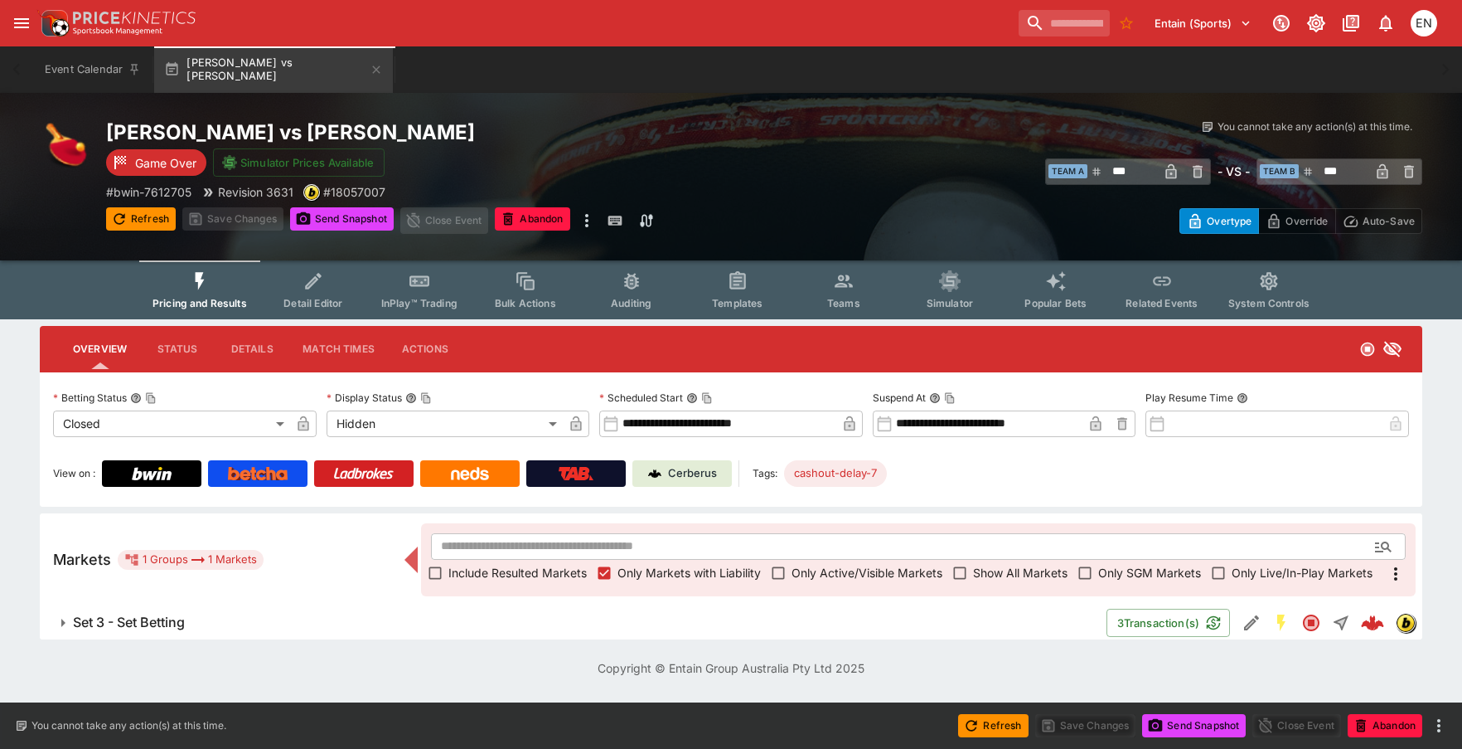
drag, startPoint x: 163, startPoint y: 618, endPoint x: 278, endPoint y: 568, distance: 125.1
click at [166, 618] on h6 "Set 3 - Set Betting" at bounding box center [129, 621] width 112 height 17
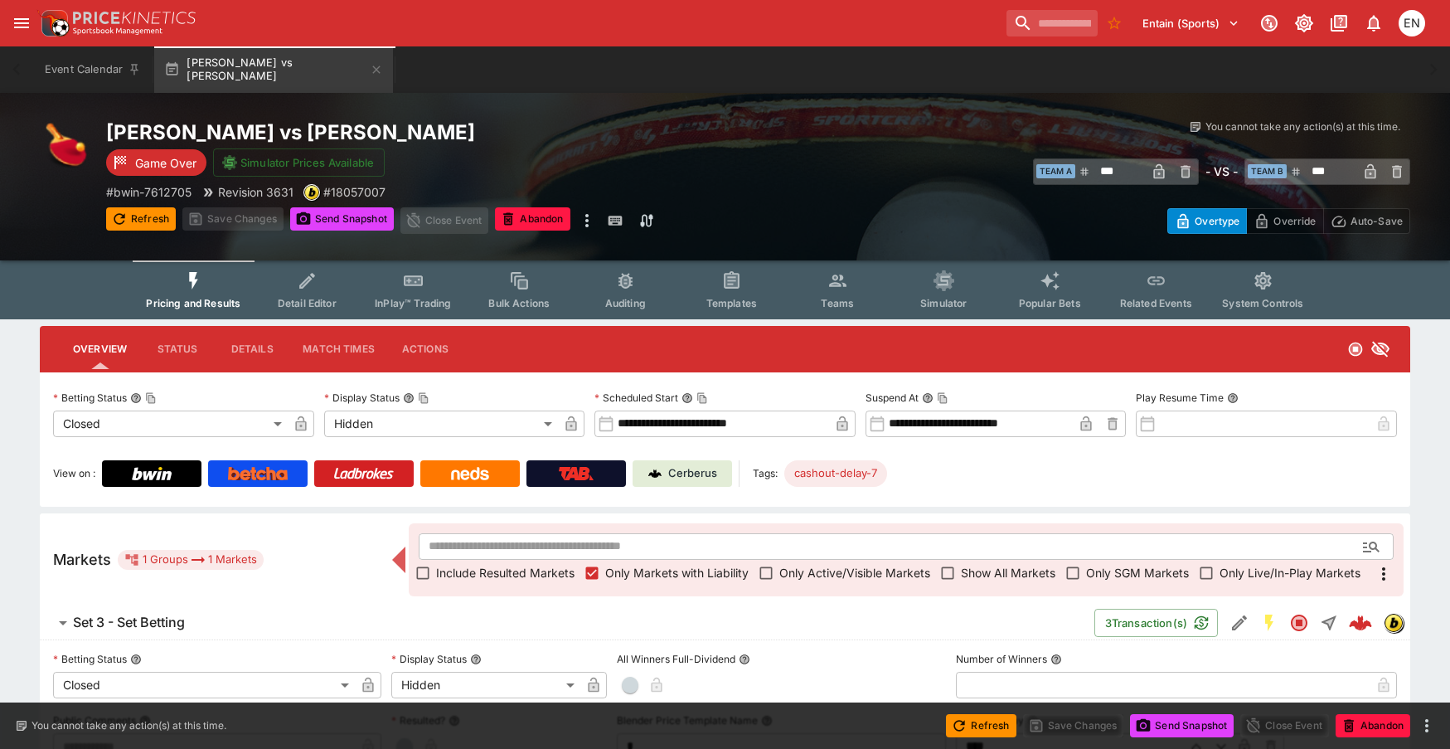
scroll to position [371, 0]
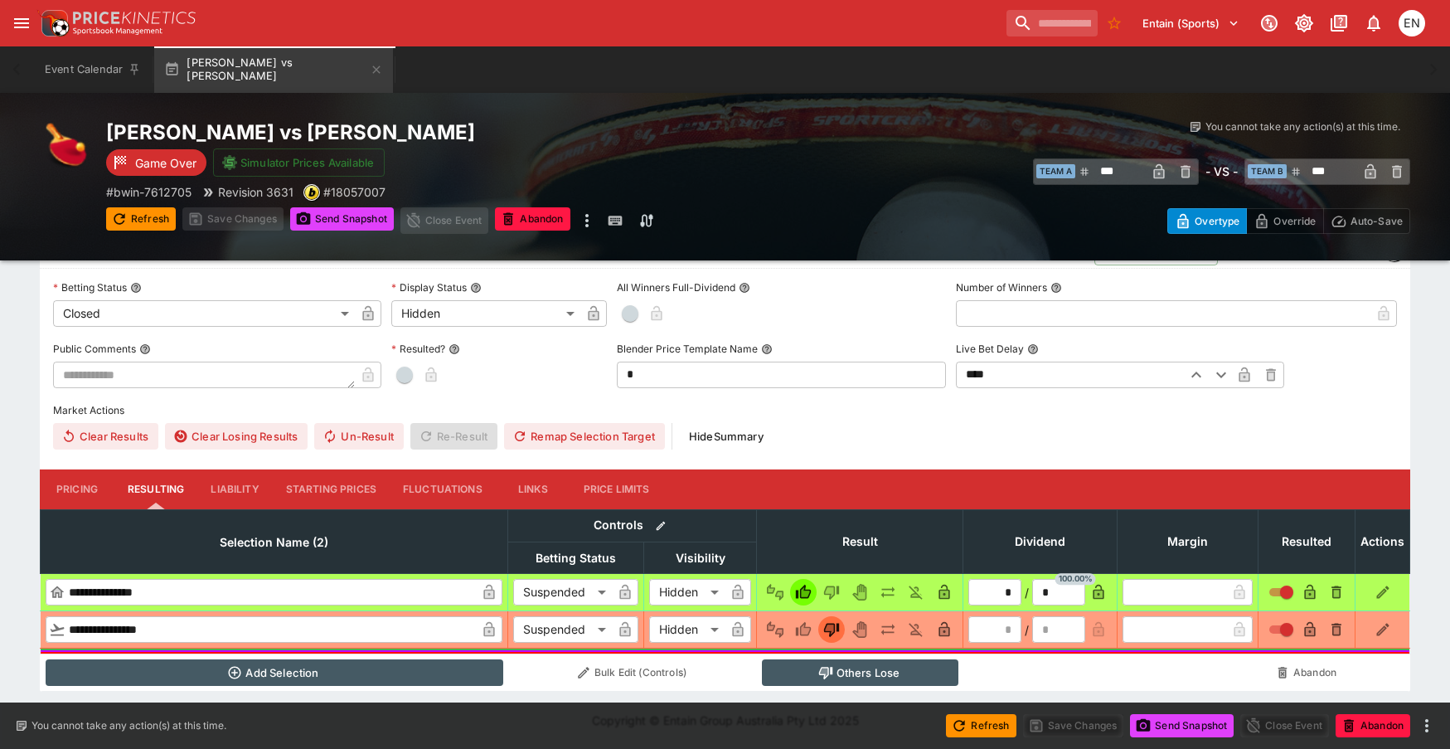
click at [403, 381] on span "button" at bounding box center [404, 374] width 17 height 17
type input "*"
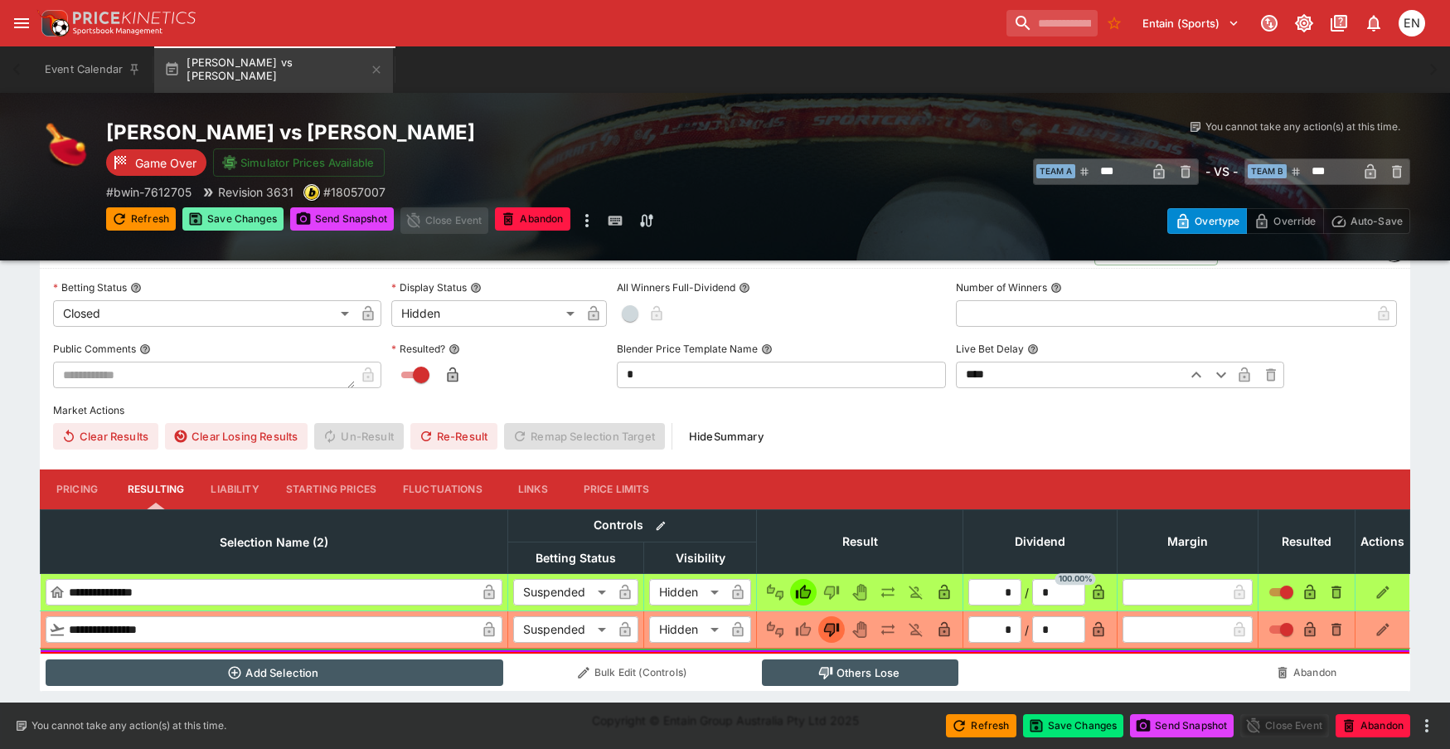
click at [245, 221] on button "Save Changes" at bounding box center [232, 218] width 101 height 23
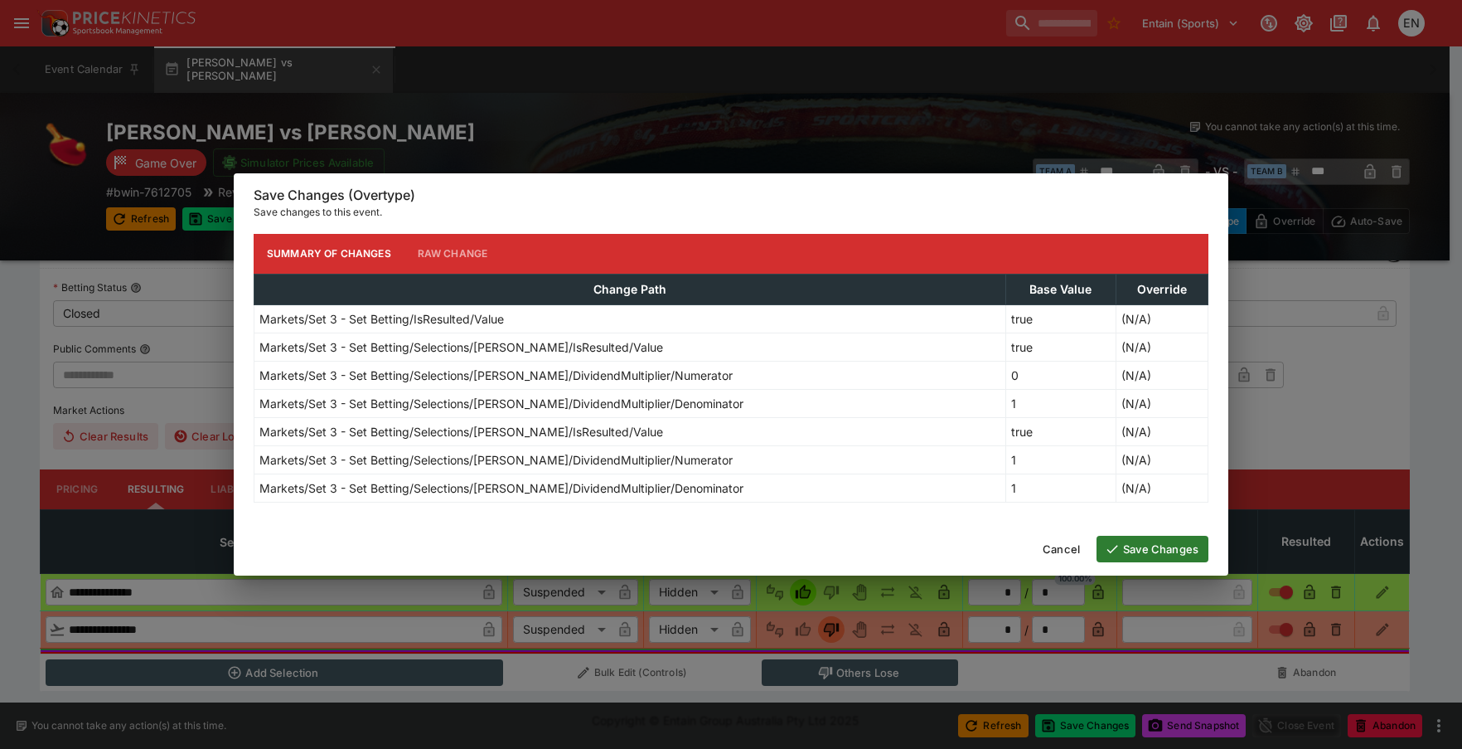
drag, startPoint x: 1150, startPoint y: 543, endPoint x: 411, endPoint y: 473, distance: 742.0
click at [1150, 544] on button "Save Changes" at bounding box center [1153, 549] width 112 height 27
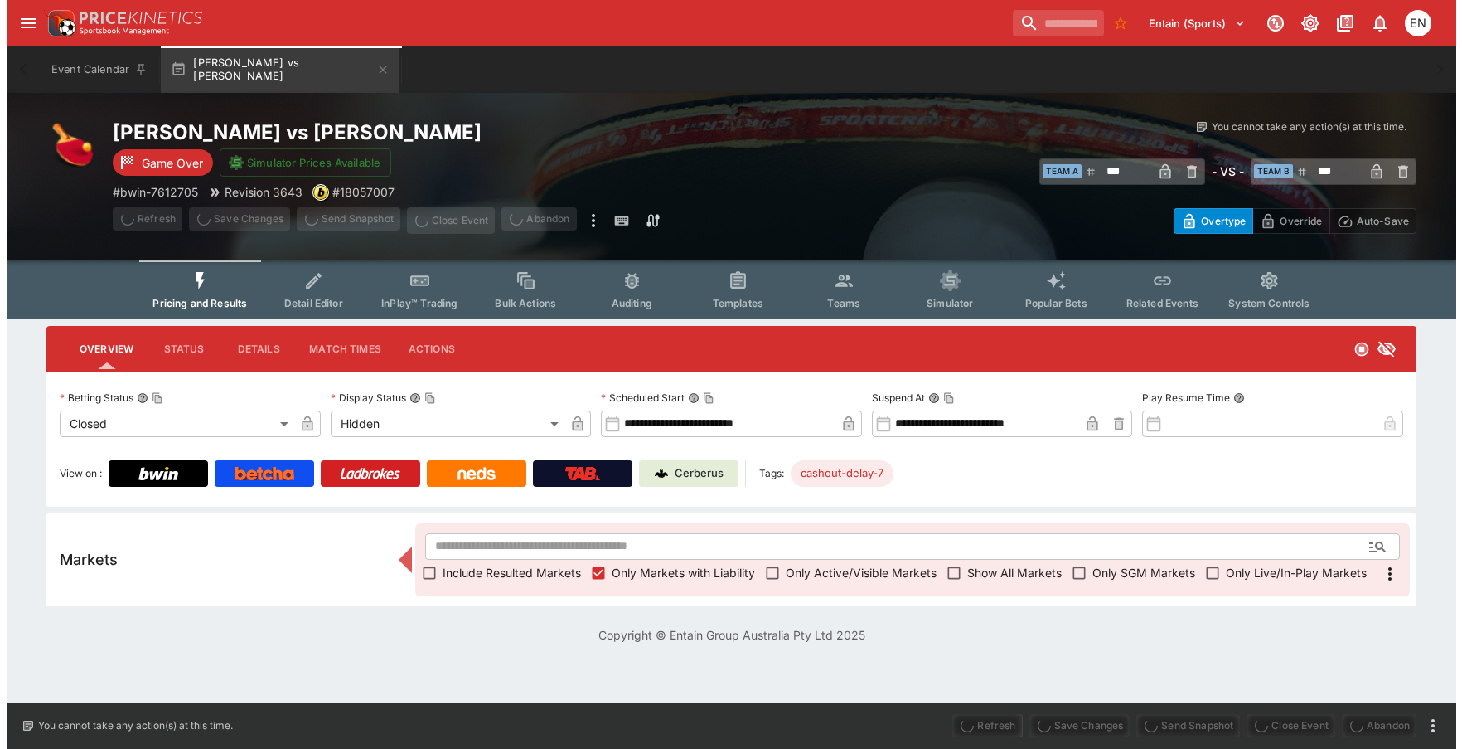
scroll to position [0, 0]
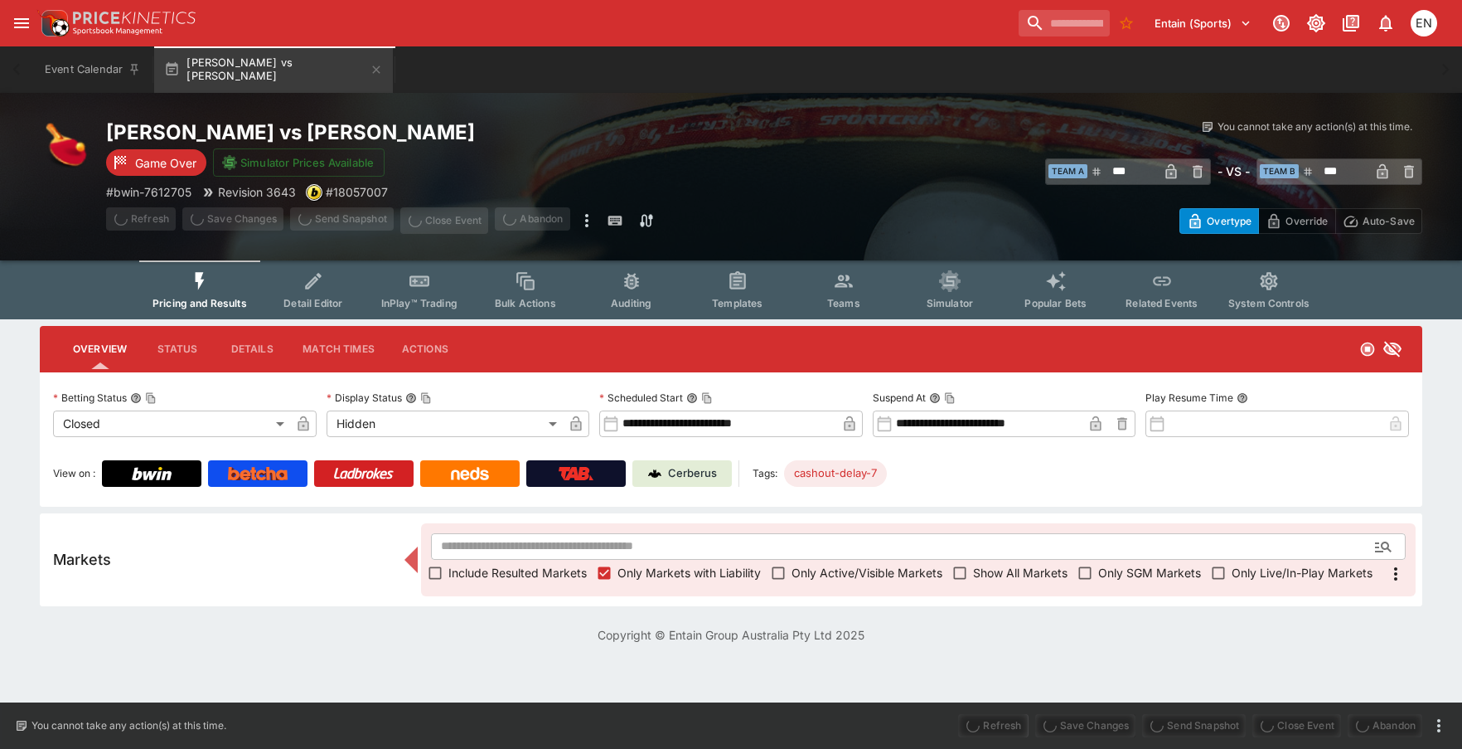
click at [347, 230] on span "Send Snapshot" at bounding box center [342, 220] width 104 height 27
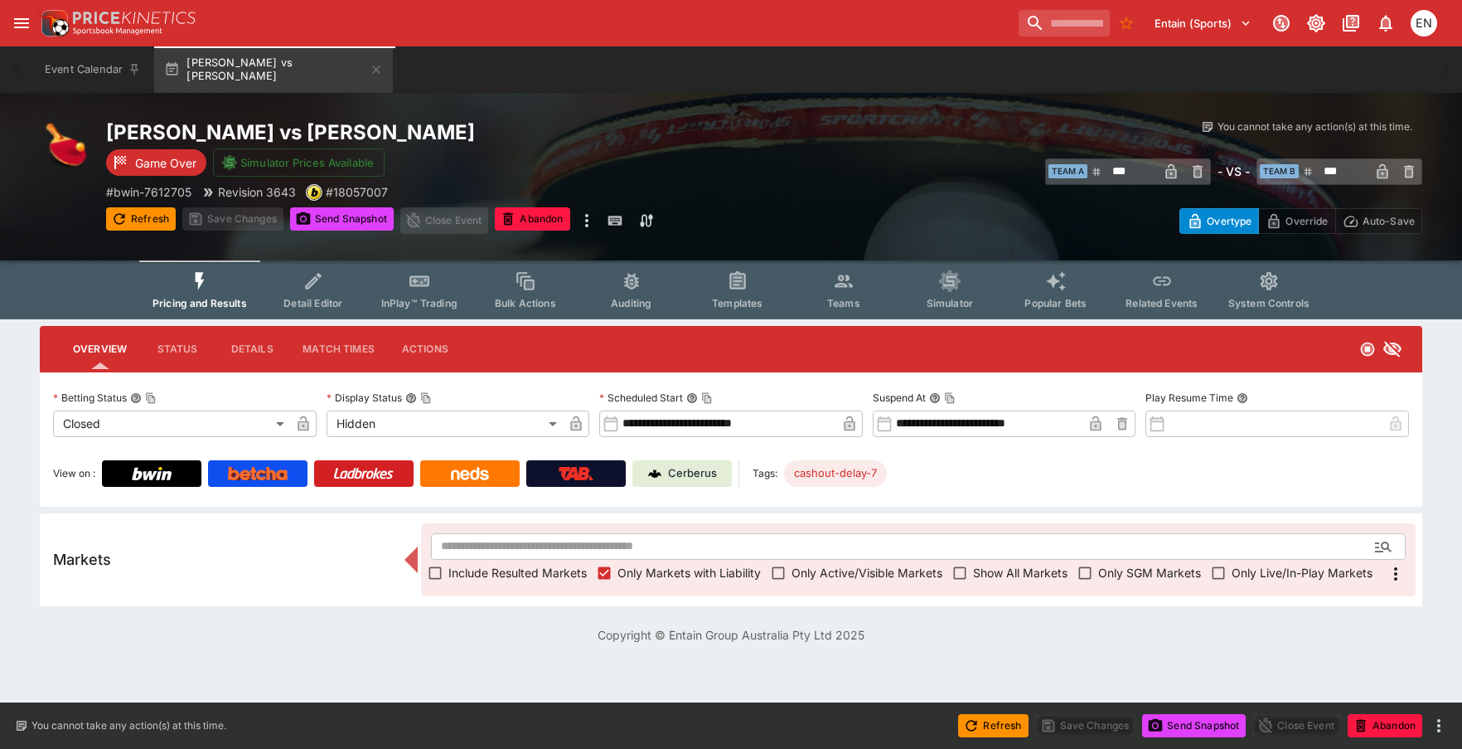
click at [347, 230] on button "Send Snapshot" at bounding box center [342, 218] width 104 height 23
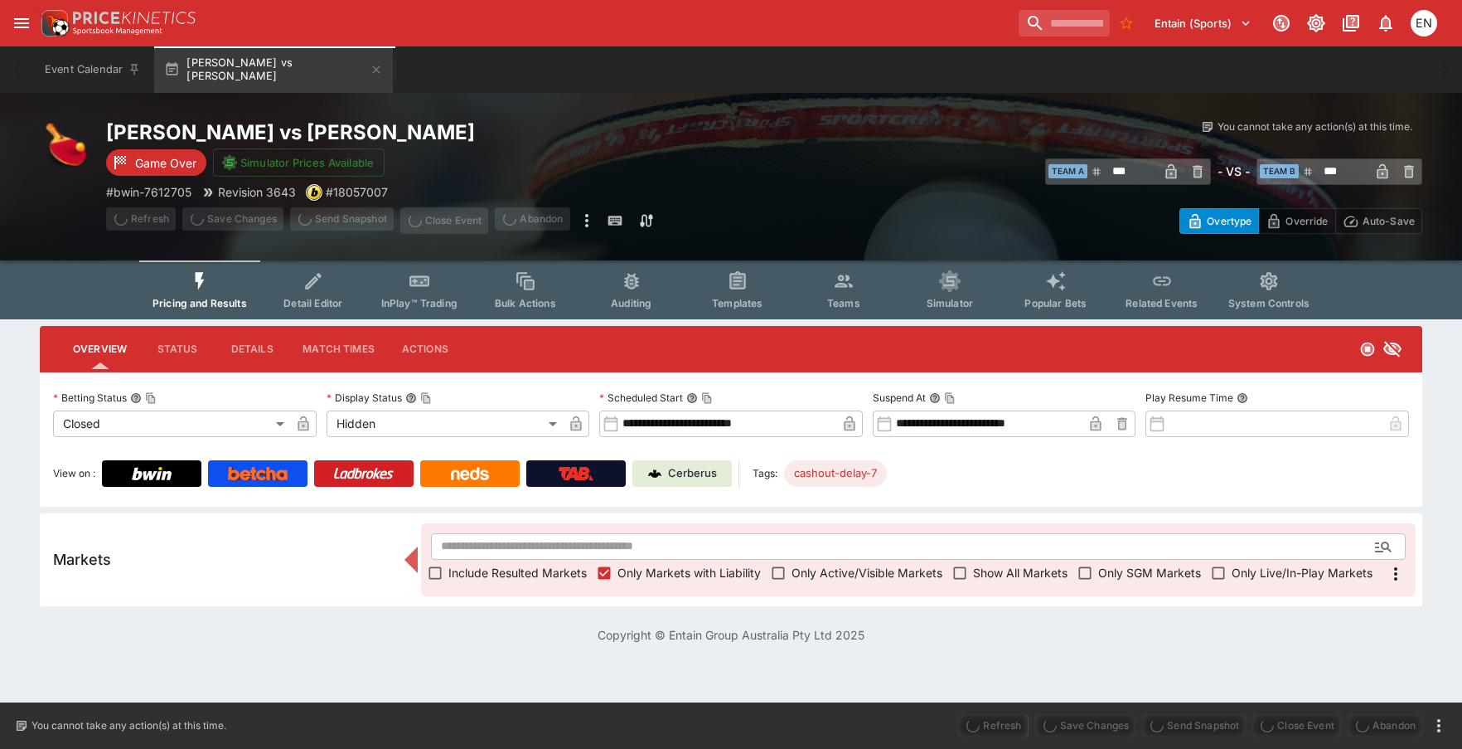
click at [347, 230] on span "Send Snapshot" at bounding box center [342, 220] width 104 height 27
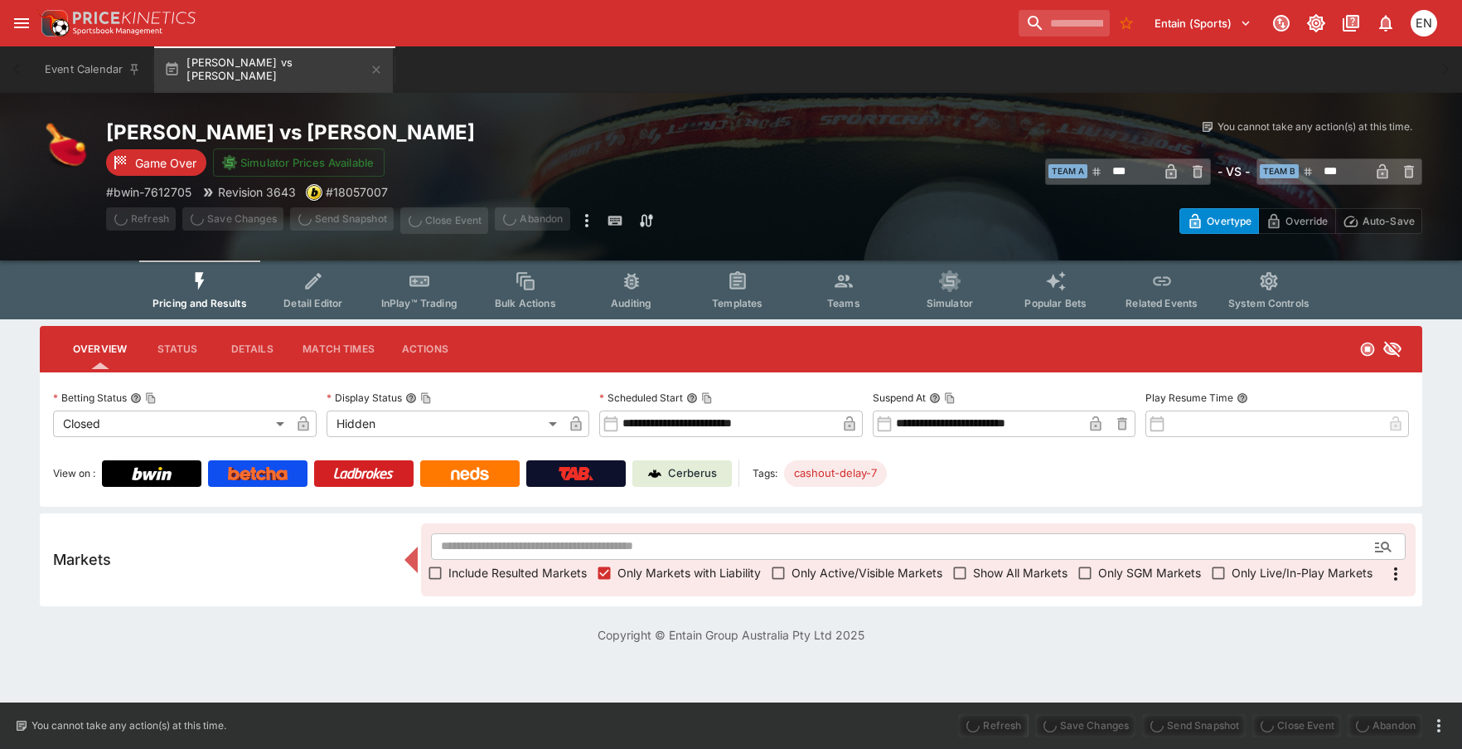
click at [347, 230] on span "Send Snapshot" at bounding box center [342, 220] width 104 height 27
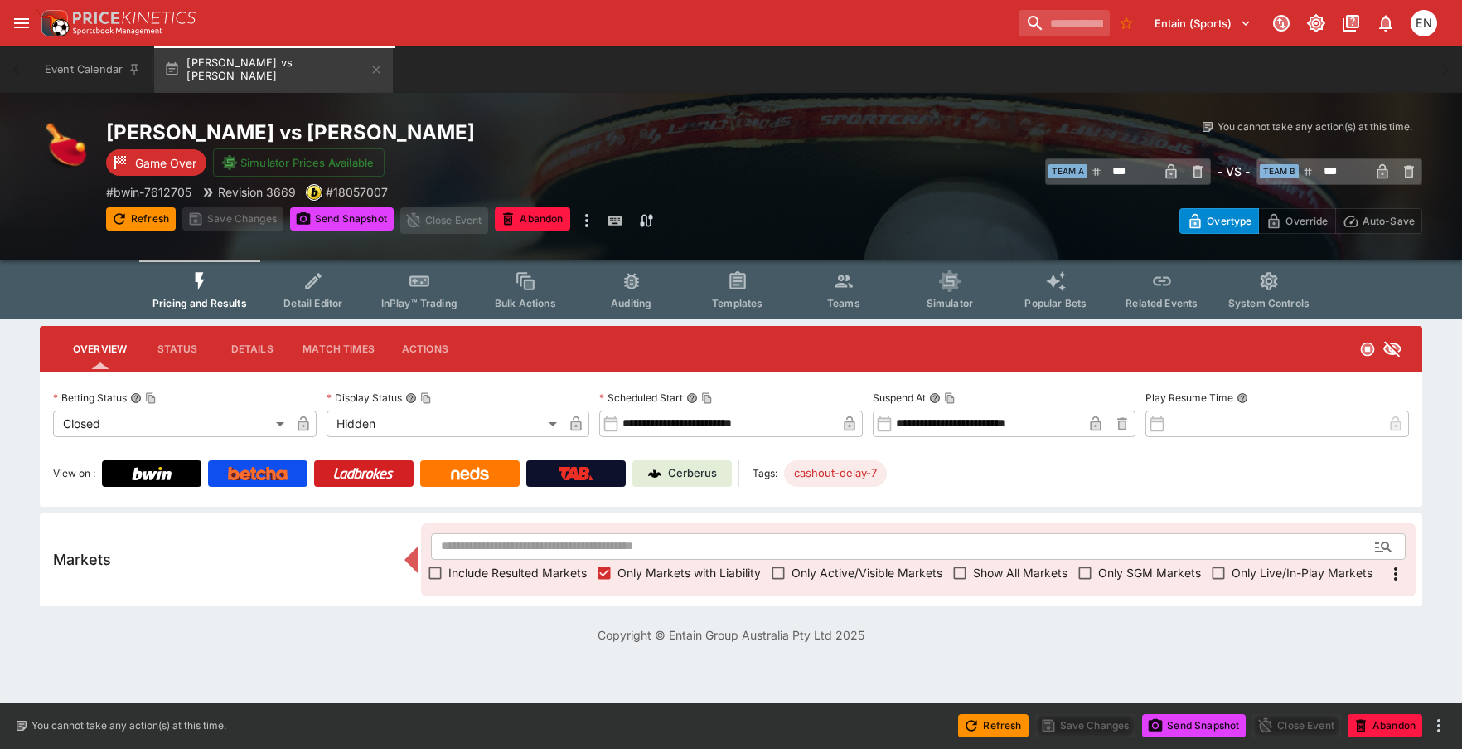
click at [1170, 86] on div "Event Calendar Arkadiusz Kolos vs Bartlomiej Molka" at bounding box center [731, 69] width 1396 height 46
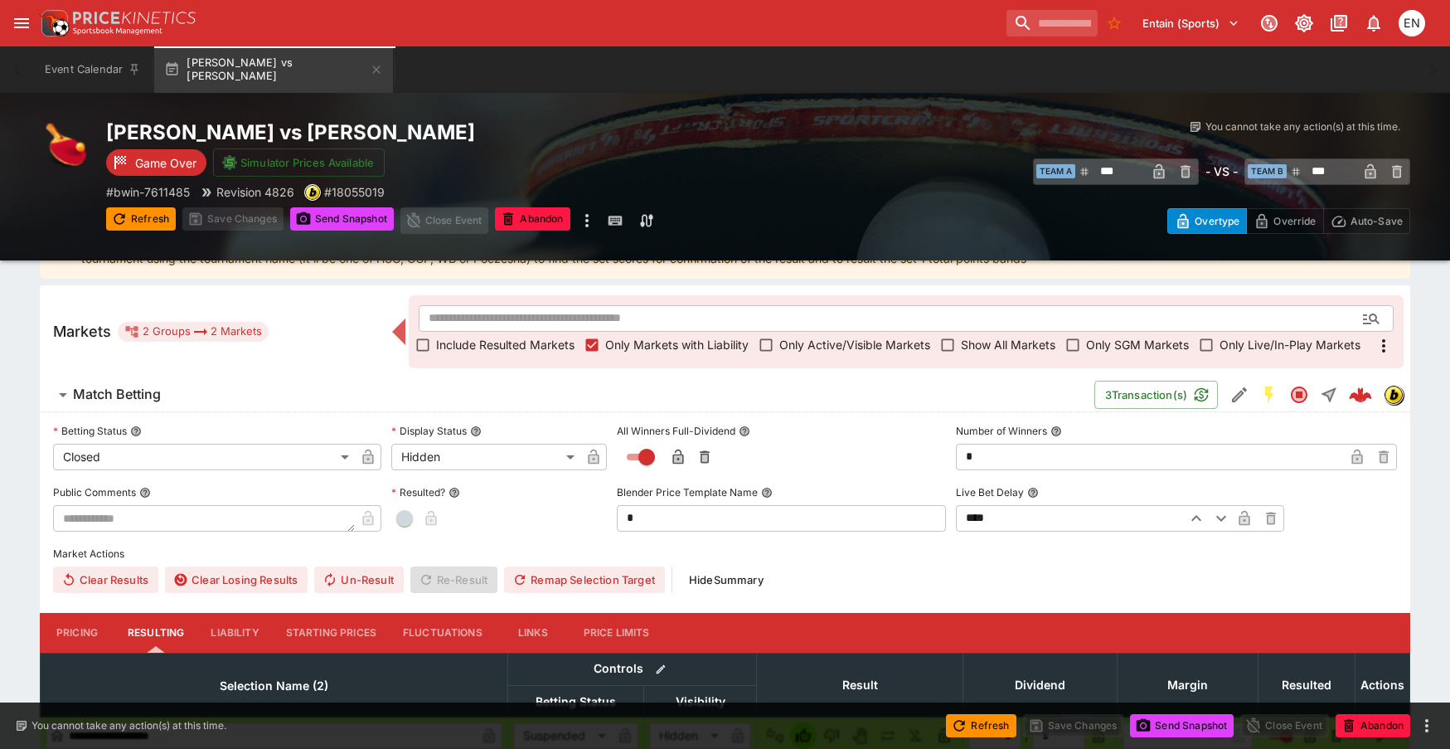
scroll to position [332, 0]
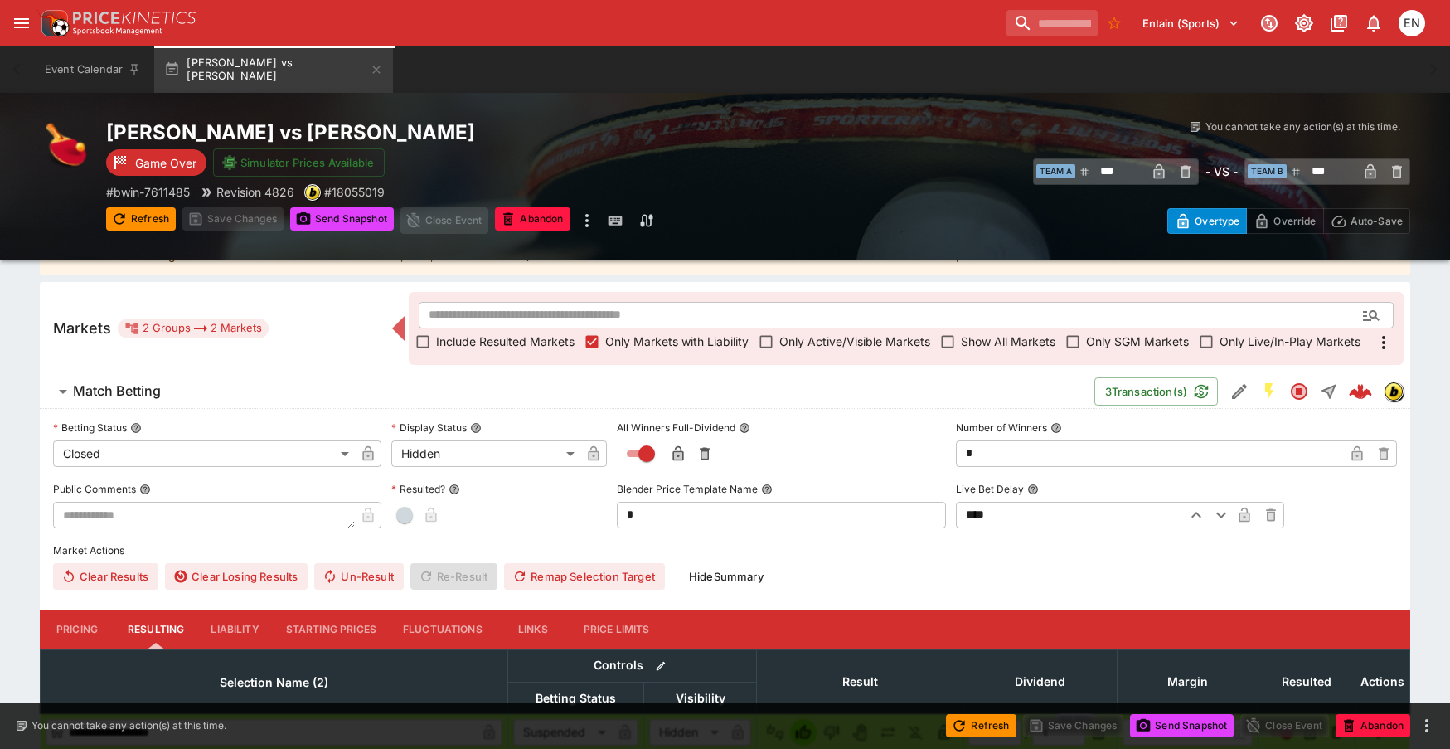
drag, startPoint x: 408, startPoint y: 513, endPoint x: 395, endPoint y: 495, distance: 22.1
click at [408, 513] on span "button" at bounding box center [404, 515] width 17 height 17
type input "*"
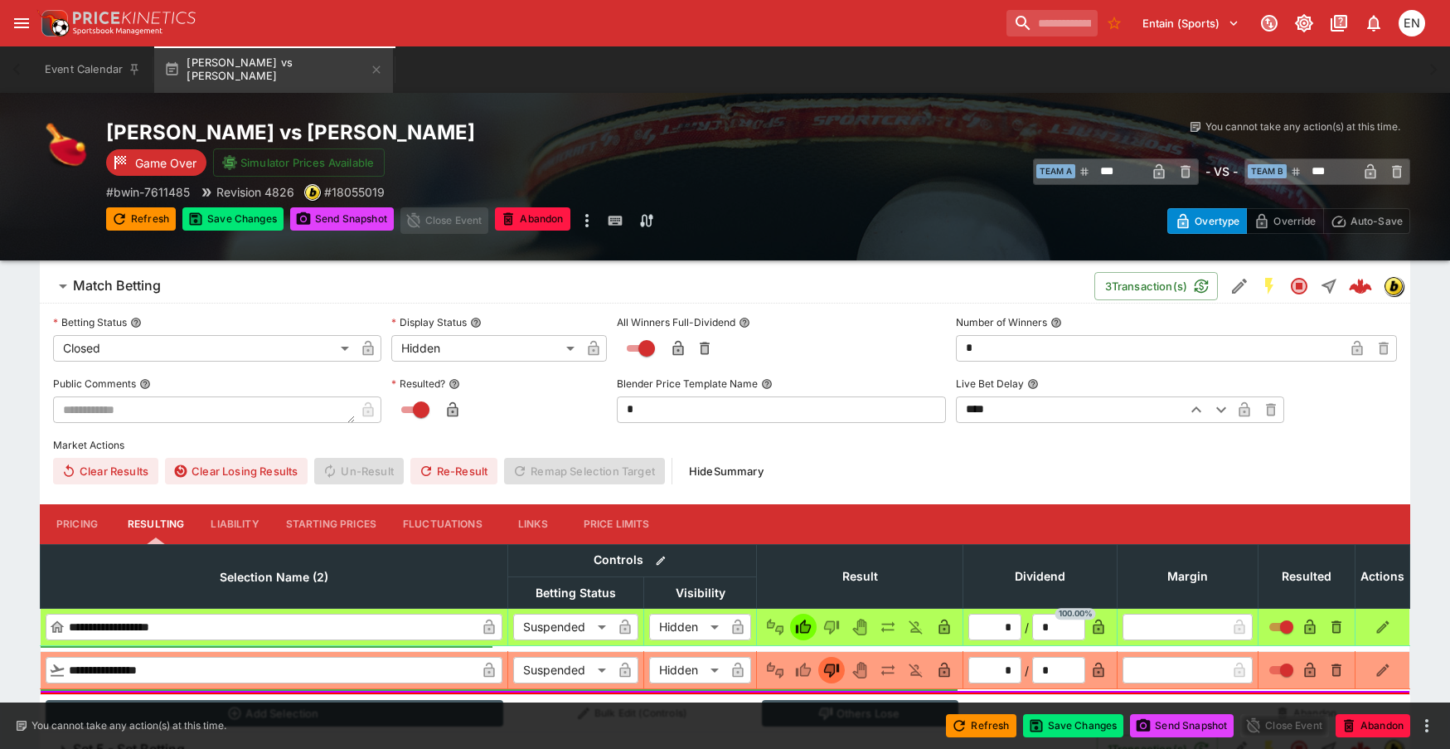
scroll to position [511, 0]
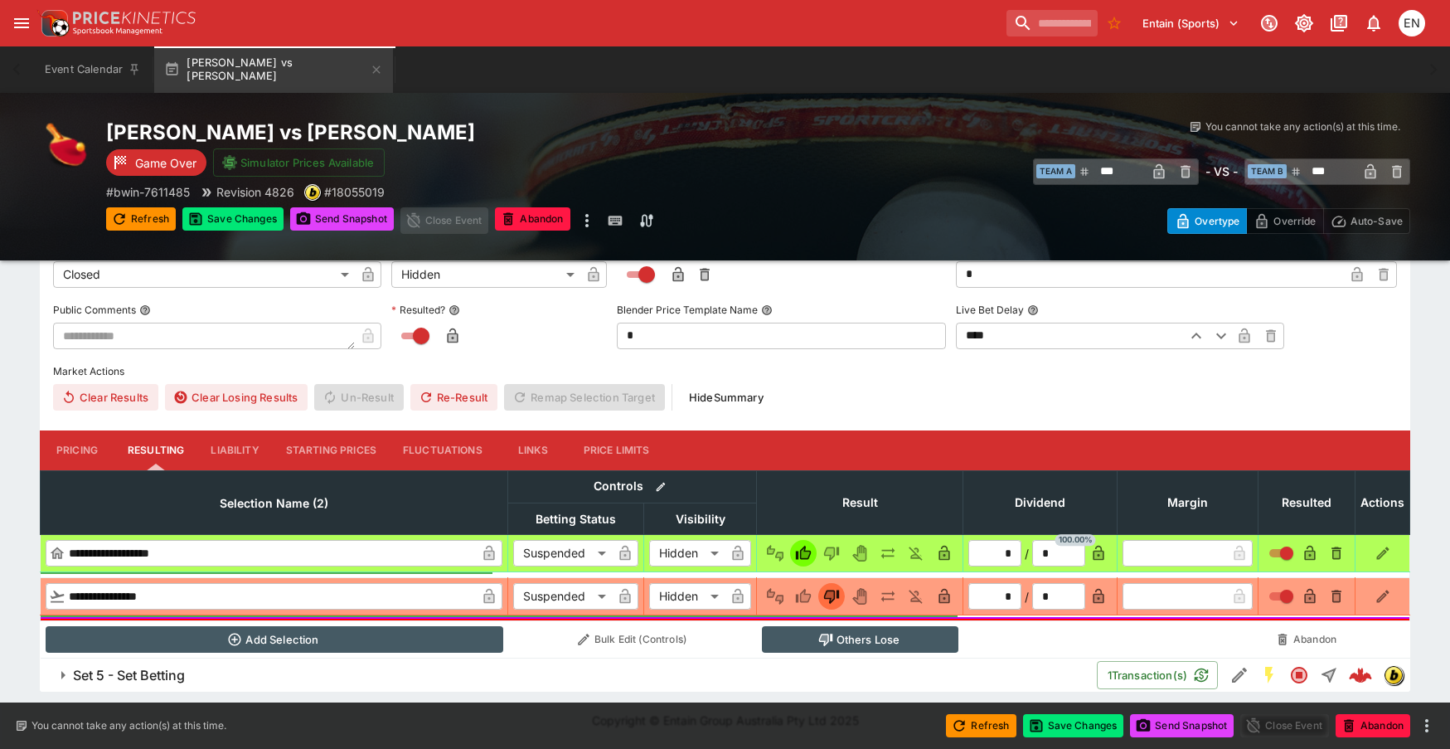
click at [195, 667] on span "Set 5 - Set Betting" at bounding box center [578, 675] width 1011 height 17
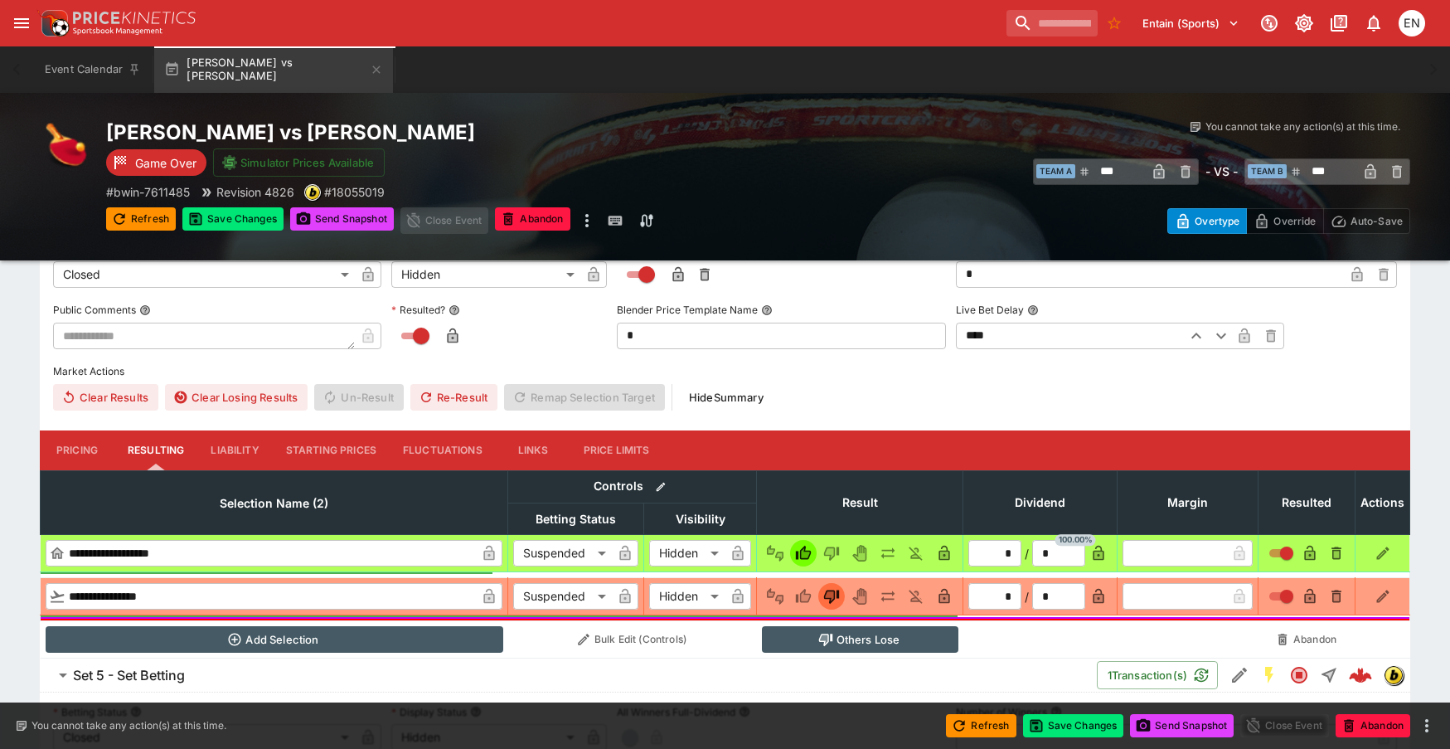
scroll to position [925, 0]
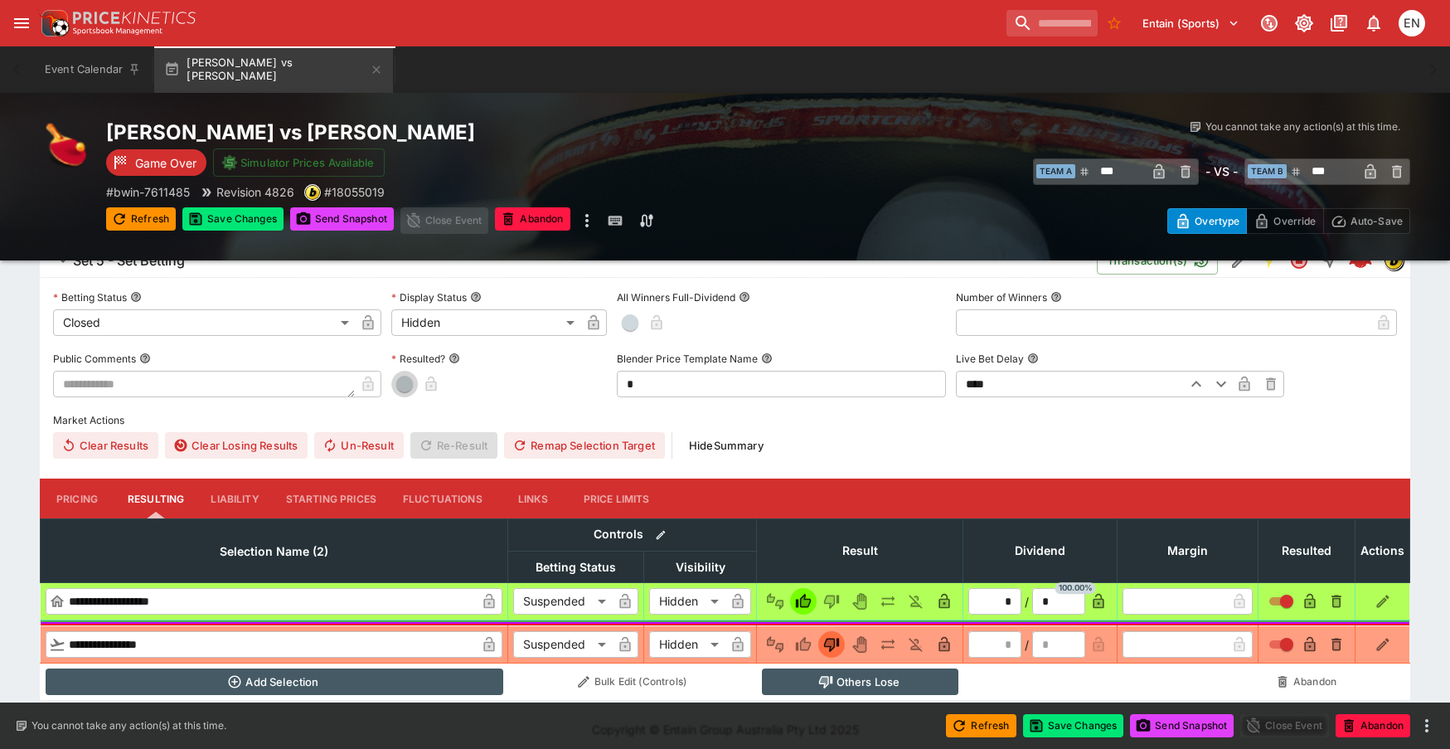
click at [408, 382] on span "button" at bounding box center [404, 384] width 17 height 17
type input "*"
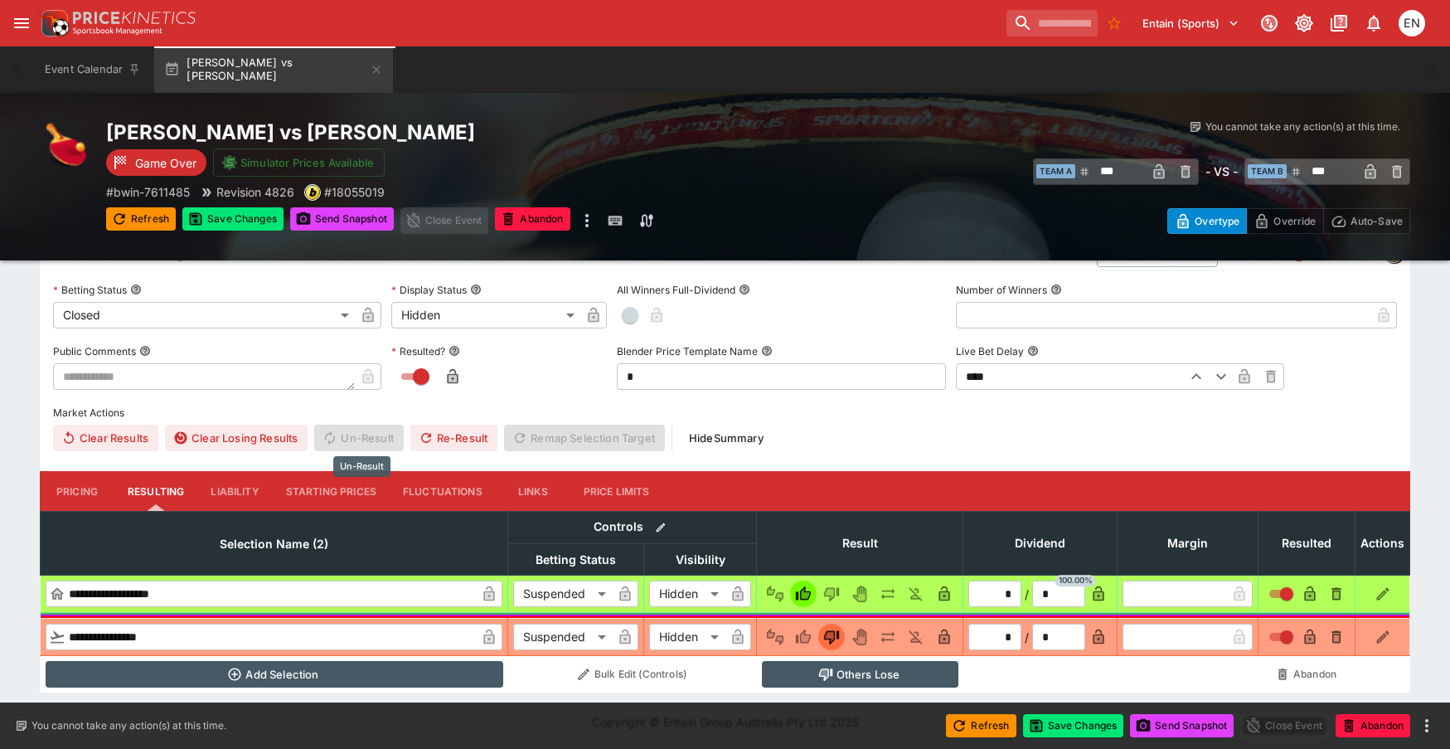
scroll to position [934, 0]
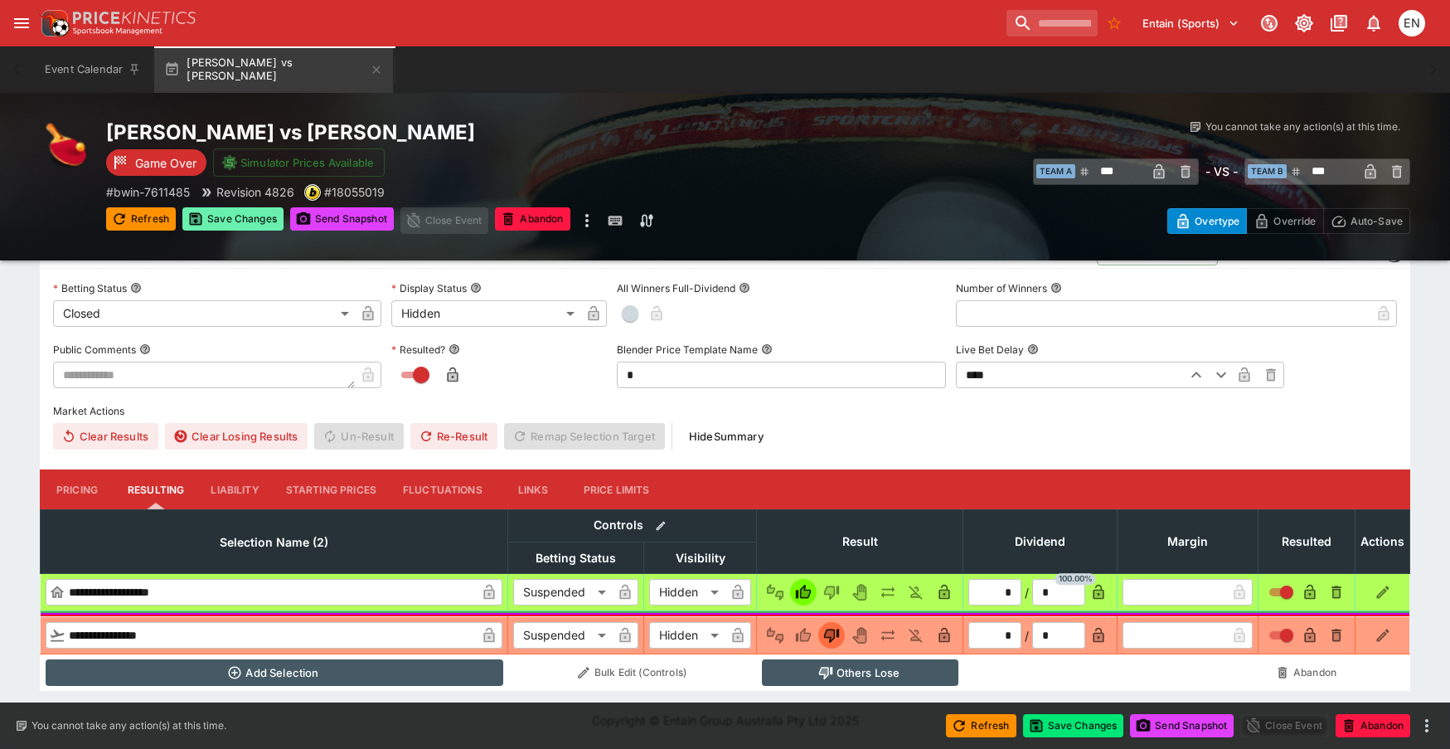
click at [239, 218] on button "Save Changes" at bounding box center [232, 218] width 101 height 23
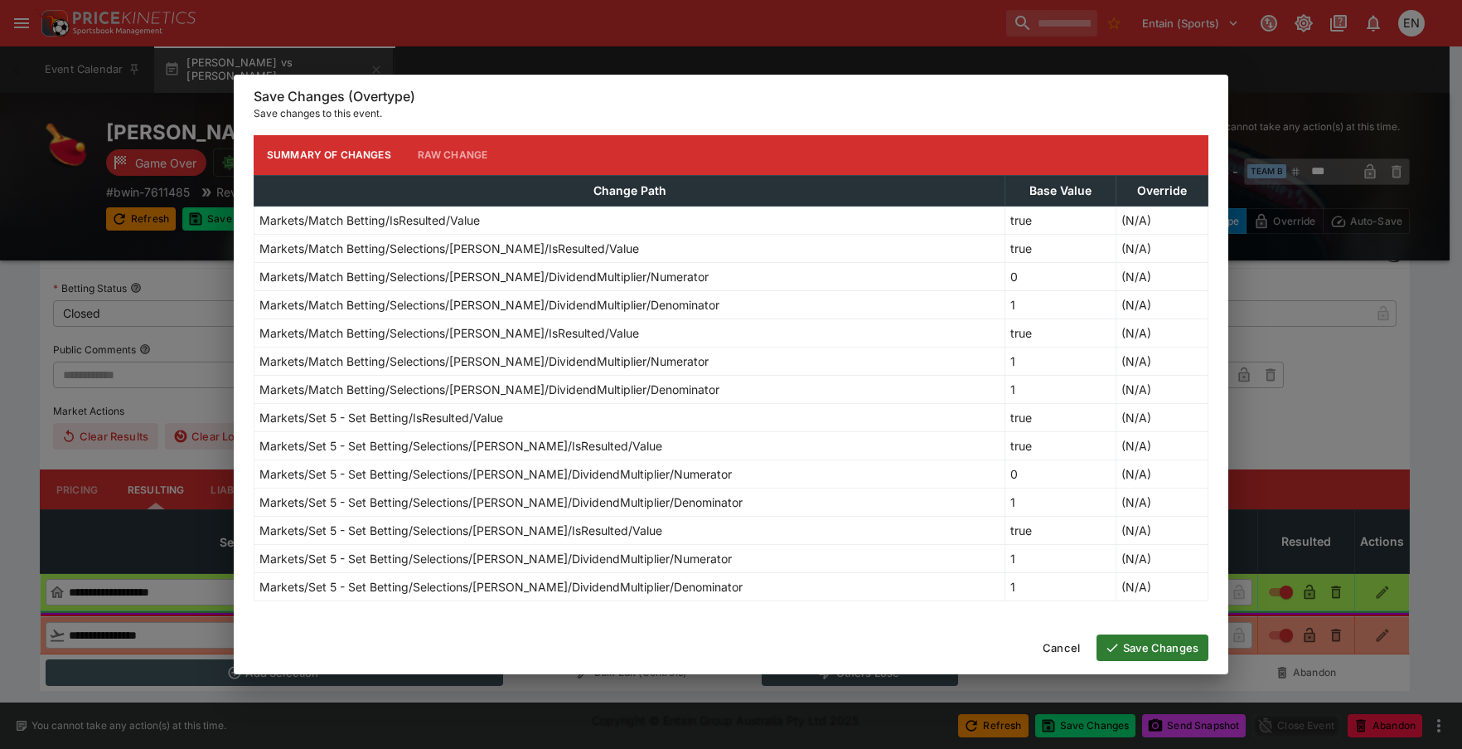
click at [1154, 655] on button "Save Changes" at bounding box center [1153, 647] width 112 height 27
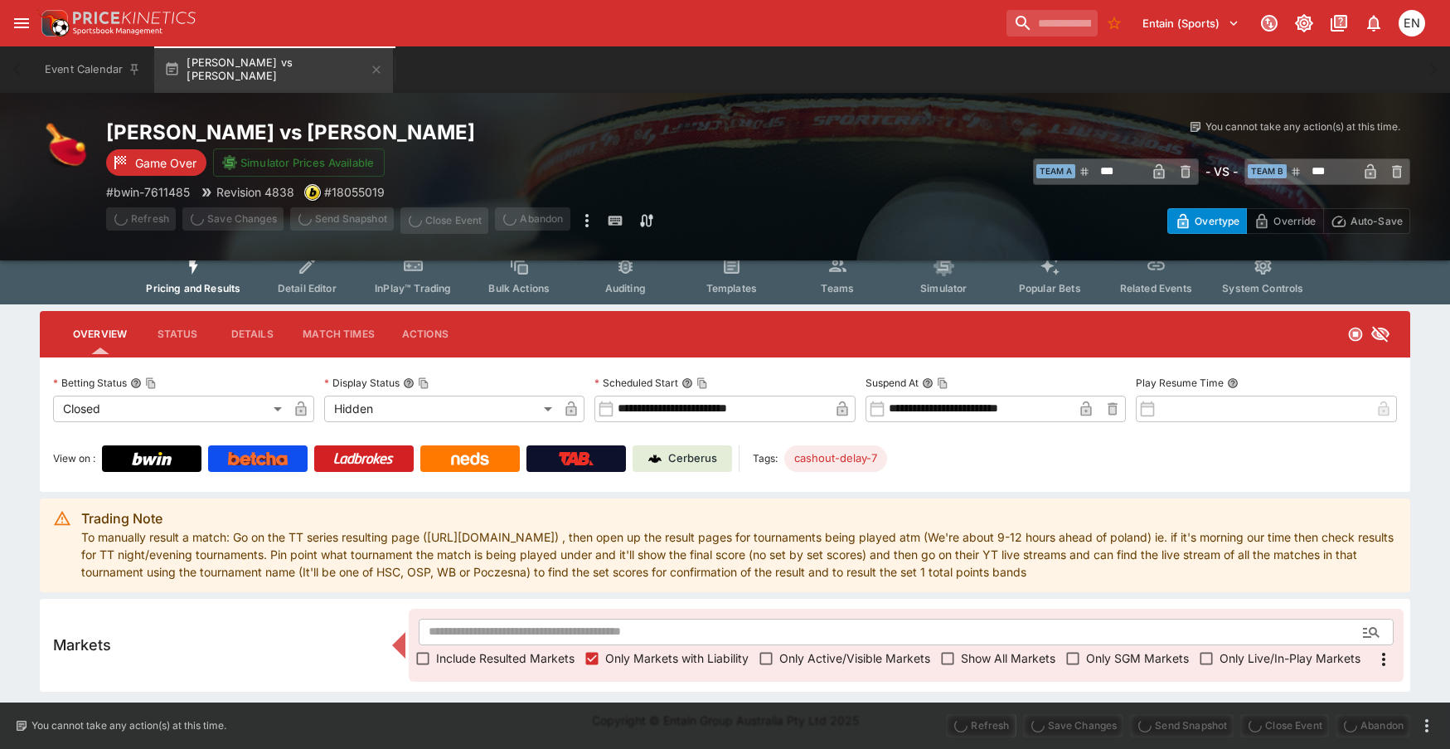
scroll to position [15, 0]
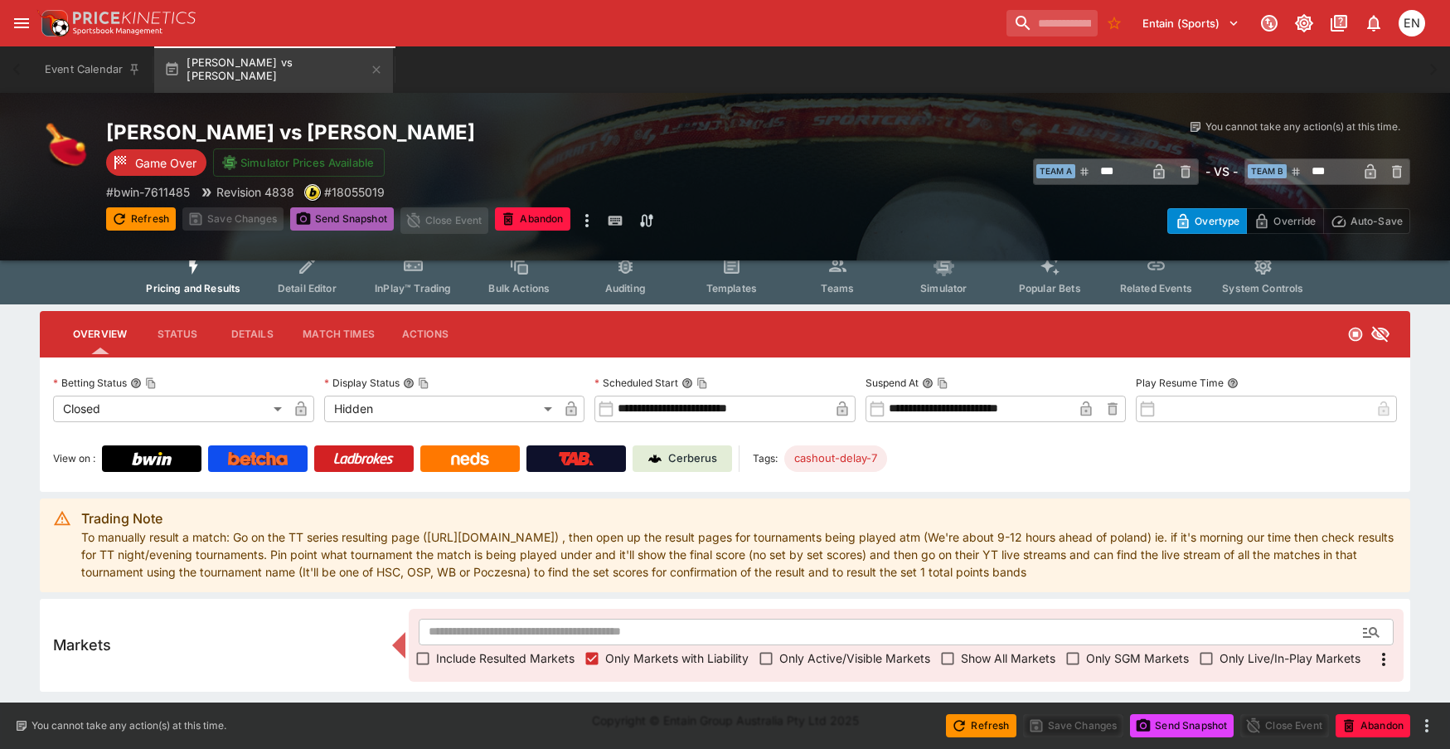
click at [361, 224] on button "Send Snapshot" at bounding box center [342, 218] width 104 height 23
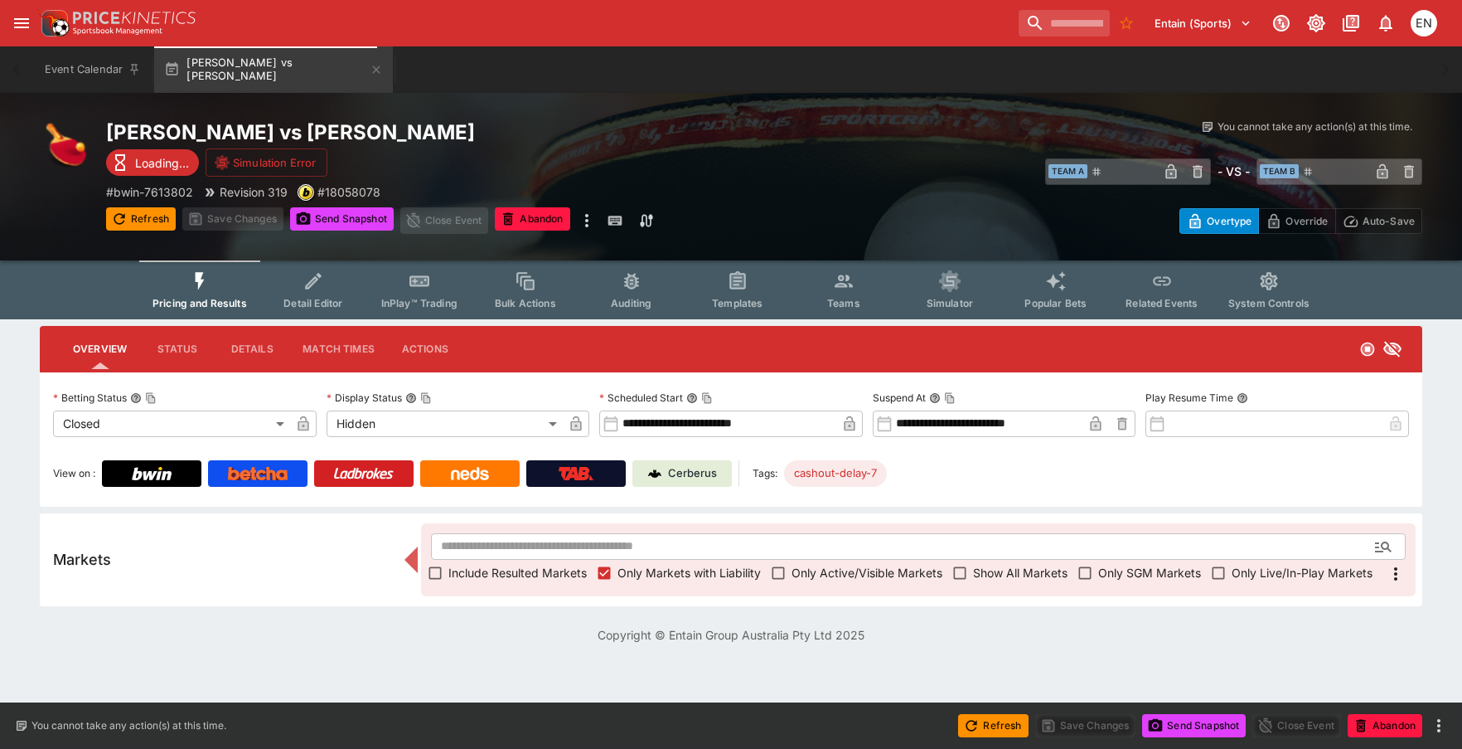
drag, startPoint x: 145, startPoint y: 211, endPoint x: 184, endPoint y: 217, distance: 39.4
click at [145, 211] on button "Refresh" at bounding box center [141, 218] width 70 height 23
click at [328, 217] on button "Send Snapshot" at bounding box center [342, 218] width 104 height 23
click at [328, 217] on span "Send Snapshot" at bounding box center [342, 220] width 104 height 27
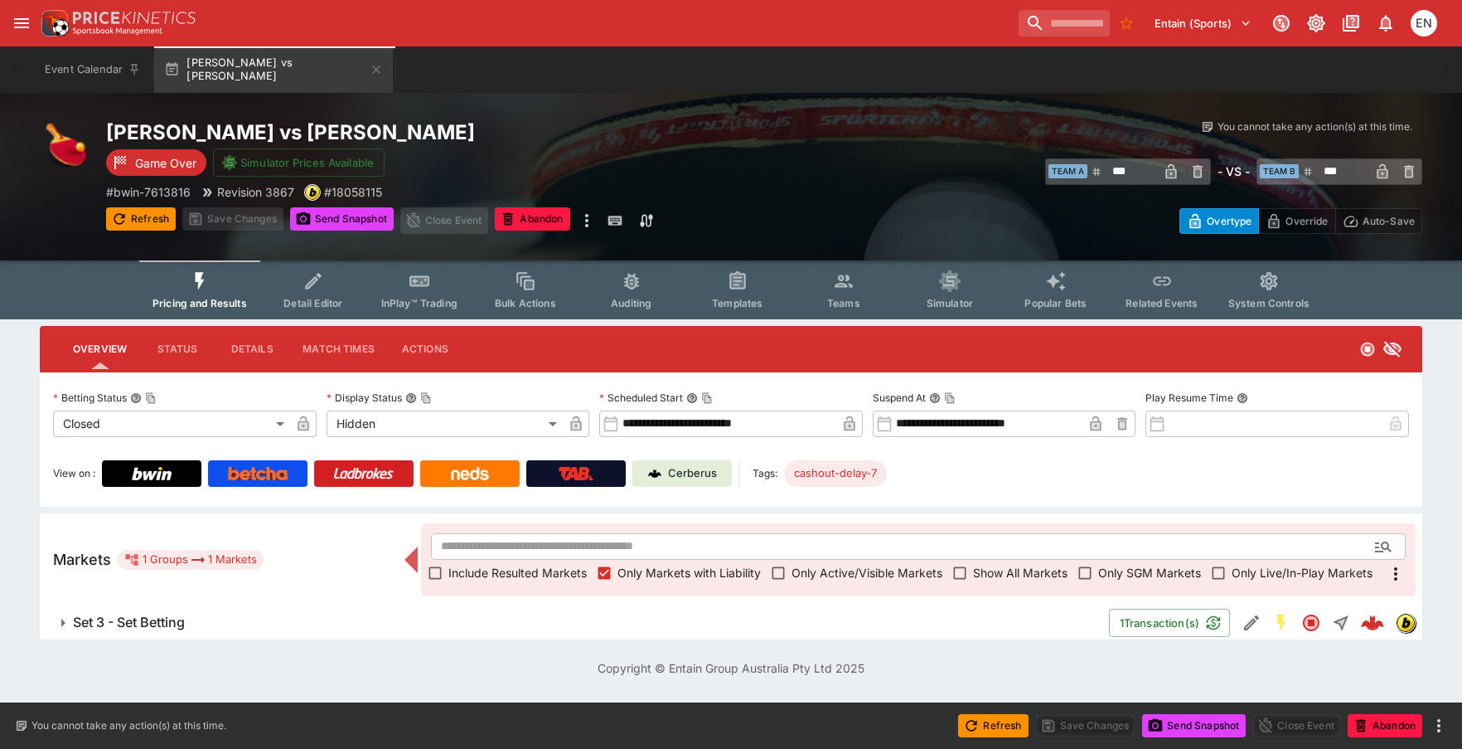
click at [143, 614] on h6 "Set 3 - Set Betting" at bounding box center [129, 621] width 112 height 17
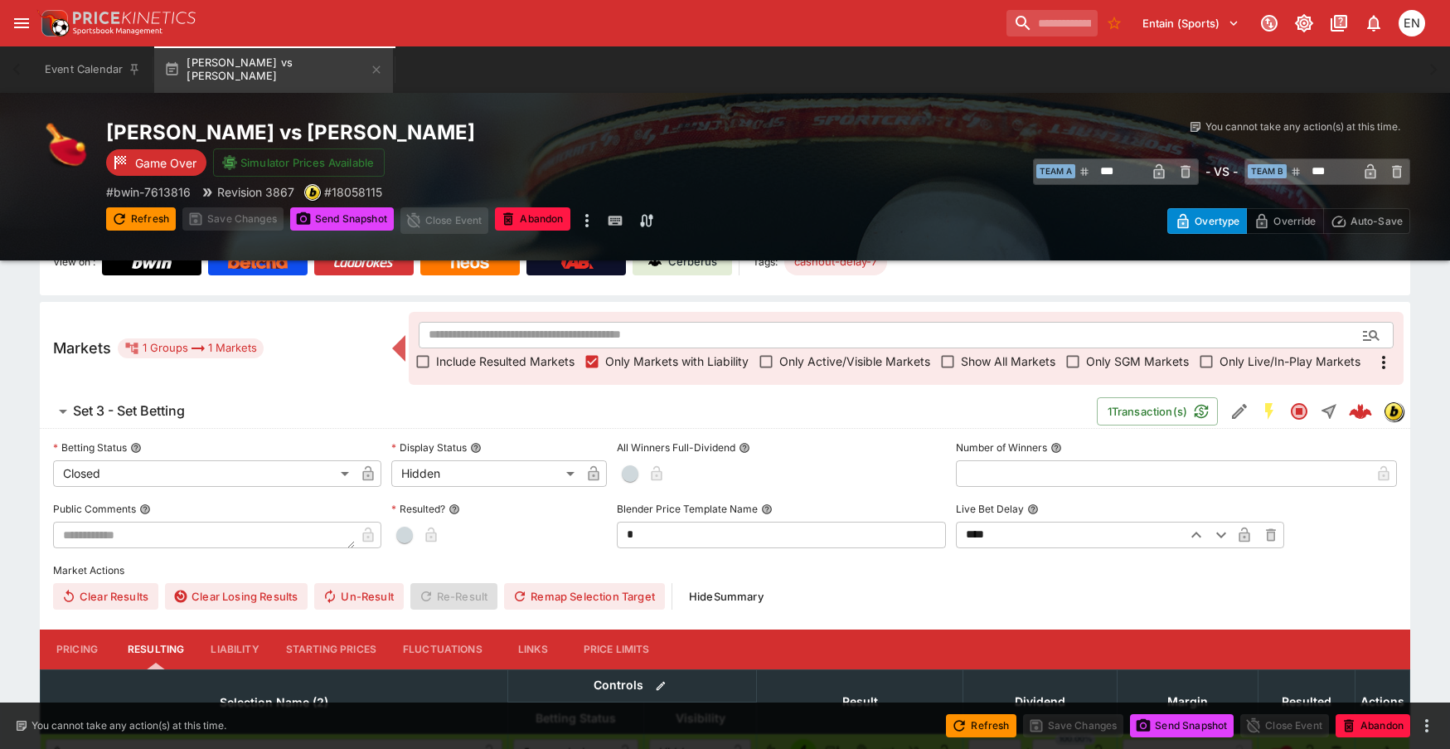
scroll to position [371, 0]
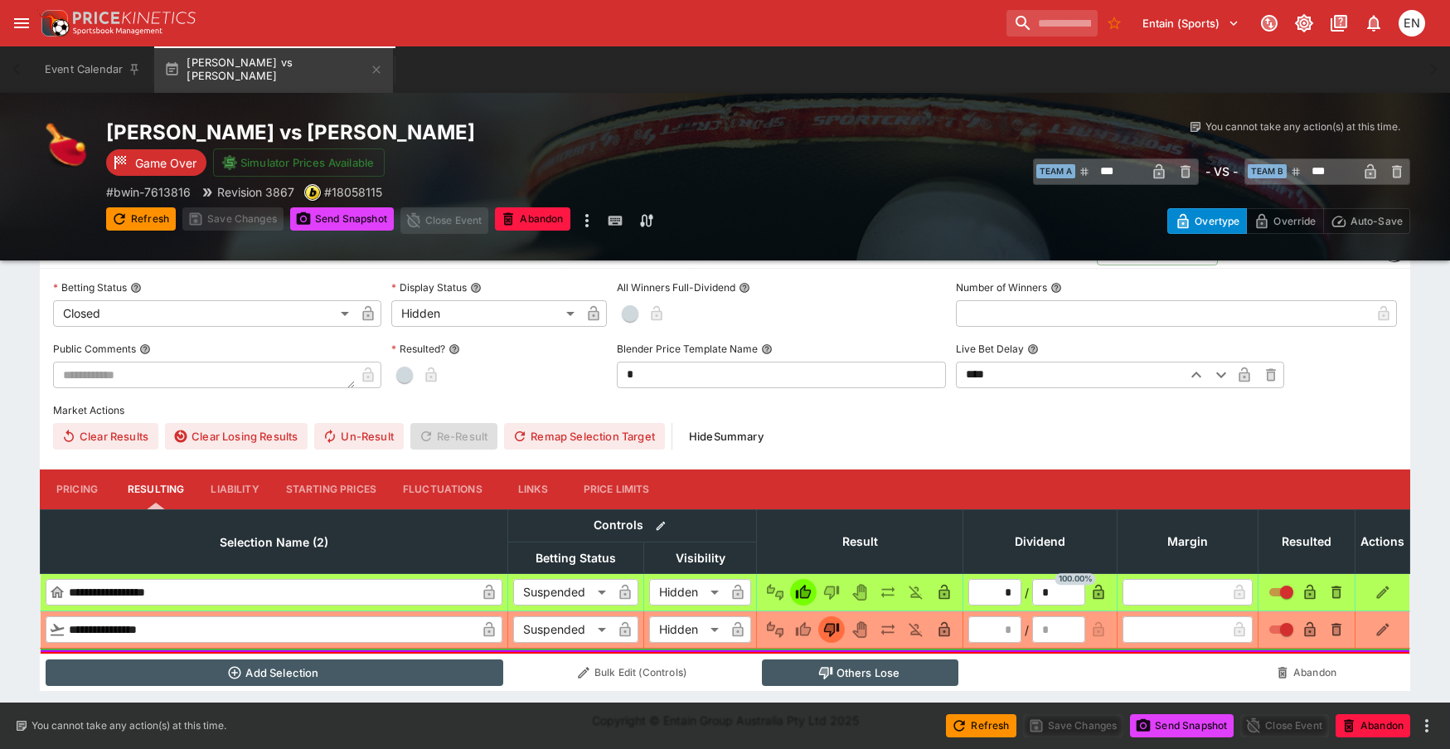
click at [402, 372] on span "button" at bounding box center [404, 374] width 17 height 17
type input "*"
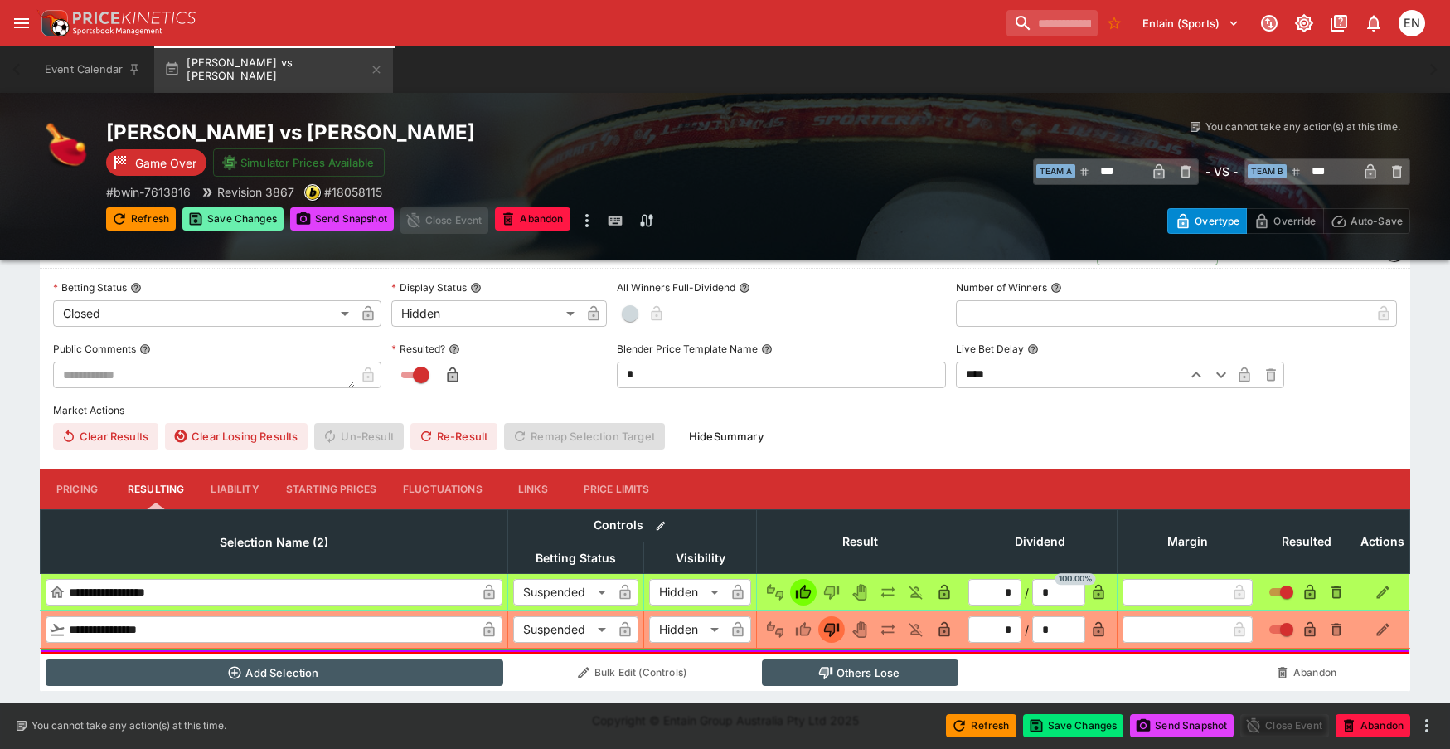
click at [242, 216] on button "Save Changes" at bounding box center [232, 218] width 101 height 23
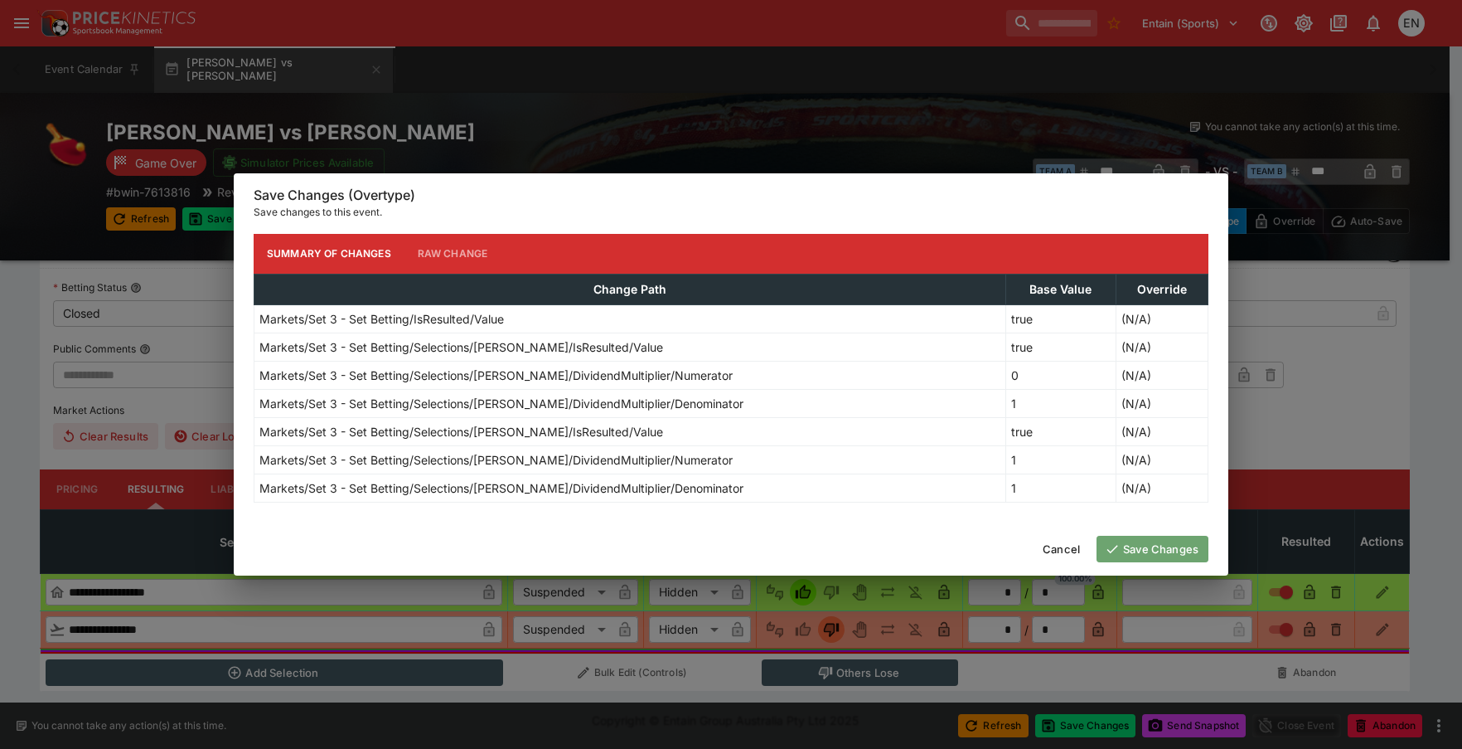
click at [1146, 554] on button "Save Changes" at bounding box center [1153, 549] width 112 height 27
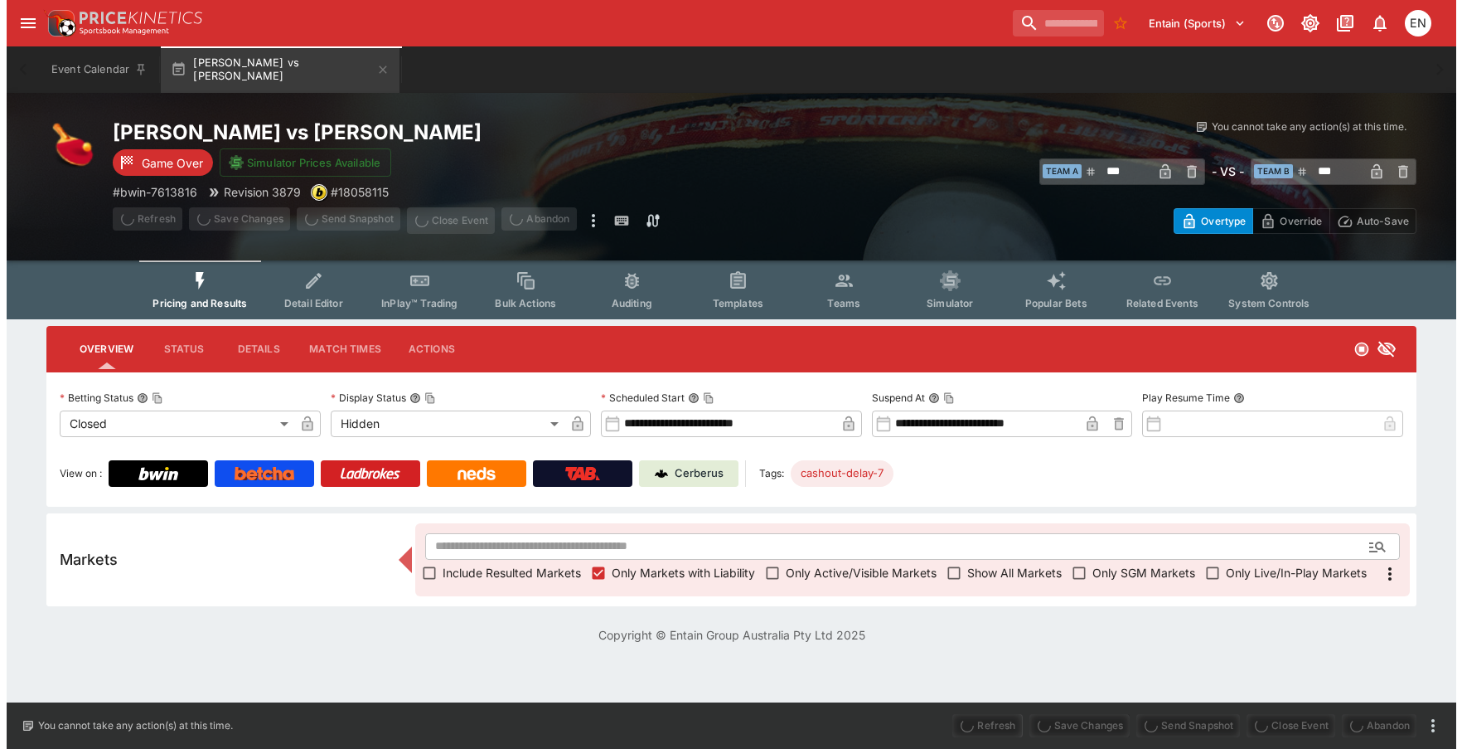
scroll to position [0, 0]
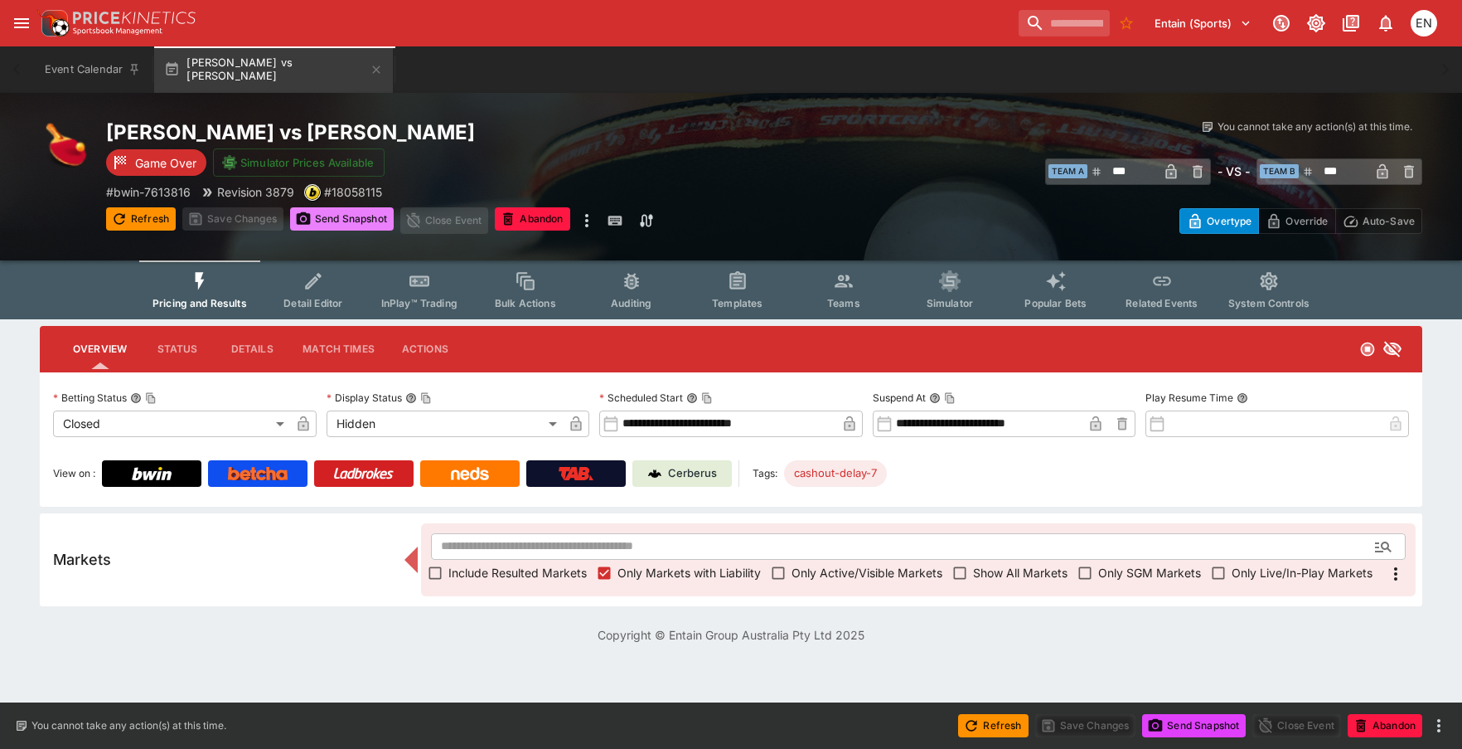
drag, startPoint x: 329, startPoint y: 220, endPoint x: 200, endPoint y: 98, distance: 177.7
click at [329, 218] on button "Send Snapshot" at bounding box center [342, 218] width 104 height 23
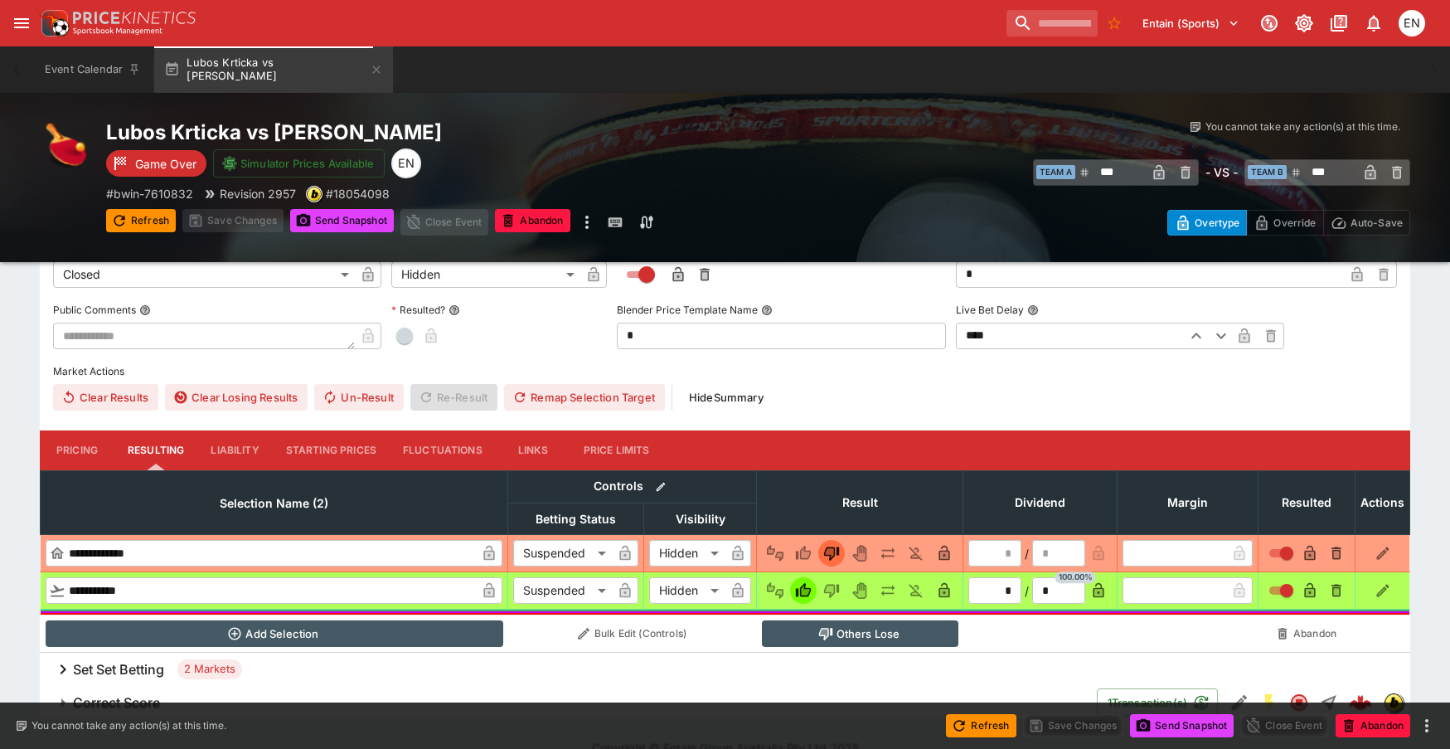
scroll to position [414, 0]
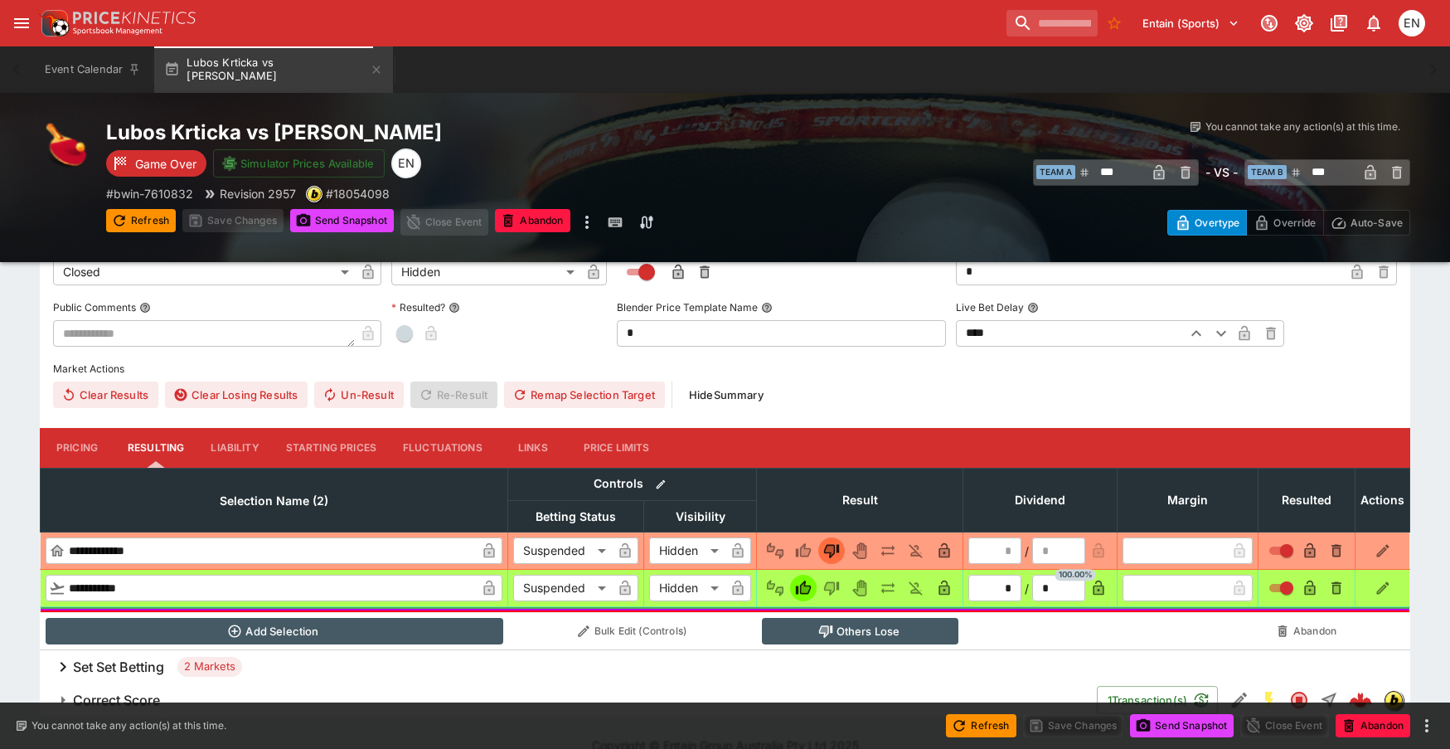
click at [406, 332] on span "button" at bounding box center [404, 333] width 17 height 17
type input "*"
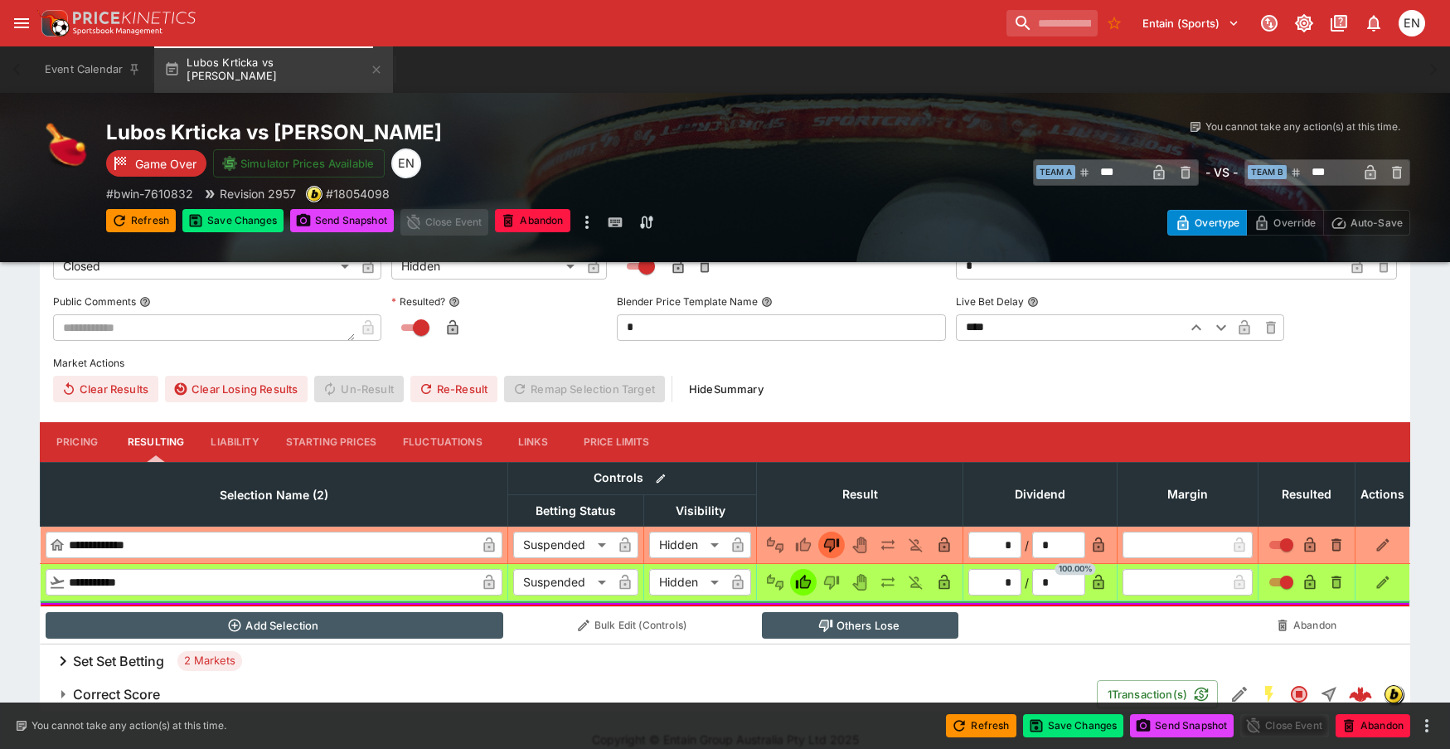
scroll to position [439, 0]
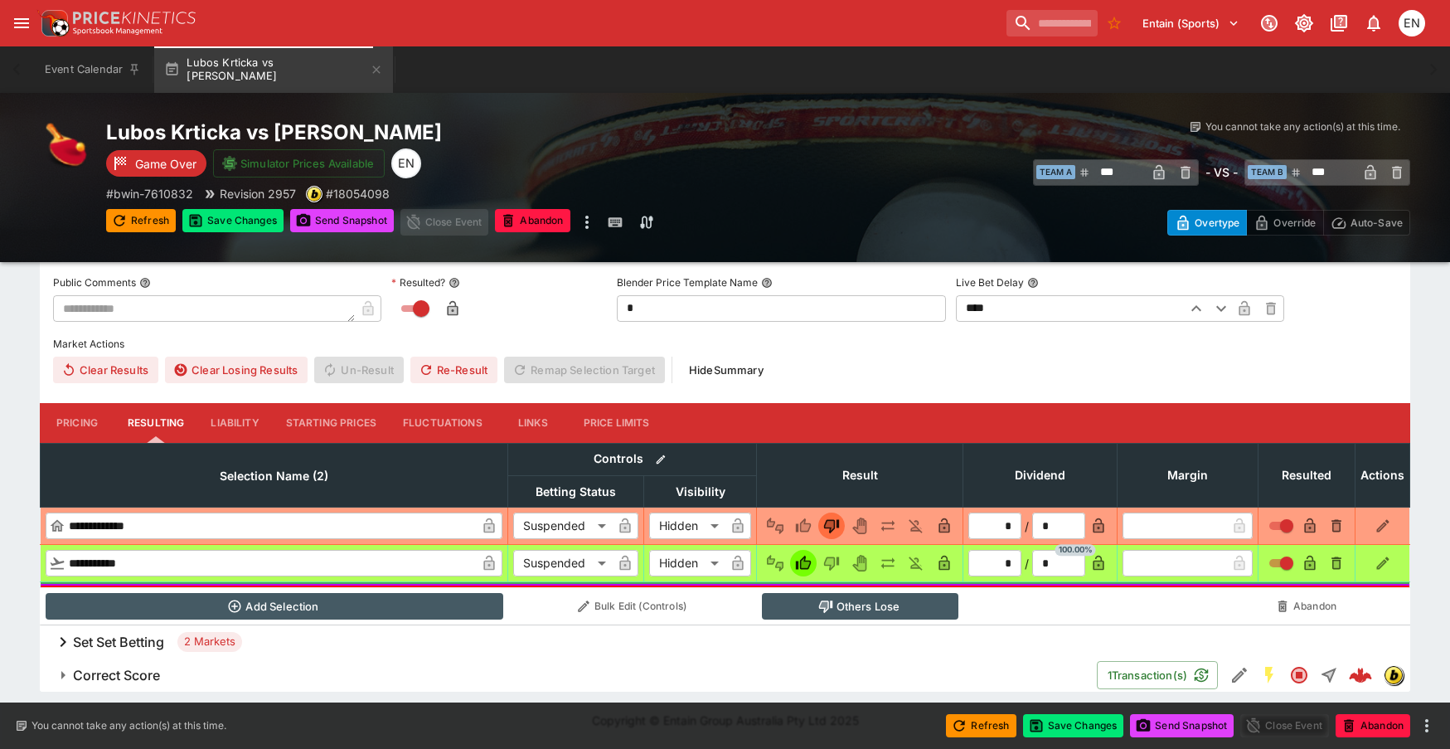
click at [130, 665] on button "Correct Score" at bounding box center [568, 674] width 1057 height 33
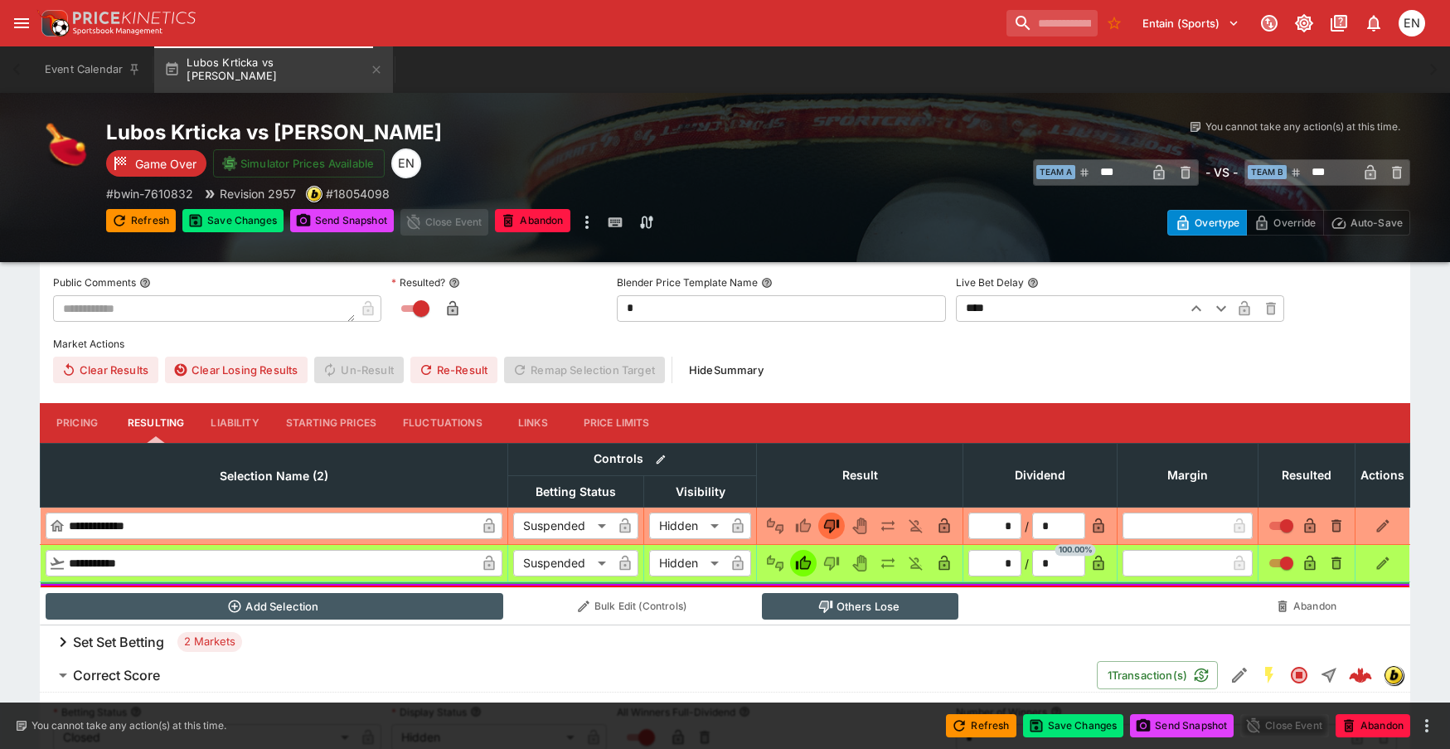
click at [138, 638] on h6 "Set Set Betting" at bounding box center [118, 641] width 91 height 17
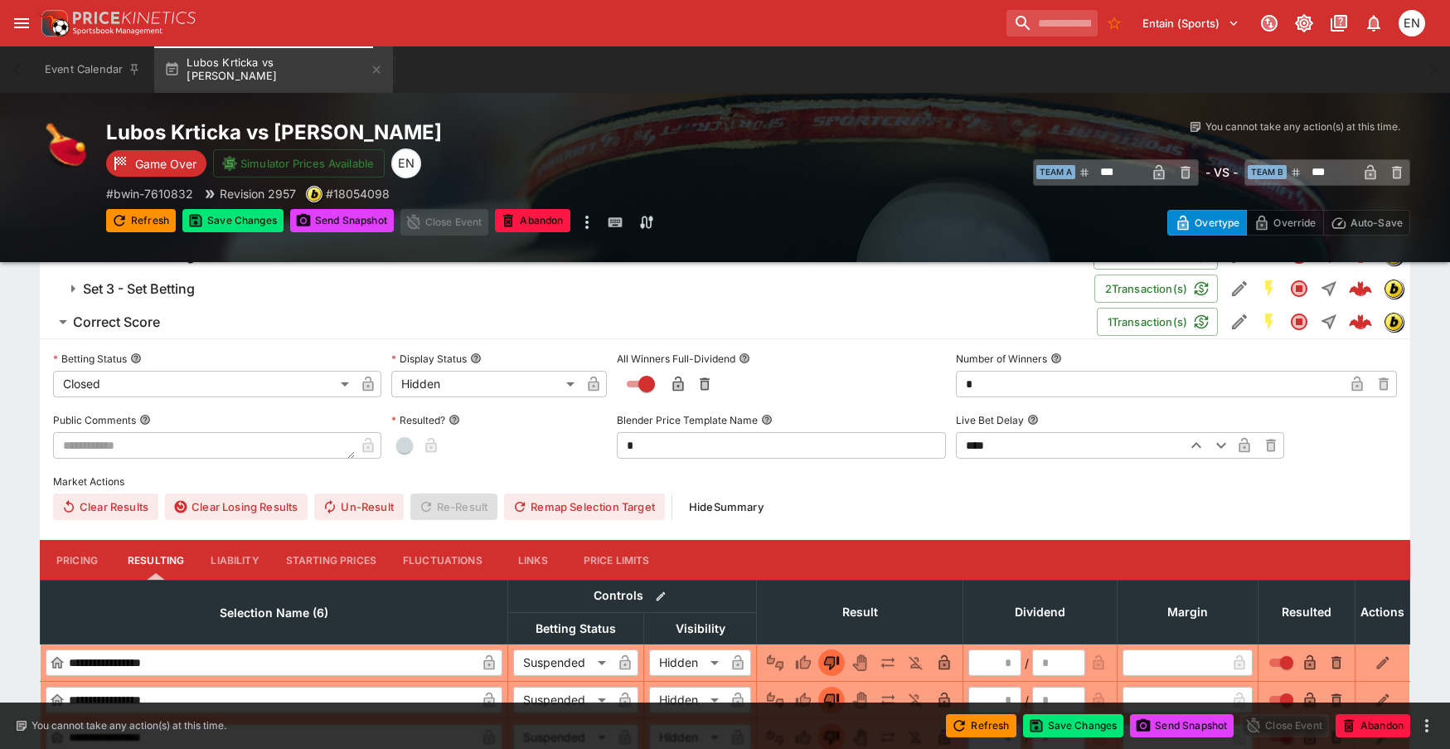
scroll to position [831, 0]
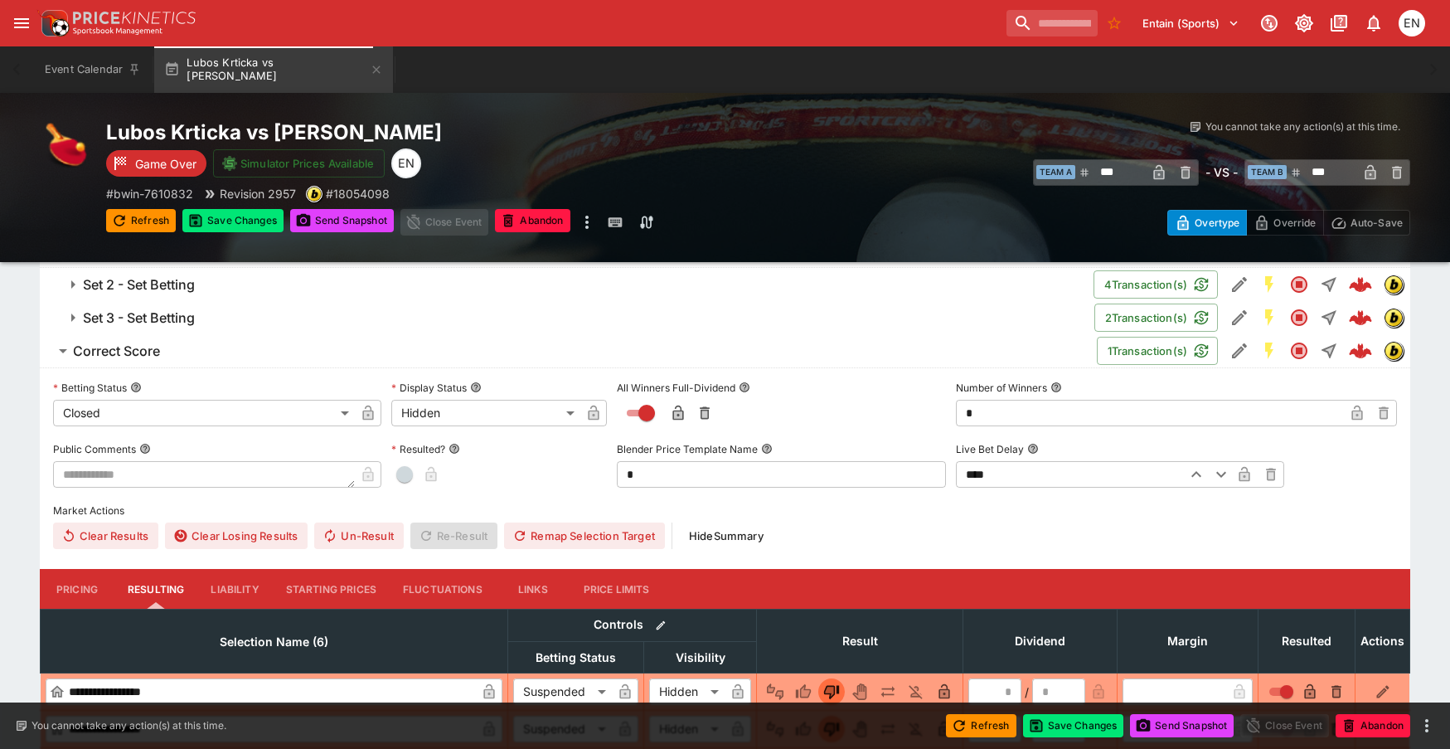
click at [406, 477] on span "button" at bounding box center [404, 474] width 17 height 17
type input "*"
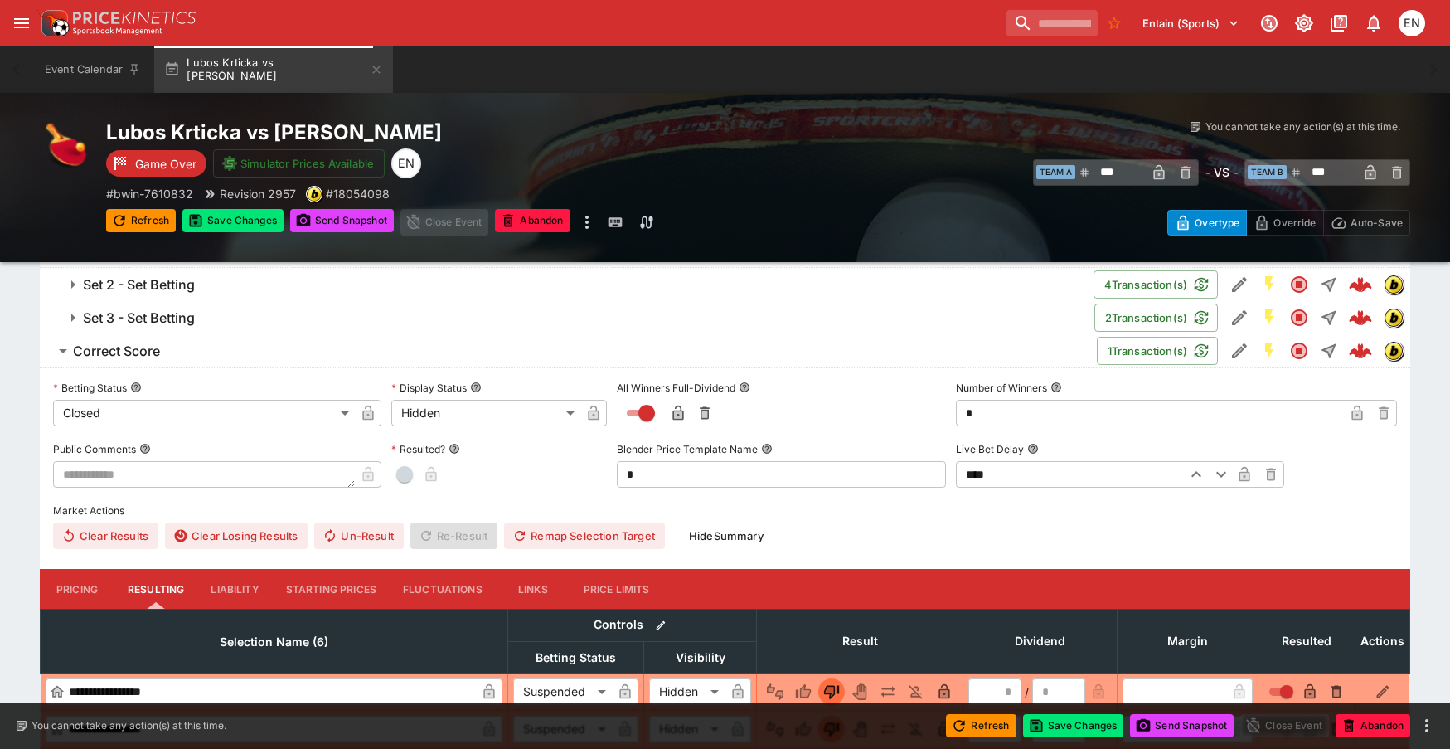
type input "*"
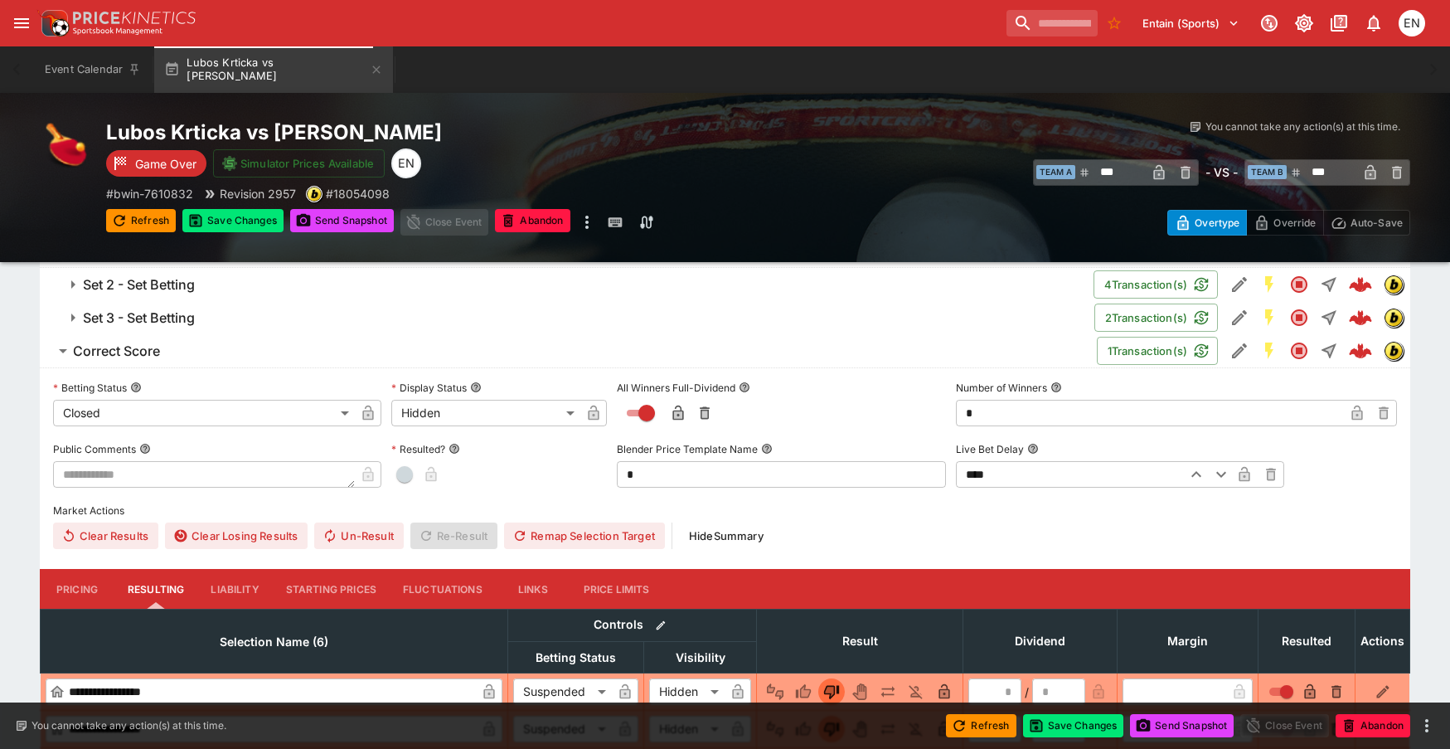
type input "*"
click at [162, 321] on h6 "Set 3 - Set Betting" at bounding box center [139, 317] width 112 height 17
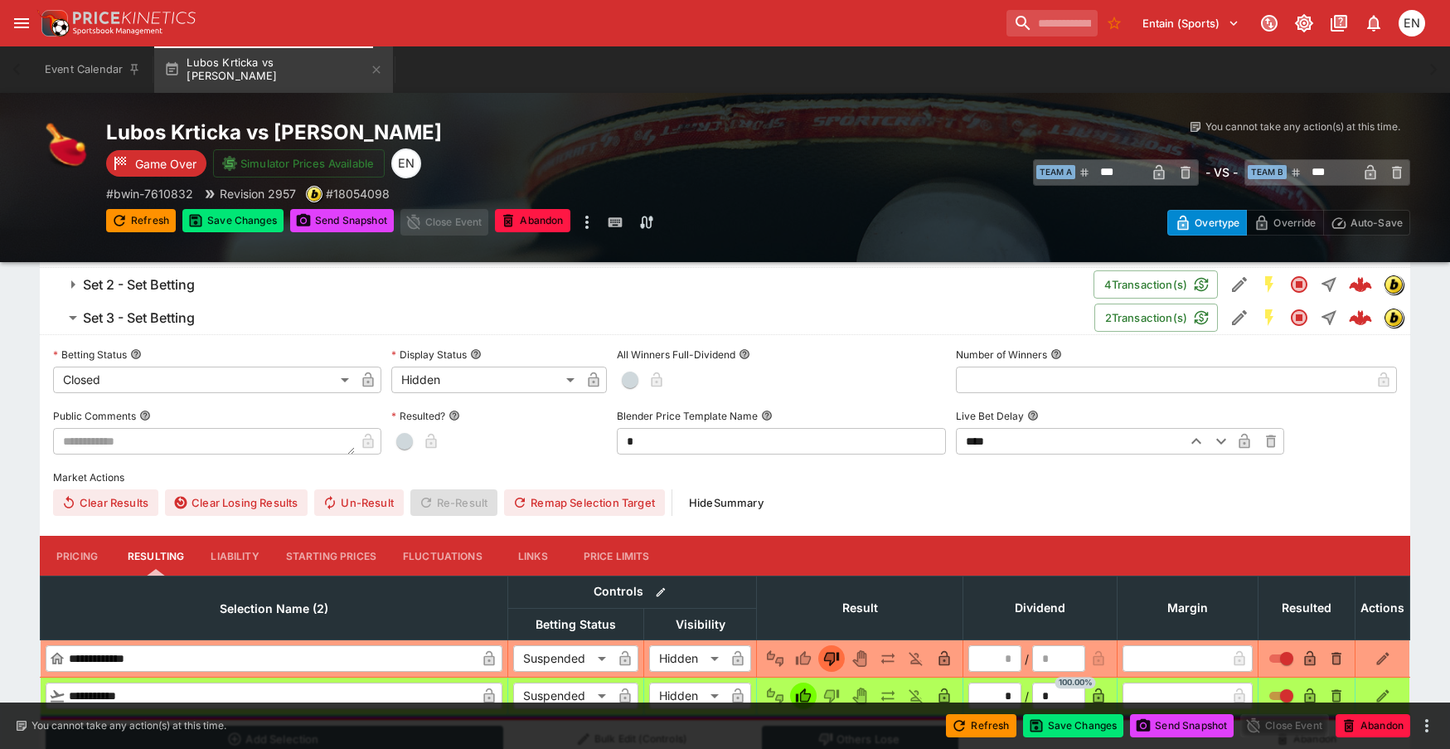
click at [404, 444] on span "button" at bounding box center [404, 441] width 17 height 17
type input "*"
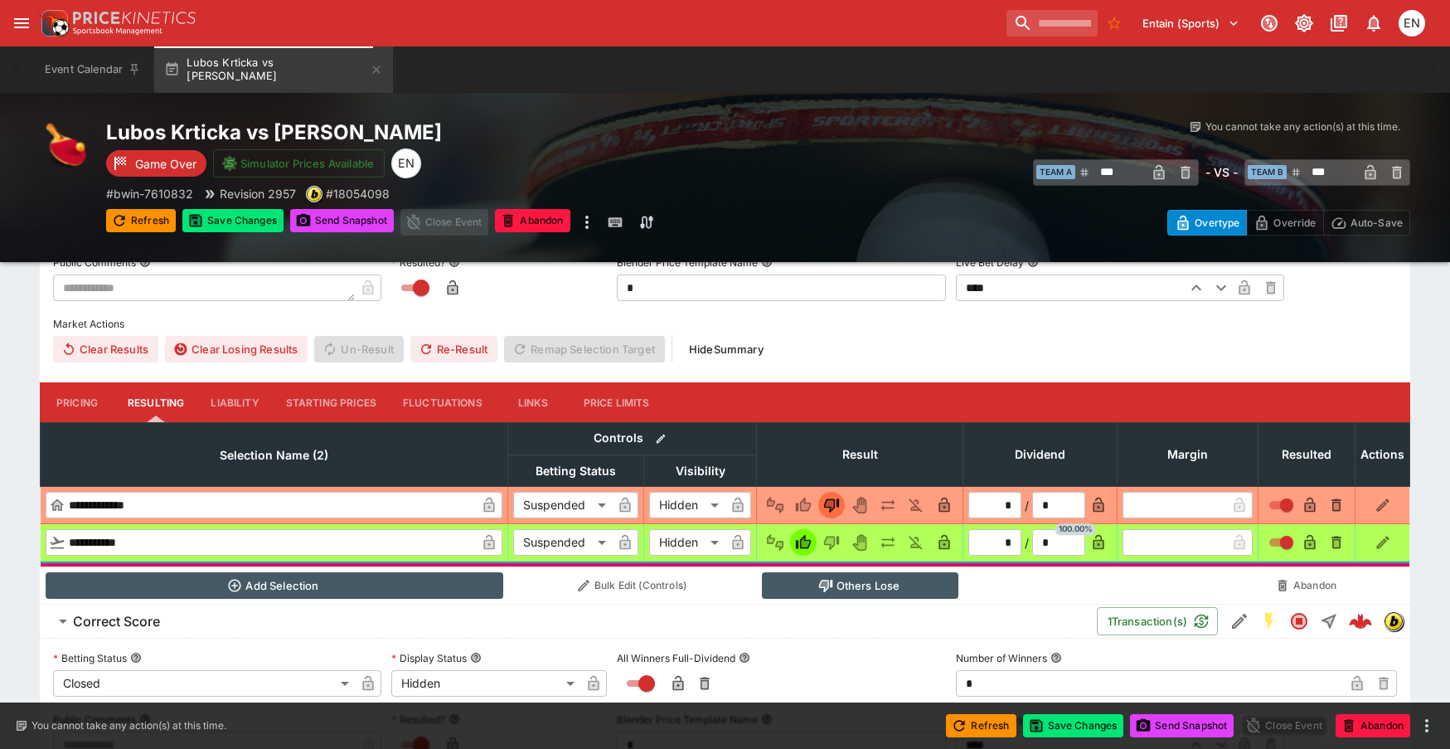
scroll to position [996, 0]
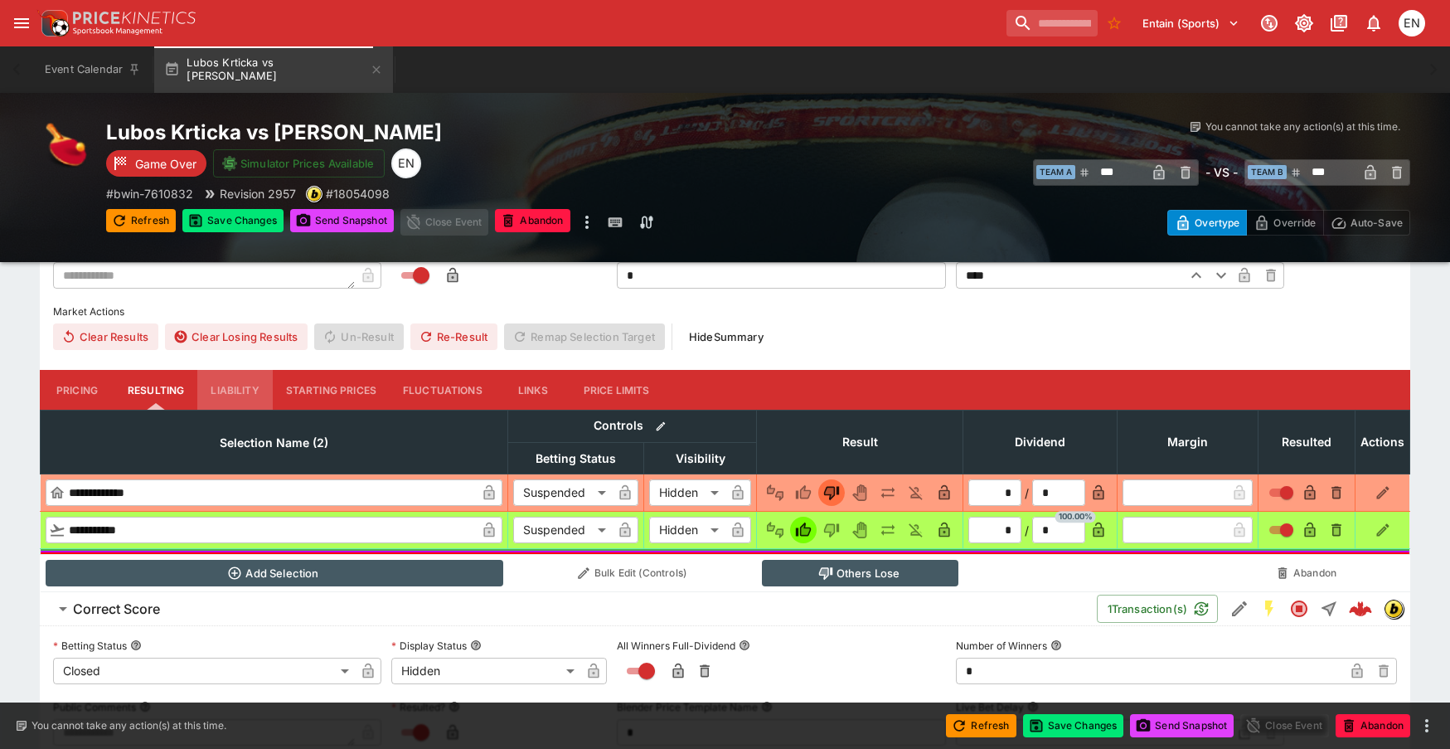
click at [241, 397] on button "Liability" at bounding box center [234, 390] width 75 height 40
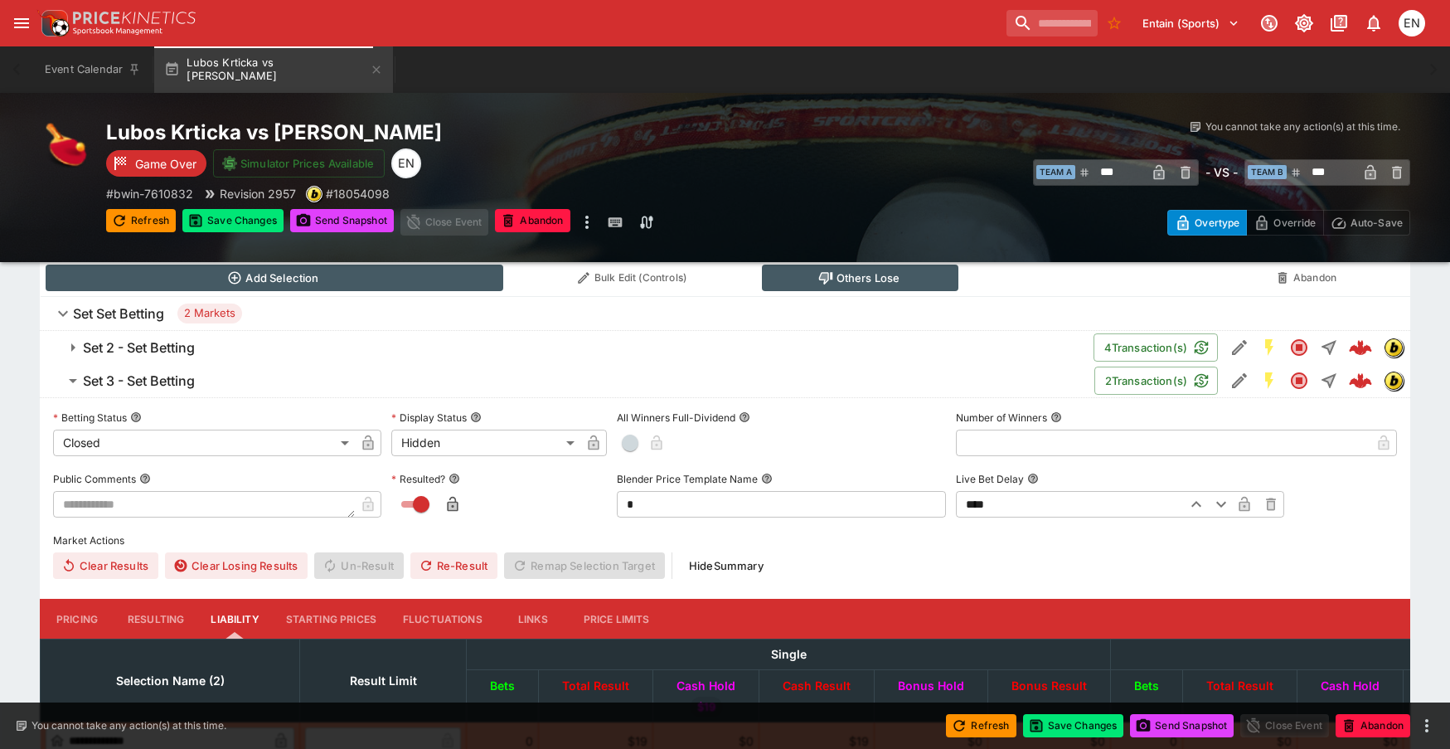
scroll to position [748, 0]
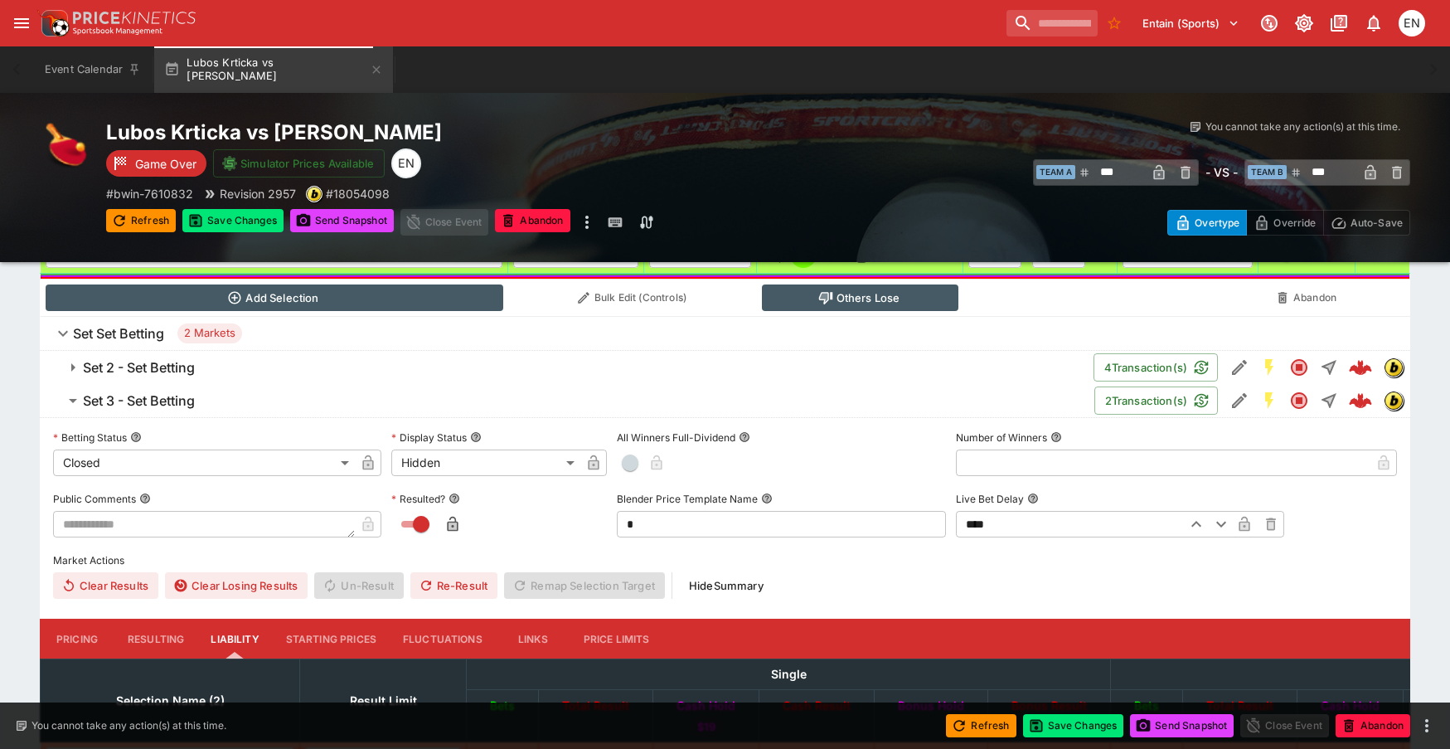
click at [177, 374] on h6 "Set 2 - Set Betting" at bounding box center [139, 367] width 112 height 17
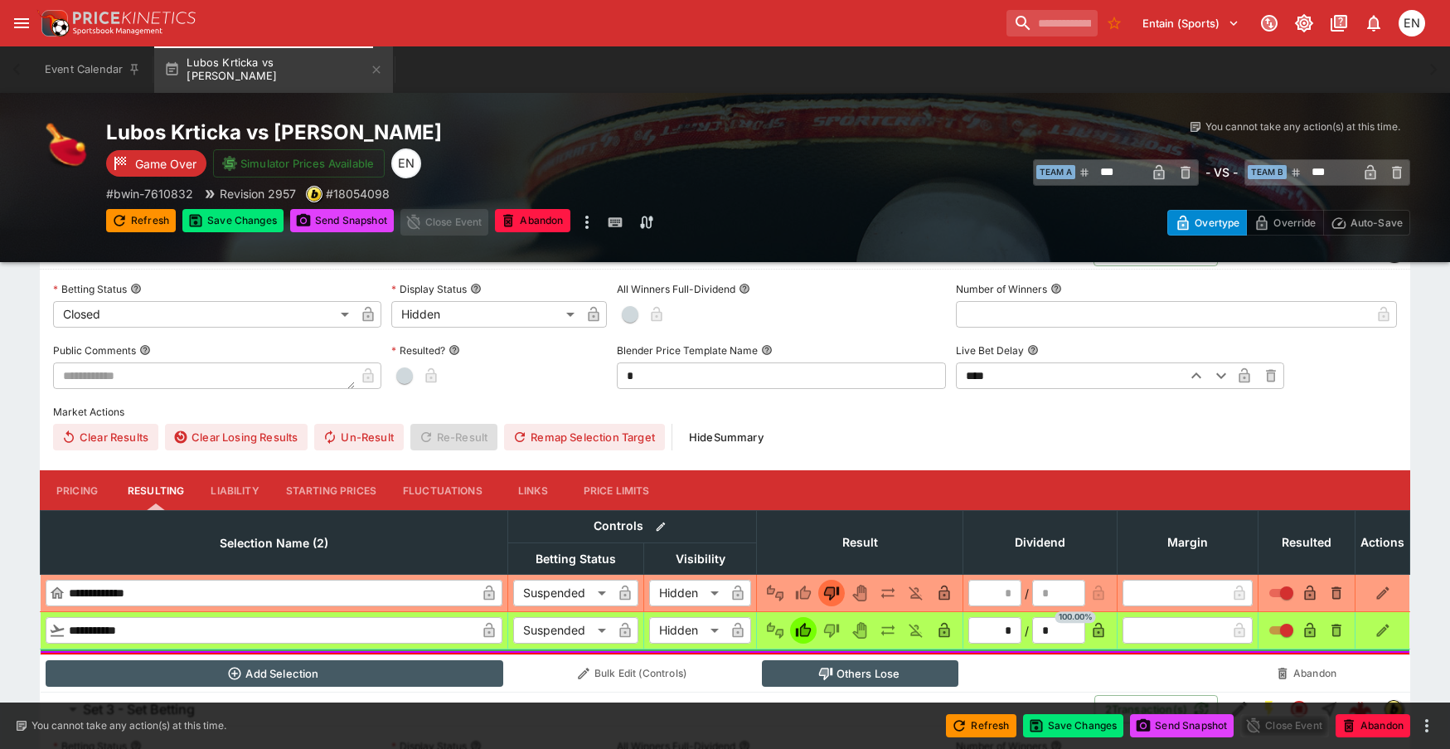
scroll to position [831, 0]
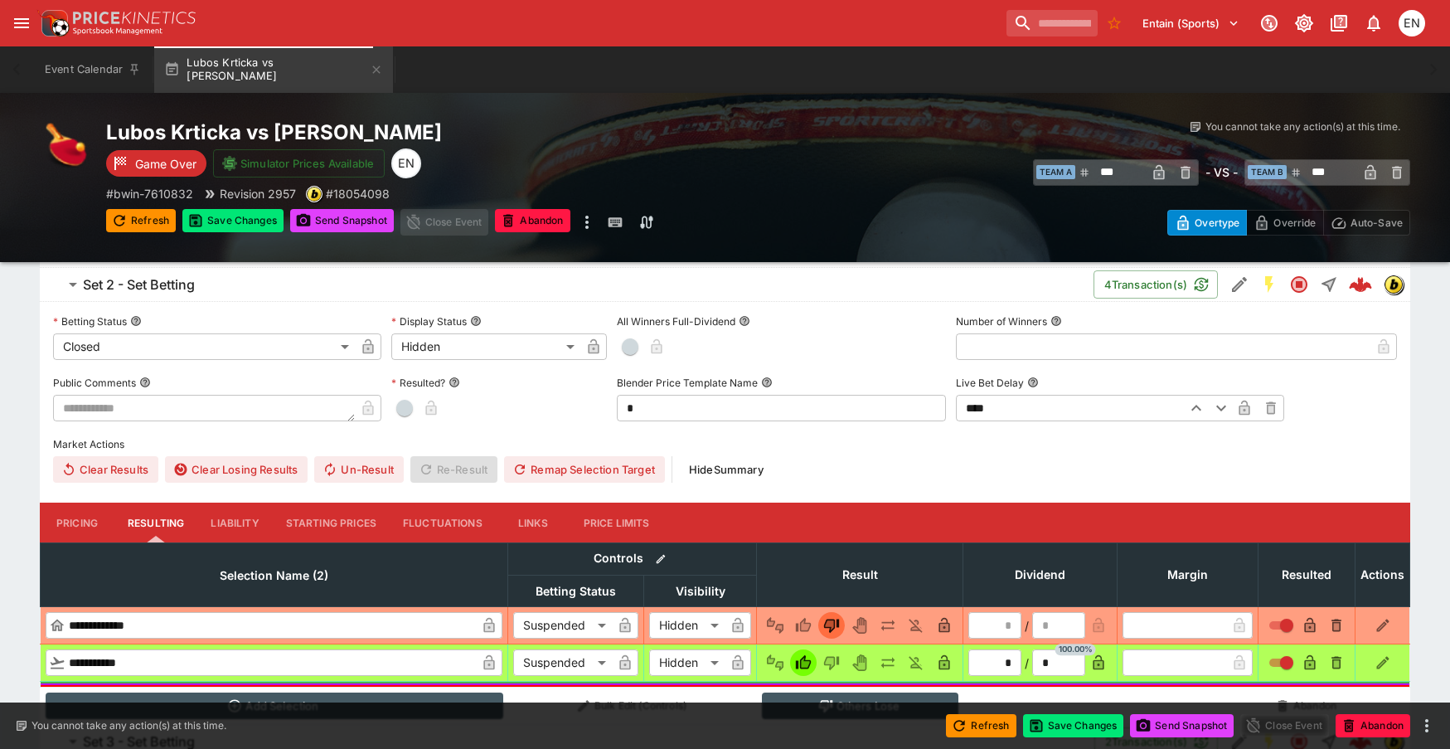
click at [405, 405] on span "button" at bounding box center [404, 408] width 17 height 17
type input "*"
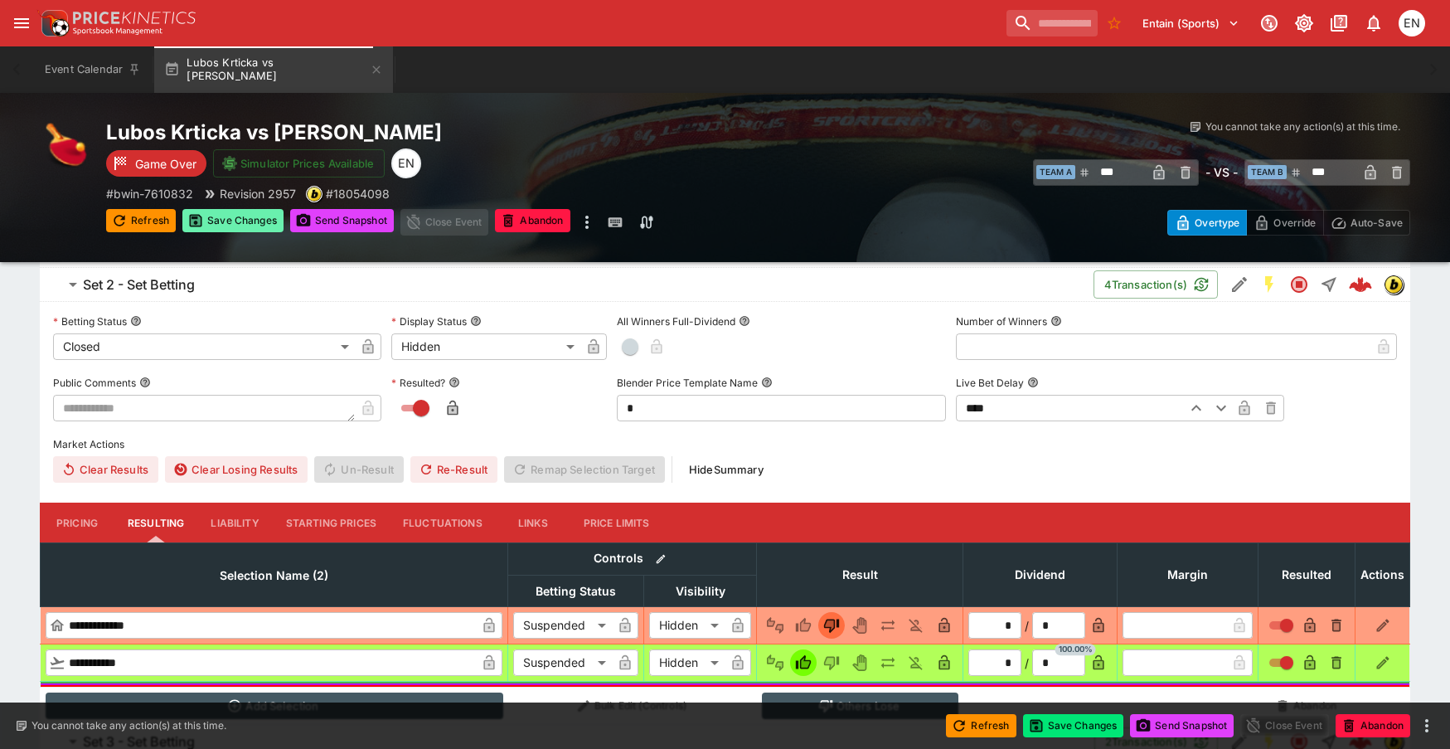
click at [230, 211] on button "Save Changes" at bounding box center [232, 220] width 101 height 23
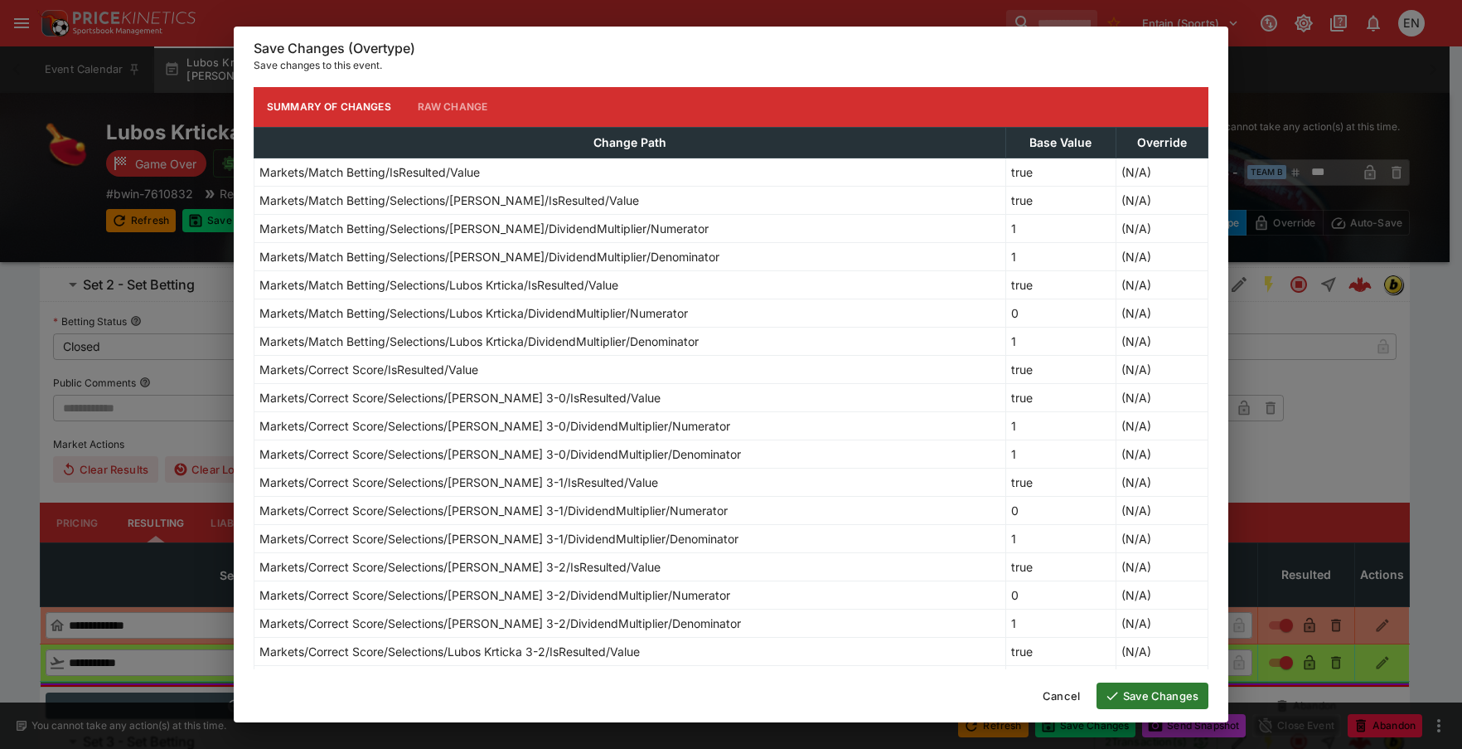
click at [1137, 688] on button "Save Changes" at bounding box center [1153, 695] width 112 height 27
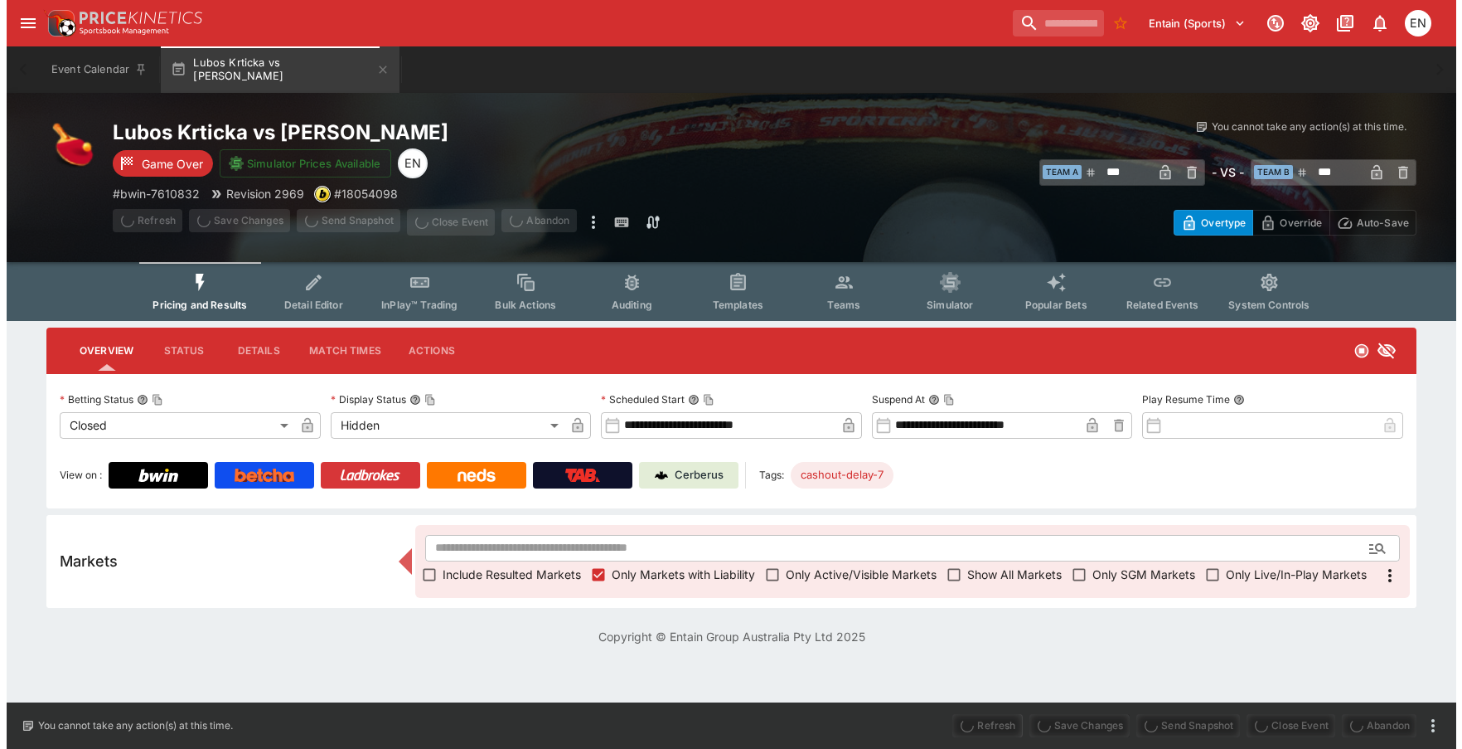
scroll to position [0, 0]
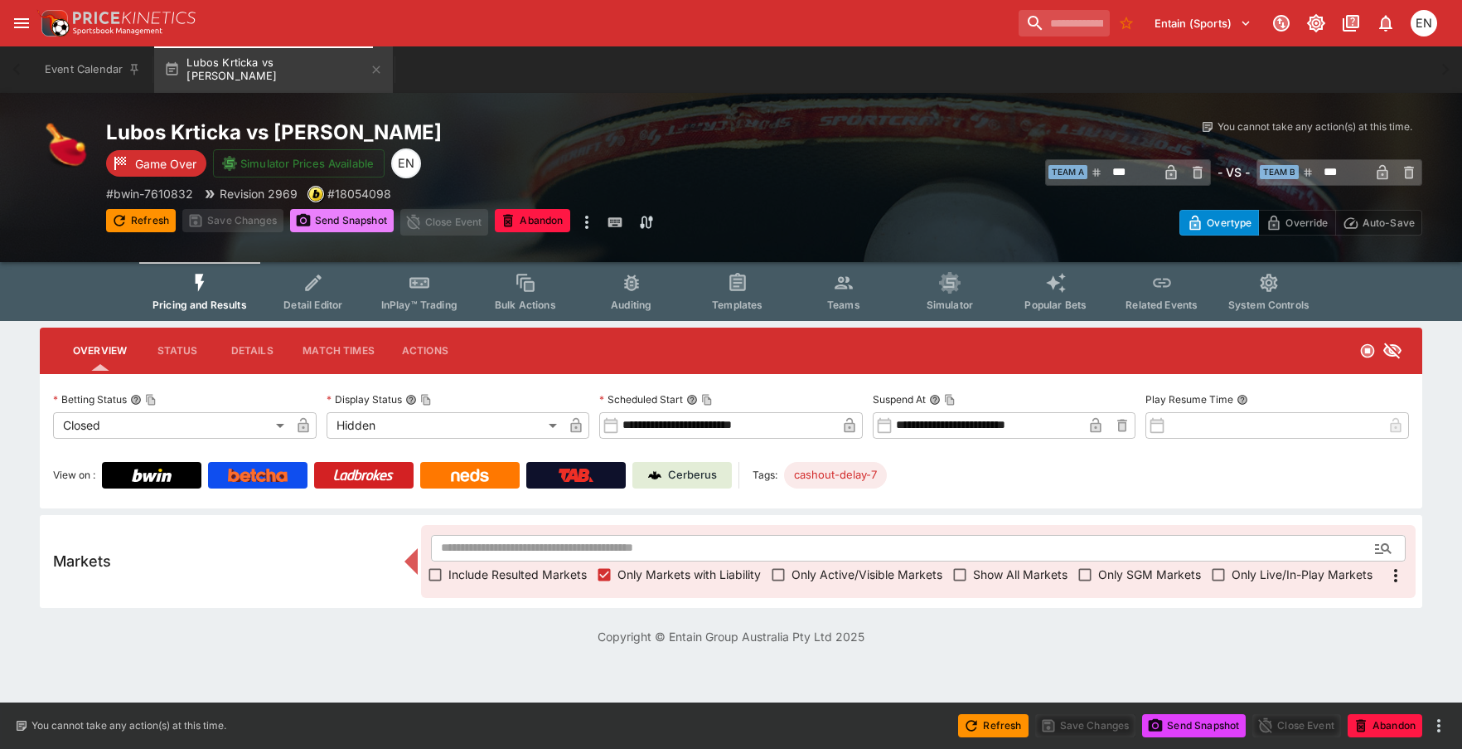
click at [339, 227] on button "Send Snapshot" at bounding box center [342, 220] width 104 height 23
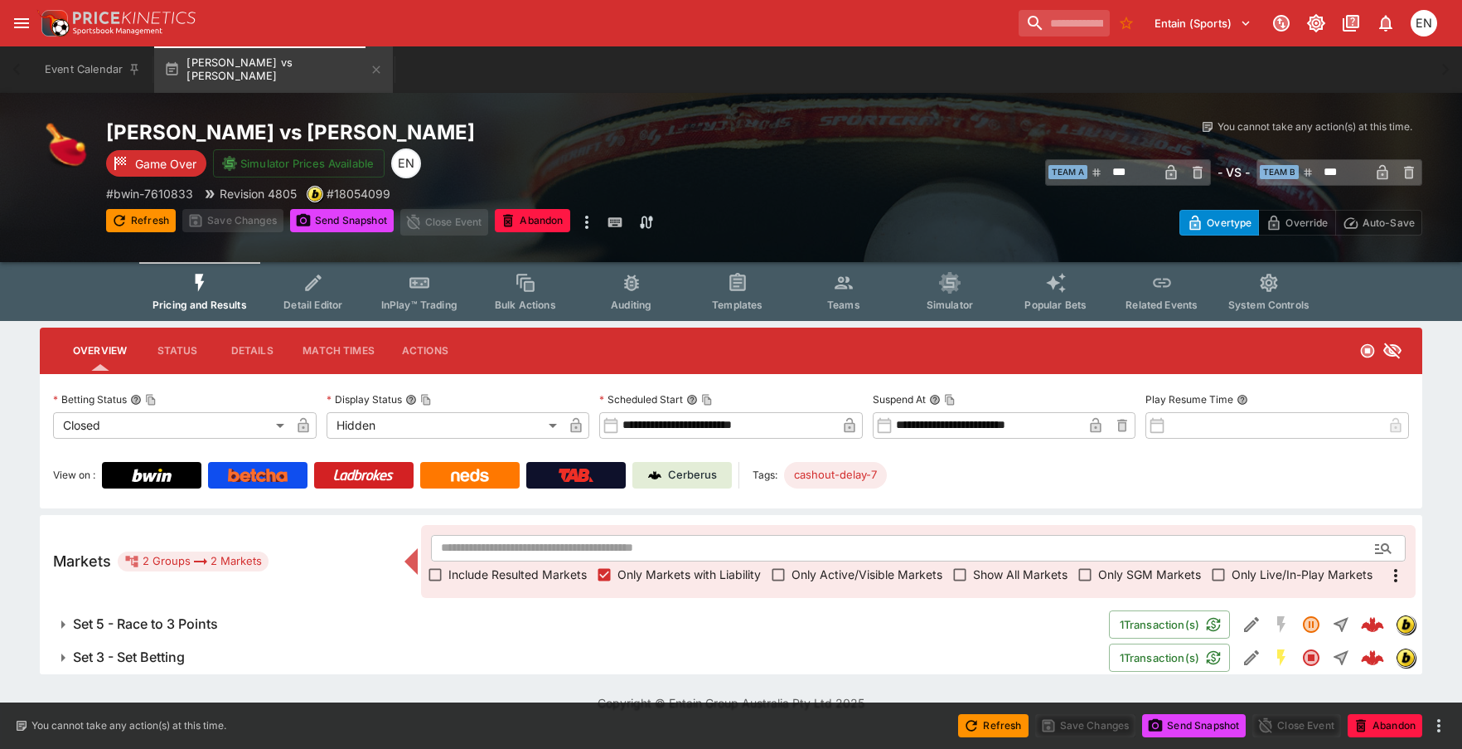
drag, startPoint x: 162, startPoint y: 654, endPoint x: 170, endPoint y: 630, distance: 25.4
click at [162, 655] on h6 "Set 3 - Set Betting" at bounding box center [129, 656] width 112 height 17
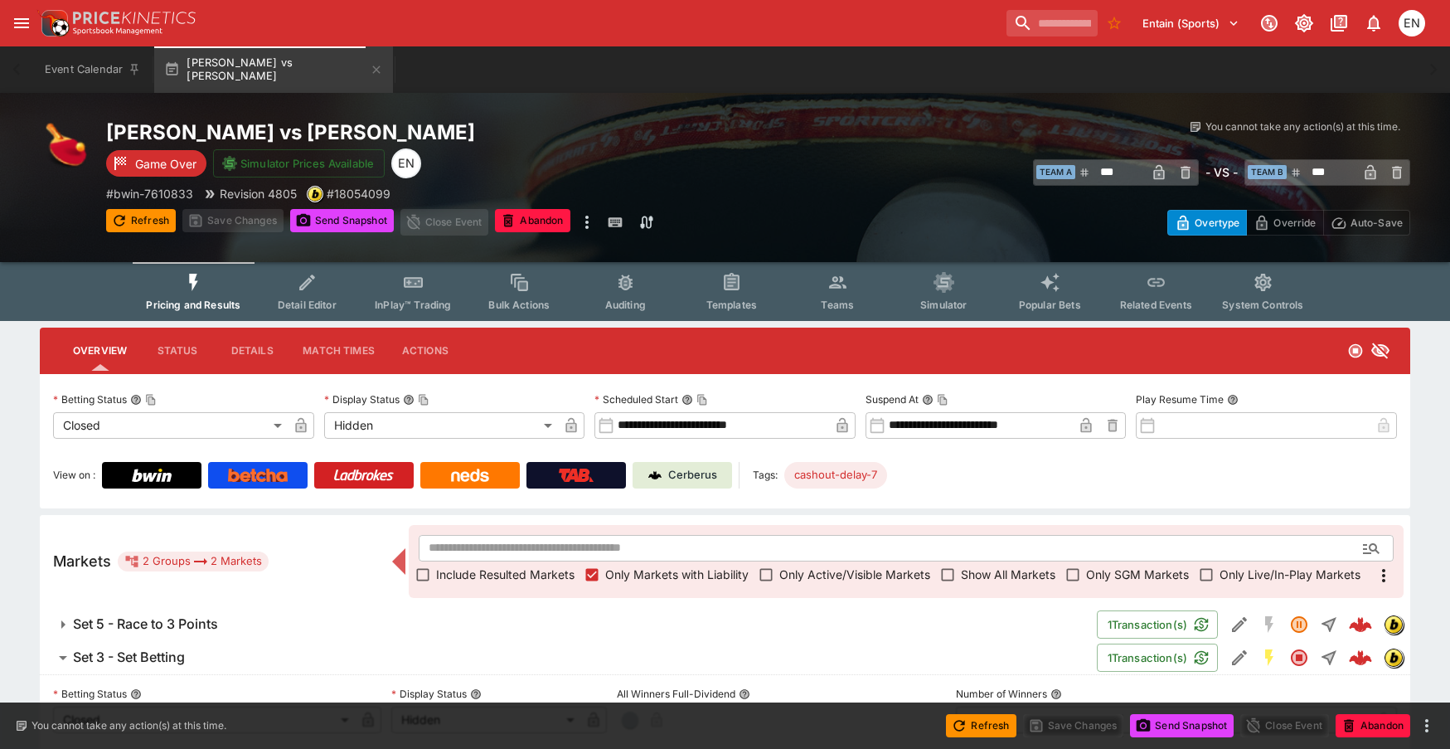
drag, startPoint x: 171, startPoint y: 622, endPoint x: 236, endPoint y: 551, distance: 96.2
click at [172, 621] on h6 "Set 5 - Race to 3 Points" at bounding box center [145, 623] width 145 height 17
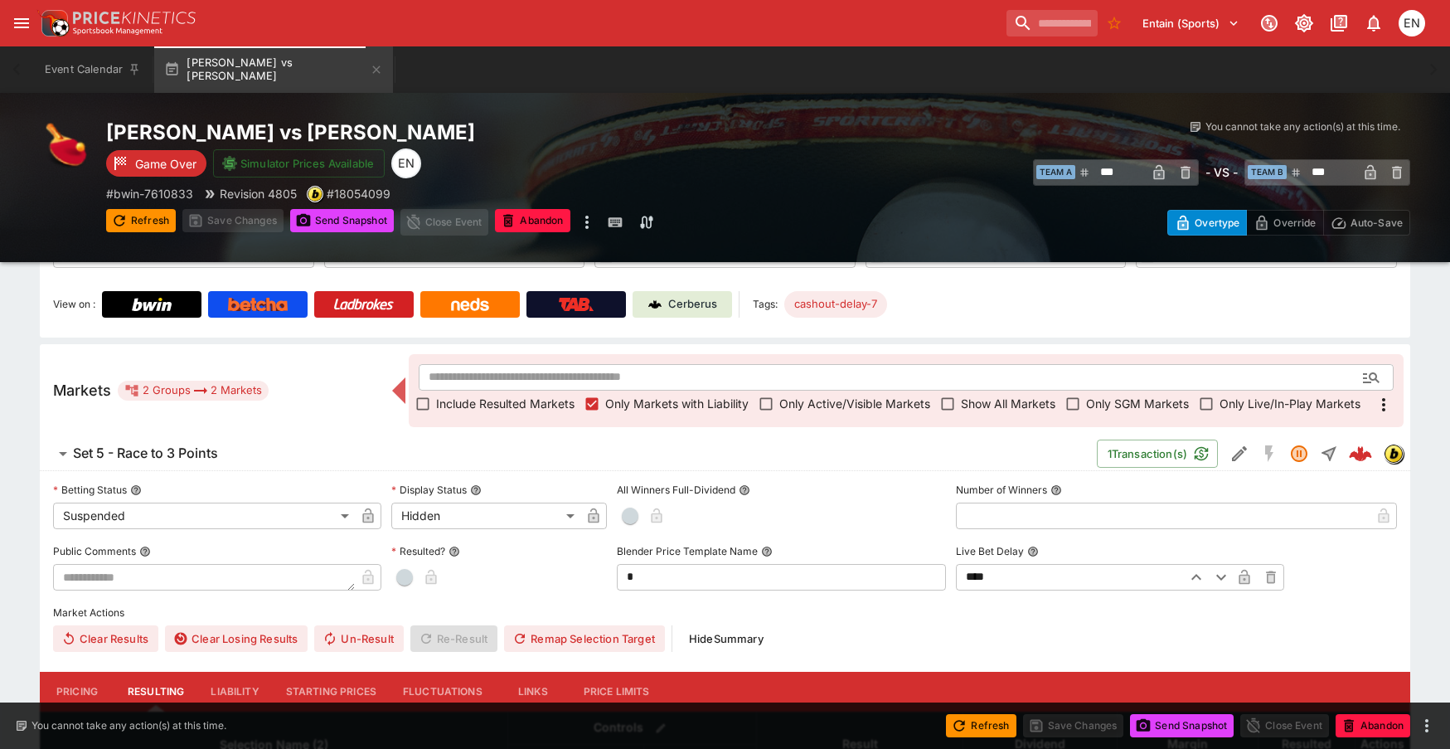
scroll to position [414, 0]
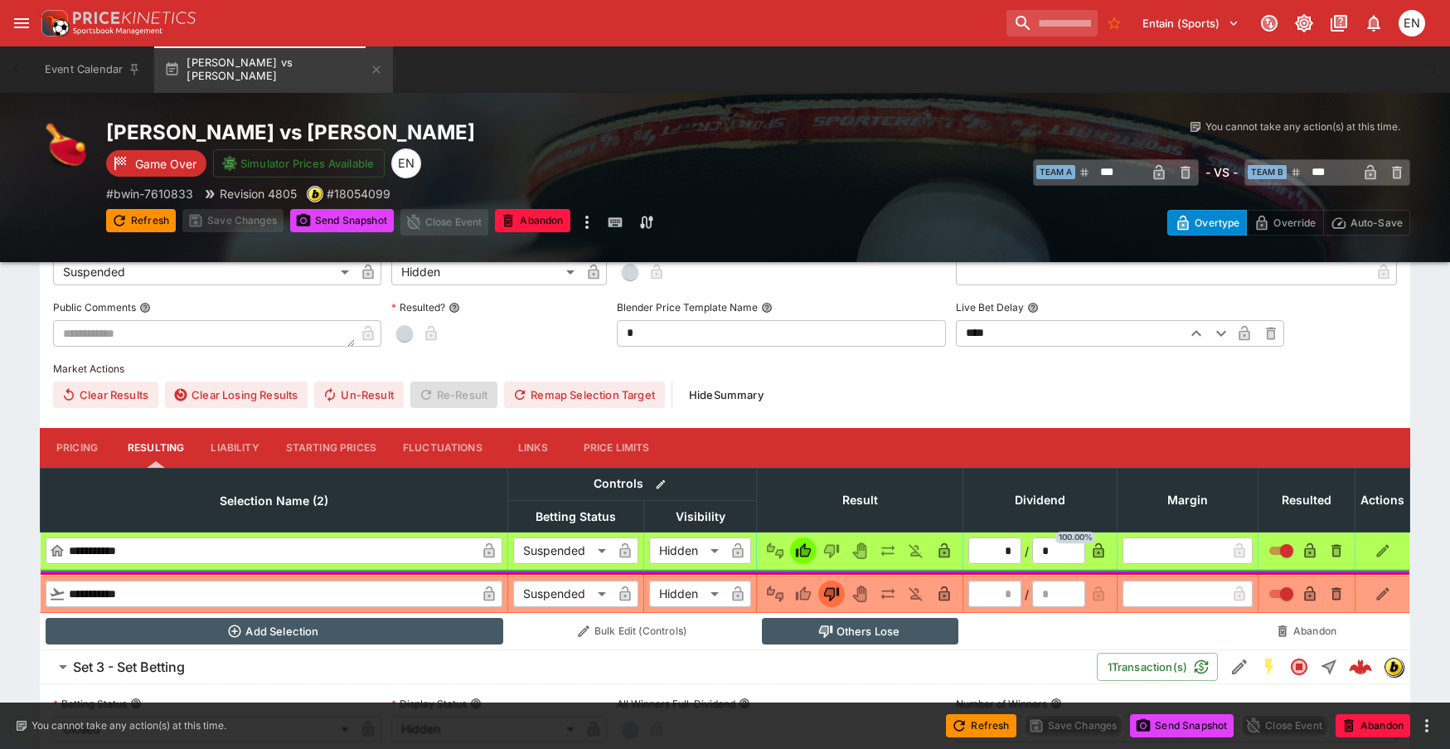
click at [238, 453] on button "Liability" at bounding box center [234, 448] width 75 height 40
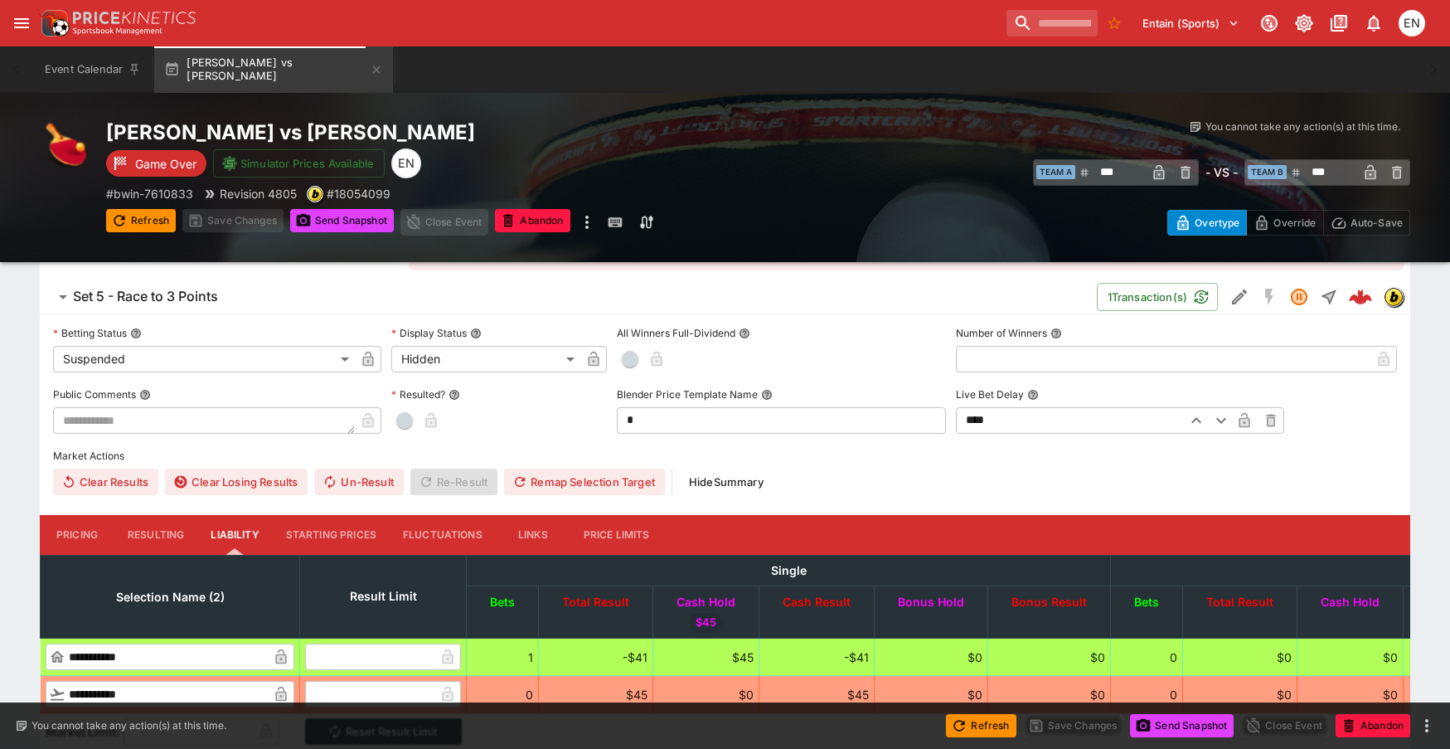
scroll to position [166, 0]
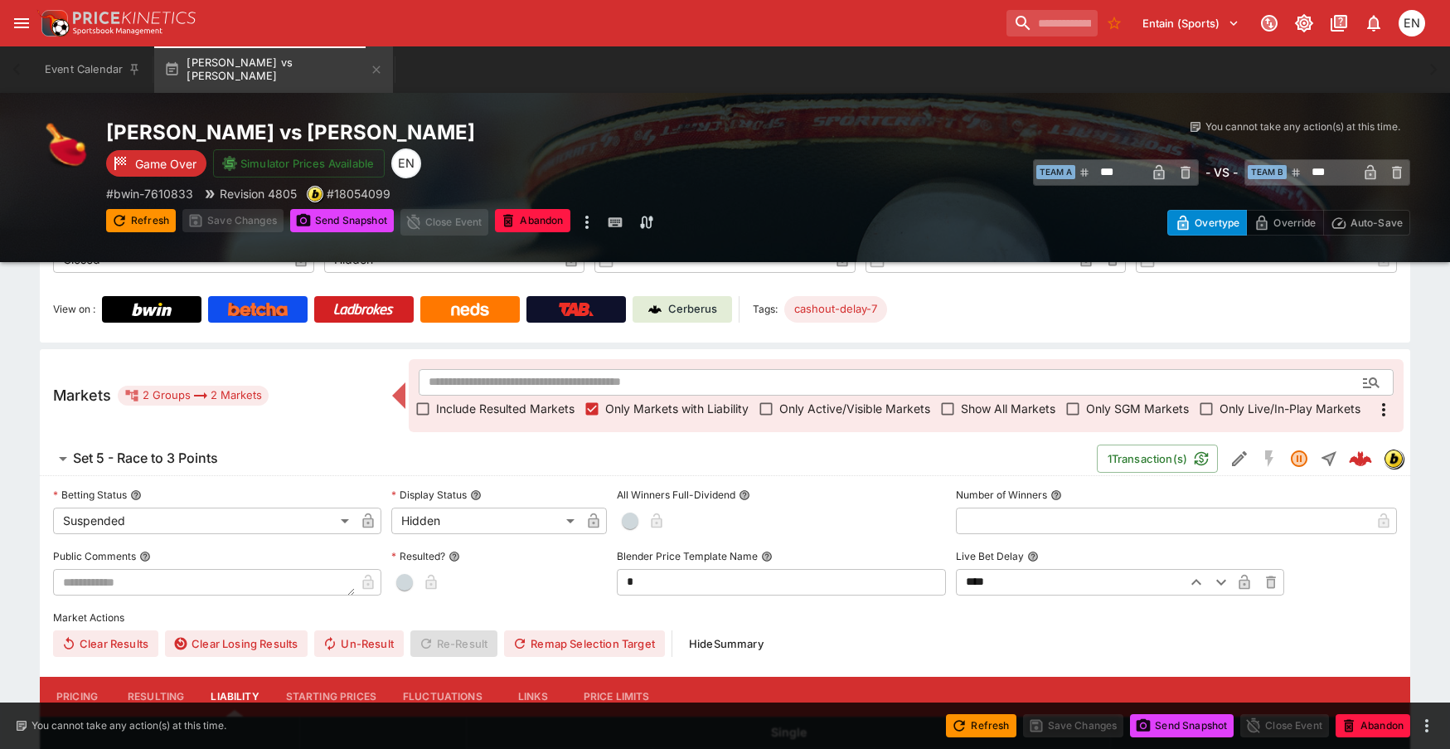
click at [405, 584] on span "button" at bounding box center [404, 582] width 17 height 17
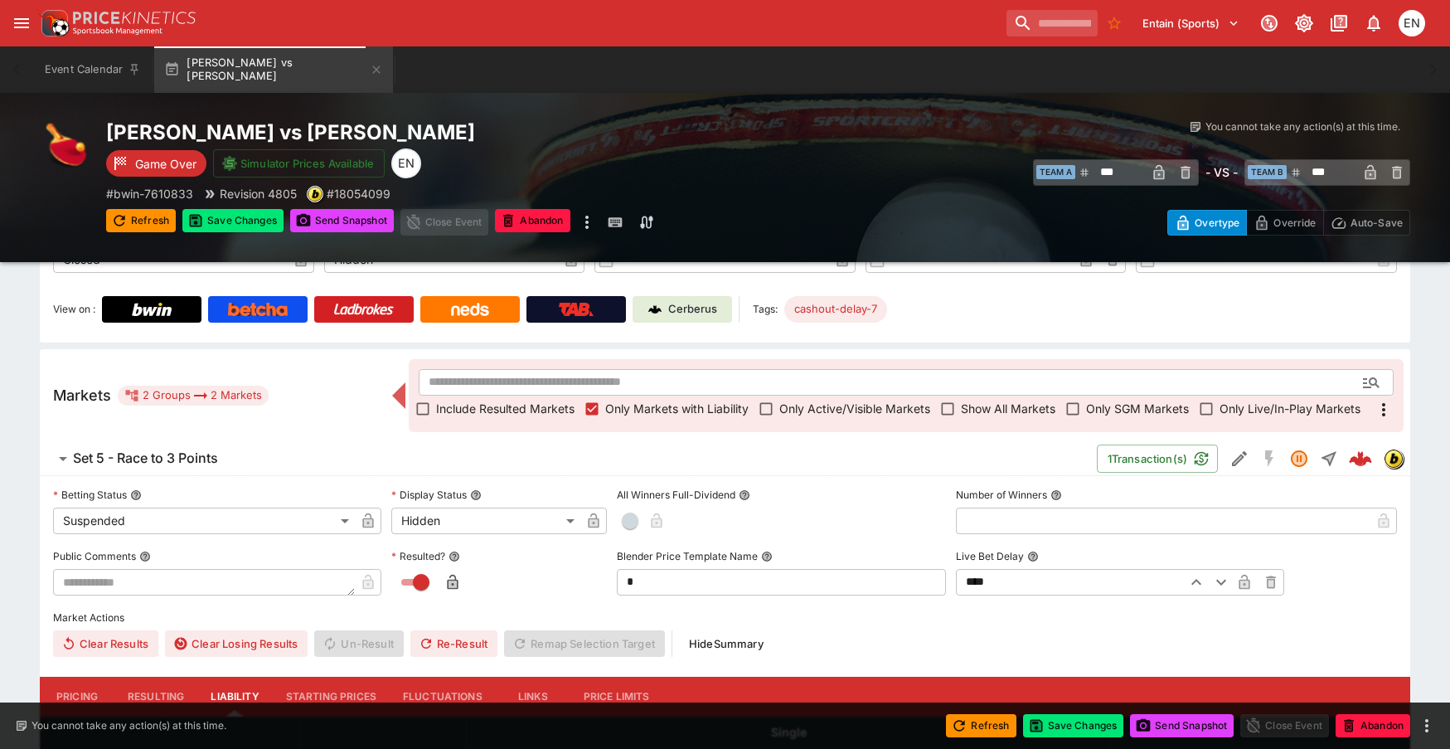
click at [165, 464] on h6 "Set 5 - Race to 3 Points" at bounding box center [145, 457] width 145 height 17
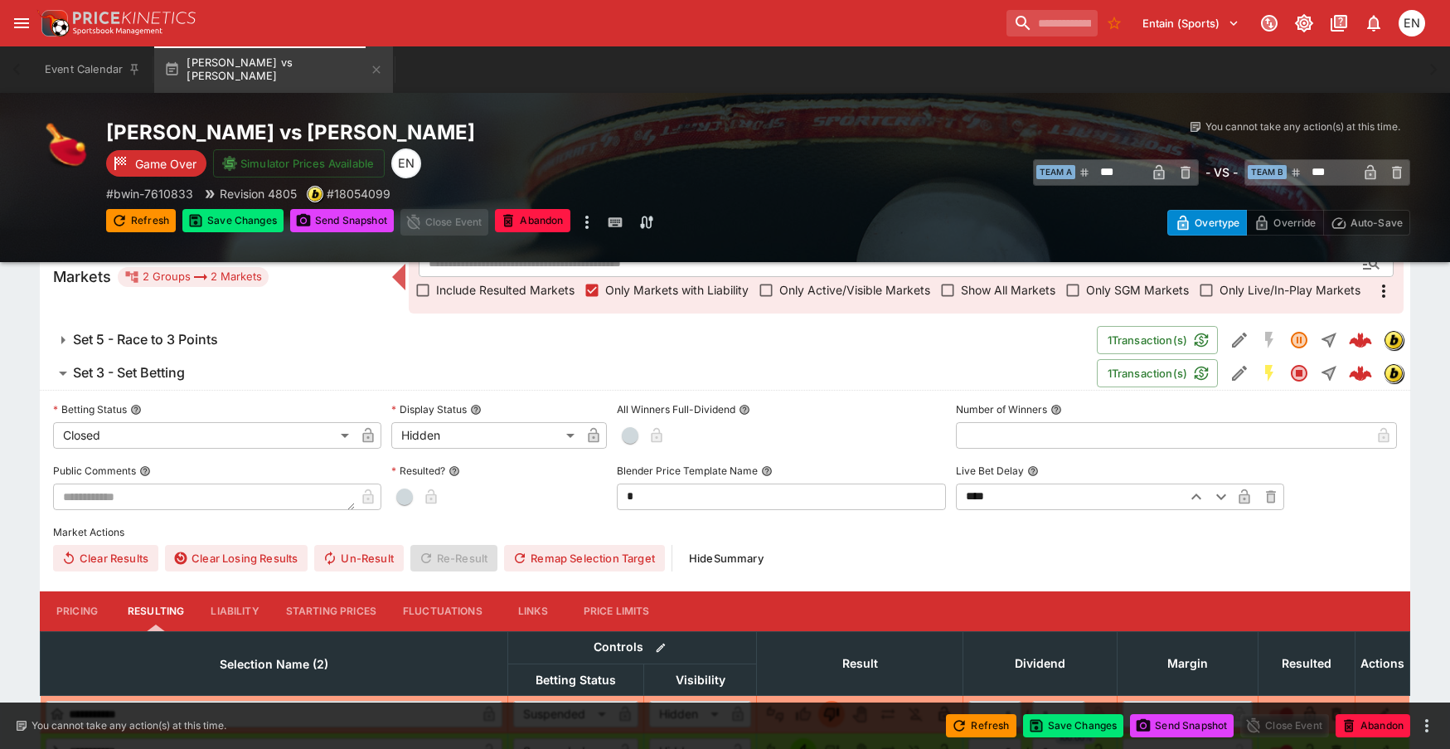
scroll to position [406, 0]
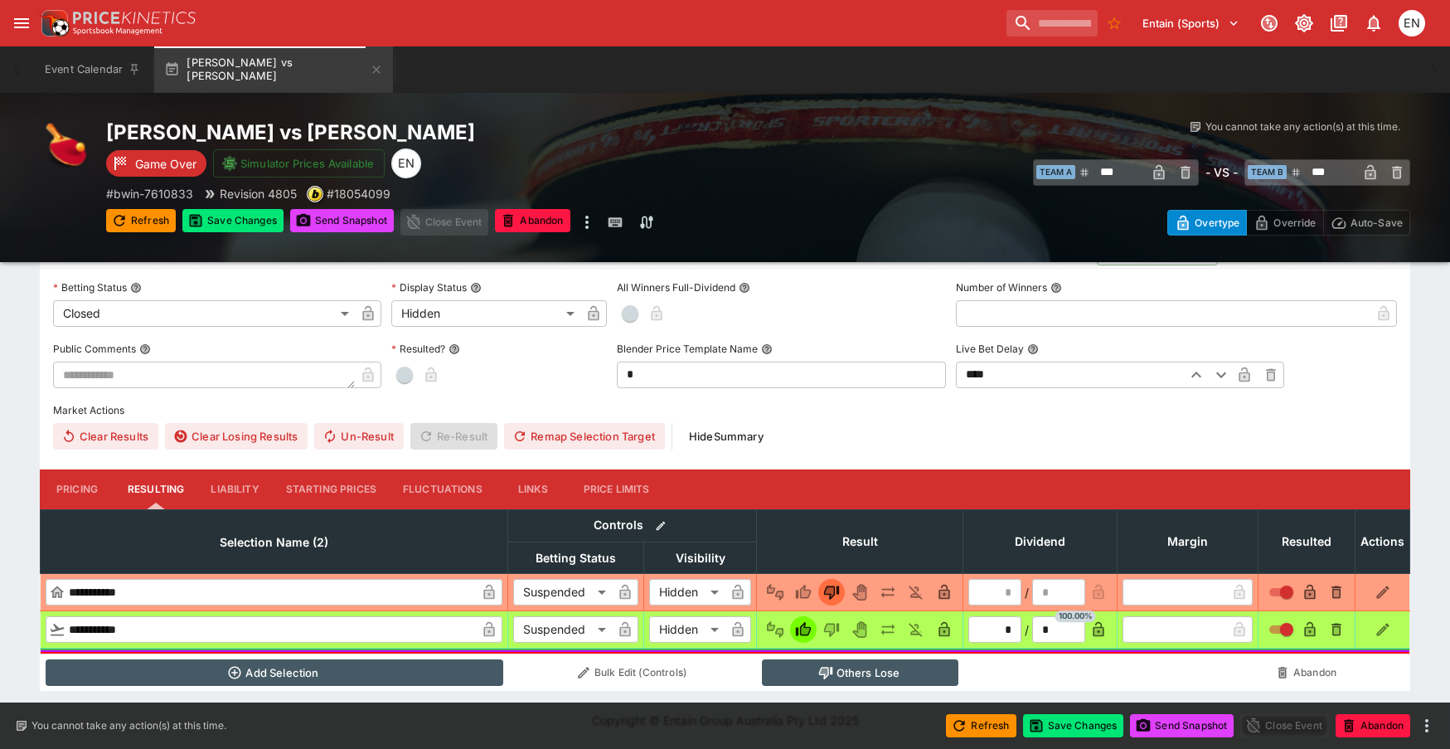
click at [231, 493] on button "Liability" at bounding box center [234, 489] width 75 height 40
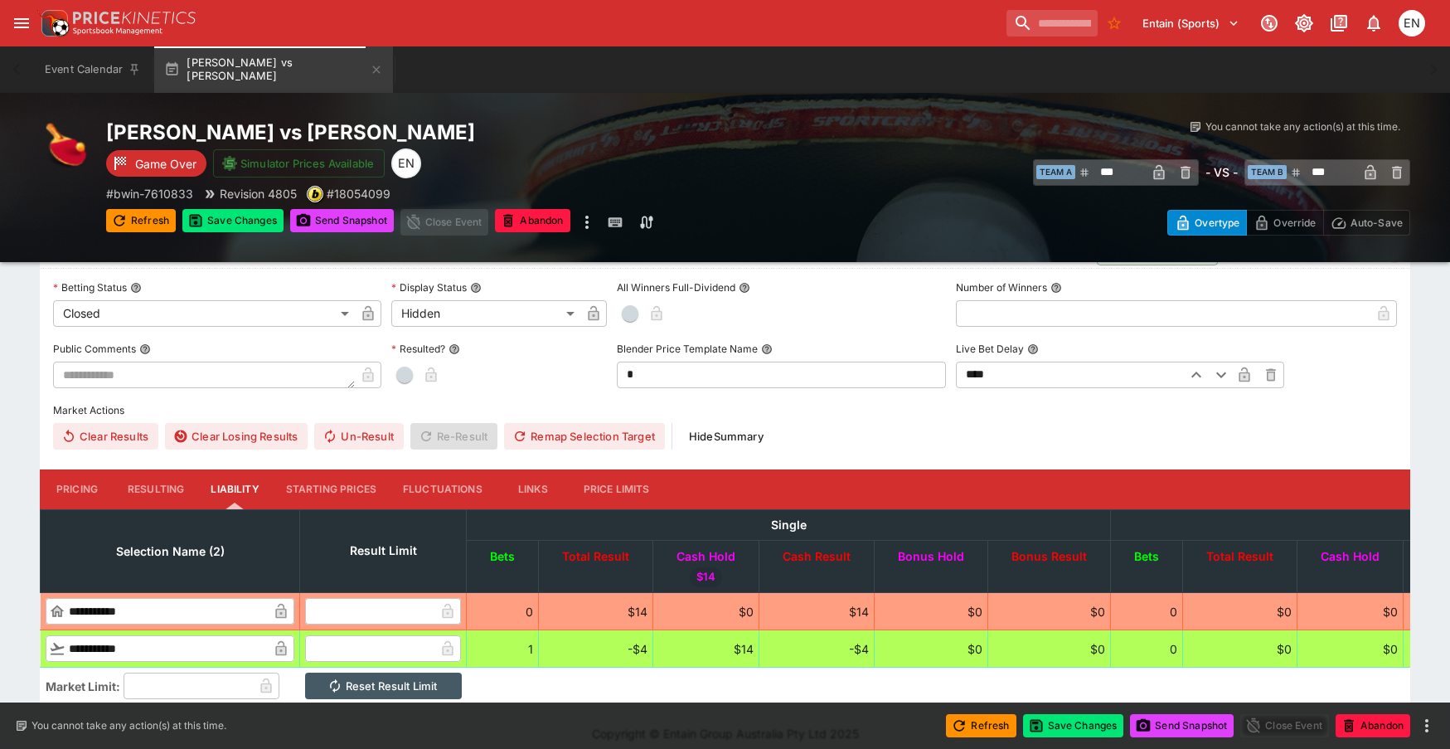
click at [157, 486] on button "Resulting" at bounding box center [155, 489] width 83 height 40
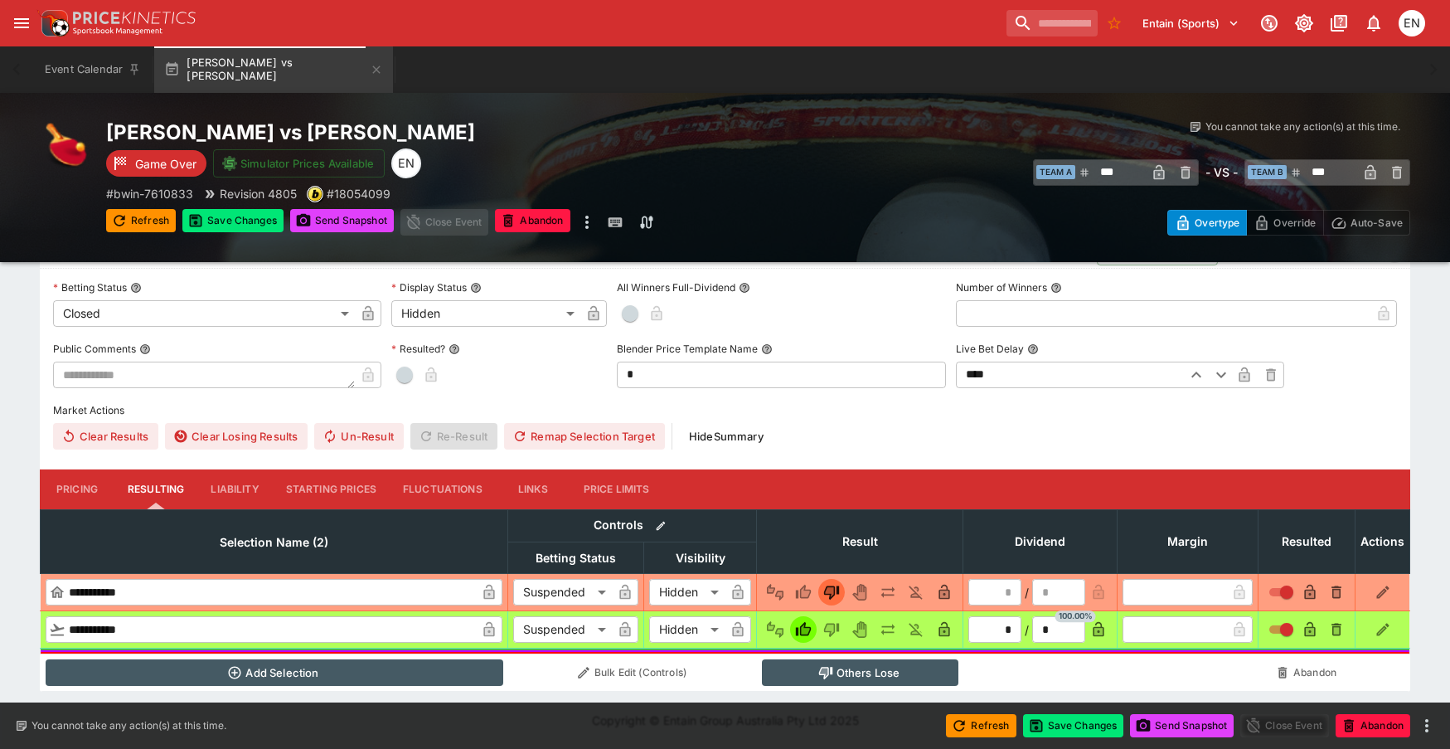
click at [407, 377] on span "button" at bounding box center [404, 374] width 17 height 17
type input "*"
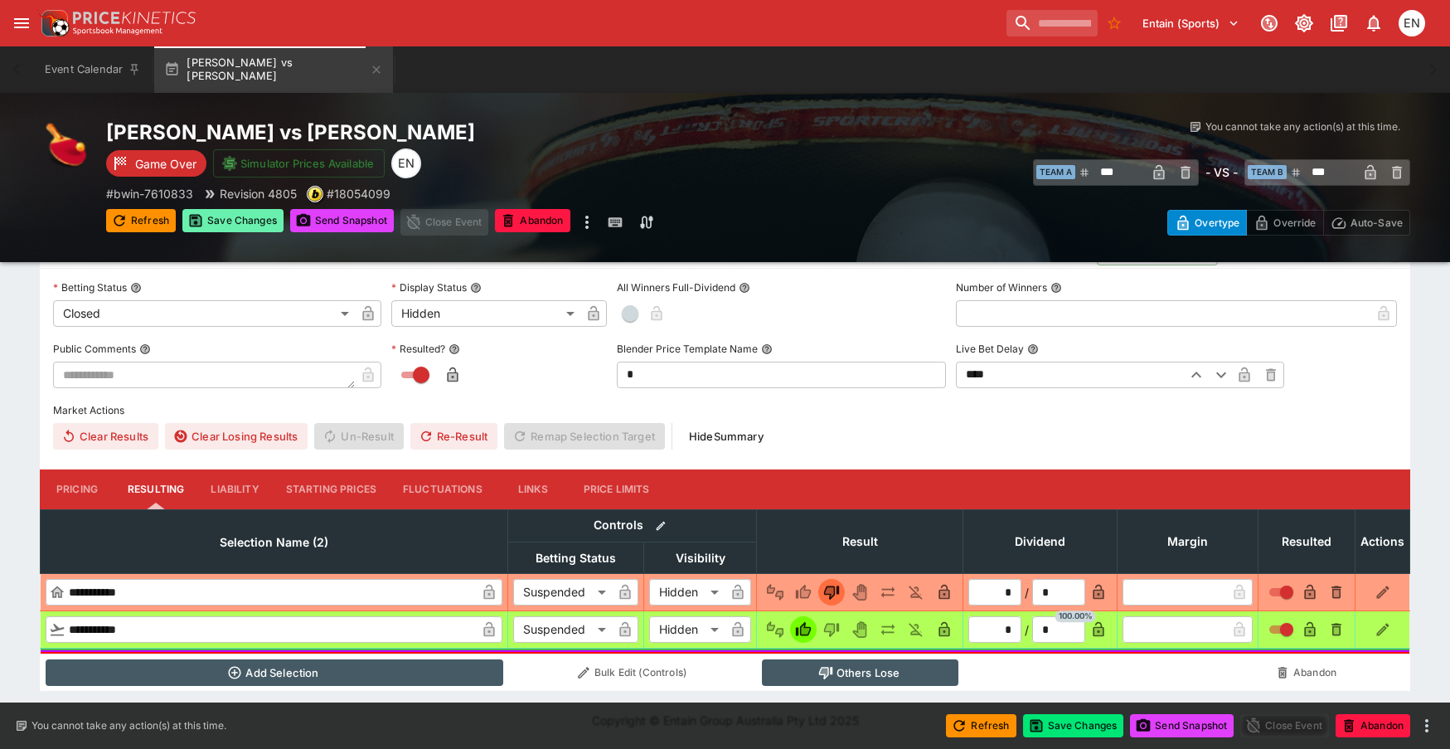
click at [257, 216] on button "Save Changes" at bounding box center [232, 220] width 101 height 23
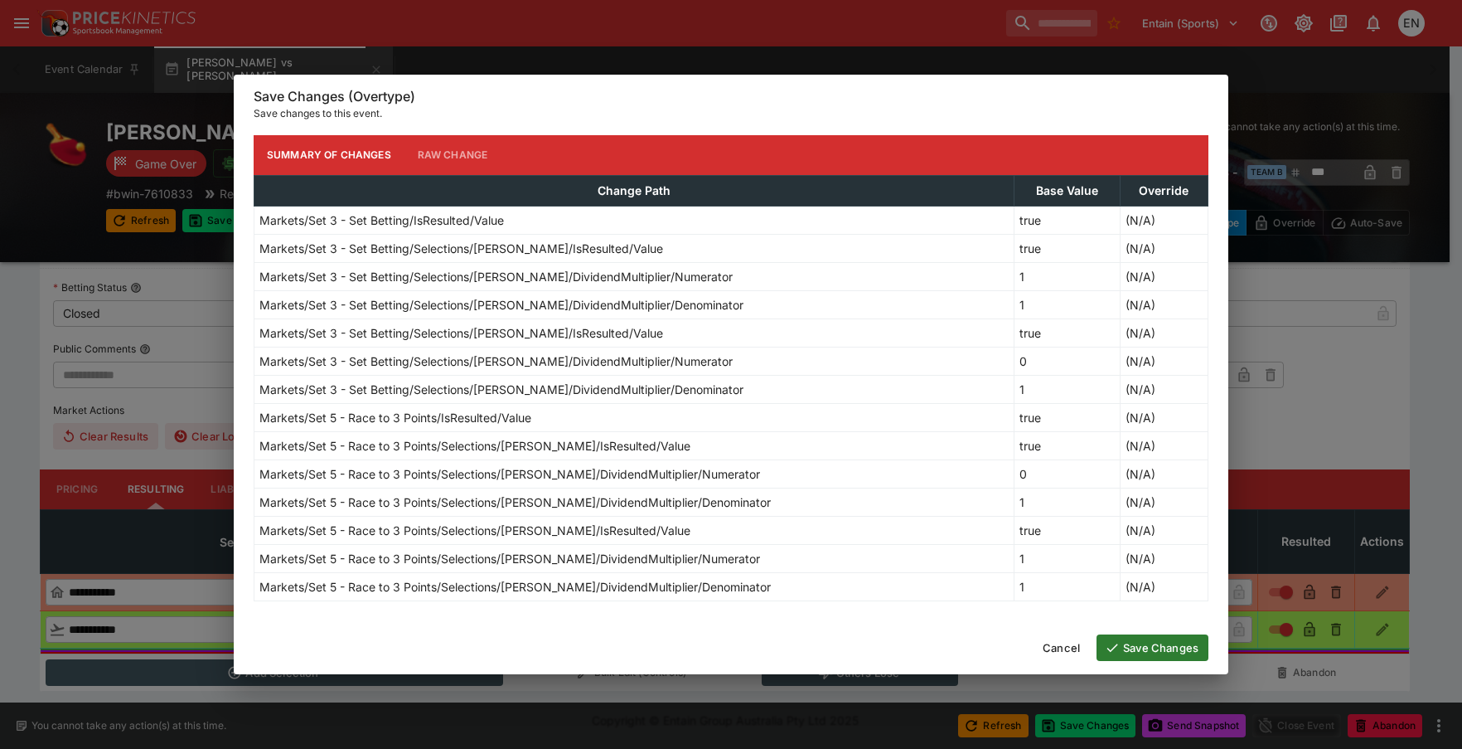
click at [1156, 646] on button "Save Changes" at bounding box center [1153, 647] width 112 height 27
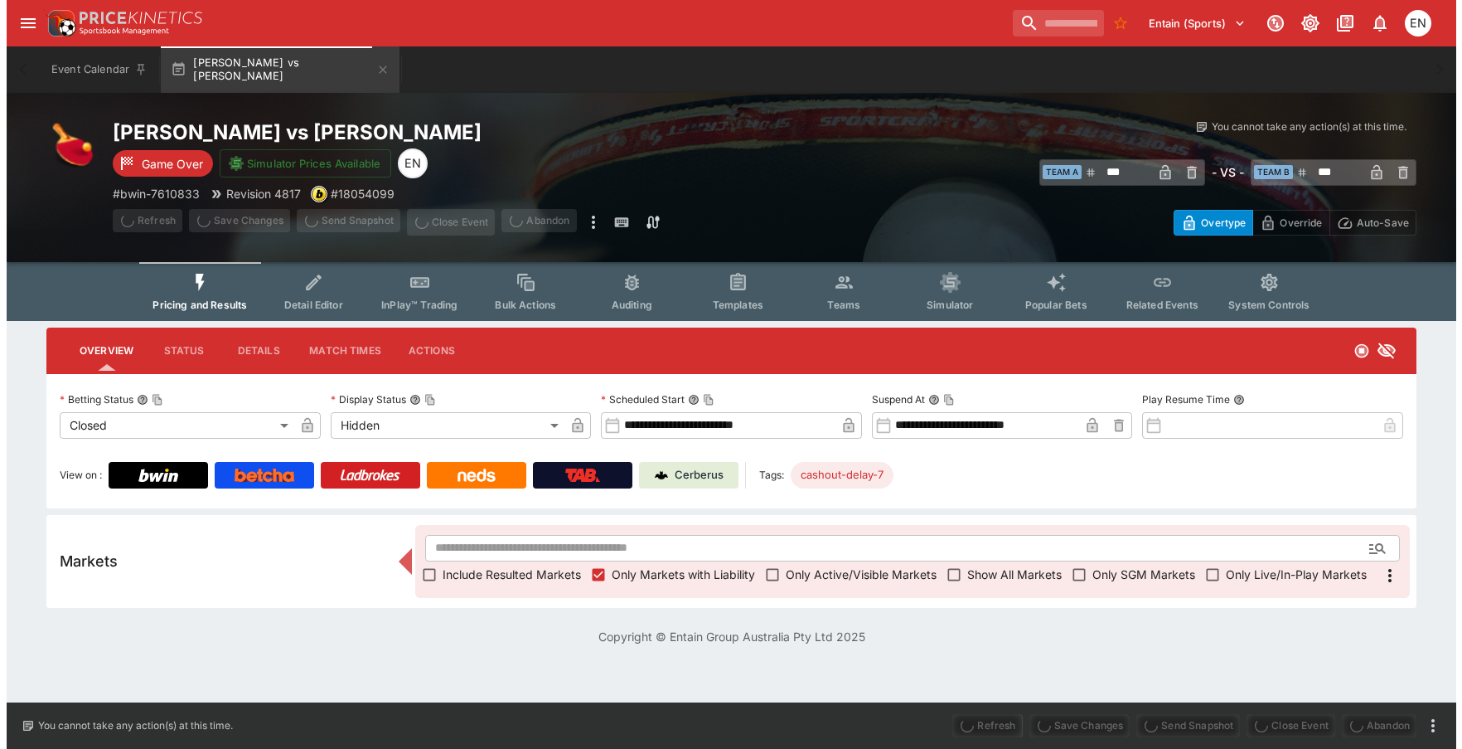
scroll to position [0, 0]
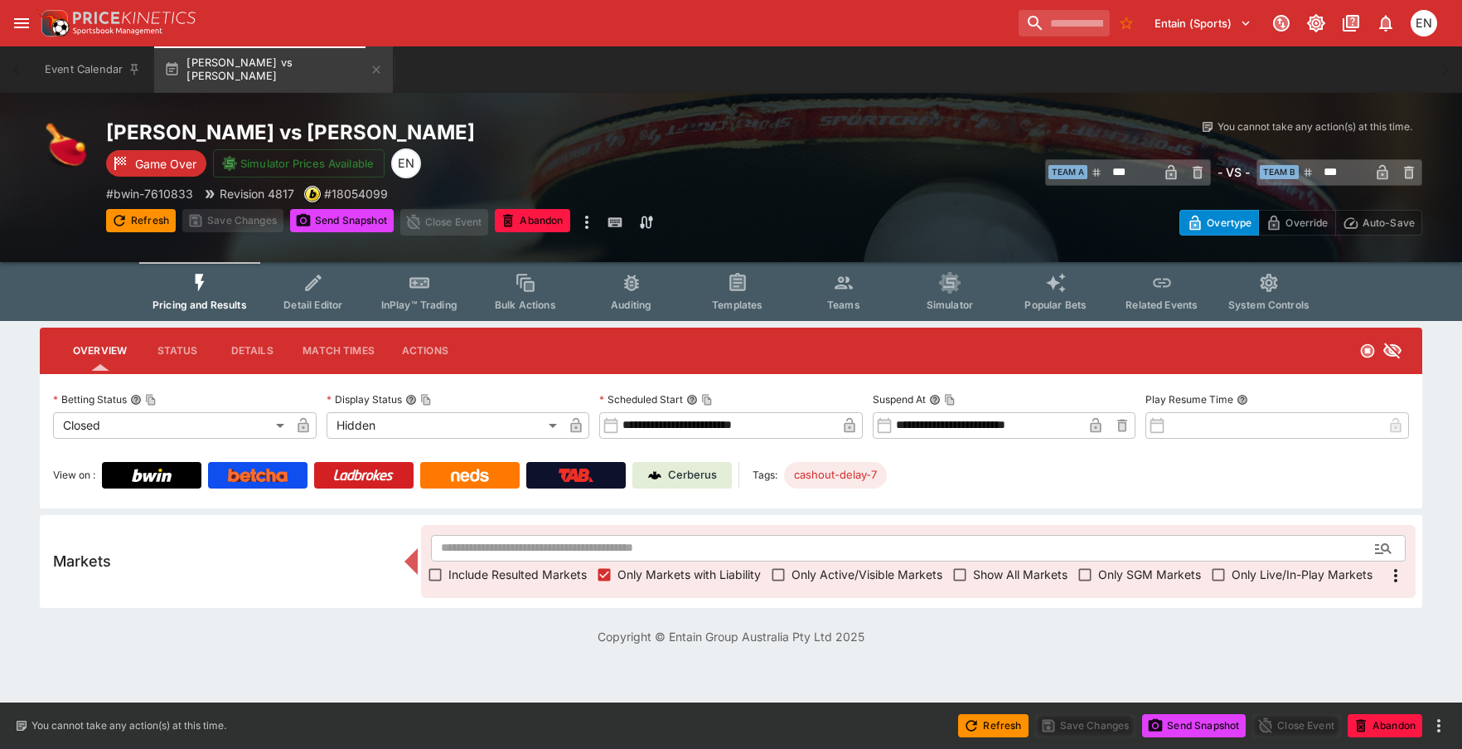
click at [356, 226] on button "Send Snapshot" at bounding box center [342, 220] width 104 height 23
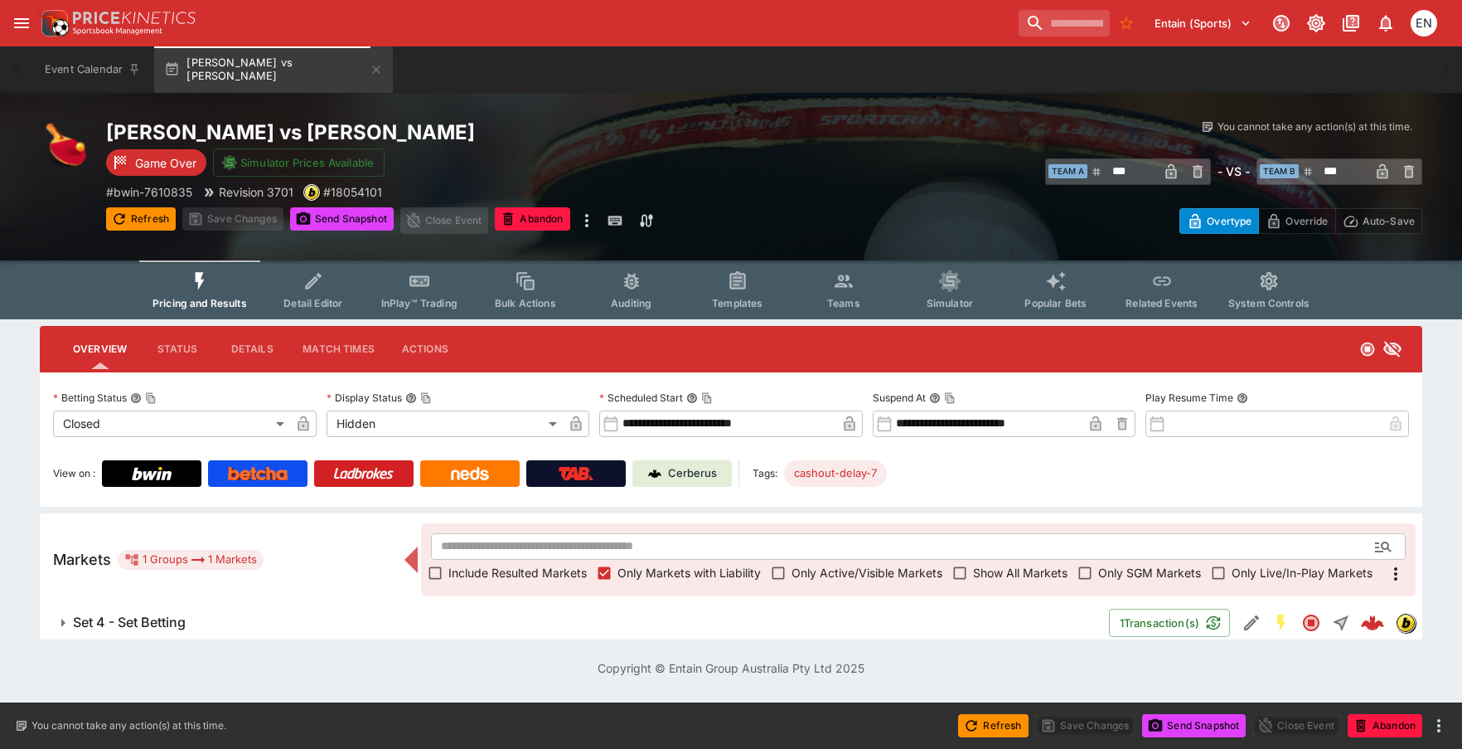
click at [169, 618] on h6 "Set 4 - Set Betting" at bounding box center [129, 621] width 113 height 17
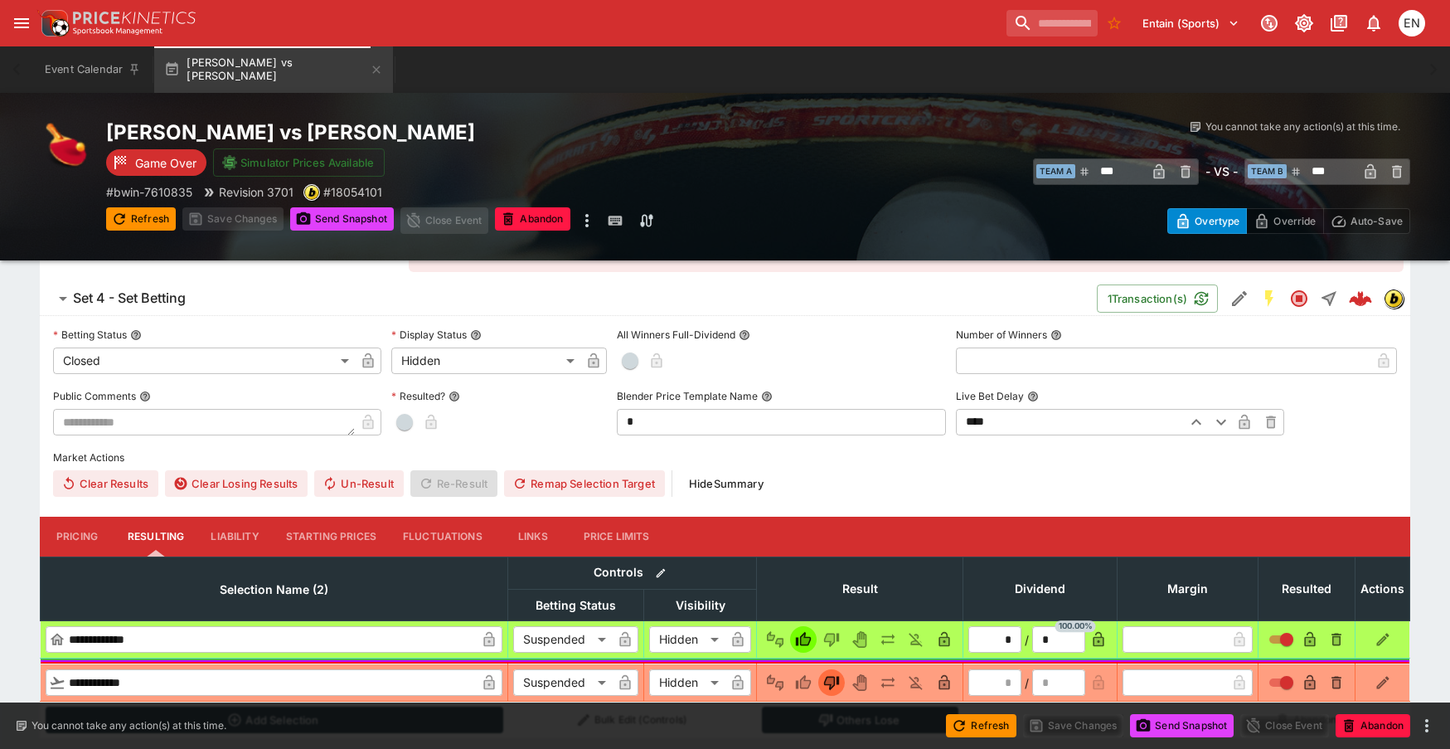
scroll to position [371, 0]
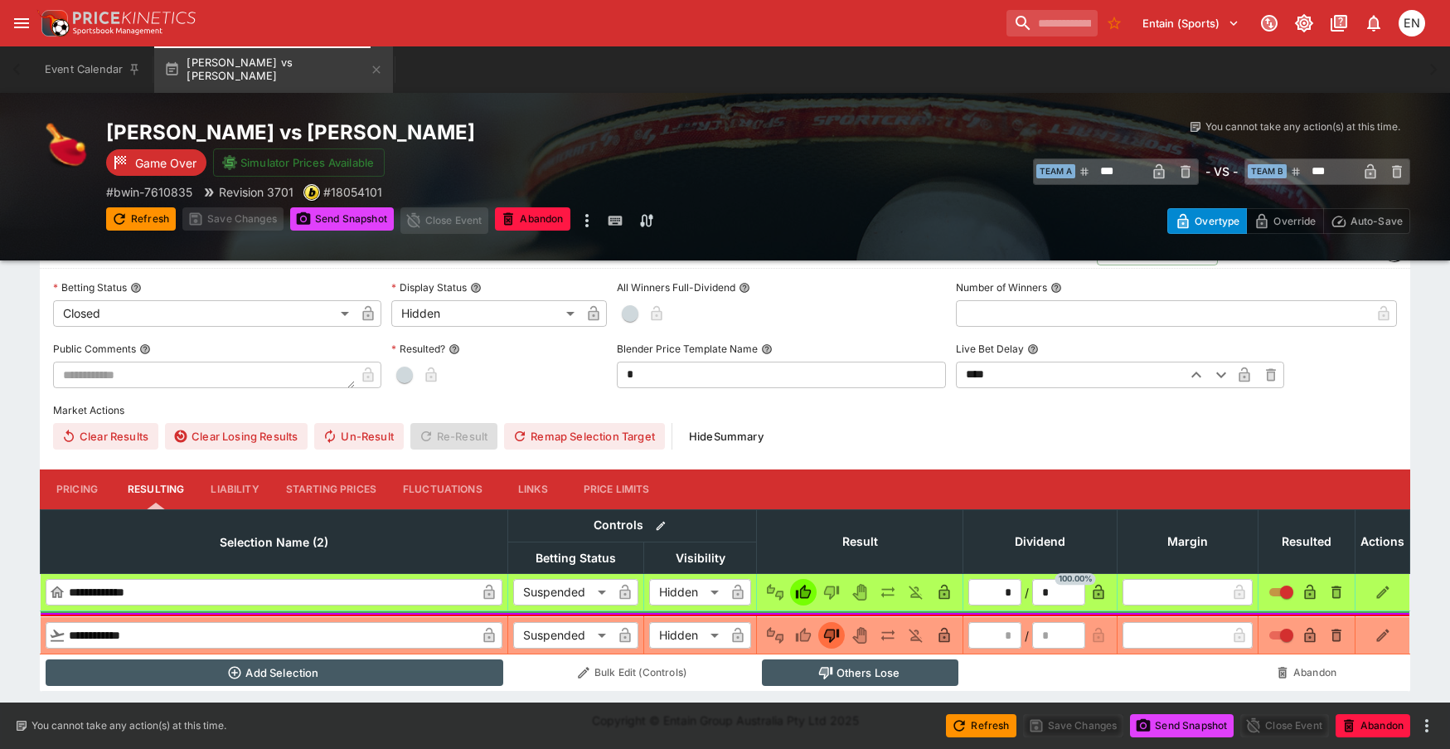
drag, startPoint x: 397, startPoint y: 374, endPoint x: 349, endPoint y: 352, distance: 52.7
click at [397, 375] on span "button" at bounding box center [404, 374] width 17 height 17
type input "*"
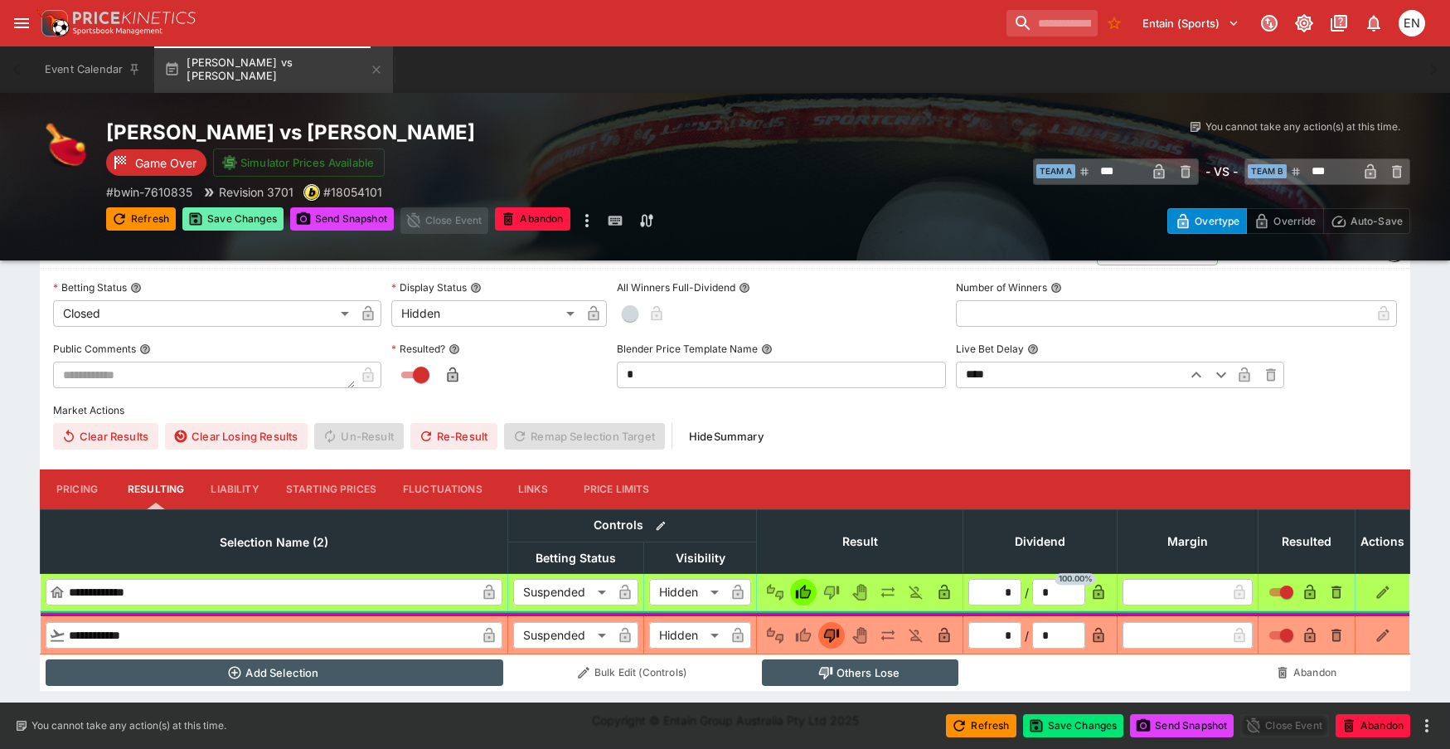
click at [247, 215] on button "Save Changes" at bounding box center [232, 218] width 101 height 23
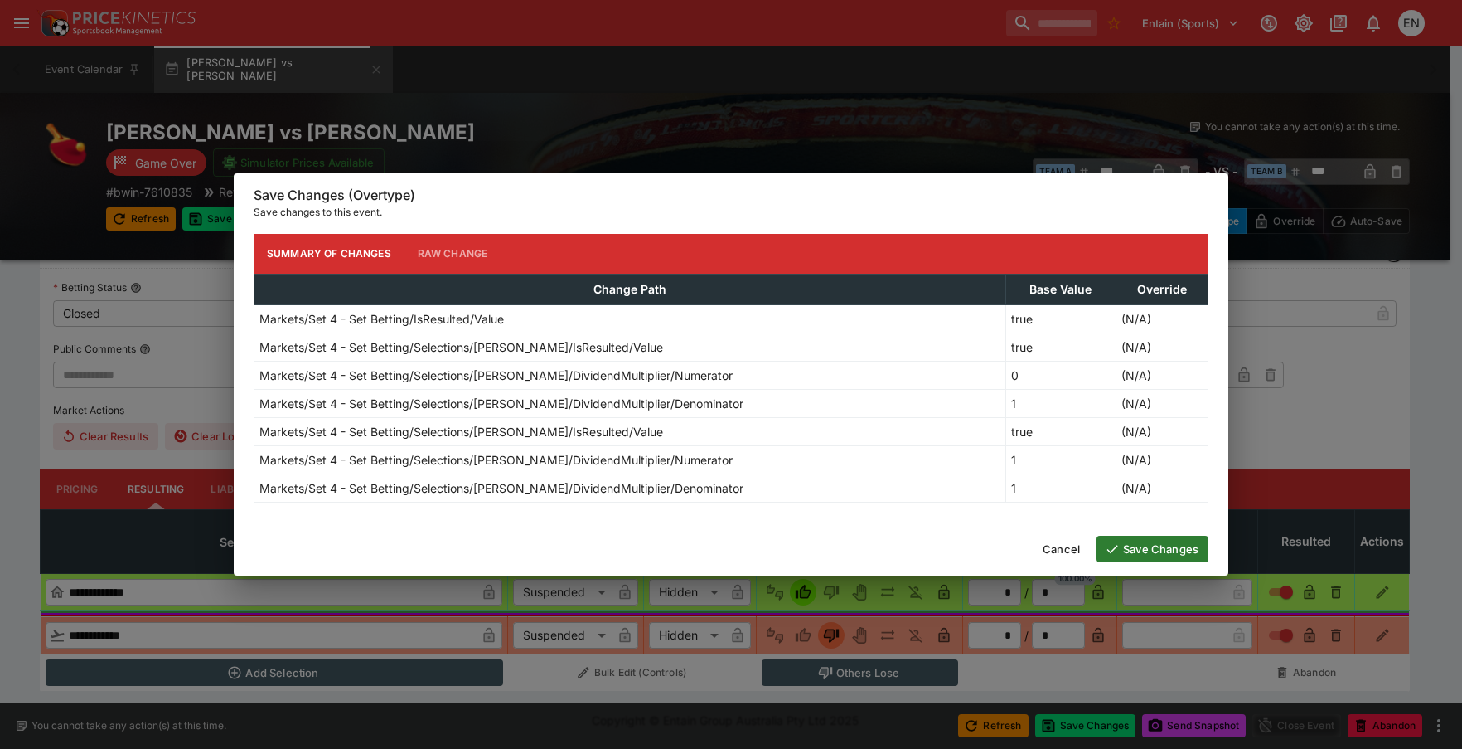
drag, startPoint x: 1147, startPoint y: 545, endPoint x: 1035, endPoint y: 530, distance: 113.0
click at [1146, 545] on button "Save Changes" at bounding box center [1153, 549] width 112 height 27
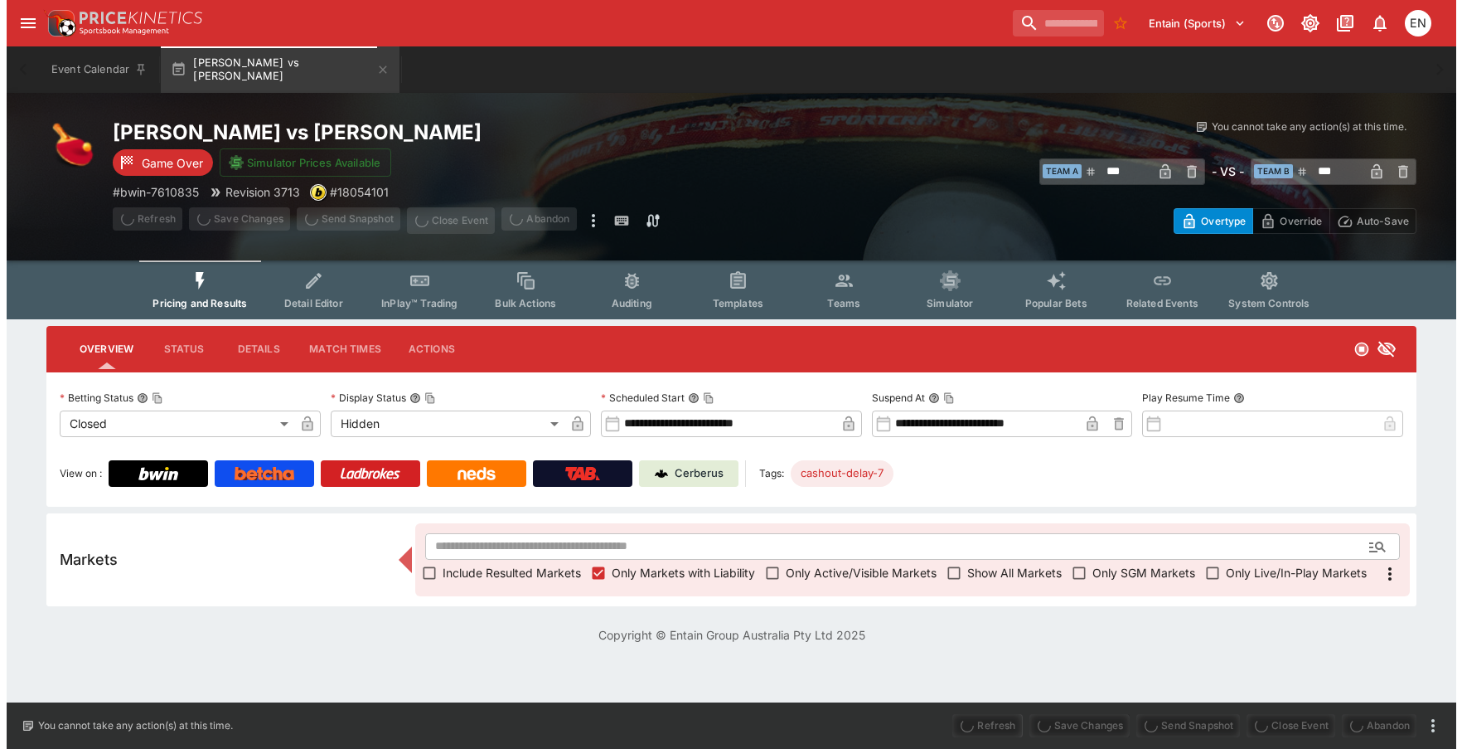
scroll to position [0, 0]
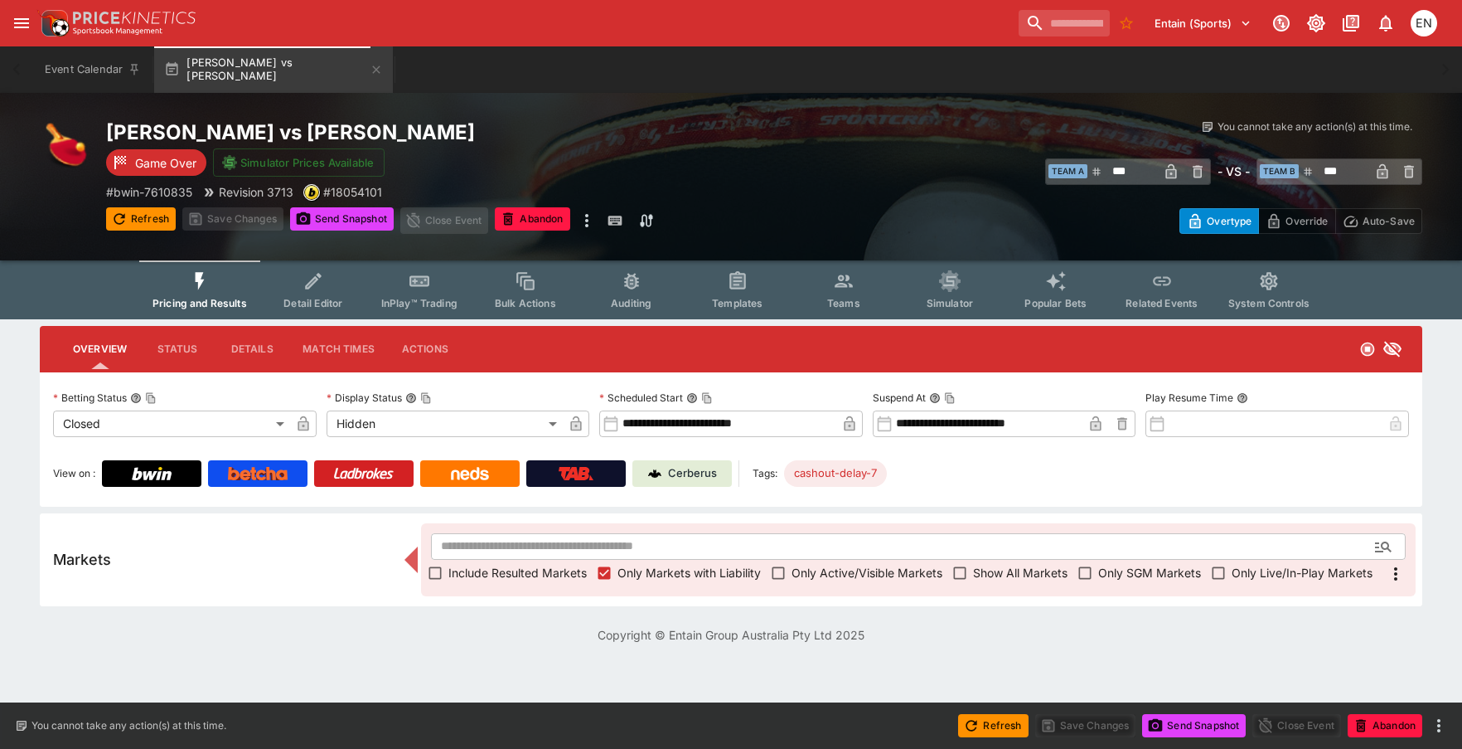
click at [346, 221] on button "Send Snapshot" at bounding box center [342, 218] width 104 height 23
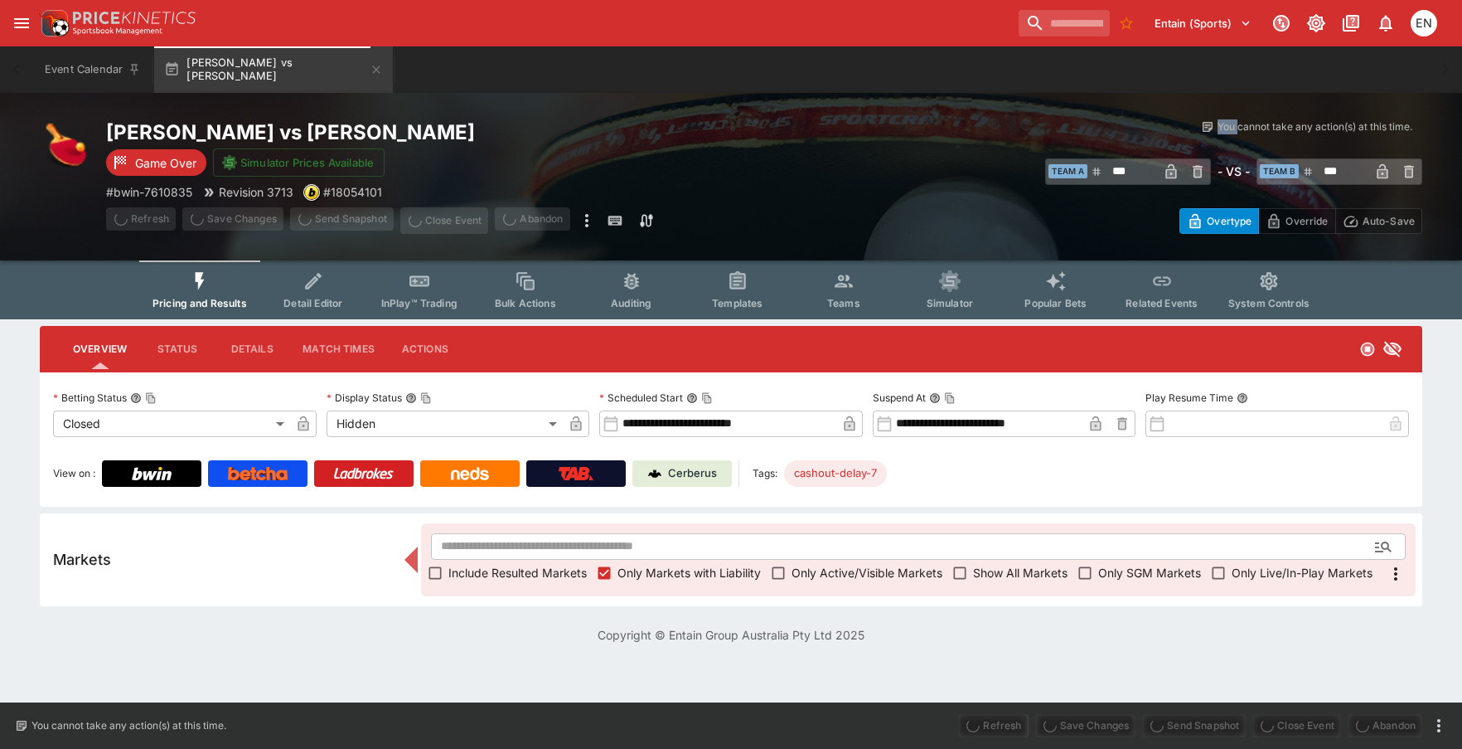
click at [346, 221] on span "Send Snapshot" at bounding box center [342, 220] width 104 height 27
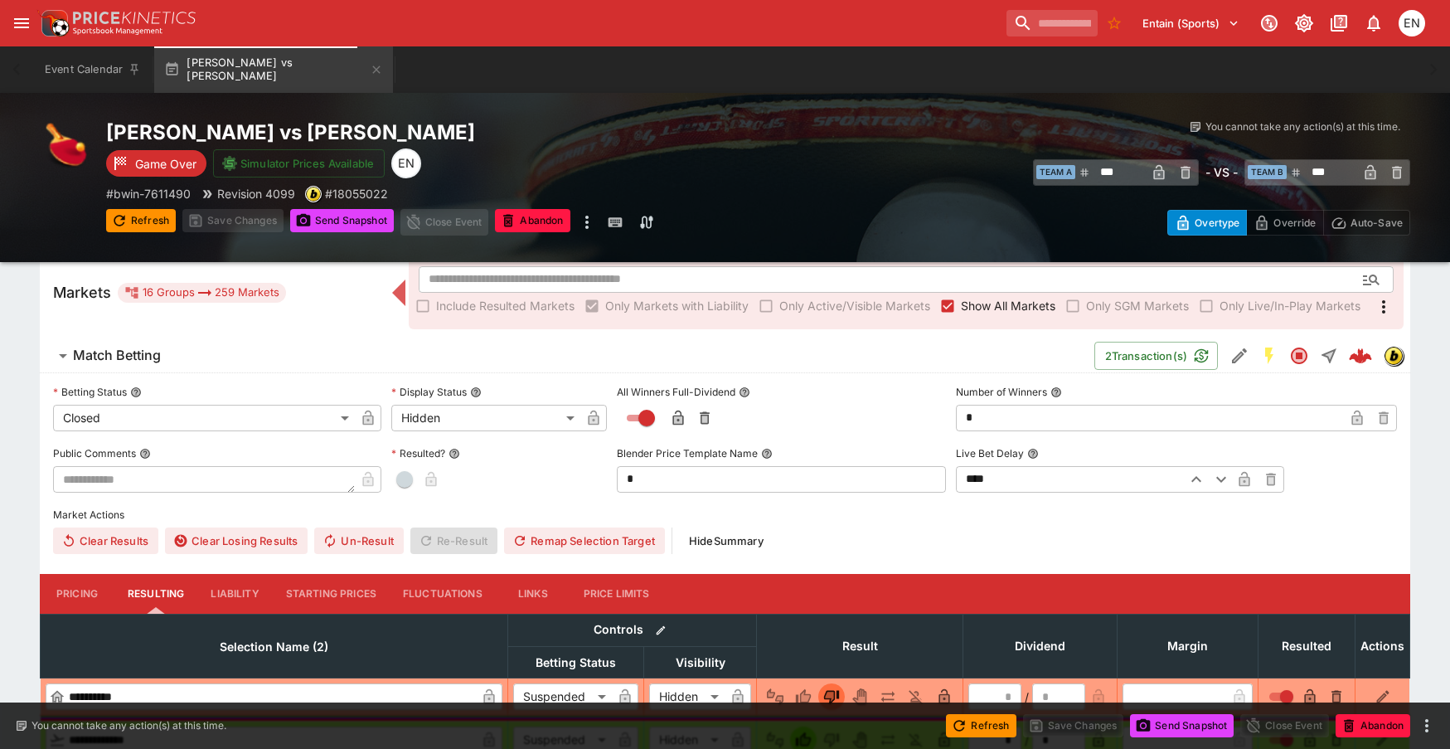
scroll to position [332, 0]
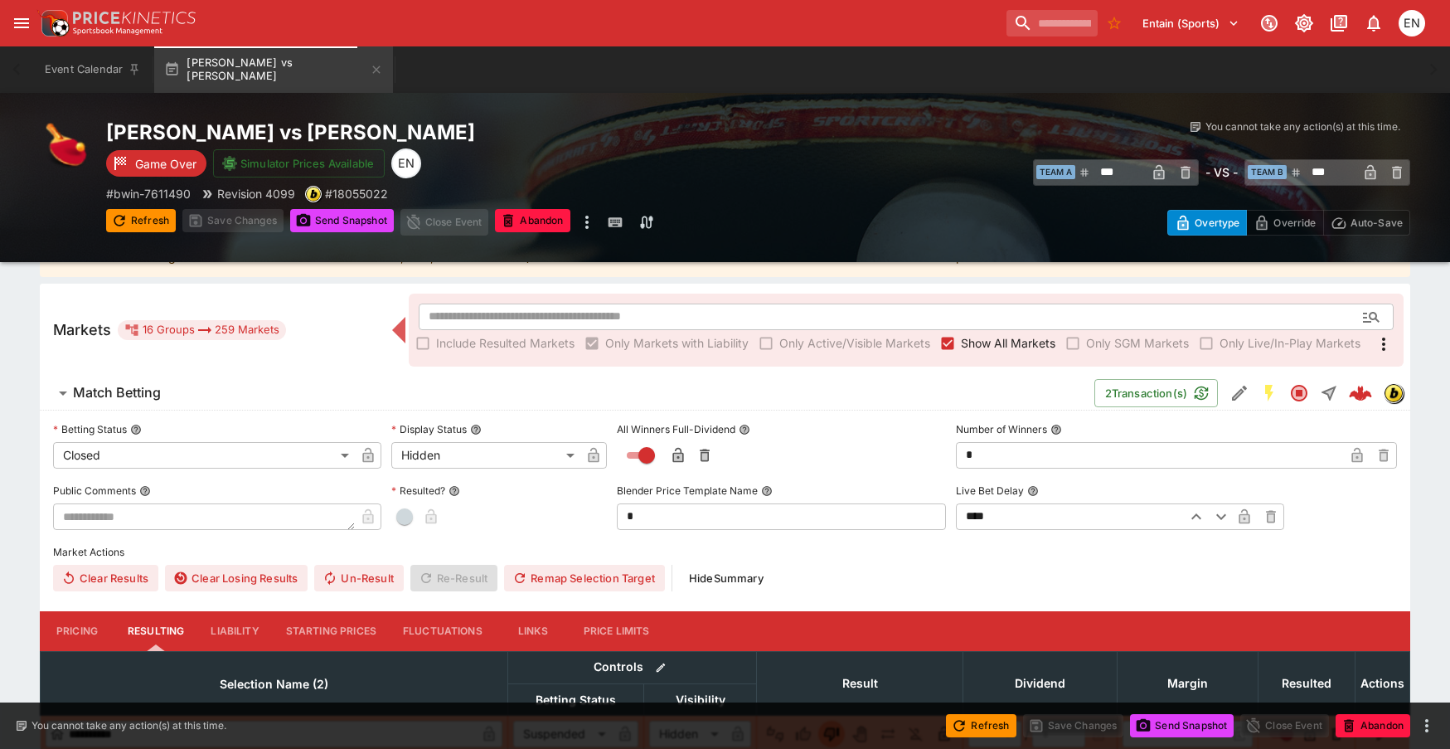
click at [410, 513] on span "button" at bounding box center [404, 516] width 17 height 17
type input "*"
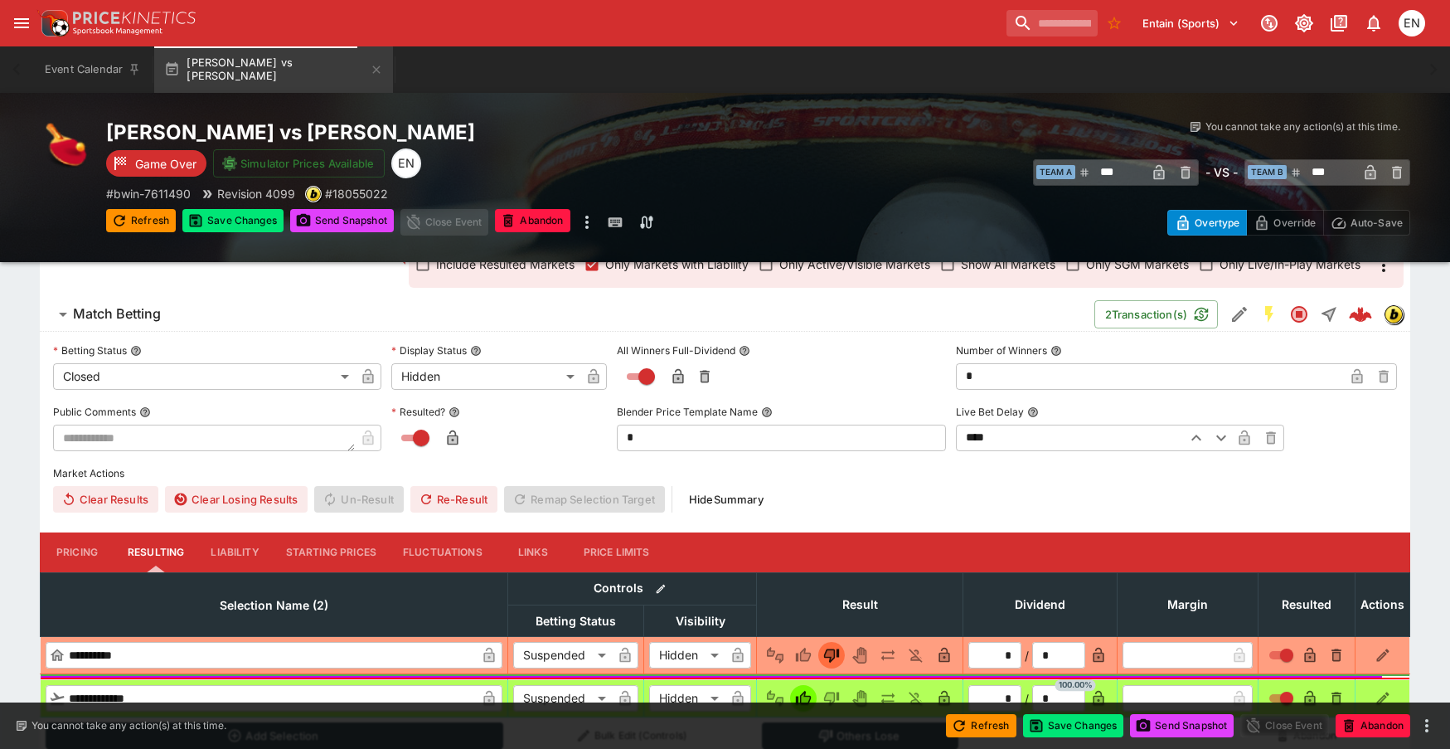
scroll to position [507, 0]
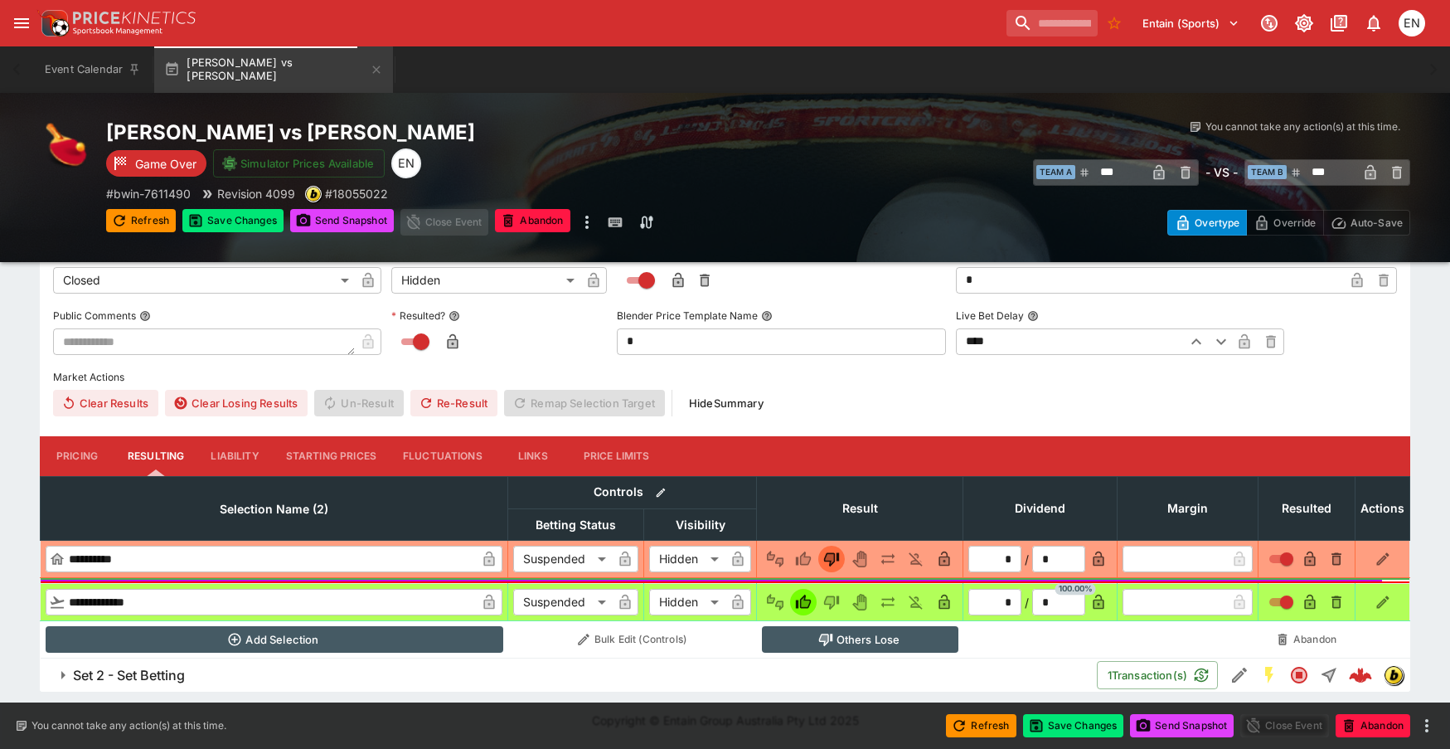
click at [166, 676] on h6 "Set 2 - Set Betting" at bounding box center [129, 675] width 112 height 17
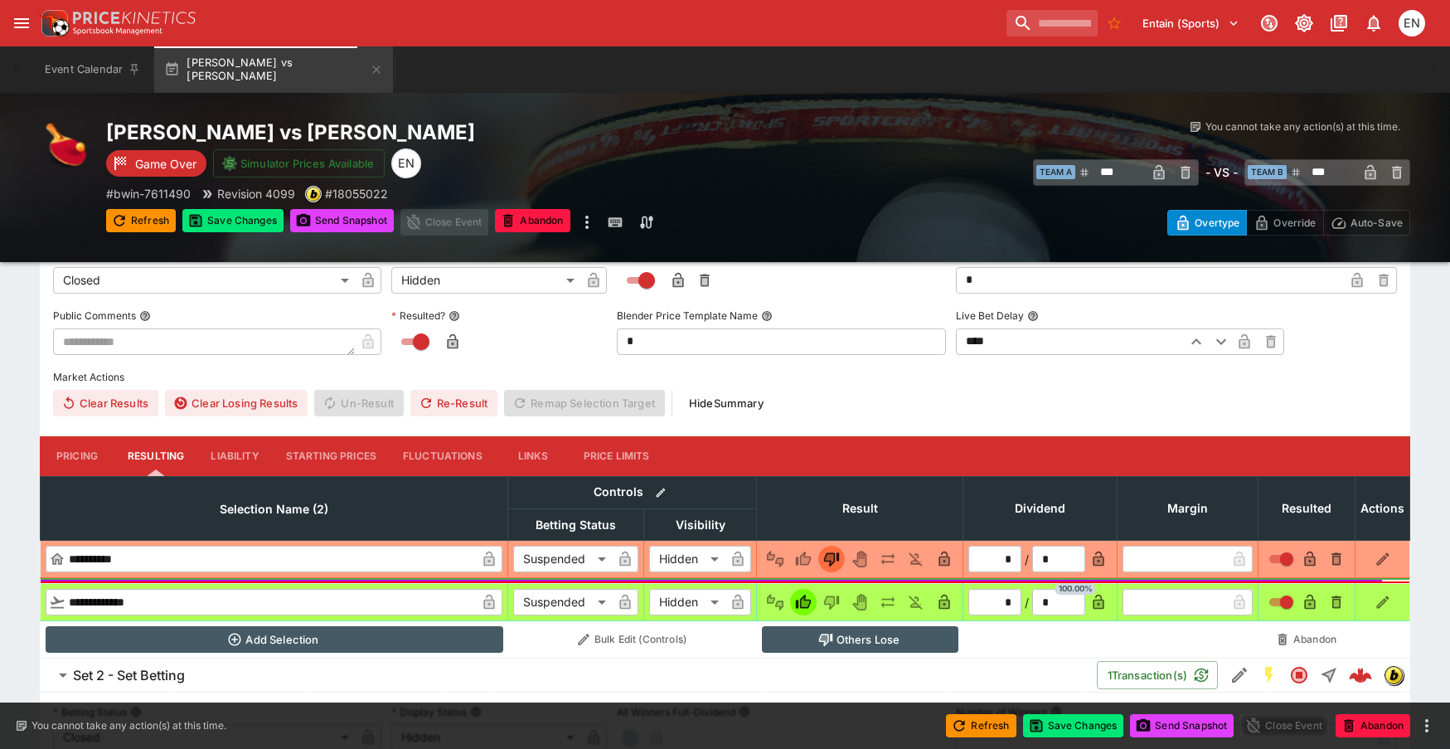
scroll to position [921, 0]
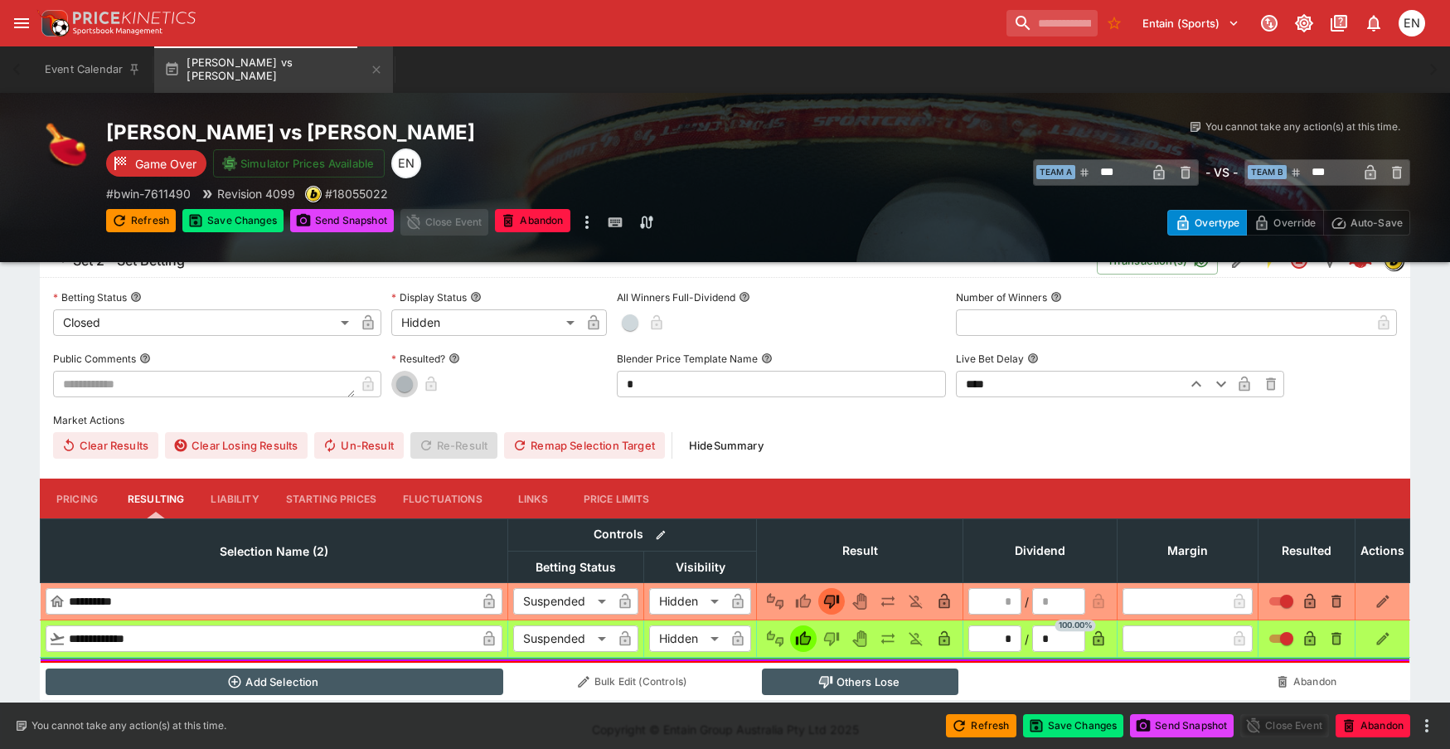
click at [409, 382] on span "button" at bounding box center [404, 384] width 17 height 17
type input "*"
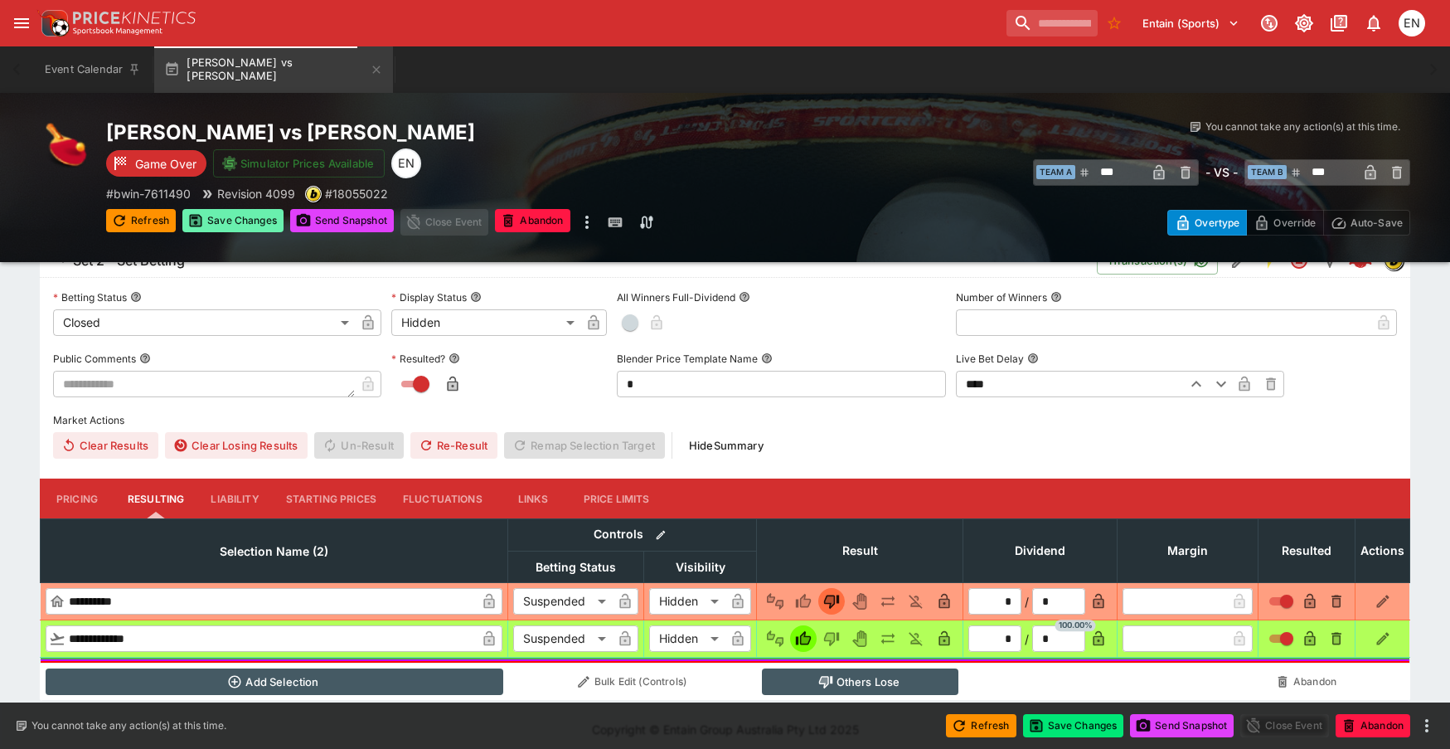
click at [254, 221] on button "Save Changes" at bounding box center [232, 220] width 101 height 23
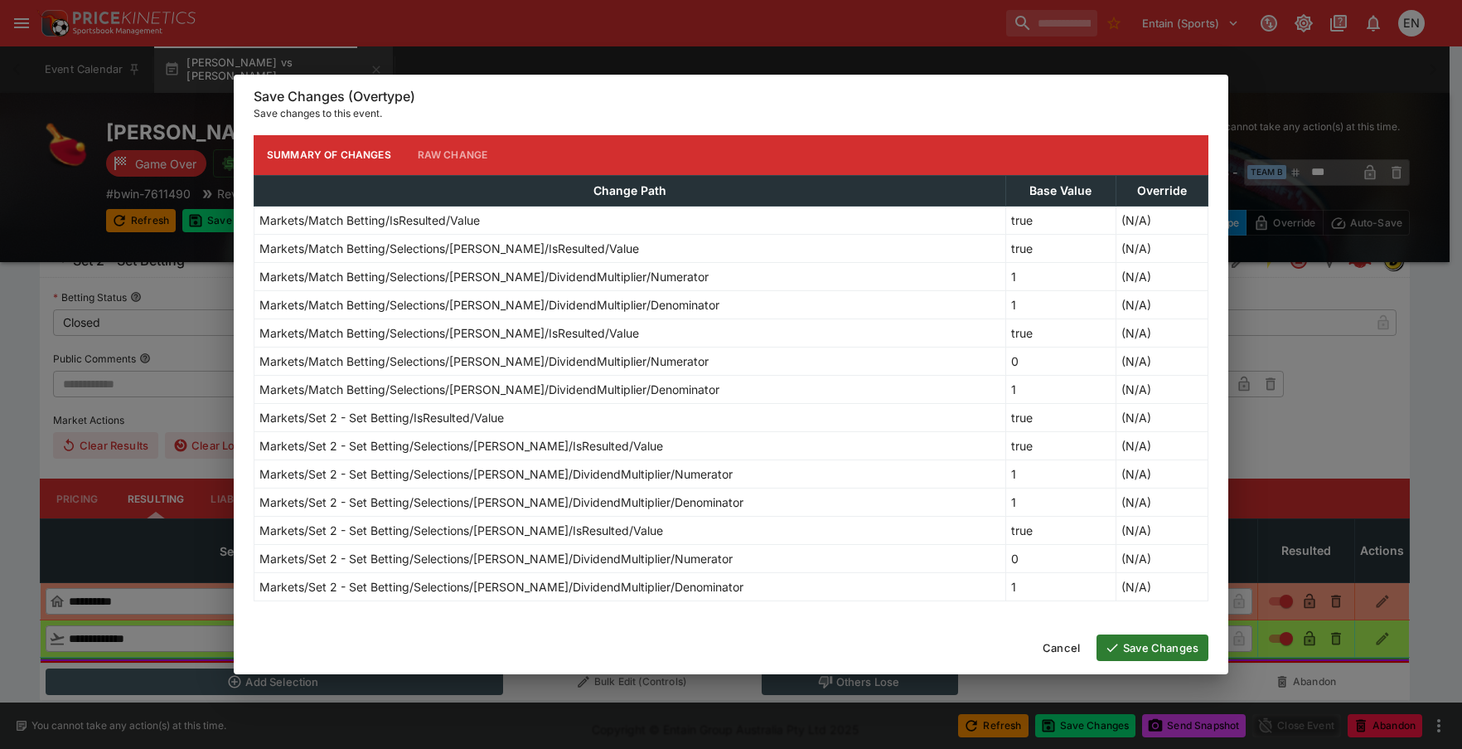
click at [1118, 651] on icon "button" at bounding box center [1112, 647] width 15 height 15
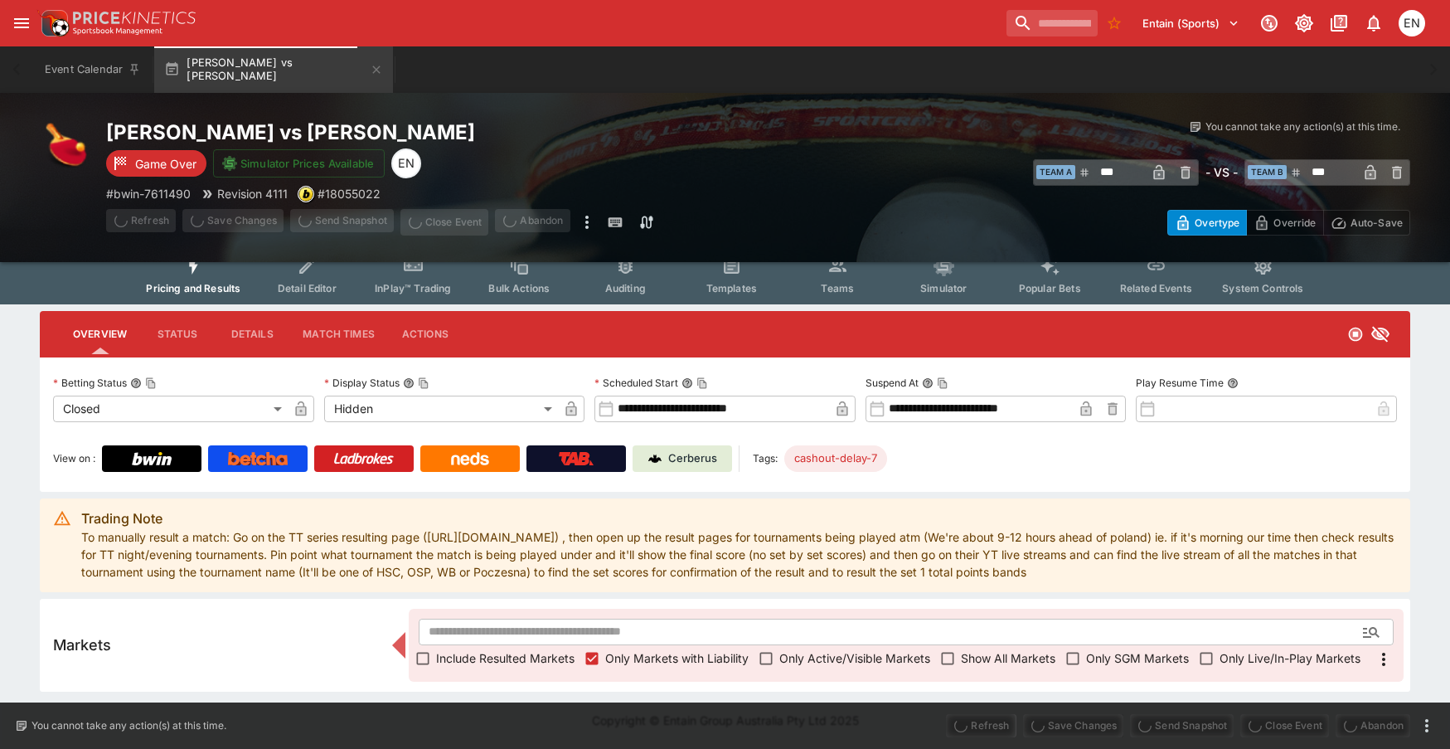
scroll to position [17, 0]
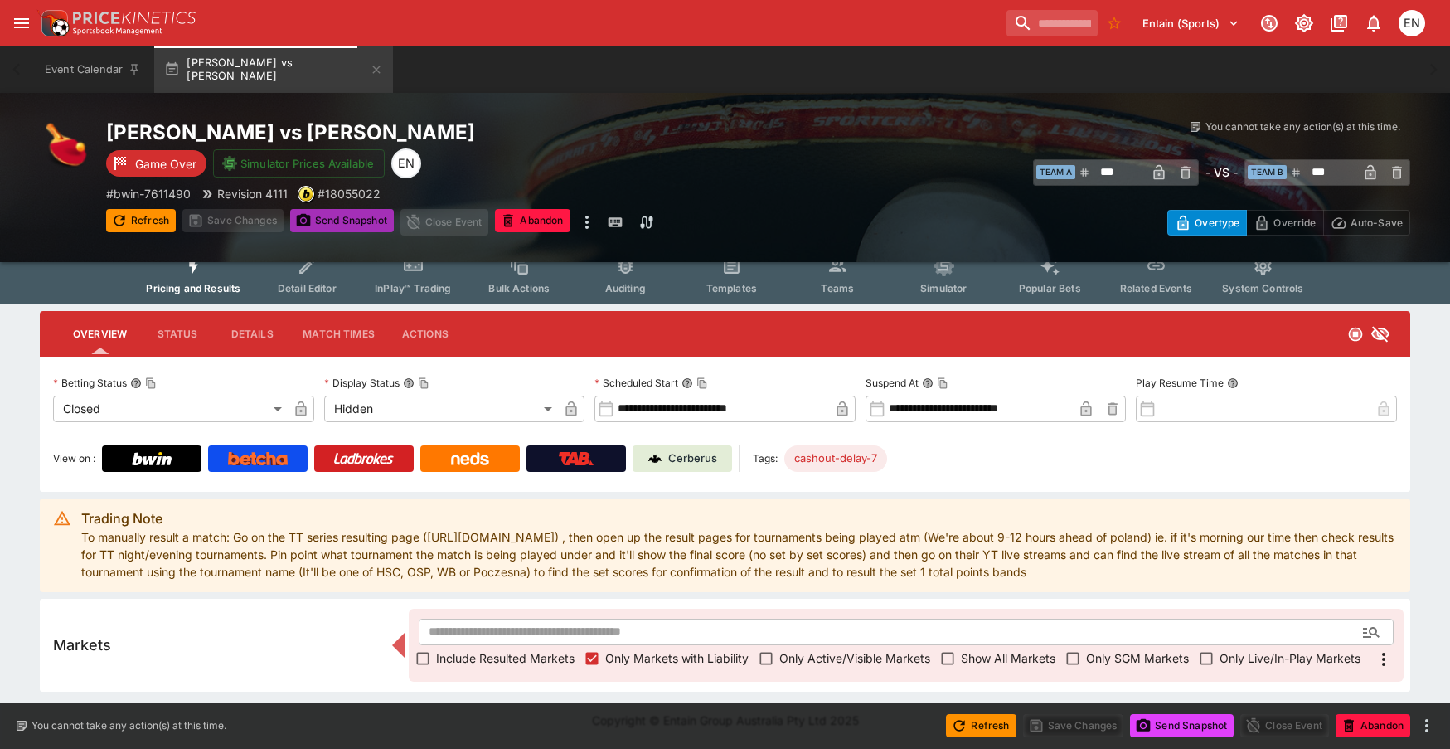
click at [342, 225] on button "Send Snapshot" at bounding box center [342, 220] width 104 height 23
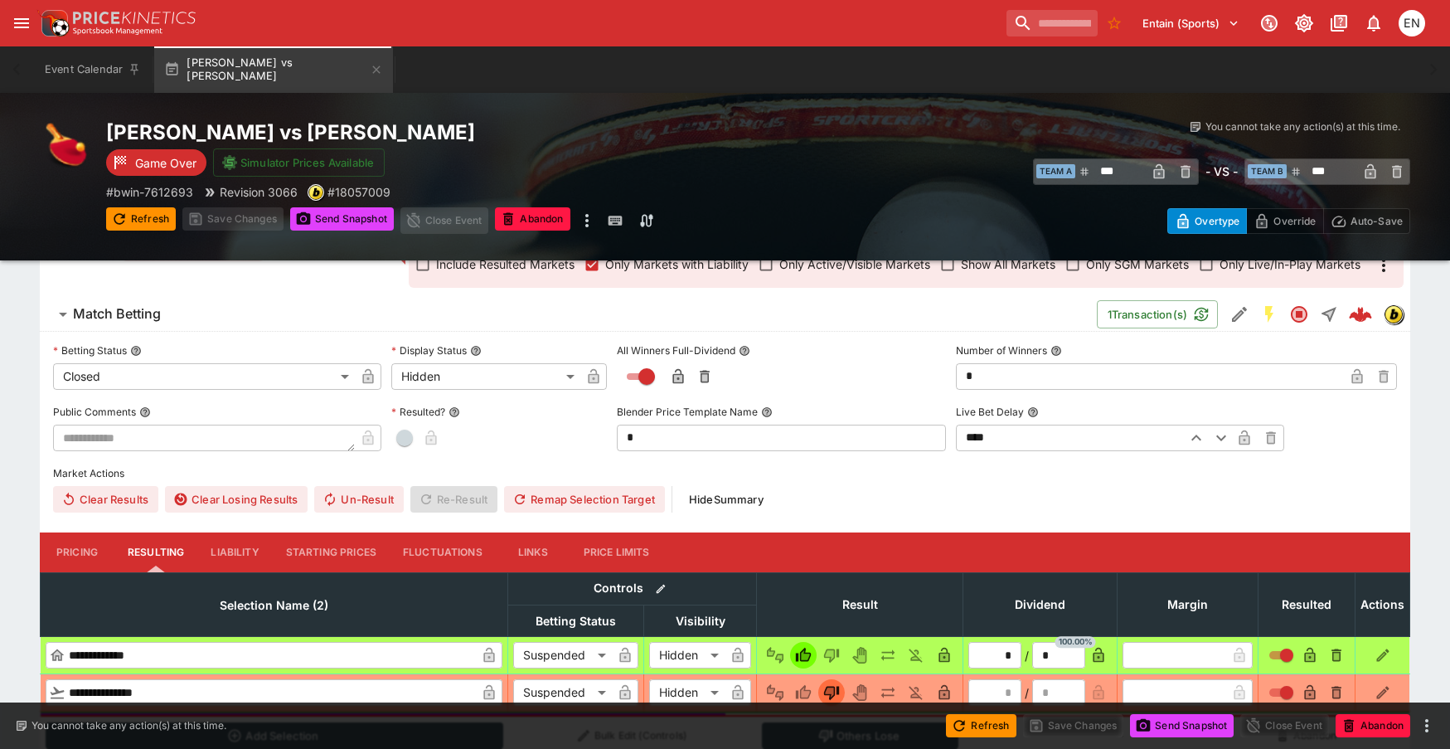
scroll to position [332, 0]
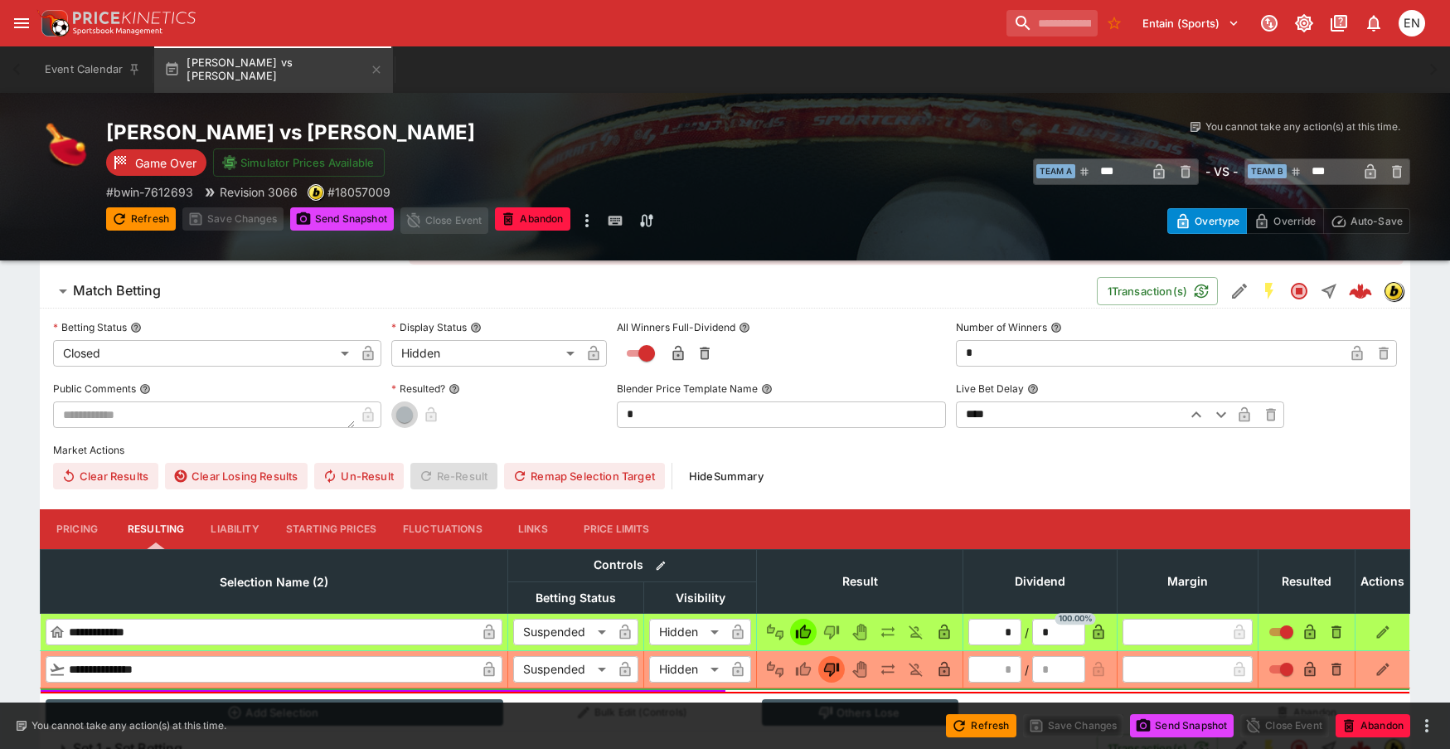
click at [398, 417] on span "button" at bounding box center [404, 414] width 17 height 17
type input "*"
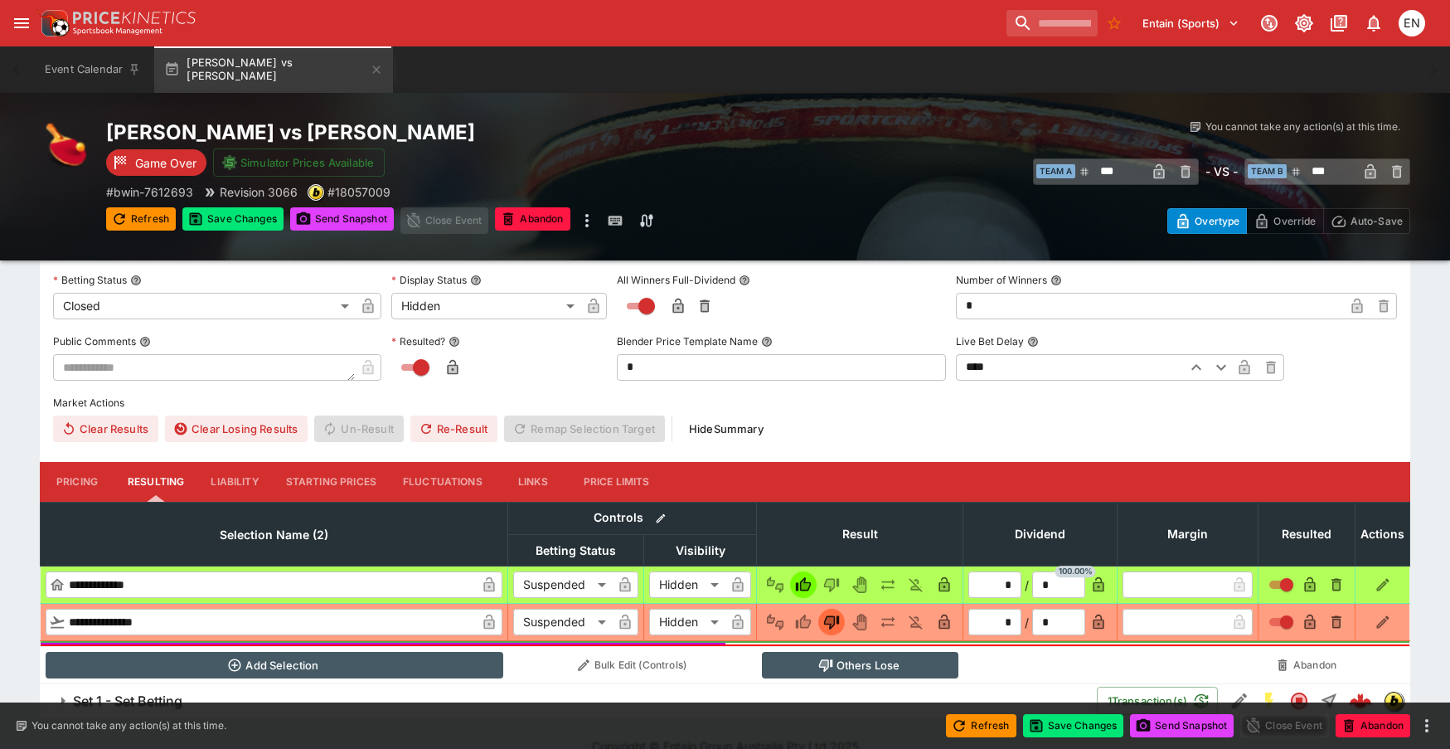
scroll to position [405, 0]
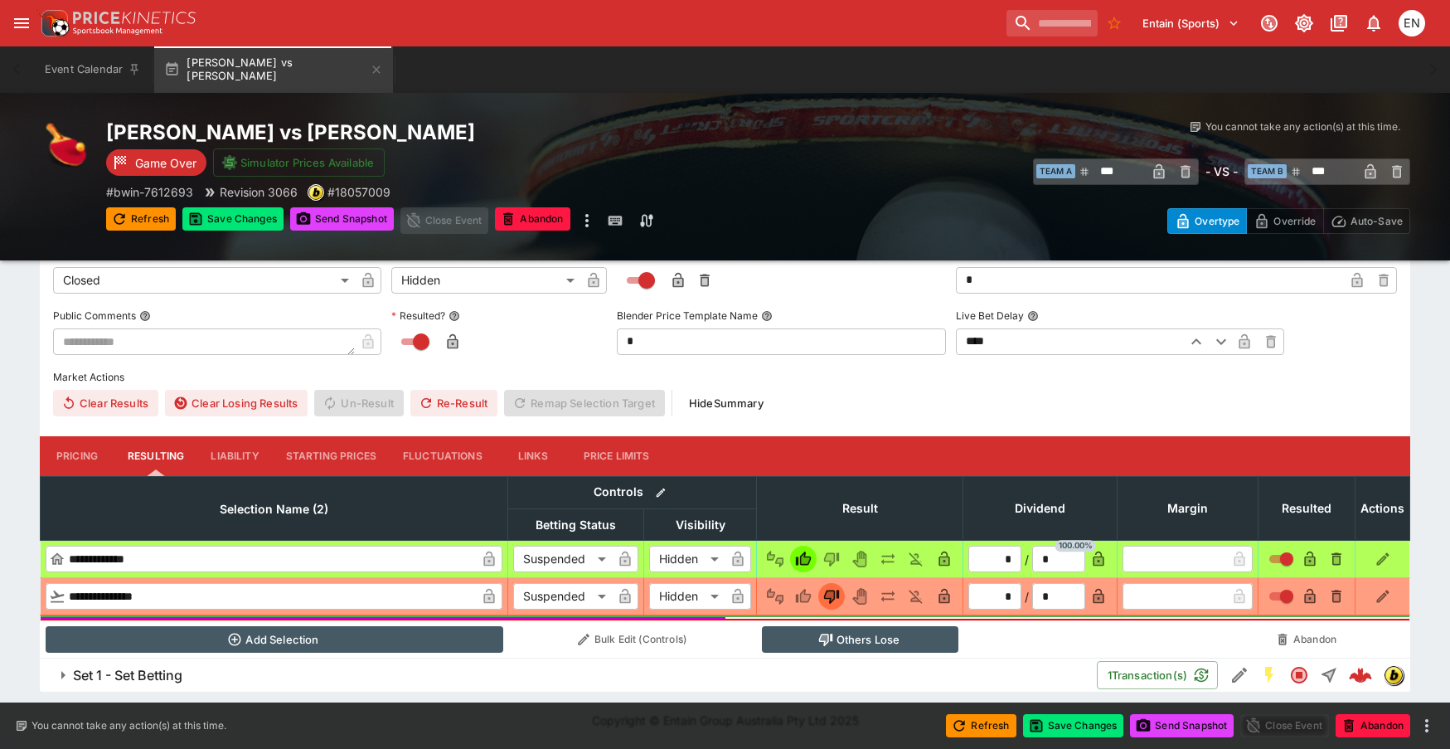
click at [191, 675] on span "Set 1 - Set Betting" at bounding box center [578, 675] width 1011 height 17
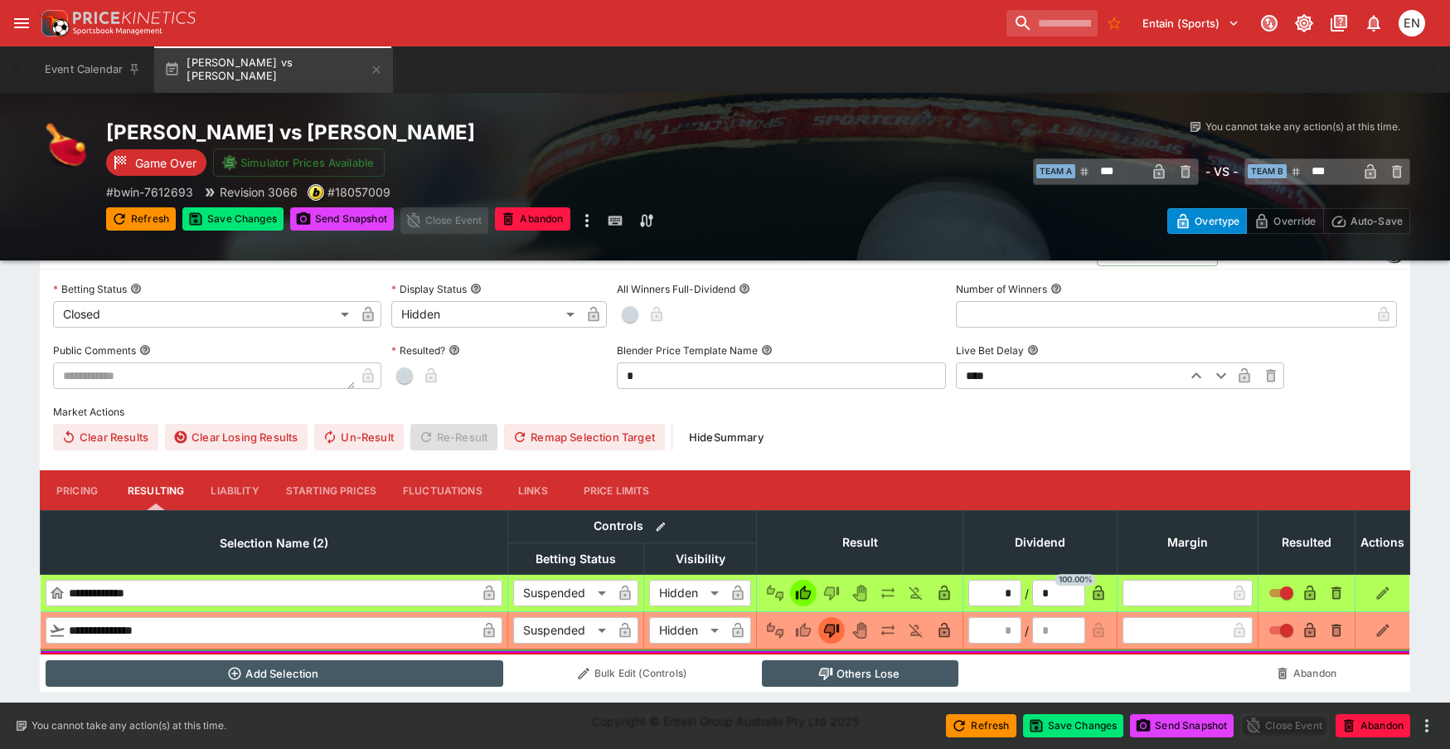
scroll to position [828, 0]
click at [408, 371] on span "button" at bounding box center [404, 374] width 17 height 17
type input "*"
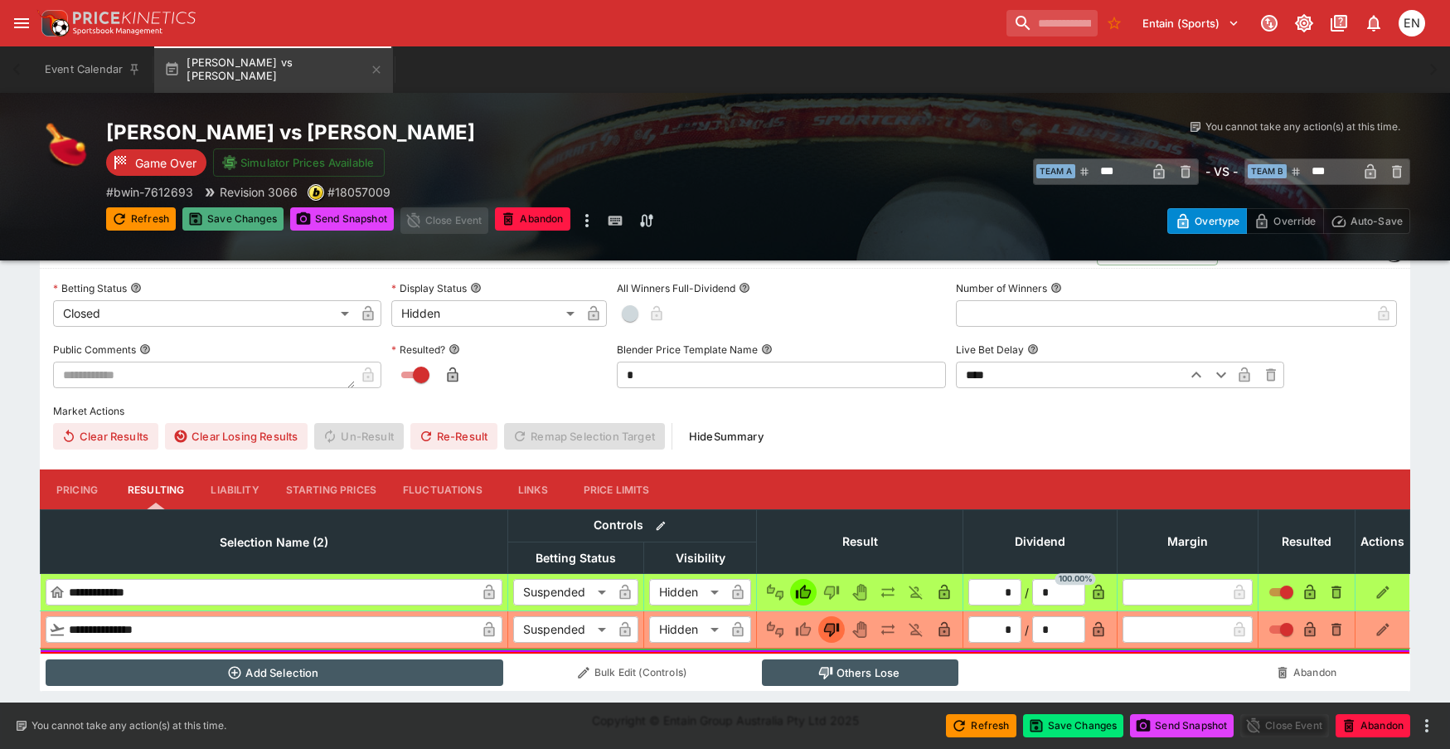
click at [250, 211] on button "Save Changes" at bounding box center [232, 218] width 101 height 23
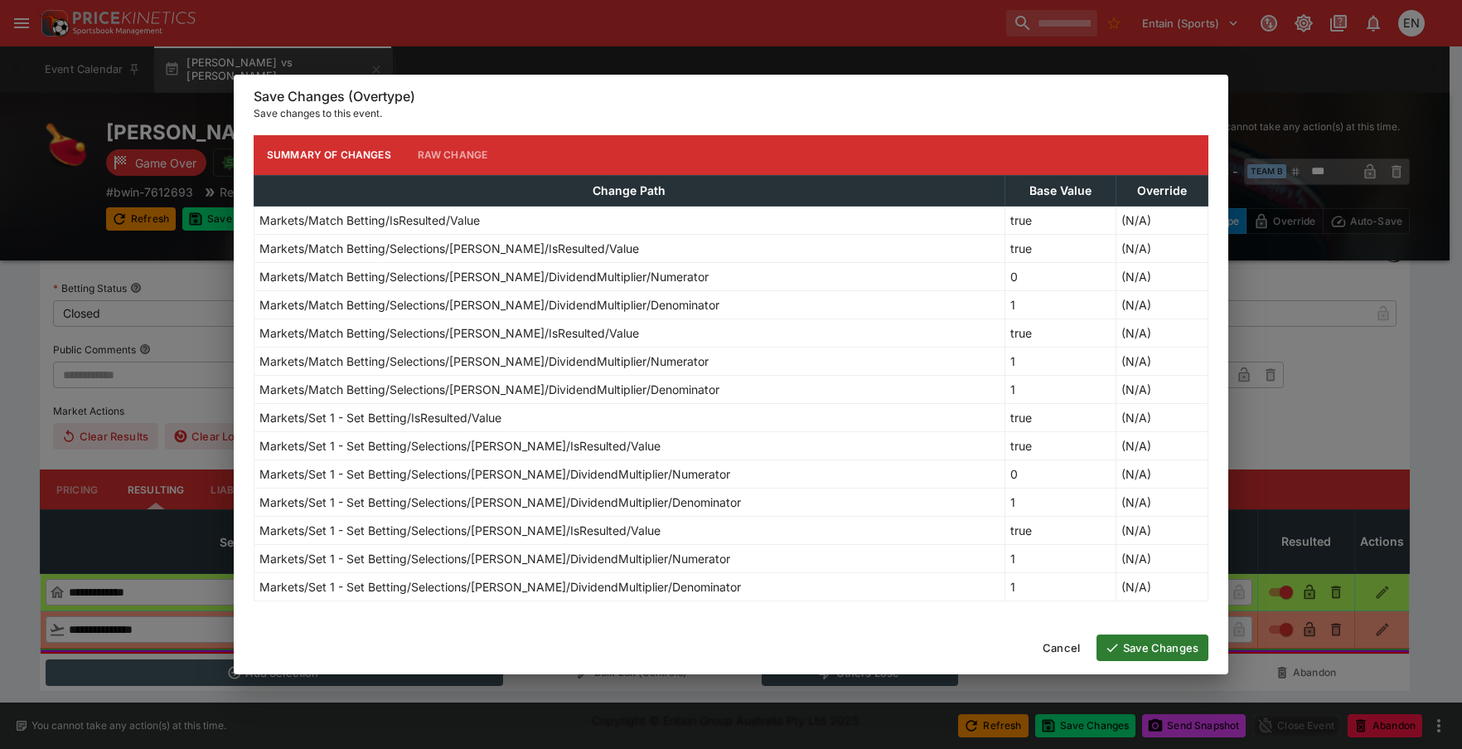
click at [1185, 650] on button "Save Changes" at bounding box center [1153, 647] width 112 height 27
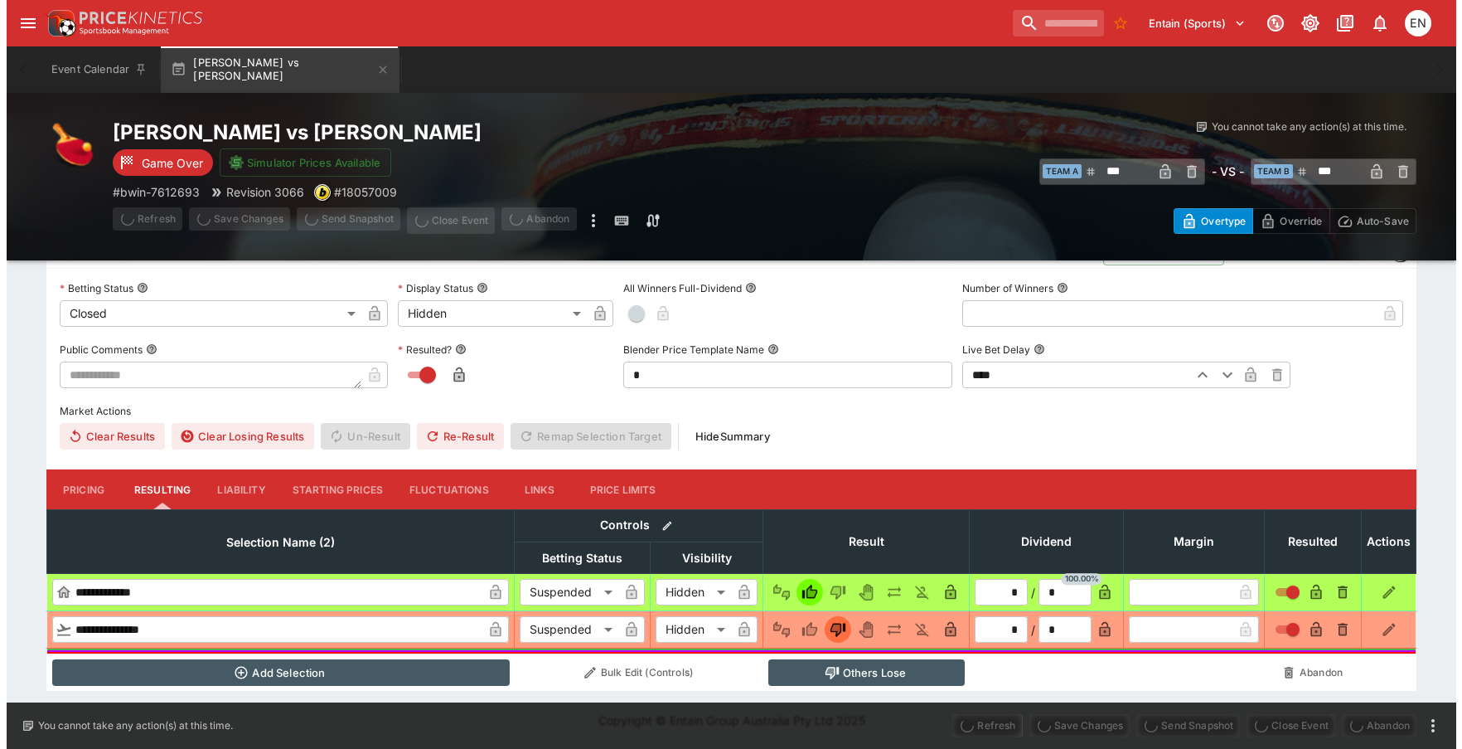
scroll to position [0, 0]
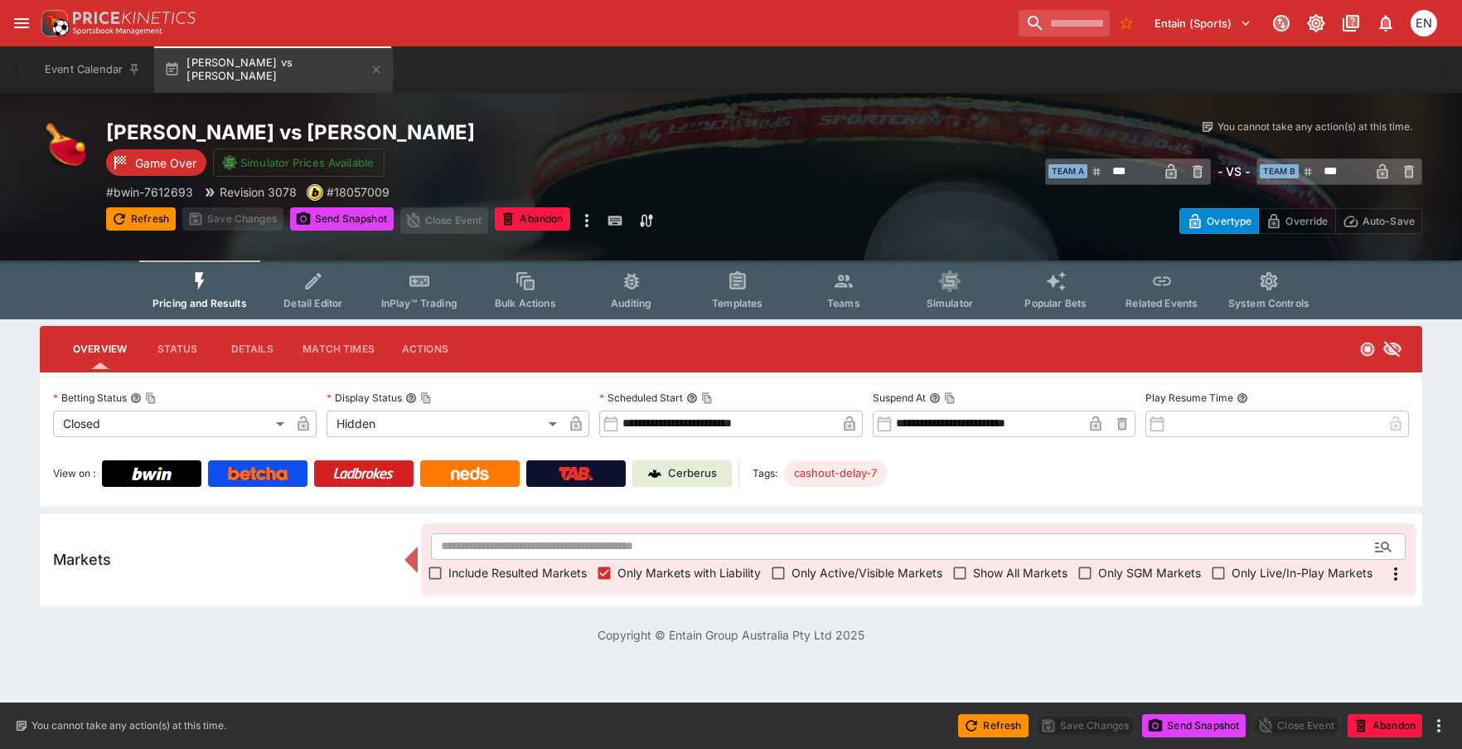
click at [334, 227] on button "Send Snapshot" at bounding box center [342, 218] width 104 height 23
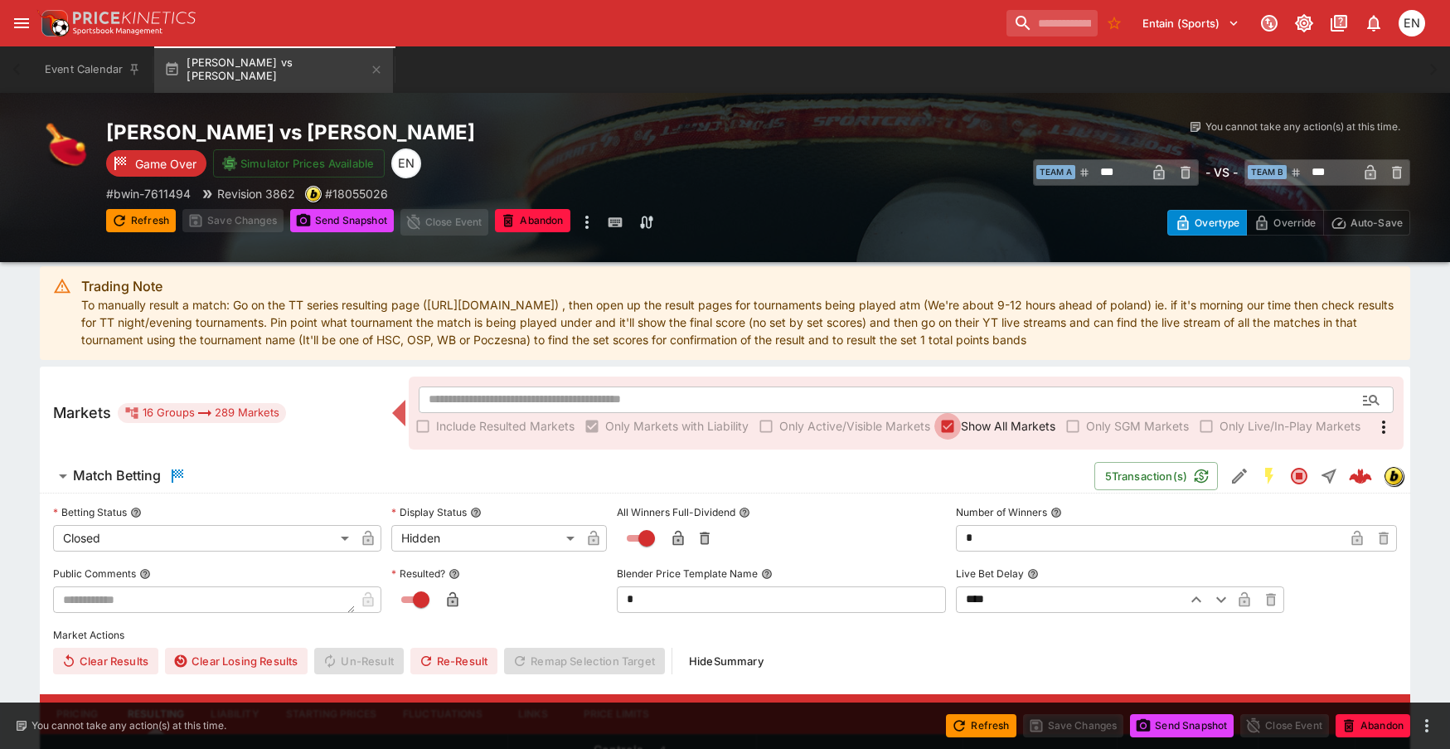
scroll to position [83, 0]
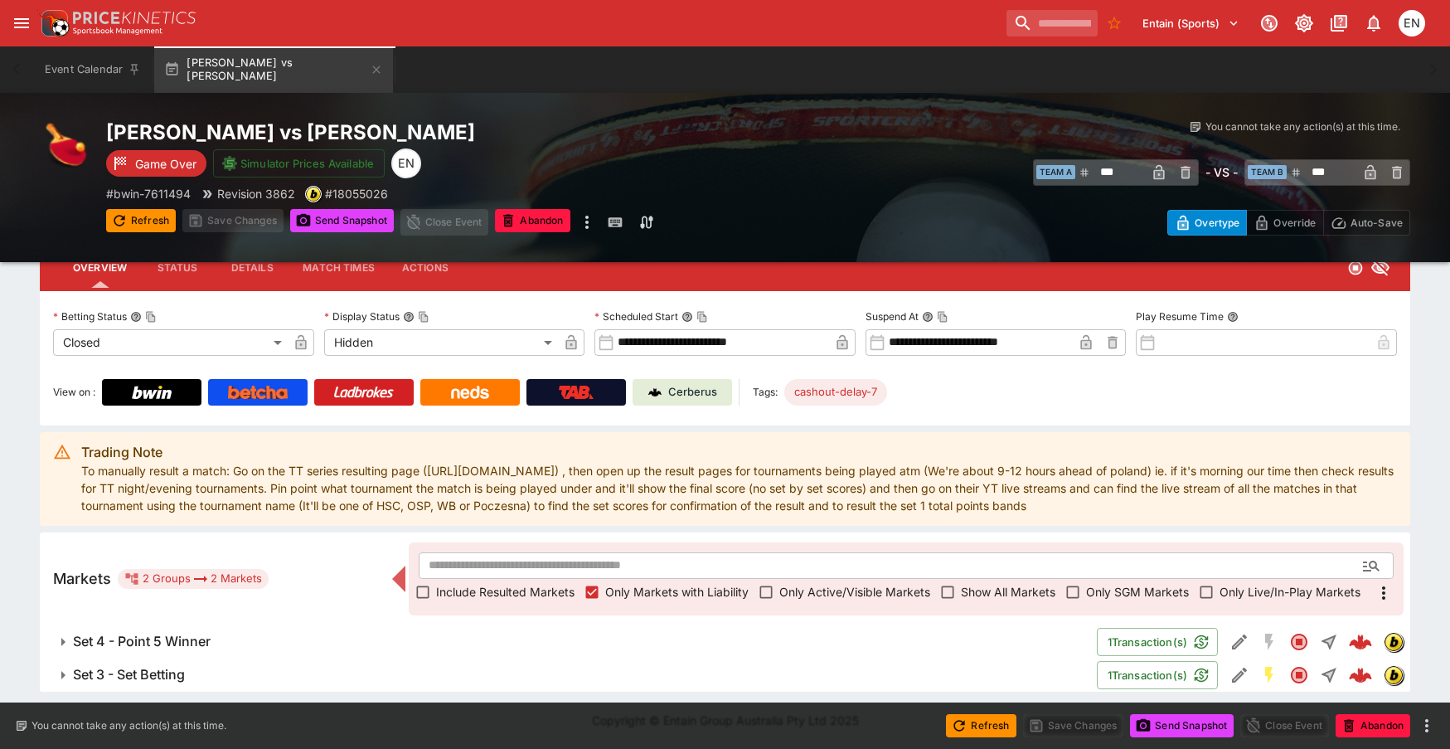
click at [153, 667] on h6 "Set 3 - Set Betting" at bounding box center [129, 674] width 112 height 17
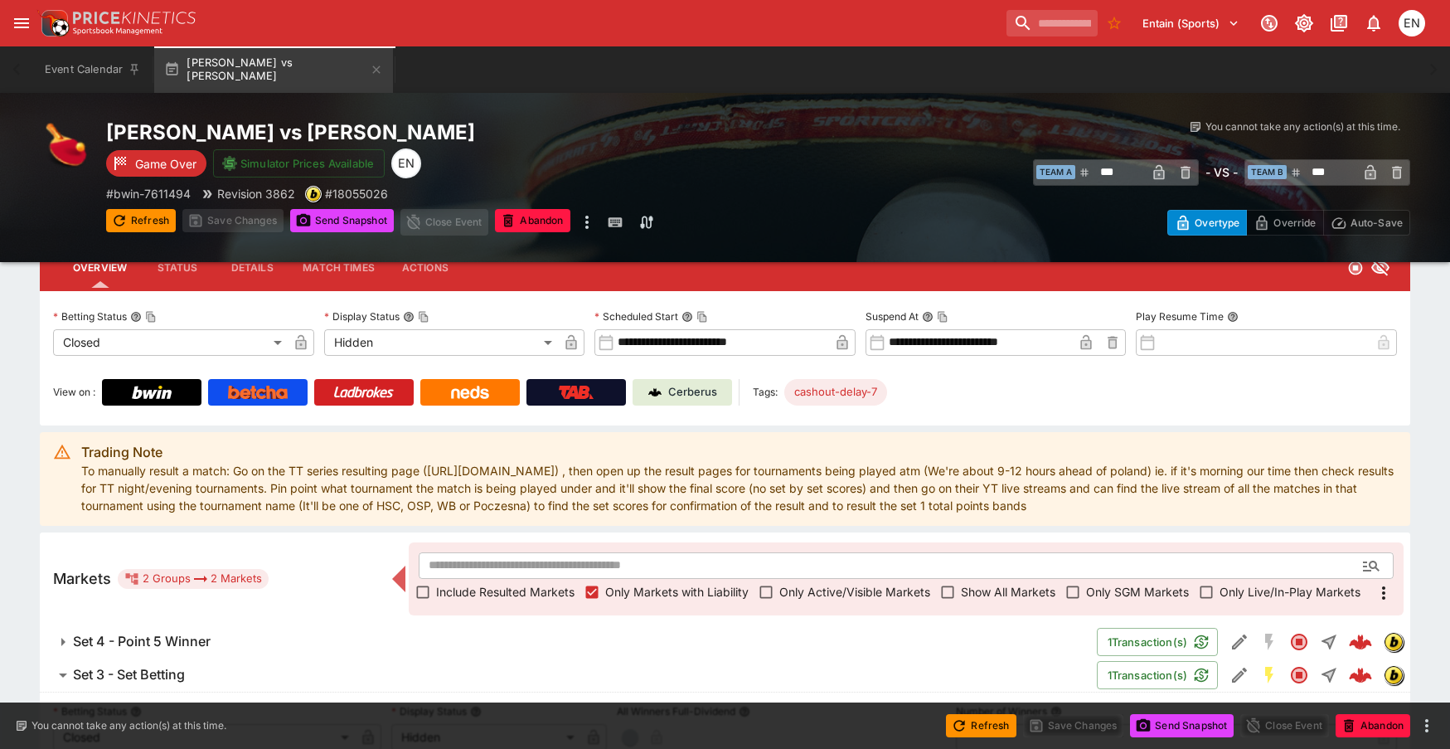
click at [176, 633] on h6 "Set 4 - Point 5 Winner" at bounding box center [142, 641] width 138 height 17
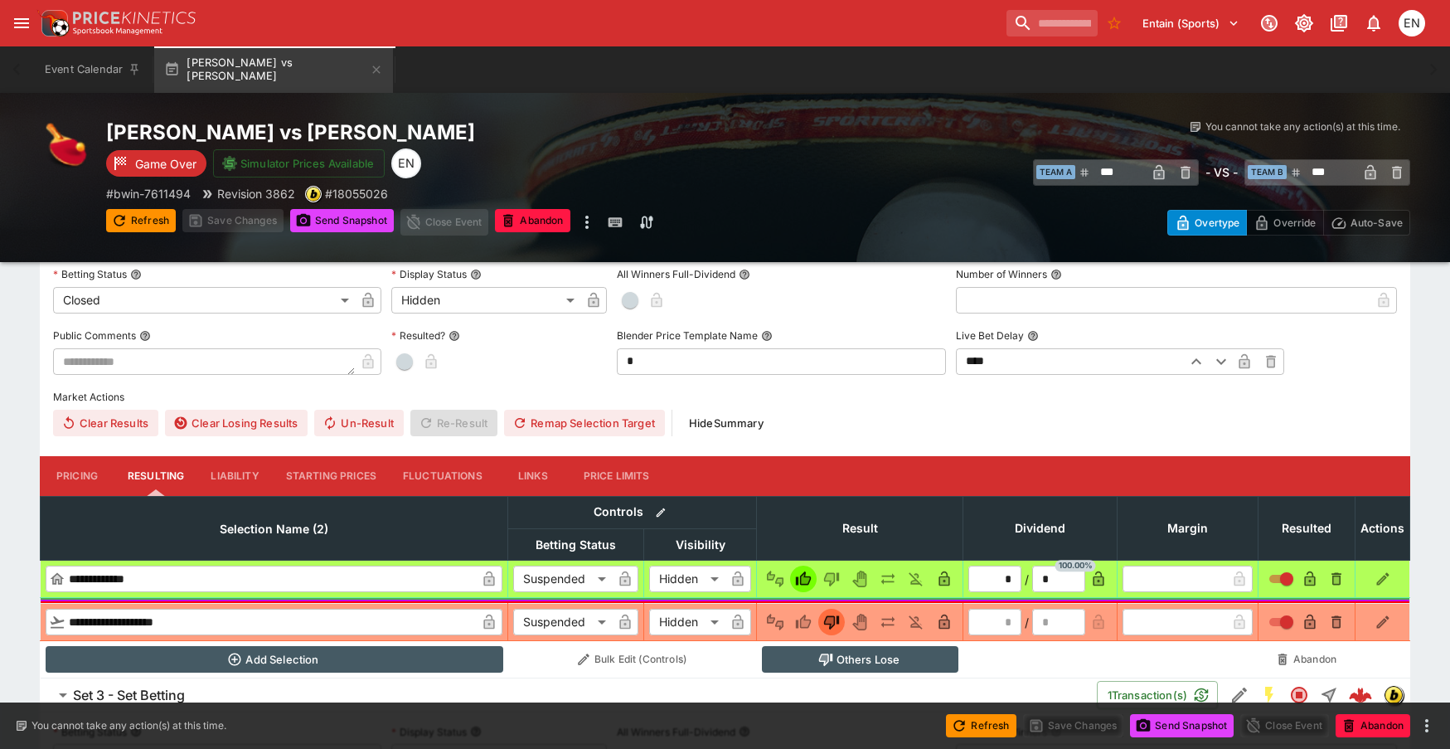
scroll to position [497, 0]
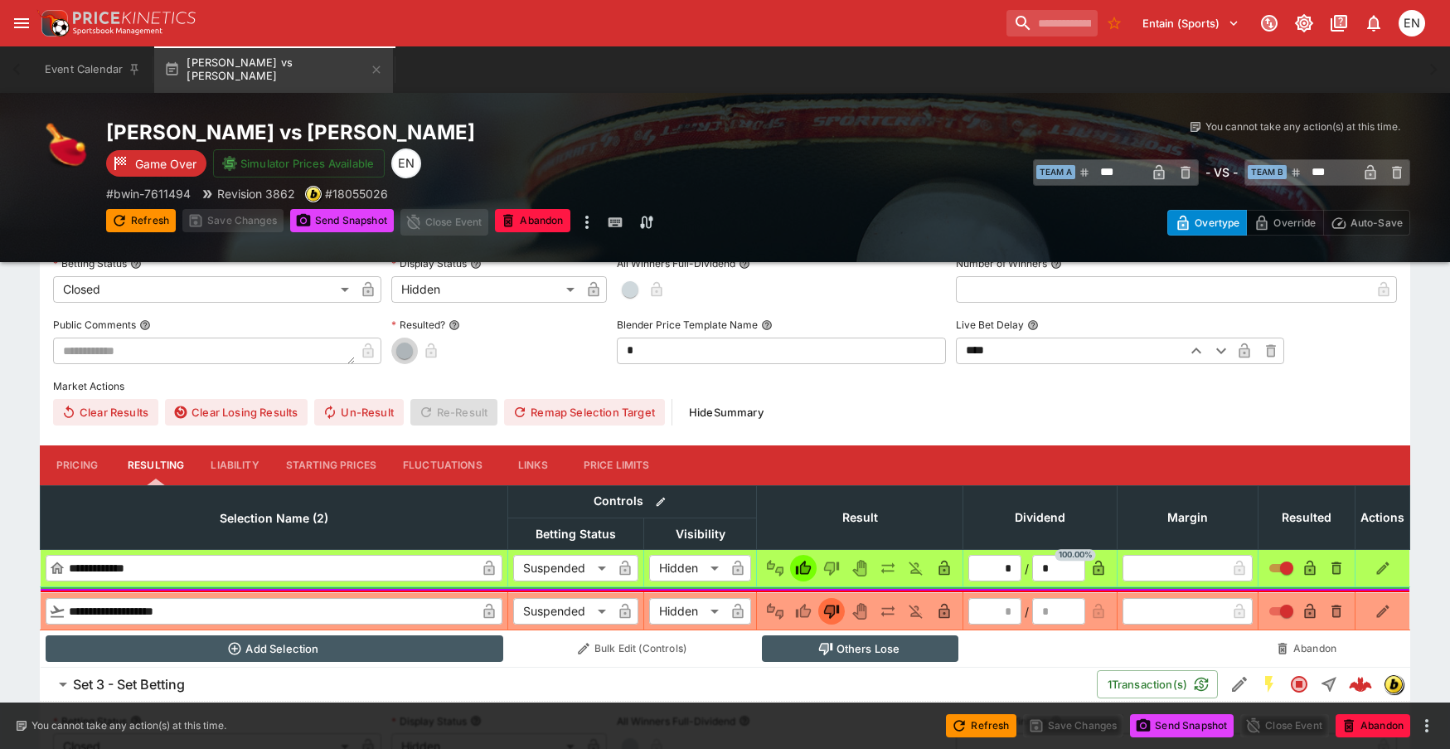
click at [399, 349] on span "button" at bounding box center [404, 350] width 17 height 17
type input "*"
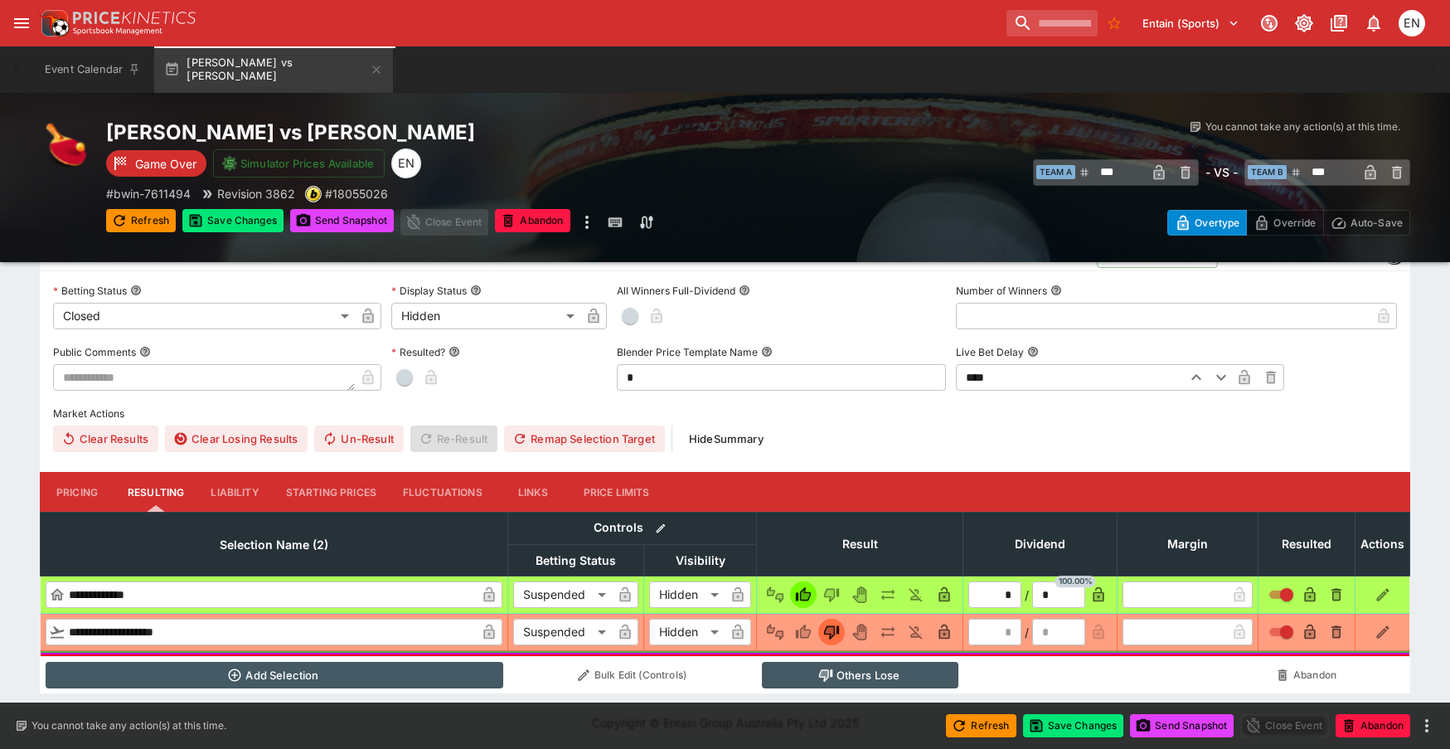
scroll to position [930, 0]
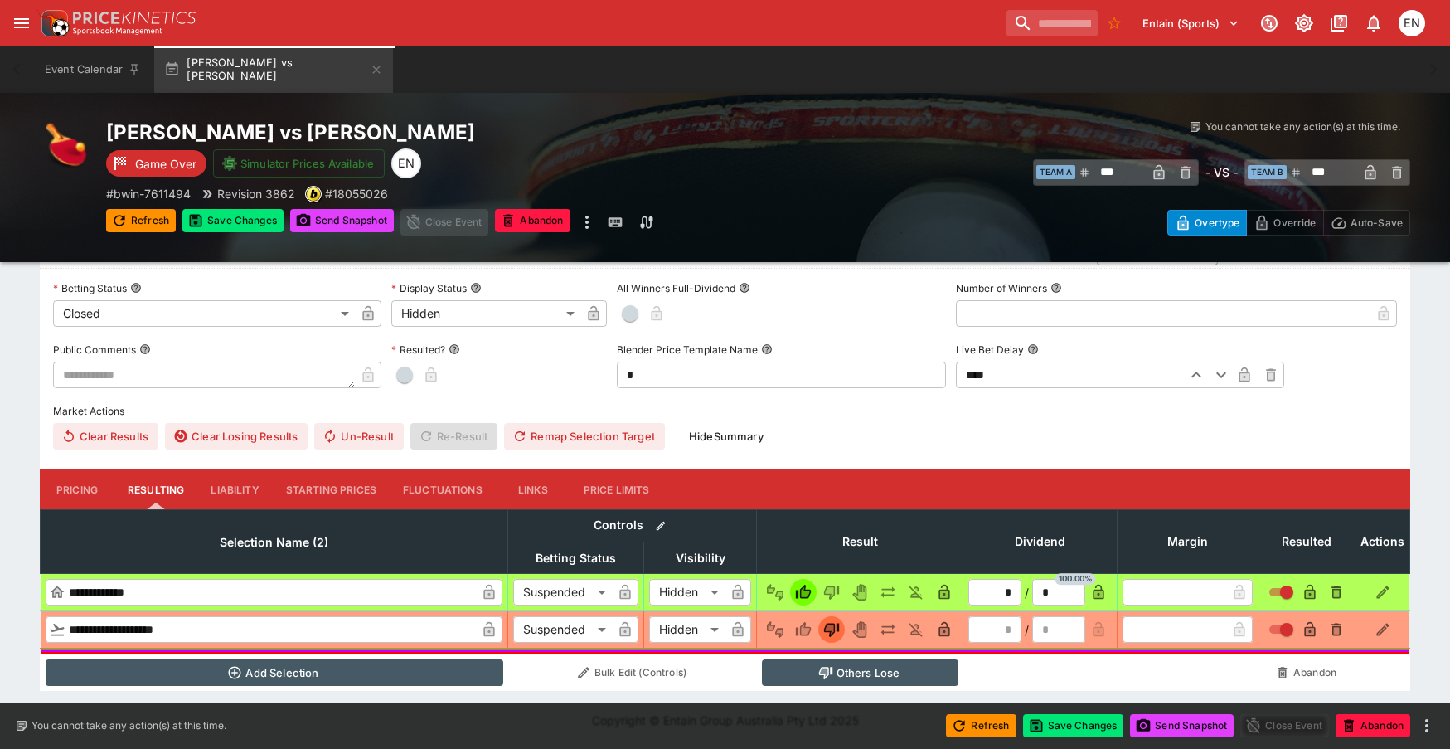
click at [407, 384] on button "button" at bounding box center [404, 374] width 27 height 27
type input "*"
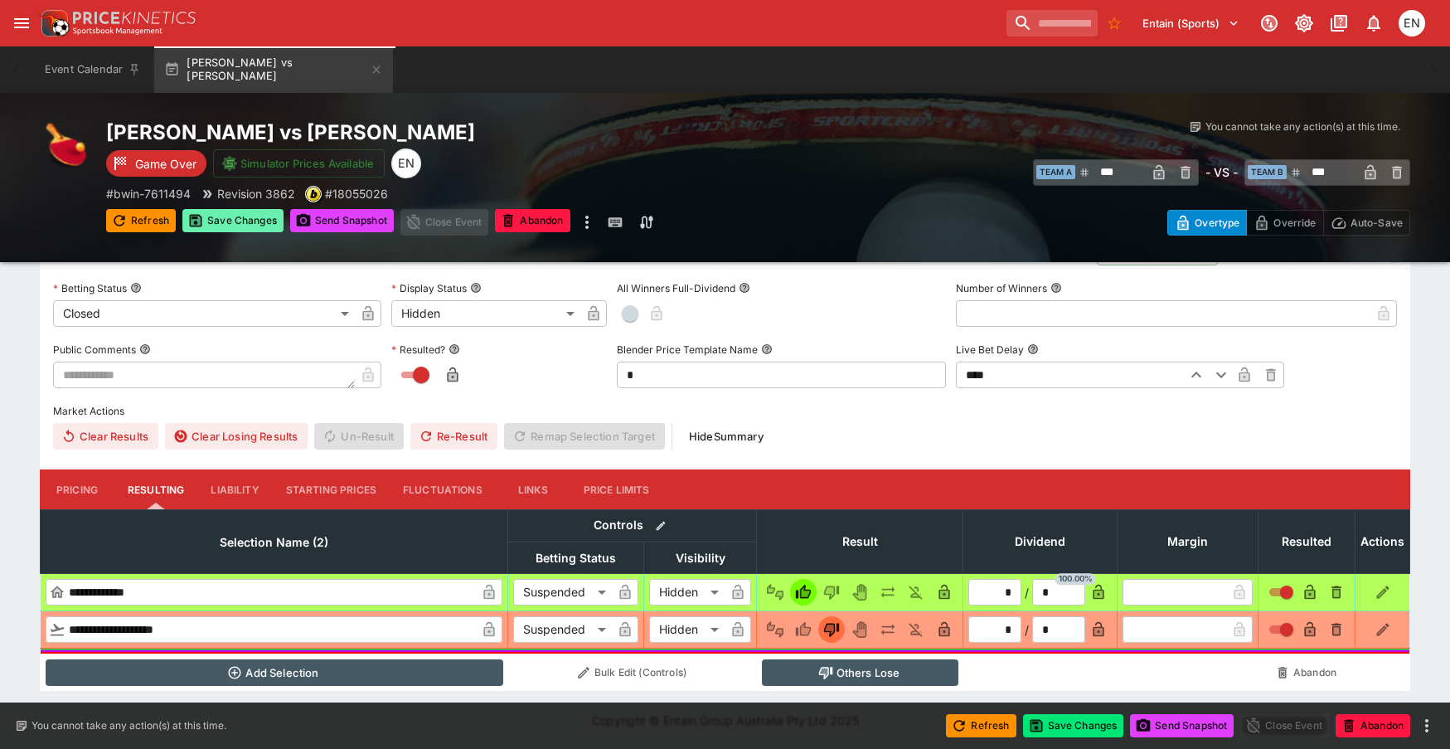
click at [249, 229] on button "Save Changes" at bounding box center [232, 220] width 101 height 23
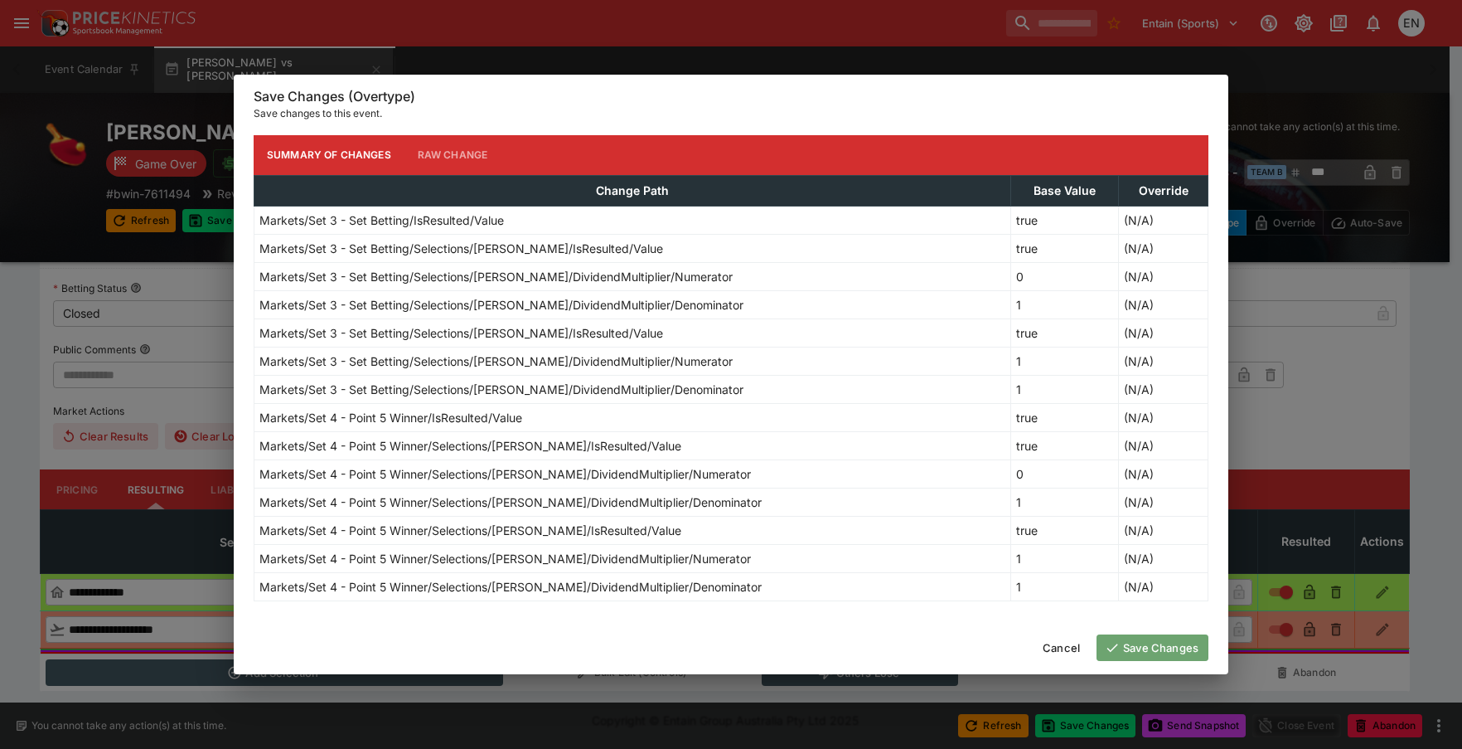
click at [1140, 640] on button "Save Changes" at bounding box center [1153, 647] width 112 height 27
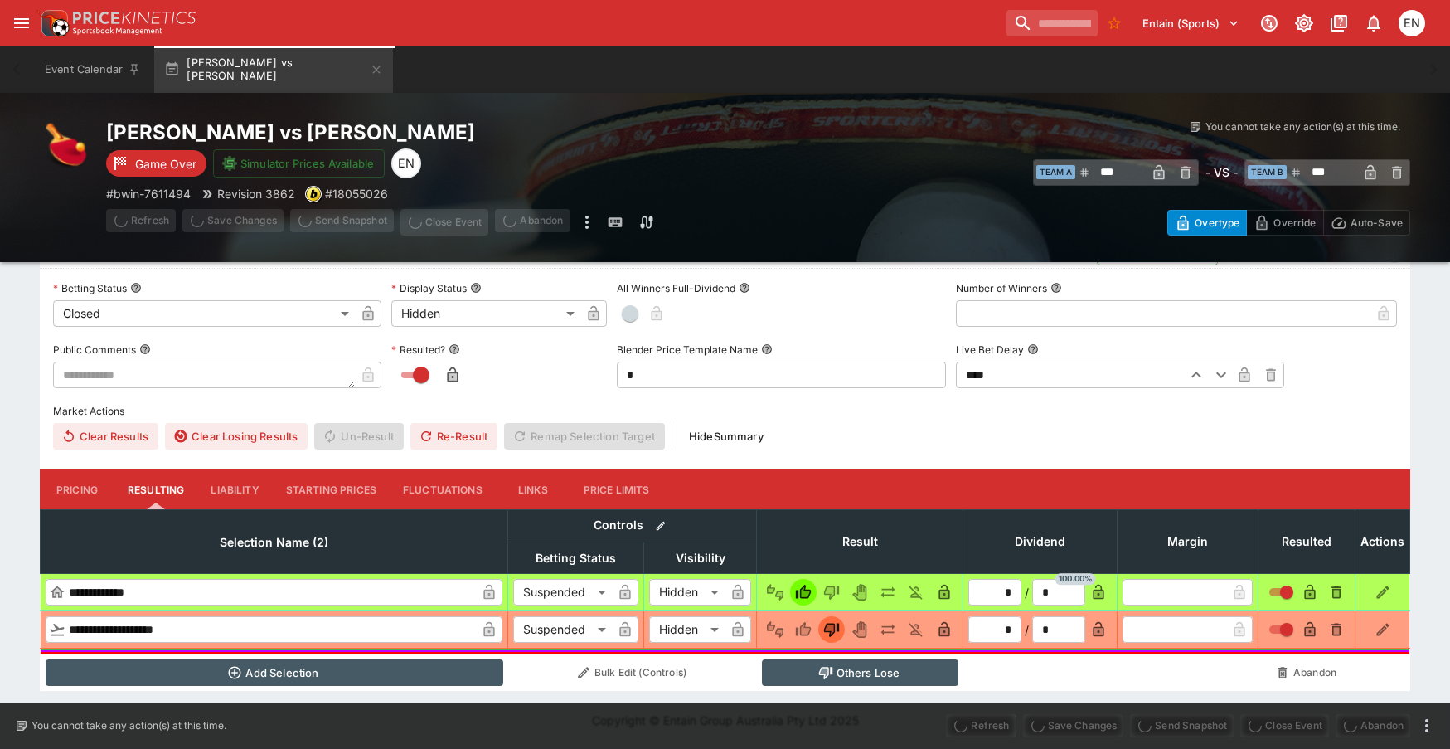
scroll to position [17, 0]
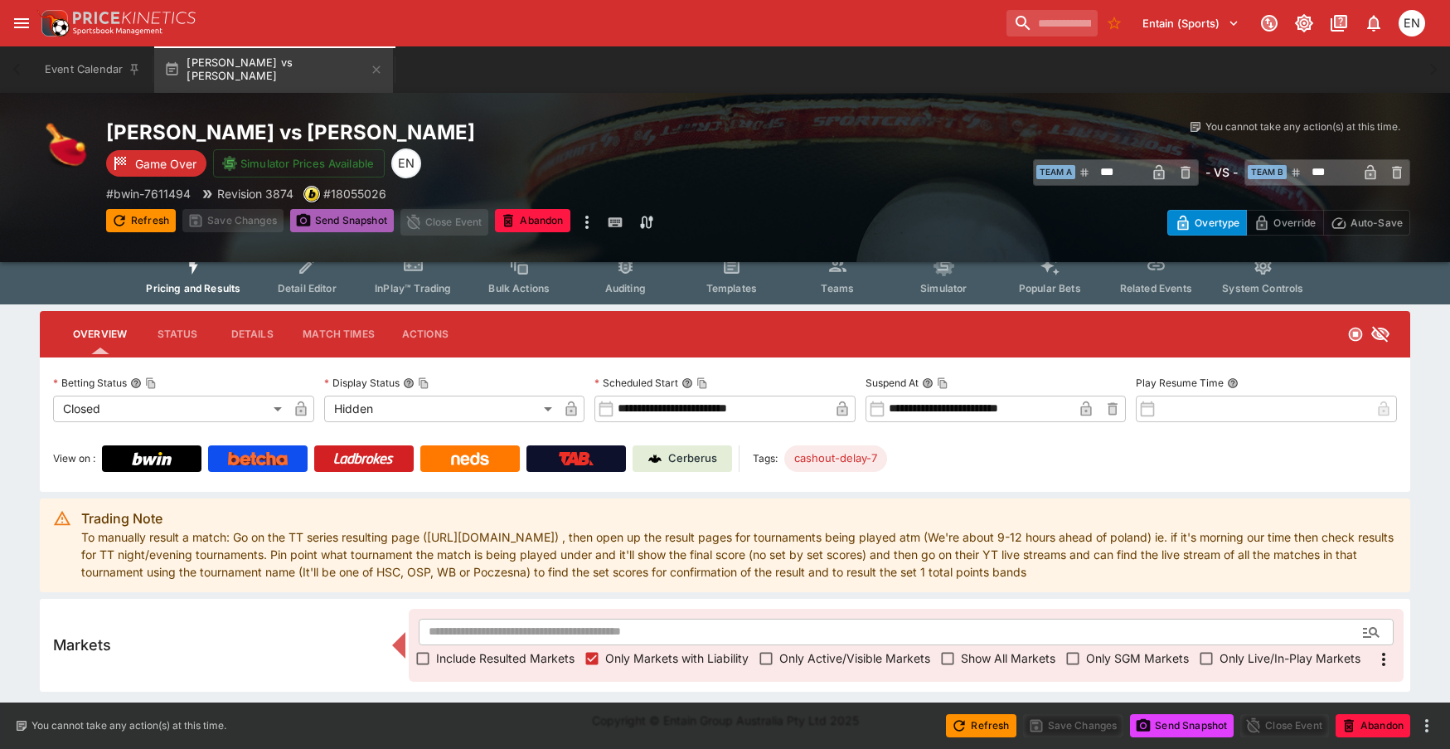
click at [336, 227] on button "Send Snapshot" at bounding box center [342, 220] width 104 height 23
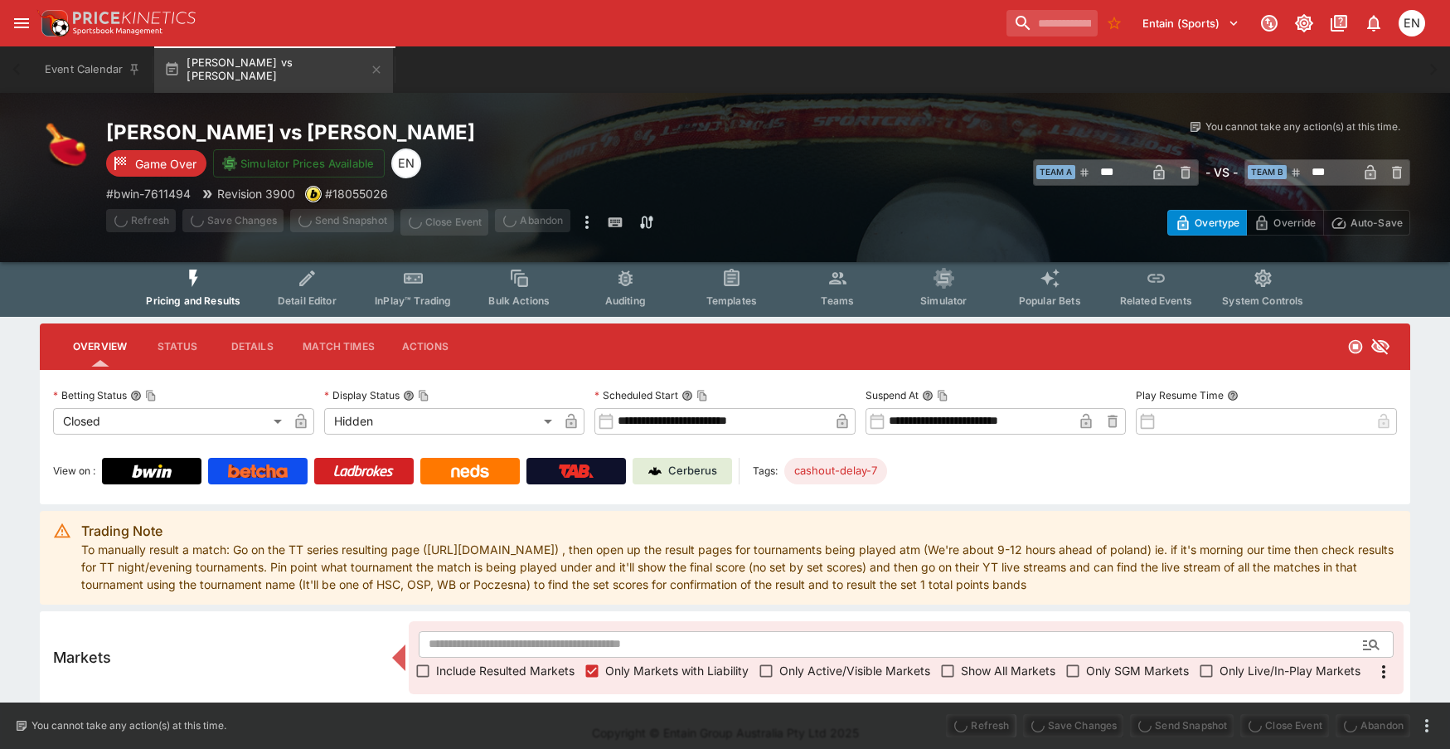
scroll to position [0, 0]
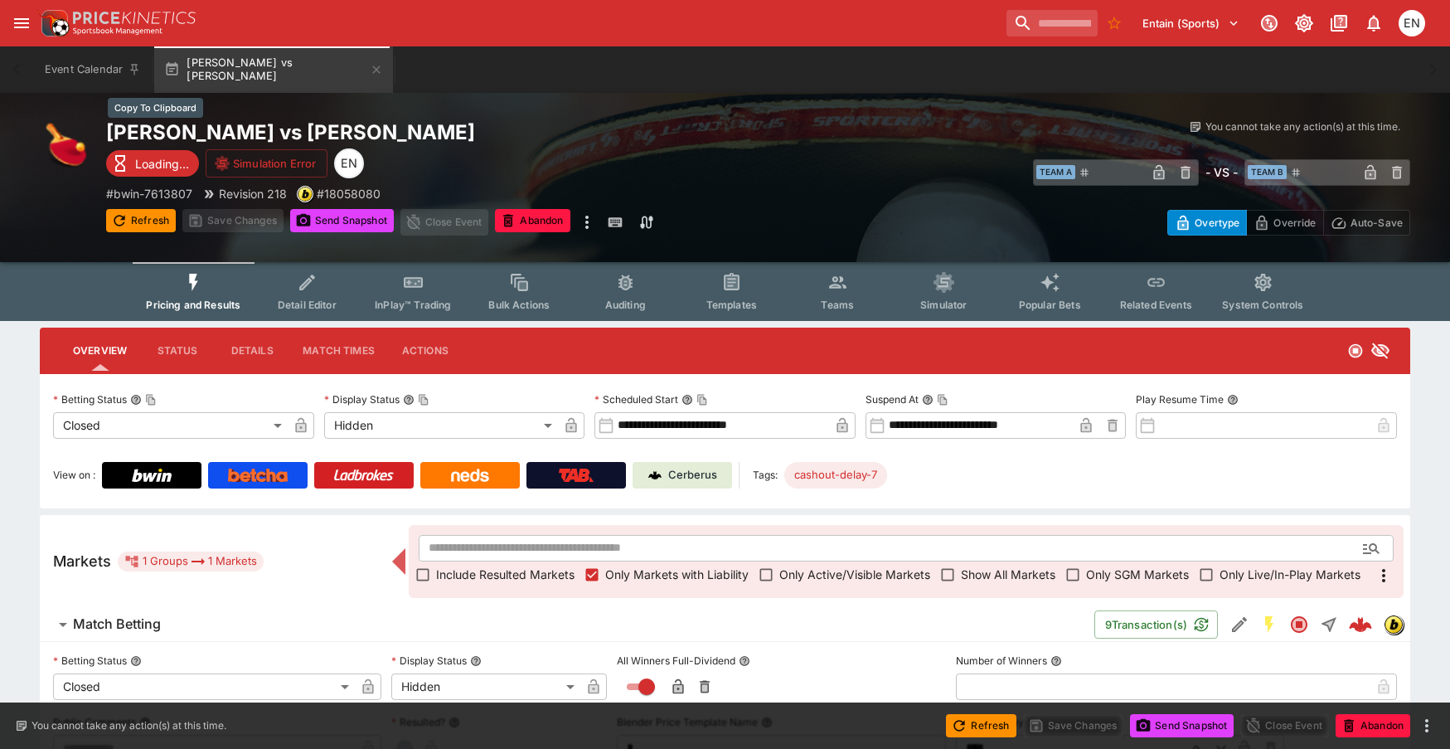
click at [293, 136] on h2 "[PERSON_NAME] vs [PERSON_NAME]" at bounding box center [432, 132] width 652 height 26
drag, startPoint x: 151, startPoint y: 216, endPoint x: 172, endPoint y: 223, distance: 22.8
click at [151, 216] on button "Refresh" at bounding box center [141, 220] width 70 height 23
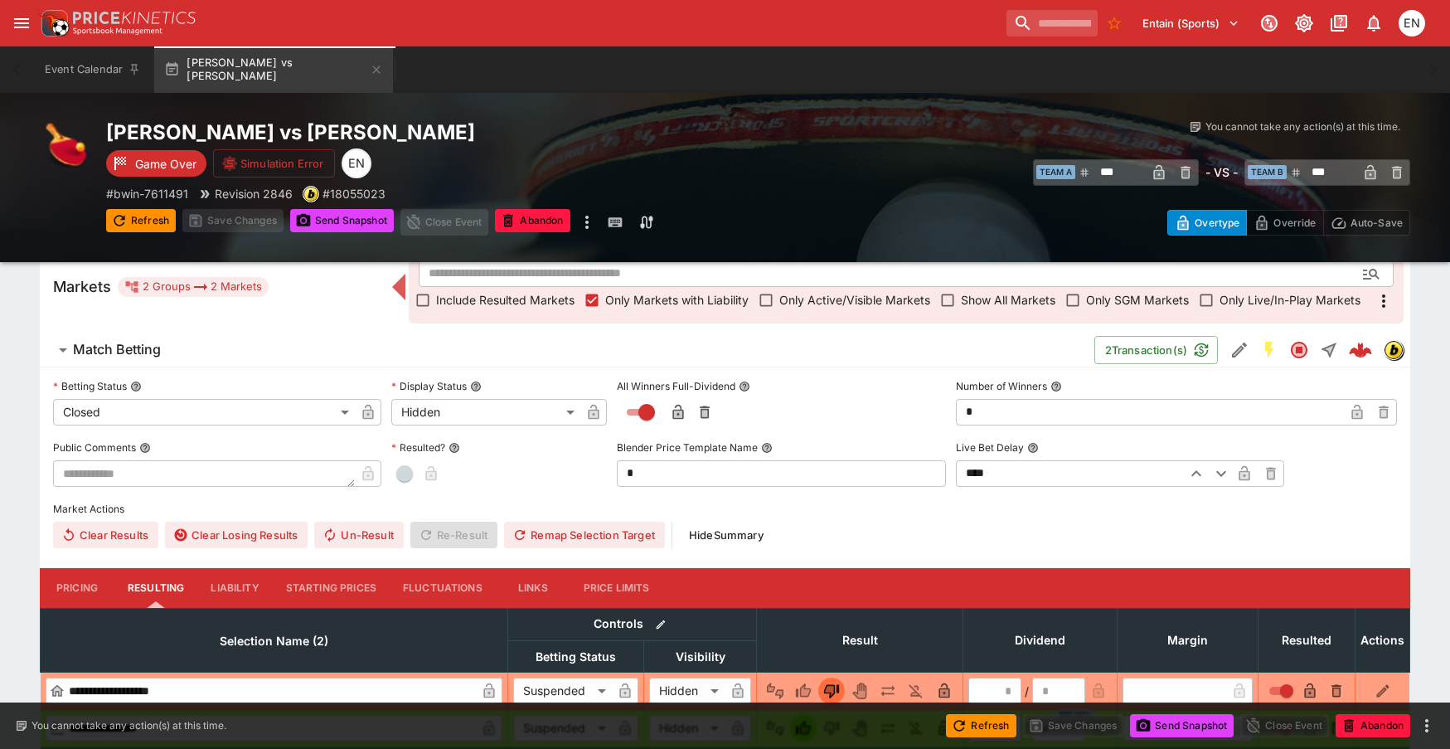
scroll to position [414, 0]
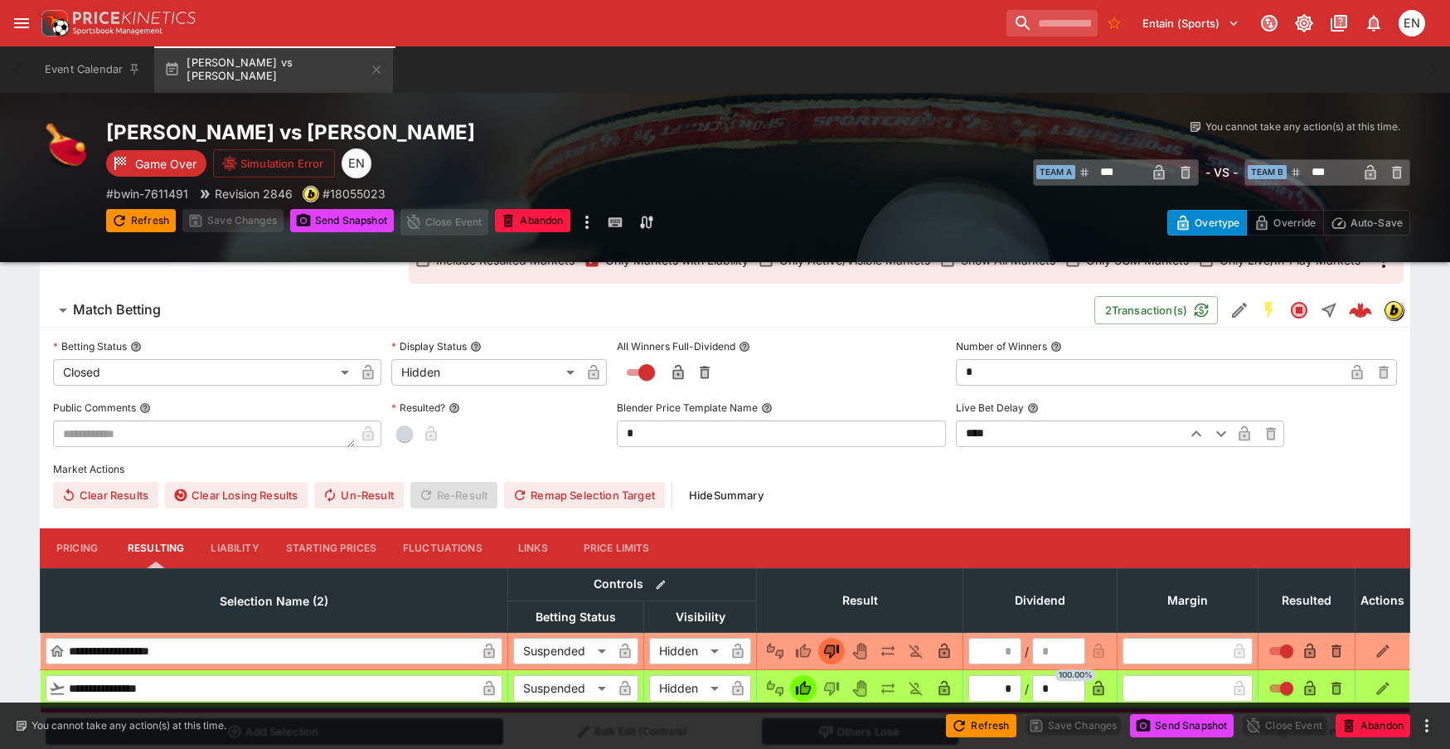
click at [413, 435] on button "button" at bounding box center [404, 433] width 27 height 27
type input "*"
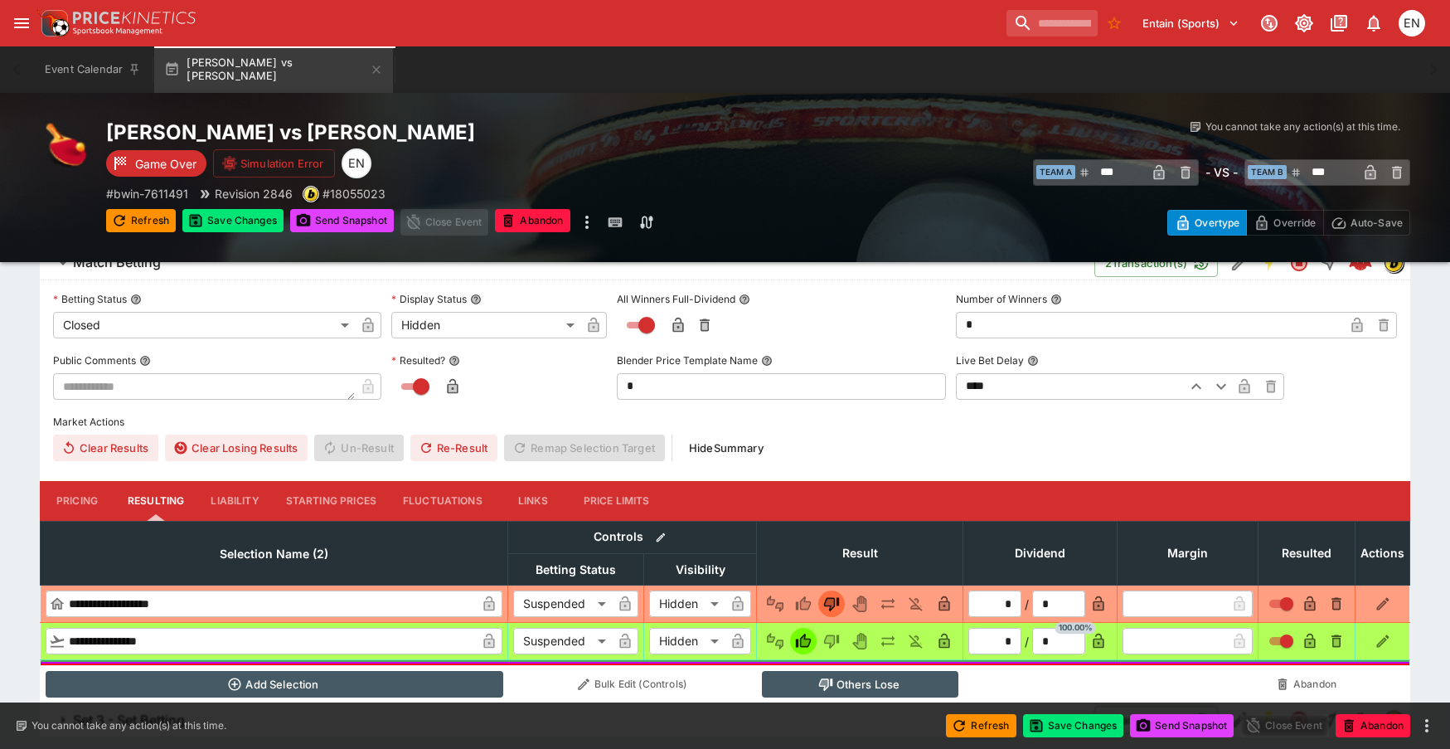
scroll to position [507, 0]
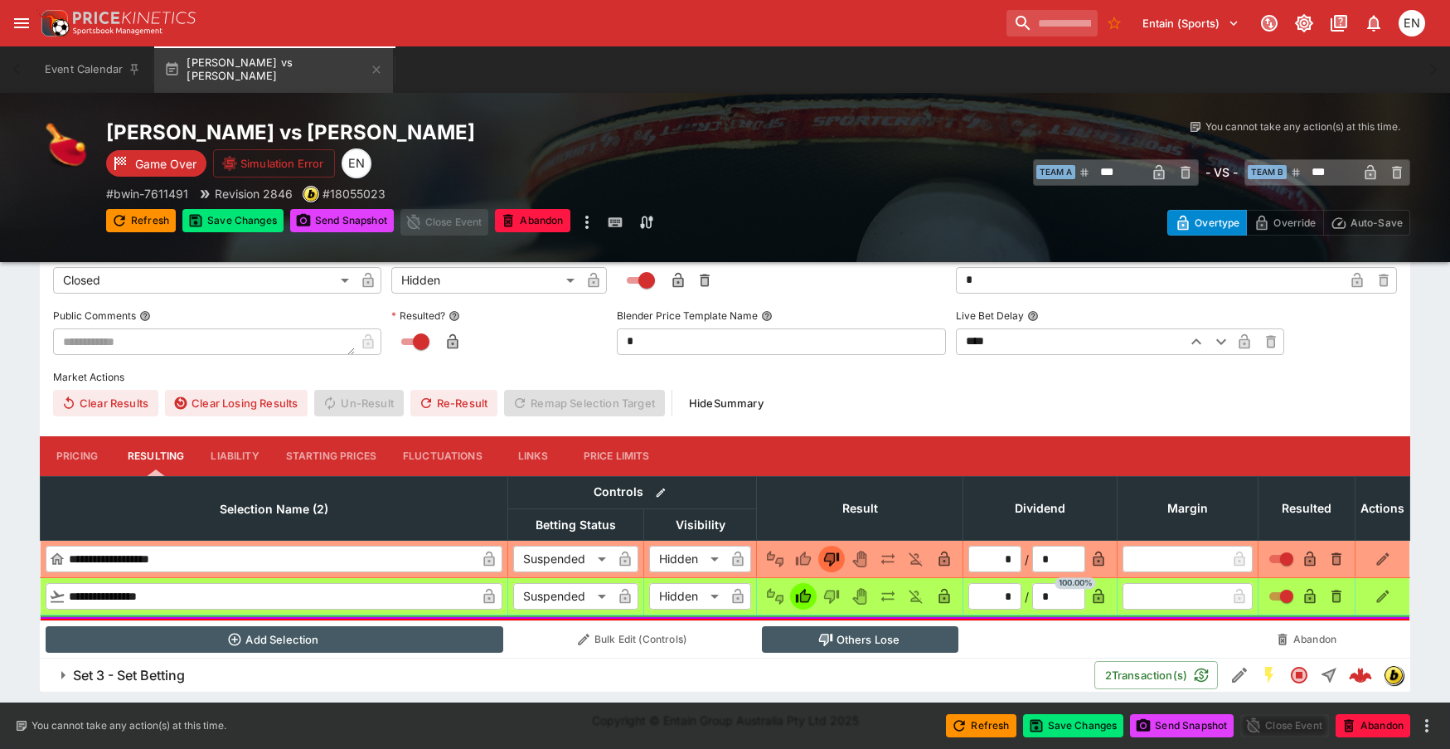
drag, startPoint x: 138, startPoint y: 686, endPoint x: 153, endPoint y: 677, distance: 17.1
click at [138, 684] on button "Set 3 - Set Betting" at bounding box center [567, 674] width 1054 height 33
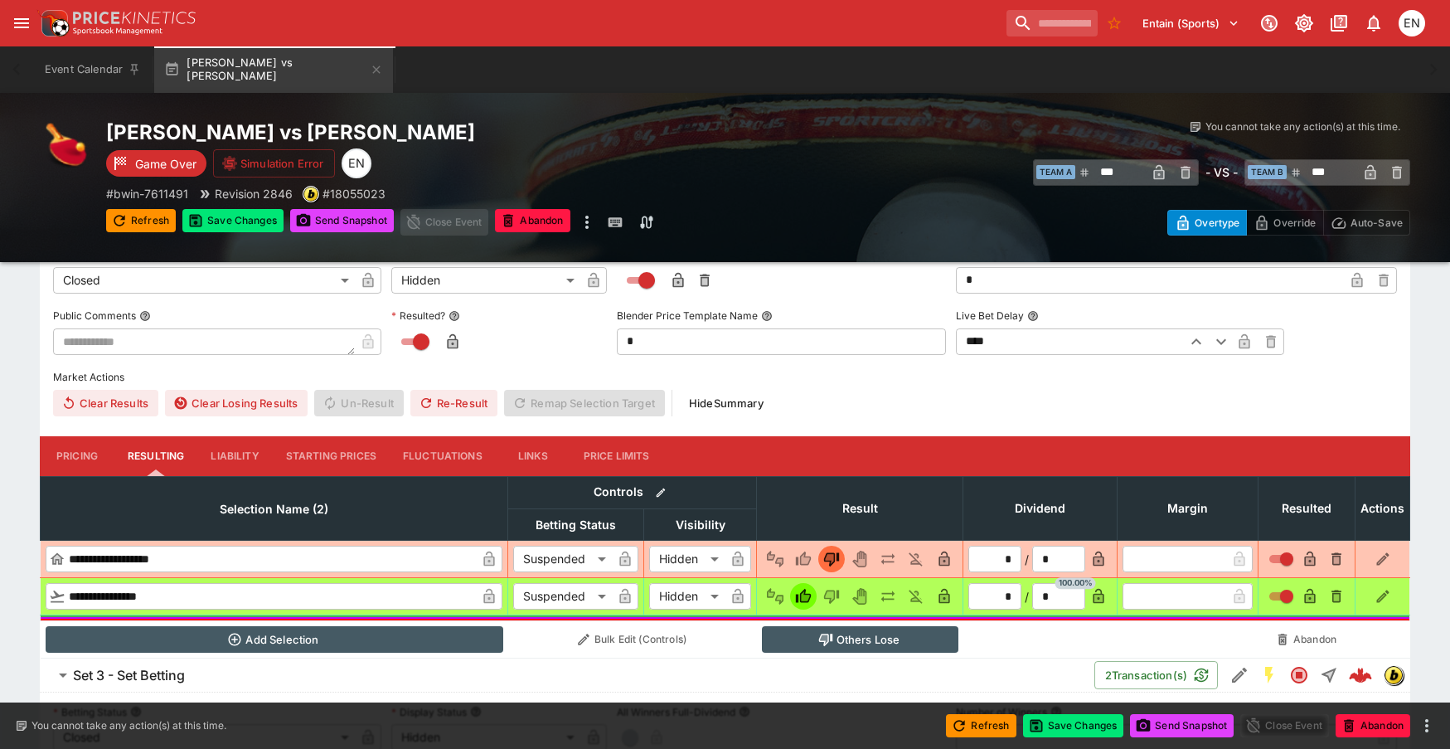
scroll to position [936, 0]
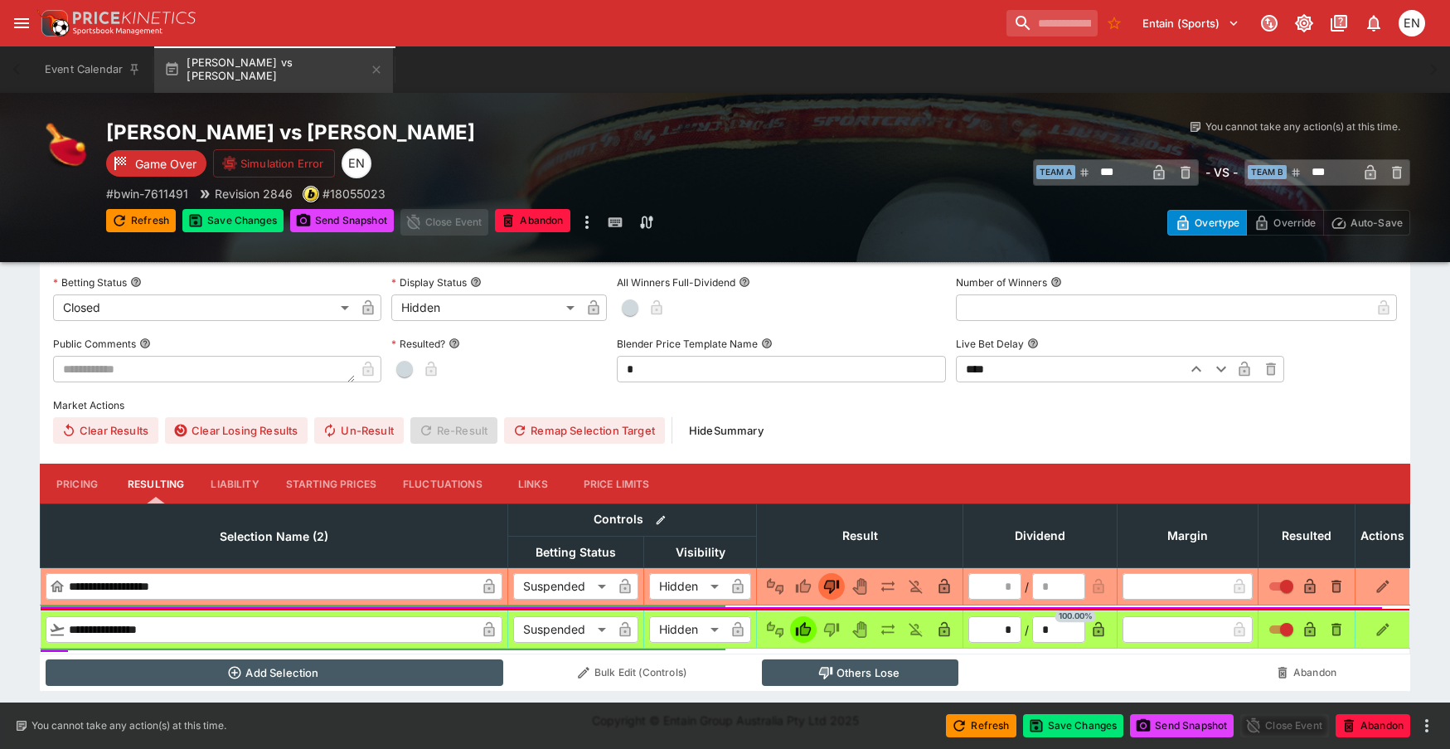
click at [412, 368] on span "button" at bounding box center [404, 369] width 17 height 17
type input "*"
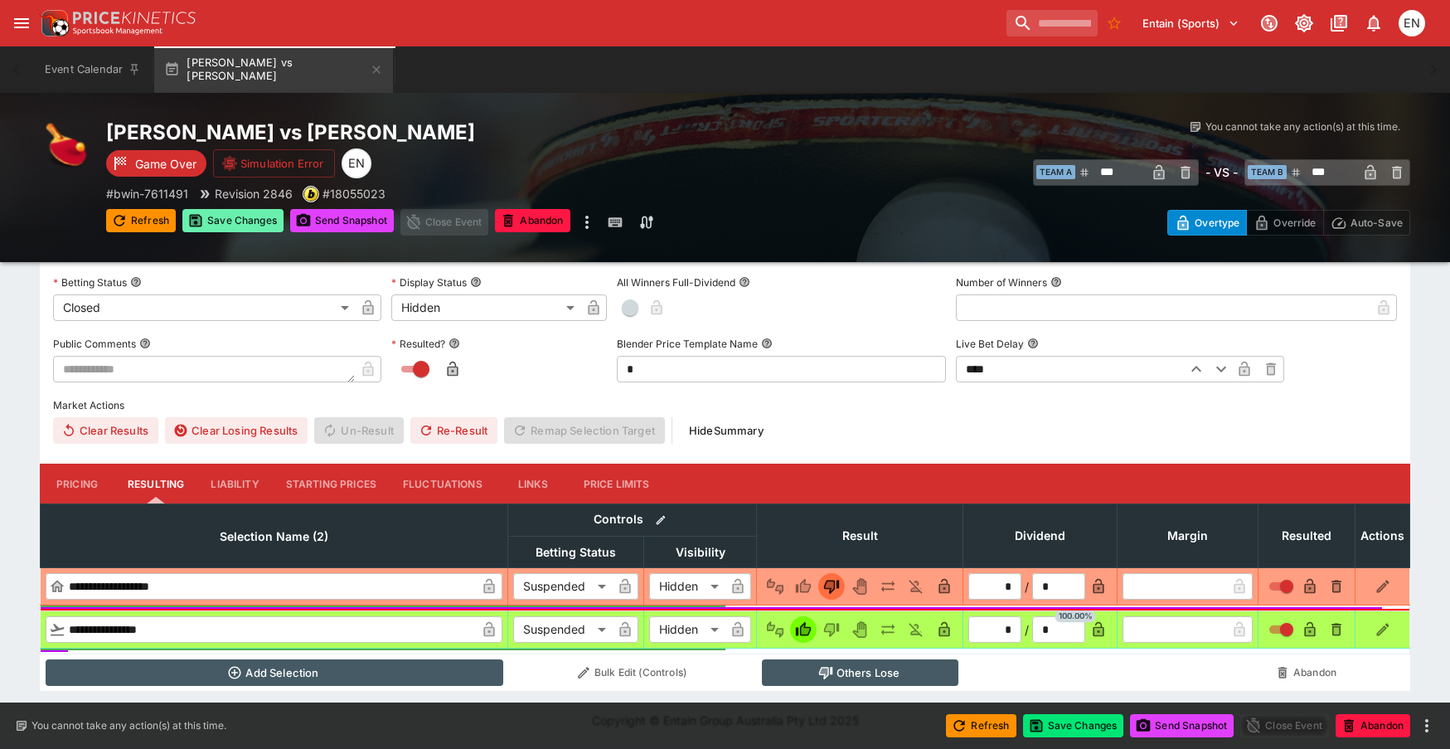
click at [245, 216] on button "Save Changes" at bounding box center [232, 220] width 101 height 23
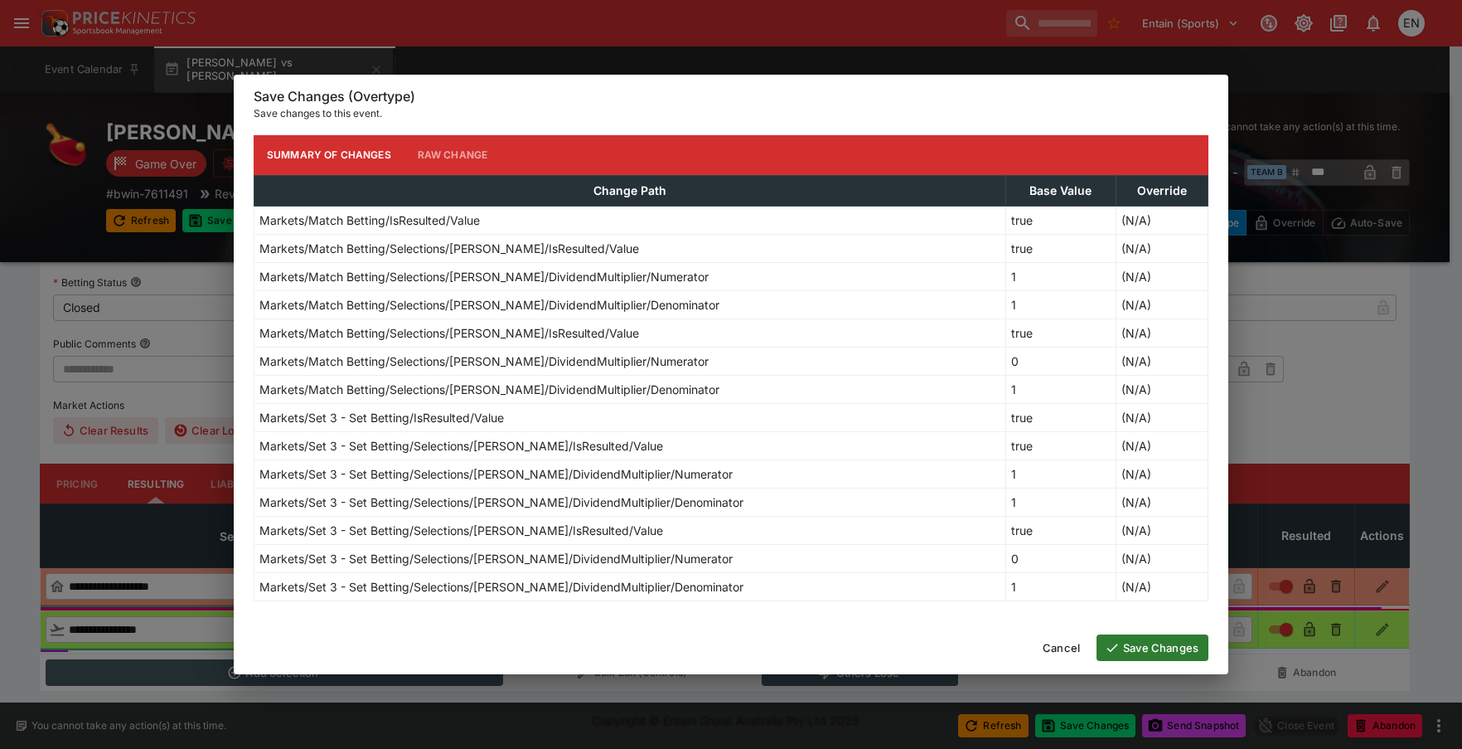
drag, startPoint x: 1138, startPoint y: 638, endPoint x: 656, endPoint y: 626, distance: 482.6
click at [1138, 640] on button "Save Changes" at bounding box center [1153, 647] width 112 height 27
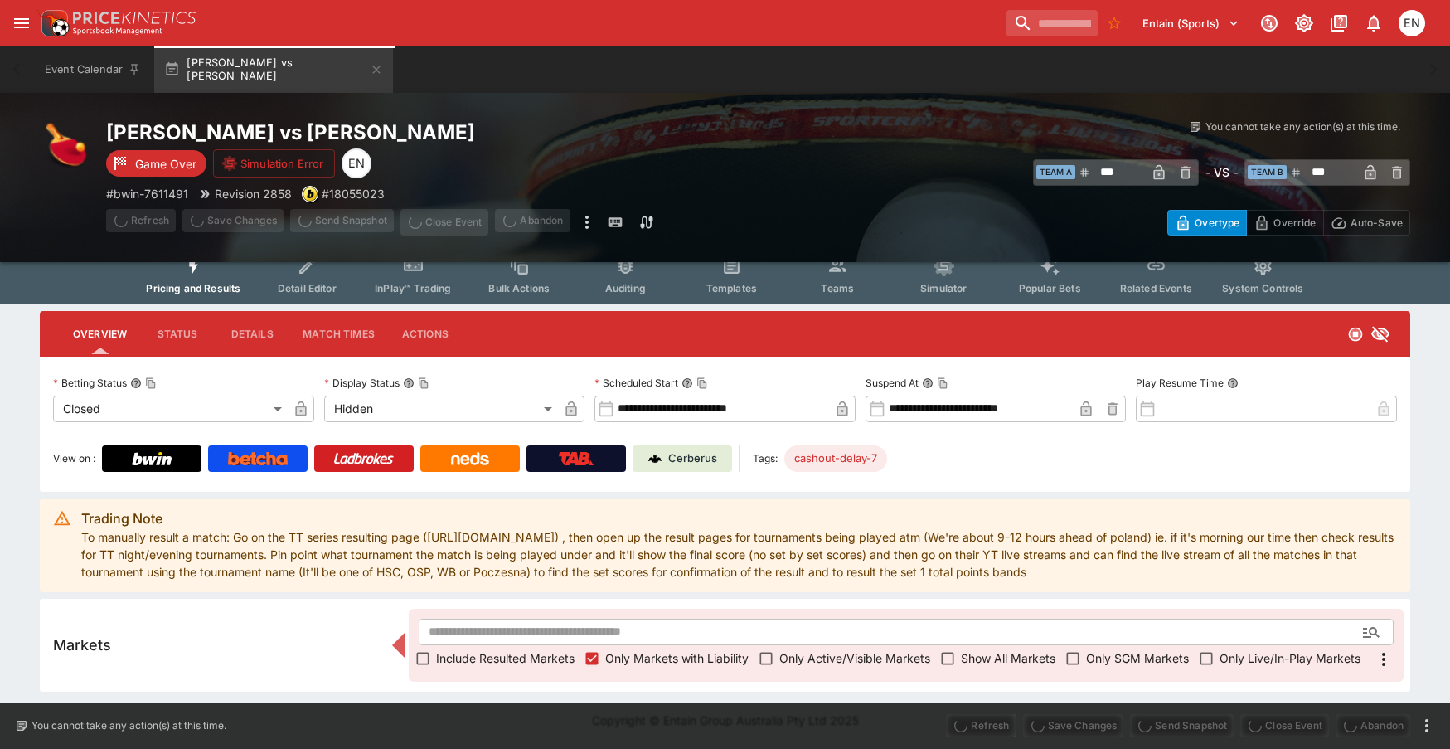
scroll to position [17, 0]
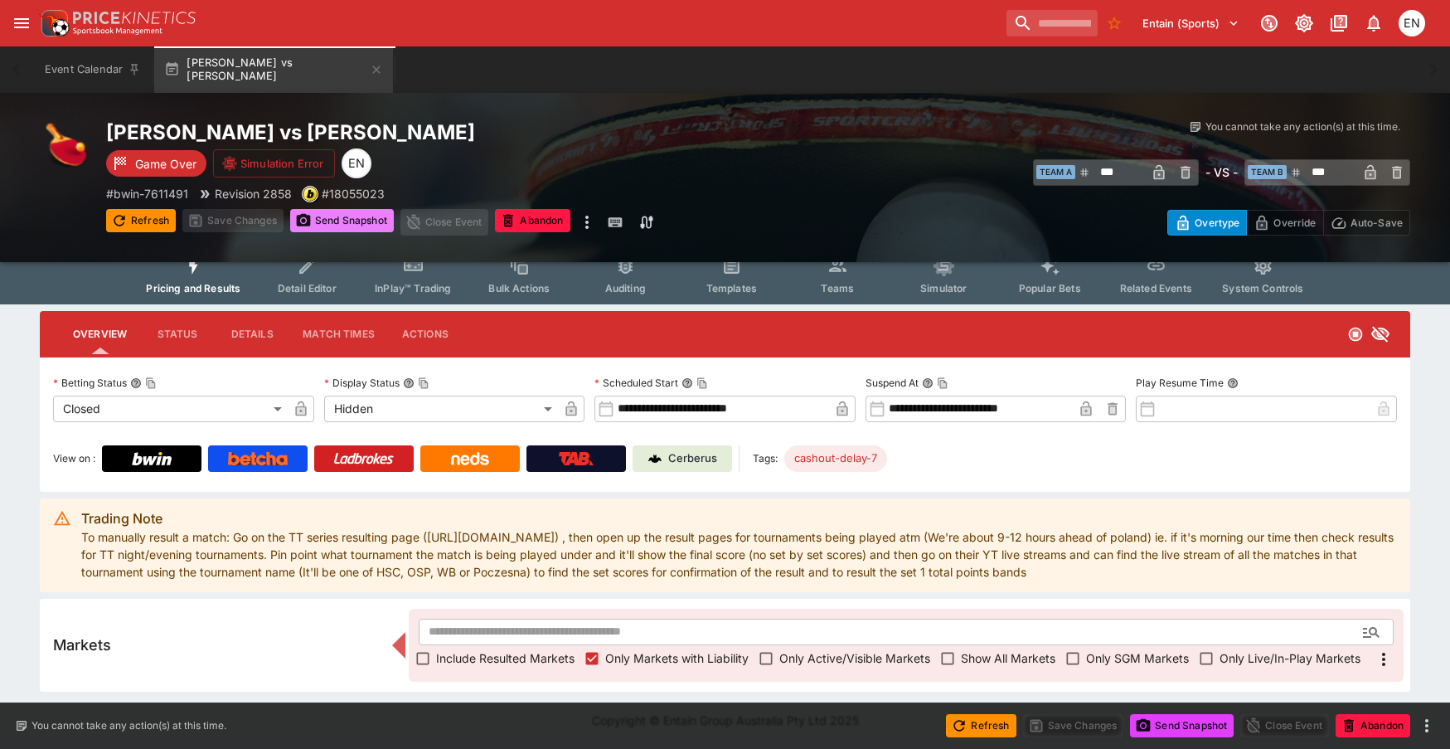
click at [336, 221] on button "Send Snapshot" at bounding box center [342, 220] width 104 height 23
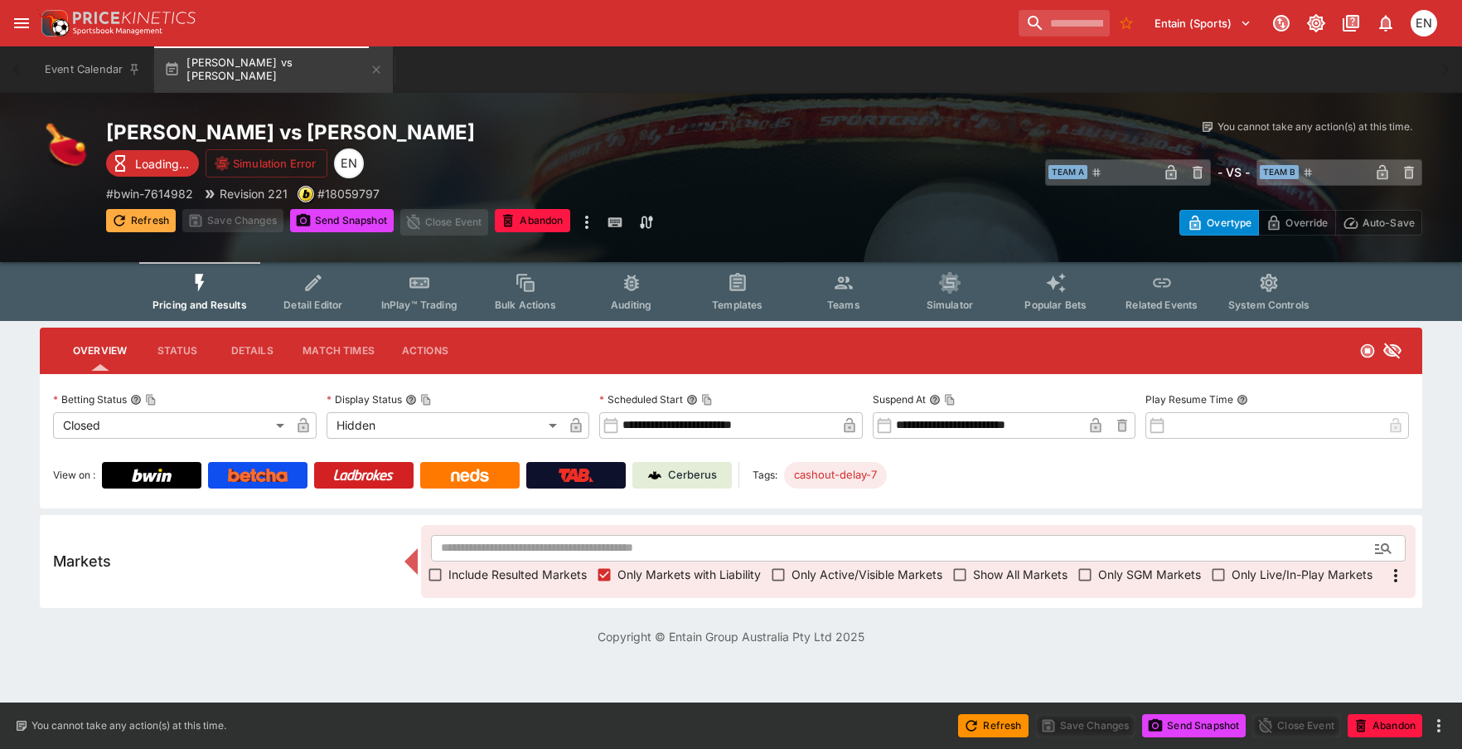
click at [149, 224] on button "Refresh" at bounding box center [141, 220] width 70 height 23
click at [329, 227] on button "Send Snapshot" at bounding box center [342, 220] width 104 height 23
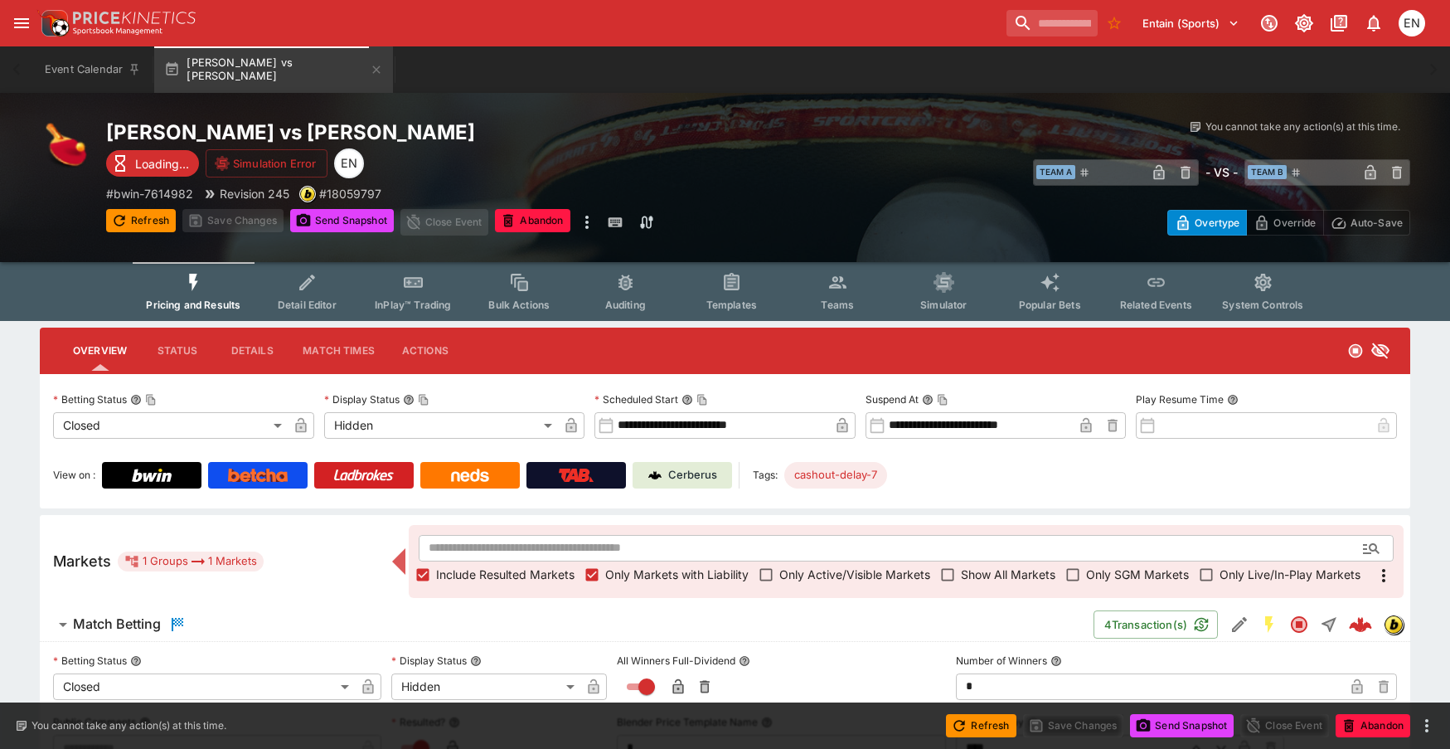
click at [150, 618] on h6 "Match Betting" at bounding box center [117, 623] width 88 height 17
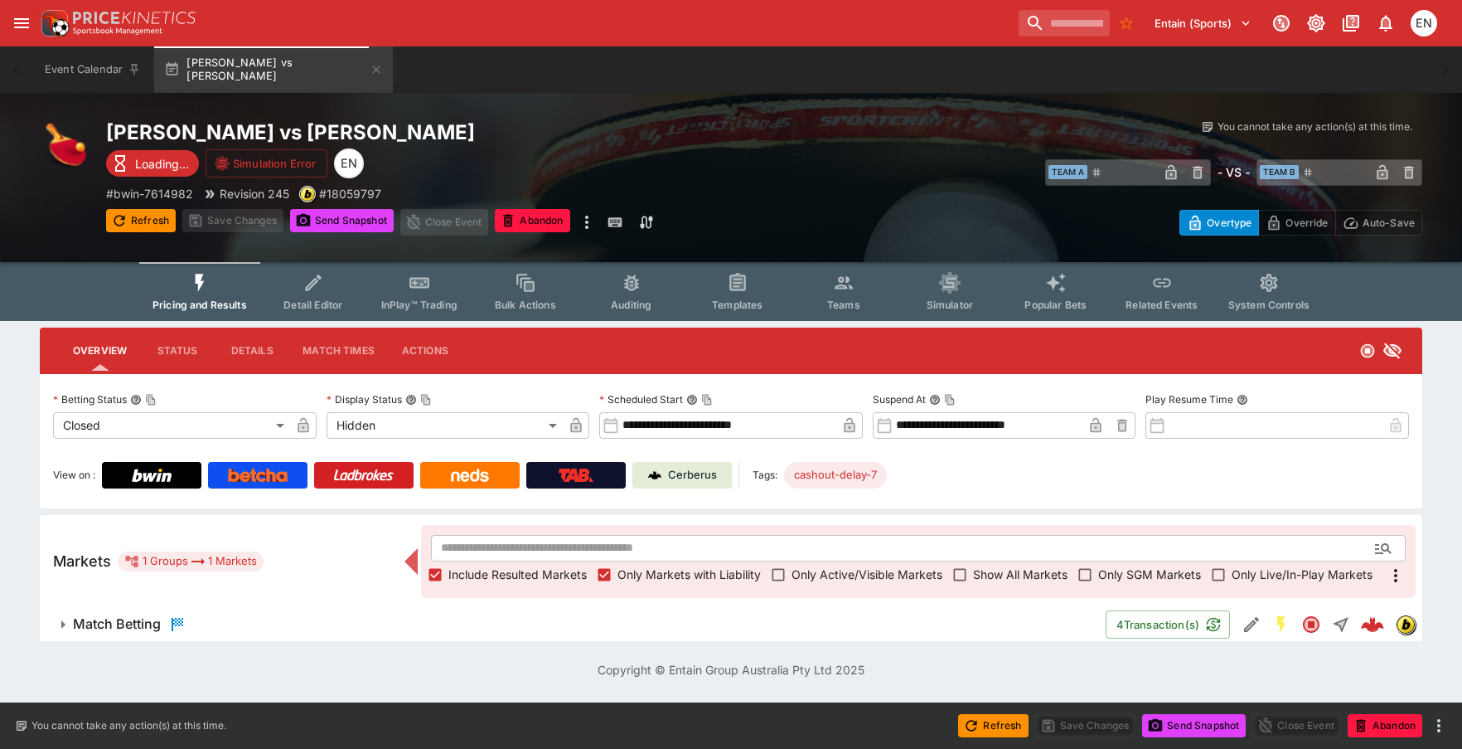
drag, startPoint x: 131, startPoint y: 624, endPoint x: 151, endPoint y: 615, distance: 21.9
click at [132, 625] on h6 "Match Betting" at bounding box center [117, 623] width 88 height 17
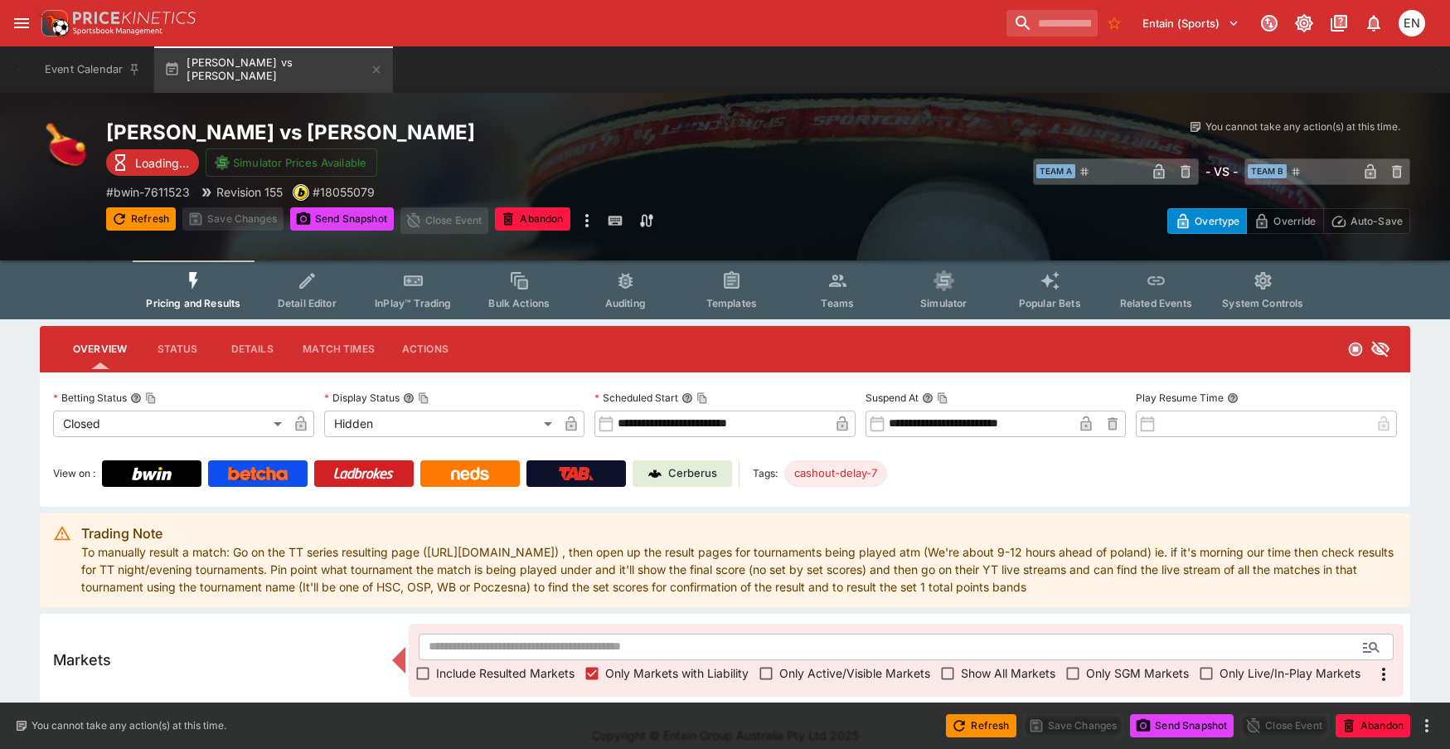
scroll to position [15, 0]
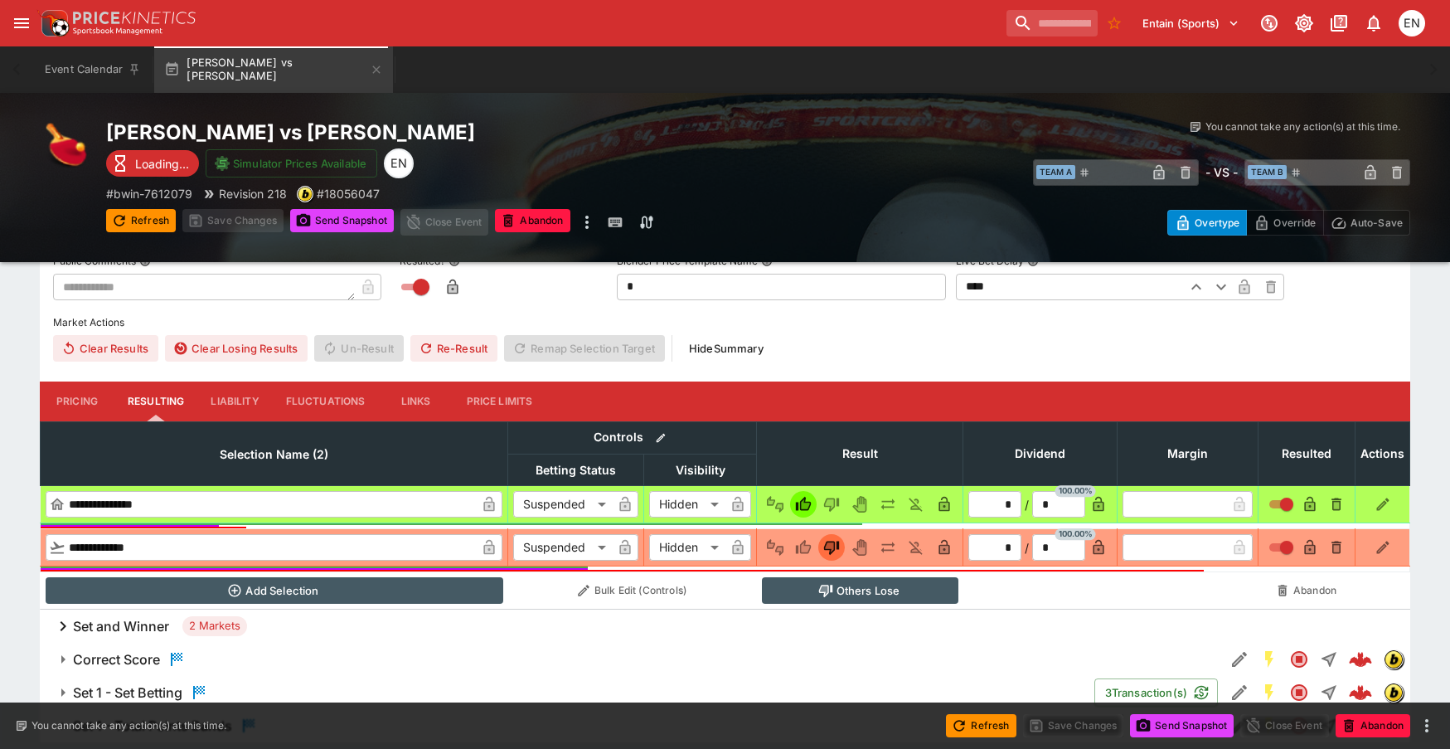
scroll to position [580, 0]
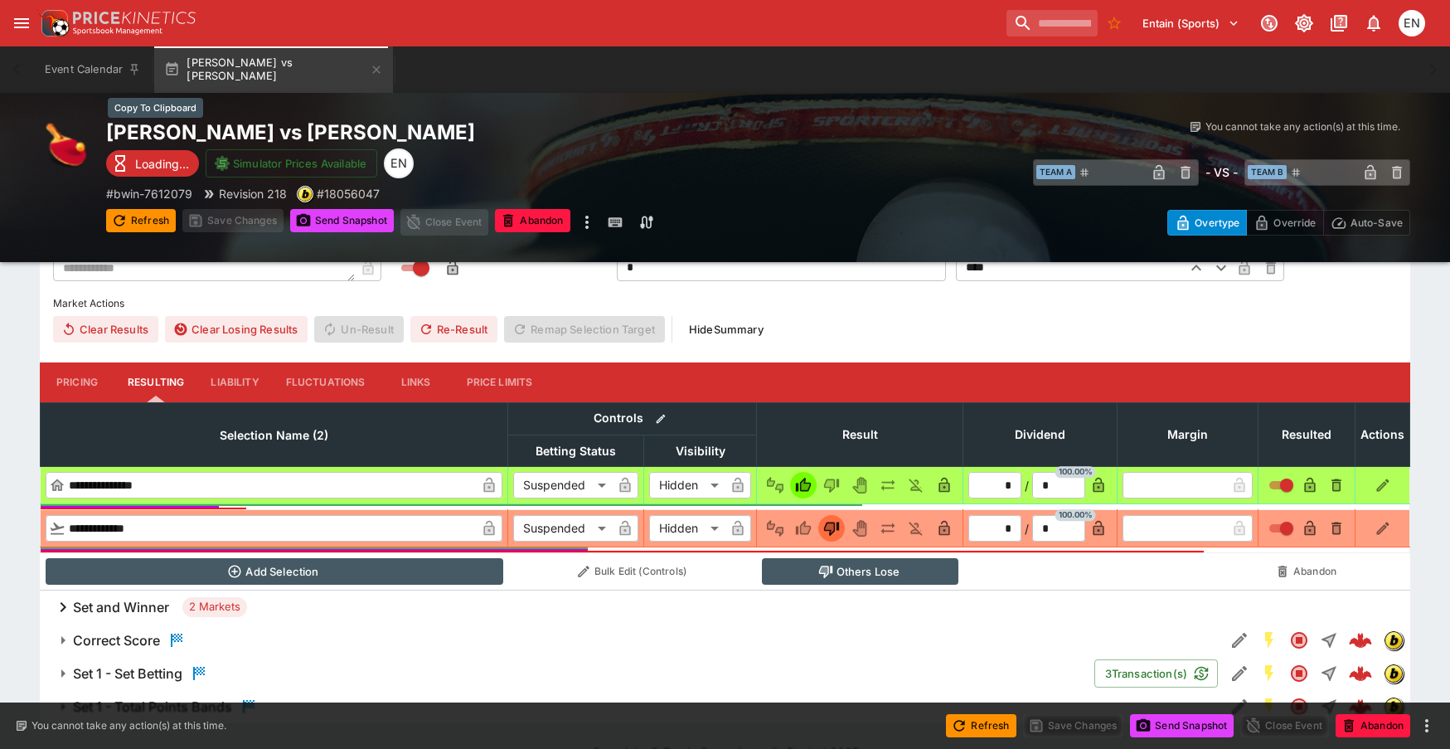
click at [317, 133] on h2 "Grzegorz Felkel vs Adrian Wiecek" at bounding box center [432, 132] width 652 height 26
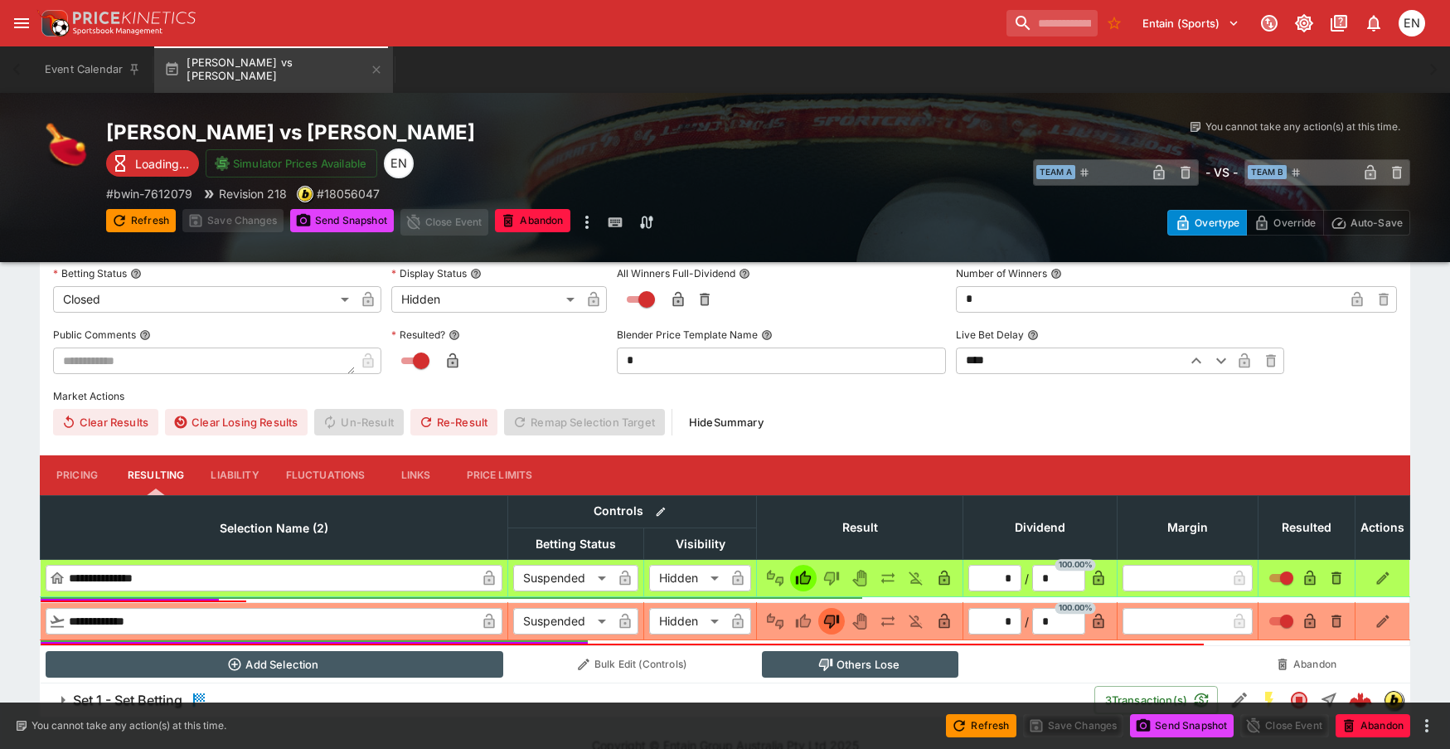
scroll to position [512, 0]
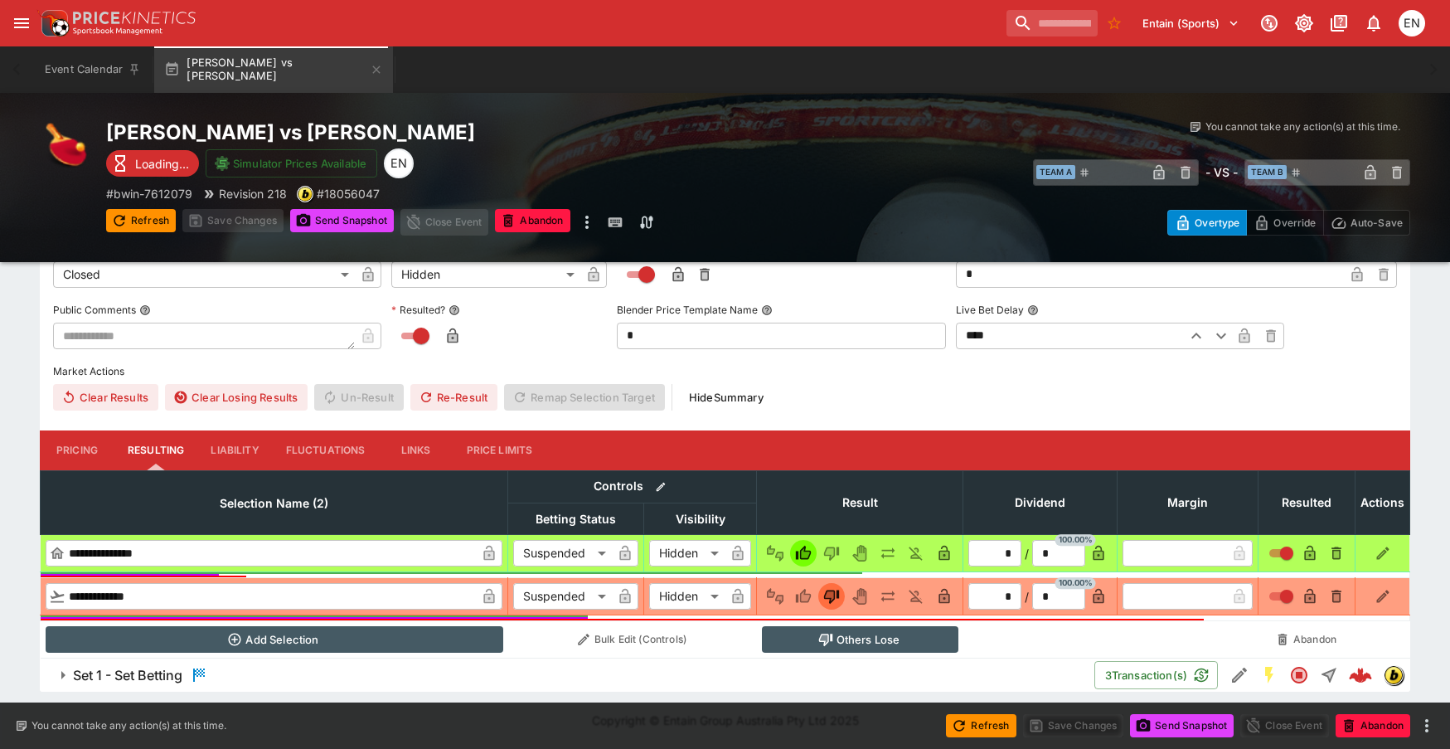
drag, startPoint x: 147, startPoint y: 676, endPoint x: 182, endPoint y: 626, distance: 61.9
click at [146, 678] on h6 "Set 1 - Set Betting" at bounding box center [127, 675] width 109 height 17
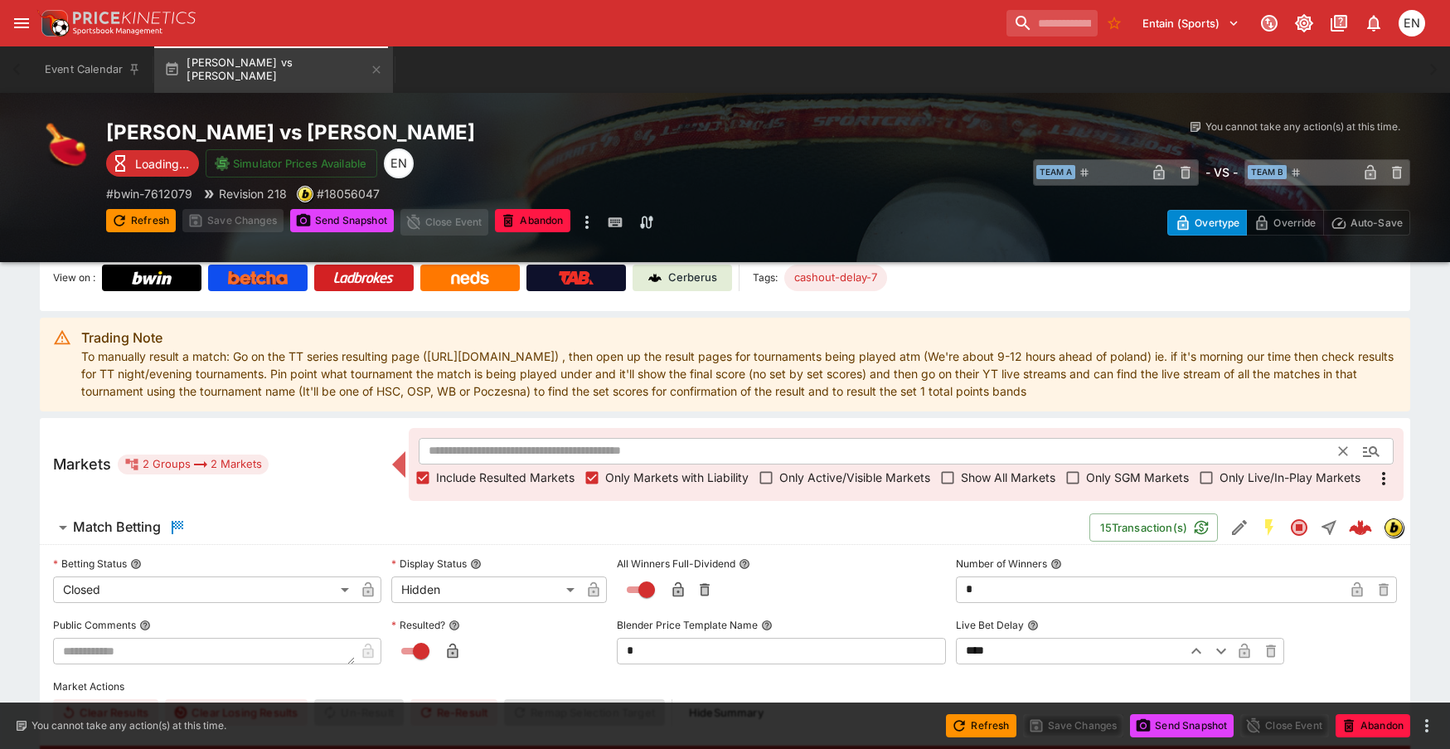
scroll to position [196, 0]
drag, startPoint x: 687, startPoint y: 284, endPoint x: 714, endPoint y: 284, distance: 26.5
click at [687, 284] on p "Cerberus" at bounding box center [692, 279] width 49 height 17
drag, startPoint x: 375, startPoint y: 68, endPoint x: 358, endPoint y: 124, distance: 58.8
click at [375, 68] on icon "button" at bounding box center [376, 69] width 13 height 13
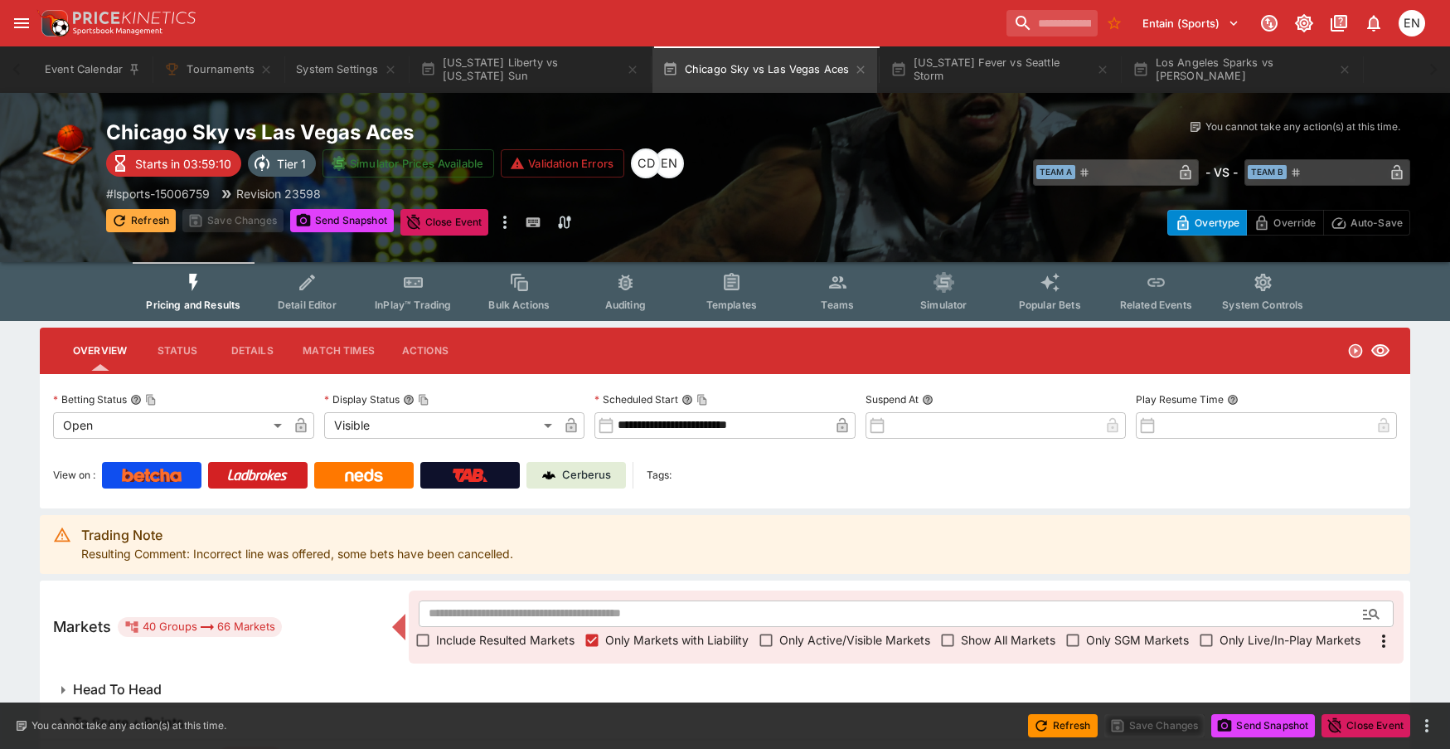
scroll to position [746, 0]
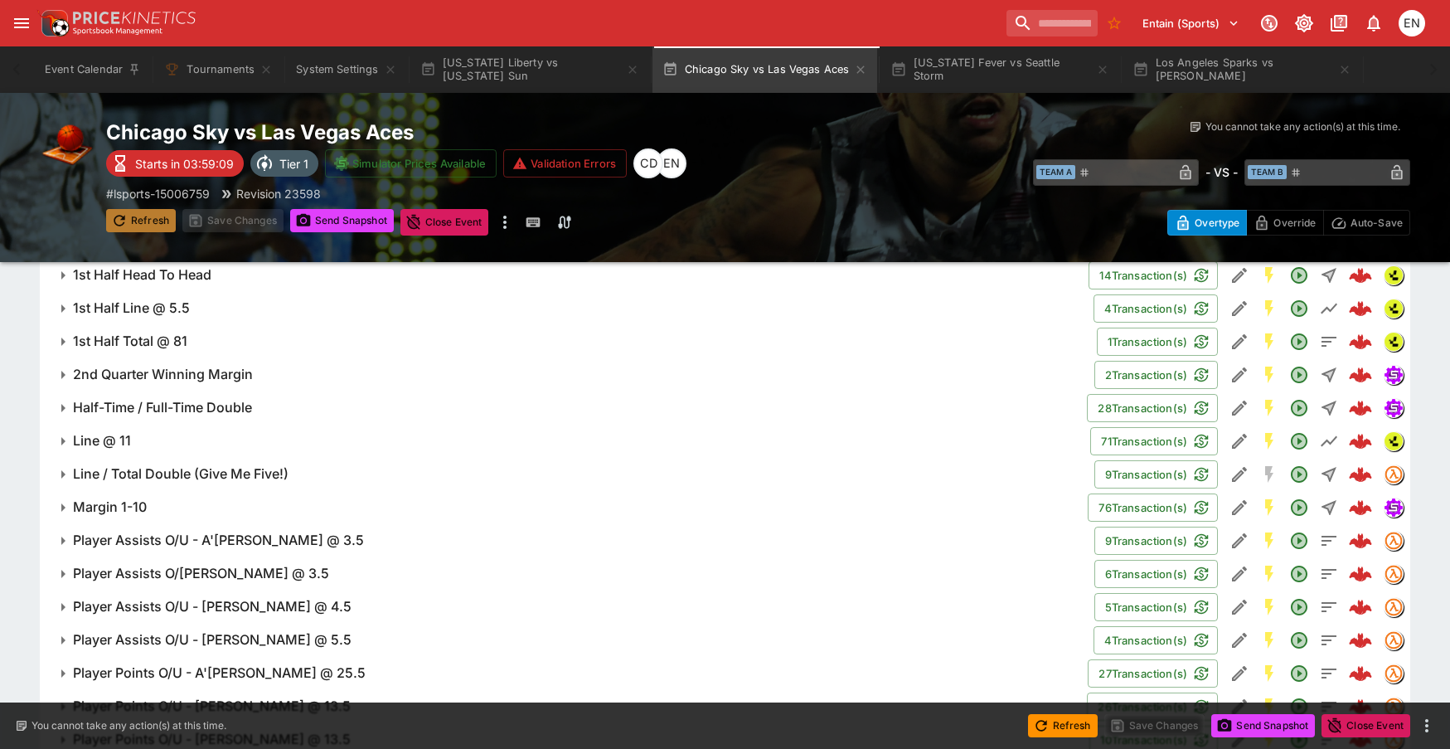
click at [153, 223] on button "Refresh" at bounding box center [141, 220] width 70 height 23
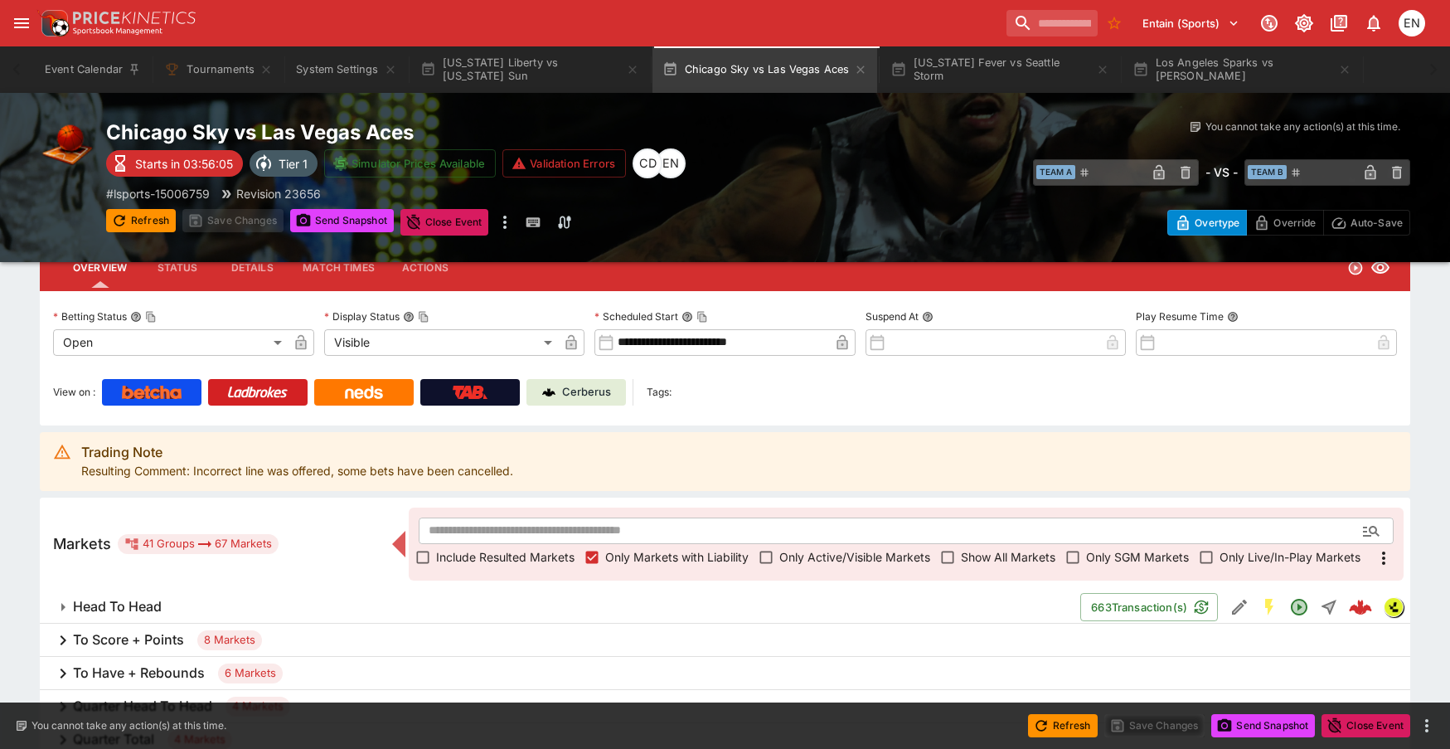
scroll to position [124, 0]
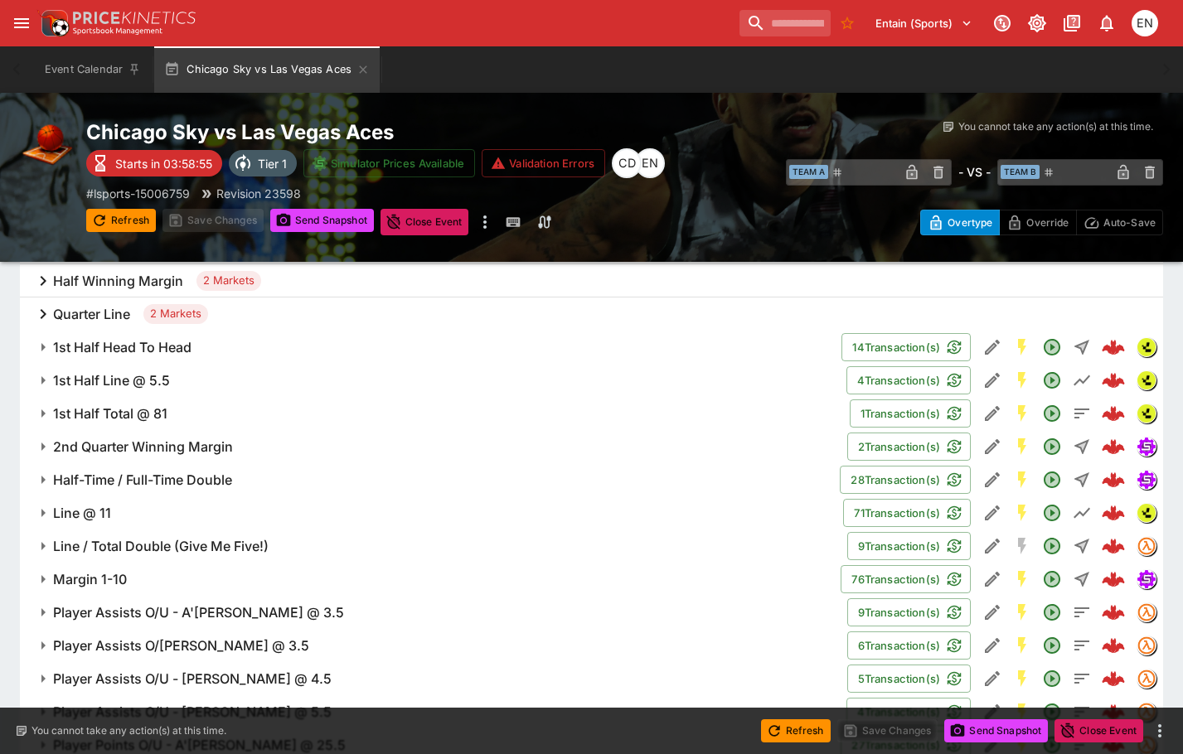
scroll to position [1143, 0]
click at [366, 65] on icon "button" at bounding box center [362, 69] width 13 height 13
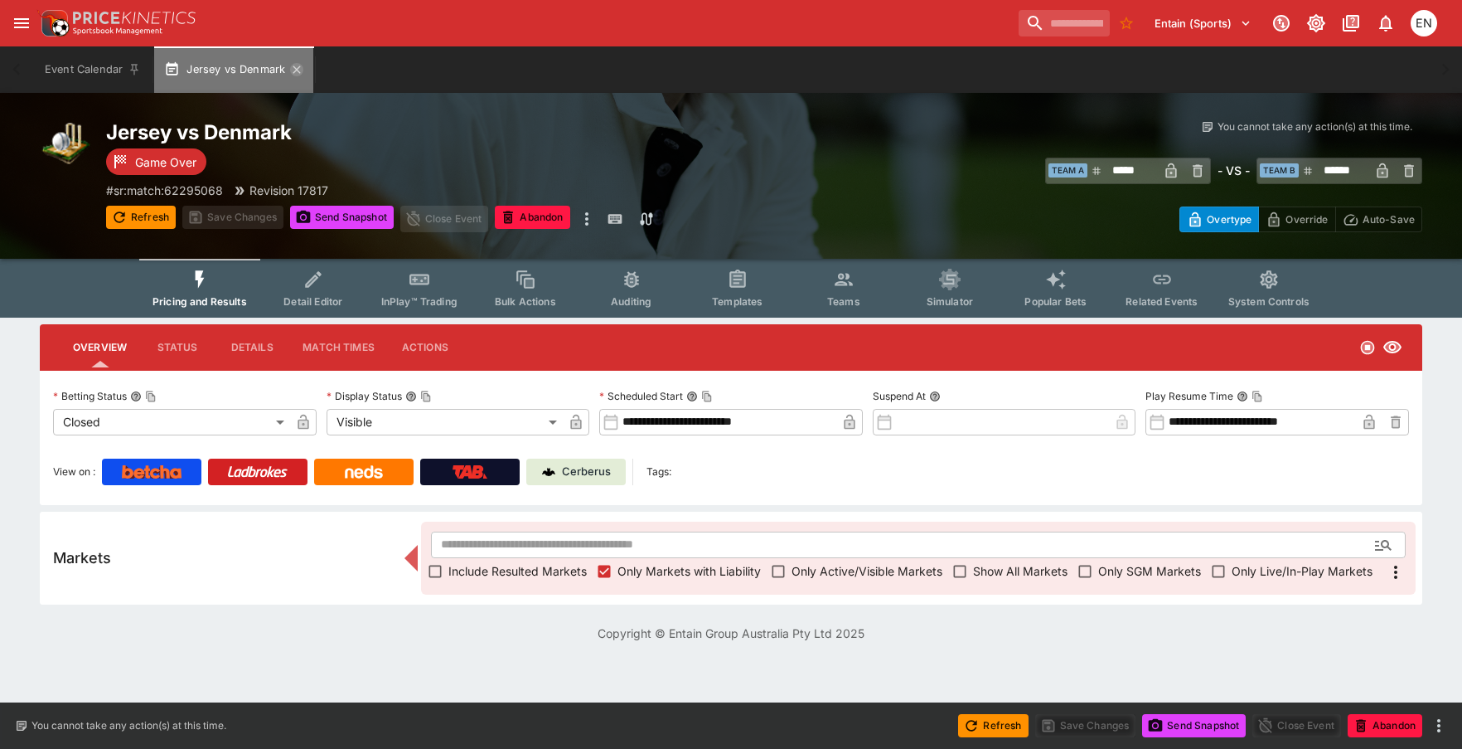
click at [297, 70] on icon "button" at bounding box center [296, 68] width 7 height 7
